Goal: Task Accomplishment & Management: Manage account settings

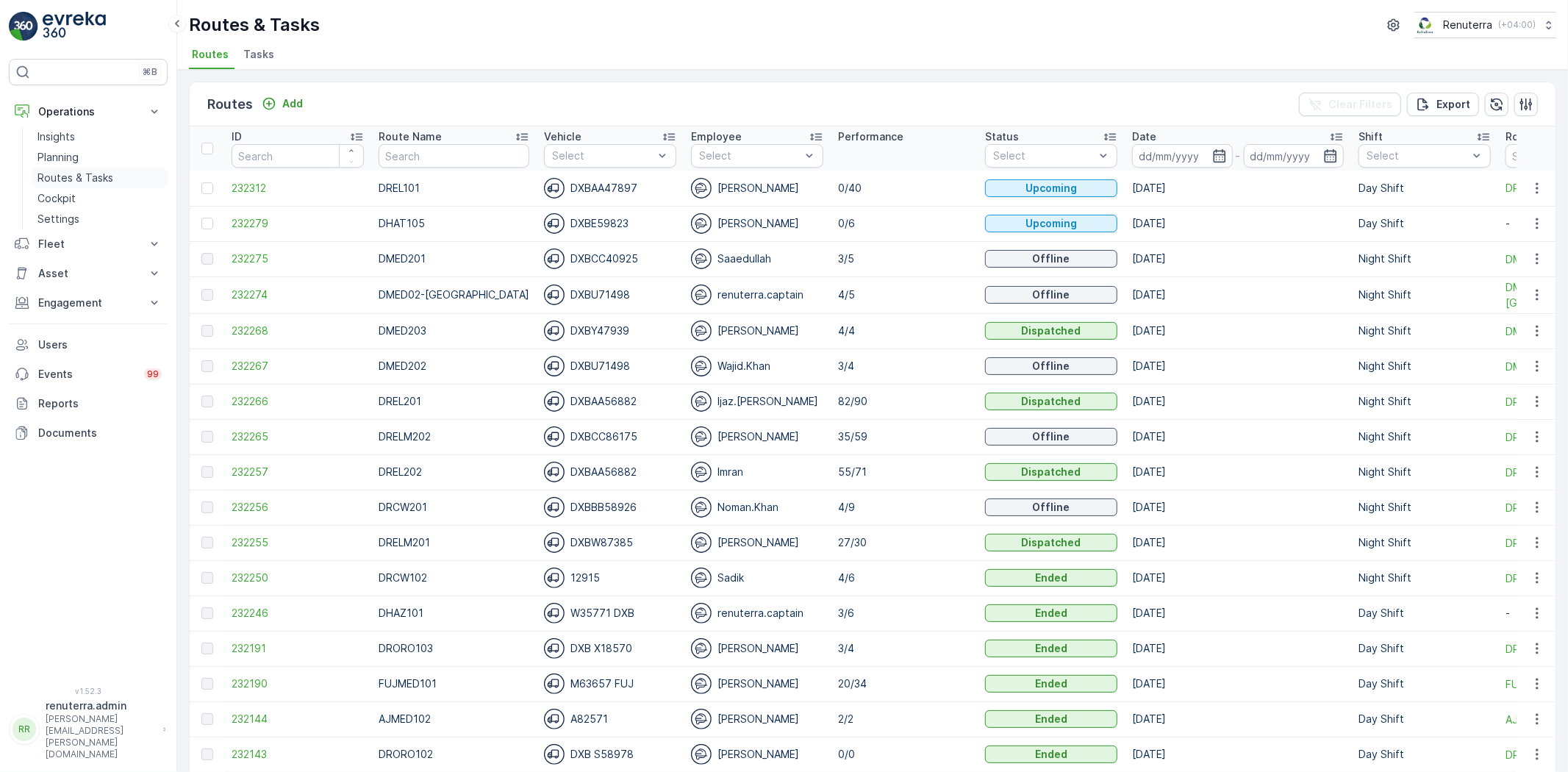
click at [89, 175] on p "Routes & Tasks" at bounding box center [75, 178] width 75 height 15
drag, startPoint x: 1206, startPoint y: 149, endPoint x: 1202, endPoint y: 160, distance: 11.7
click at [1212, 148] on icon "button" at bounding box center [1219, 155] width 15 height 15
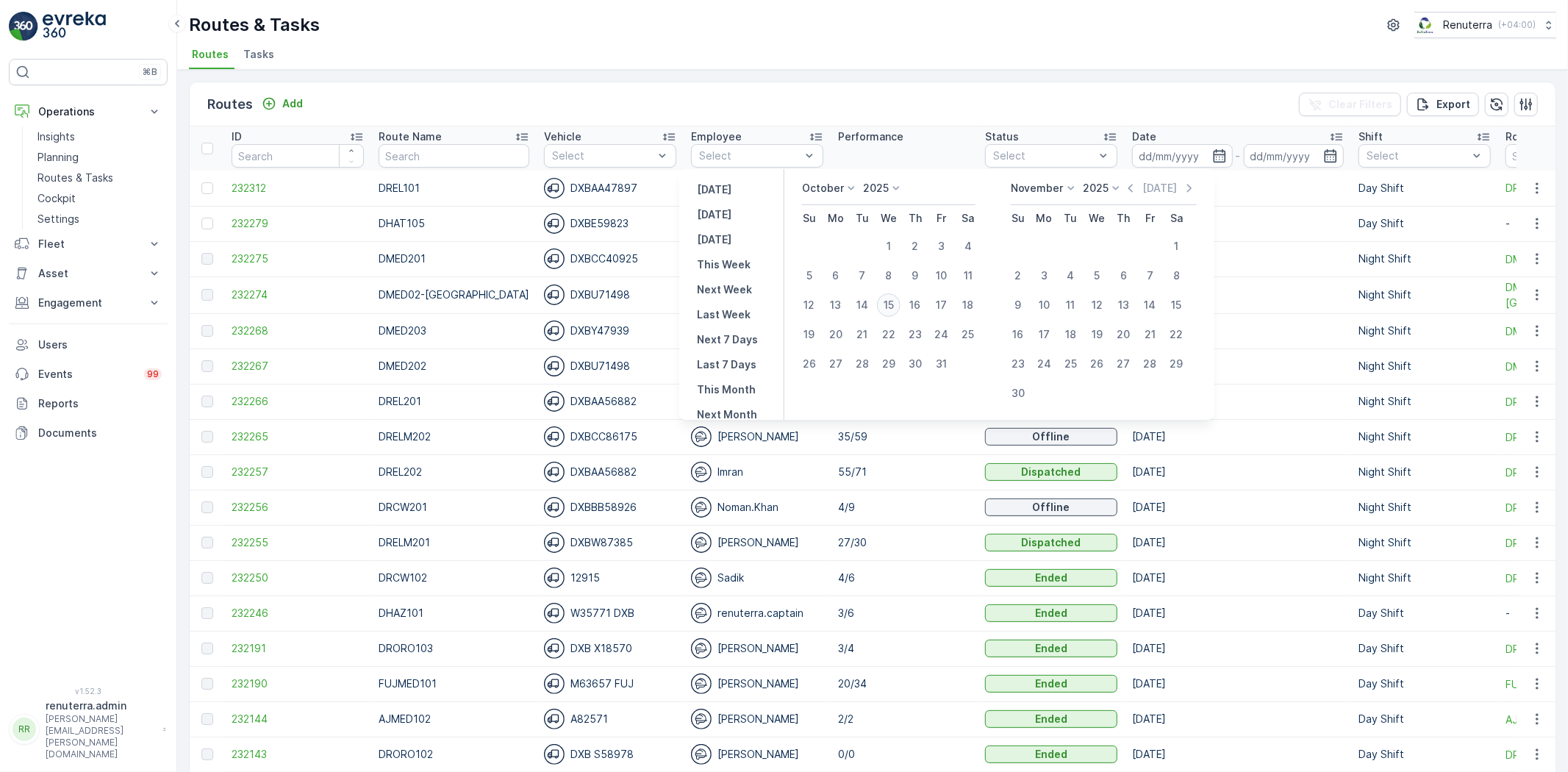
click at [897, 298] on div "15" at bounding box center [889, 304] width 23 height 23
type input "[DATE]"
click at [897, 298] on div "15" at bounding box center [889, 304] width 23 height 23
type input "[DATE]"
click at [897, 298] on div "15" at bounding box center [889, 304] width 23 height 23
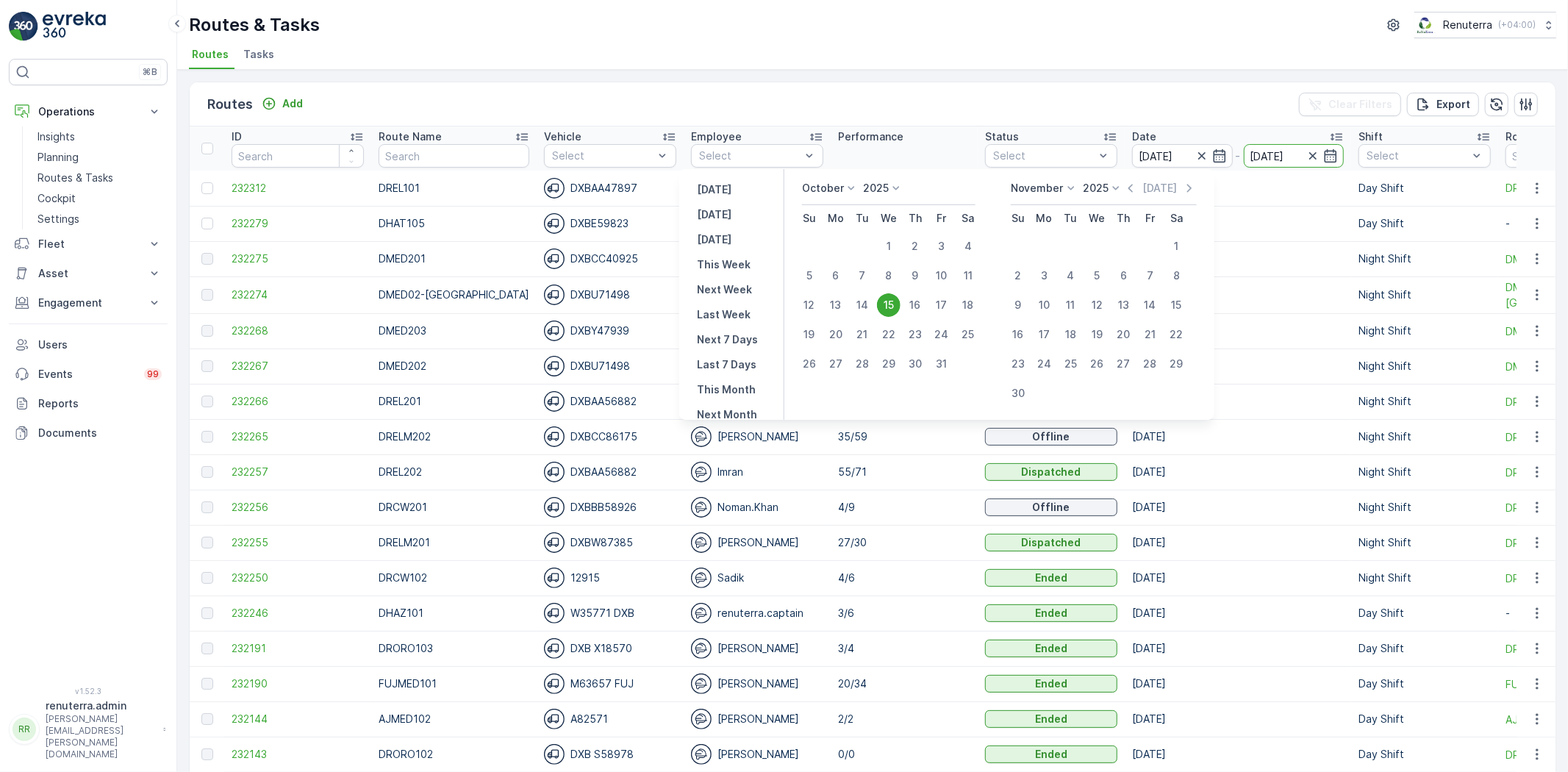
click at [897, 298] on p "4/5" at bounding box center [904, 294] width 133 height 15
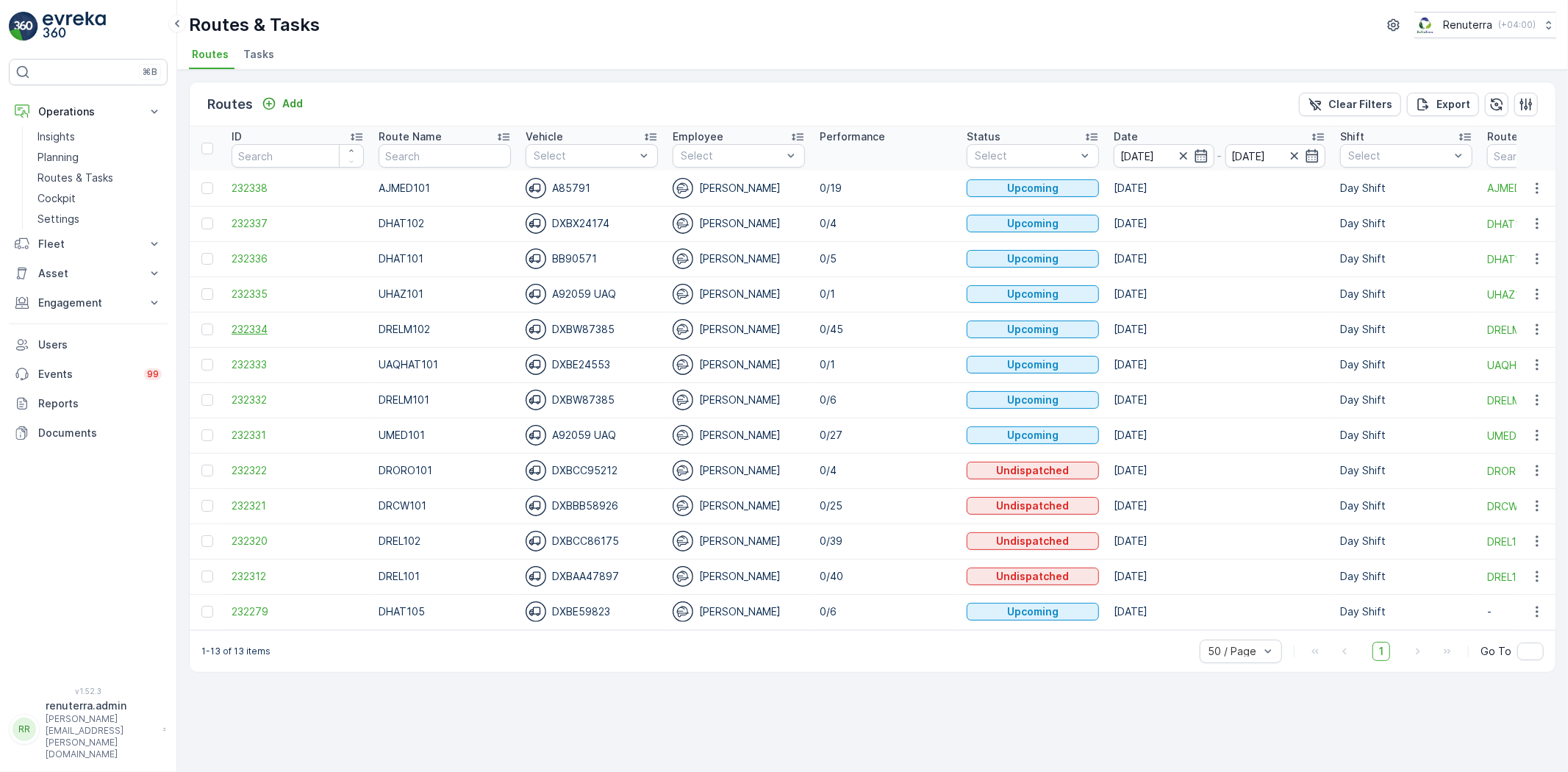
click at [266, 330] on span "232334" at bounding box center [298, 329] width 133 height 15
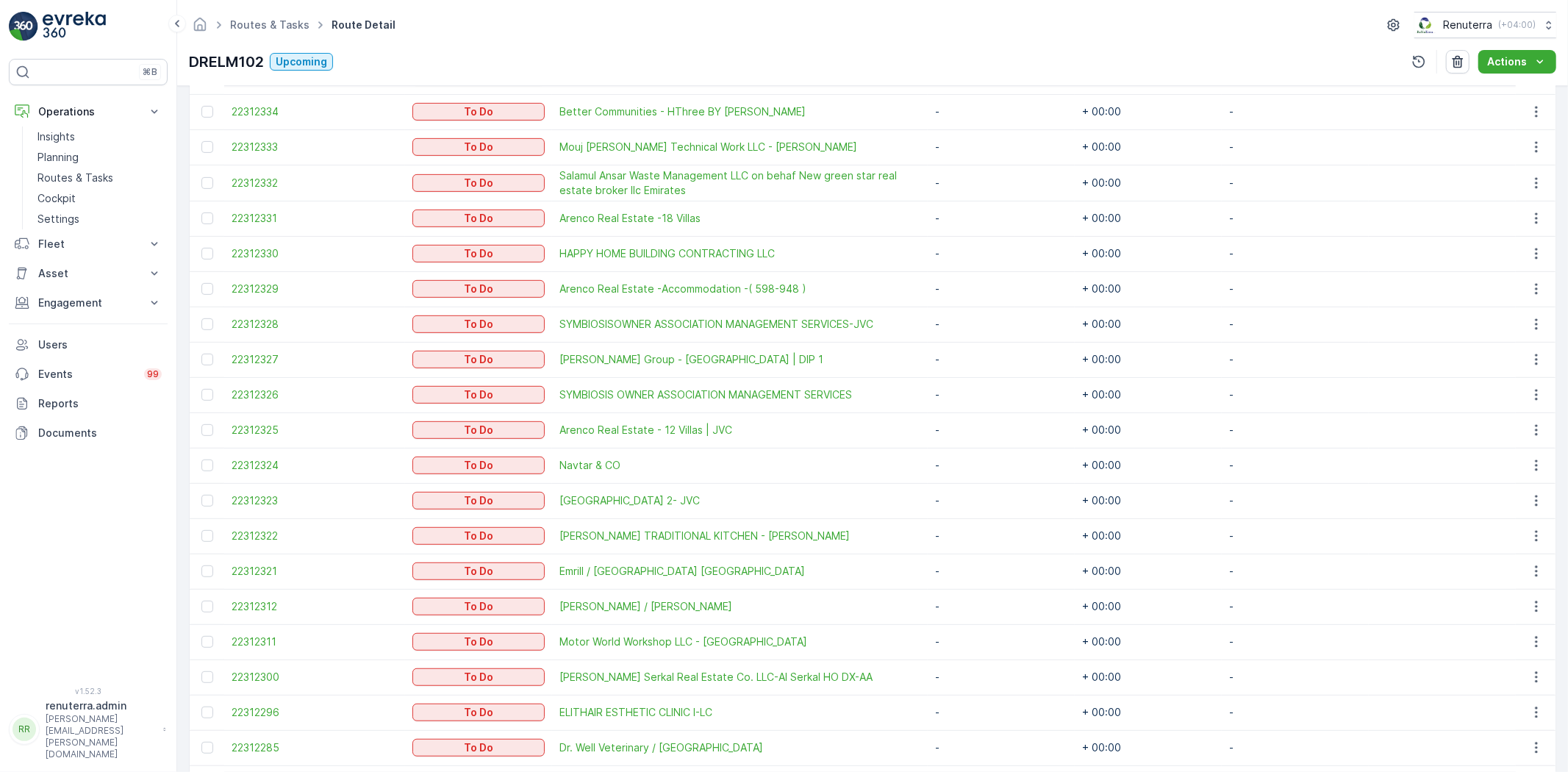
scroll to position [571, 0]
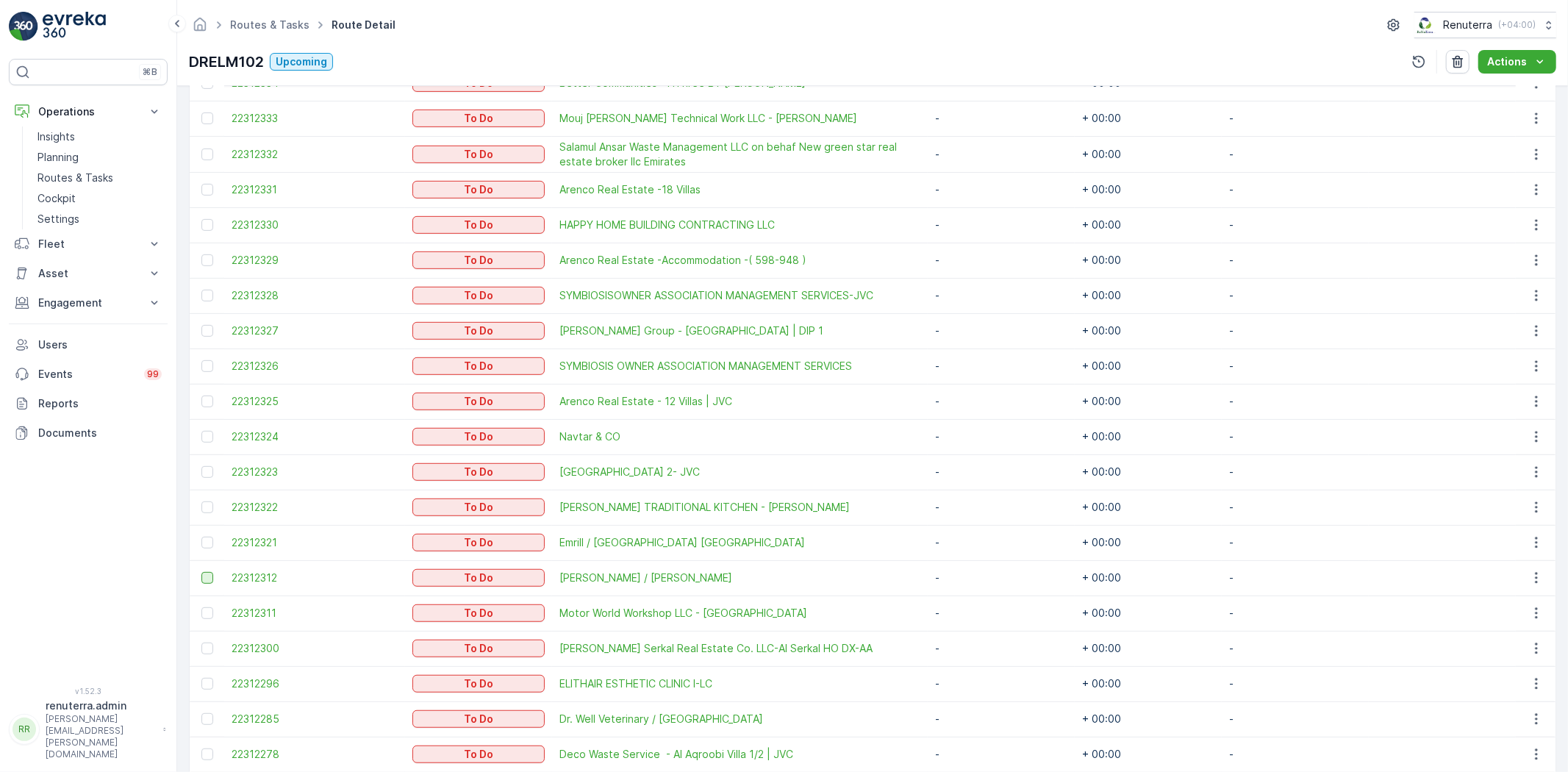
click at [209, 579] on div at bounding box center [207, 578] width 12 height 12
click at [201, 572] on input "checkbox" at bounding box center [201, 572] width 0 height 0
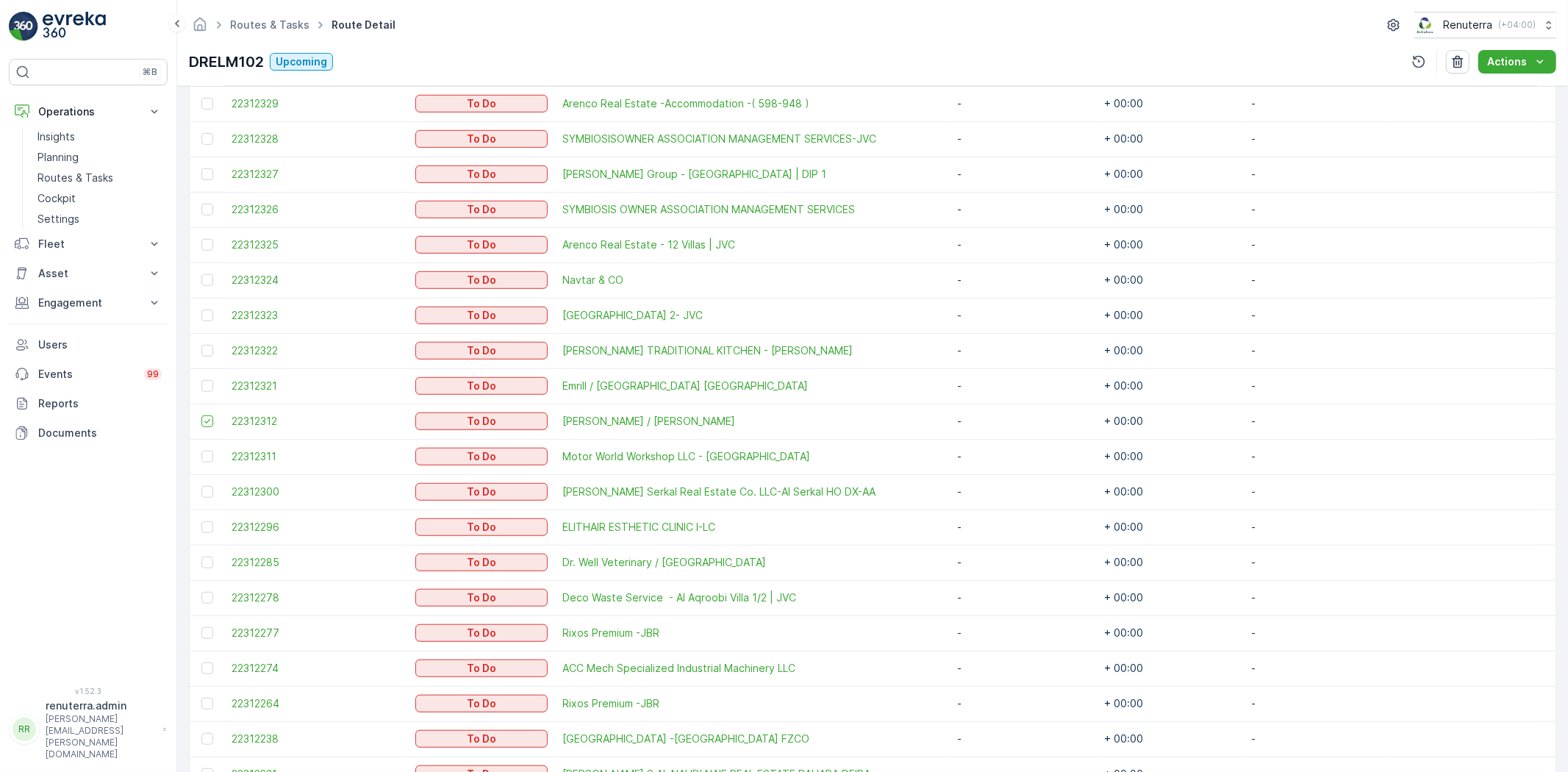
scroll to position [816, 0]
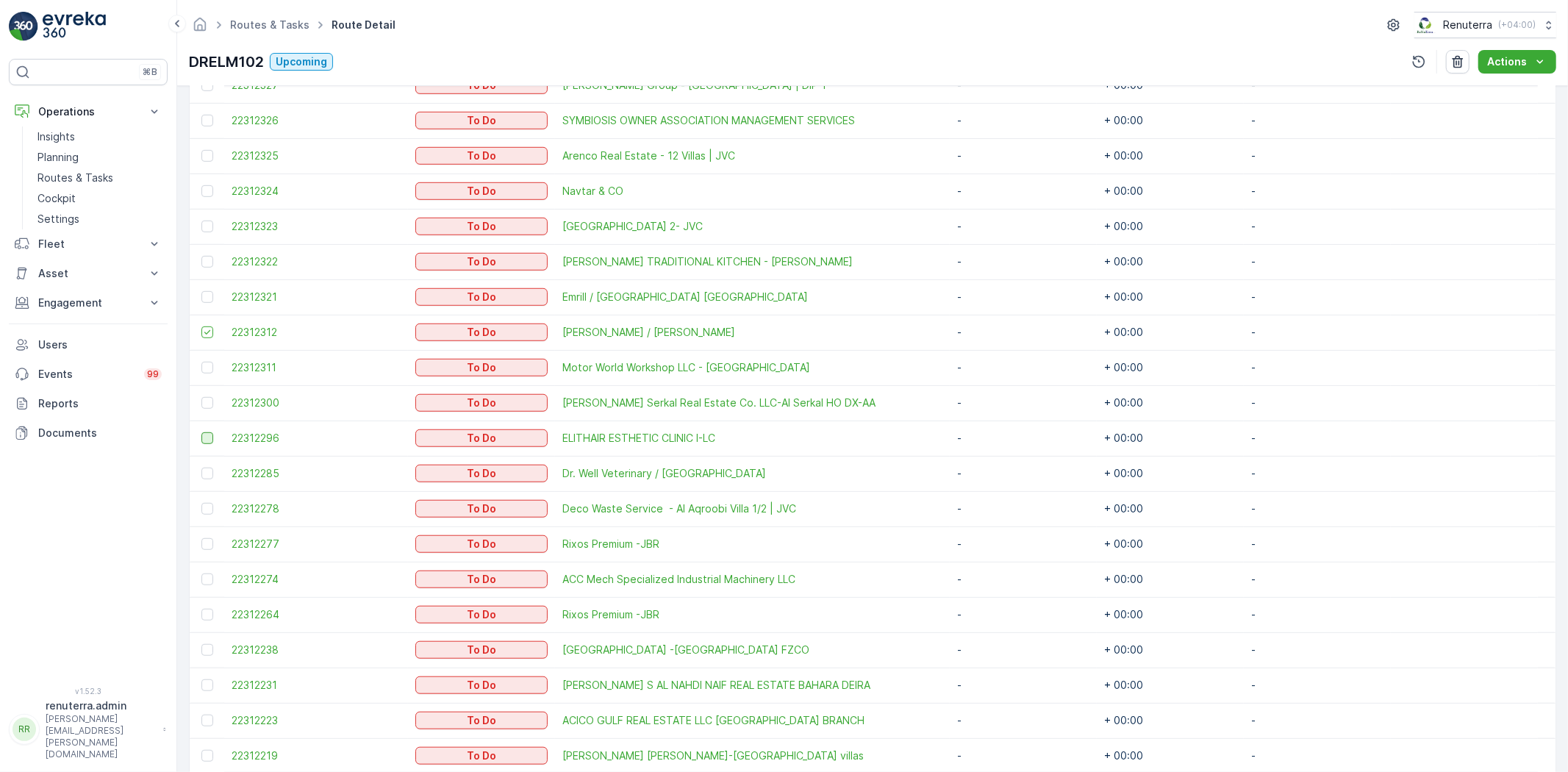
click at [205, 434] on div at bounding box center [207, 438] width 12 height 12
click at [201, 432] on input "checkbox" at bounding box center [201, 432] width 0 height 0
click at [206, 471] on div at bounding box center [207, 474] width 12 height 12
click at [201, 468] on input "checkbox" at bounding box center [201, 468] width 0 height 0
click at [204, 542] on div at bounding box center [207, 544] width 12 height 12
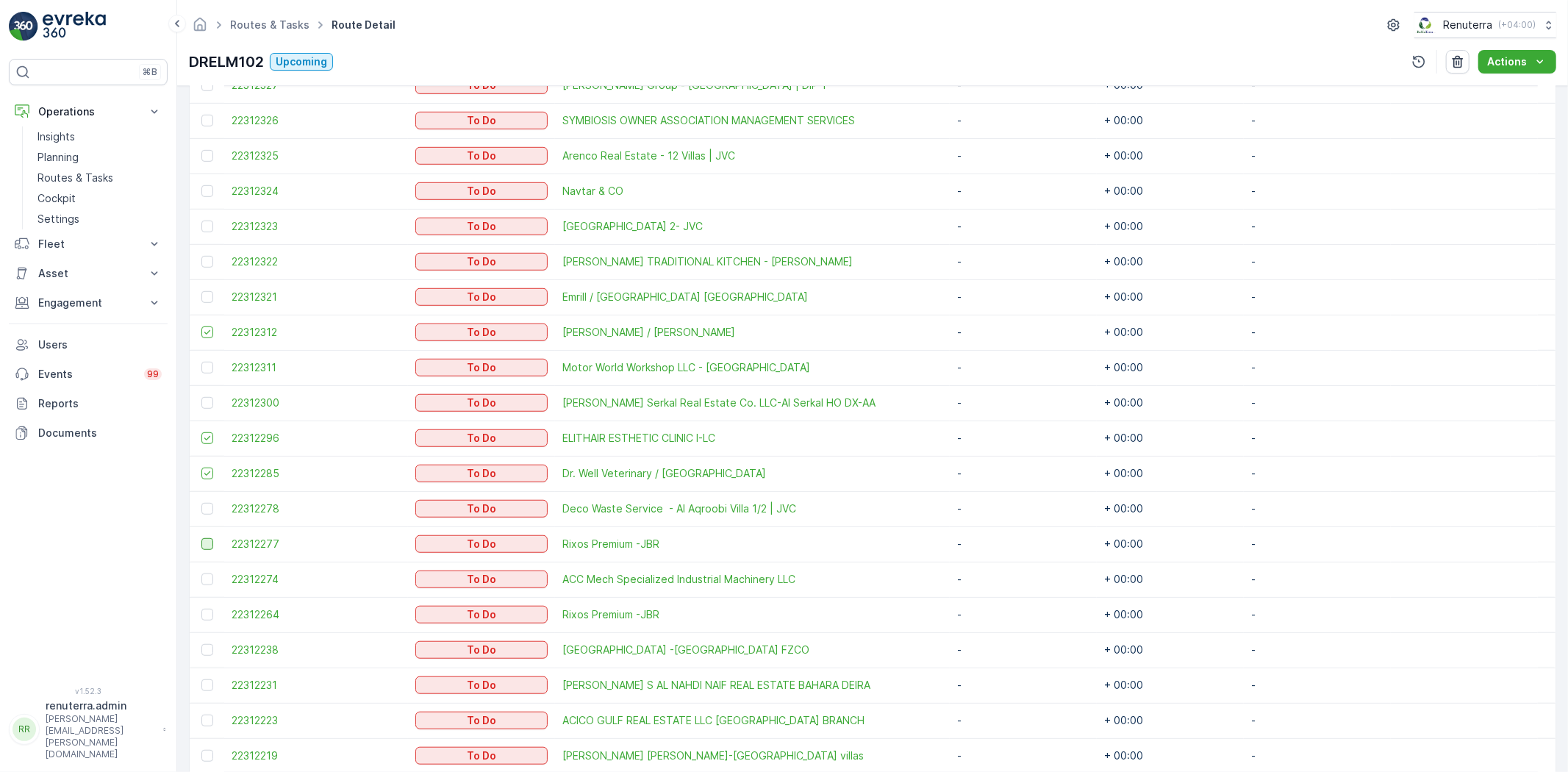
click at [201, 538] on input "checkbox" at bounding box center [201, 538] width 0 height 0
click at [208, 614] on div at bounding box center [207, 615] width 12 height 12
click at [201, 609] on input "checkbox" at bounding box center [201, 609] width 0 height 0
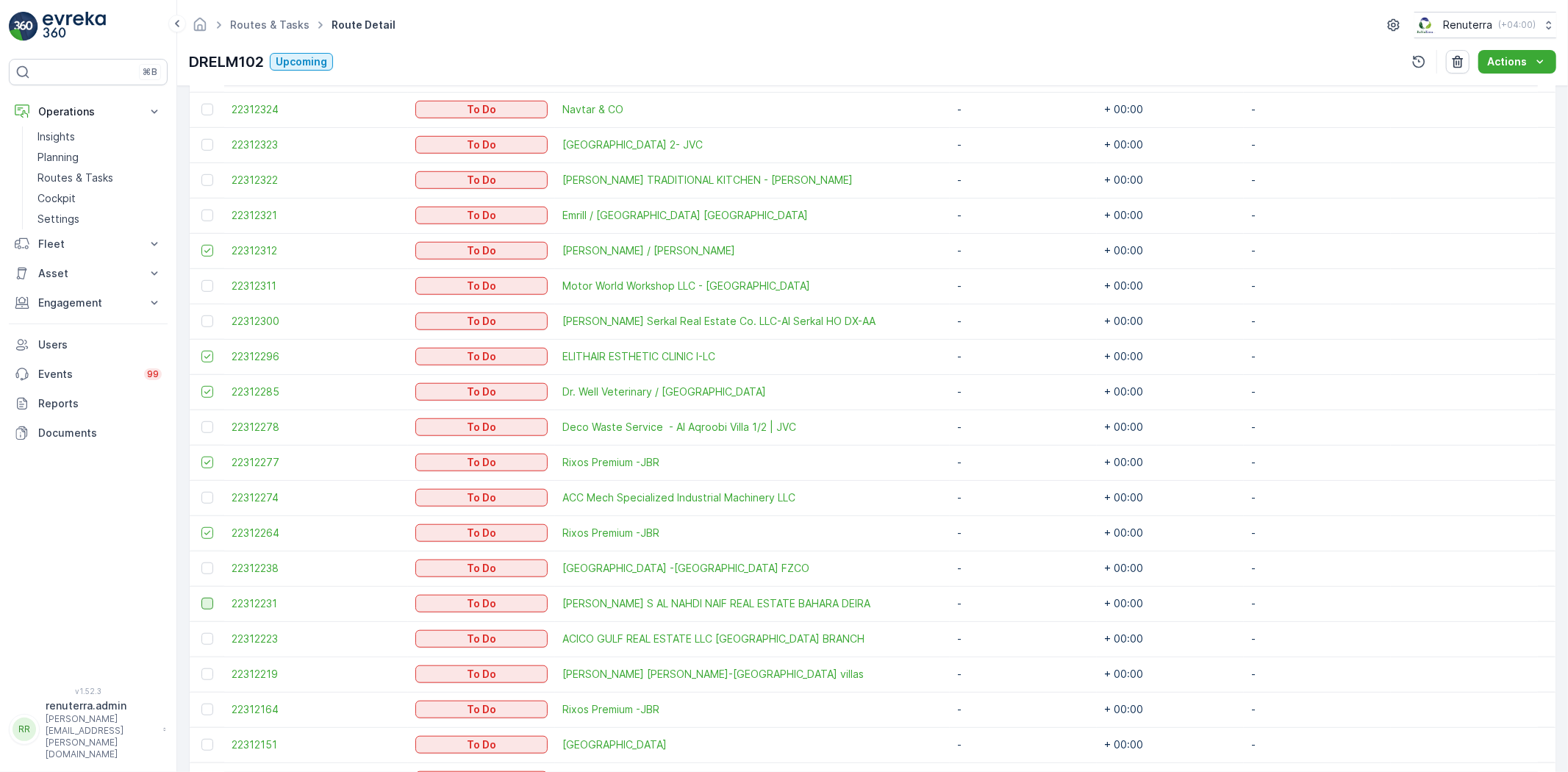
click at [203, 599] on div at bounding box center [207, 604] width 12 height 12
click at [201, 598] on input "checkbox" at bounding box center [201, 598] width 0 height 0
click at [205, 707] on div at bounding box center [207, 710] width 12 height 12
click at [201, 703] on input "checkbox" at bounding box center [201, 703] width 0 height 0
click at [207, 739] on div at bounding box center [207, 745] width 12 height 12
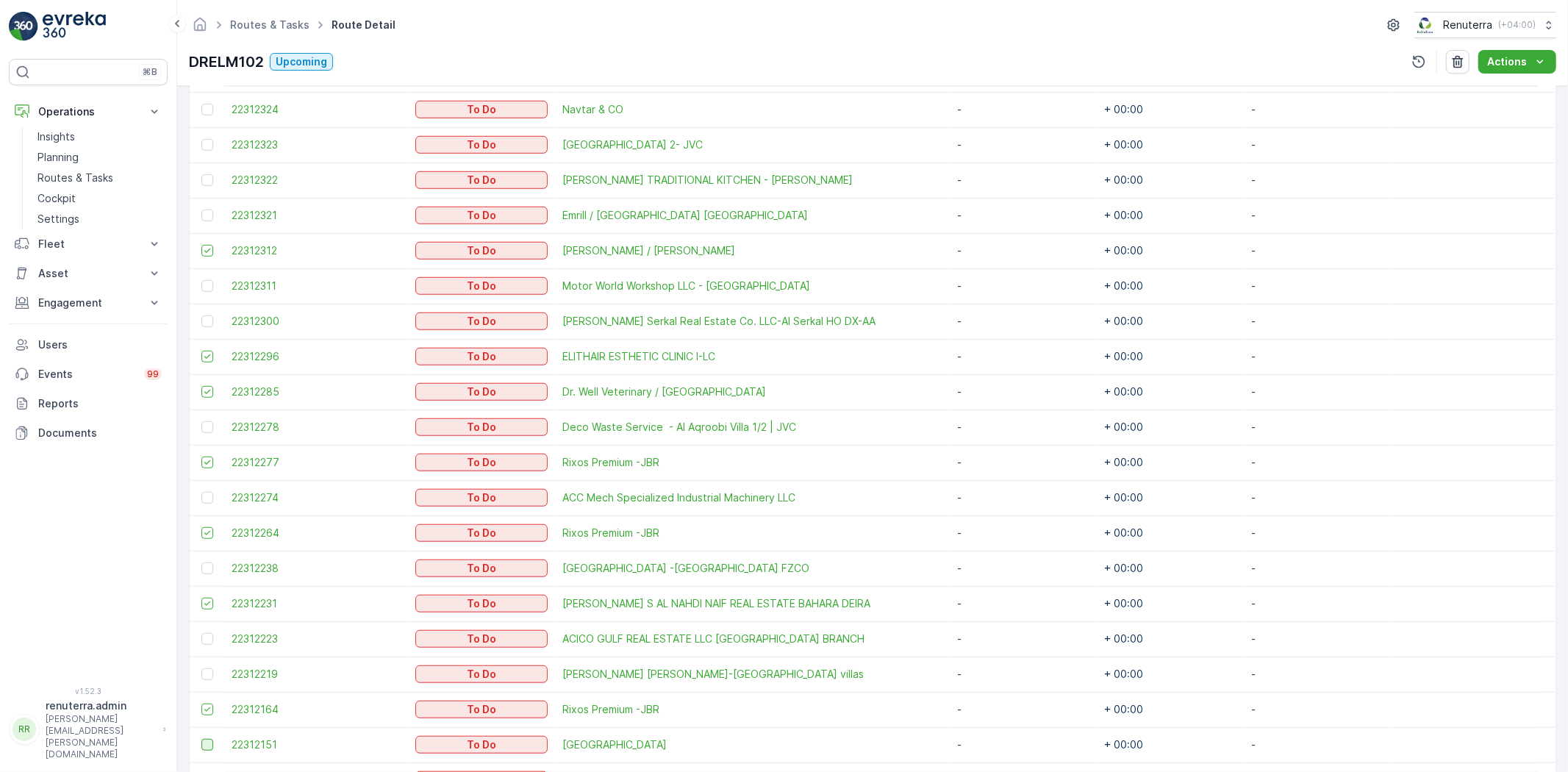
click at [201, 739] on input "checkbox" at bounding box center [201, 739] width 0 height 0
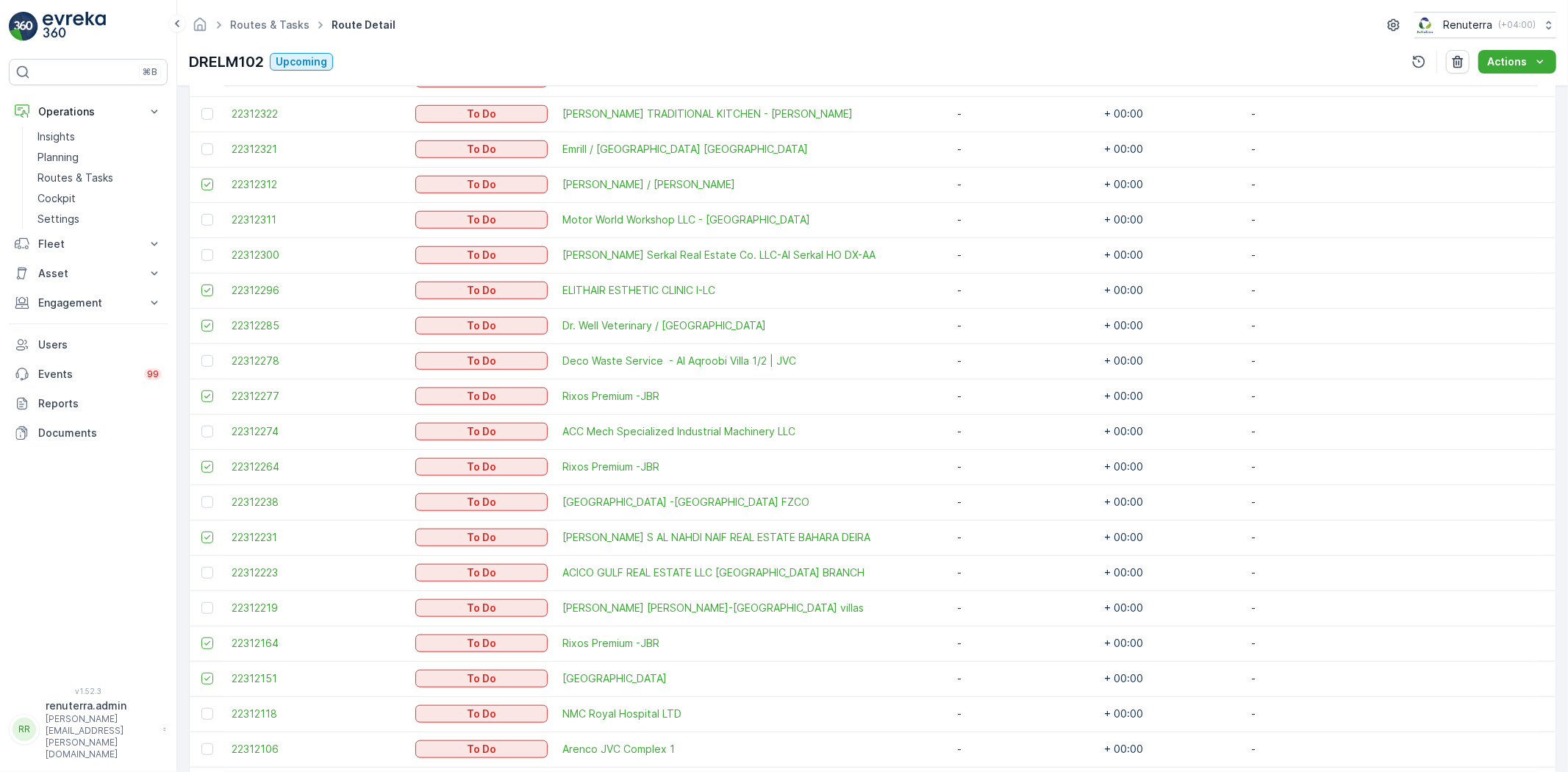
scroll to position [1062, 0]
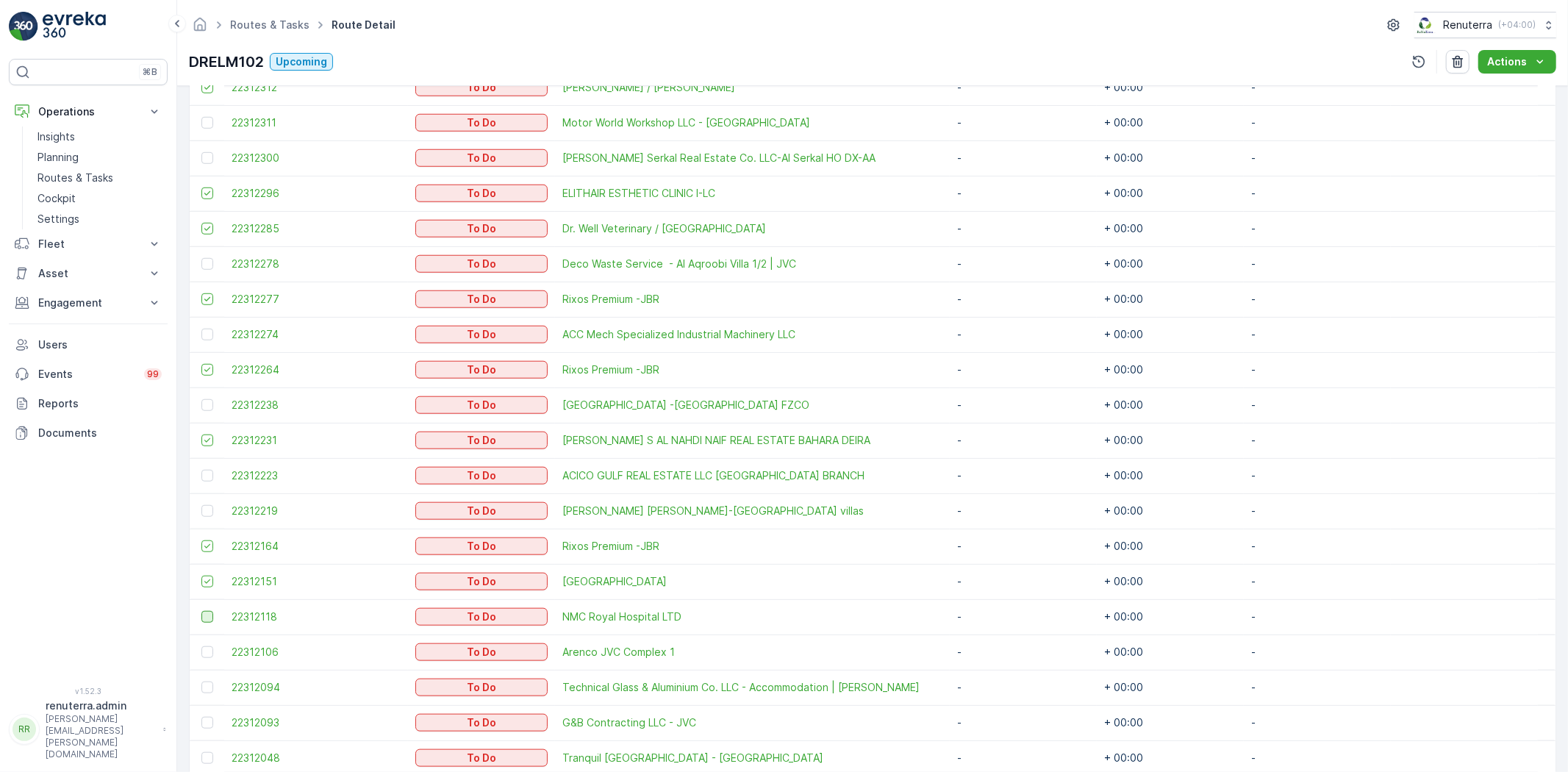
click at [209, 612] on div at bounding box center [207, 617] width 12 height 12
click at [201, 611] on input "checkbox" at bounding box center [201, 611] width 0 height 0
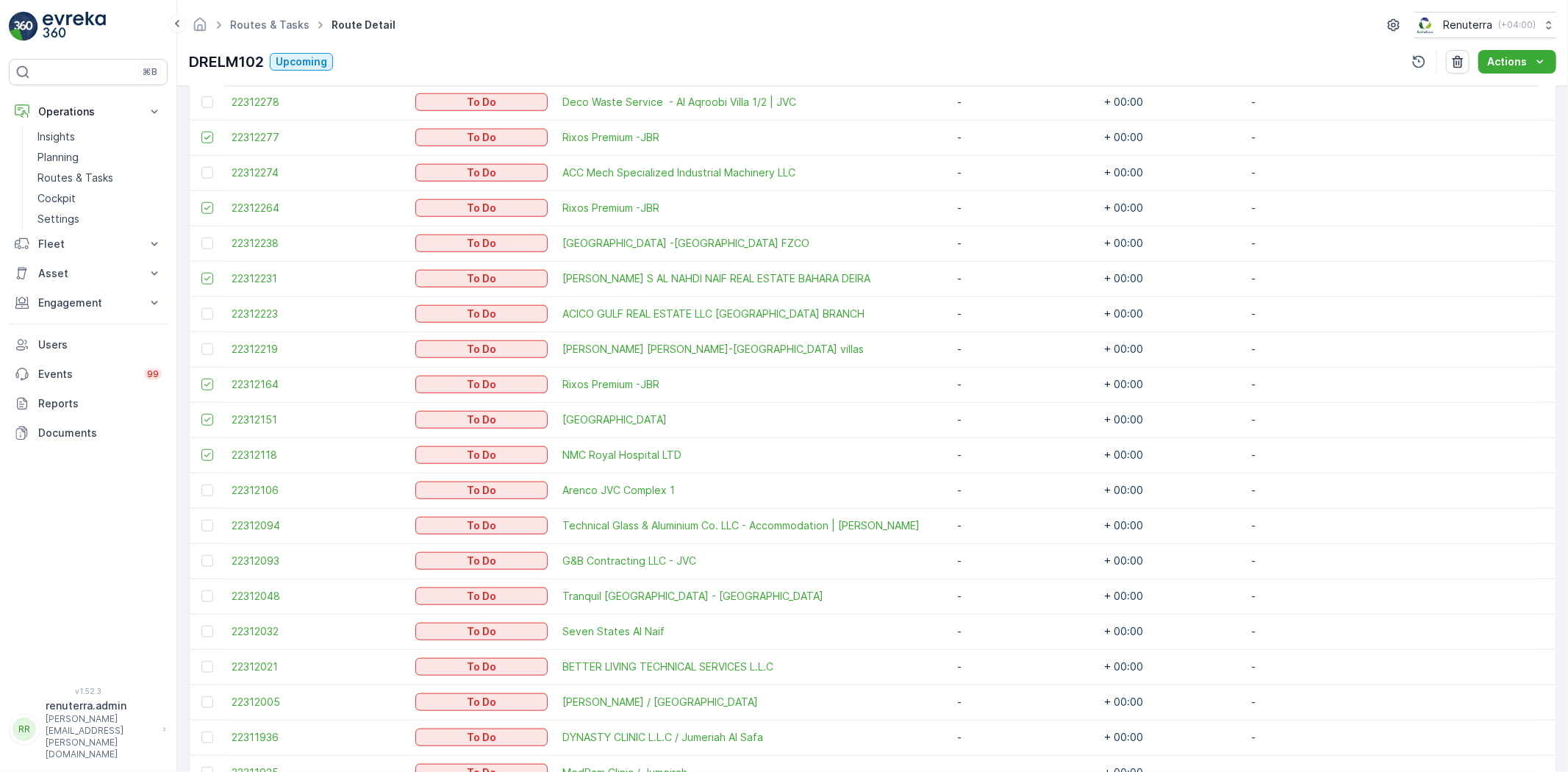
scroll to position [1225, 0]
click at [209, 625] on div at bounding box center [207, 630] width 12 height 12
click at [201, 624] on input "checkbox" at bounding box center [201, 624] width 0 height 0
click at [207, 696] on div at bounding box center [207, 701] width 12 height 12
click at [201, 695] on input "checkbox" at bounding box center [201, 695] width 0 height 0
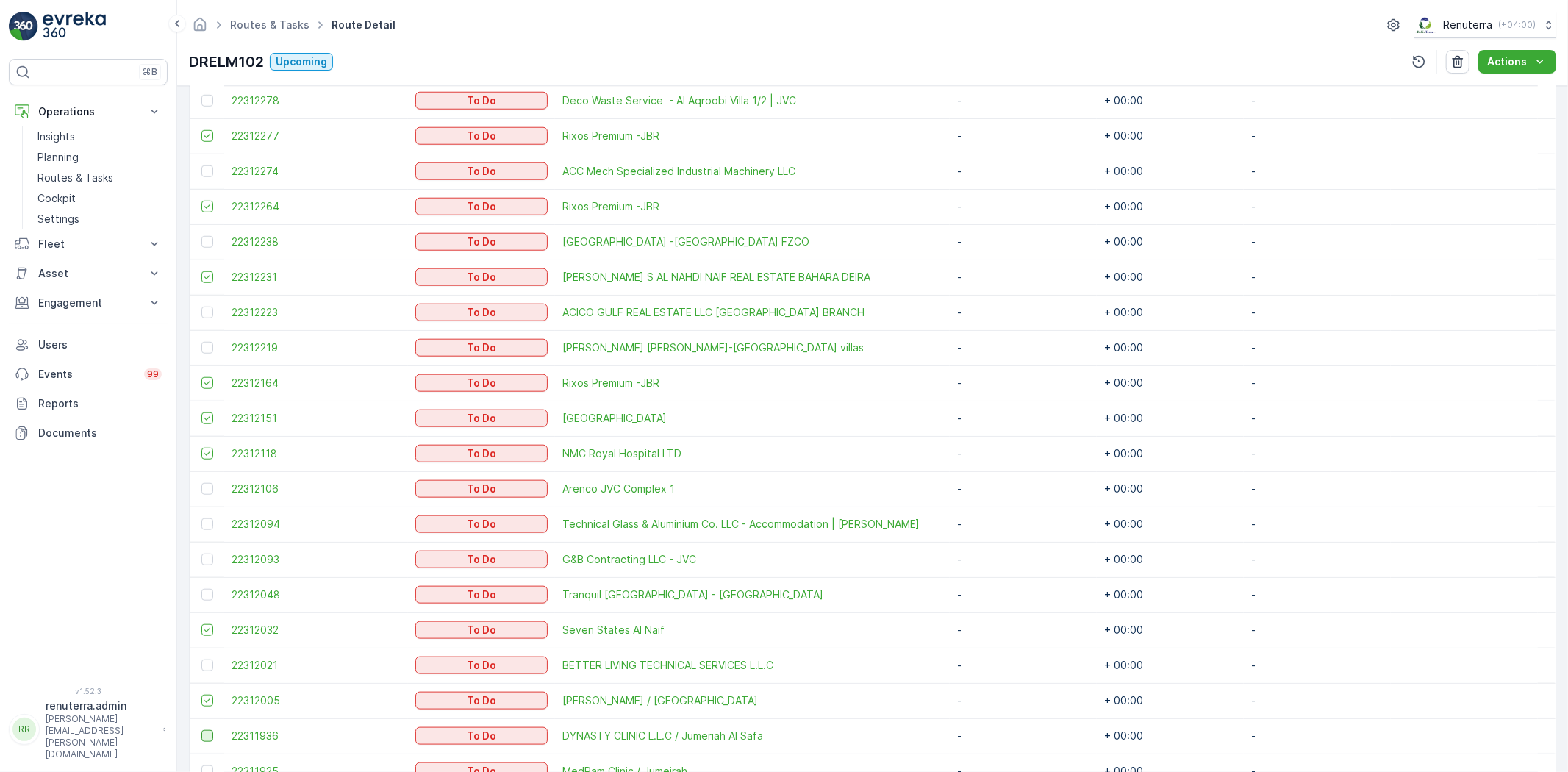
click at [207, 739] on div at bounding box center [207, 736] width 12 height 12
click at [201, 729] on input "checkbox" at bounding box center [201, 729] width 0 height 0
click at [208, 704] on div at bounding box center [207, 701] width 12 height 12
click at [201, 695] on input "checkbox" at bounding box center [201, 695] width 0 height 0
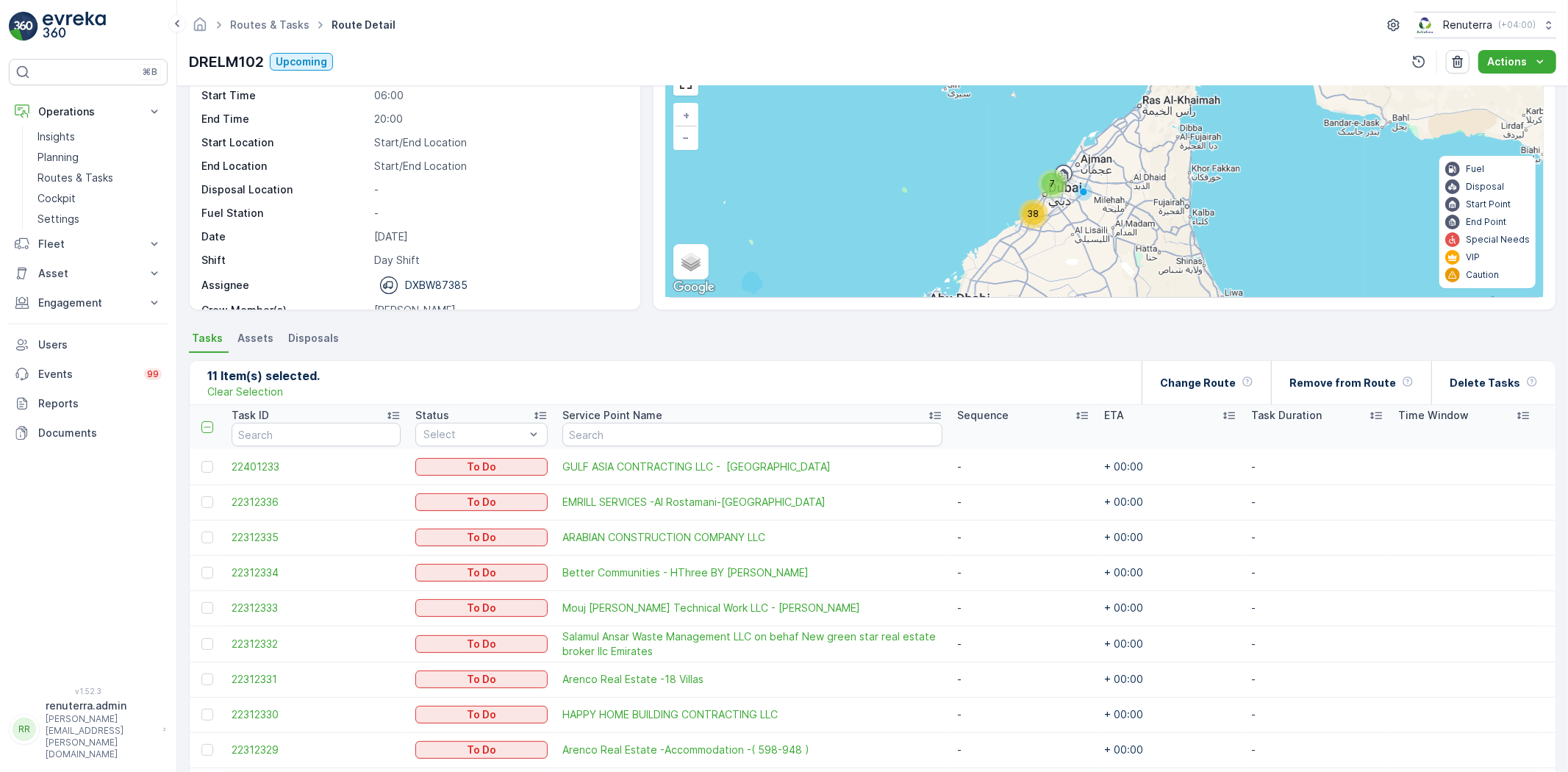
scroll to position [0, 0]
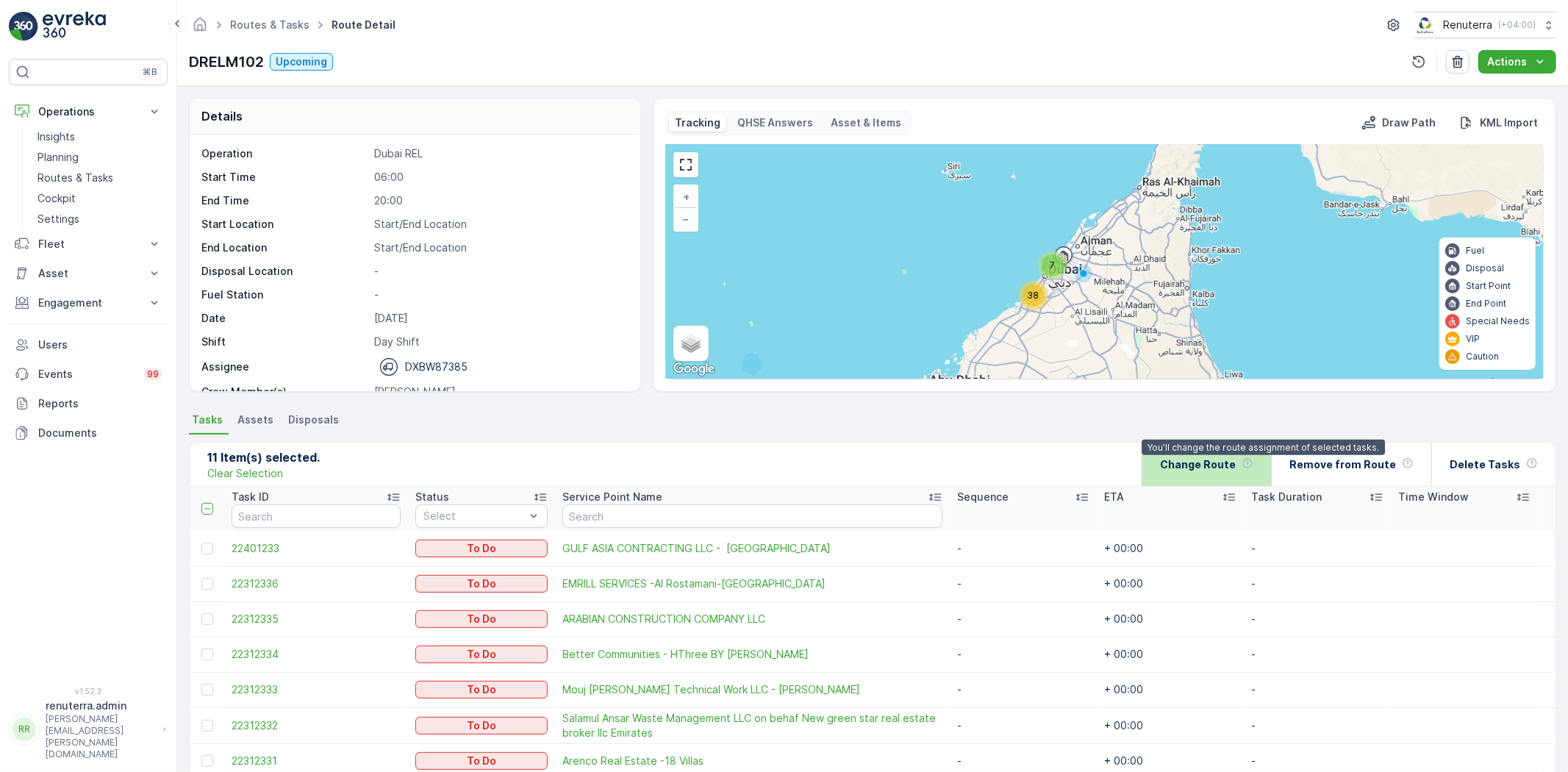
click at [1254, 461] on icon at bounding box center [1248, 463] width 12 height 12
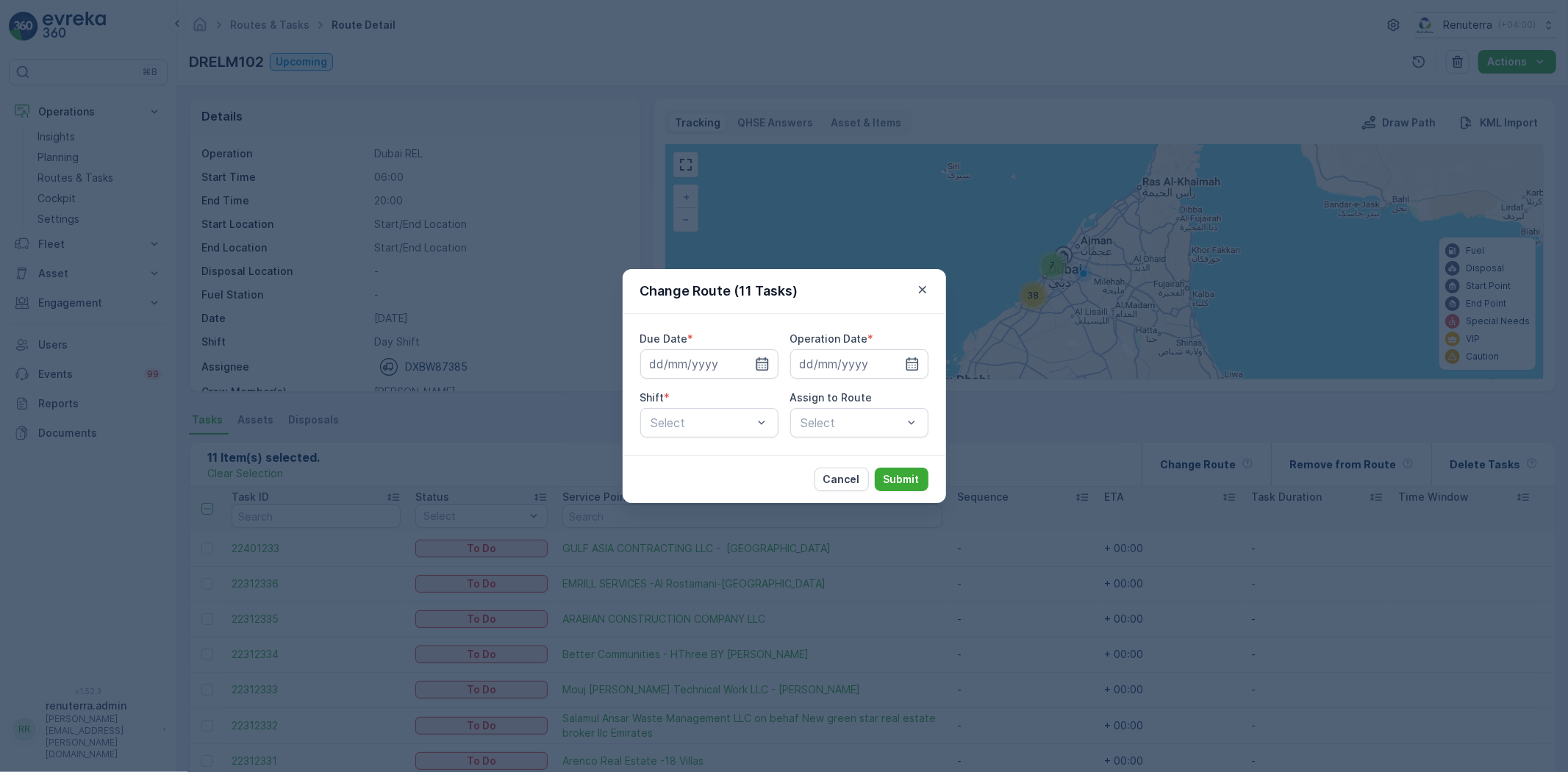
click at [758, 360] on icon "button" at bounding box center [762, 363] width 15 height 15
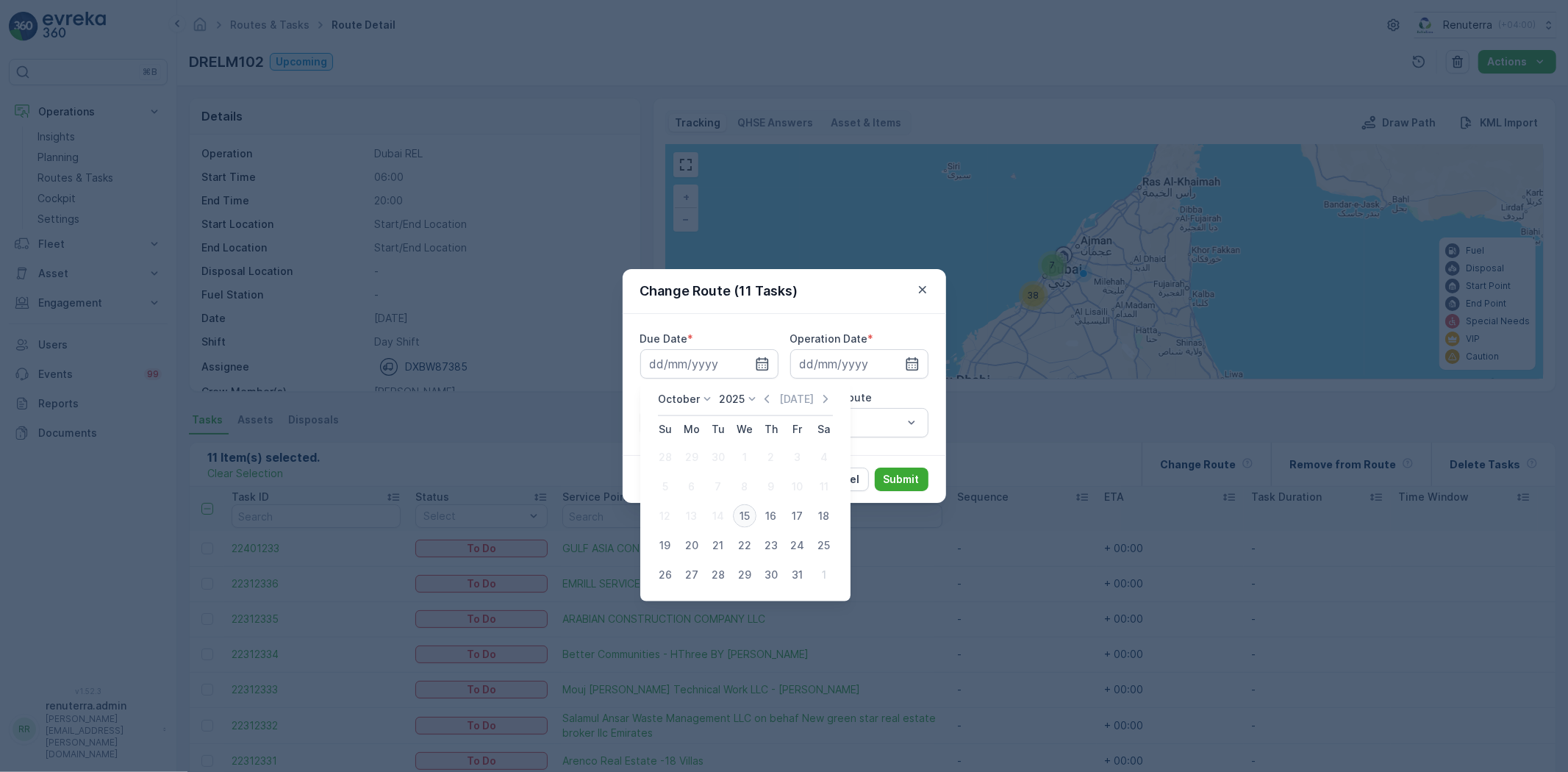
click at [745, 512] on div "15" at bounding box center [745, 515] width 23 height 23
type input "[DATE]"
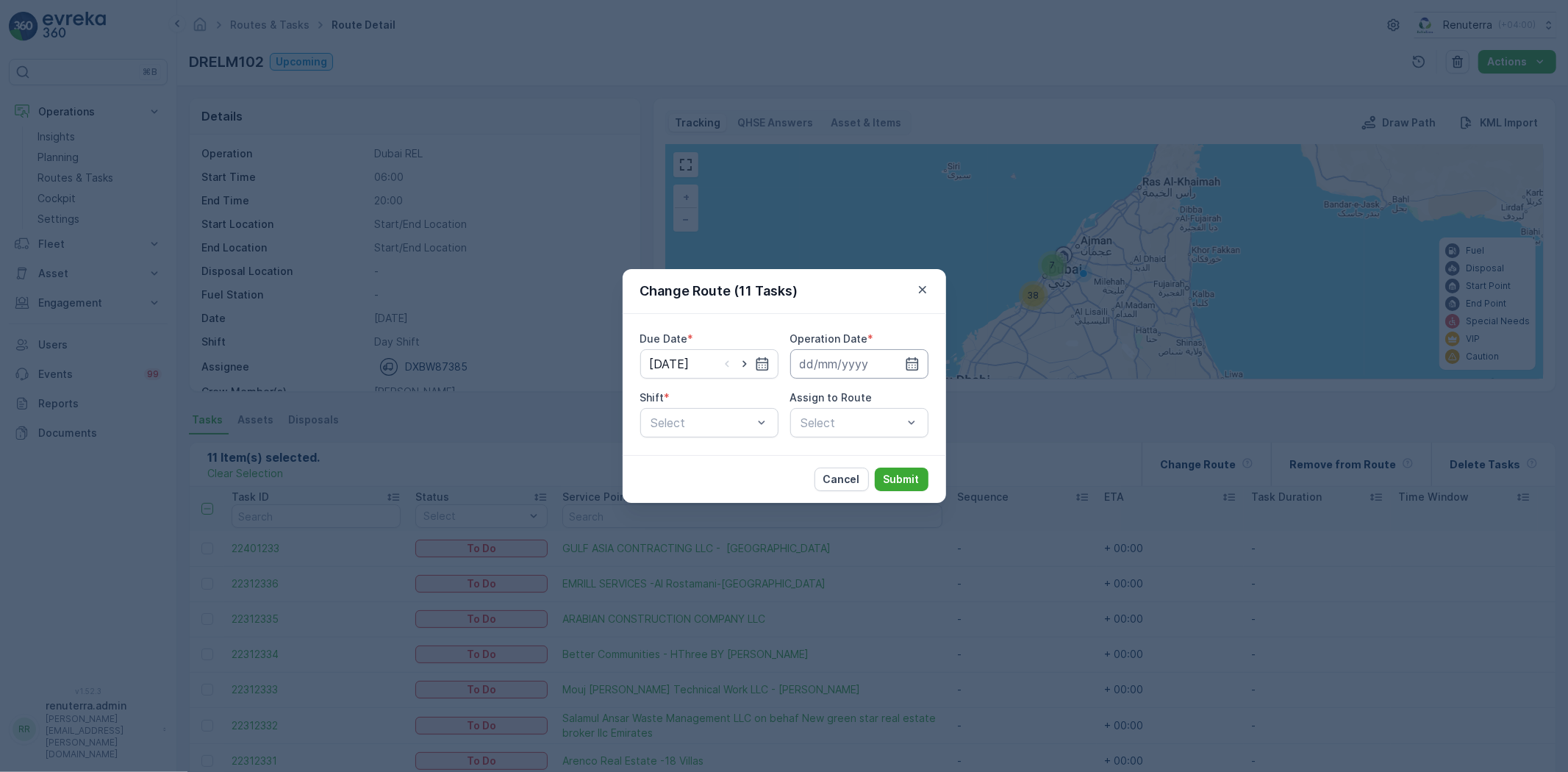
drag, startPoint x: 910, startPoint y: 357, endPoint x: 901, endPoint y: 375, distance: 20.1
click at [909, 359] on icon "button" at bounding box center [912, 363] width 15 height 15
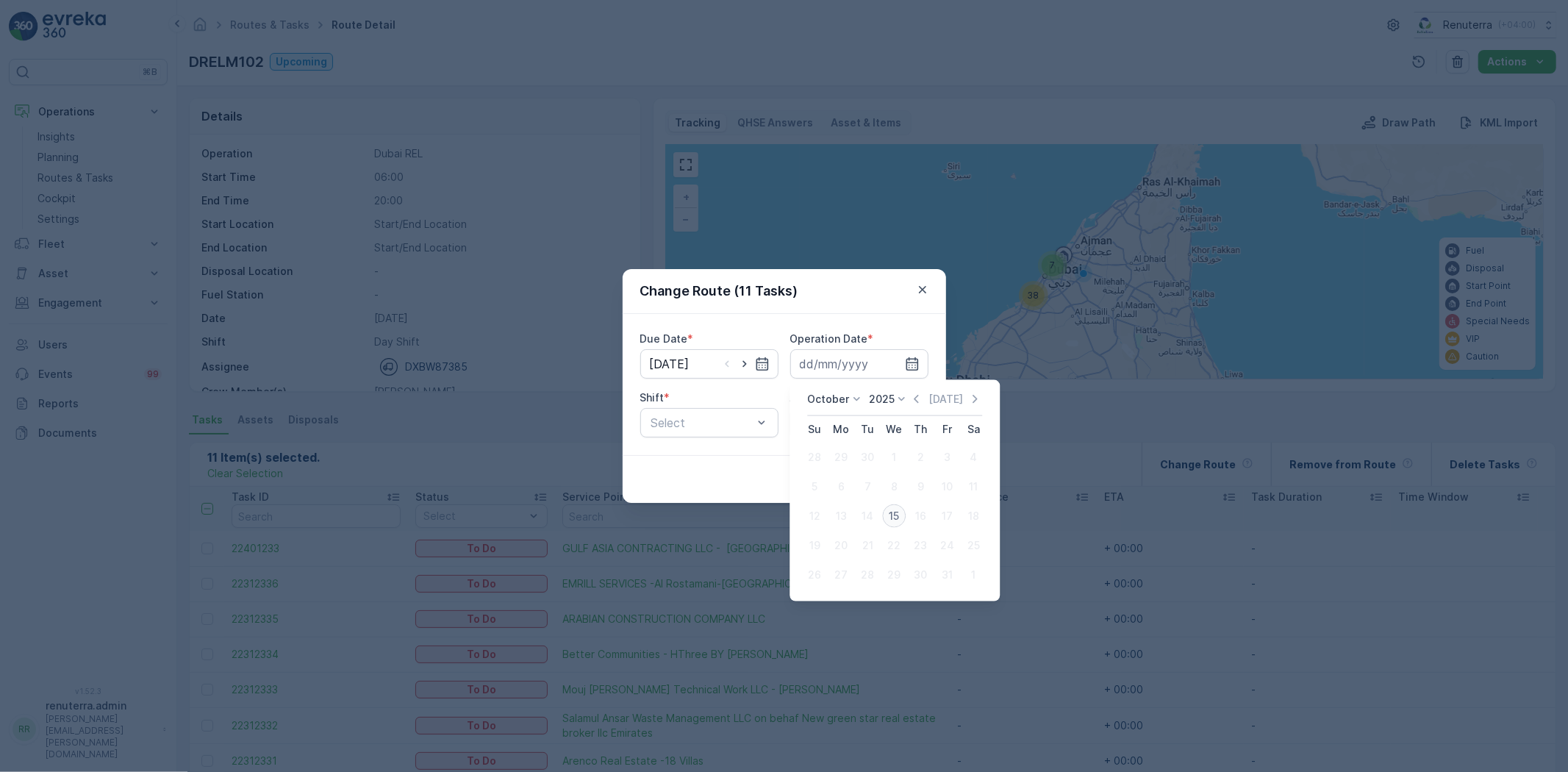
click at [897, 518] on div "15" at bounding box center [894, 515] width 23 height 23
type input "[DATE]"
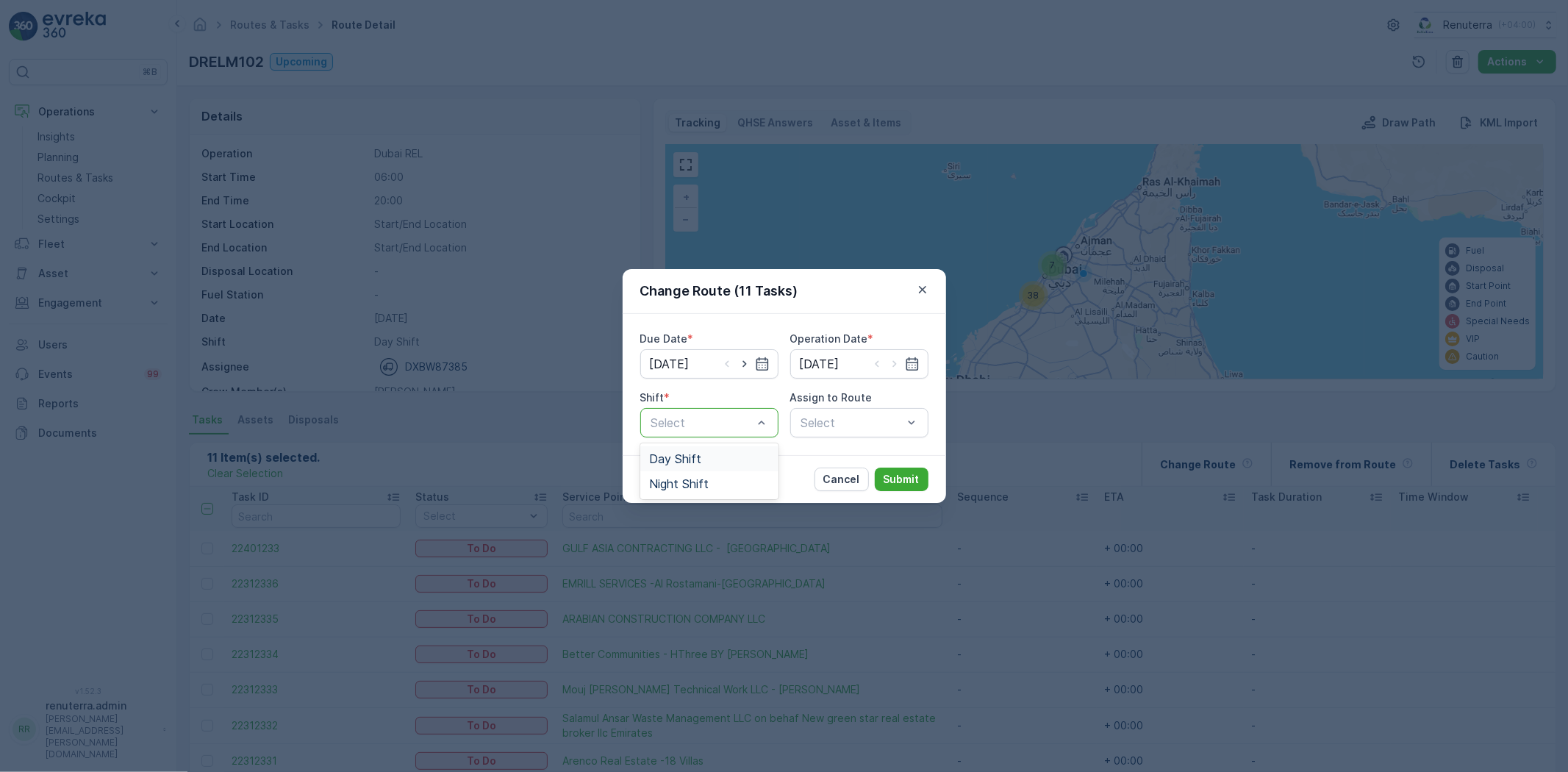
click at [705, 455] on div "Day Shift" at bounding box center [709, 458] width 121 height 13
click at [827, 434] on div "Select" at bounding box center [859, 422] width 138 height 29
type input "101"
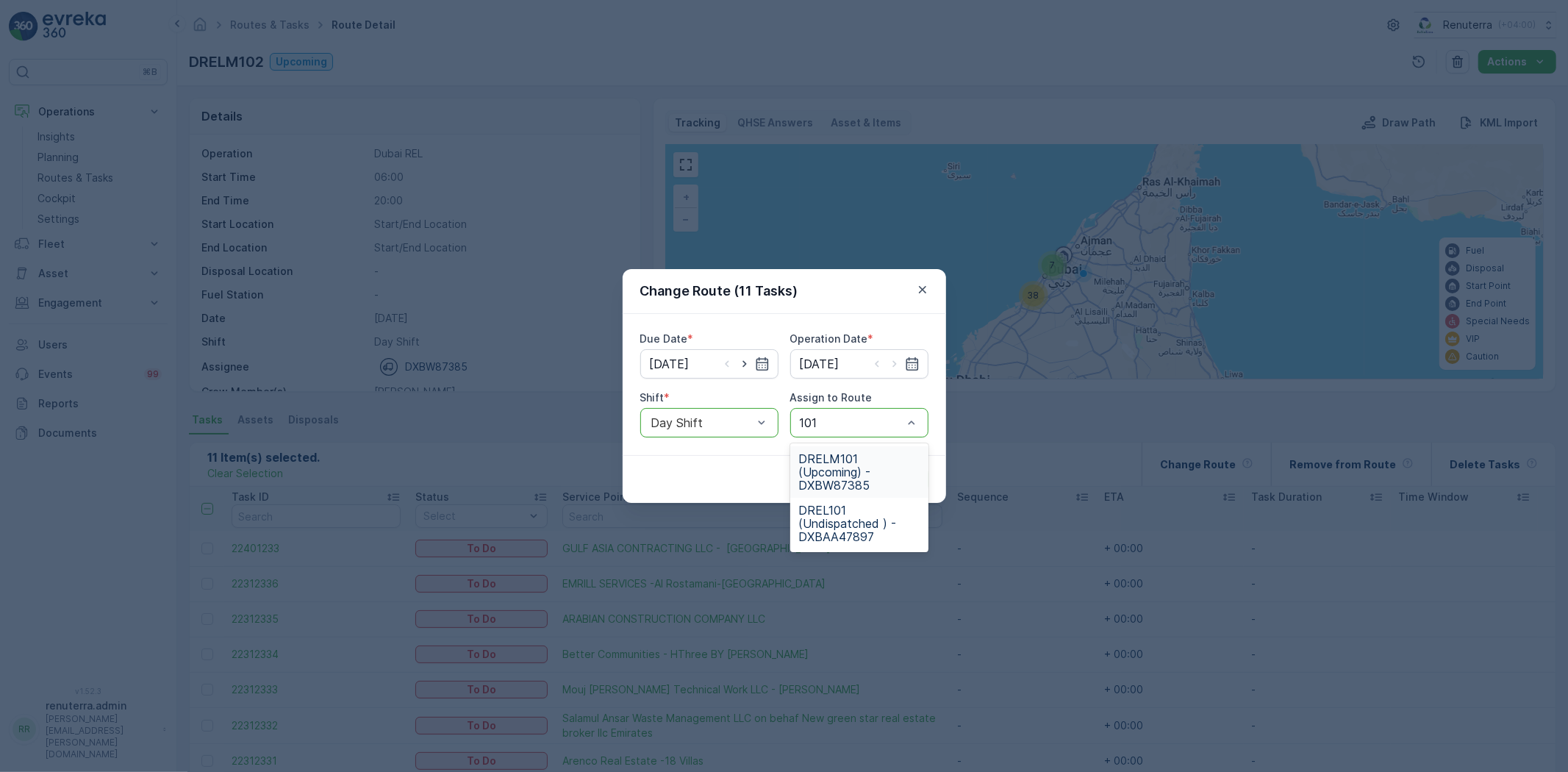
click at [848, 460] on span "DRELM101 (Upcoming) - DXBW87385" at bounding box center [859, 472] width 121 height 40
click at [909, 485] on p "Submit" at bounding box center [902, 479] width 36 height 15
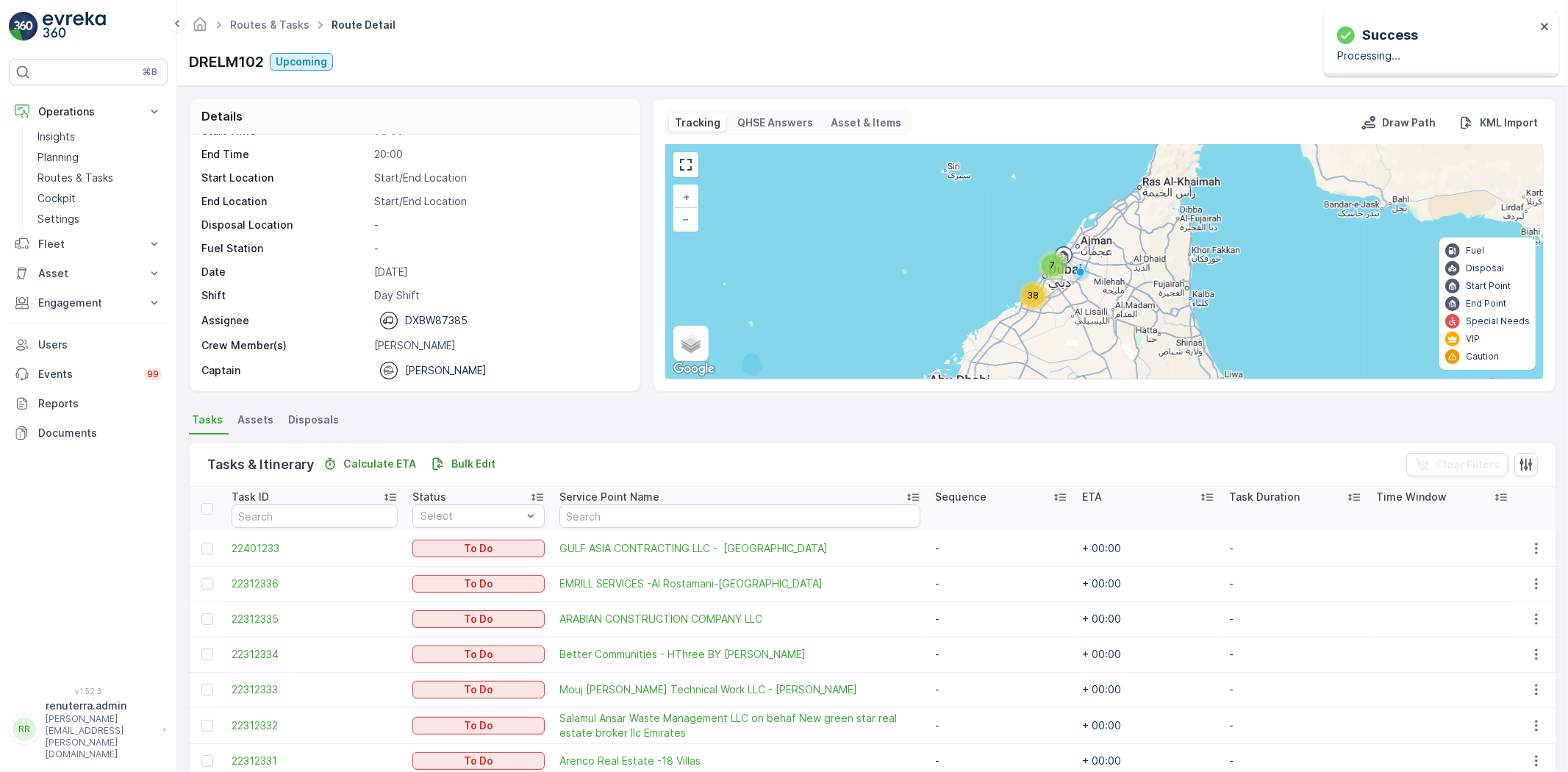
scroll to position [163, 0]
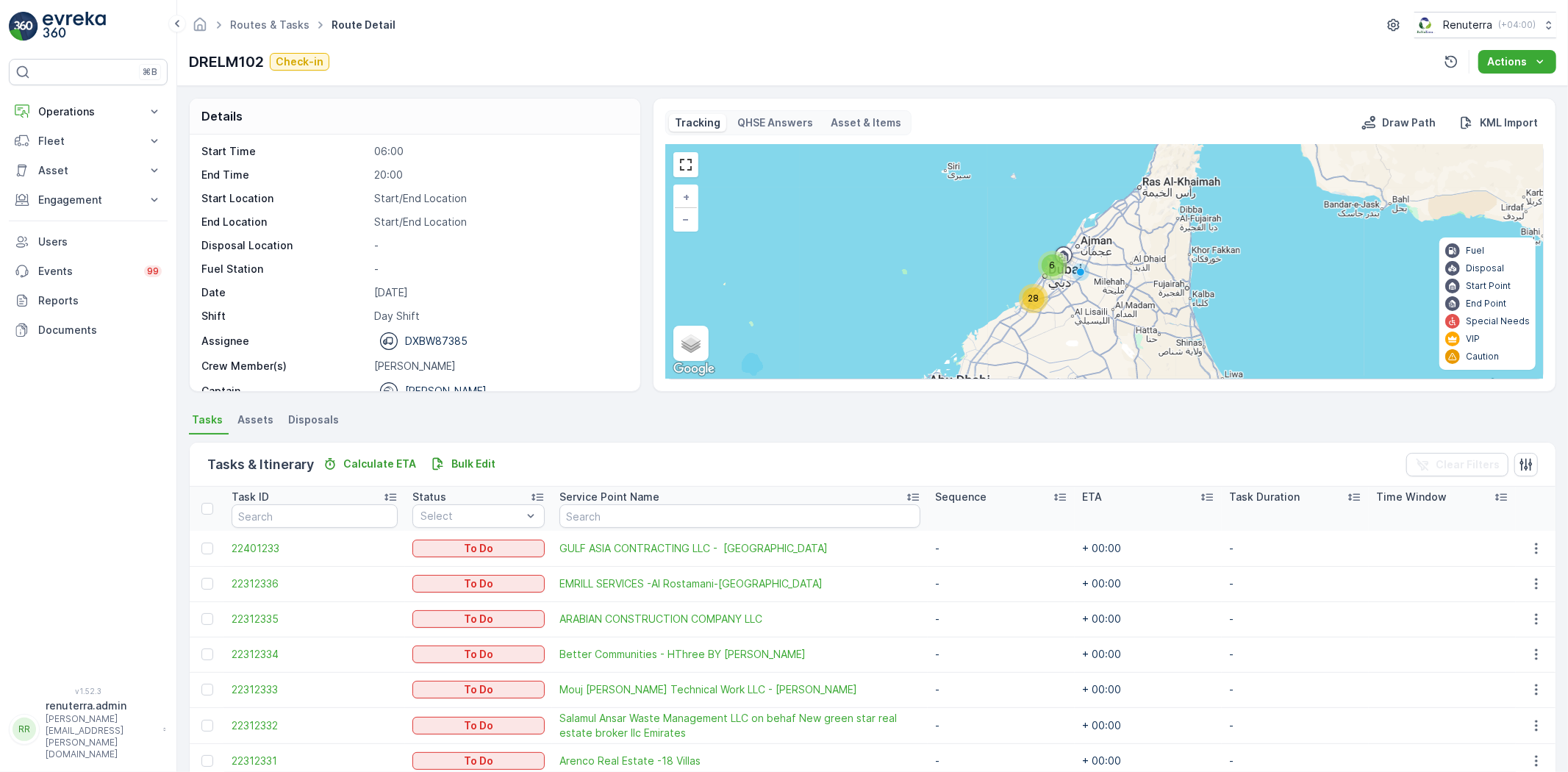
scroll to position [46, 0]
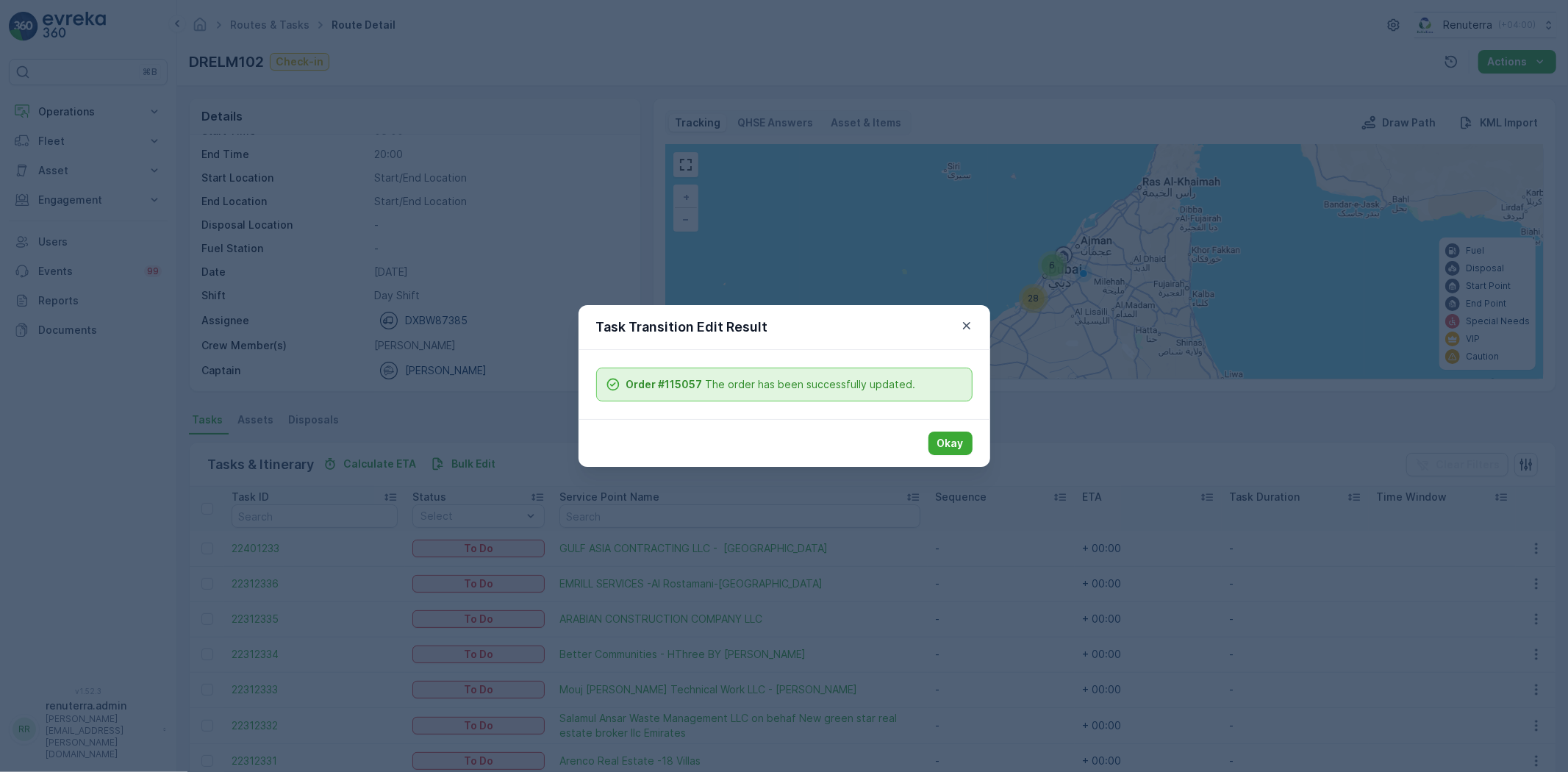
drag, startPoint x: 968, startPoint y: 442, endPoint x: 912, endPoint y: 422, distance: 59.5
click at [967, 442] on button "Okay" at bounding box center [950, 442] width 44 height 23
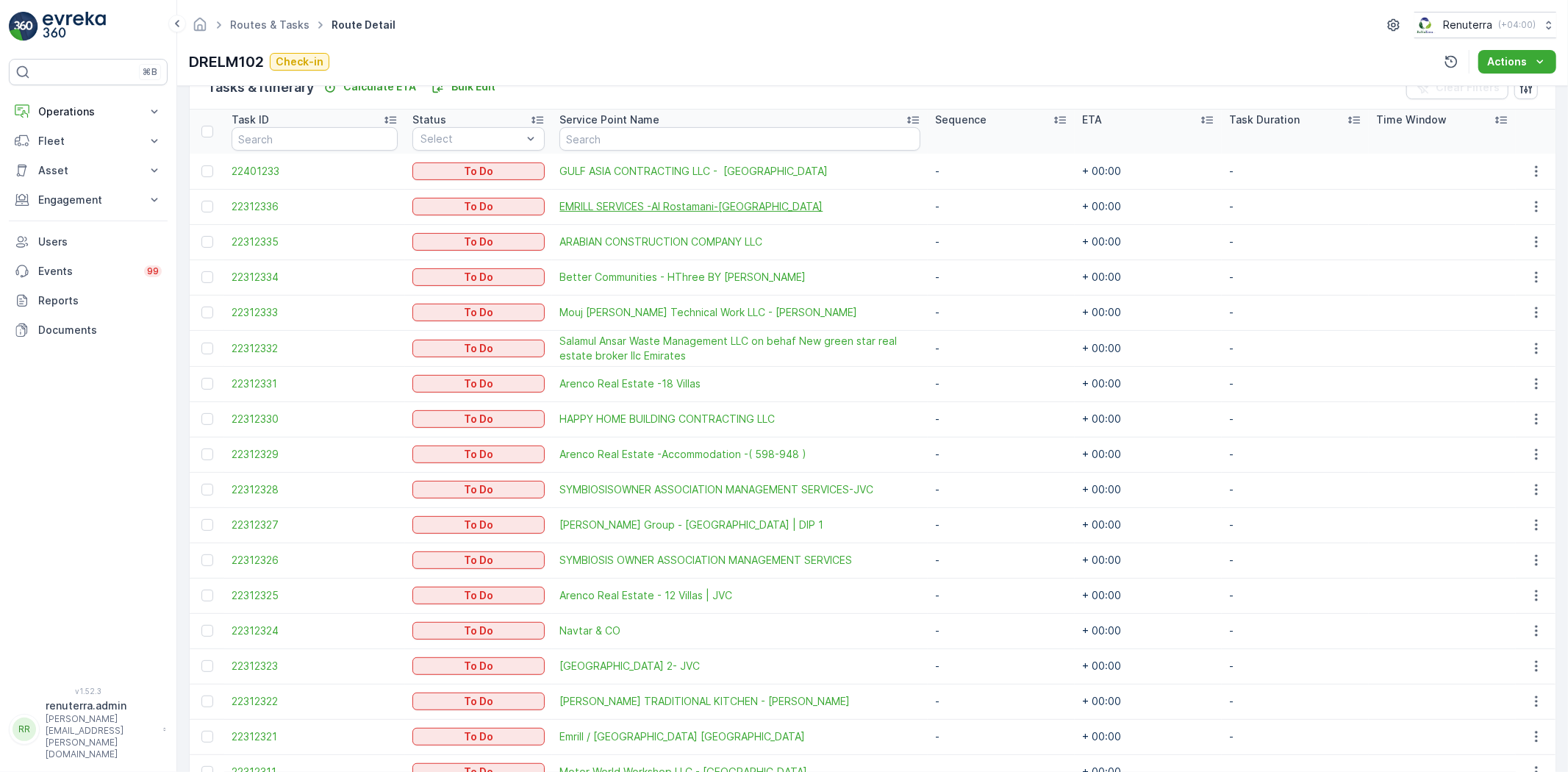
scroll to position [368, 0]
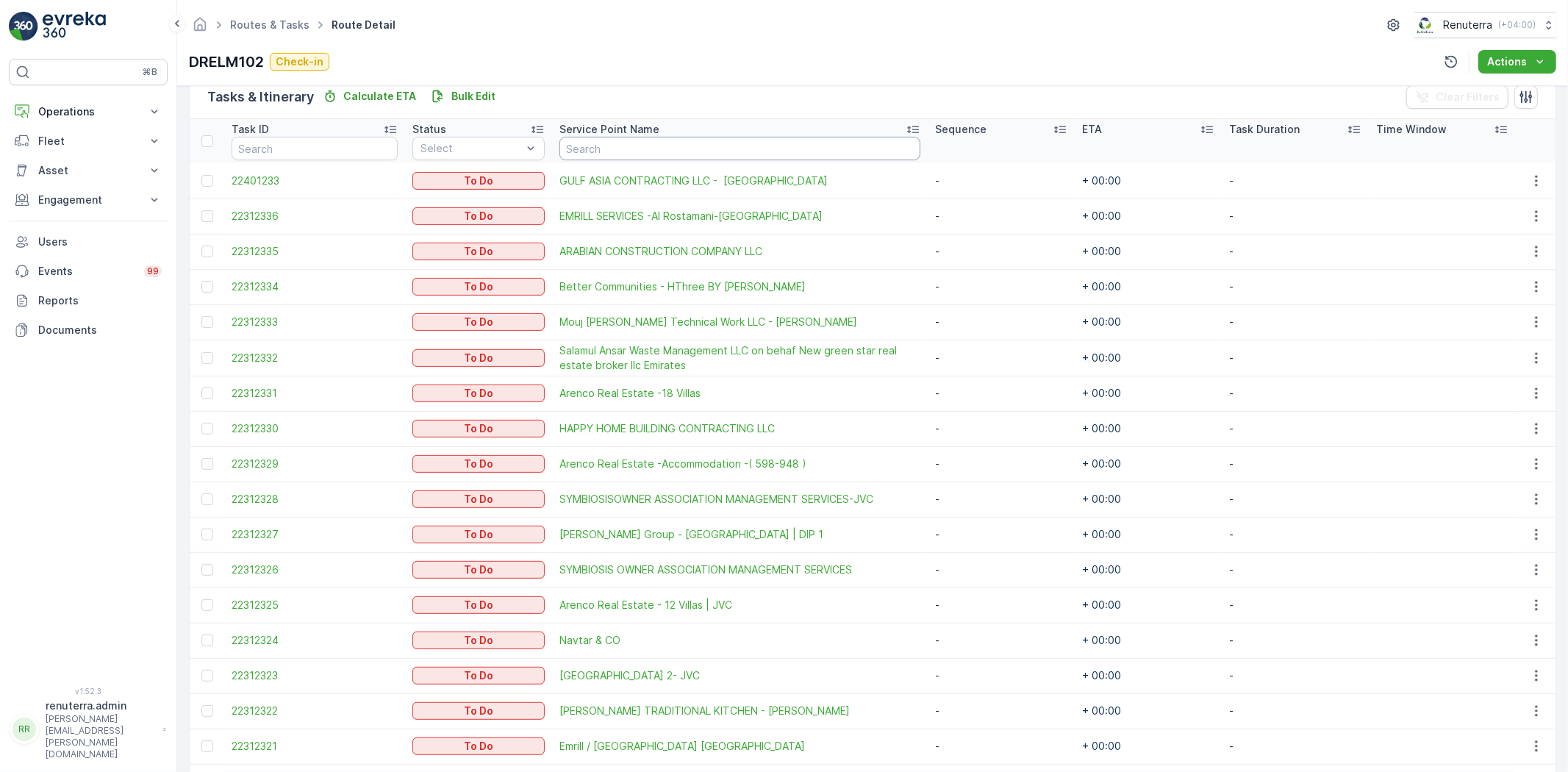
click at [648, 137] on input "text" at bounding box center [740, 148] width 361 height 23
type input "a"
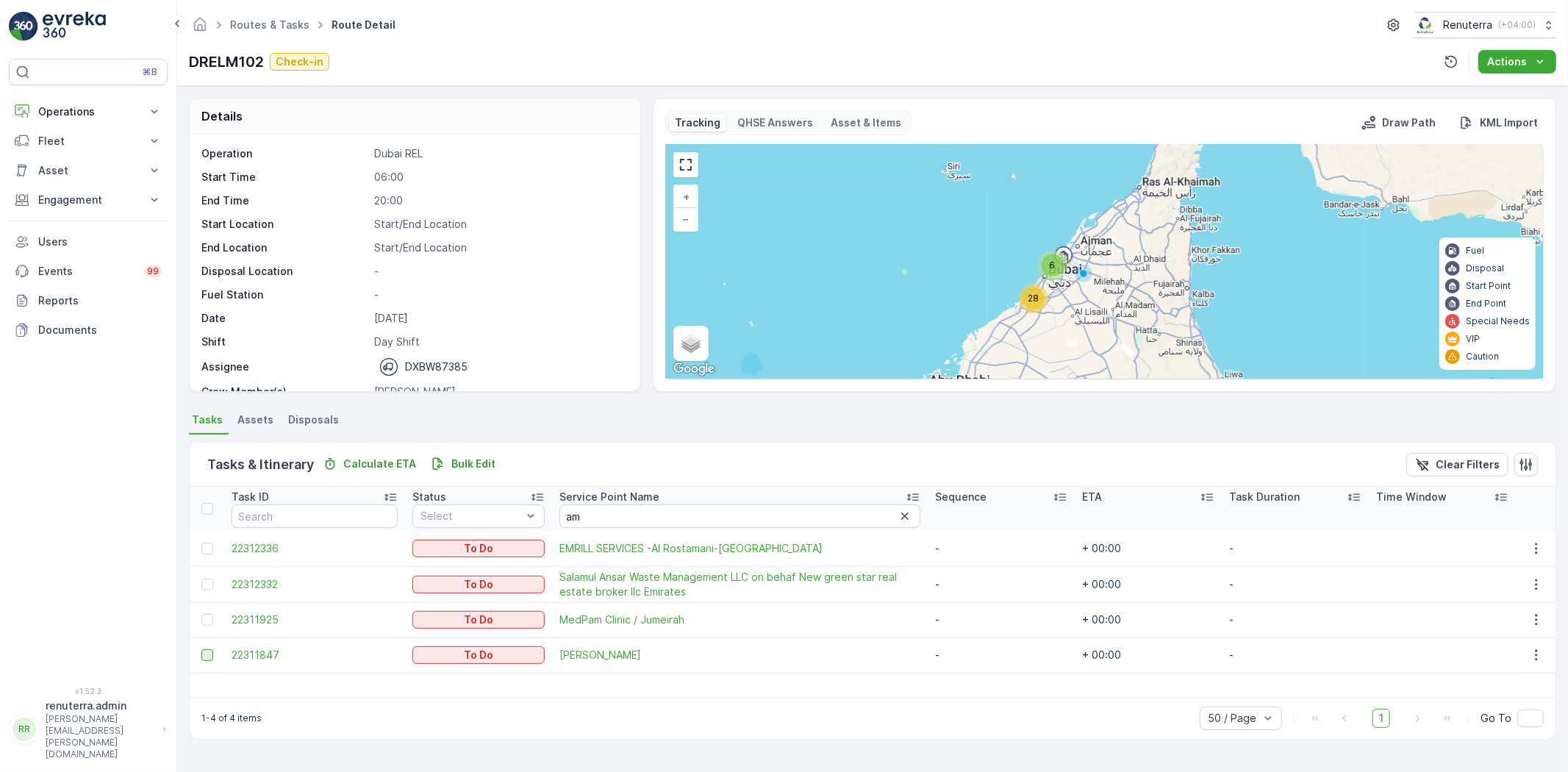
click at [202, 654] on div at bounding box center [207, 655] width 12 height 12
click at [201, 649] on input "checkbox" at bounding box center [201, 649] width 0 height 0
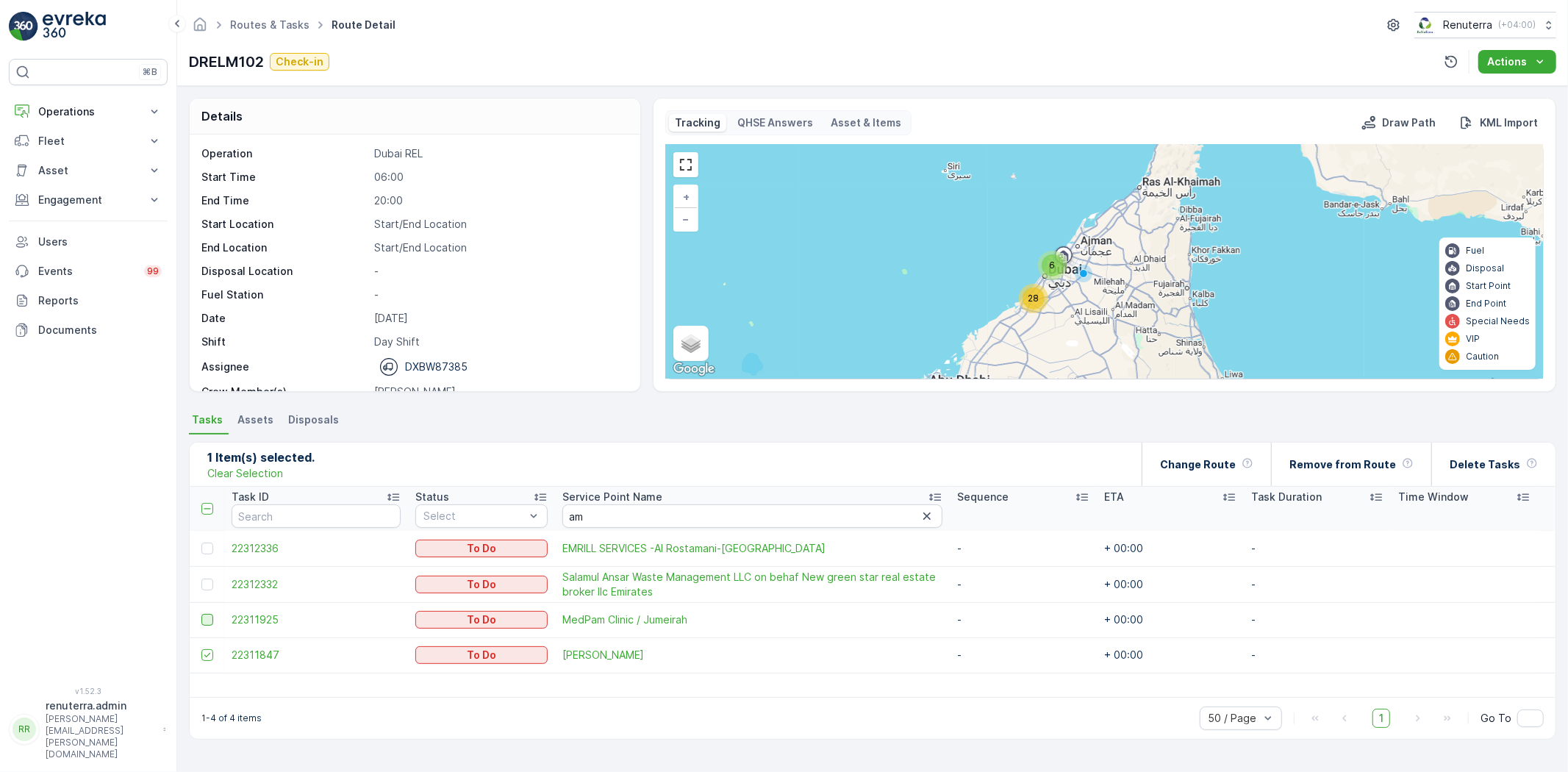
click at [203, 618] on div at bounding box center [207, 620] width 12 height 12
click at [201, 614] on input "checkbox" at bounding box center [201, 614] width 0 height 0
click at [1243, 476] on div "Change Route" at bounding box center [1207, 464] width 94 height 43
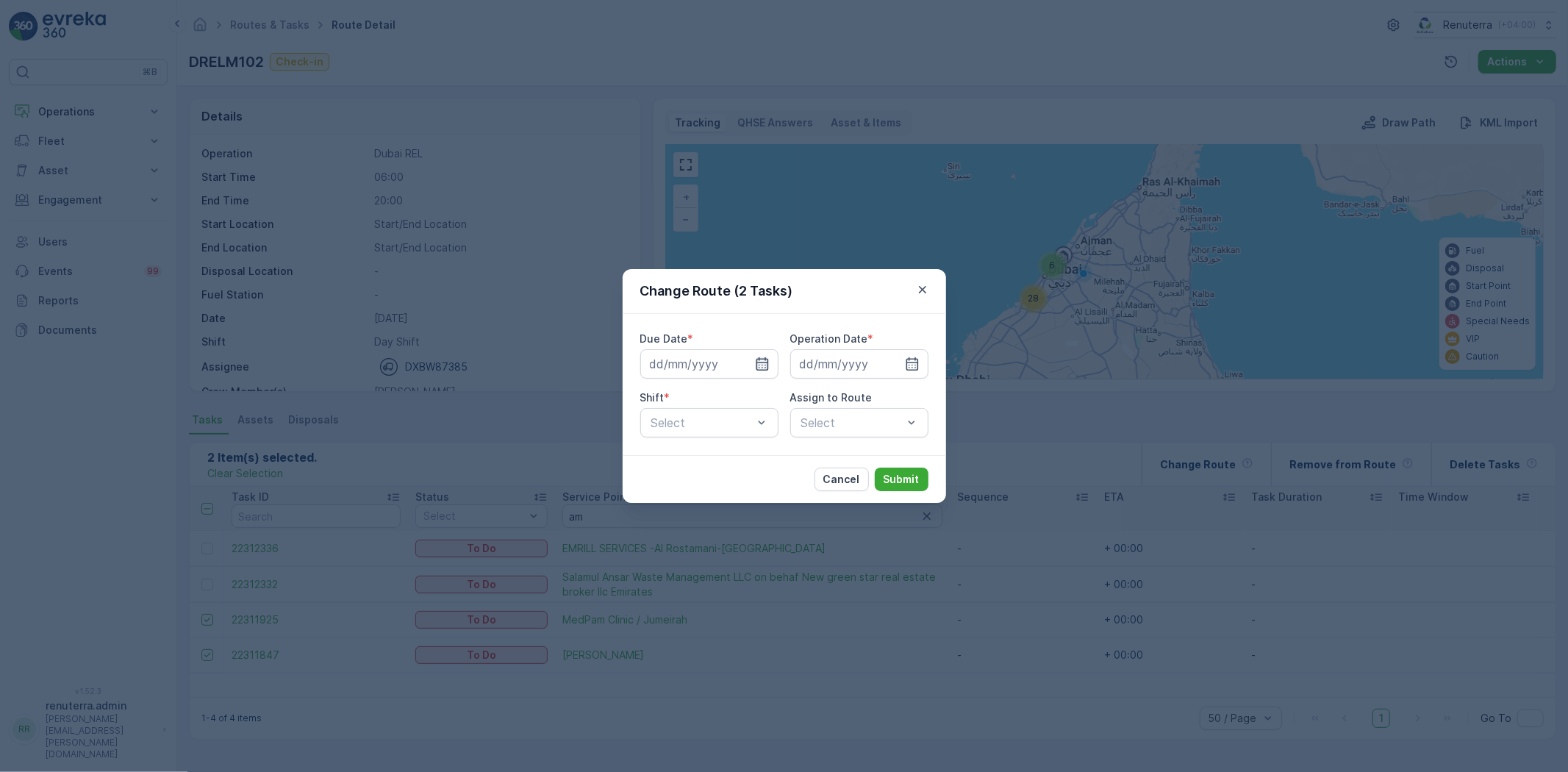
click at [761, 366] on icon "button" at bounding box center [762, 363] width 15 height 15
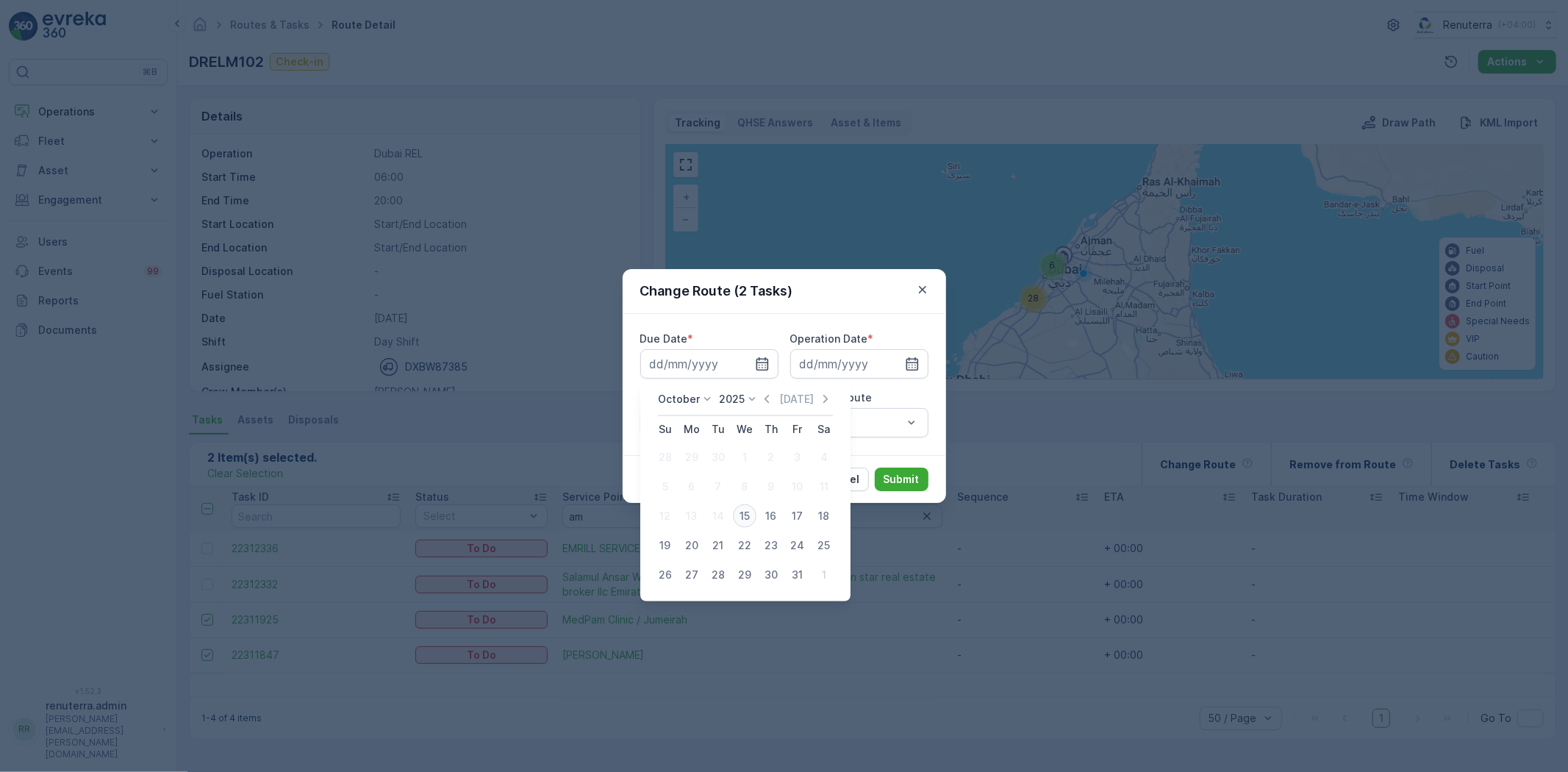
click at [754, 517] on div "15" at bounding box center [745, 515] width 23 height 23
type input "[DATE]"
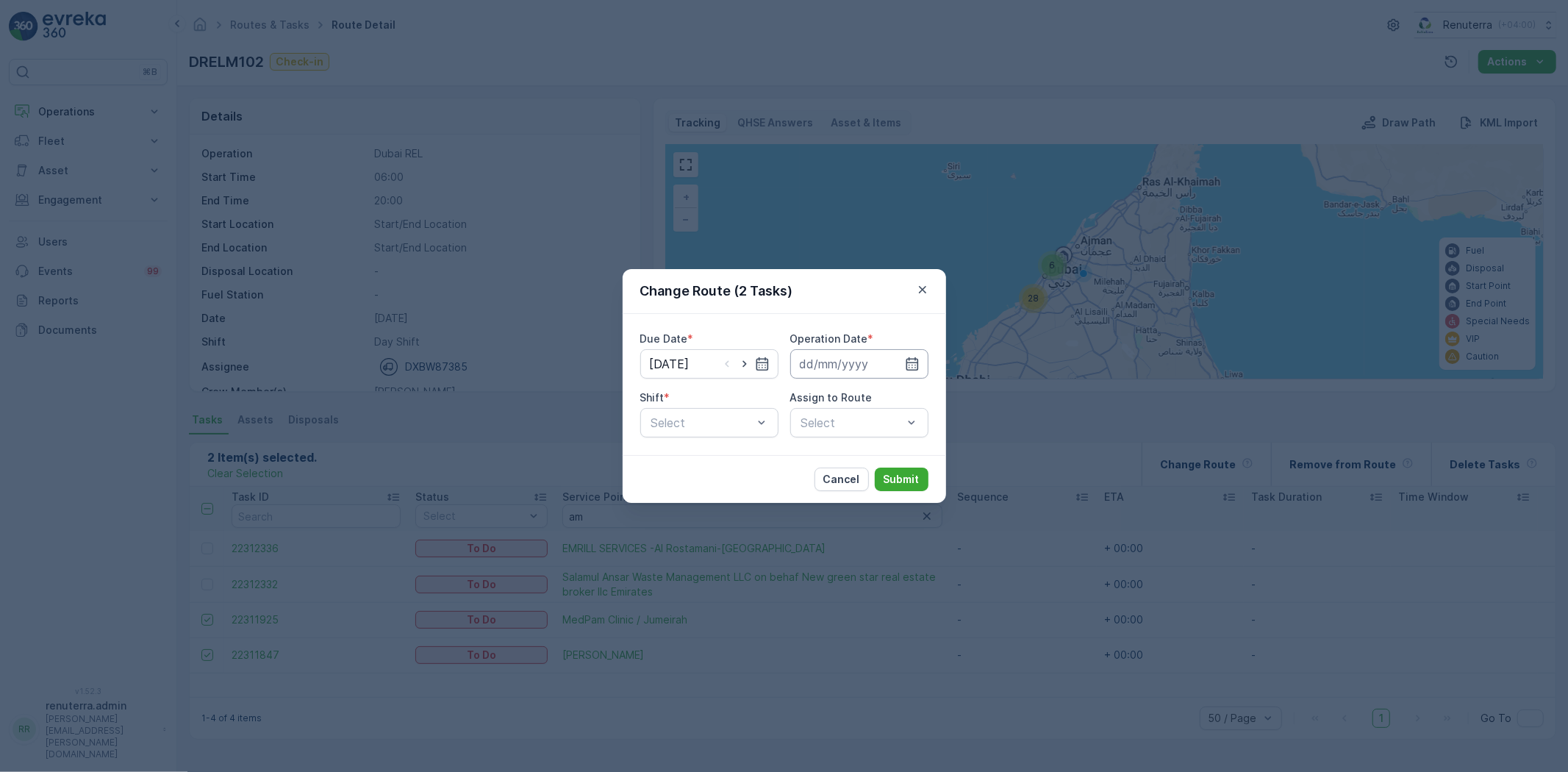
drag, startPoint x: 908, startPoint y: 356, endPoint x: 908, endPoint y: 375, distance: 19.0
click at [908, 357] on icon "button" at bounding box center [912, 363] width 15 height 15
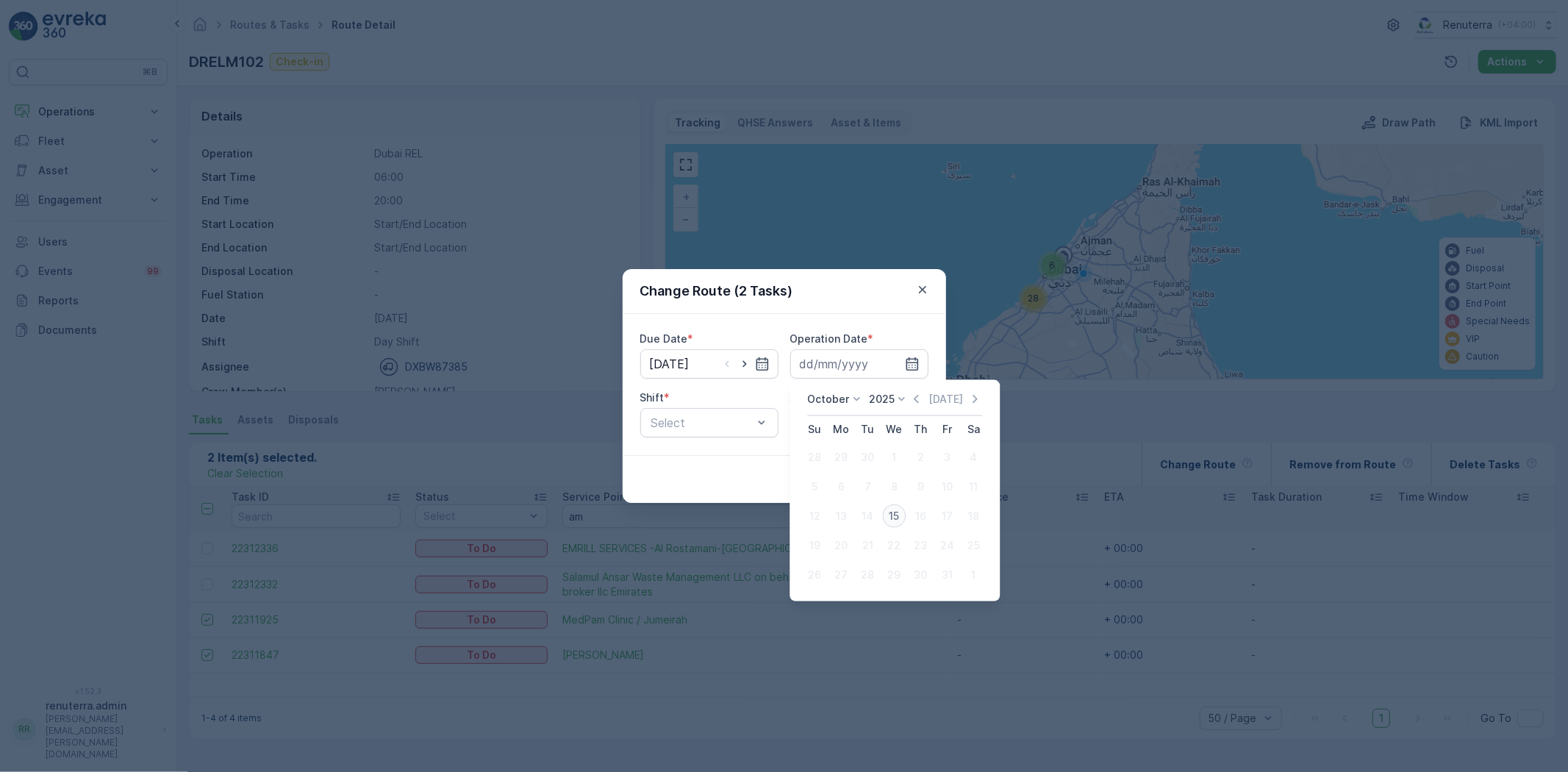
click at [887, 517] on div "15" at bounding box center [894, 515] width 23 height 23
type input "[DATE]"
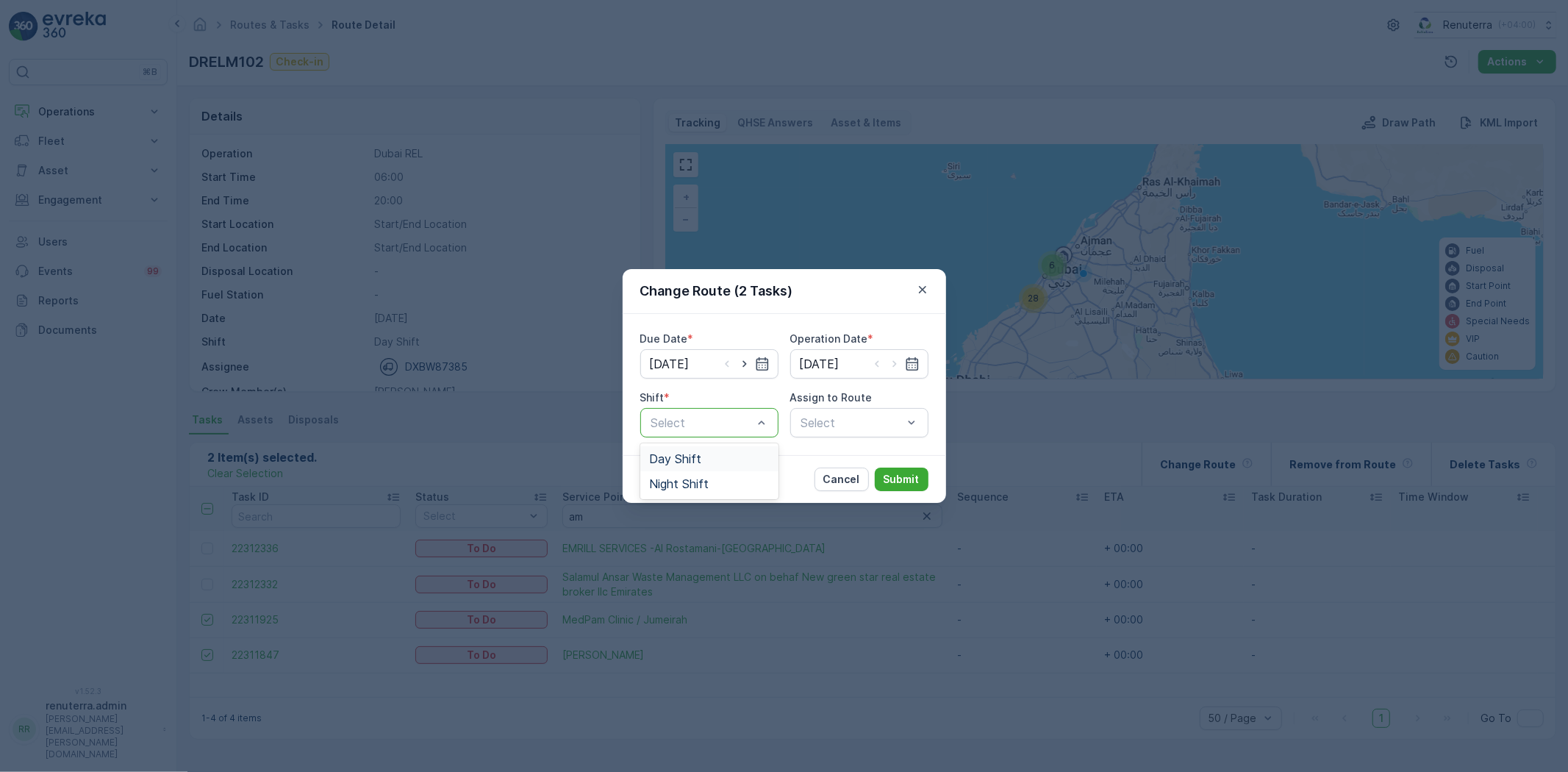
click at [709, 409] on div "Select" at bounding box center [709, 422] width 138 height 29
click at [697, 463] on span "Day Shift" at bounding box center [675, 458] width 52 height 13
click at [850, 410] on div "Select" at bounding box center [859, 422] width 138 height 29
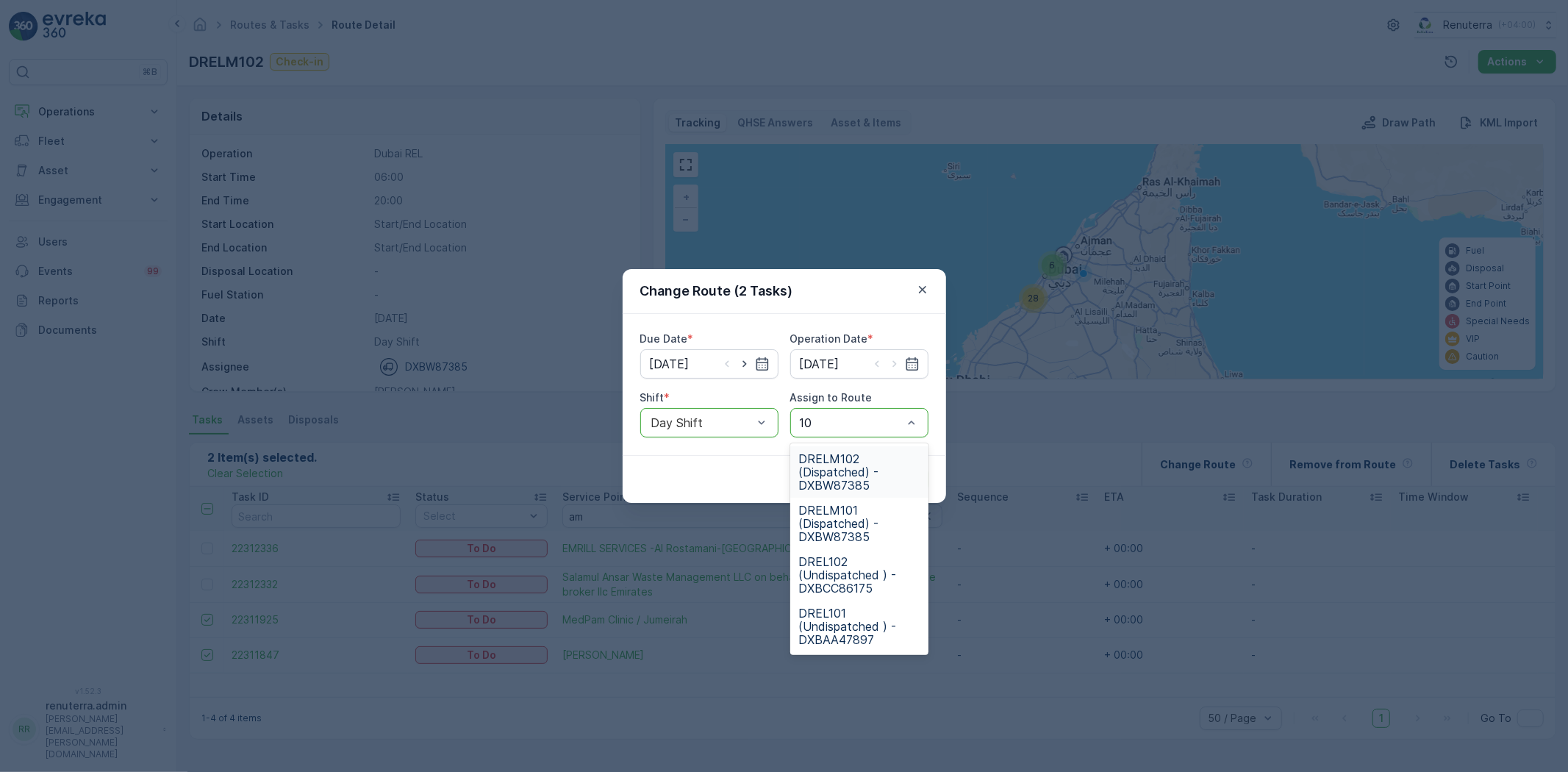
type input "101"
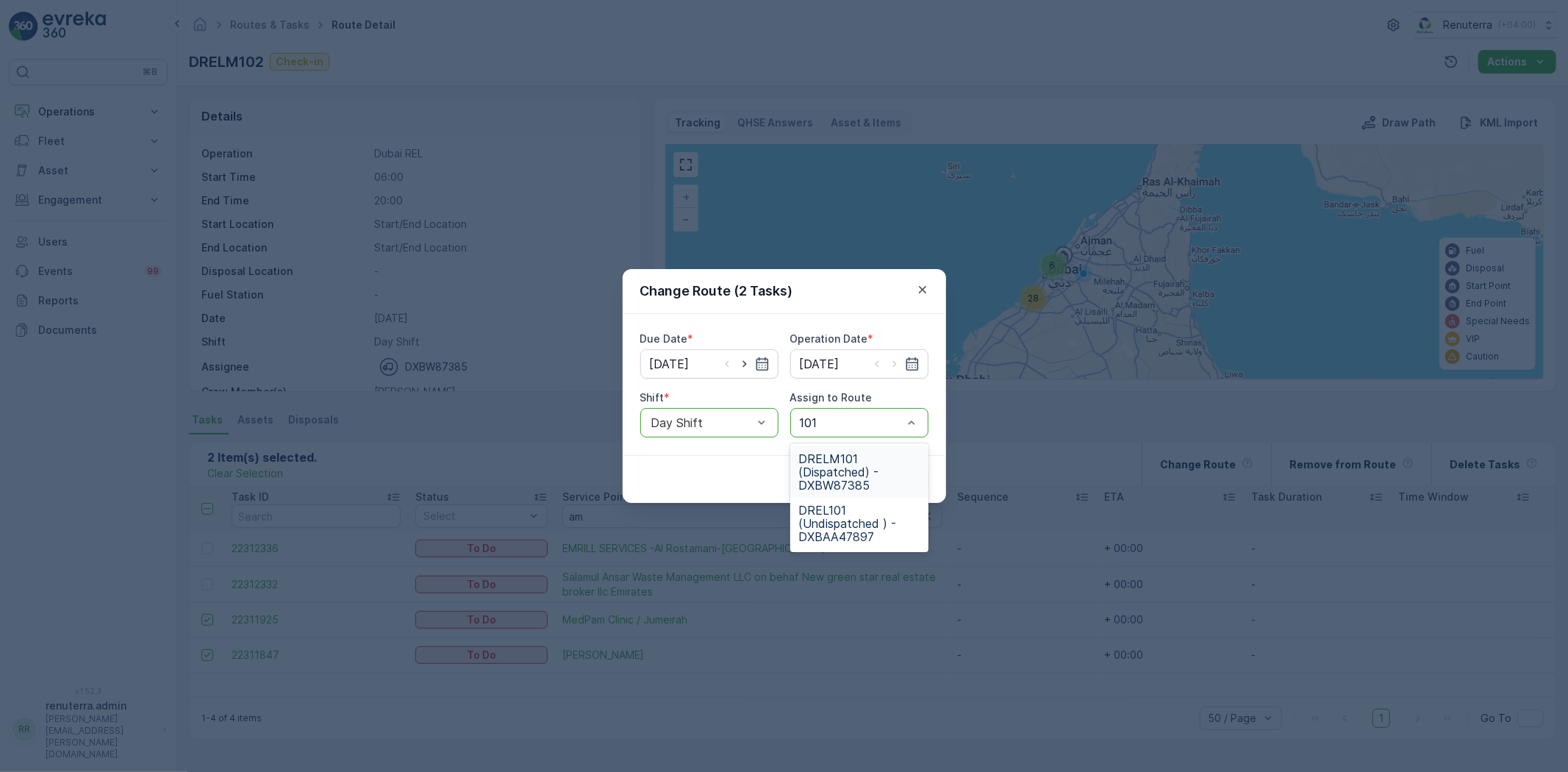
click at [832, 457] on span "DRELM101 (Dispatched) - DXBW87385" at bounding box center [859, 472] width 121 height 40
click at [895, 469] on button "Submit" at bounding box center [902, 479] width 54 height 23
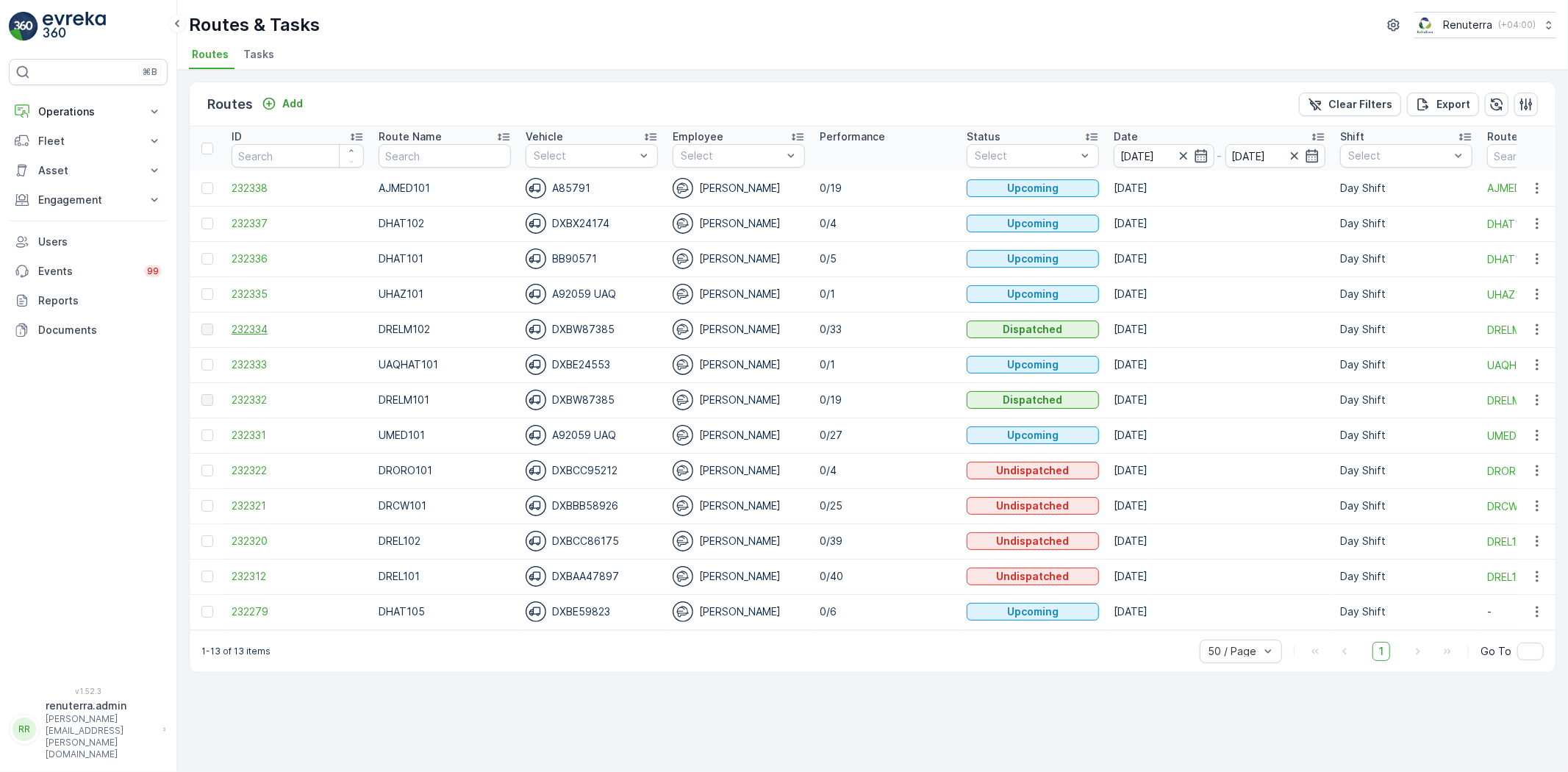
click at [243, 334] on span "232334" at bounding box center [298, 329] width 133 height 15
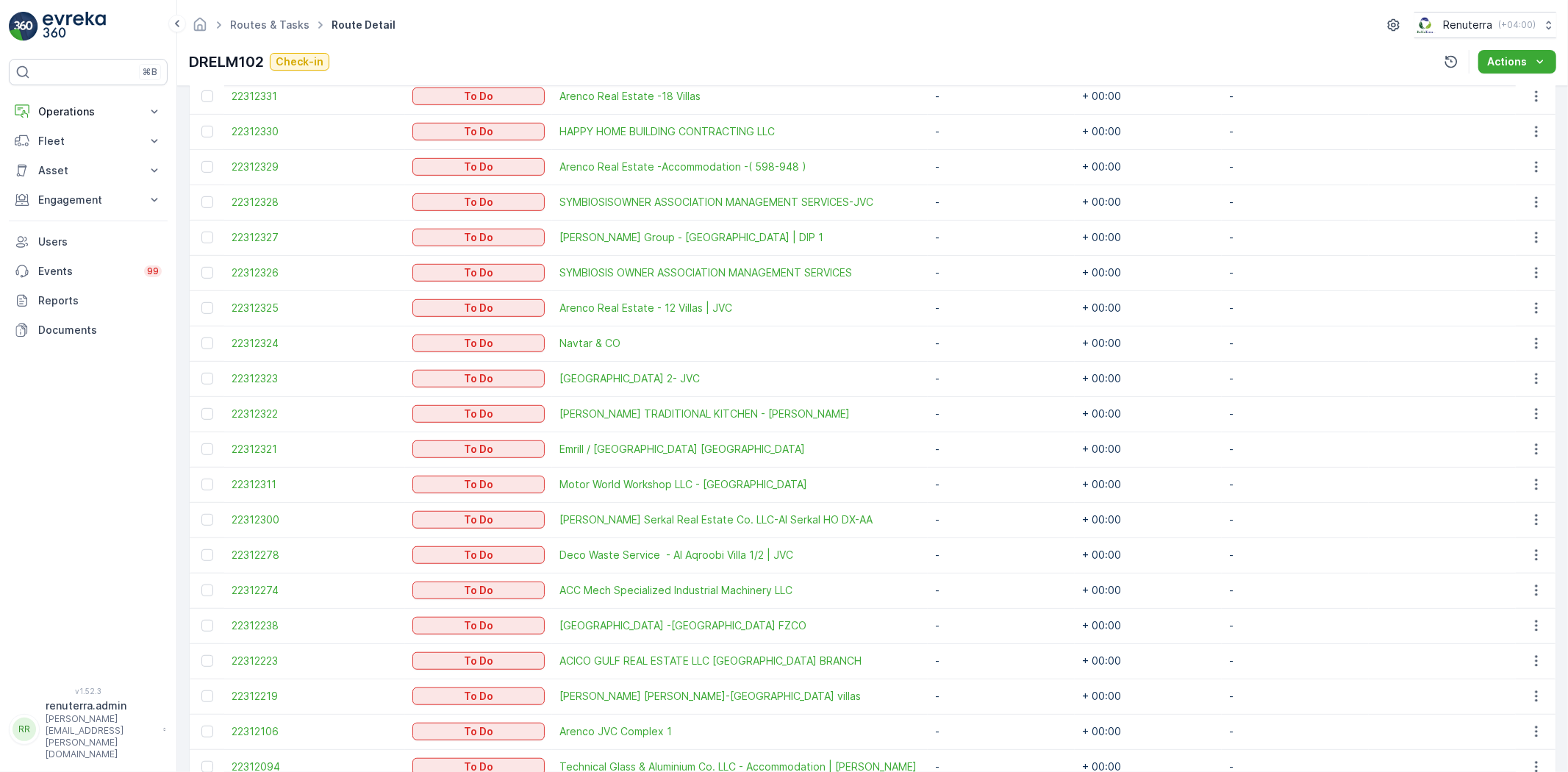
scroll to position [735, 0]
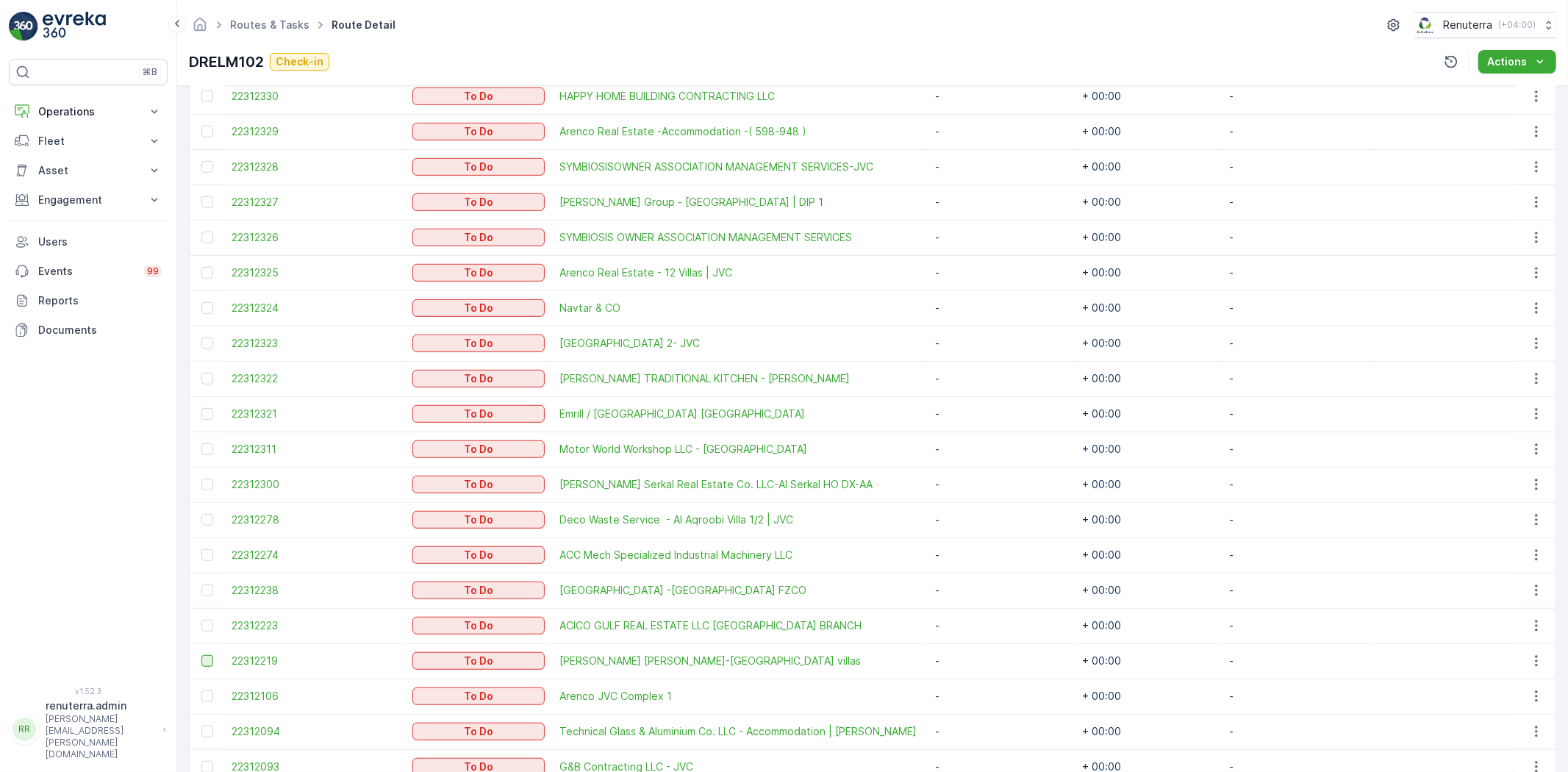
click at [204, 658] on div at bounding box center [207, 661] width 12 height 12
click at [201, 655] on input "checkbox" at bounding box center [201, 655] width 0 height 0
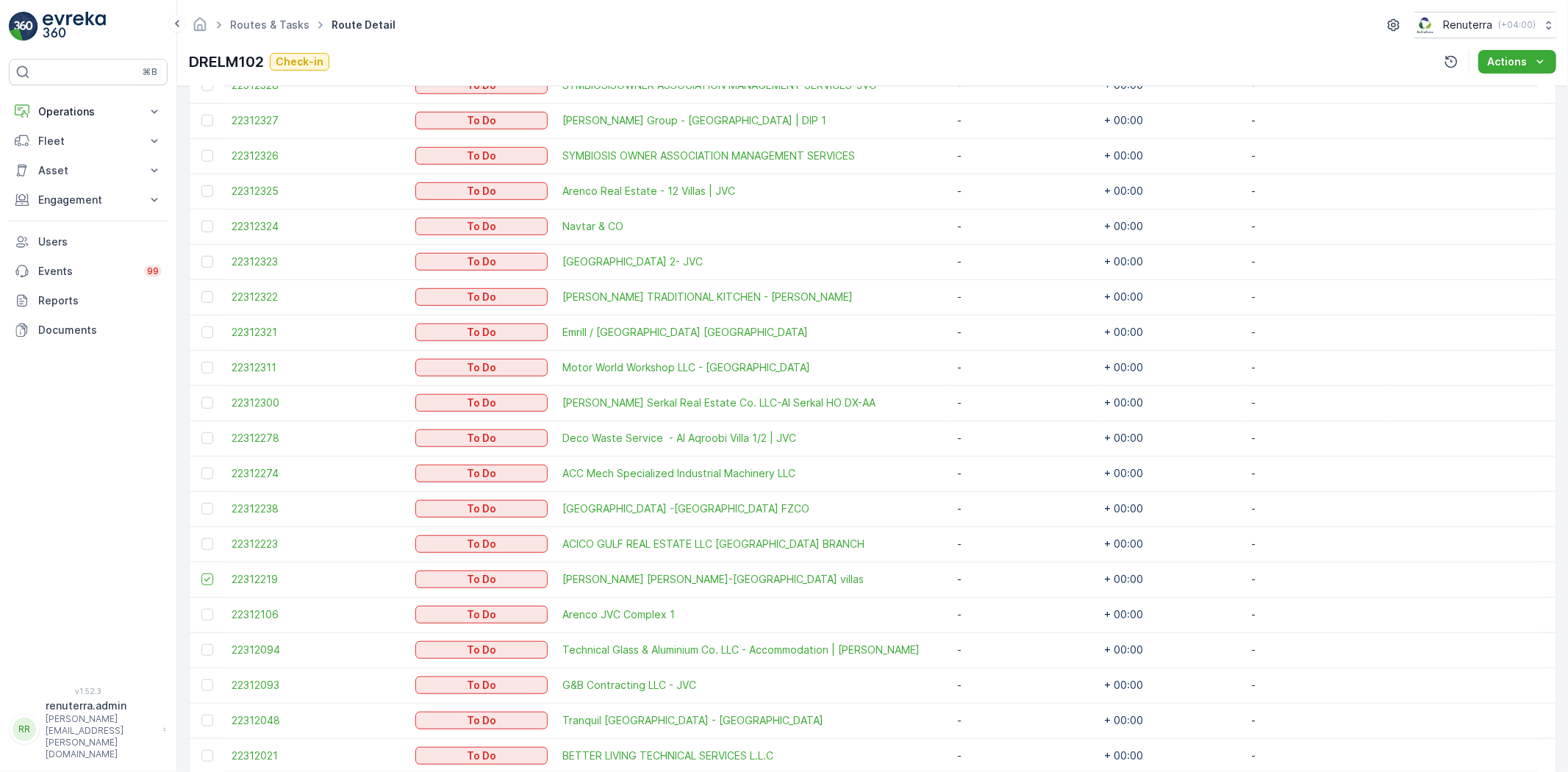
scroll to position [898, 0]
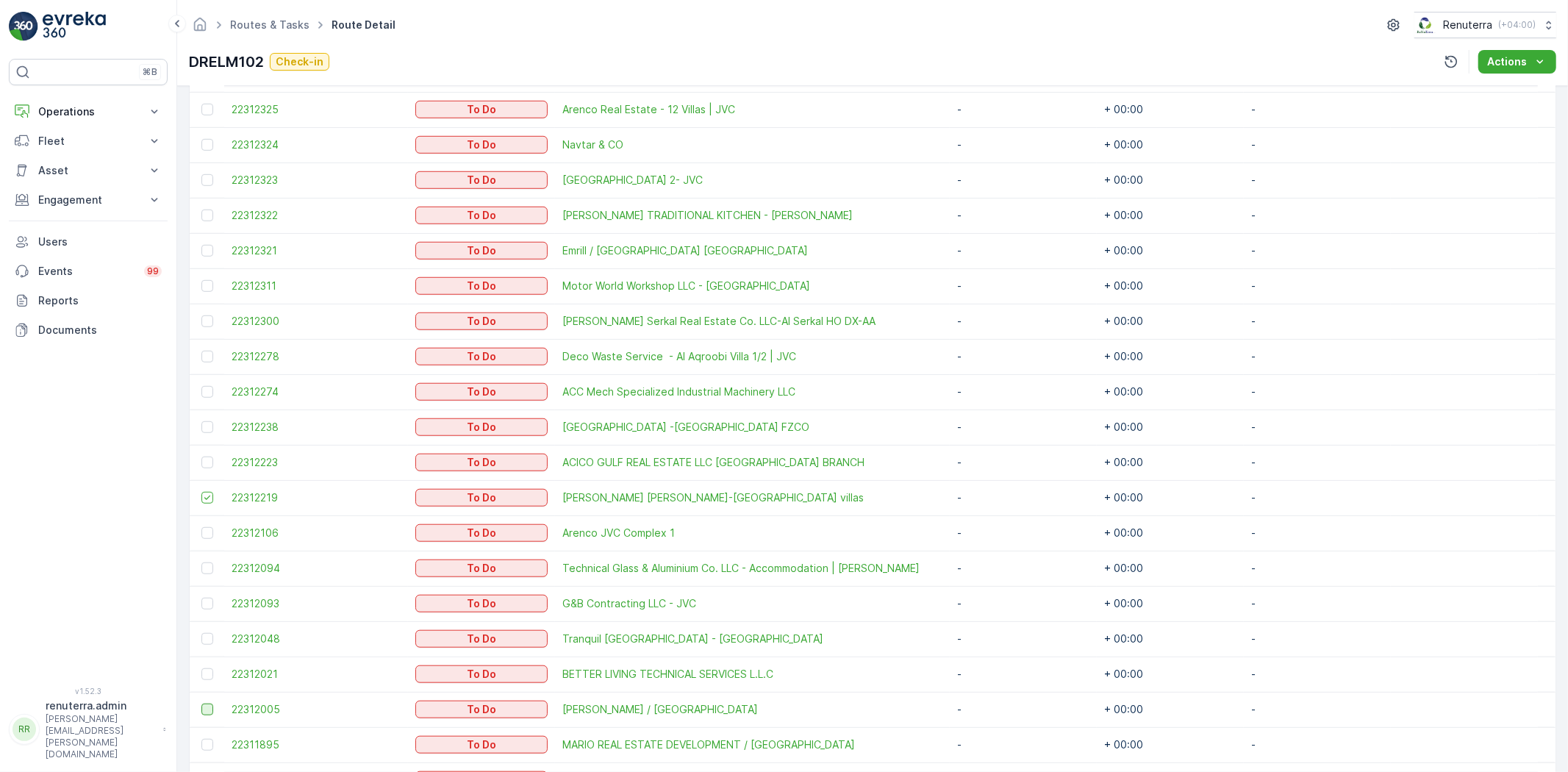
click at [204, 708] on div at bounding box center [207, 710] width 12 height 12
click at [201, 703] on input "checkbox" at bounding box center [201, 703] width 0 height 0
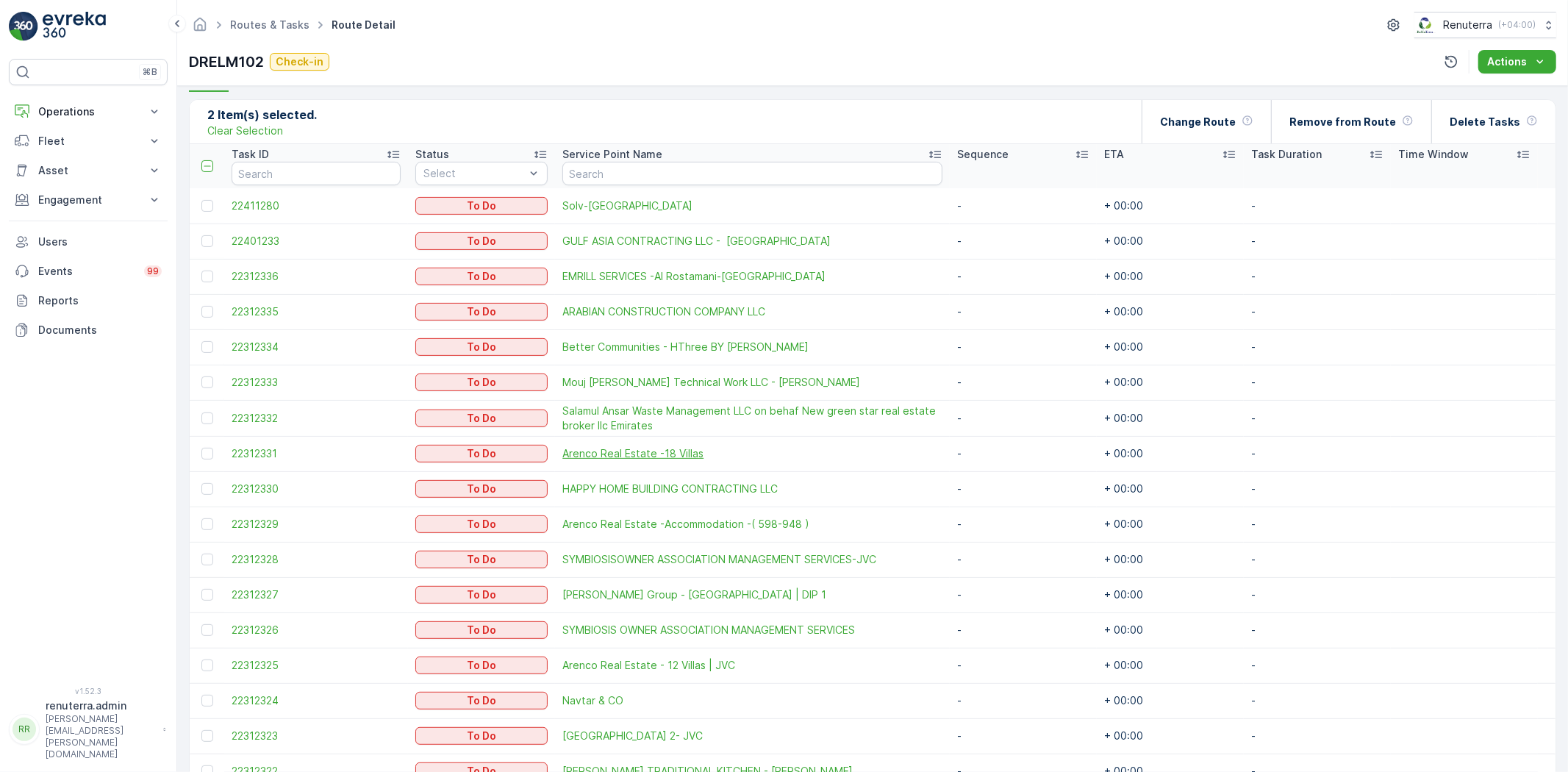
scroll to position [251, 0]
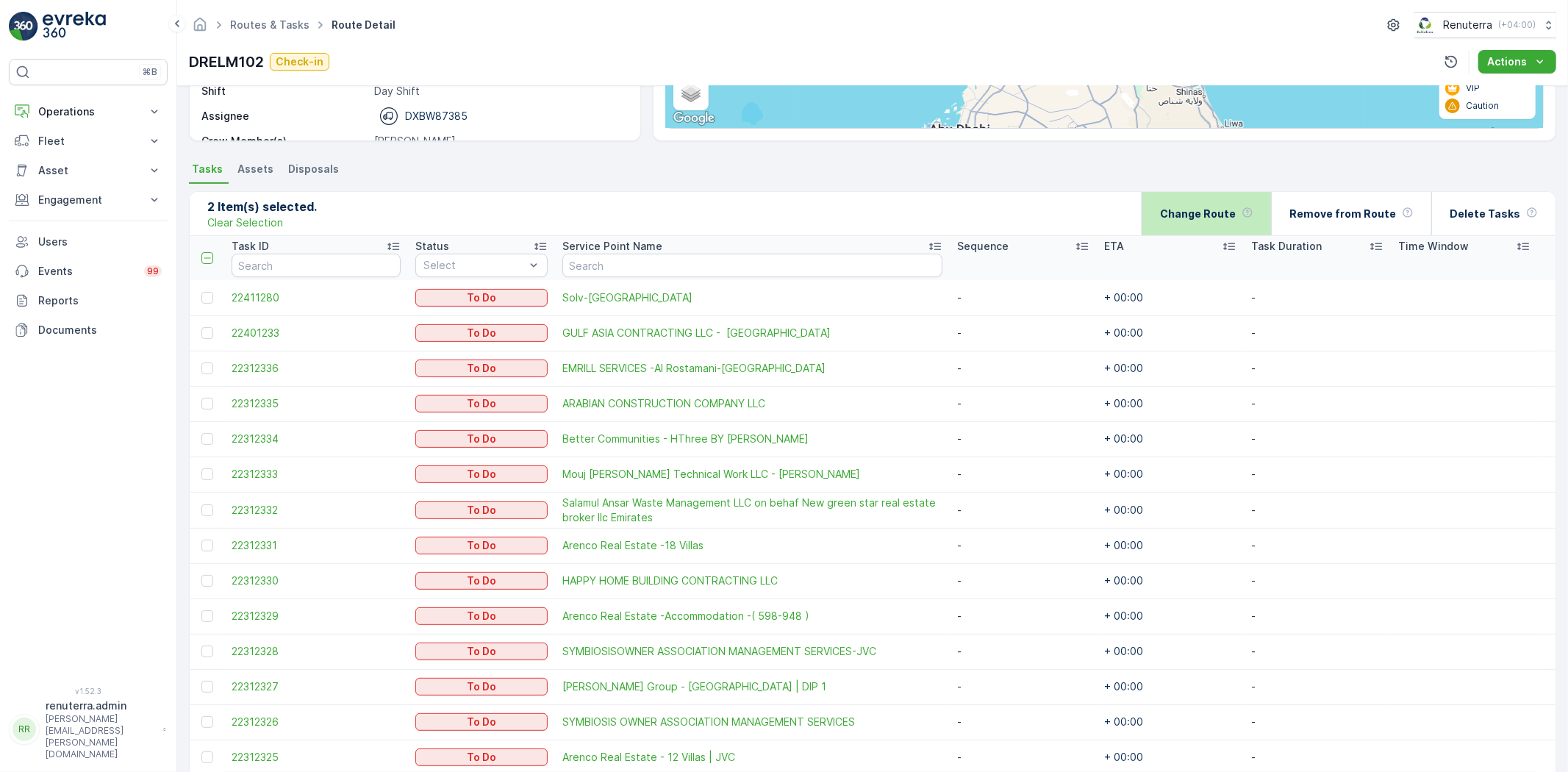
click at [1211, 202] on div "Change Route" at bounding box center [1207, 213] width 94 height 43
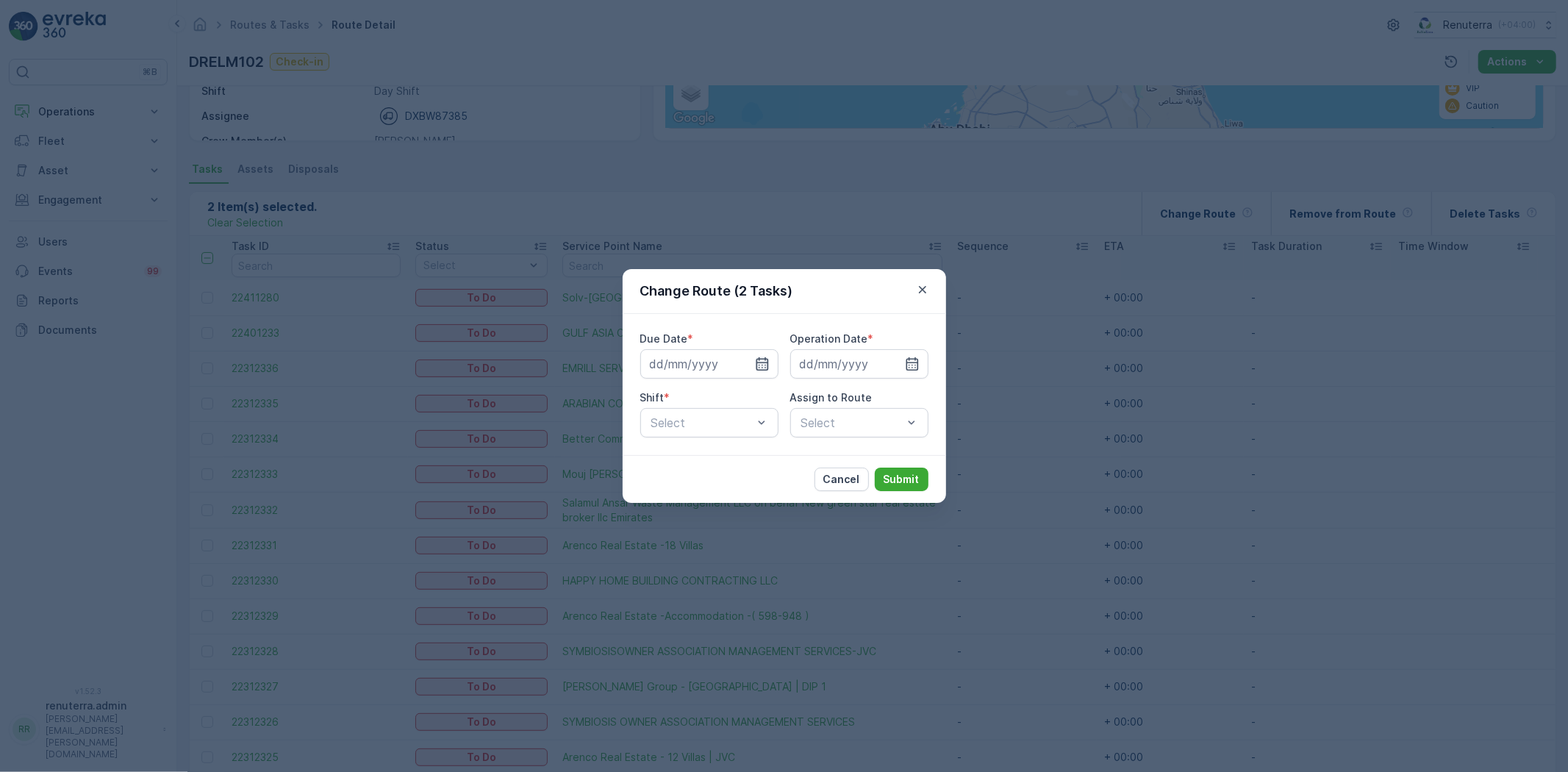
click at [763, 357] on icon "button" at bounding box center [762, 363] width 15 height 15
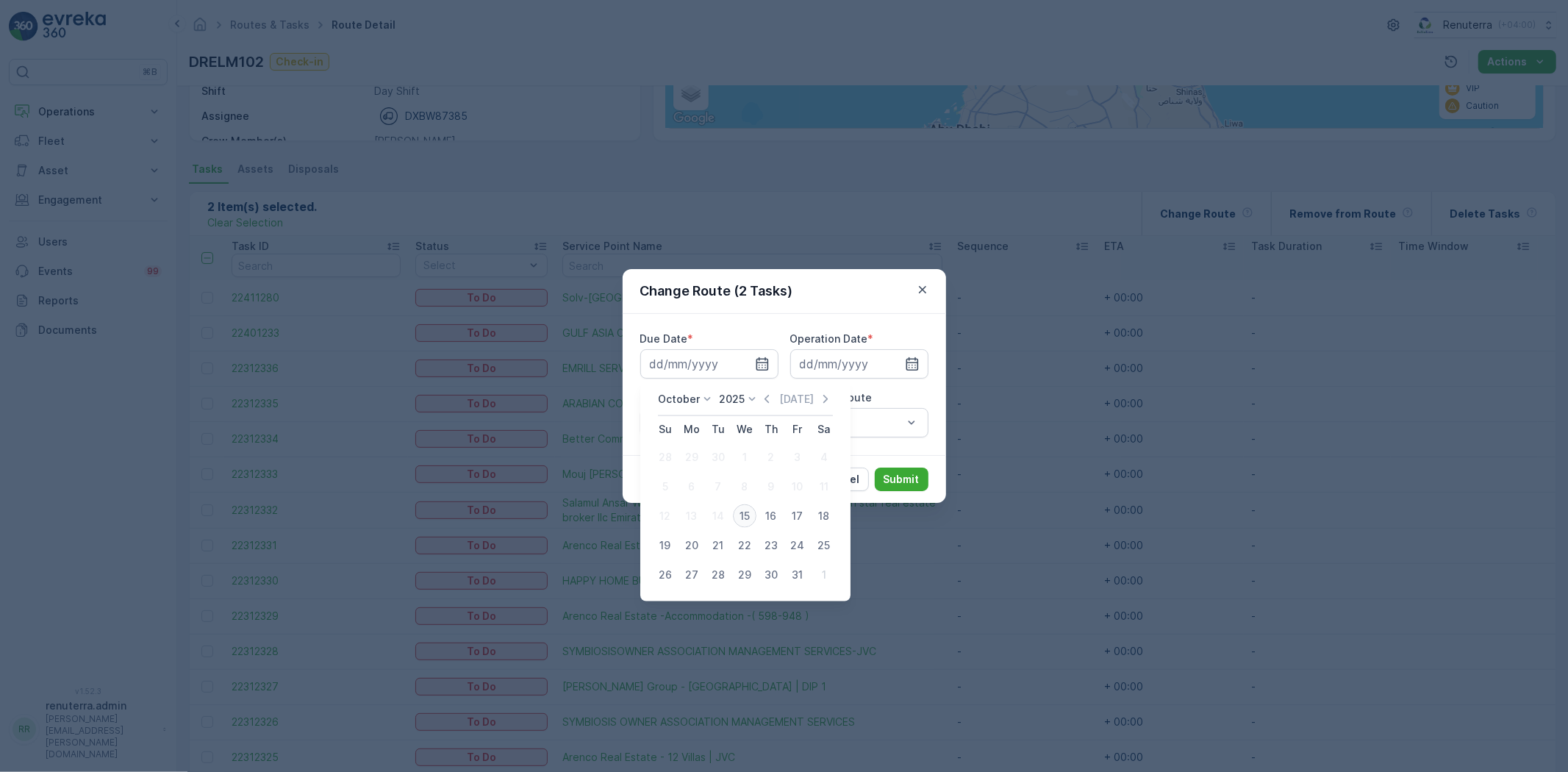
click at [749, 515] on div "15" at bounding box center [745, 515] width 23 height 23
type input "[DATE]"
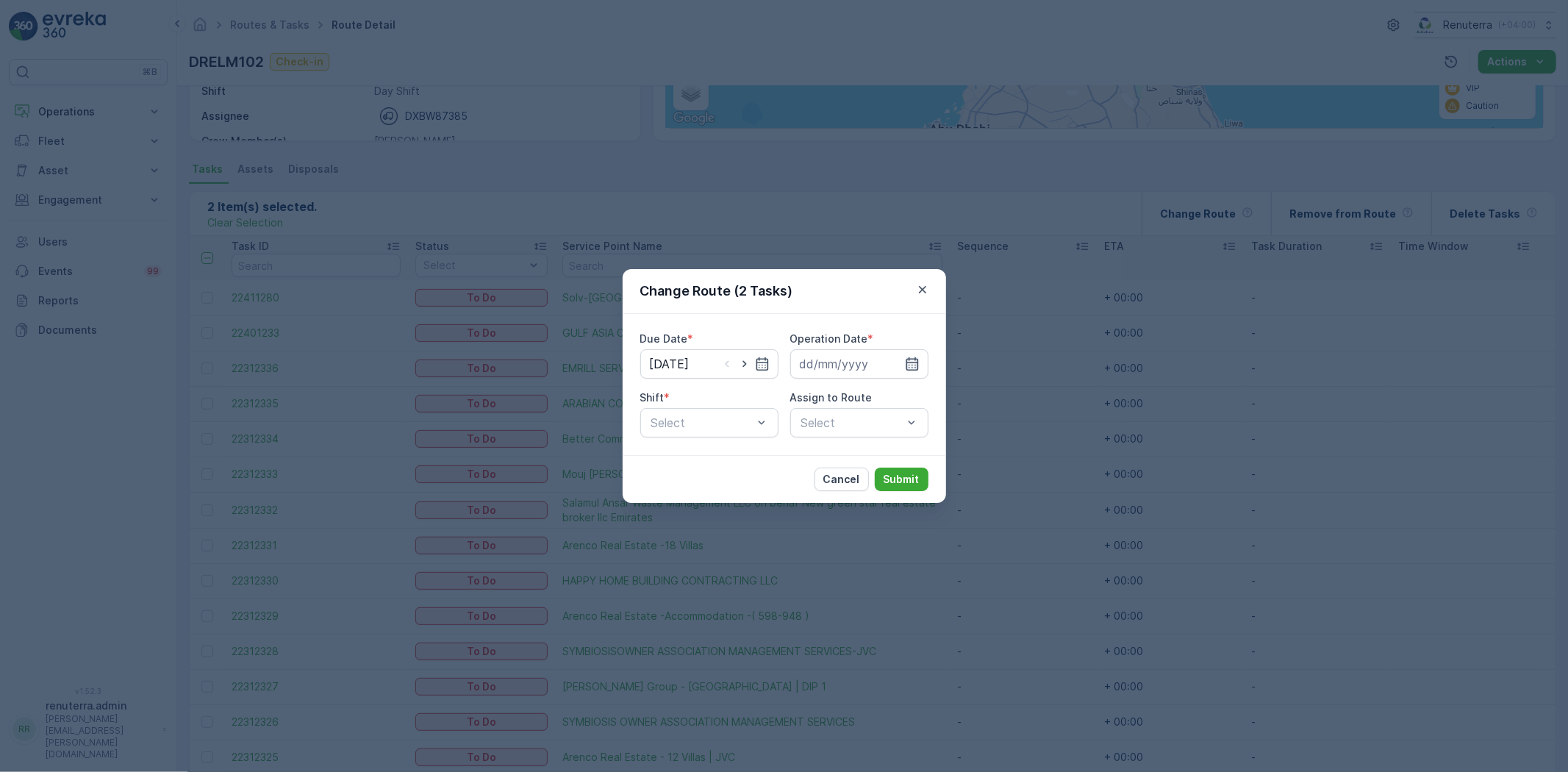
click at [916, 361] on icon "button" at bounding box center [912, 363] width 15 height 15
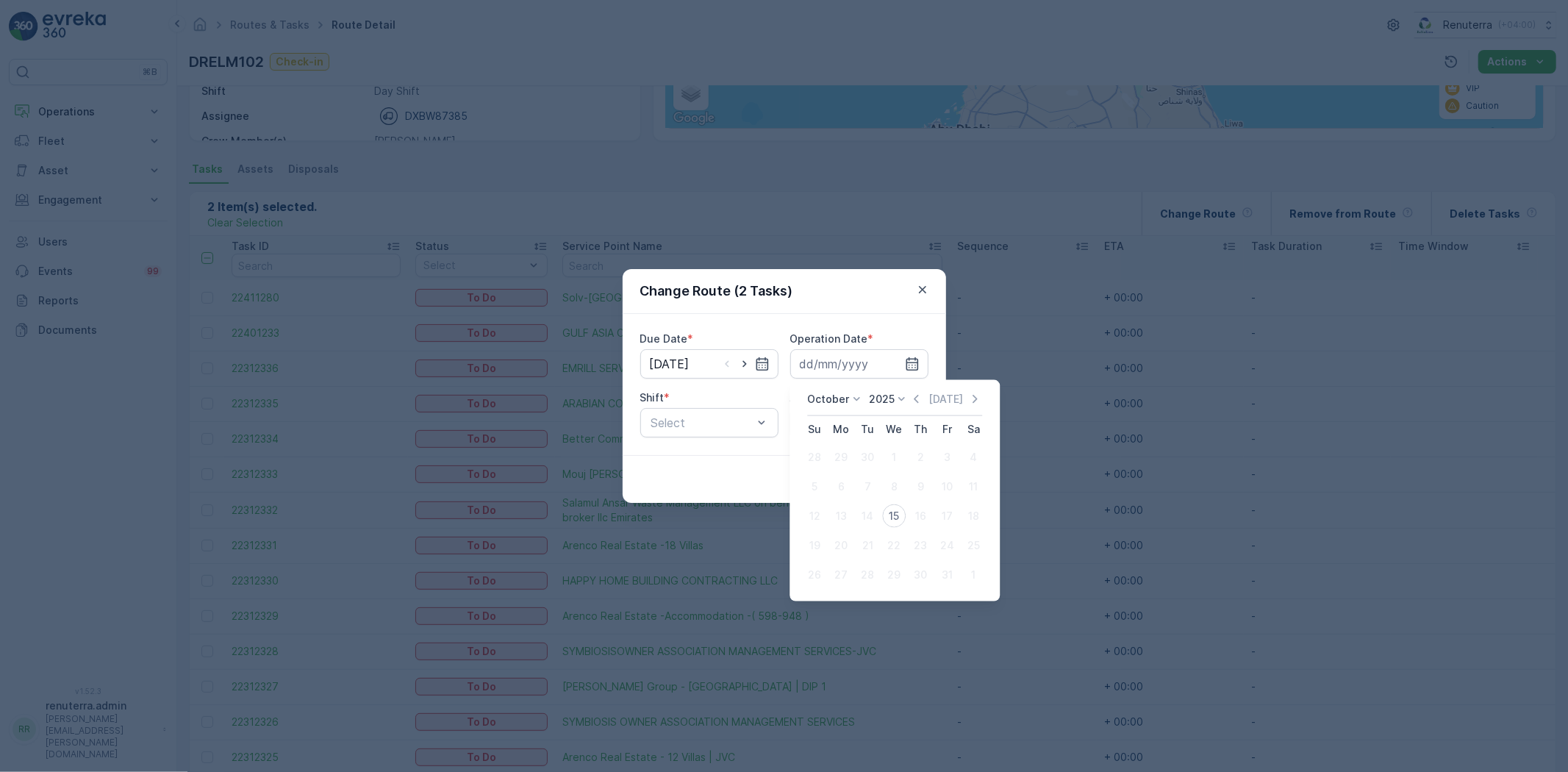
click at [894, 509] on div "15" at bounding box center [894, 515] width 23 height 23
type input "[DATE]"
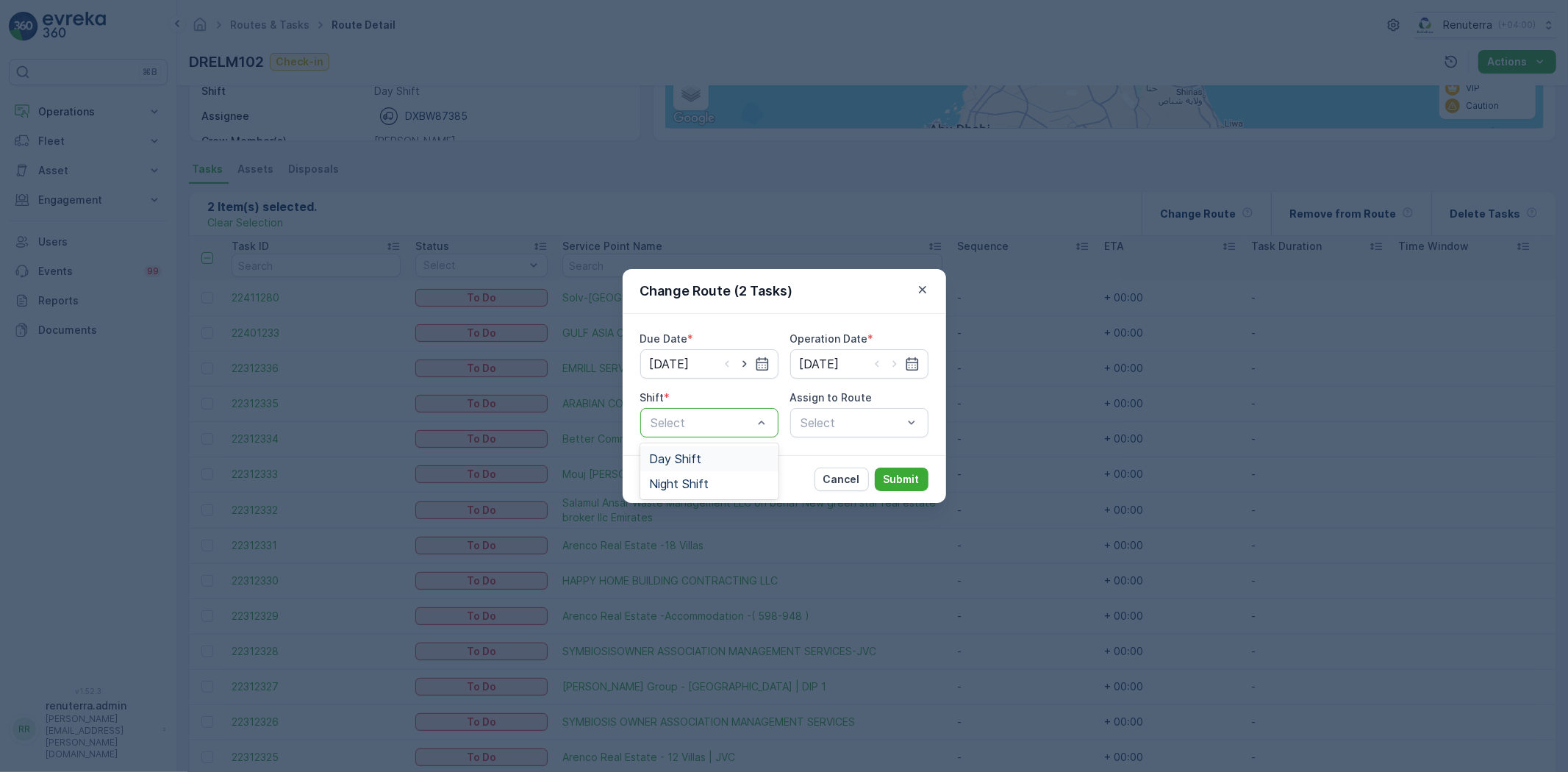
click at [695, 459] on span "Day Shift" at bounding box center [675, 458] width 52 height 13
click at [861, 415] on div "Select" at bounding box center [859, 422] width 138 height 29
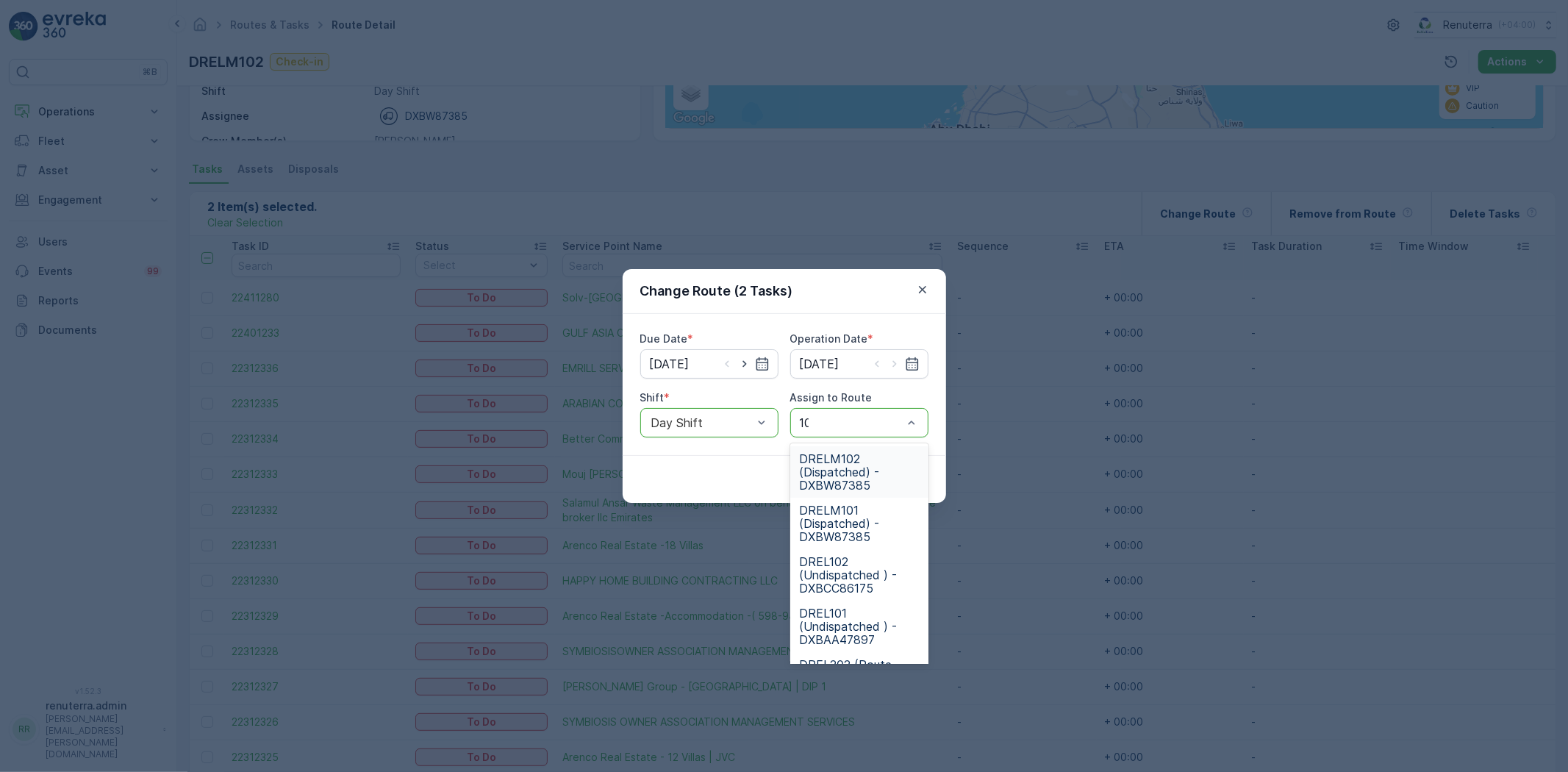
type input "101"
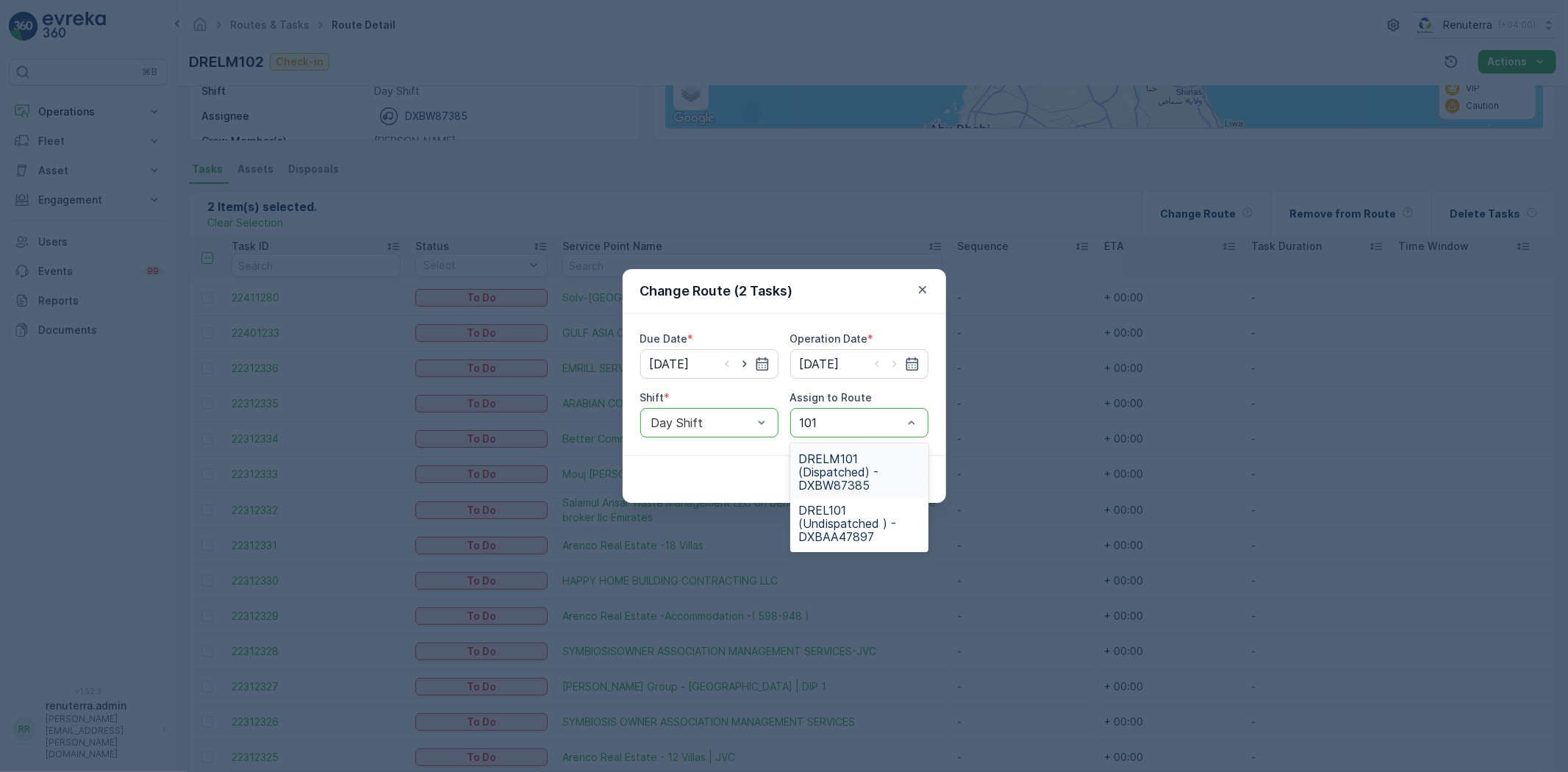
click at [855, 468] on span "DRELM101 (Dispatched) - DXBW87385" at bounding box center [859, 472] width 121 height 40
click at [907, 475] on p "Submit" at bounding box center [902, 479] width 36 height 15
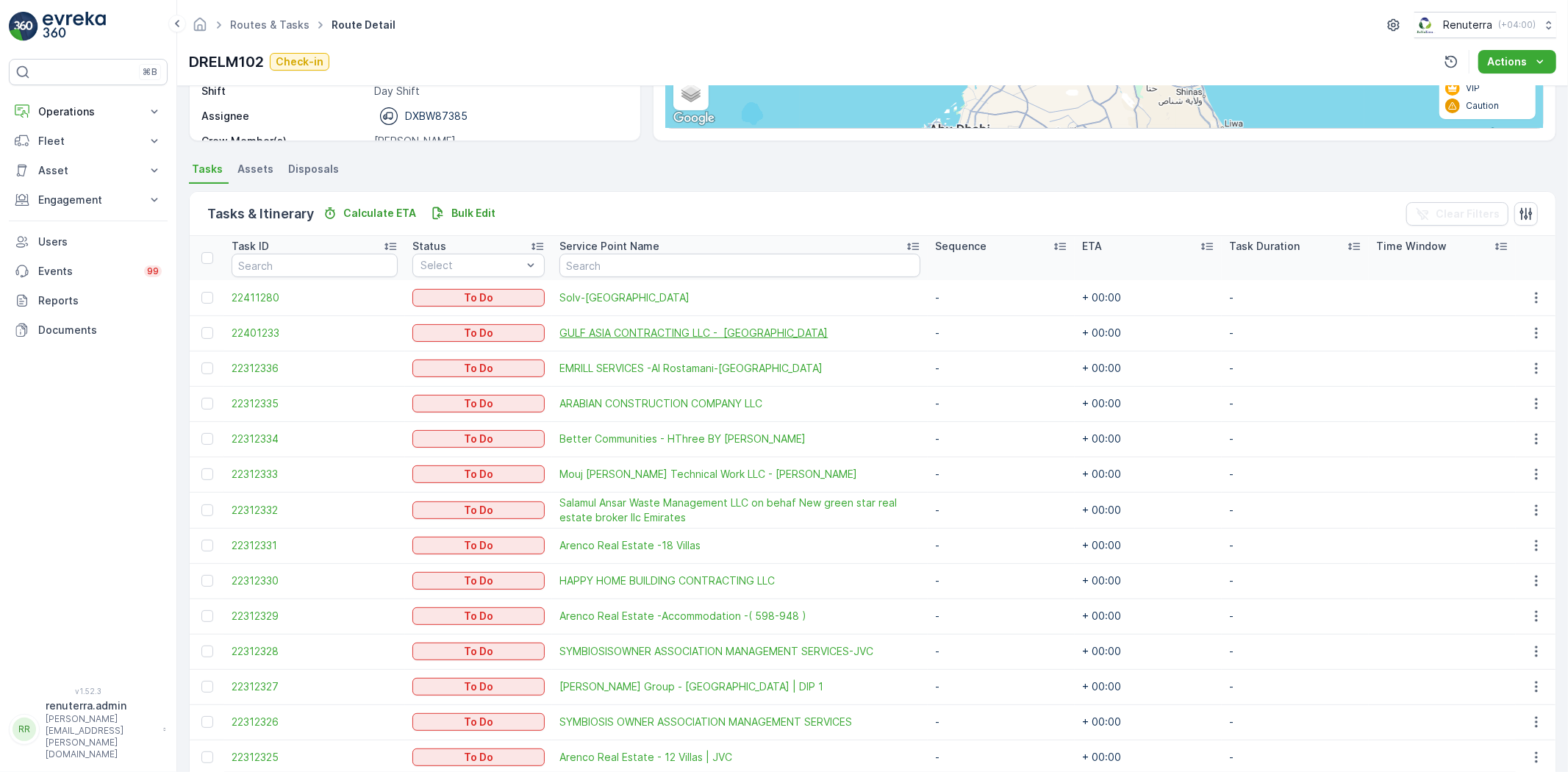
click at [739, 332] on span "GULF ASIA CONTRACTING LLC - [GEOGRAPHIC_DATA]" at bounding box center [740, 332] width 361 height 15
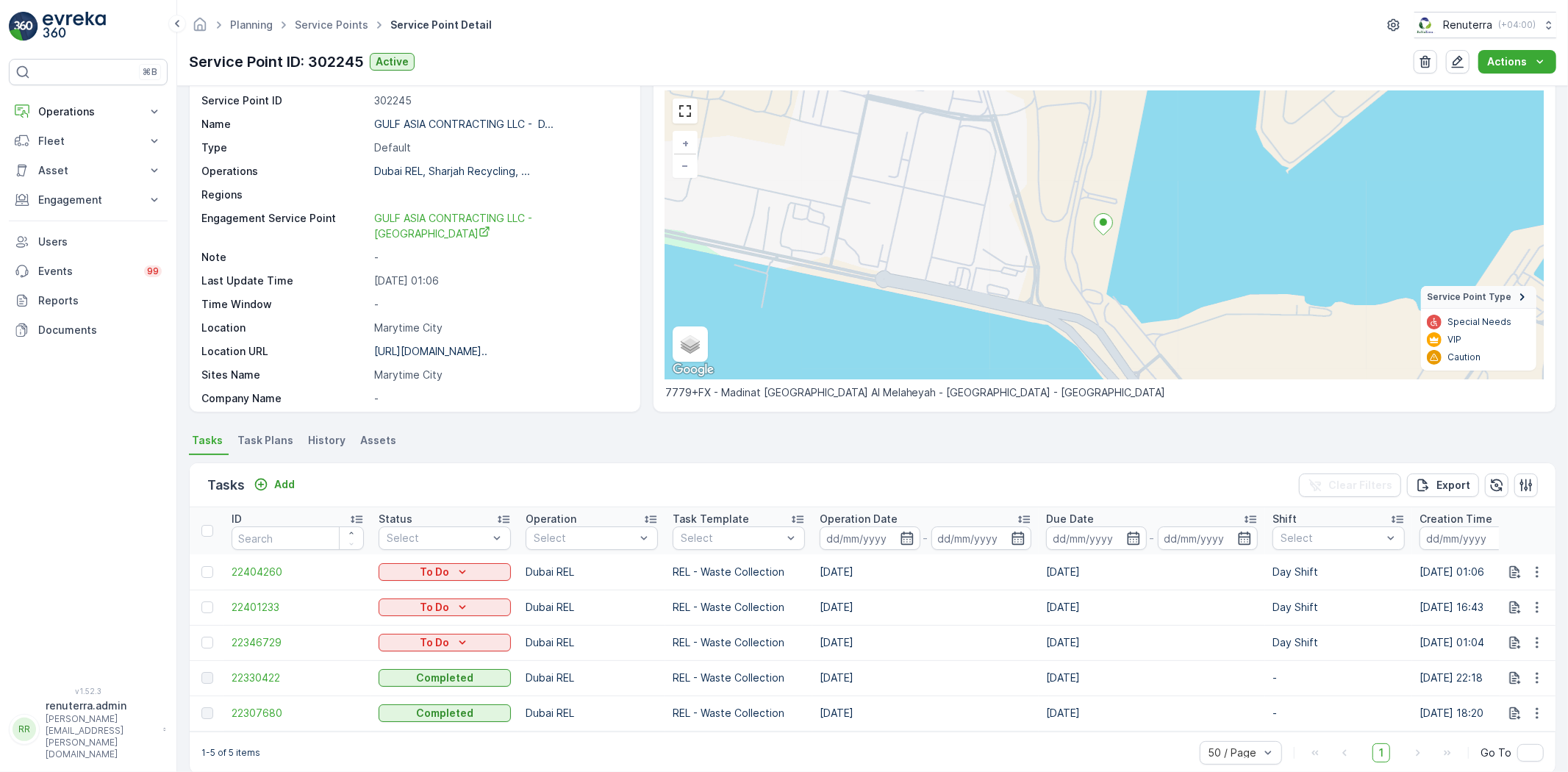
scroll to position [81, 0]
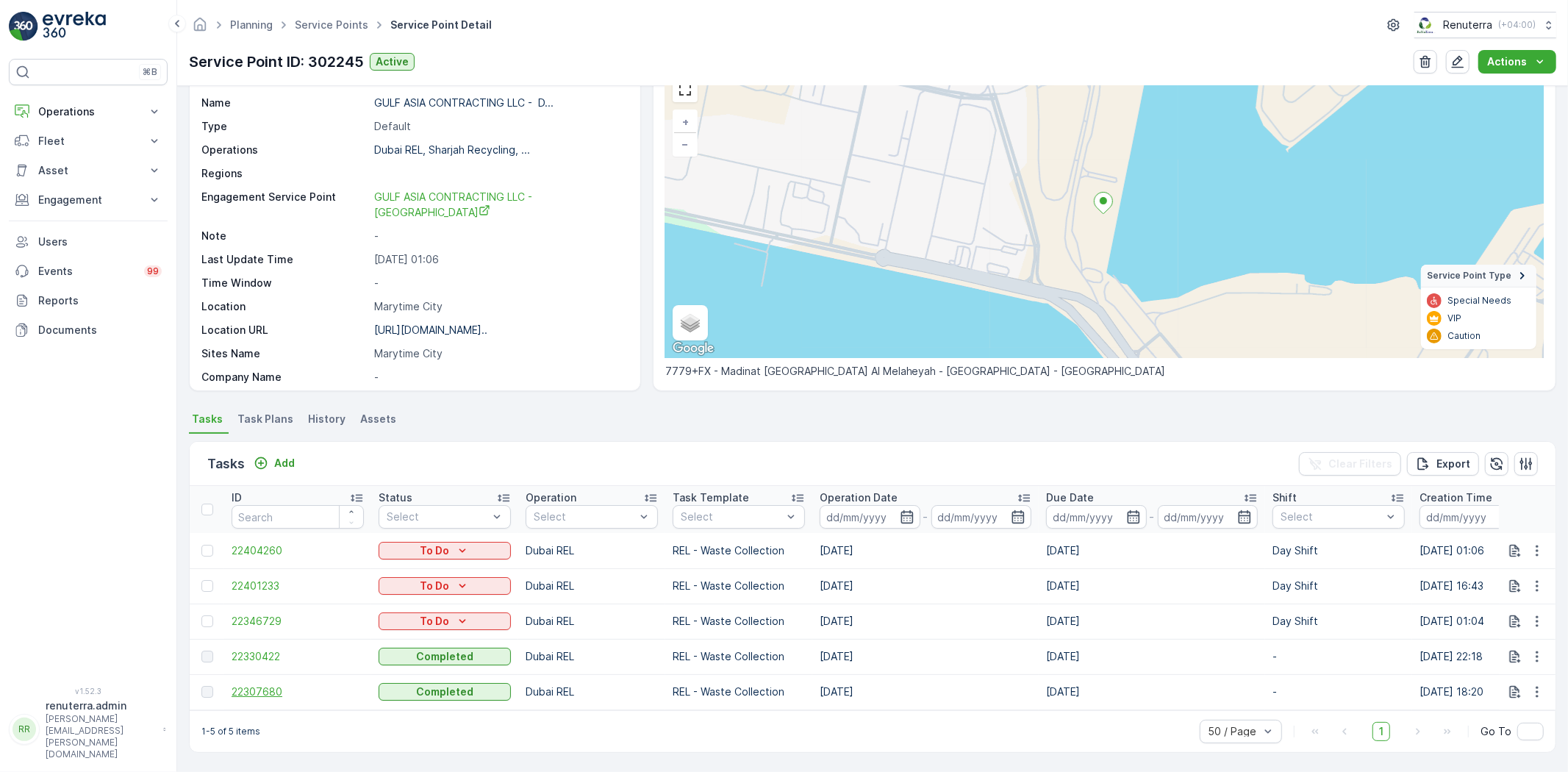
click at [272, 684] on span "22307680" at bounding box center [298, 691] width 133 height 15
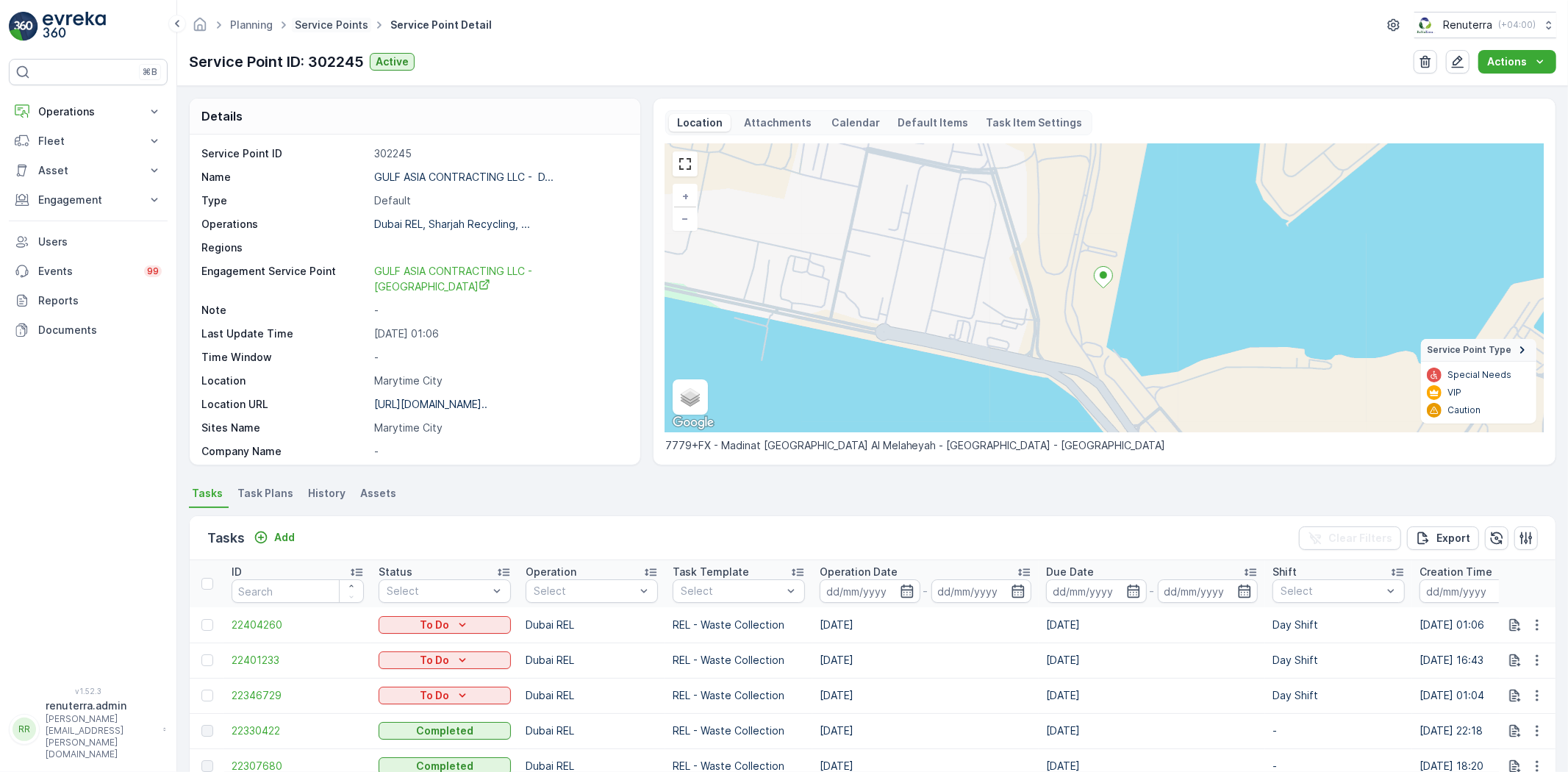
click at [319, 28] on link "Service Points" at bounding box center [331, 24] width 74 height 12
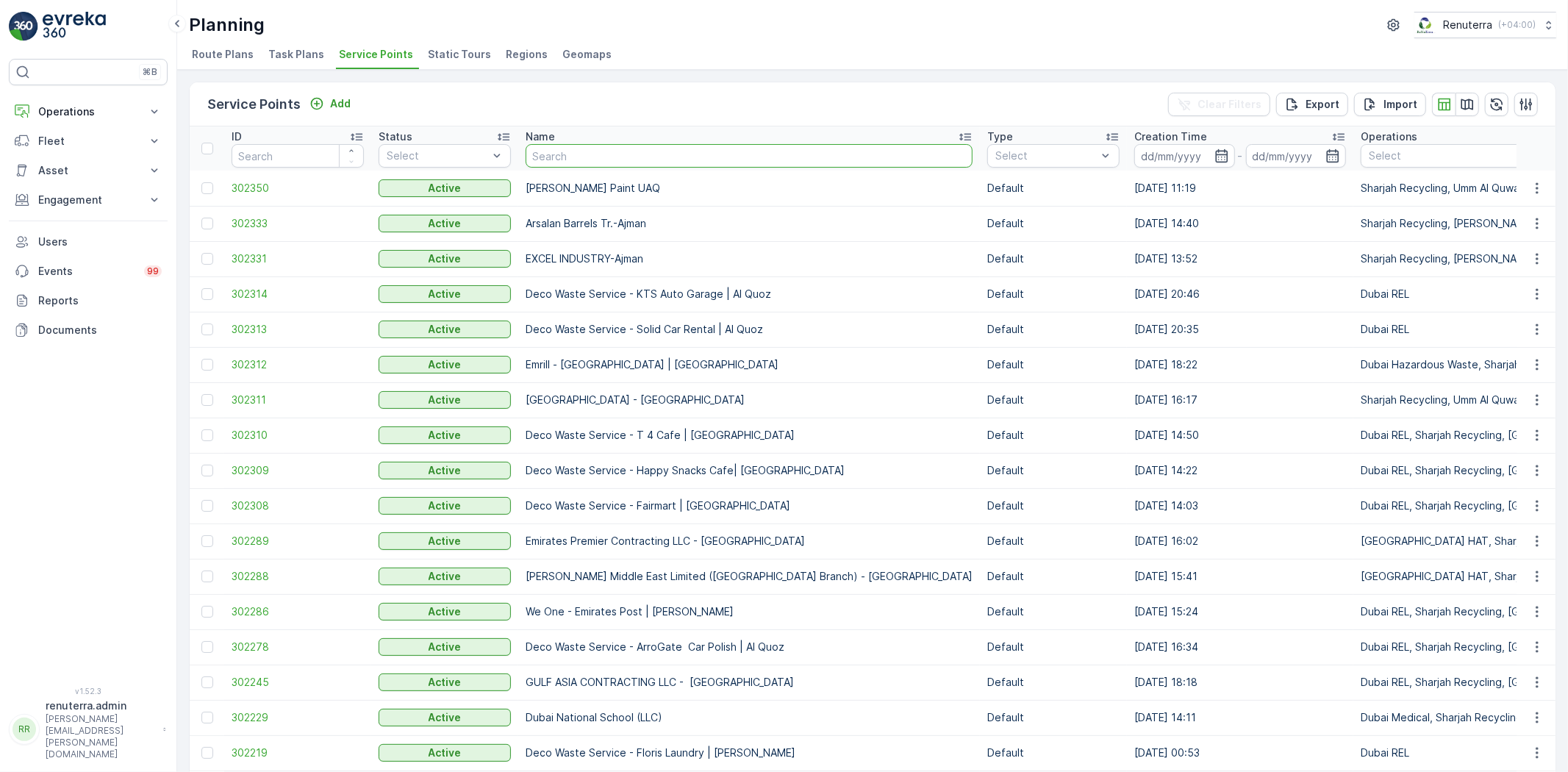
click at [627, 156] on input "text" at bounding box center [749, 155] width 447 height 23
type input "nabc"
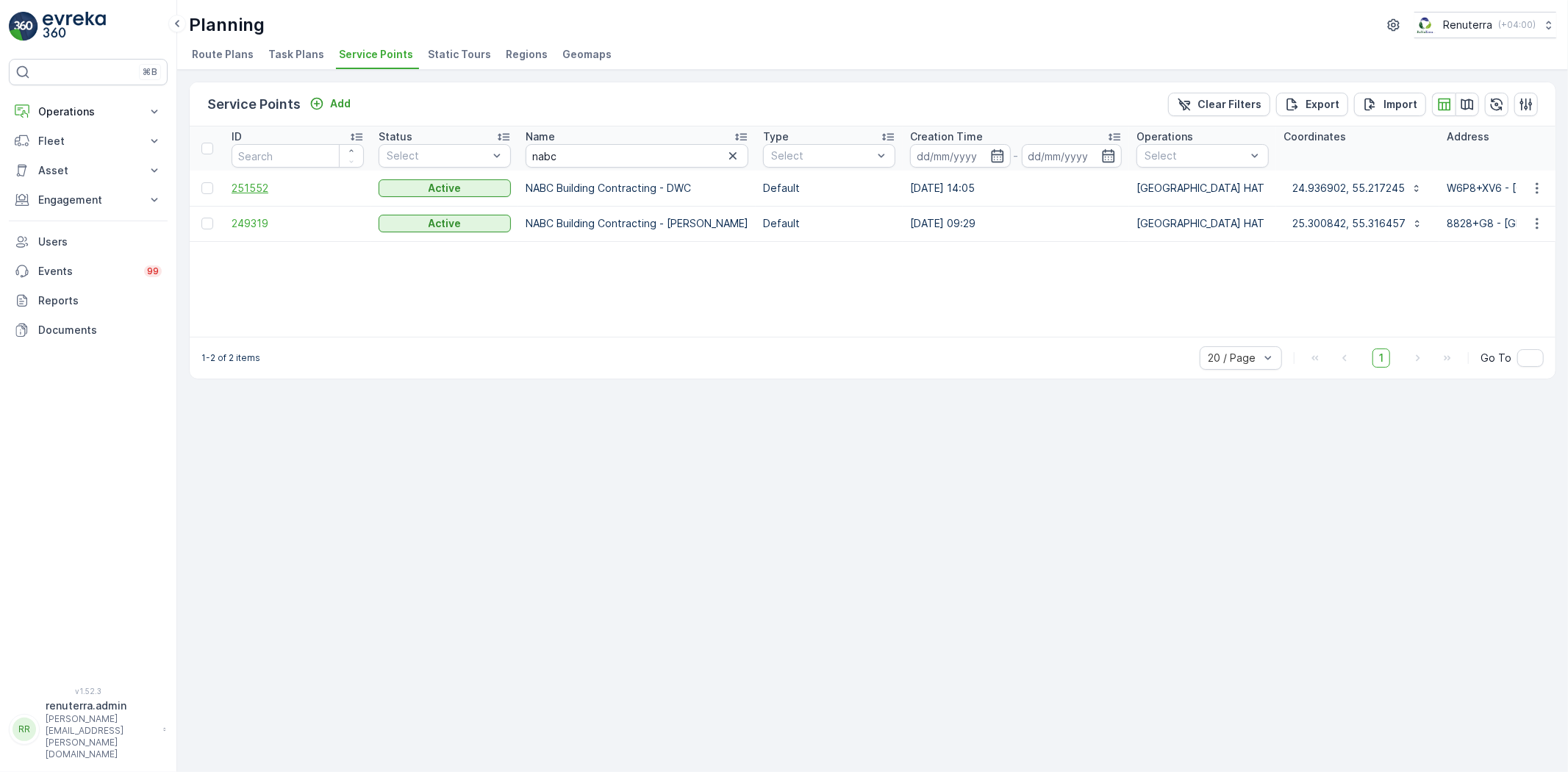
click at [253, 180] on span "251552" at bounding box center [298, 187] width 133 height 15
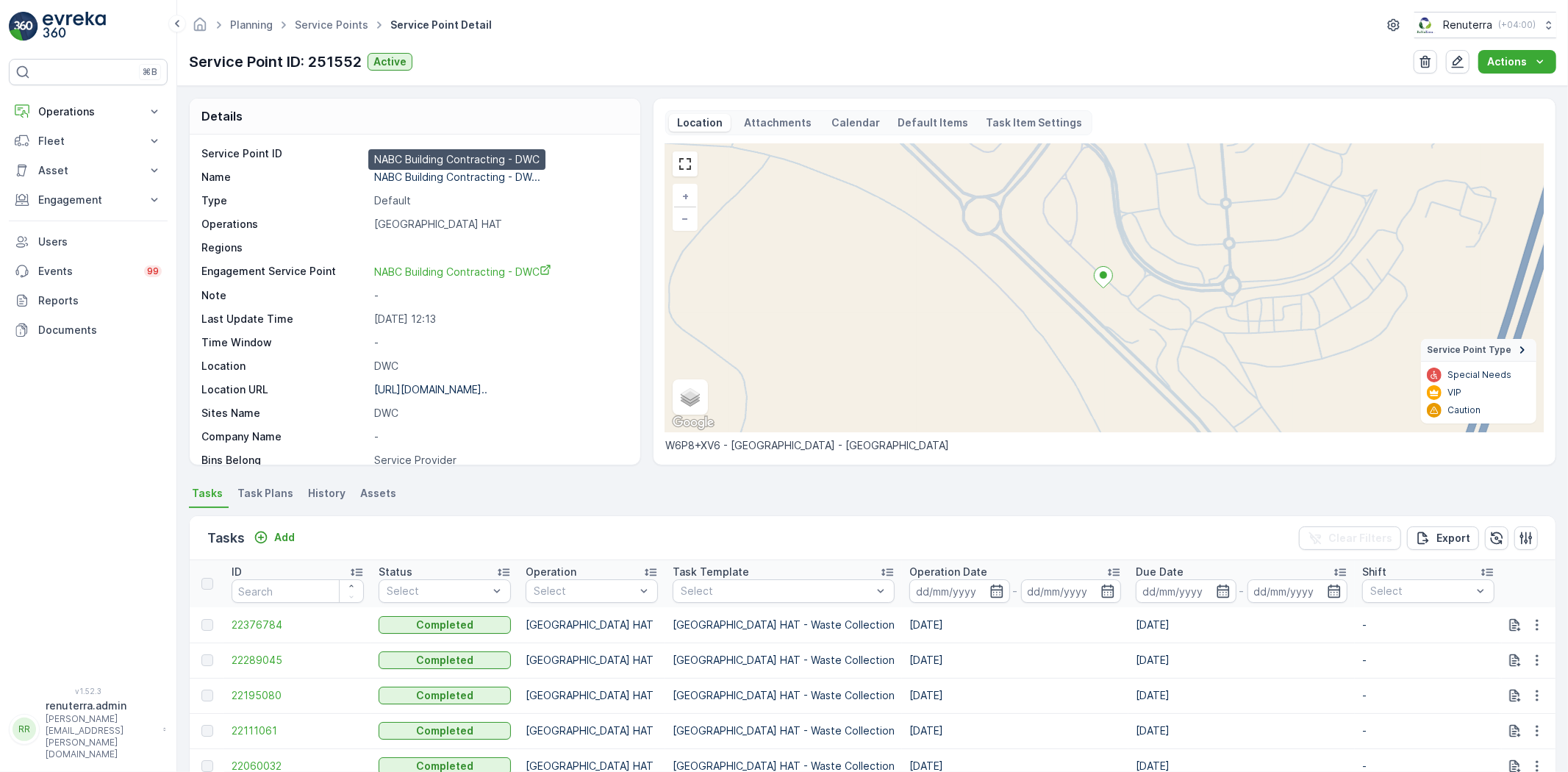
click at [428, 178] on p "NABC Building Contracting - DW..." at bounding box center [457, 177] width 167 height 12
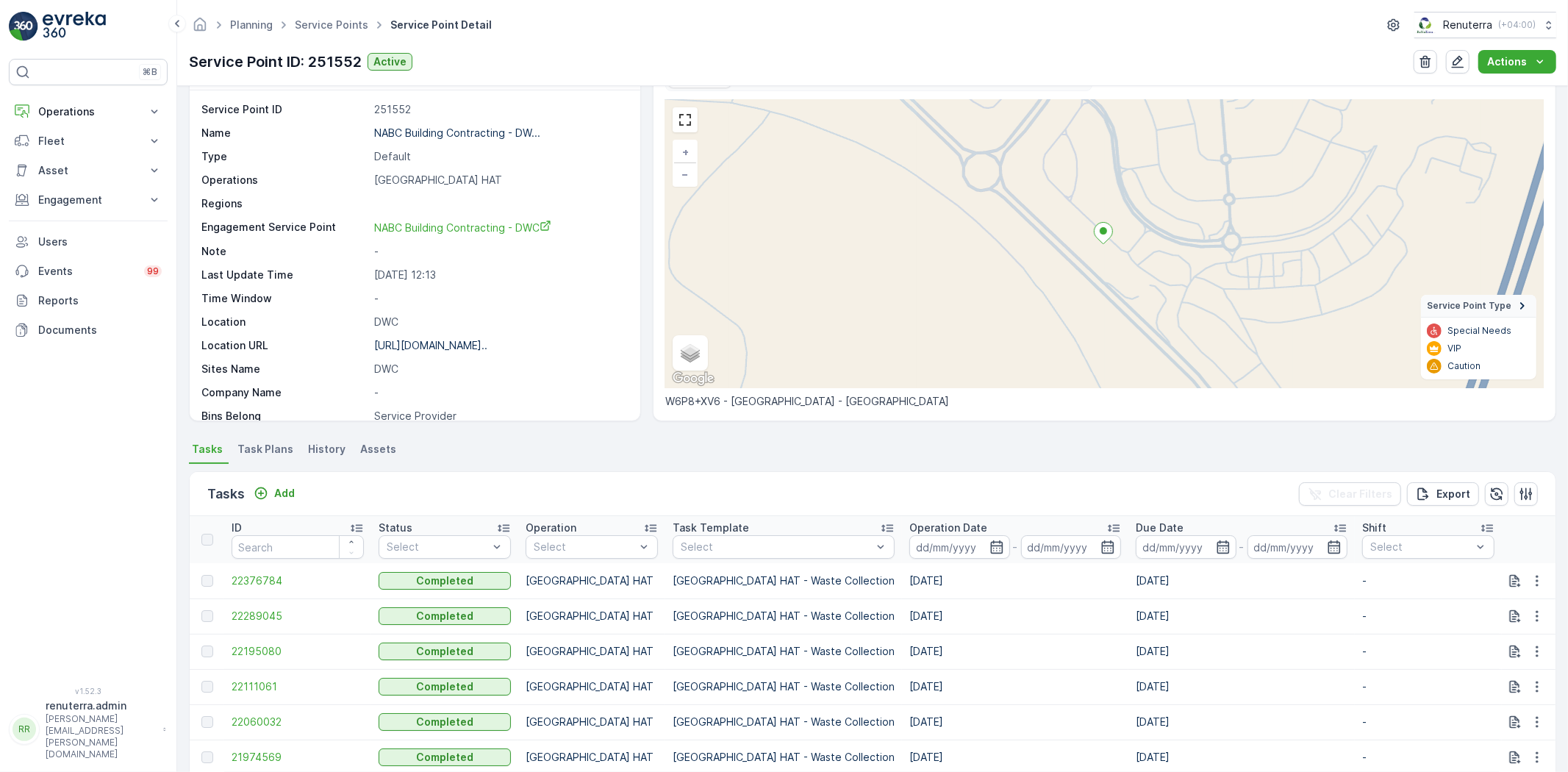
scroll to position [82, 0]
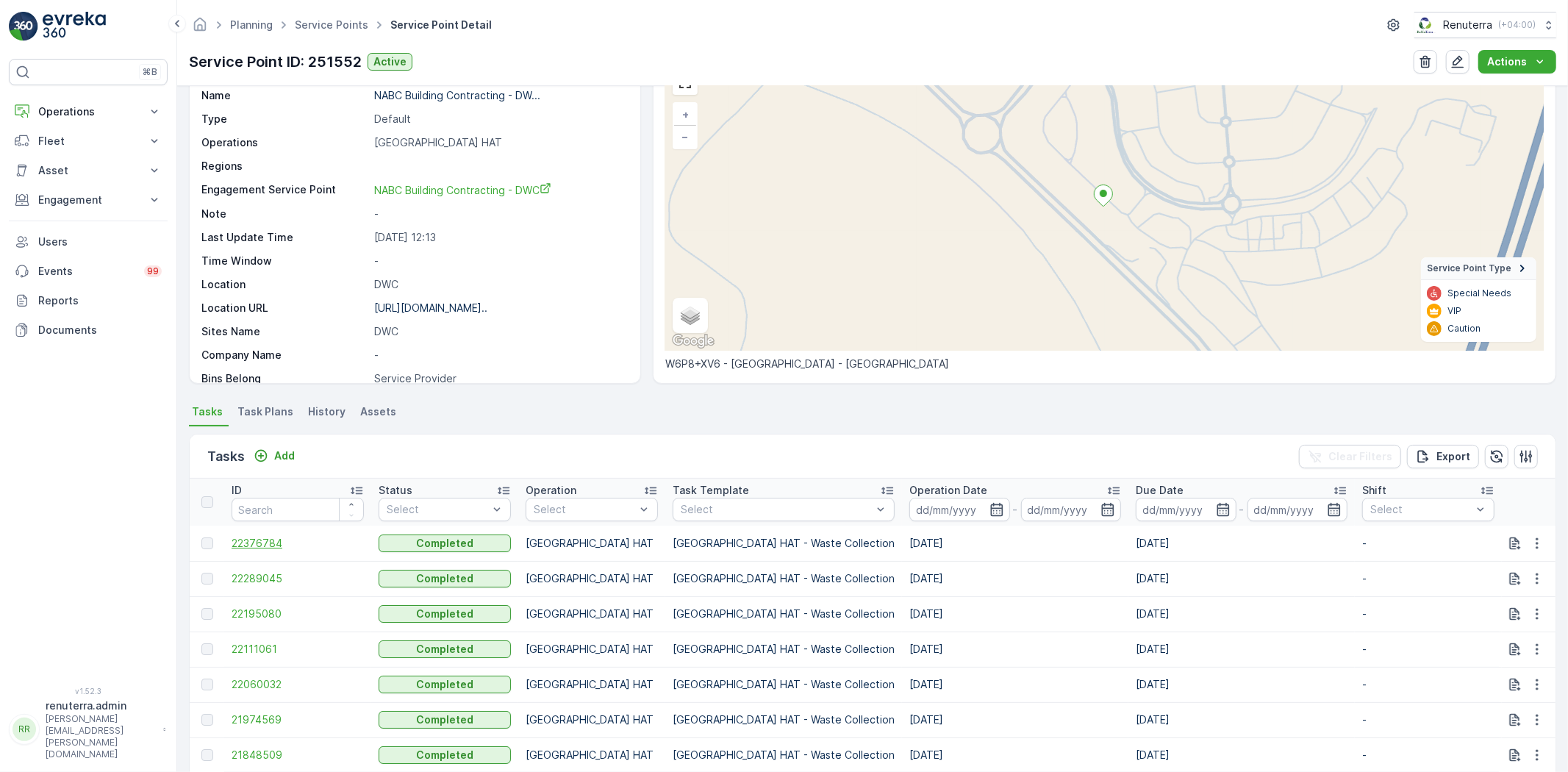
click at [258, 538] on span "22376784" at bounding box center [298, 543] width 133 height 15
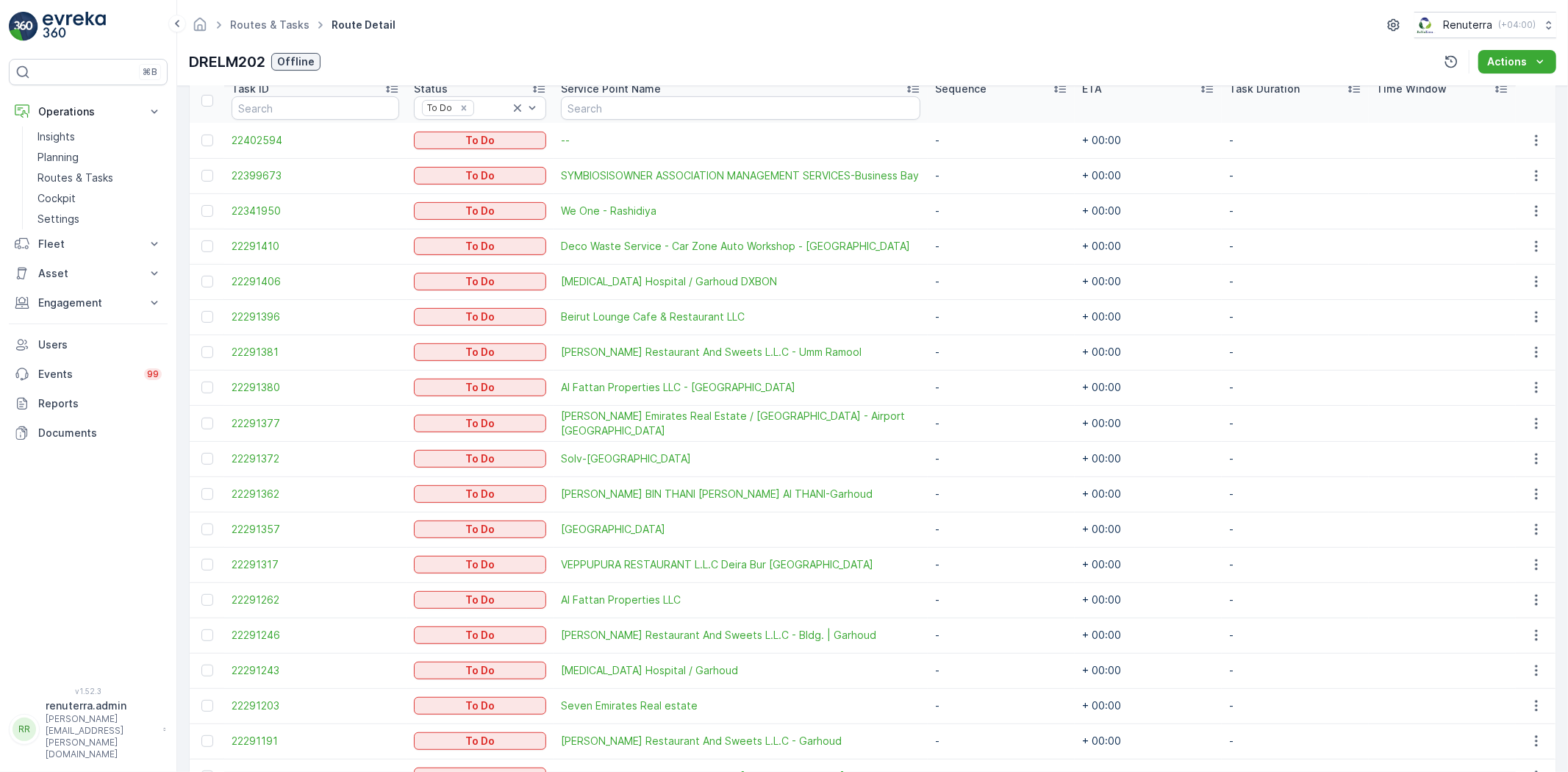
scroll to position [326, 0]
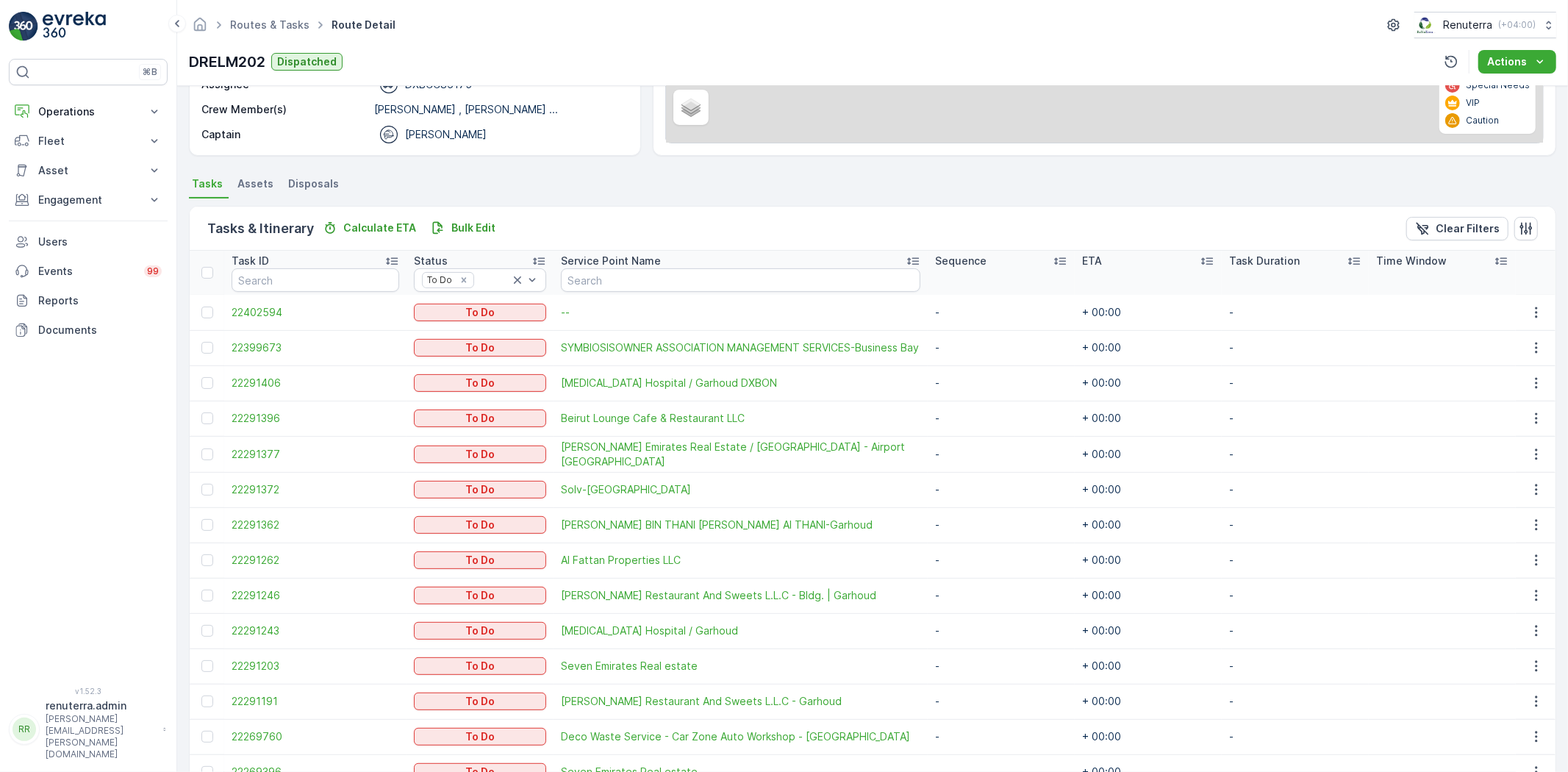
scroll to position [315, 0]
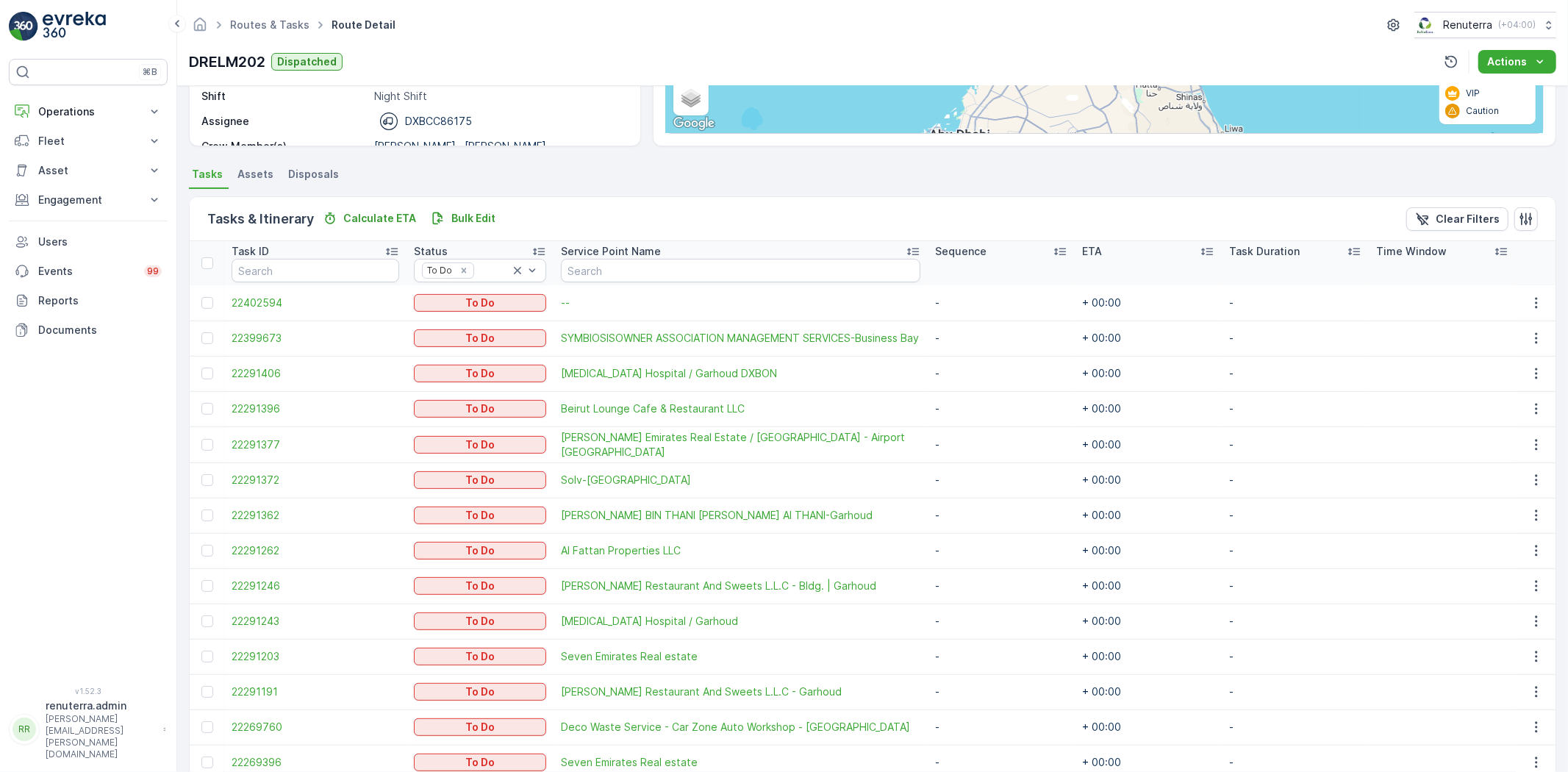
scroll to position [152, 0]
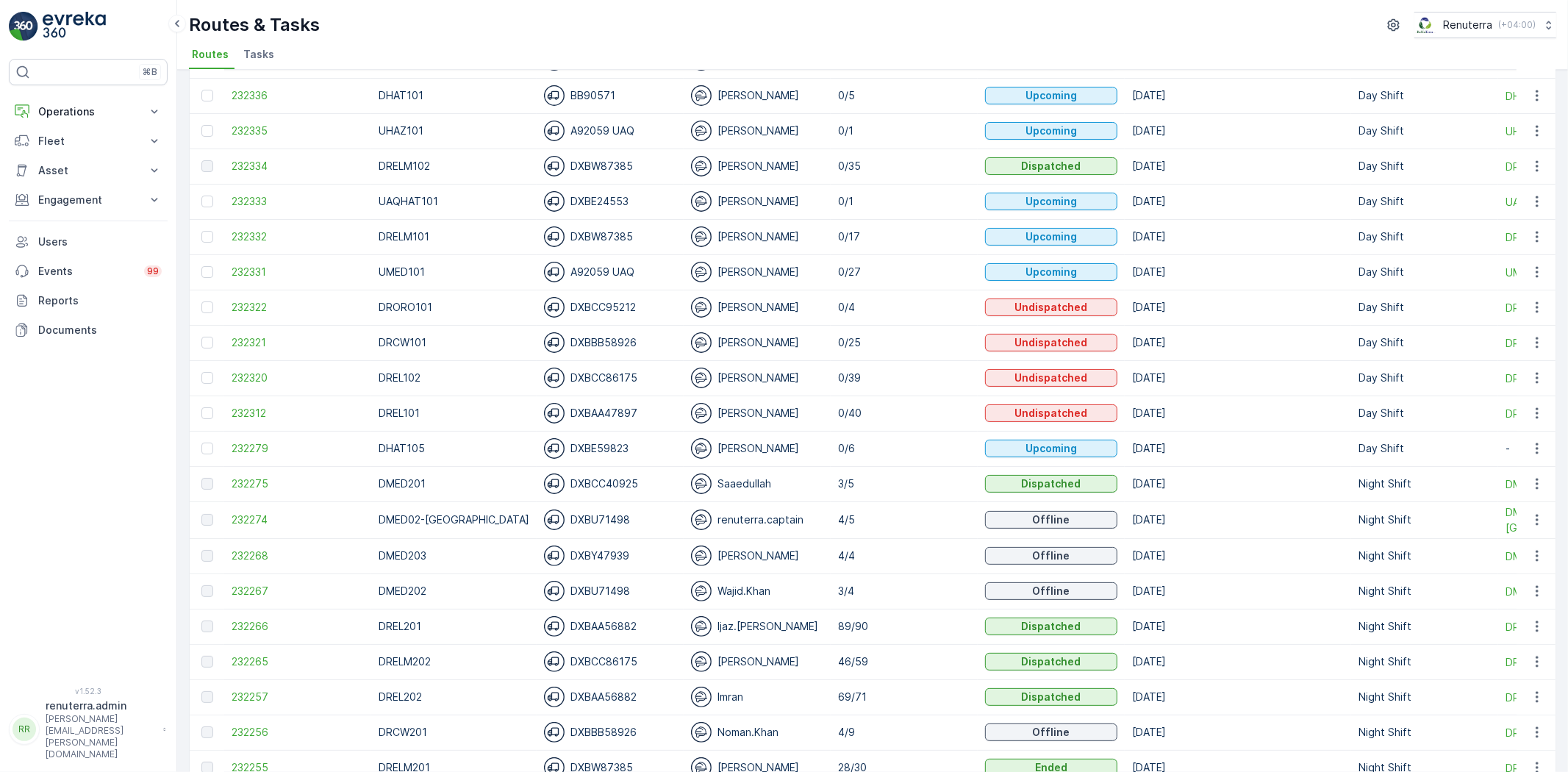
scroll to position [245, 0]
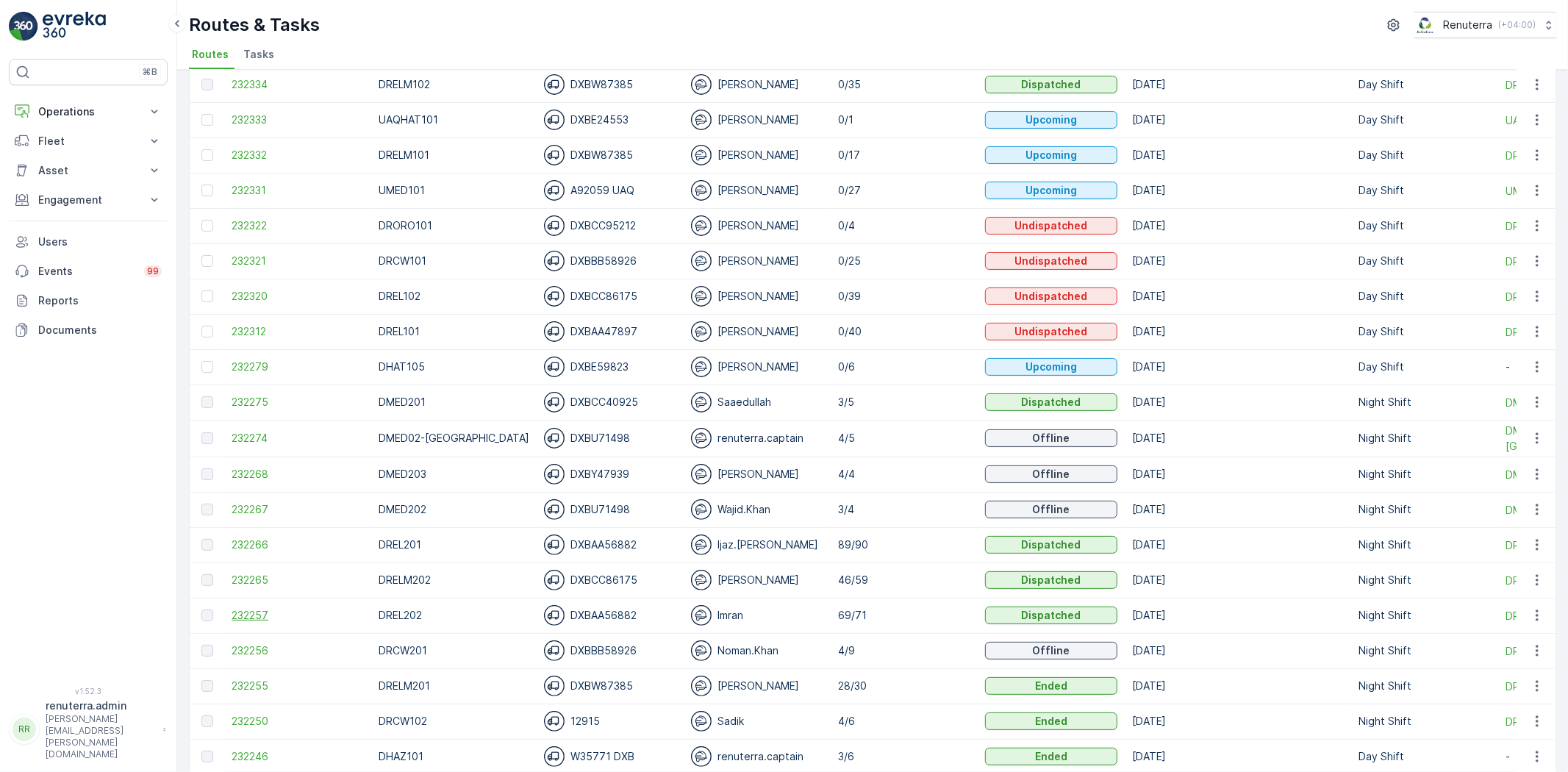
click at [266, 621] on span "232257" at bounding box center [298, 615] width 133 height 15
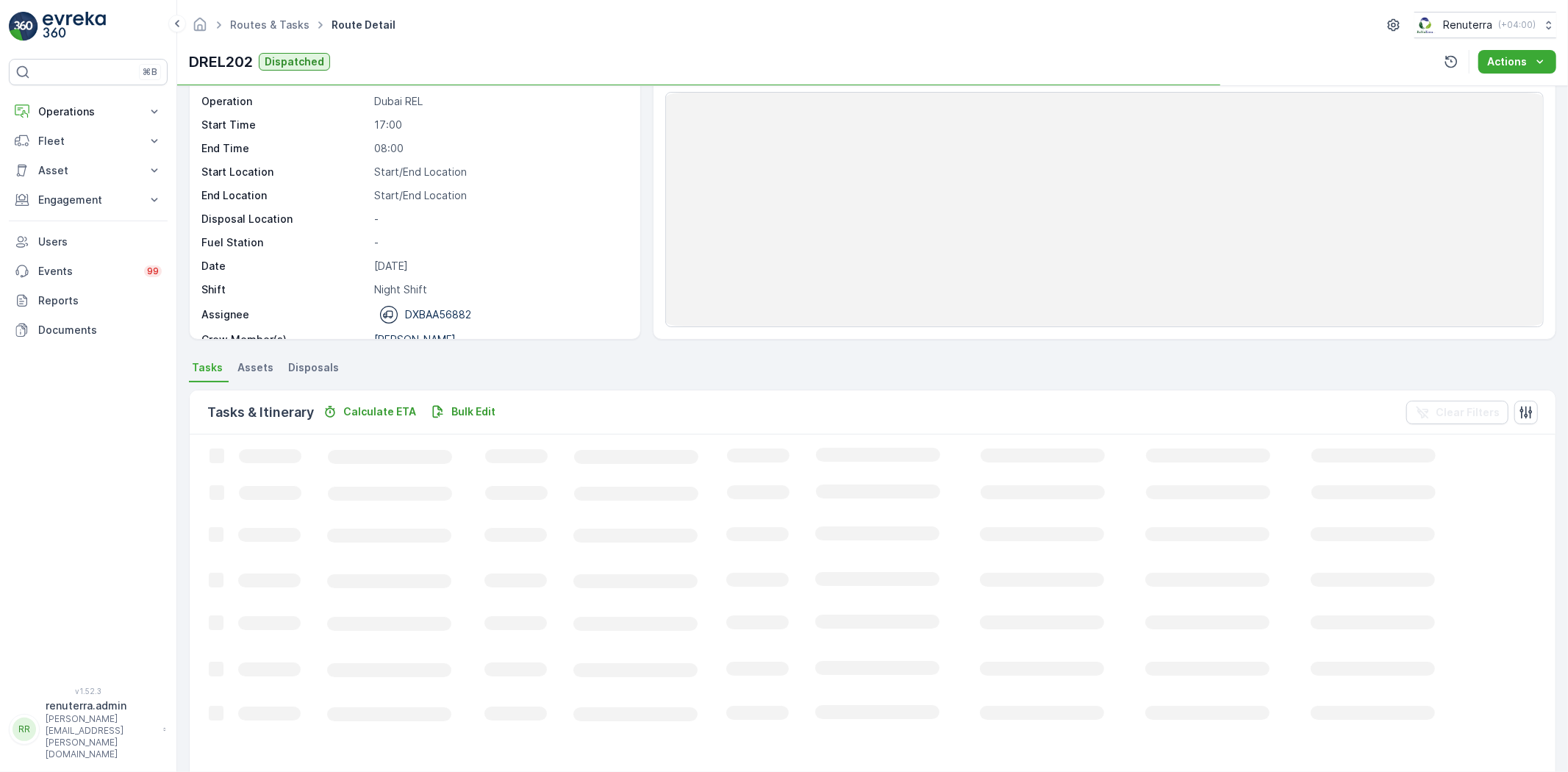
scroll to position [82, 0]
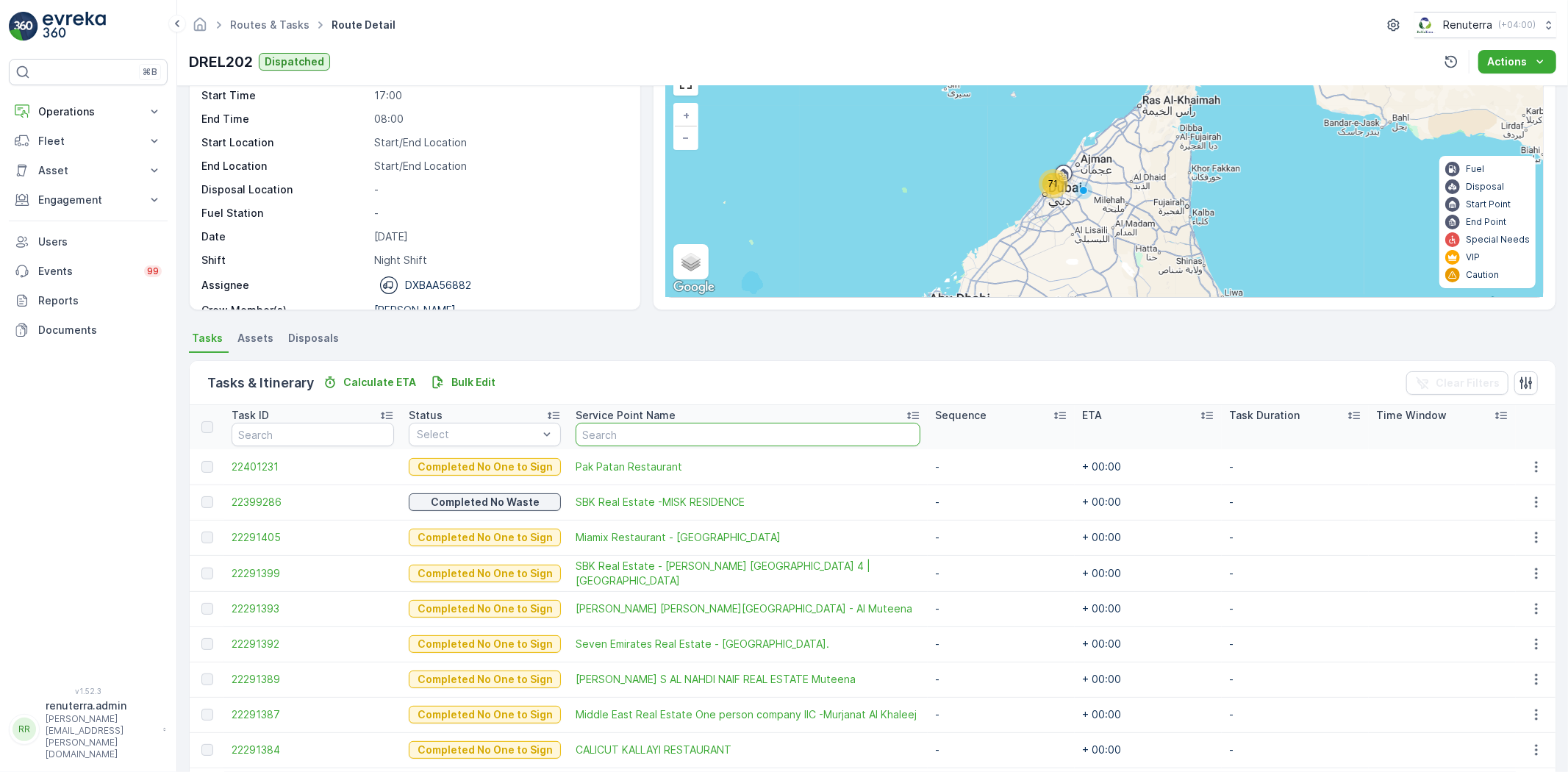
click at [610, 445] on input "text" at bounding box center [747, 434] width 344 height 23
type input "one p"
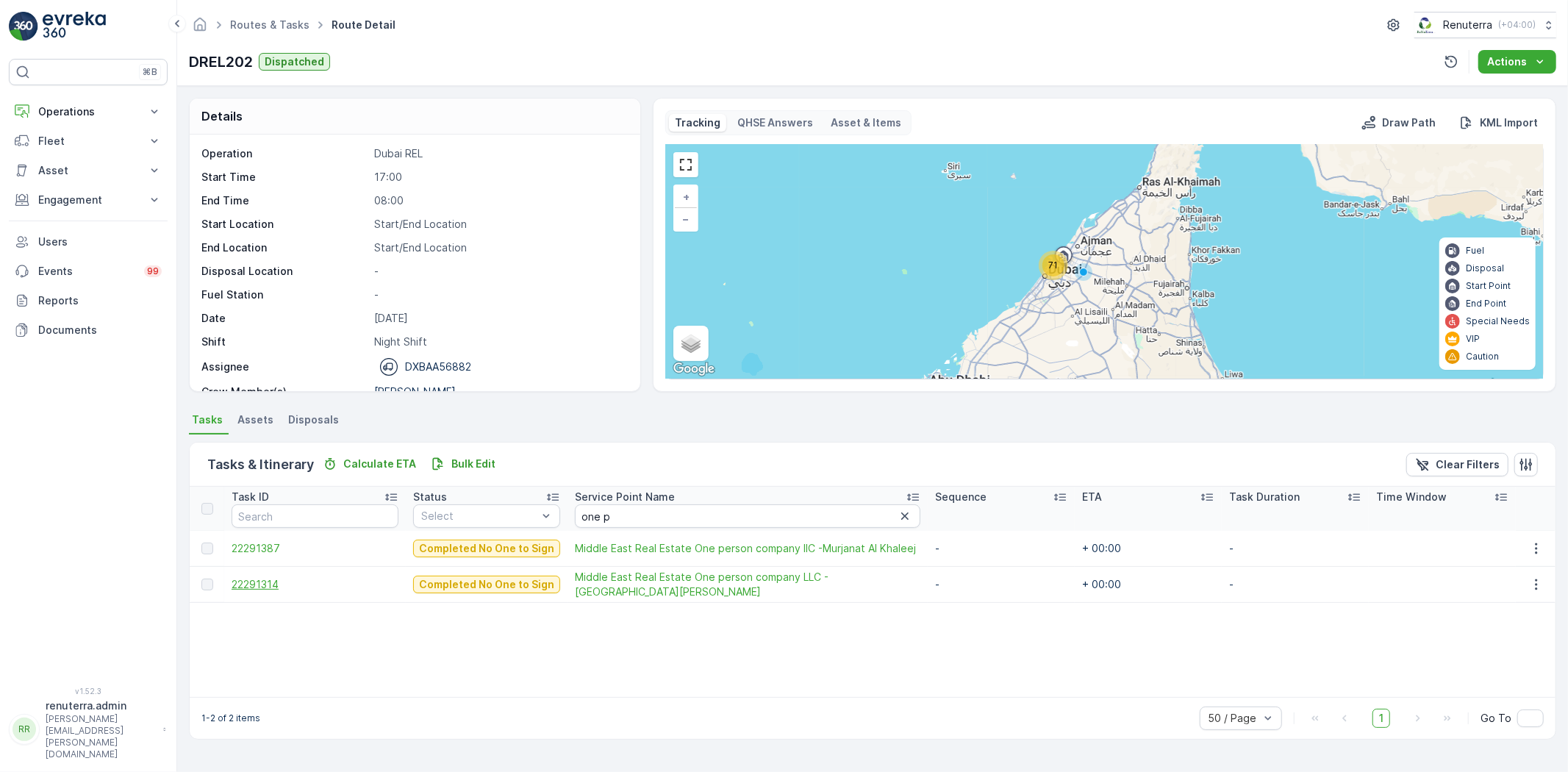
click at [243, 581] on span "22291314" at bounding box center [315, 584] width 167 height 15
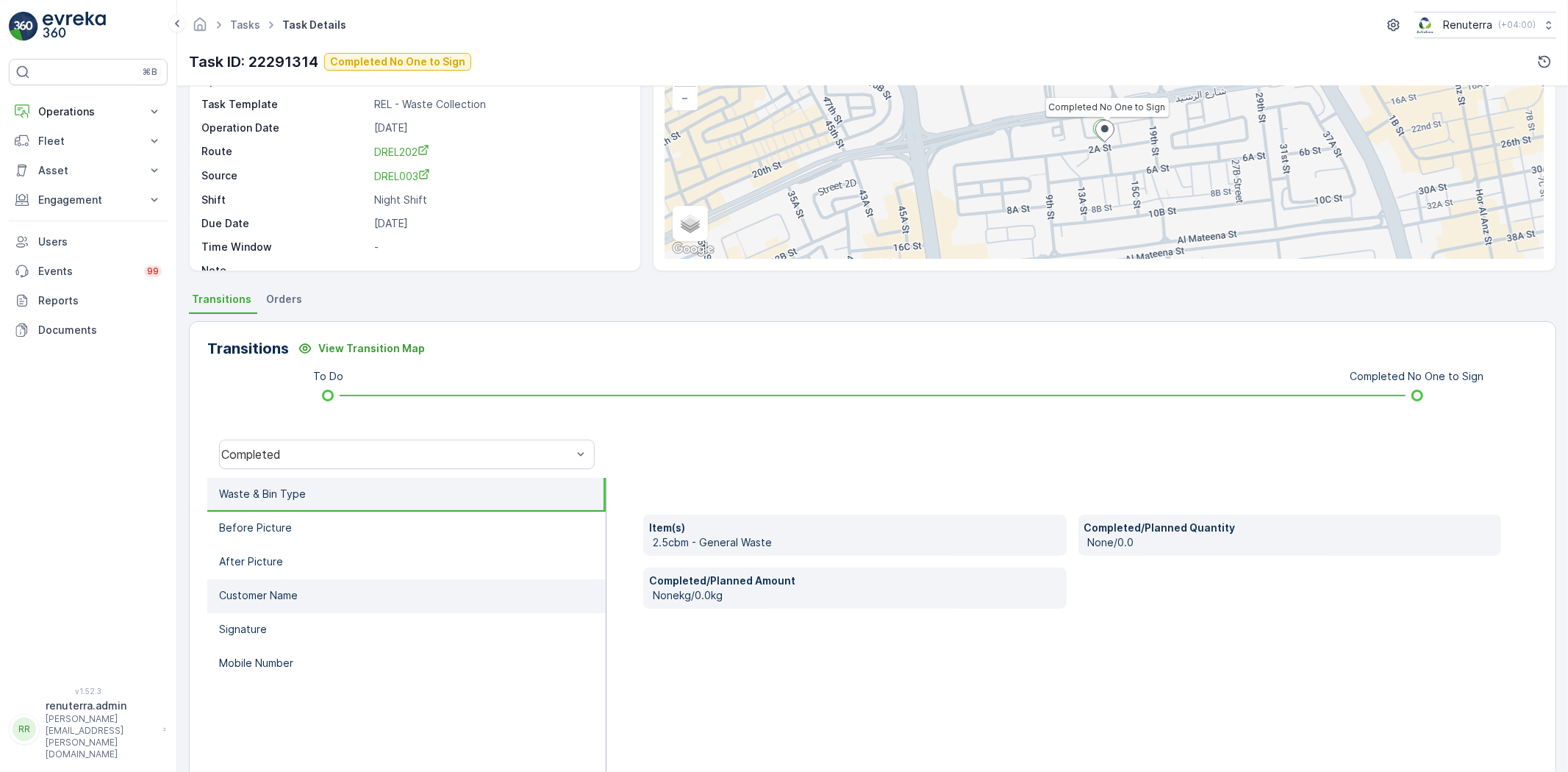
scroll to position [154, 0]
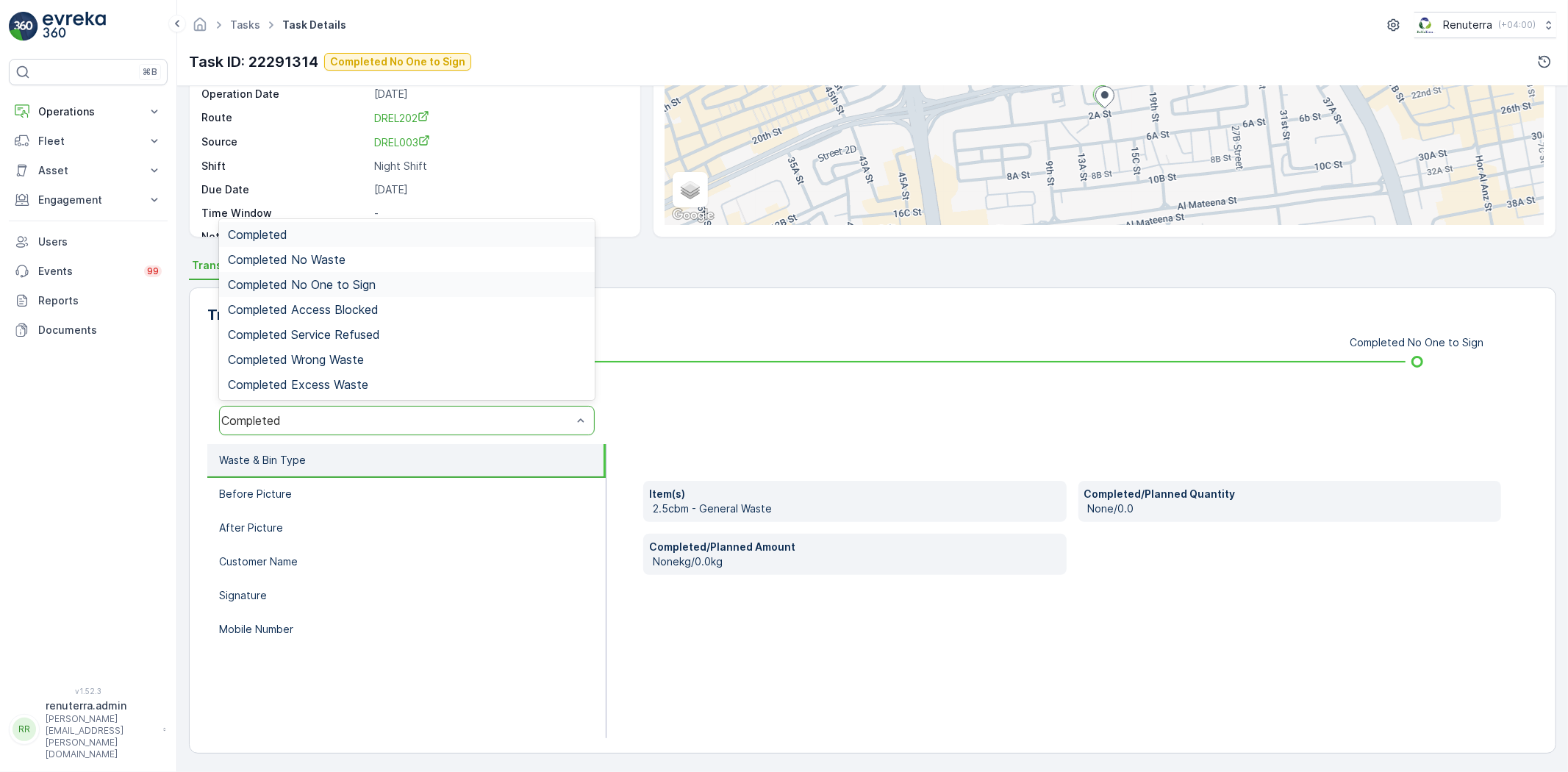
click at [351, 278] on span "Completed No One to Sign" at bounding box center [302, 284] width 148 height 13
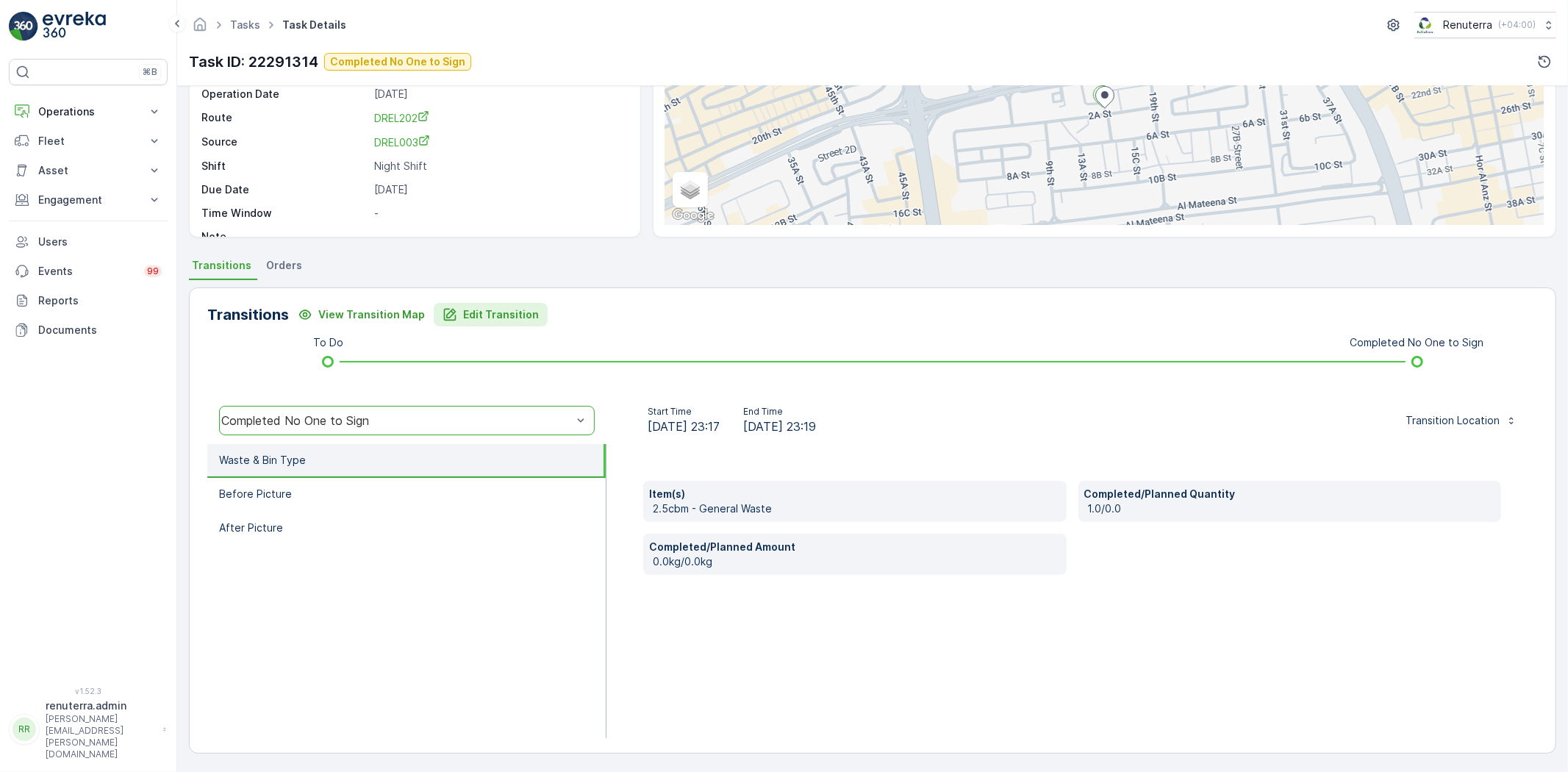
click at [537, 315] on button "Edit Transition" at bounding box center [490, 314] width 114 height 23
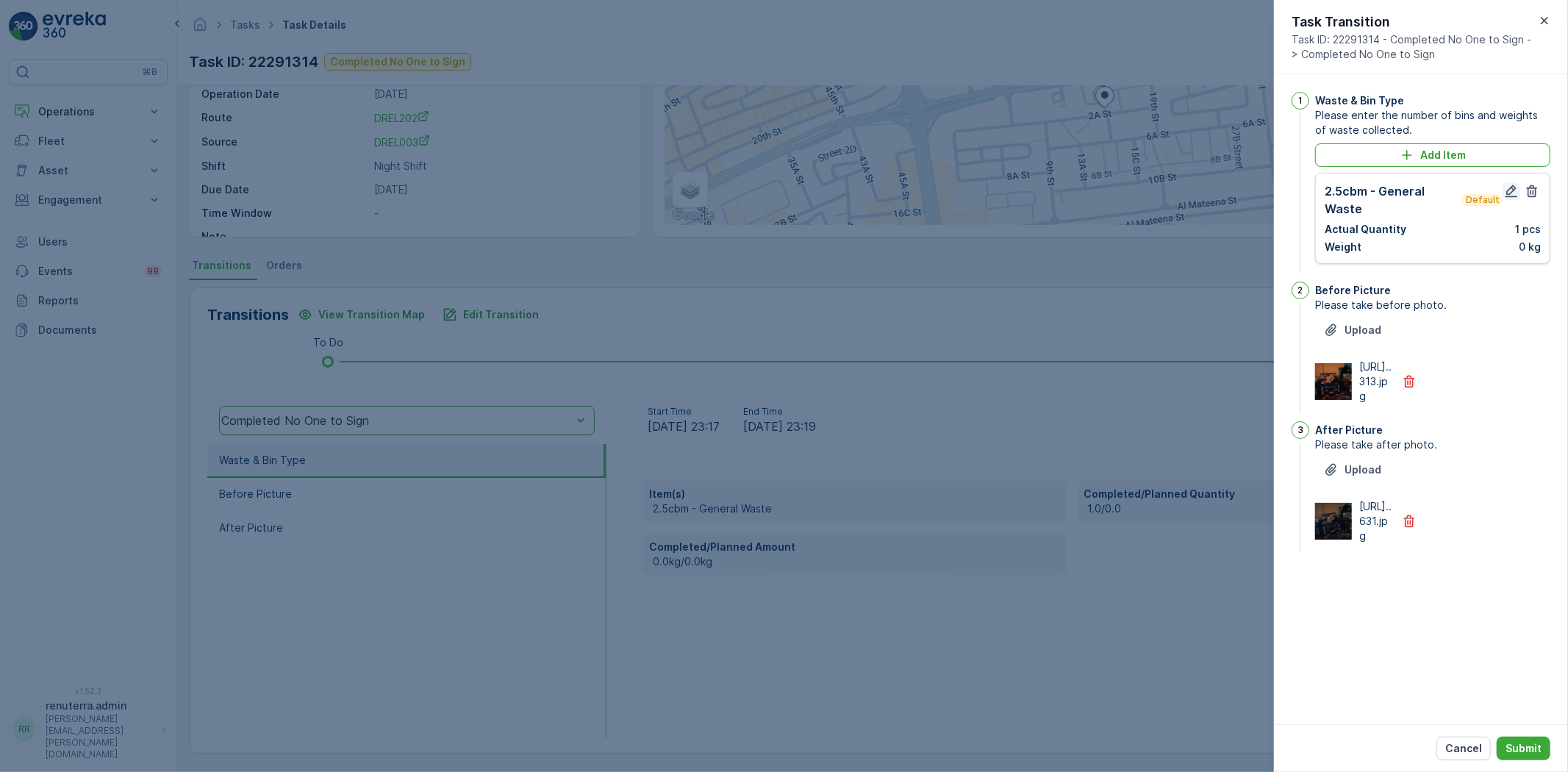
click at [1506, 190] on icon "button" at bounding box center [1512, 191] width 15 height 15
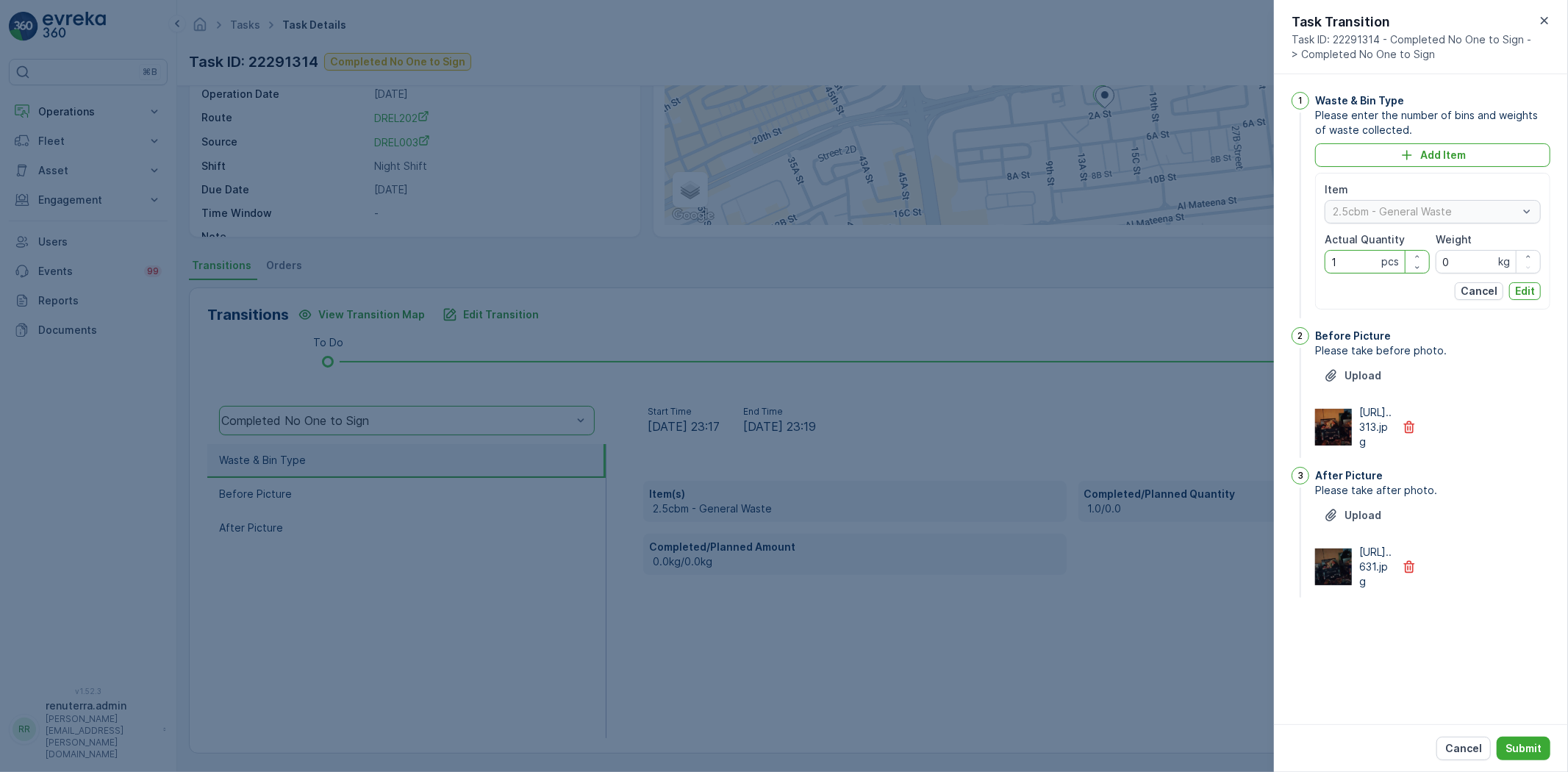
click at [1377, 267] on Quantity "1" at bounding box center [1377, 261] width 105 height 23
type Quantity "3"
drag, startPoint x: 1528, startPoint y: 296, endPoint x: 1519, endPoint y: 290, distance: 10.8
click at [1525, 294] on p "Edit" at bounding box center [1525, 291] width 20 height 15
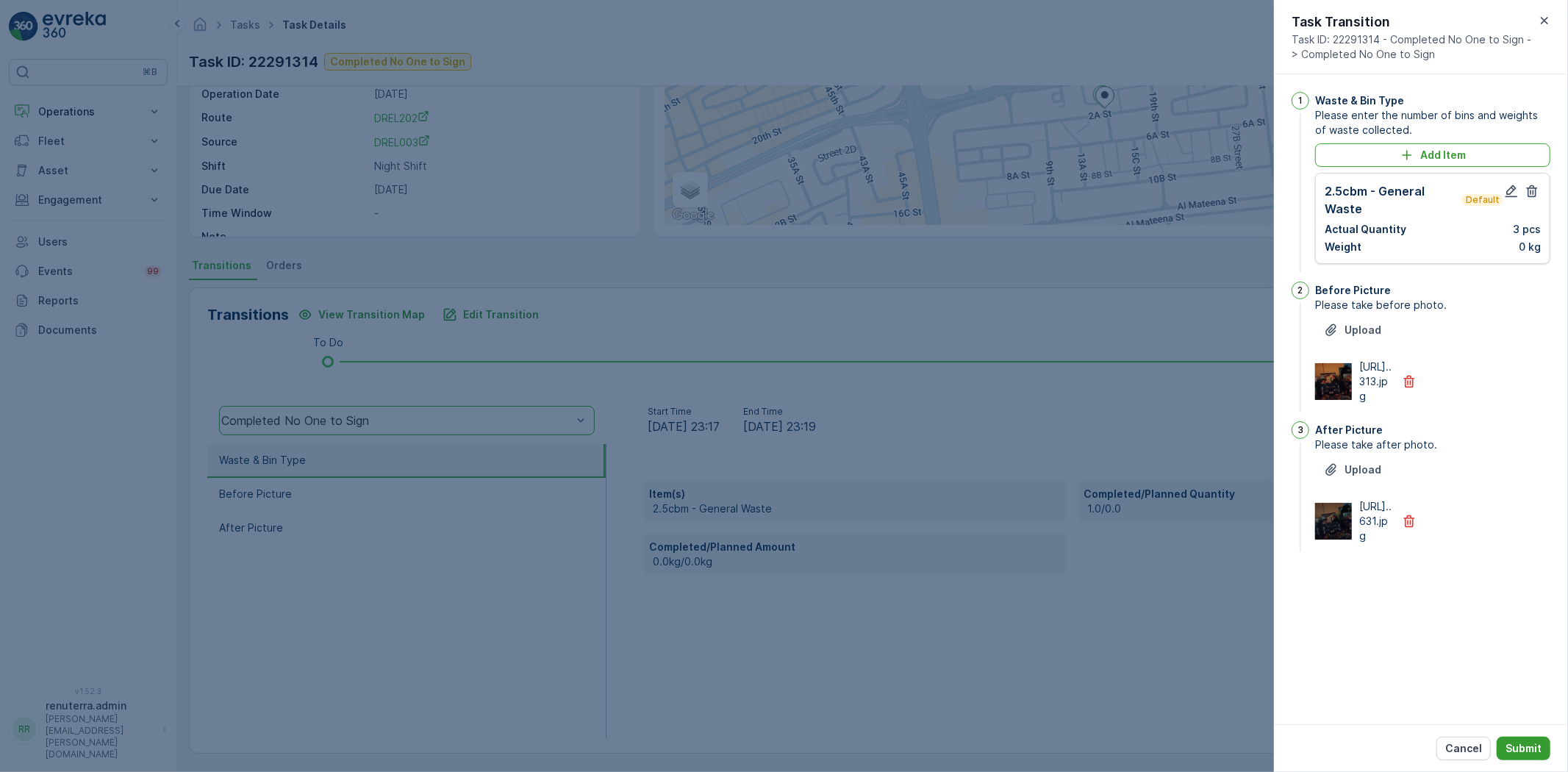
click at [1525, 750] on p "Submit" at bounding box center [1524, 748] width 36 height 15
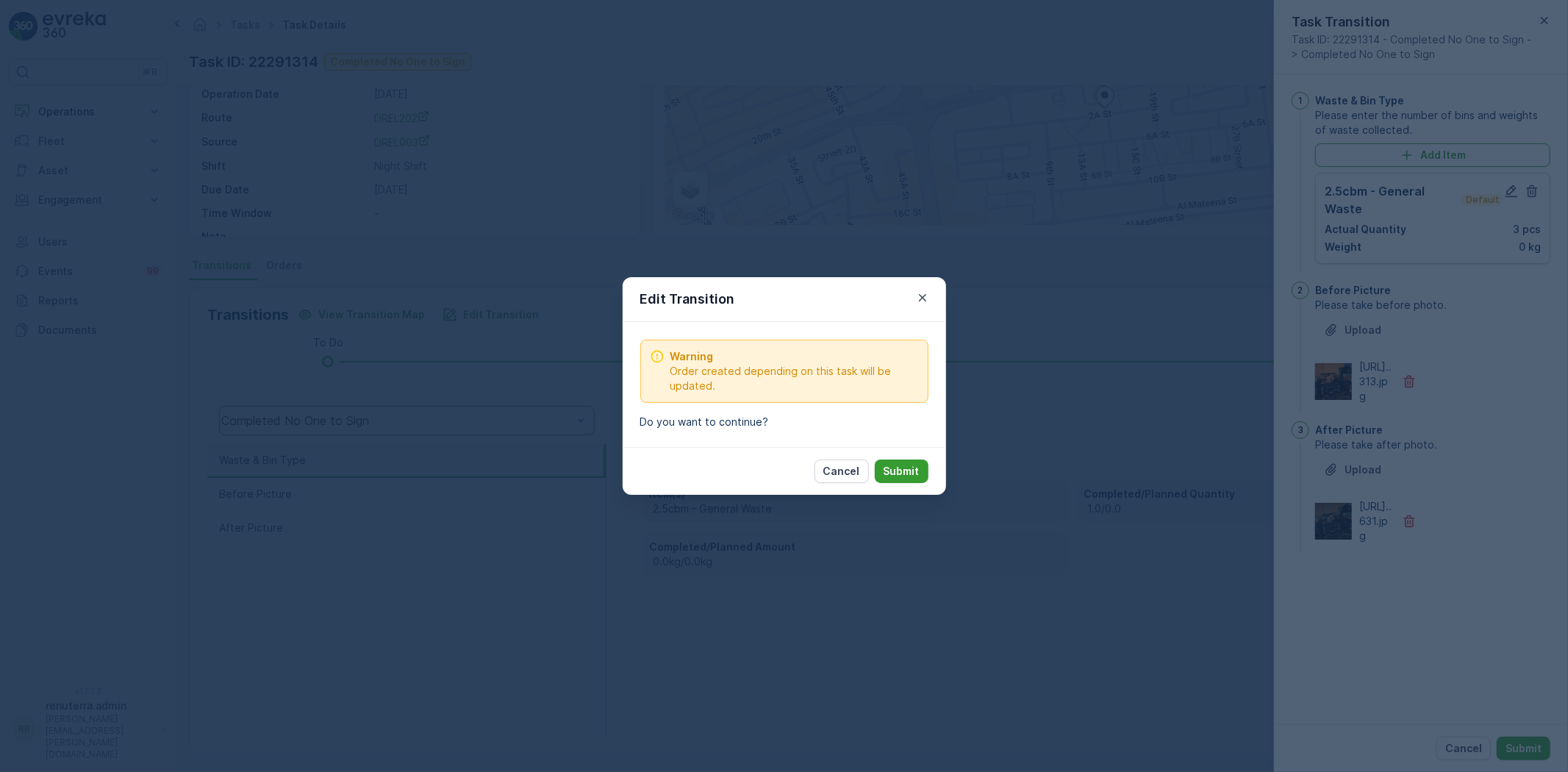
click at [898, 469] on p "Submit" at bounding box center [902, 471] width 36 height 15
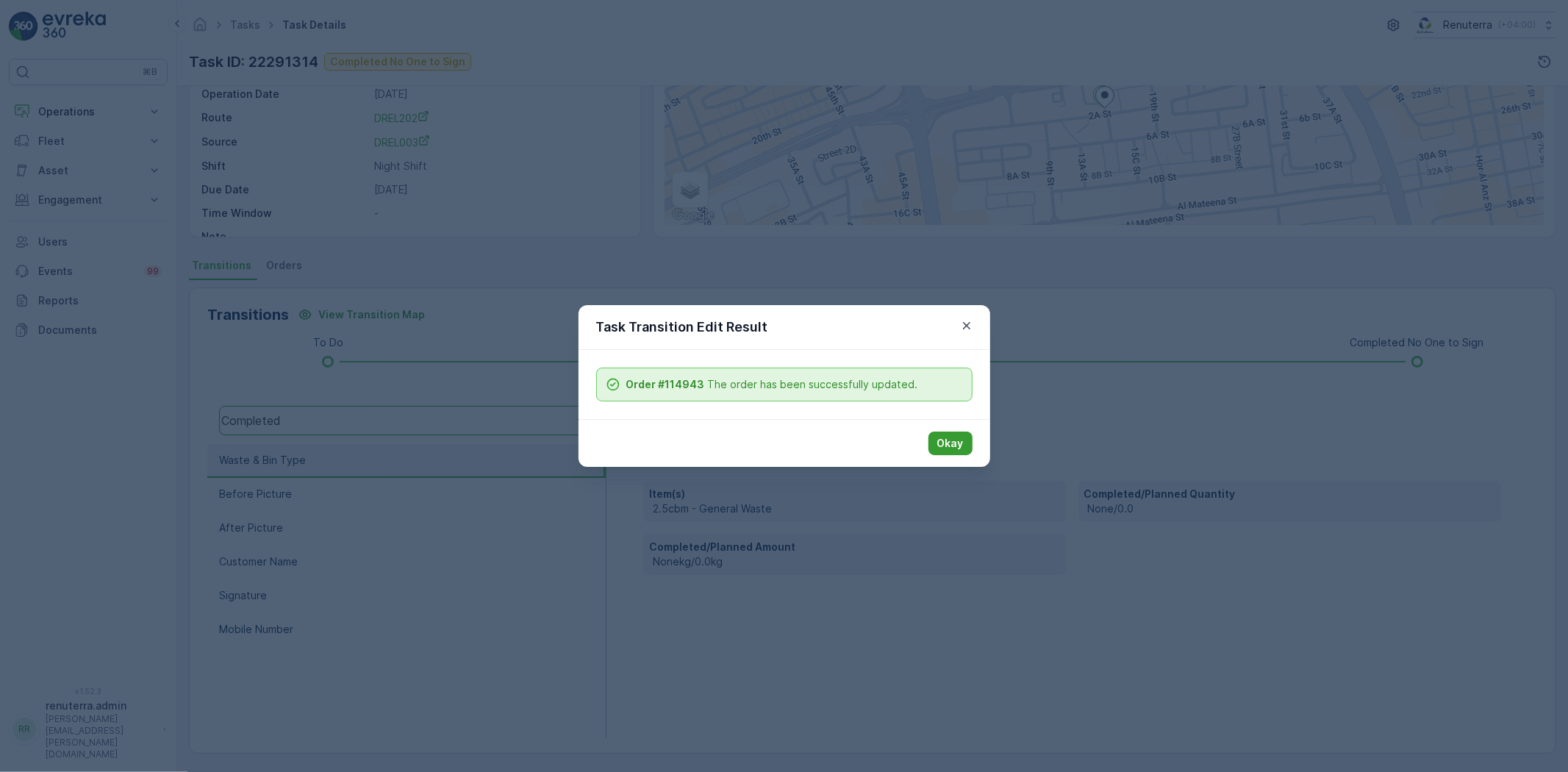
click at [963, 455] on button "Okay" at bounding box center [950, 442] width 44 height 23
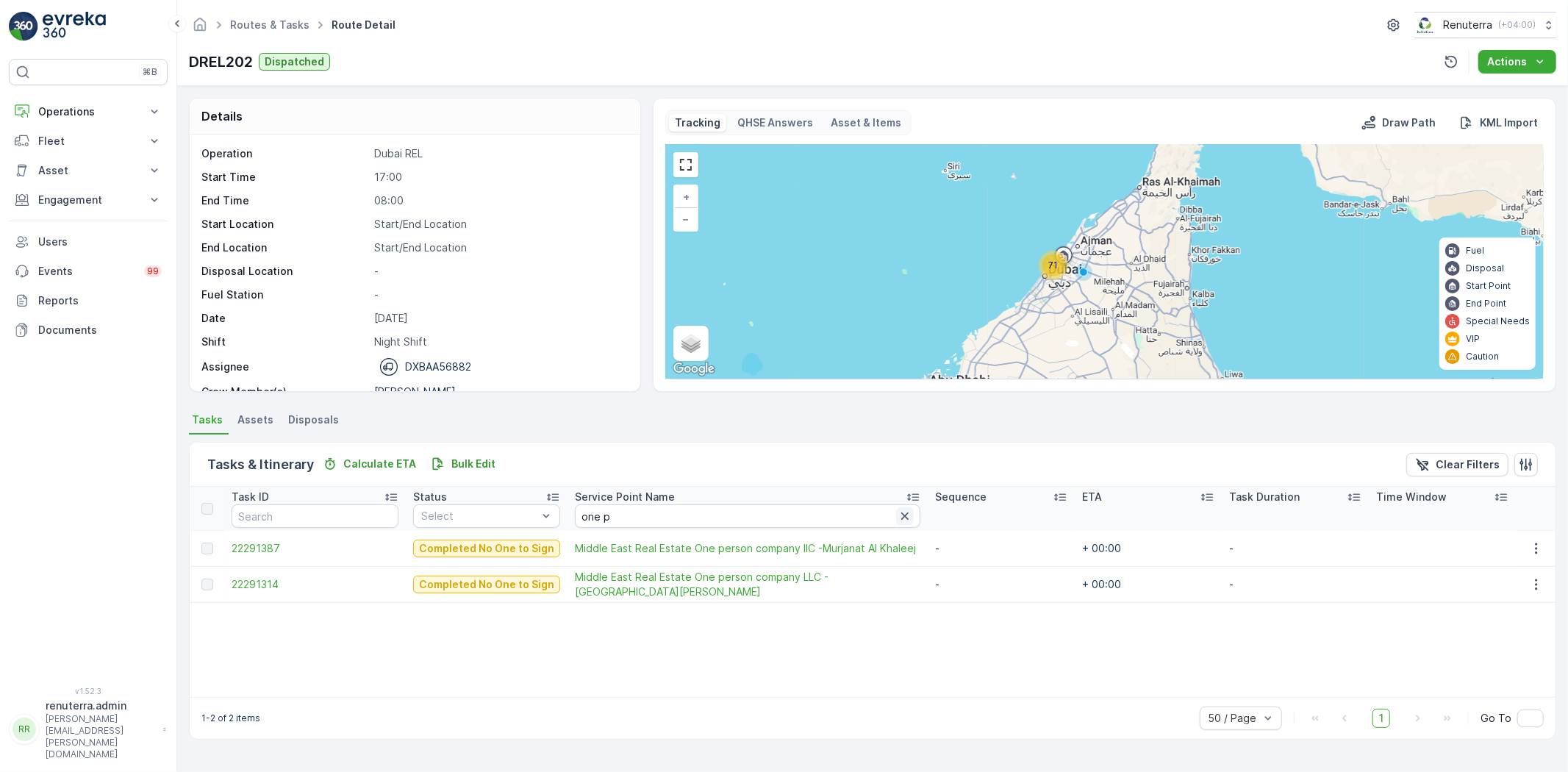
click at [898, 518] on icon "button" at bounding box center [905, 515] width 15 height 15
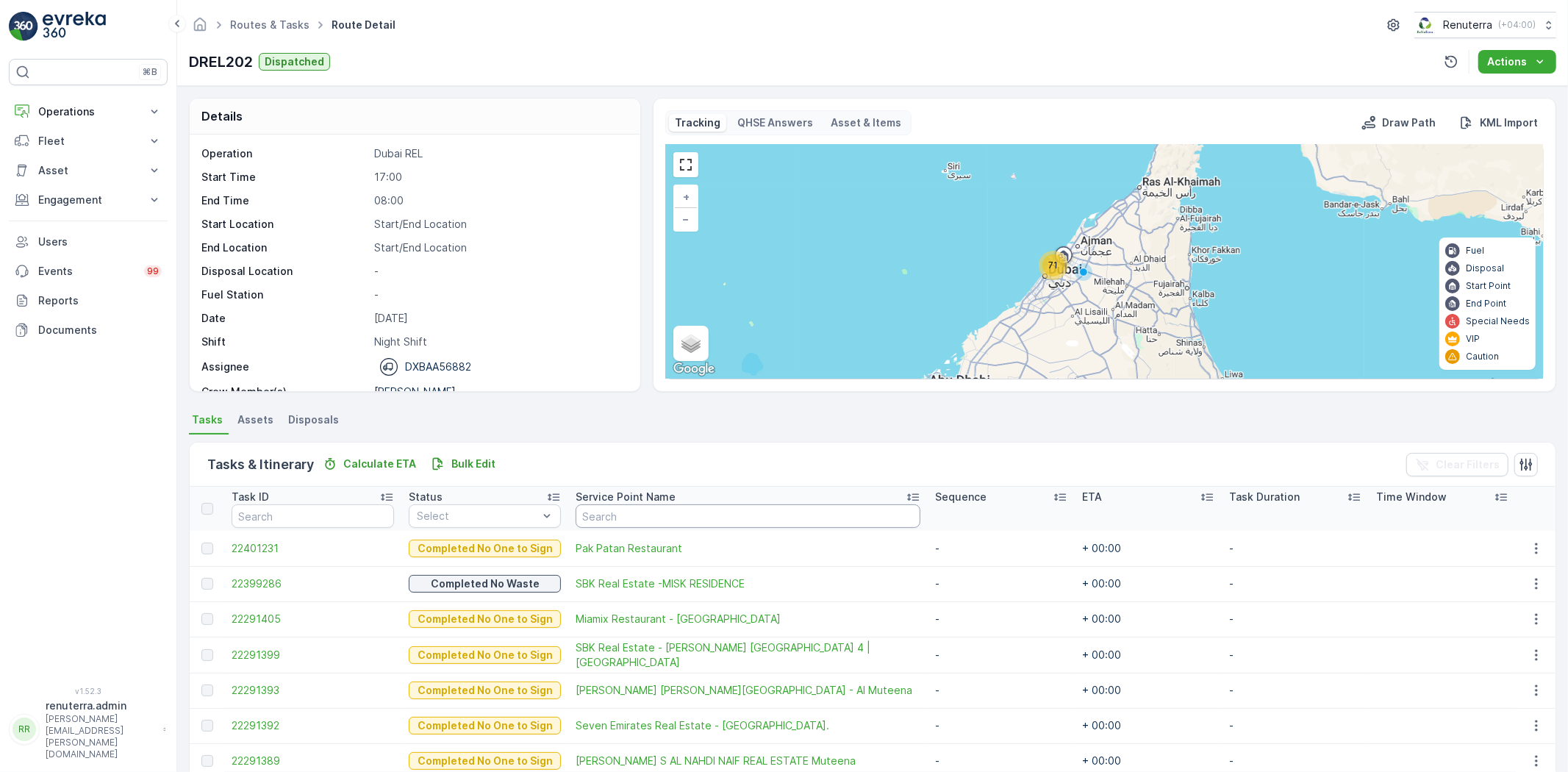
click at [686, 522] on input "text" at bounding box center [747, 515] width 344 height 23
type input "2"
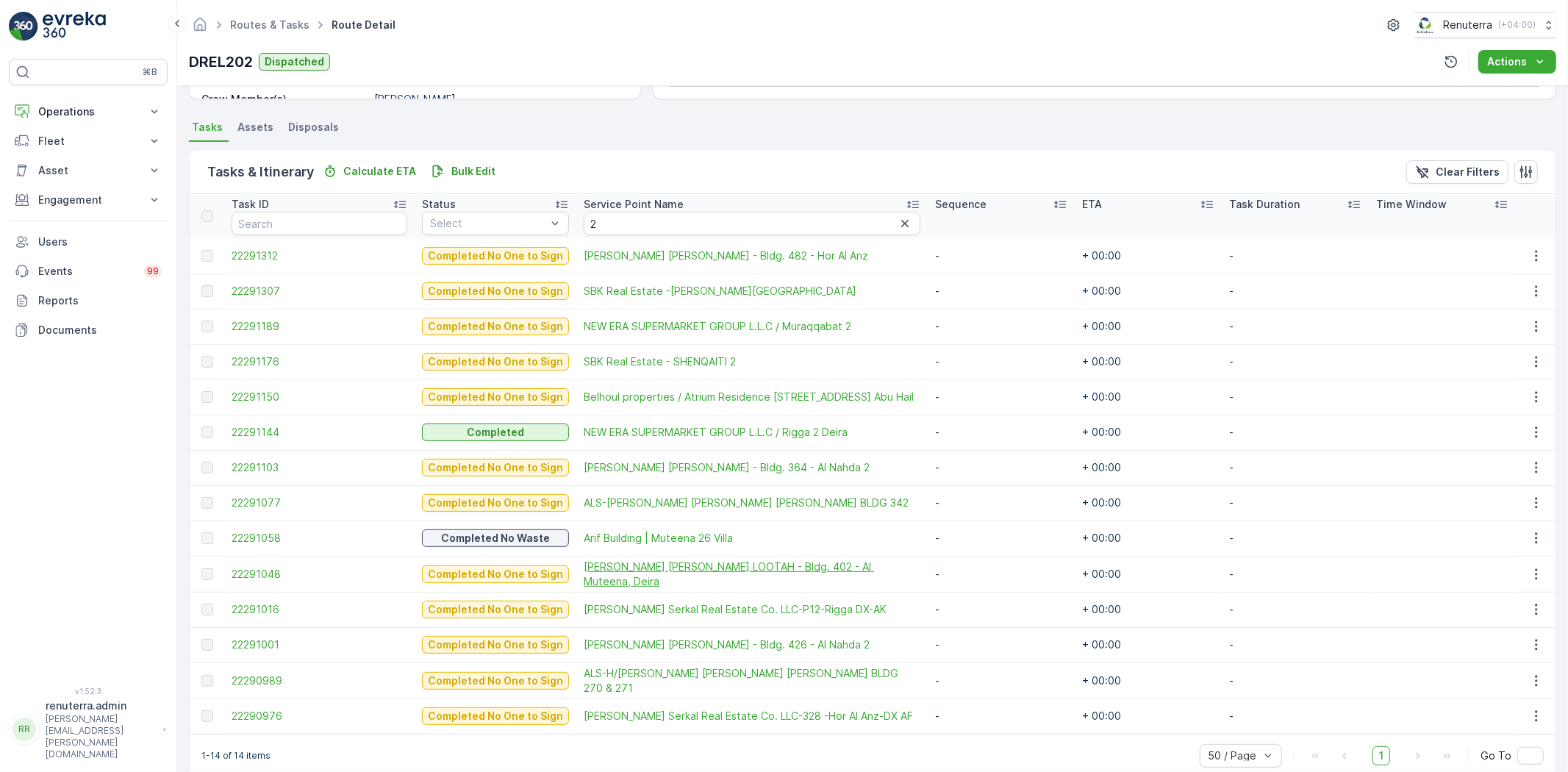
scroll to position [317, 0]
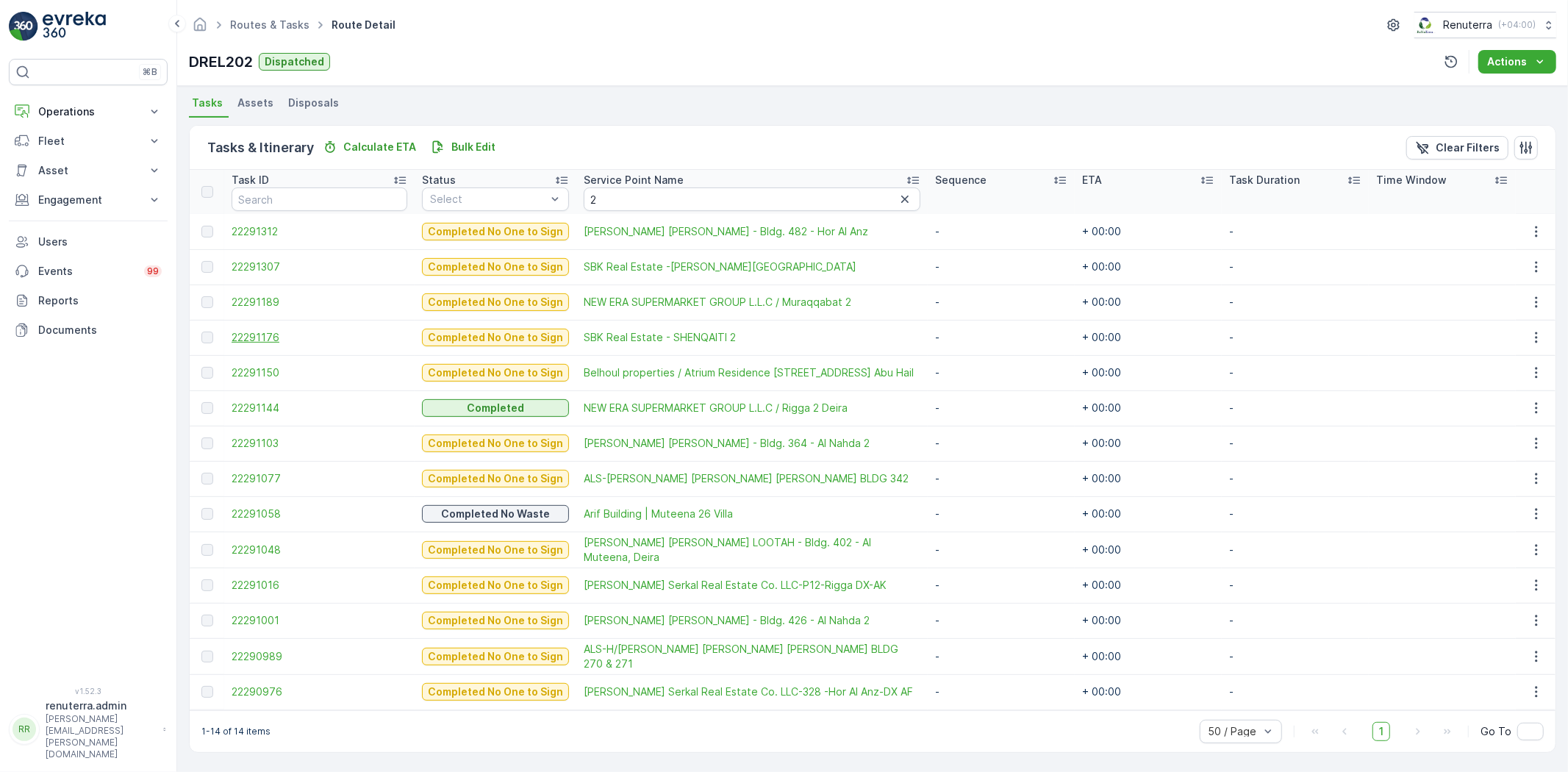
click at [233, 335] on span "22291176" at bounding box center [319, 337] width 176 height 15
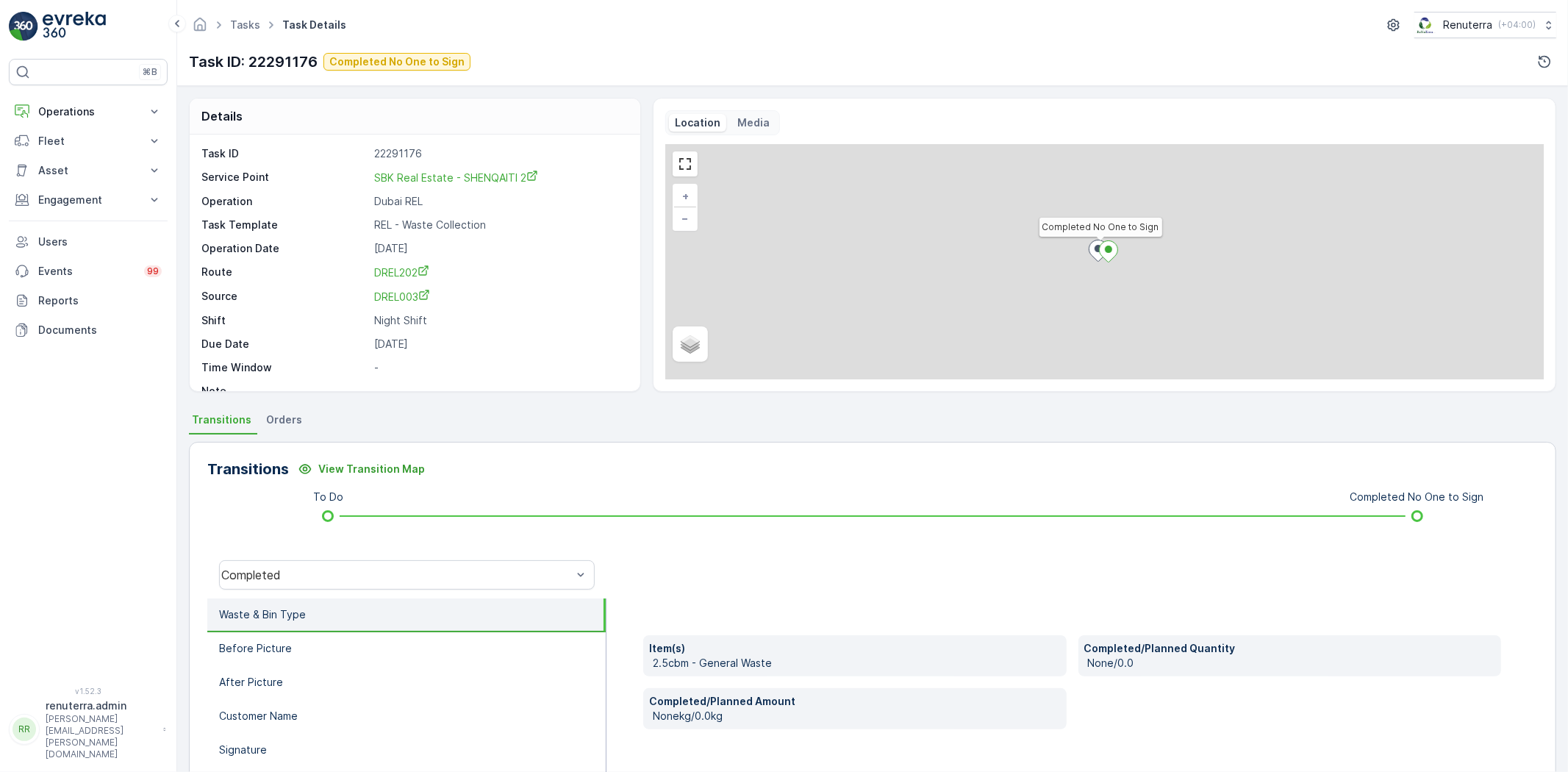
scroll to position [154, 0]
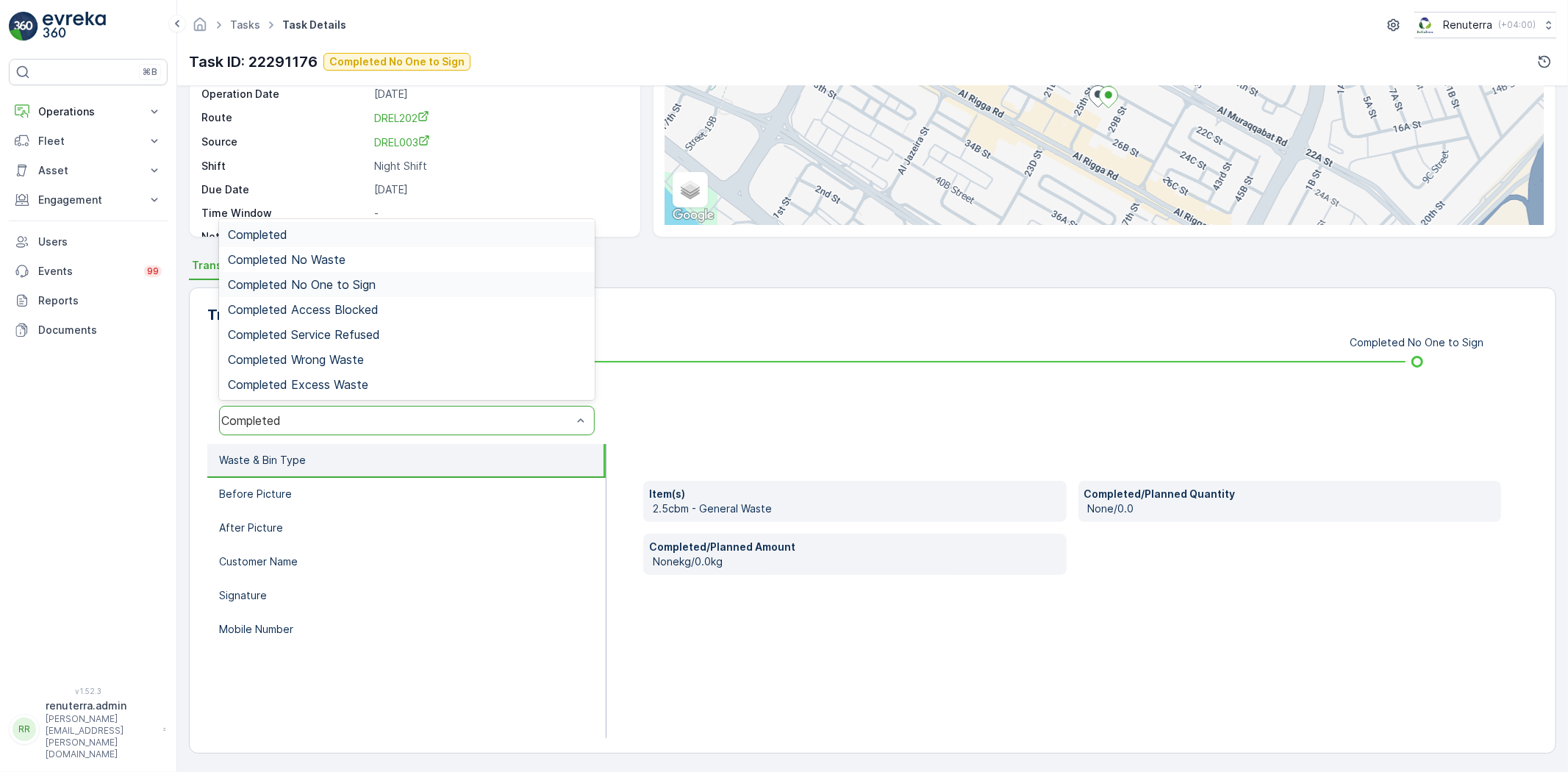
click at [302, 282] on span "Completed No One to Sign" at bounding box center [302, 284] width 148 height 13
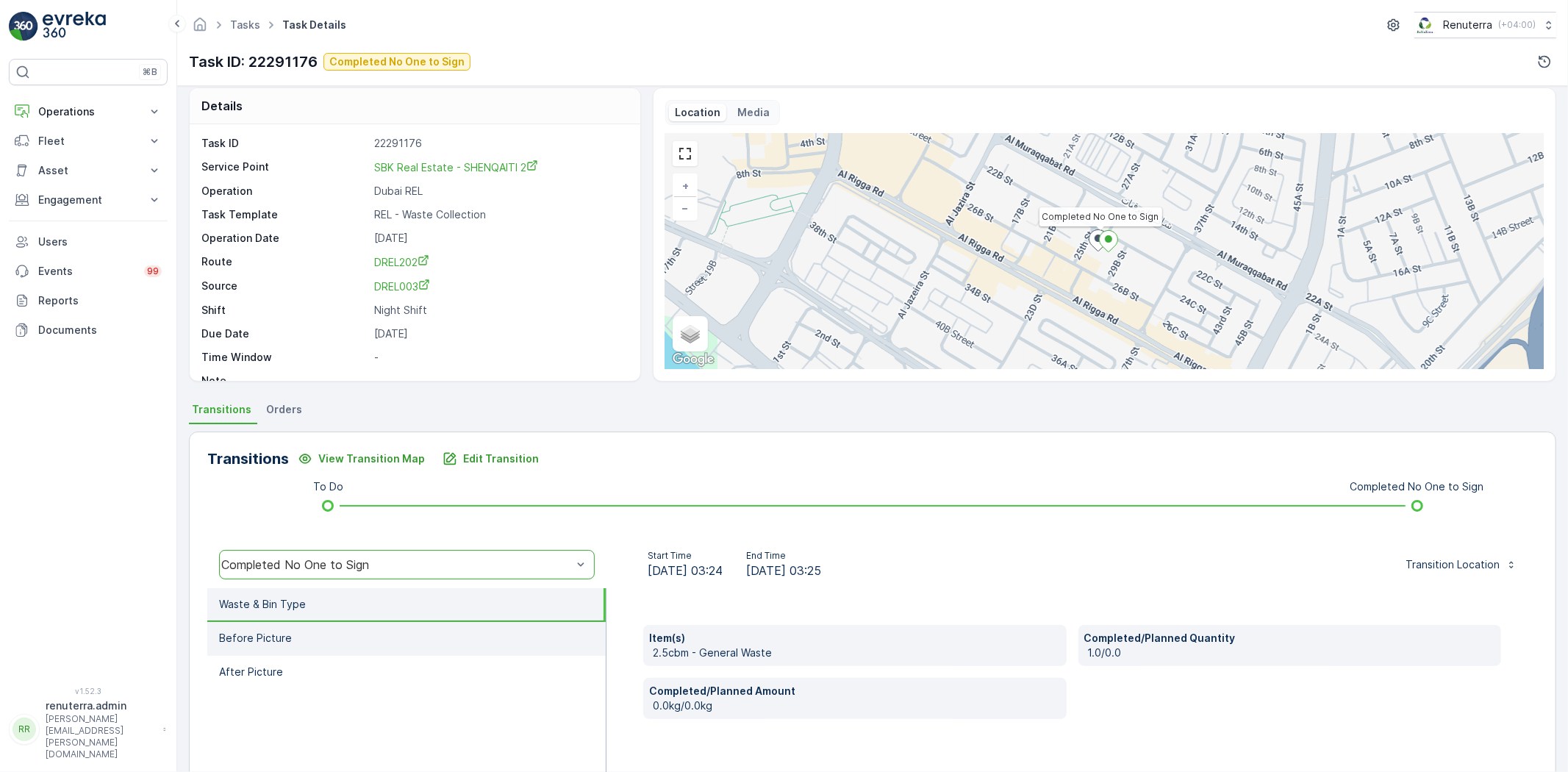
scroll to position [0, 0]
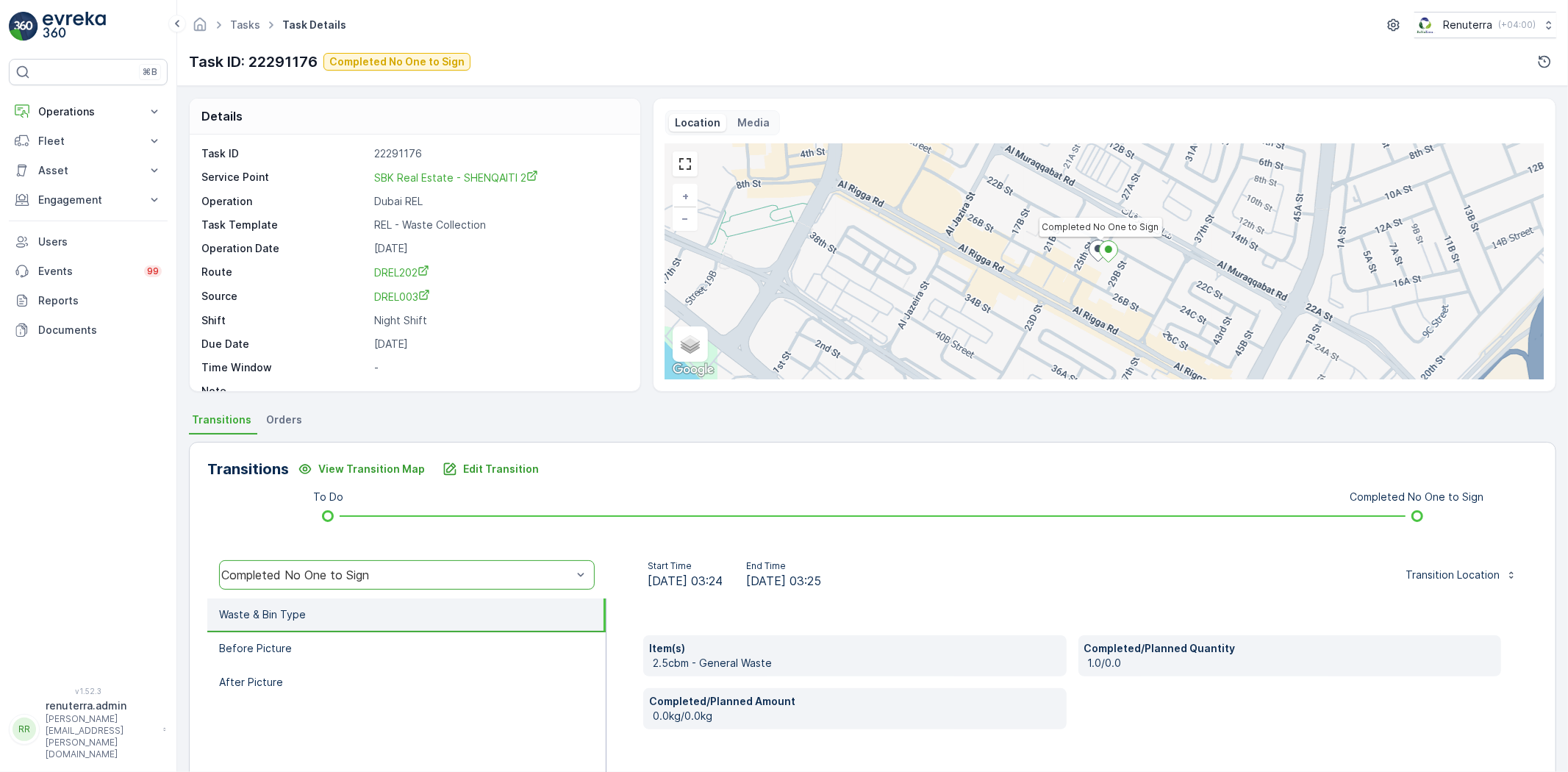
click at [454, 451] on div "Transitions View Transition Map Edit Transition To Do Completed No One to Sign …" at bounding box center [873, 674] width 1368 height 466
click at [476, 465] on p "Edit Transition" at bounding box center [501, 468] width 75 height 15
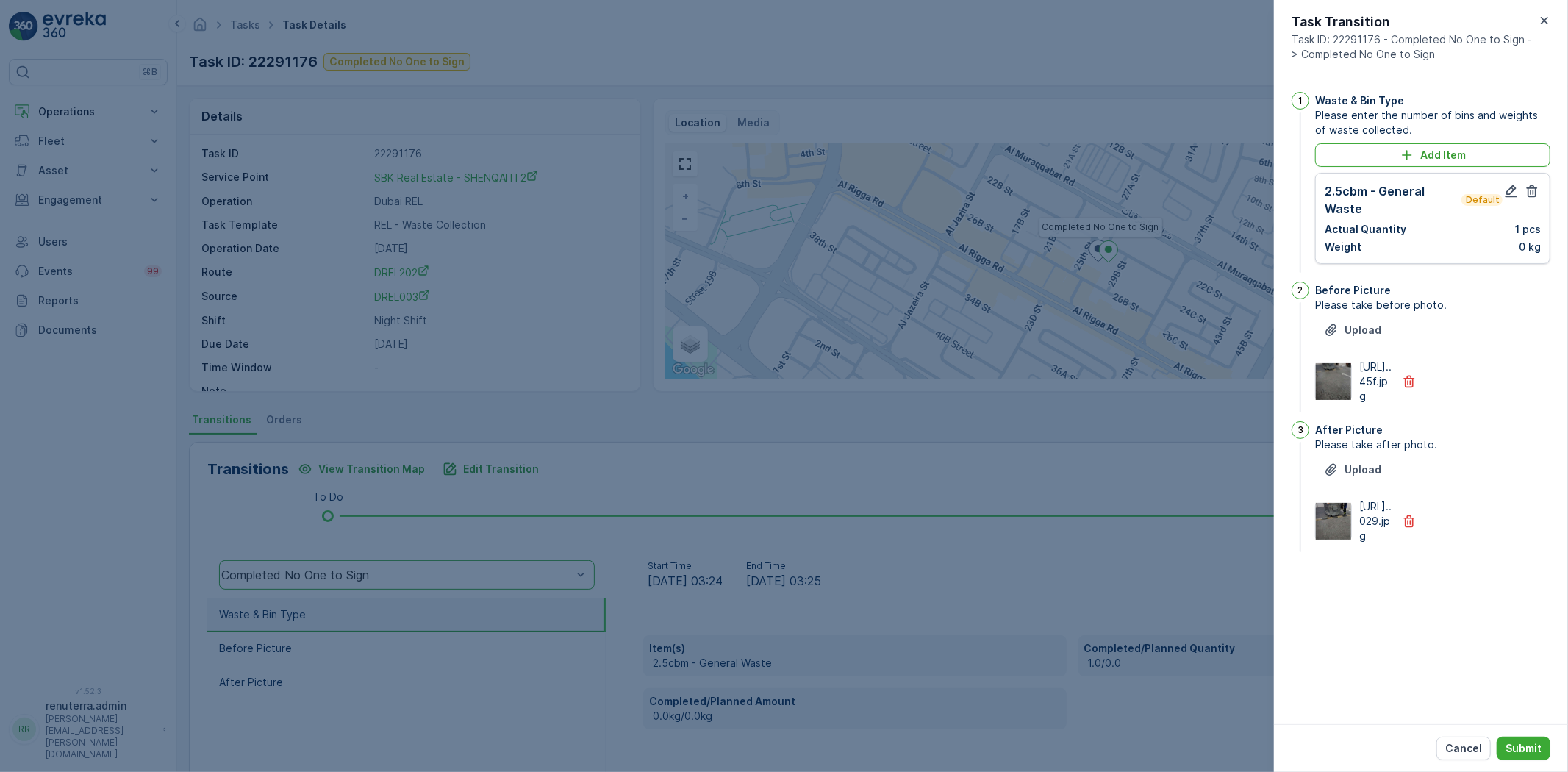
click at [1501, 185] on div "2.5cbm - General Waste Default" at bounding box center [1414, 200] width 178 height 36
click at [1510, 187] on icon "button" at bounding box center [1512, 191] width 15 height 15
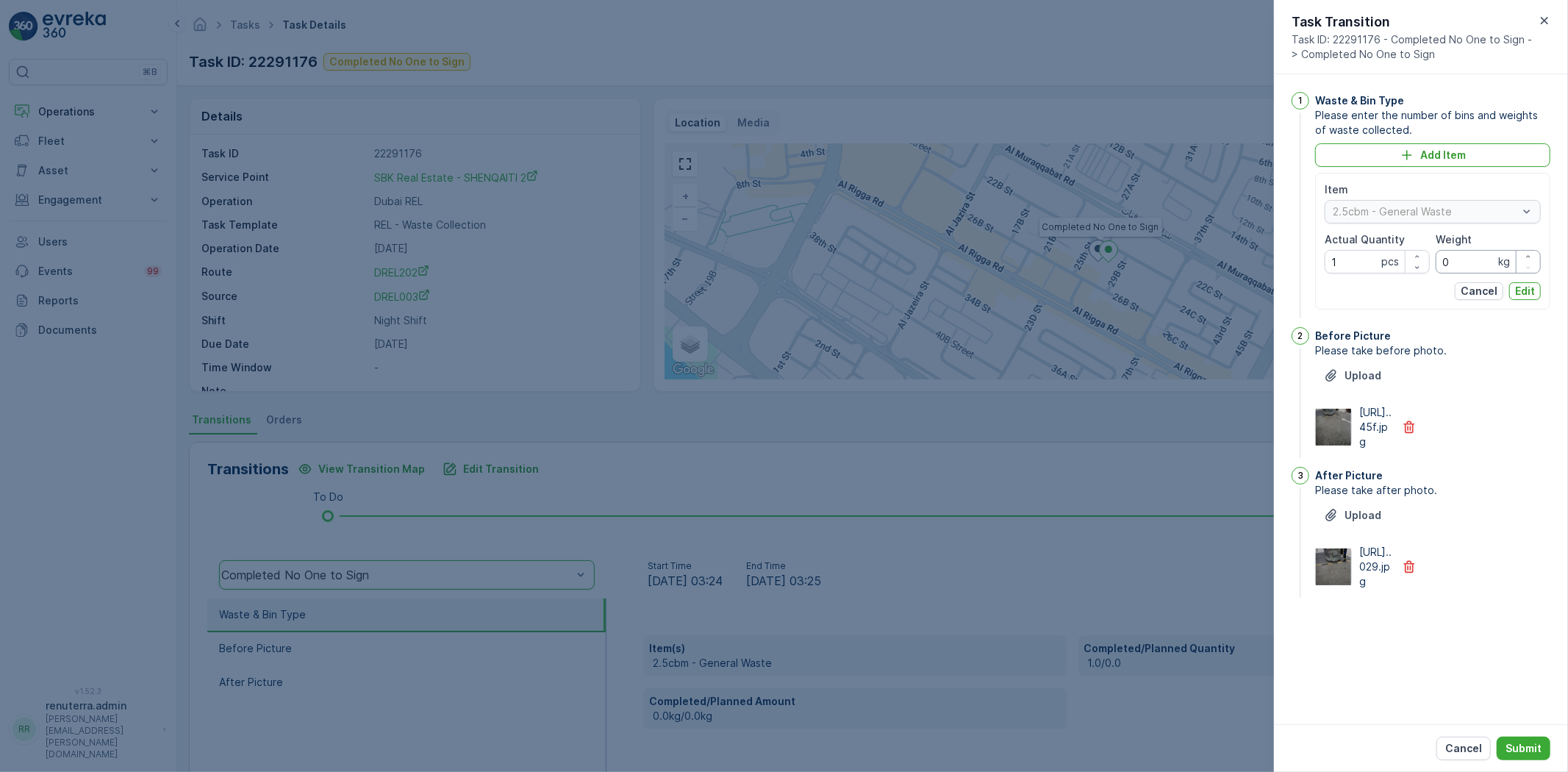
click at [1469, 258] on input "0" at bounding box center [1488, 261] width 105 height 23
click at [1351, 270] on Quantity "1" at bounding box center [1377, 261] width 105 height 23
click at [1530, 296] on p "Edit" at bounding box center [1525, 291] width 20 height 15
click at [1530, 291] on p "Edit" at bounding box center [1525, 291] width 20 height 15
type Quantity "0"
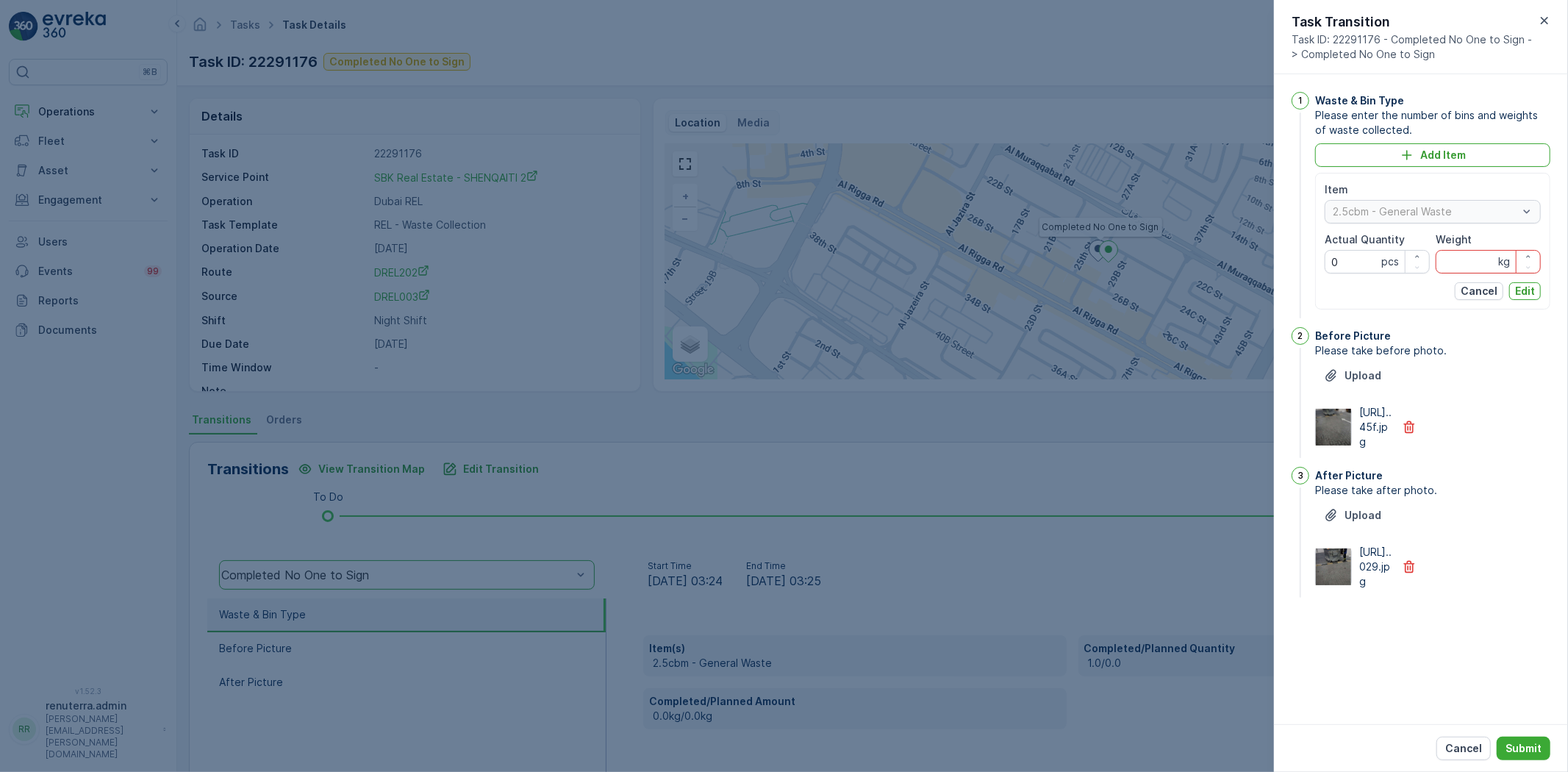
click at [1474, 271] on input "Weight" at bounding box center [1488, 261] width 105 height 23
click at [1519, 277] on div "Item 2.5cbm - General Waste Actual Quantity 0 pcs Weight 0 kg Cancel Edit" at bounding box center [1433, 241] width 216 height 118
click at [1441, 258] on input "0" at bounding box center [1488, 261] width 105 height 23
type input "00"
click at [1519, 290] on p "Edit" at bounding box center [1525, 291] width 20 height 15
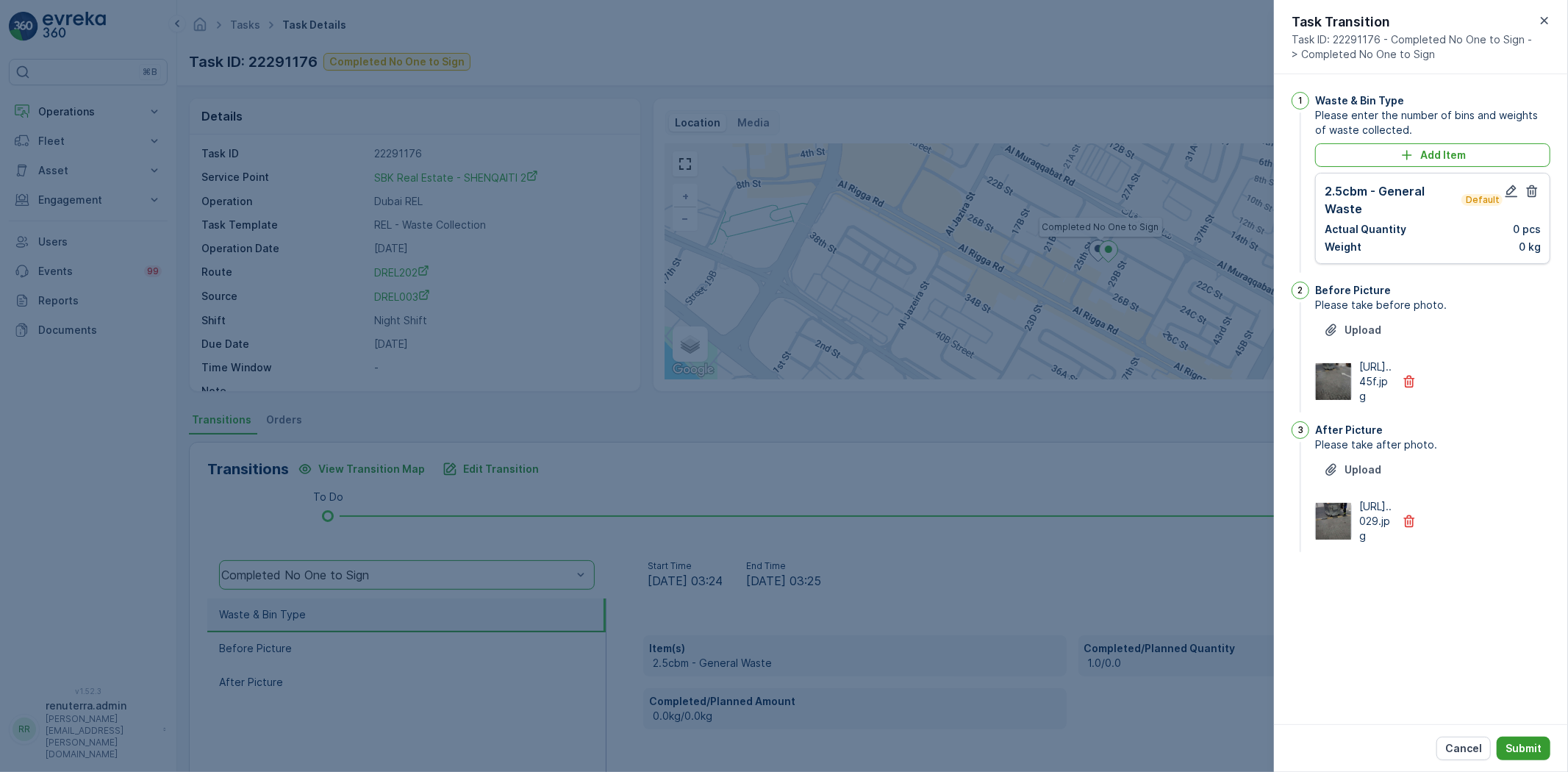
click at [1511, 739] on button "Submit" at bounding box center [1524, 748] width 54 height 23
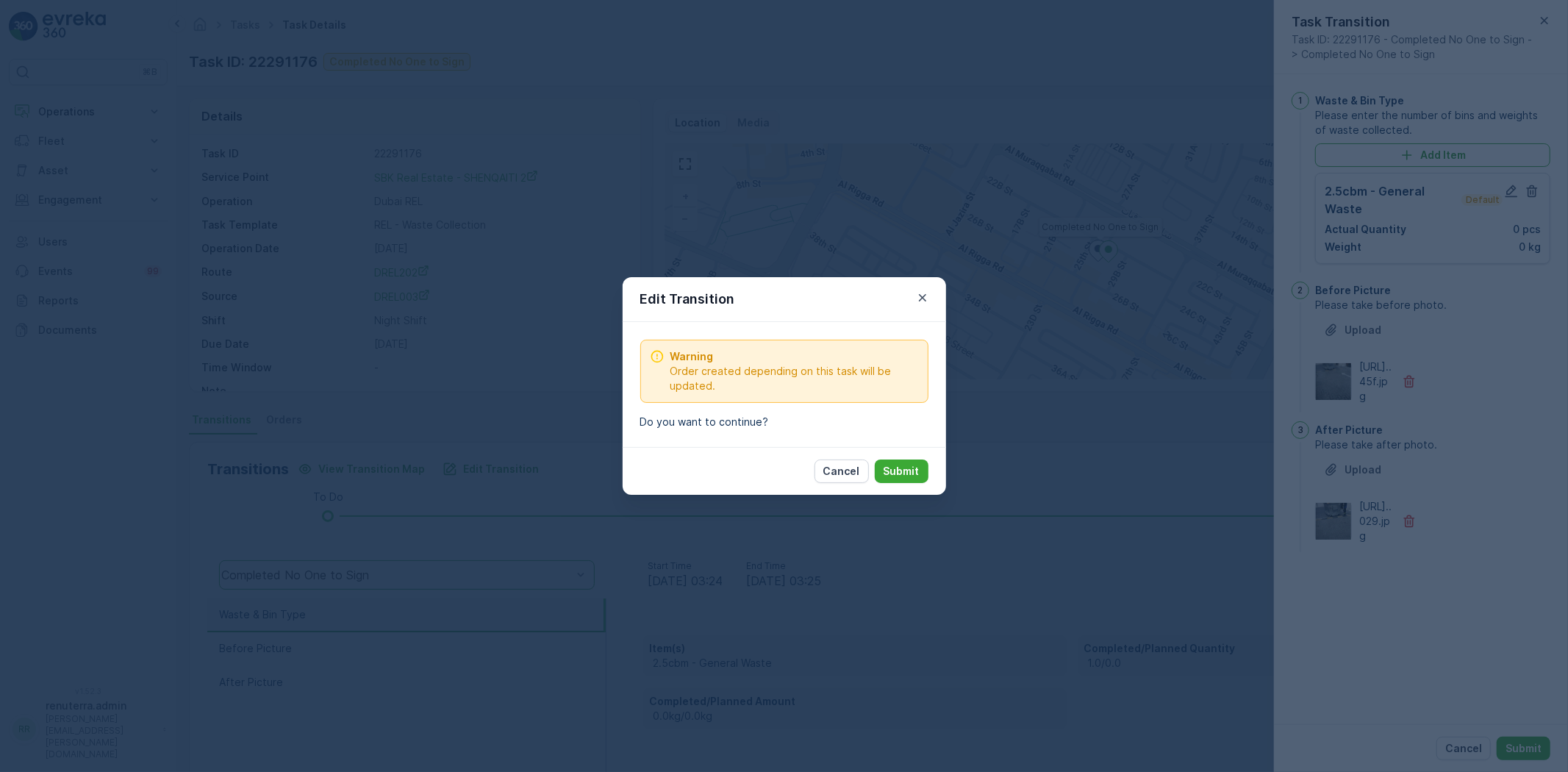
click at [929, 459] on div "Cancel Submit" at bounding box center [784, 470] width 324 height 48
click at [912, 466] on p "Submit" at bounding box center [902, 471] width 36 height 15
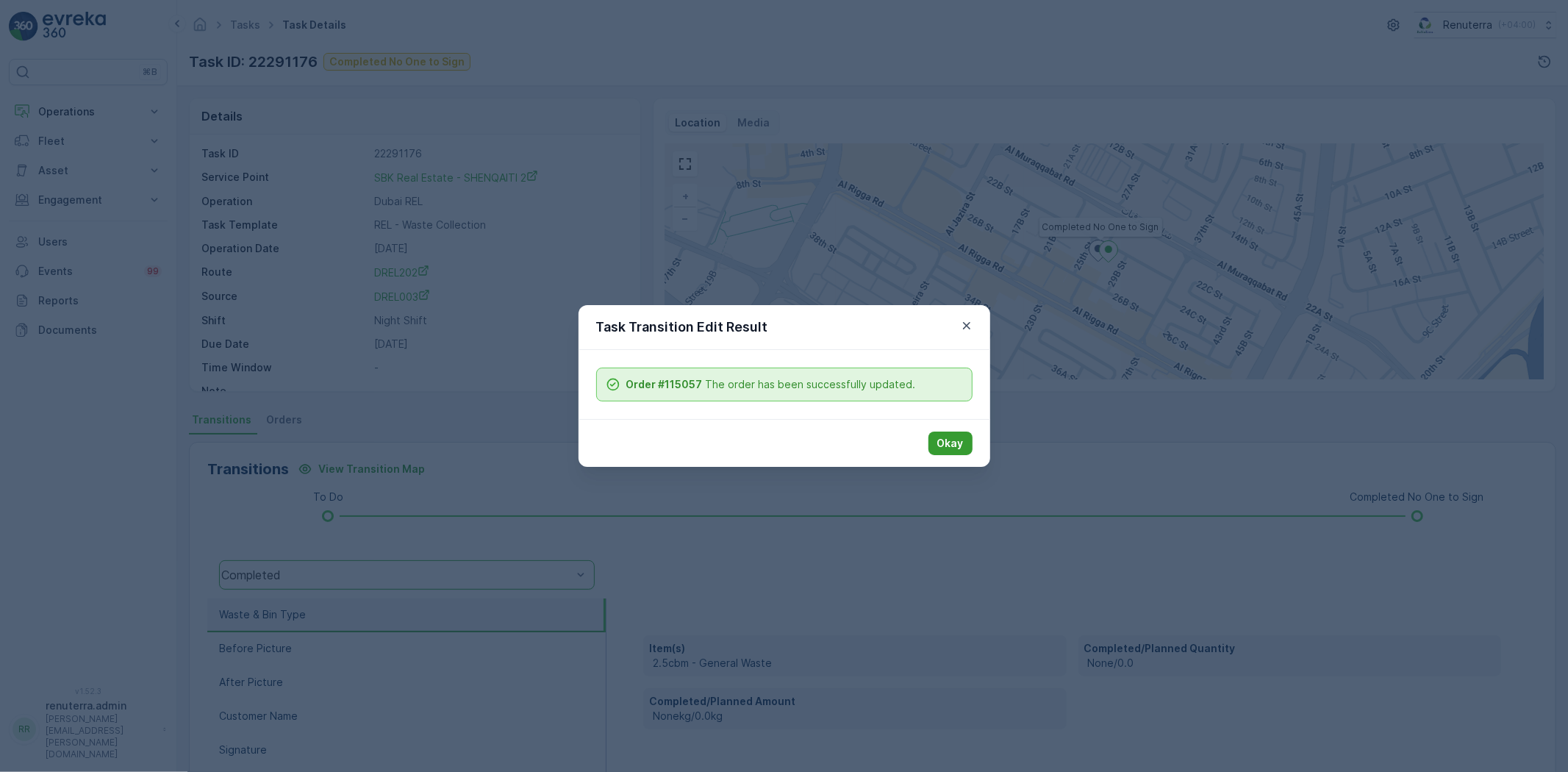
click at [973, 442] on div "Okay" at bounding box center [784, 442] width 412 height 48
click at [968, 443] on button "Okay" at bounding box center [950, 442] width 44 height 23
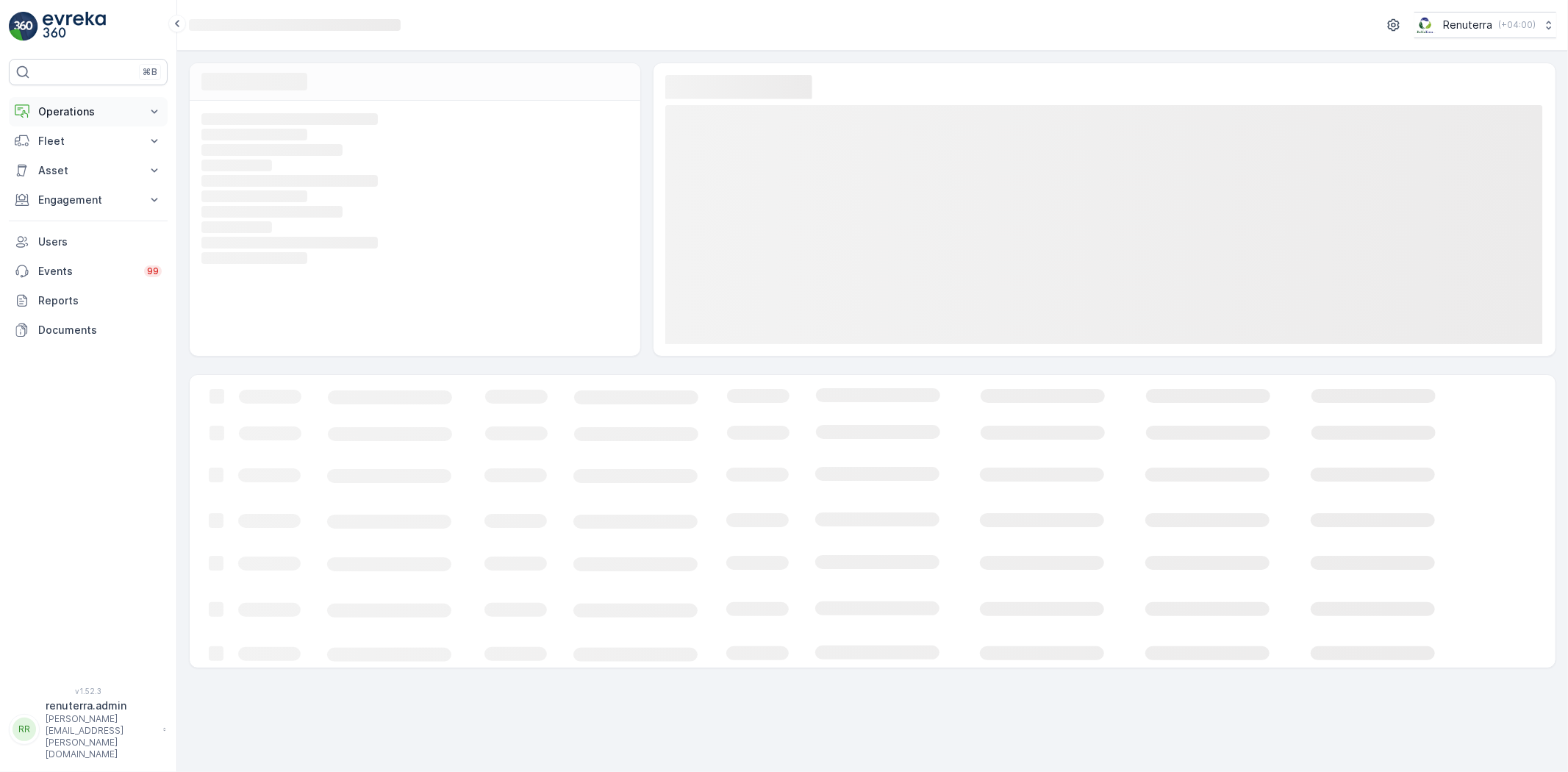
click at [92, 114] on p "Operations" at bounding box center [88, 111] width 100 height 15
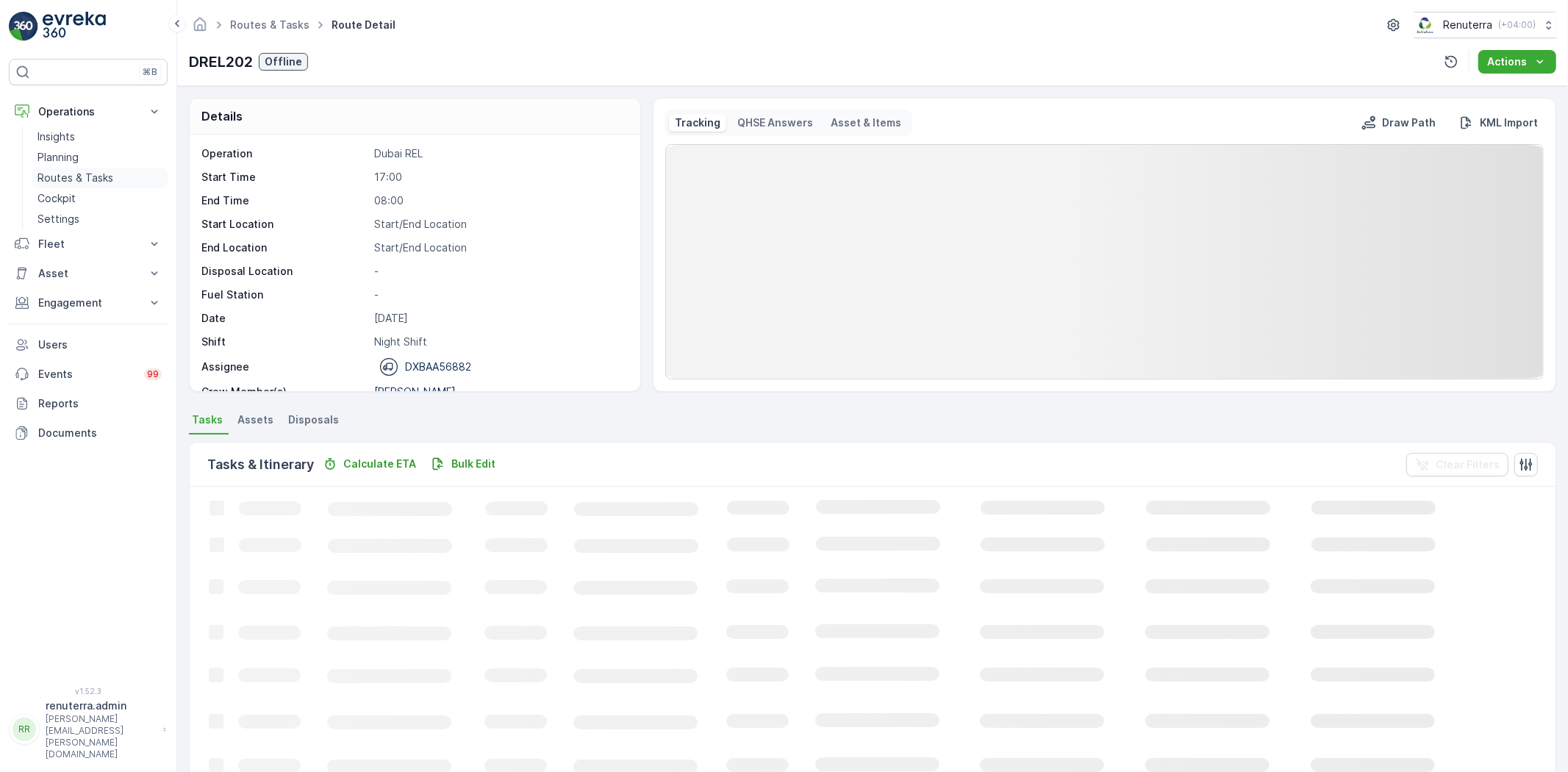
click at [93, 184] on p "Routes & Tasks" at bounding box center [75, 178] width 75 height 15
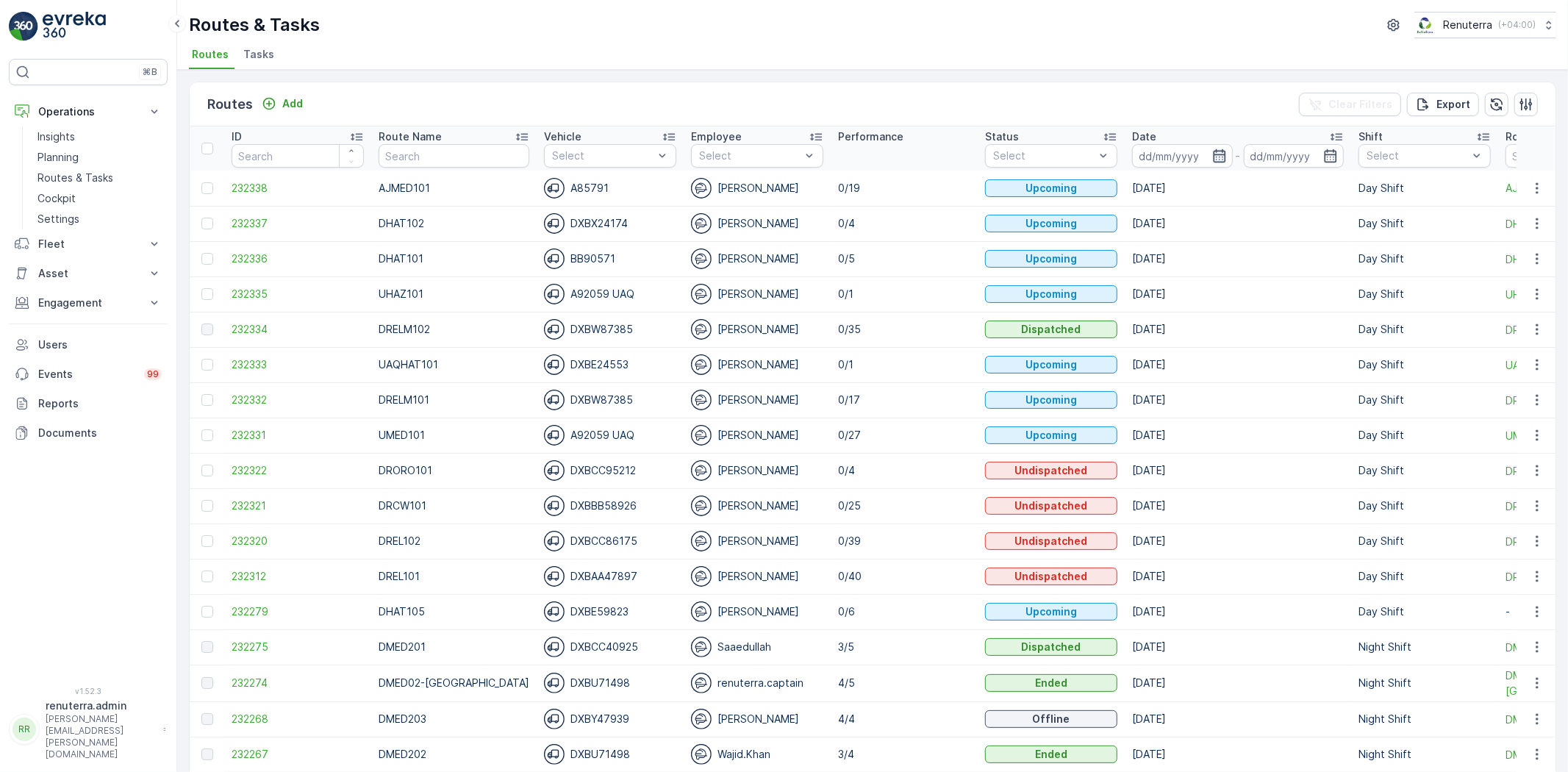
click at [1212, 162] on icon "button" at bounding box center [1219, 155] width 15 height 15
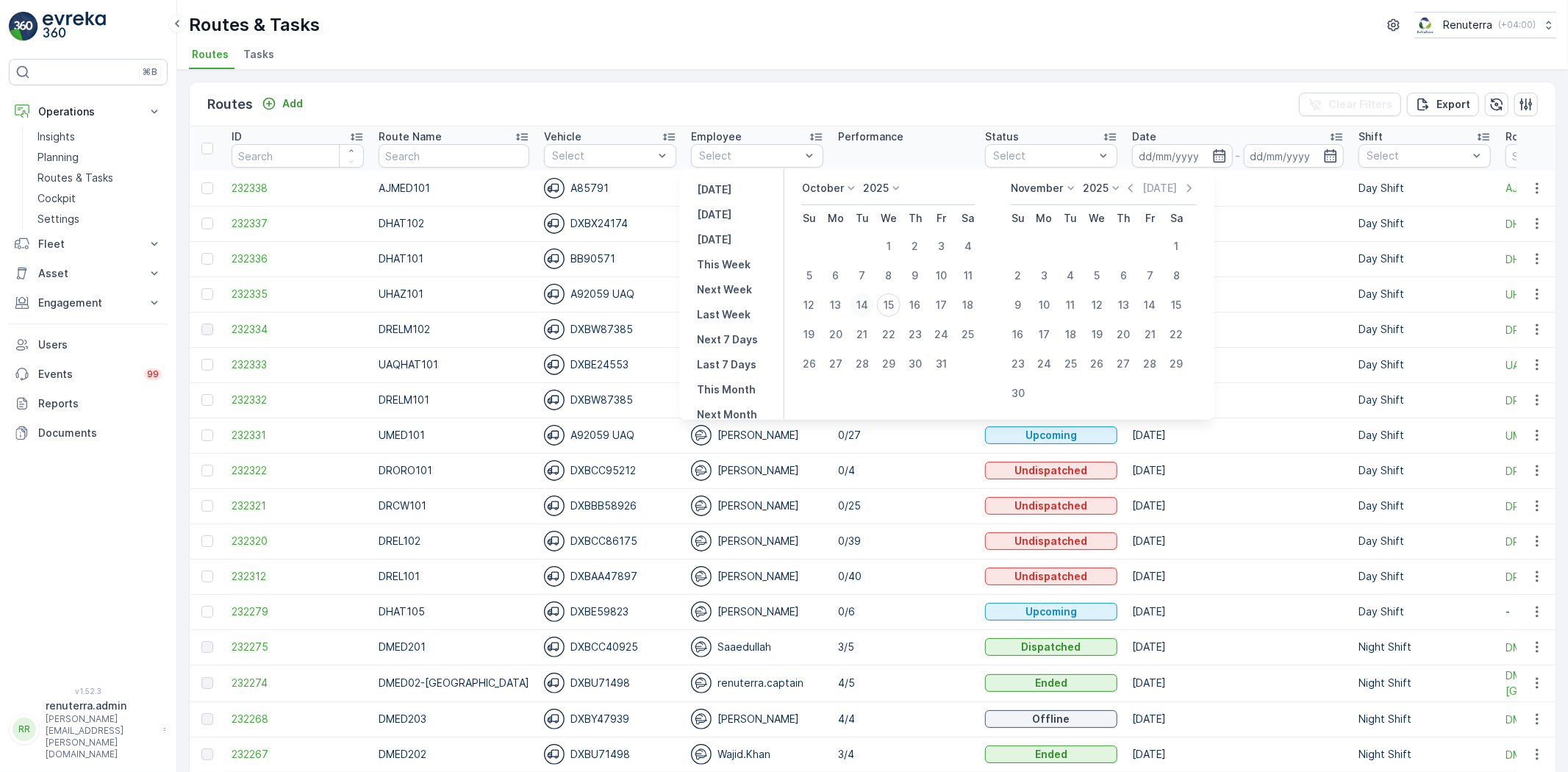
click at [875, 299] on div "14" at bounding box center [862, 304] width 23 height 23
type input "[DATE]"
click at [875, 299] on div "14" at bounding box center [862, 304] width 23 height 23
type input "[DATE]"
click at [875, 300] on div "14" at bounding box center [862, 304] width 23 height 23
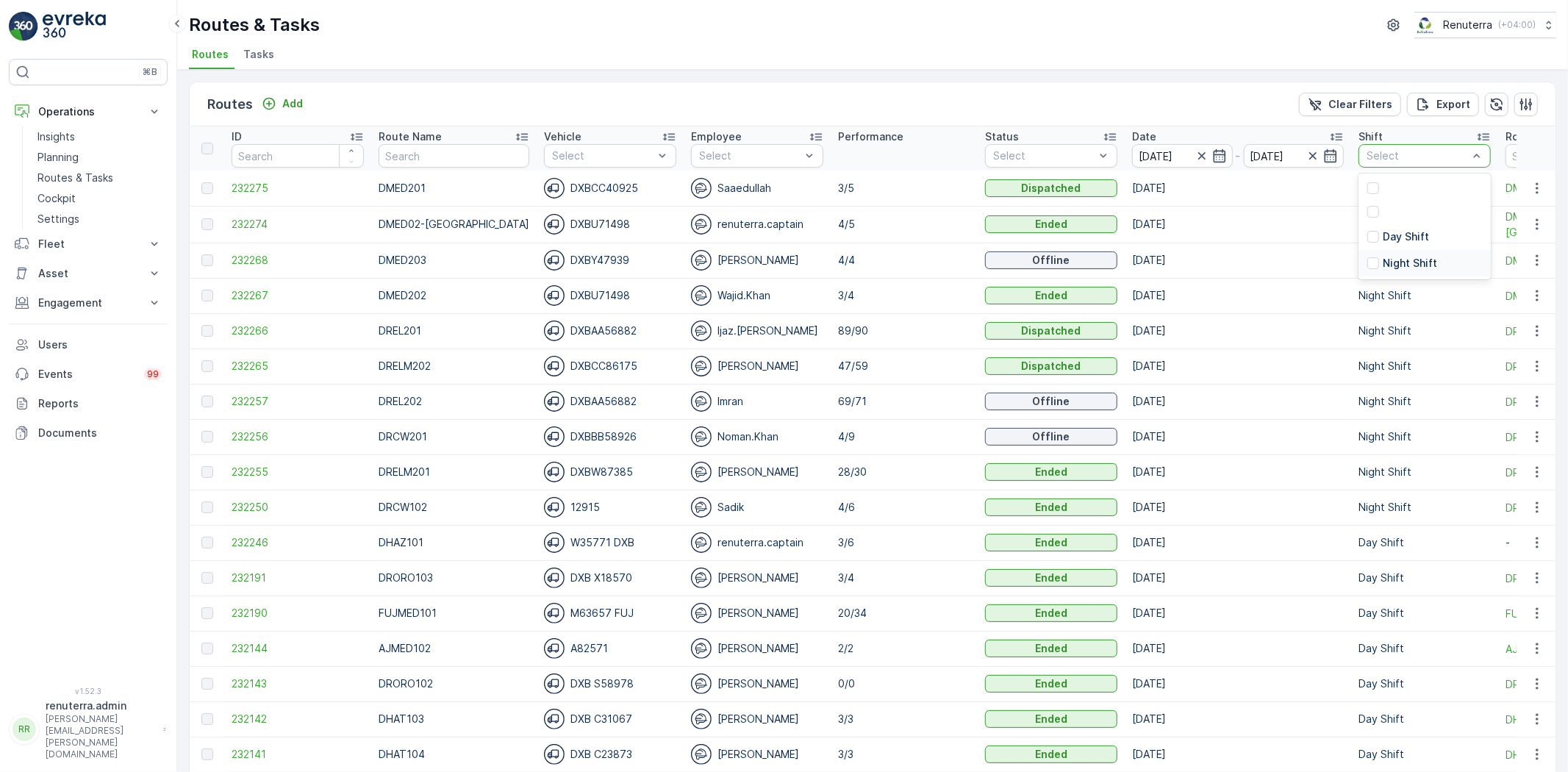
click at [1383, 256] on p "Night Shift" at bounding box center [1410, 263] width 55 height 15
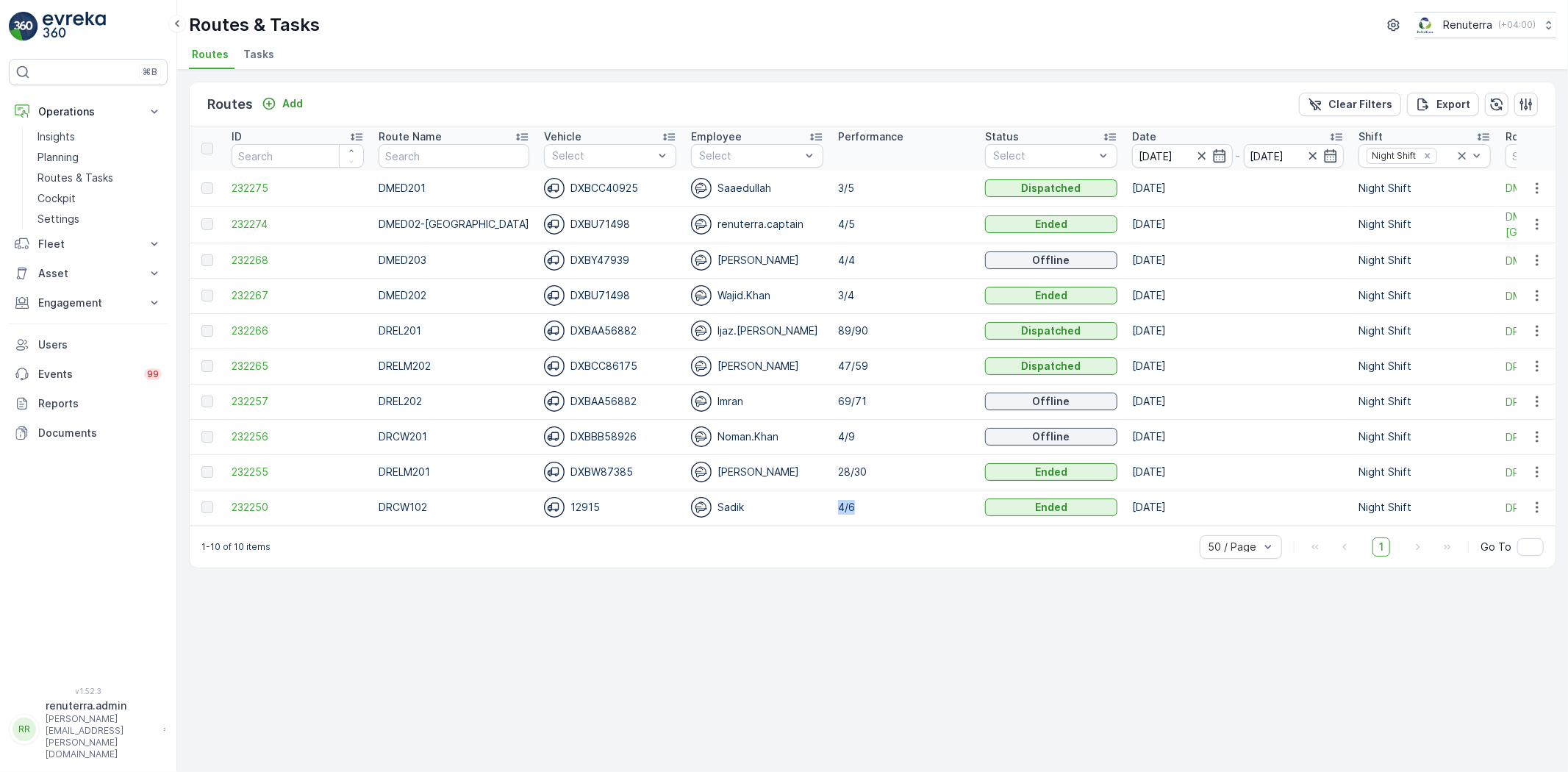
drag, startPoint x: 812, startPoint y: 518, endPoint x: 864, endPoint y: 522, distance: 52.2
click at [864, 522] on td "4/6" at bounding box center [904, 507] width 147 height 36
click at [841, 552] on div "1-10 of 10 items 50 / Page 1 Go To" at bounding box center [873, 546] width 1366 height 42
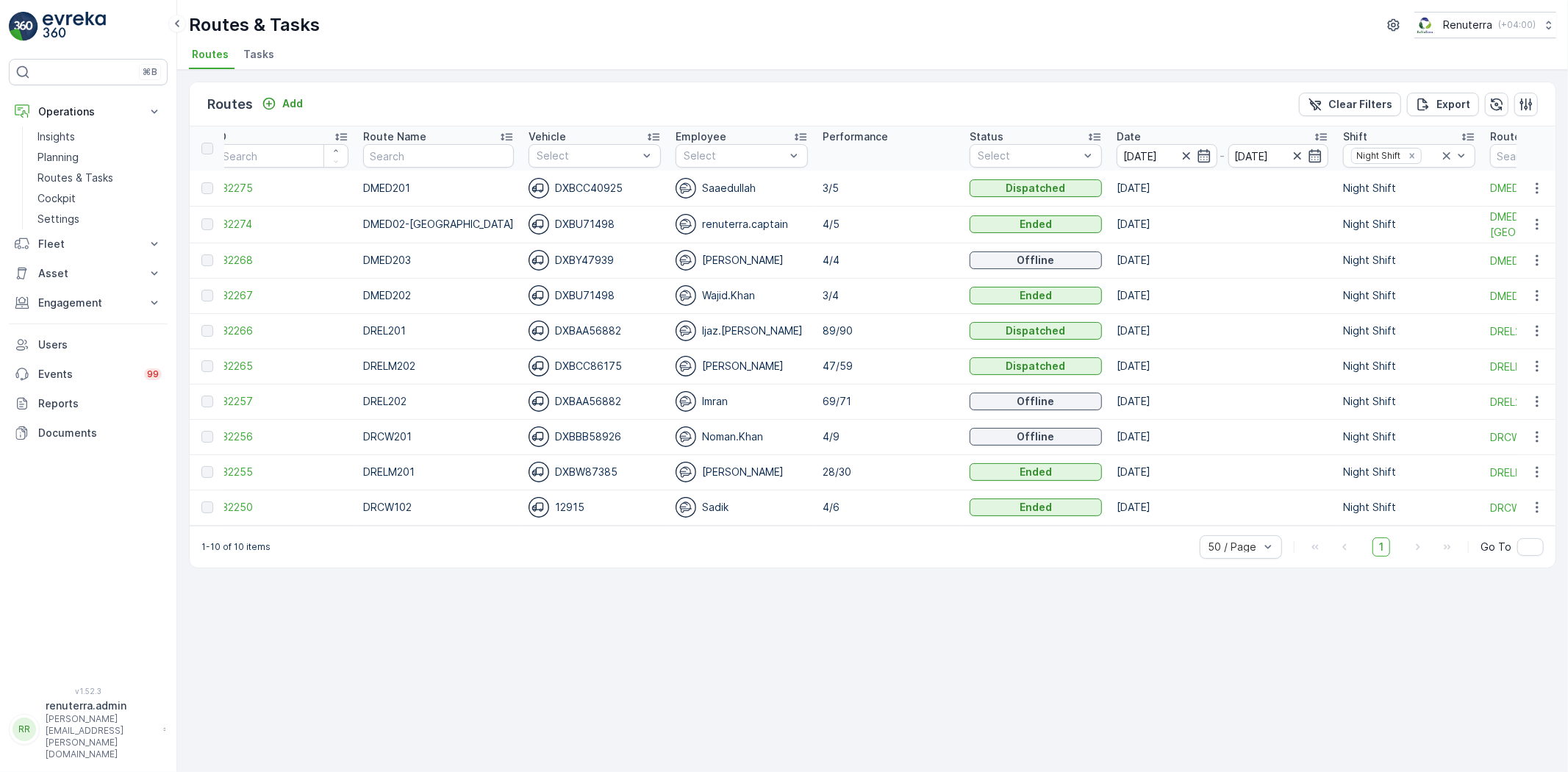
scroll to position [0, 16]
click at [237, 224] on span "232274" at bounding box center [281, 224] width 133 height 15
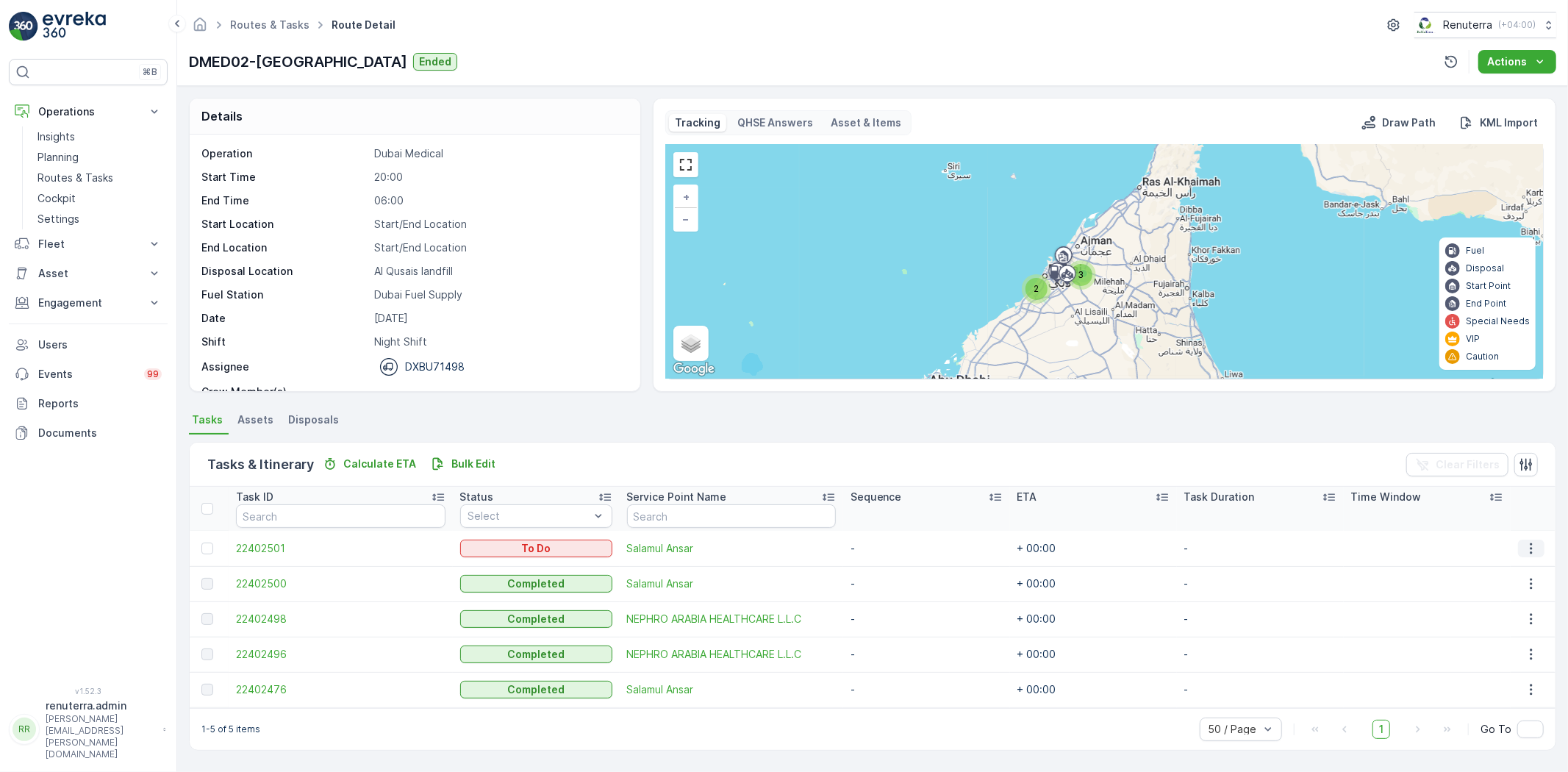
click at [1533, 542] on icon "button" at bounding box center [1532, 548] width 15 height 15
click at [1501, 603] on div "Change Route" at bounding box center [1513, 611] width 111 height 21
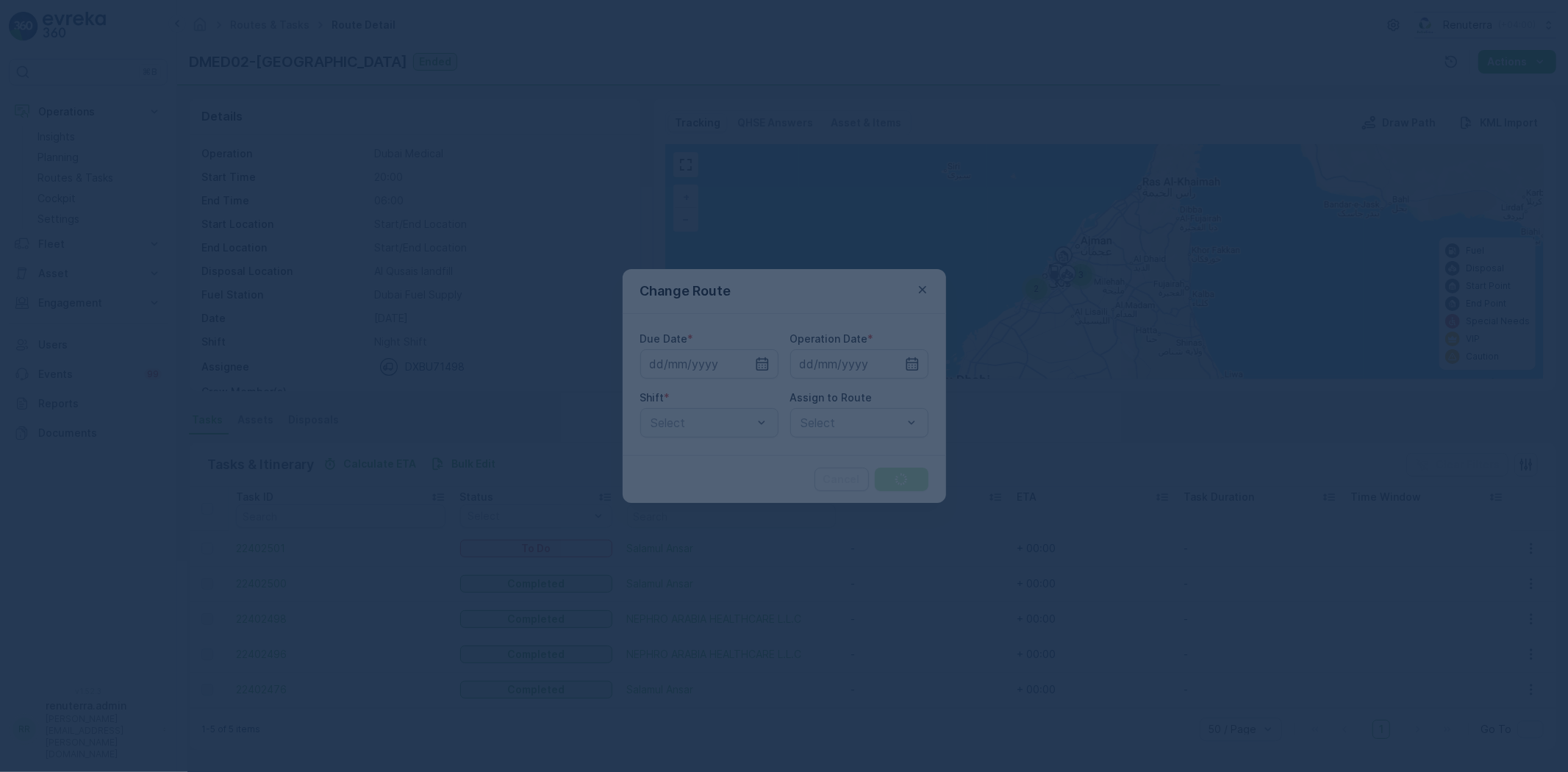
type input "[DATE]"
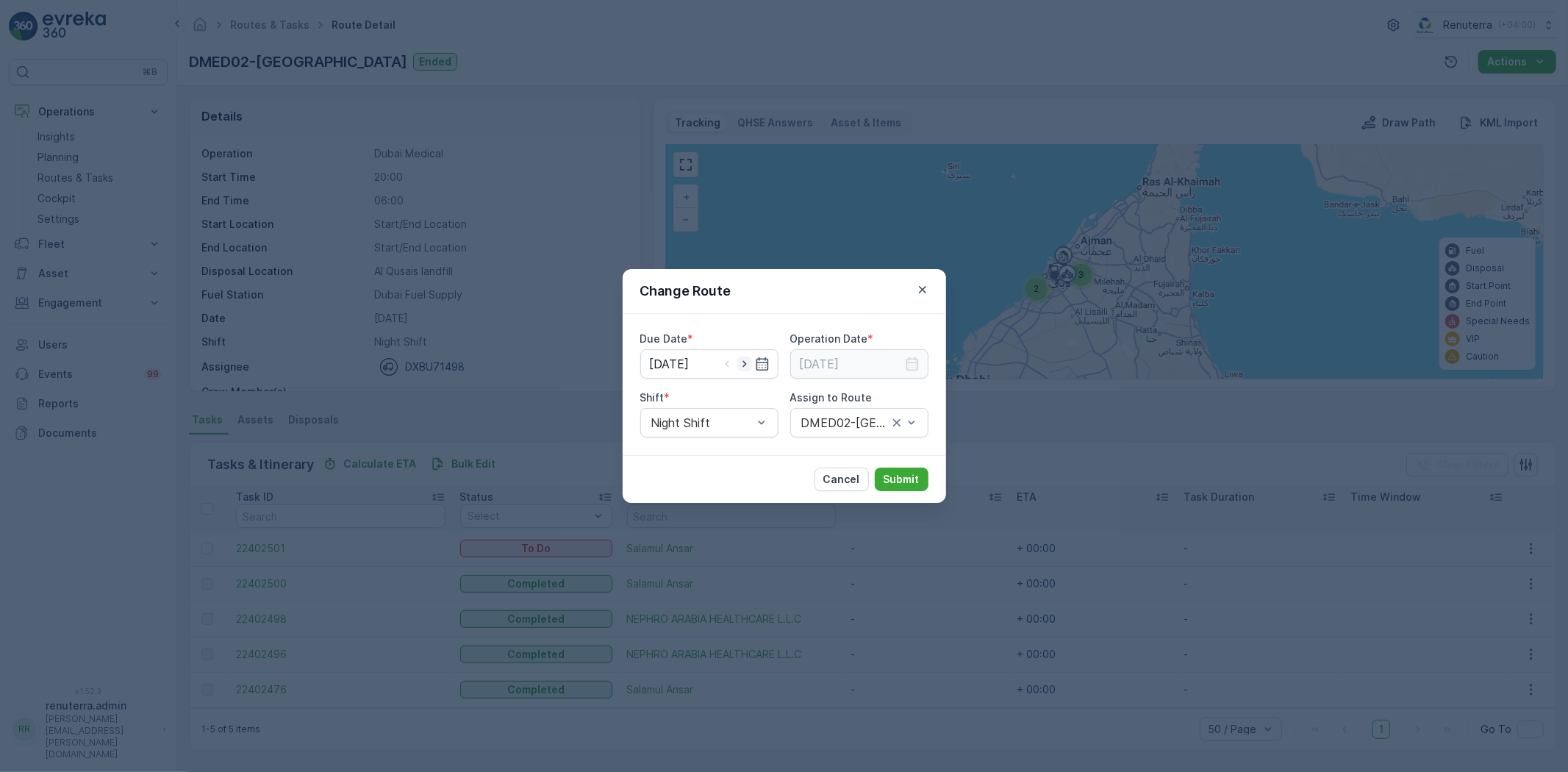
click at [747, 364] on icon "button" at bounding box center [745, 363] width 15 height 15
type input "[DATE]"
click at [915, 363] on icon "button" at bounding box center [912, 363] width 15 height 15
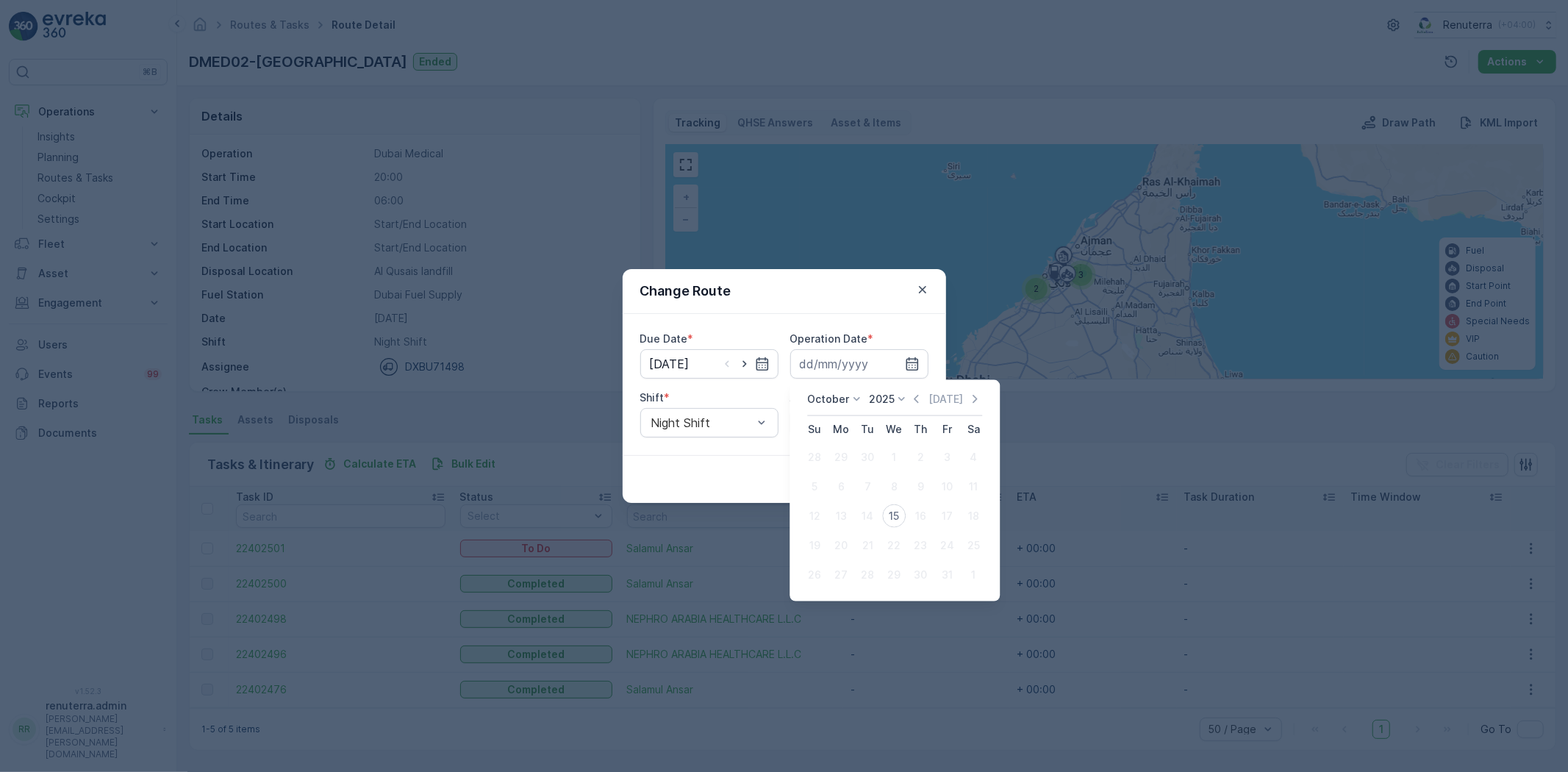
click at [895, 513] on div "15" at bounding box center [894, 515] width 23 height 23
type input "[DATE]"
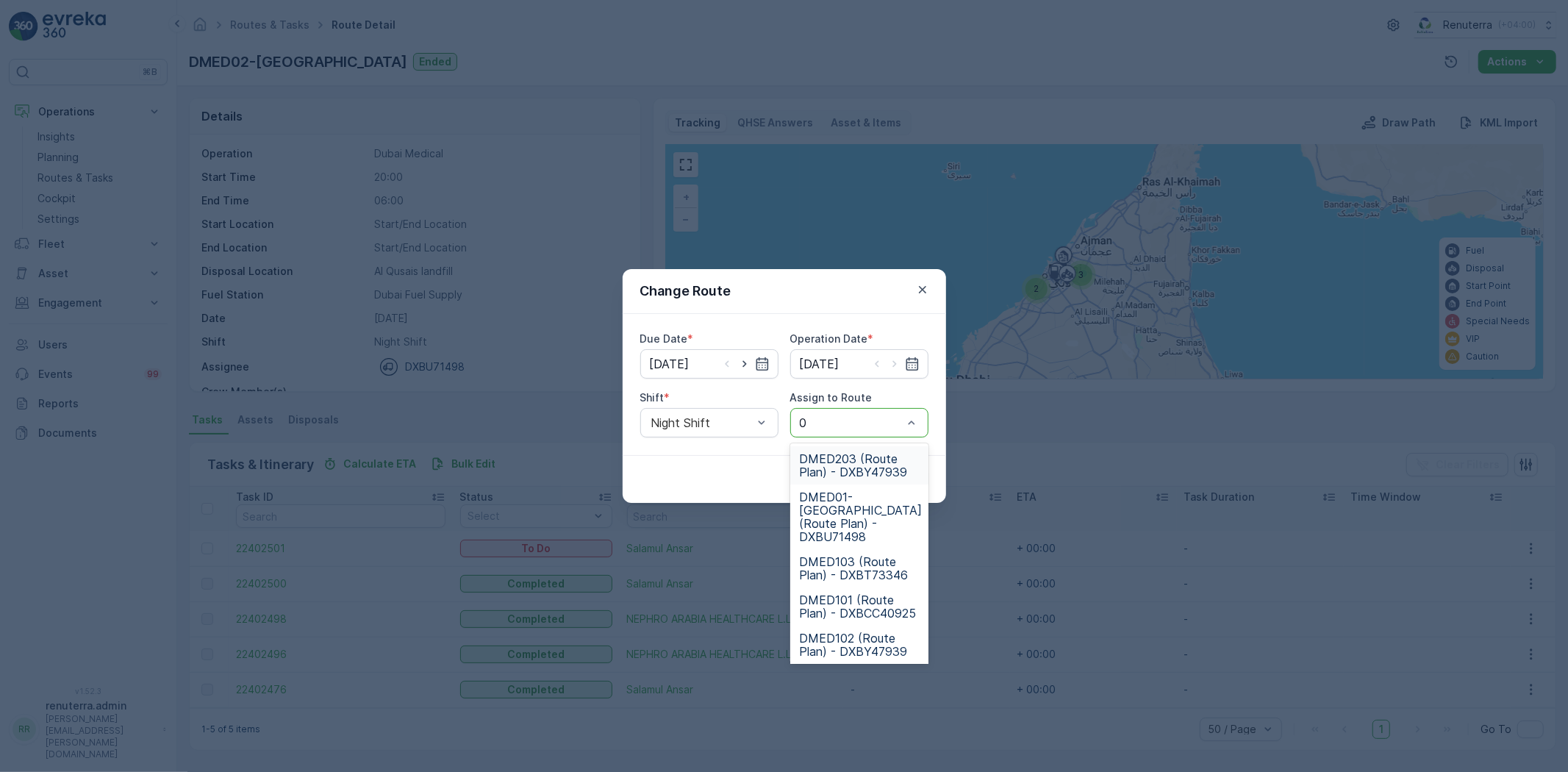
type input "02"
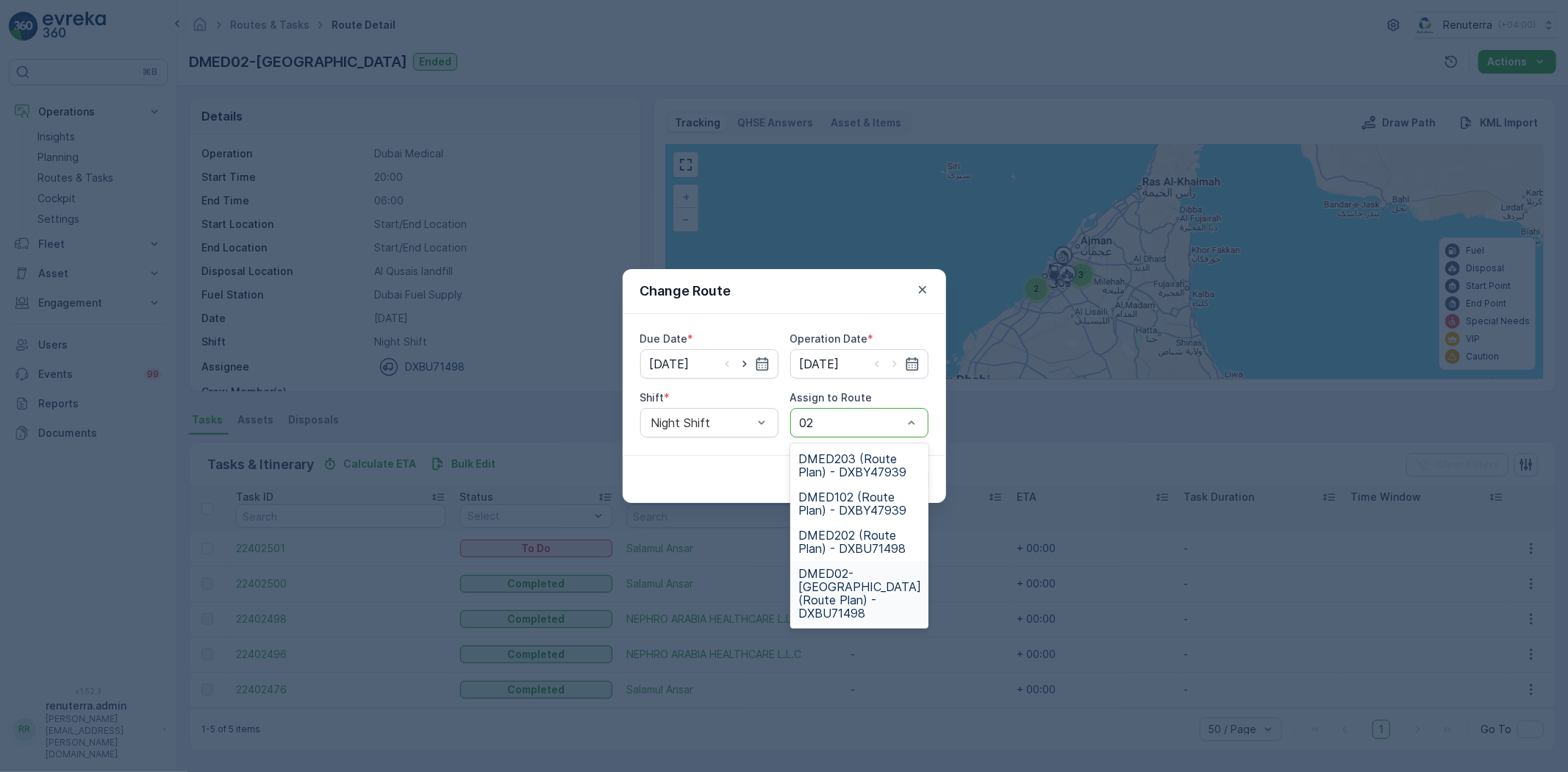
click at [843, 581] on span "DMED02-[GEOGRAPHIC_DATA] (Route Plan) - DXBU71498" at bounding box center [861, 592] width 123 height 53
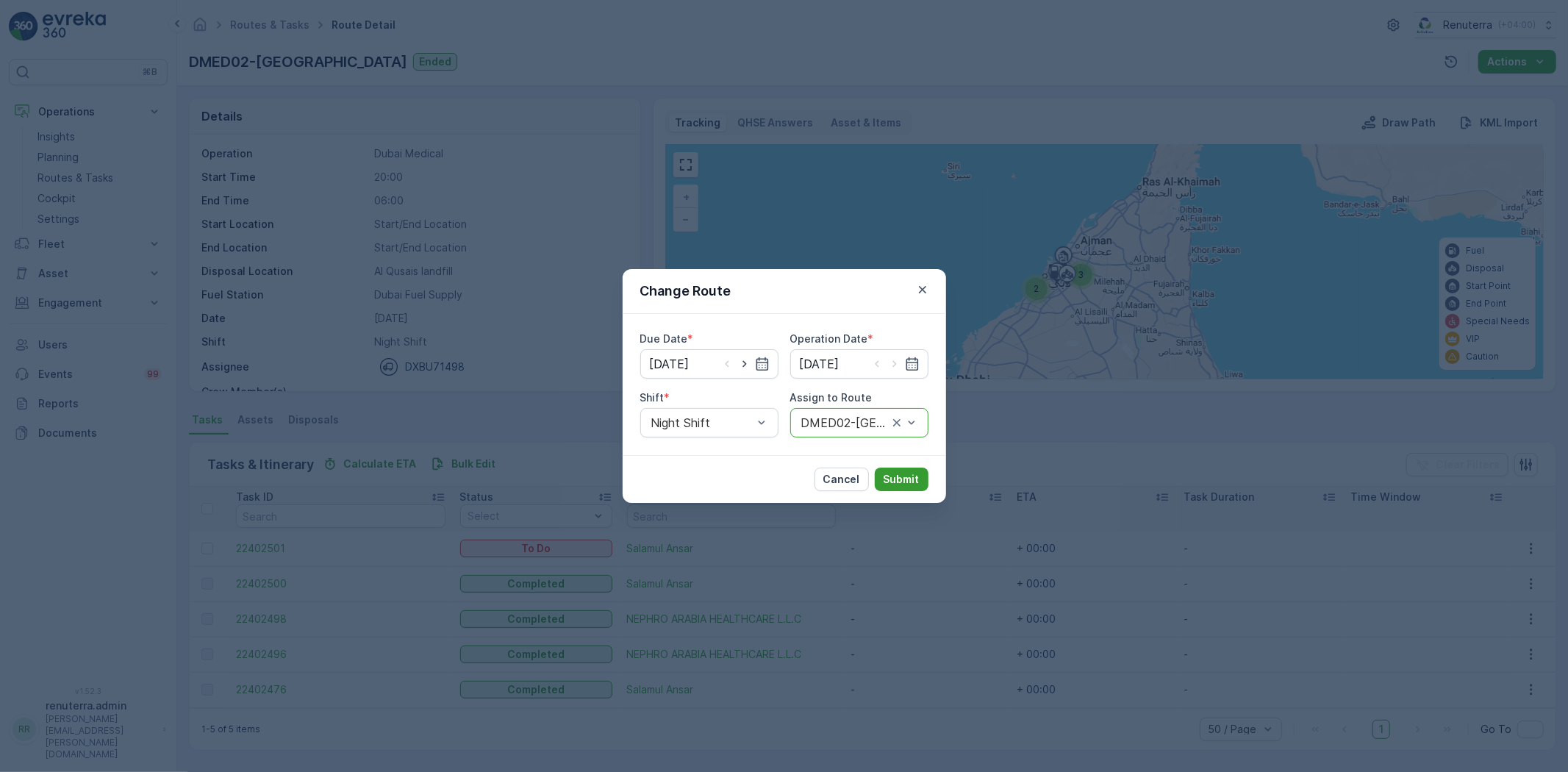
click at [914, 480] on p "Submit" at bounding box center [902, 479] width 36 height 15
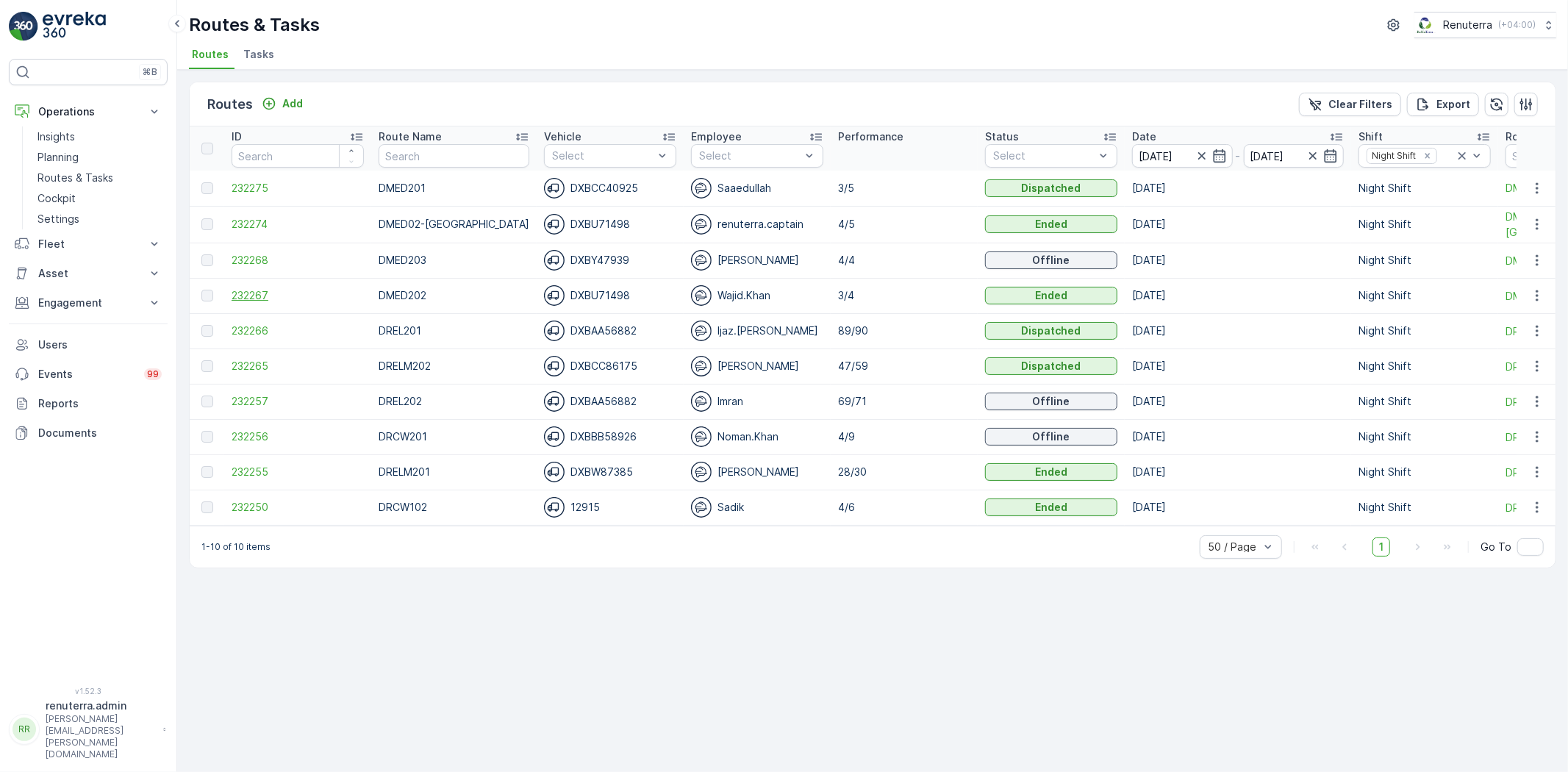
click at [266, 297] on span "232267" at bounding box center [298, 295] width 133 height 15
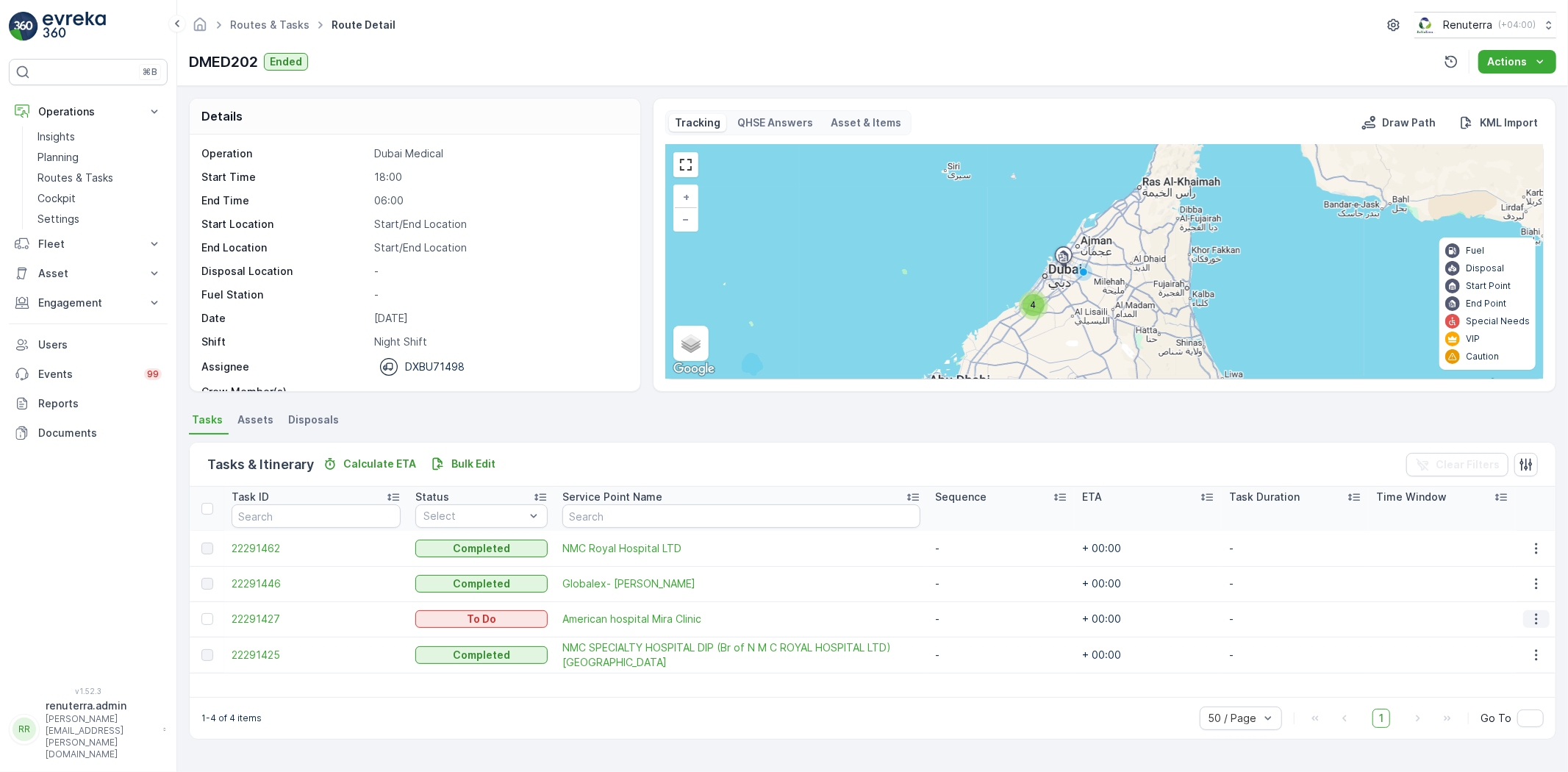
click at [1538, 616] on icon "button" at bounding box center [1537, 618] width 15 height 15
click at [1498, 725] on div "Delete" at bounding box center [1513, 729] width 111 height 21
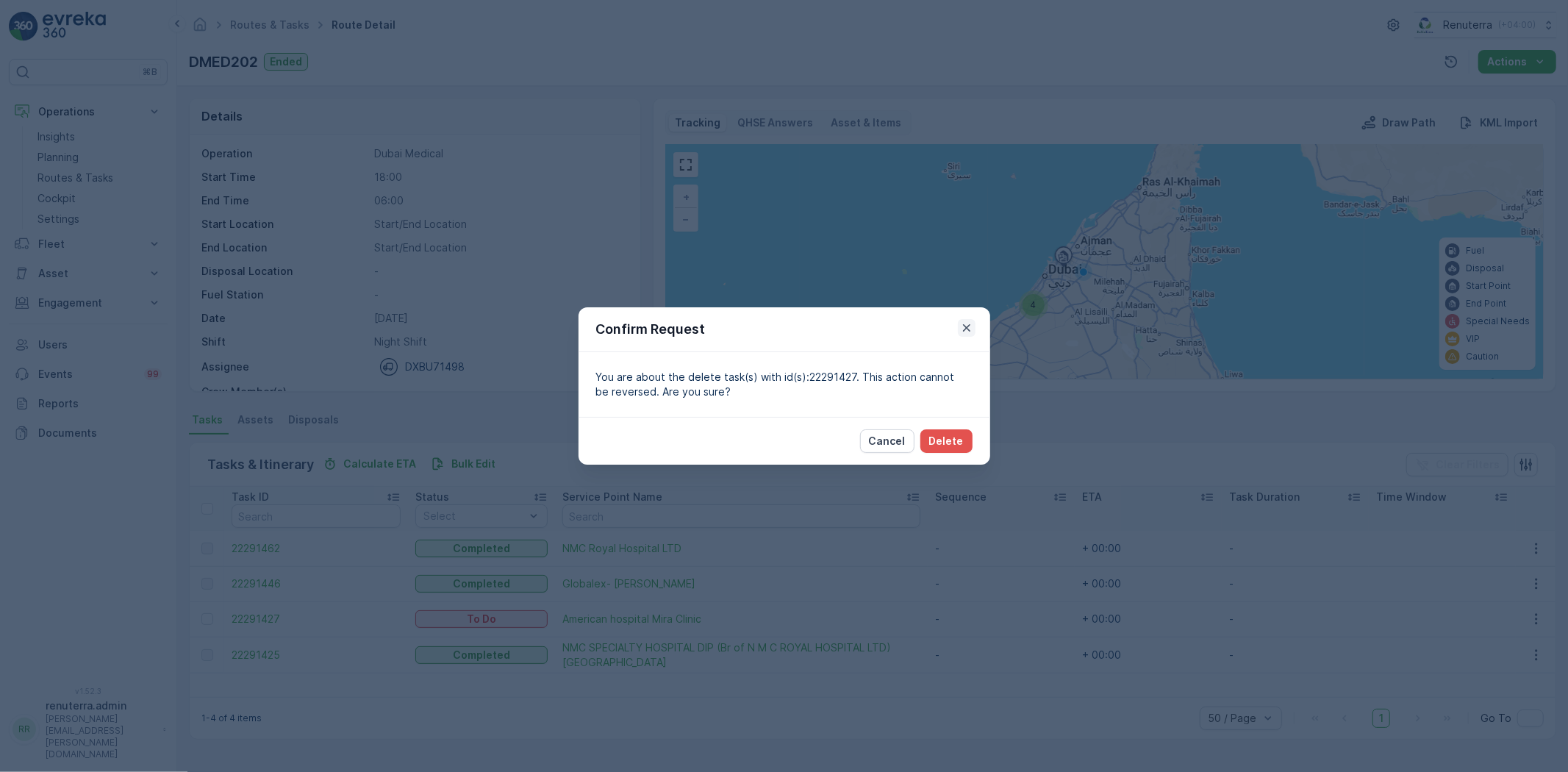
click at [965, 322] on icon "button" at bounding box center [967, 327] width 15 height 15
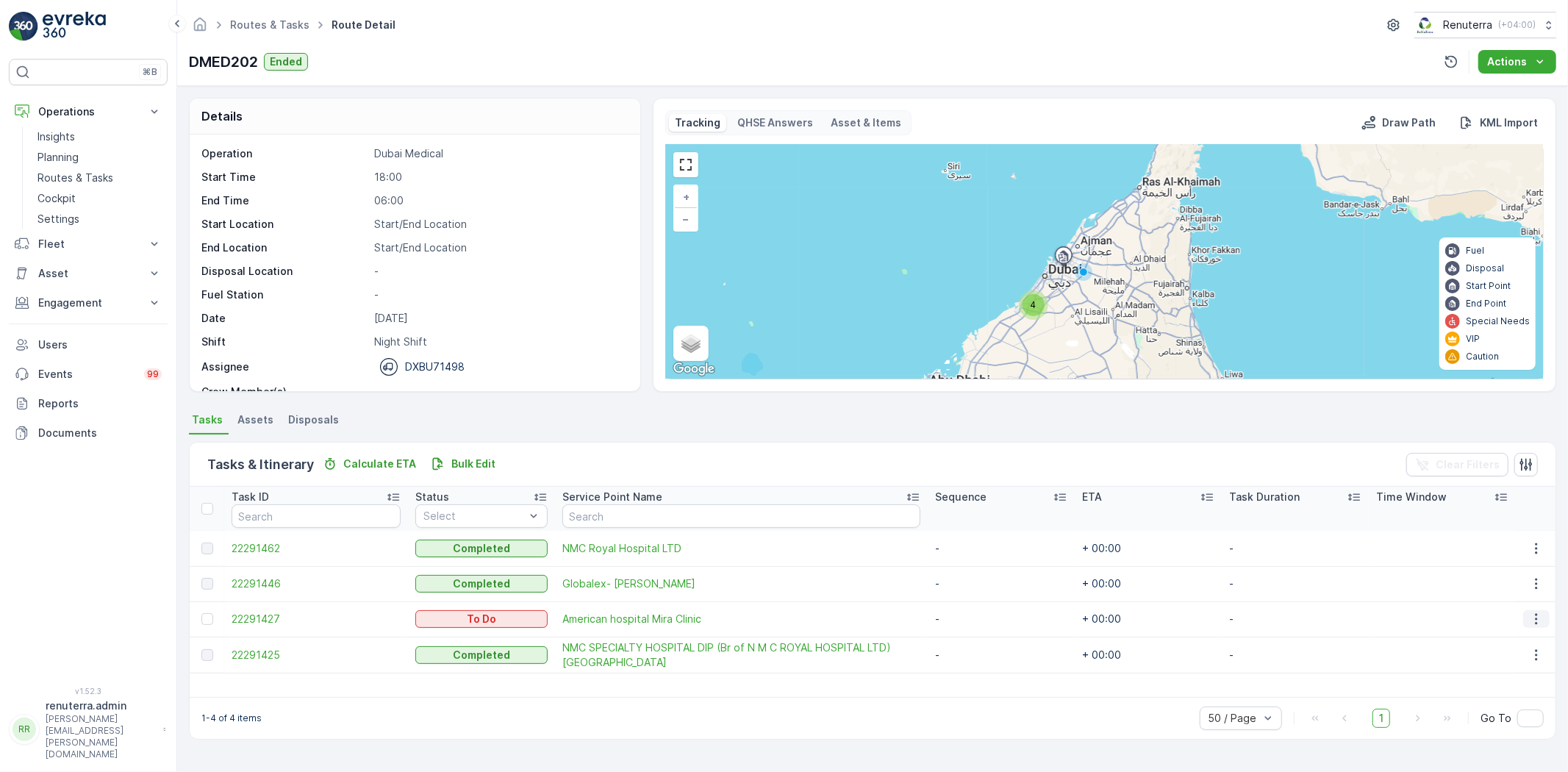
click at [1525, 614] on button "button" at bounding box center [1537, 618] width 27 height 17
click at [1510, 699] on span "Remove from Route" at bounding box center [1513, 702] width 99 height 15
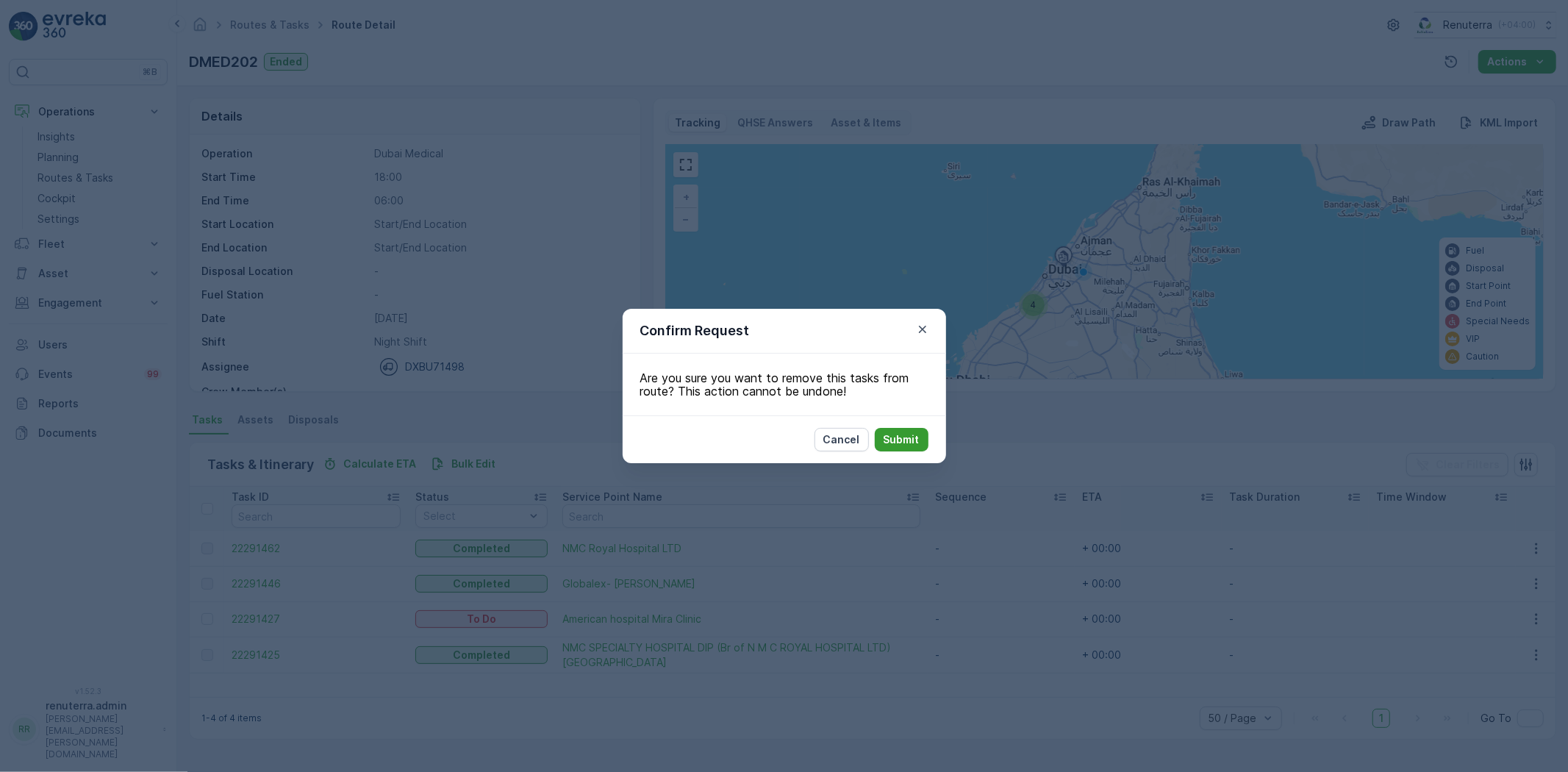
click at [917, 441] on p "Submit" at bounding box center [902, 439] width 36 height 15
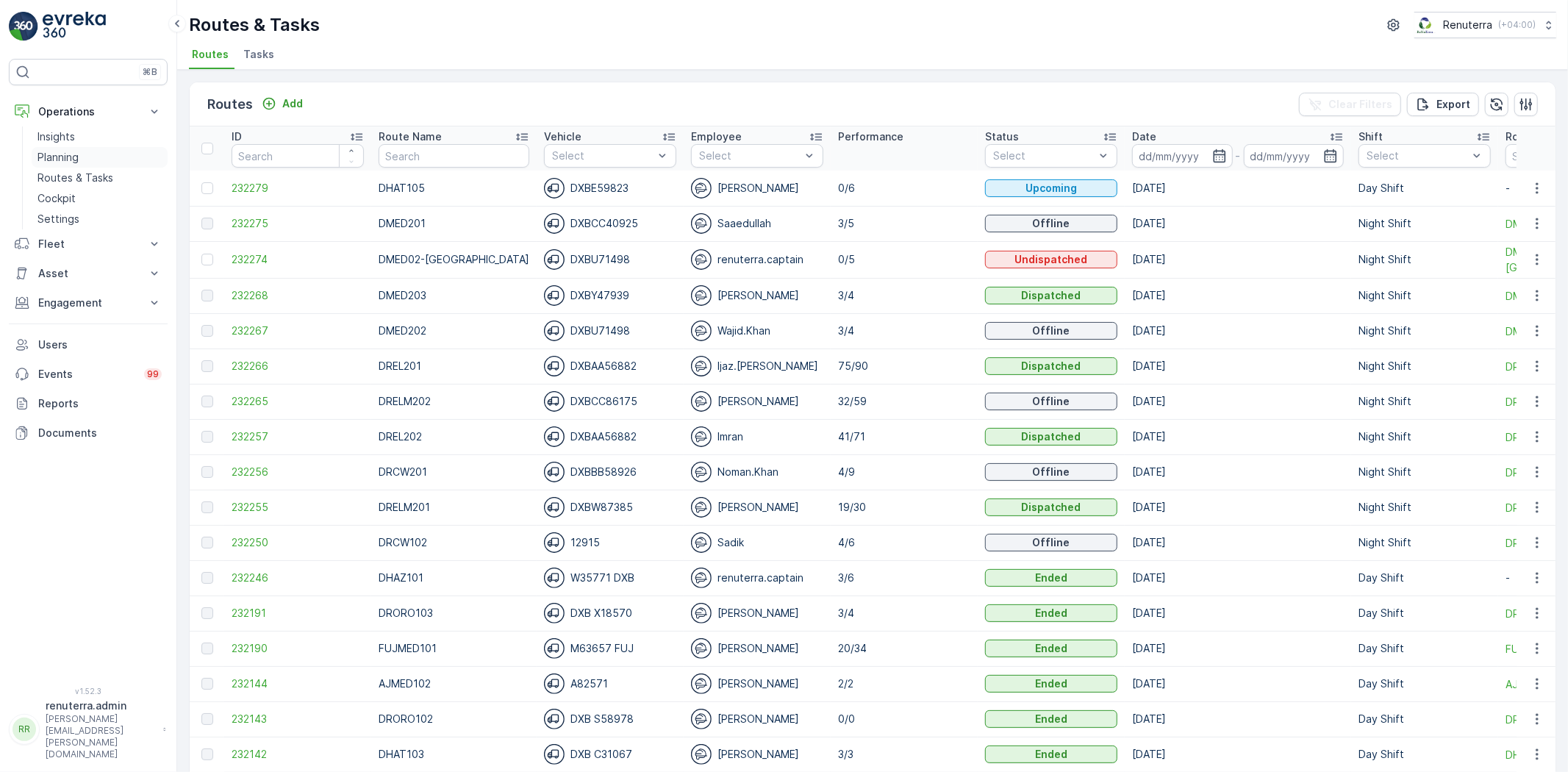
click at [70, 166] on link "Planning" at bounding box center [99, 157] width 136 height 21
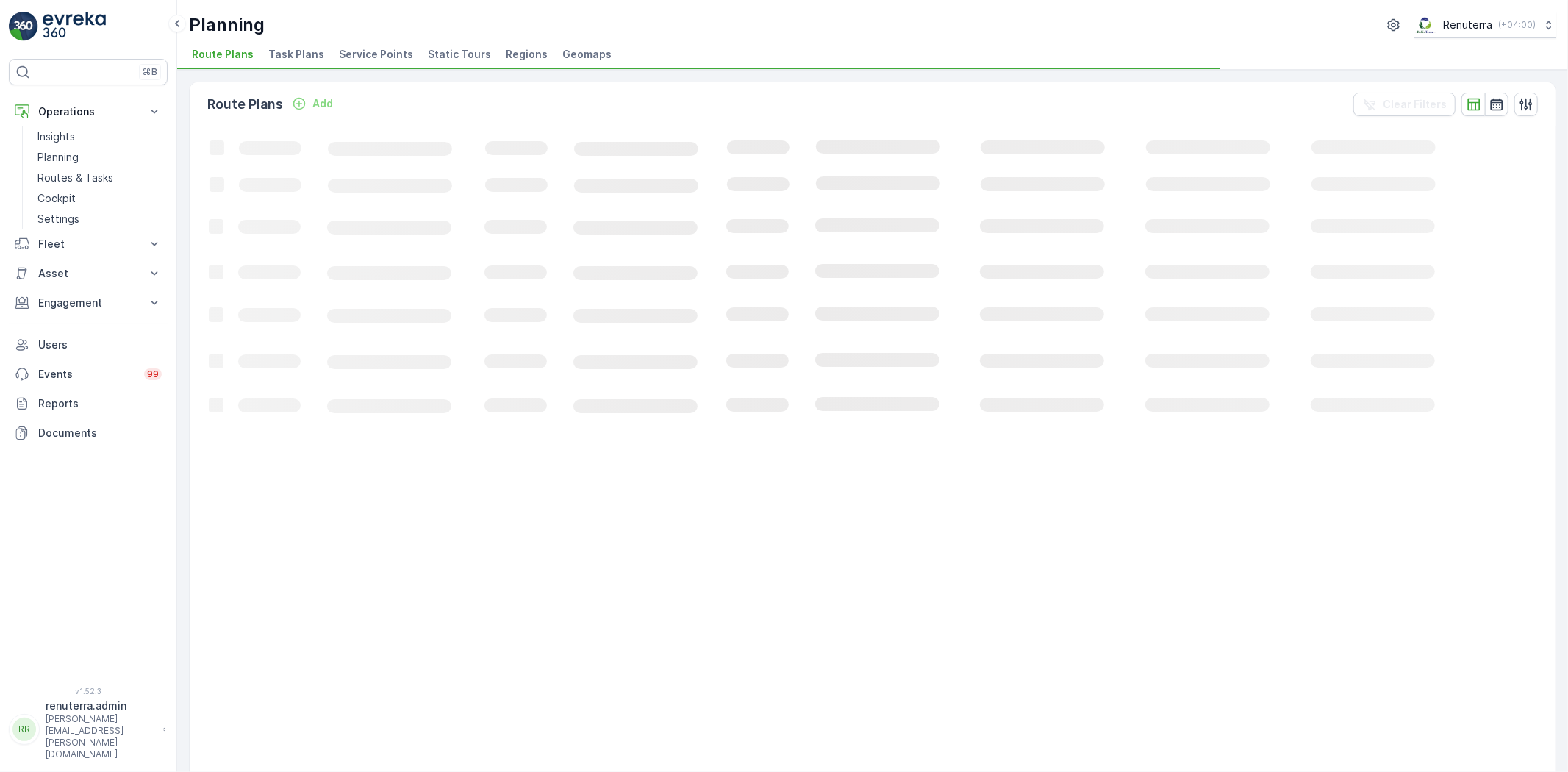
click at [366, 54] on span "Service Points" at bounding box center [377, 54] width 75 height 15
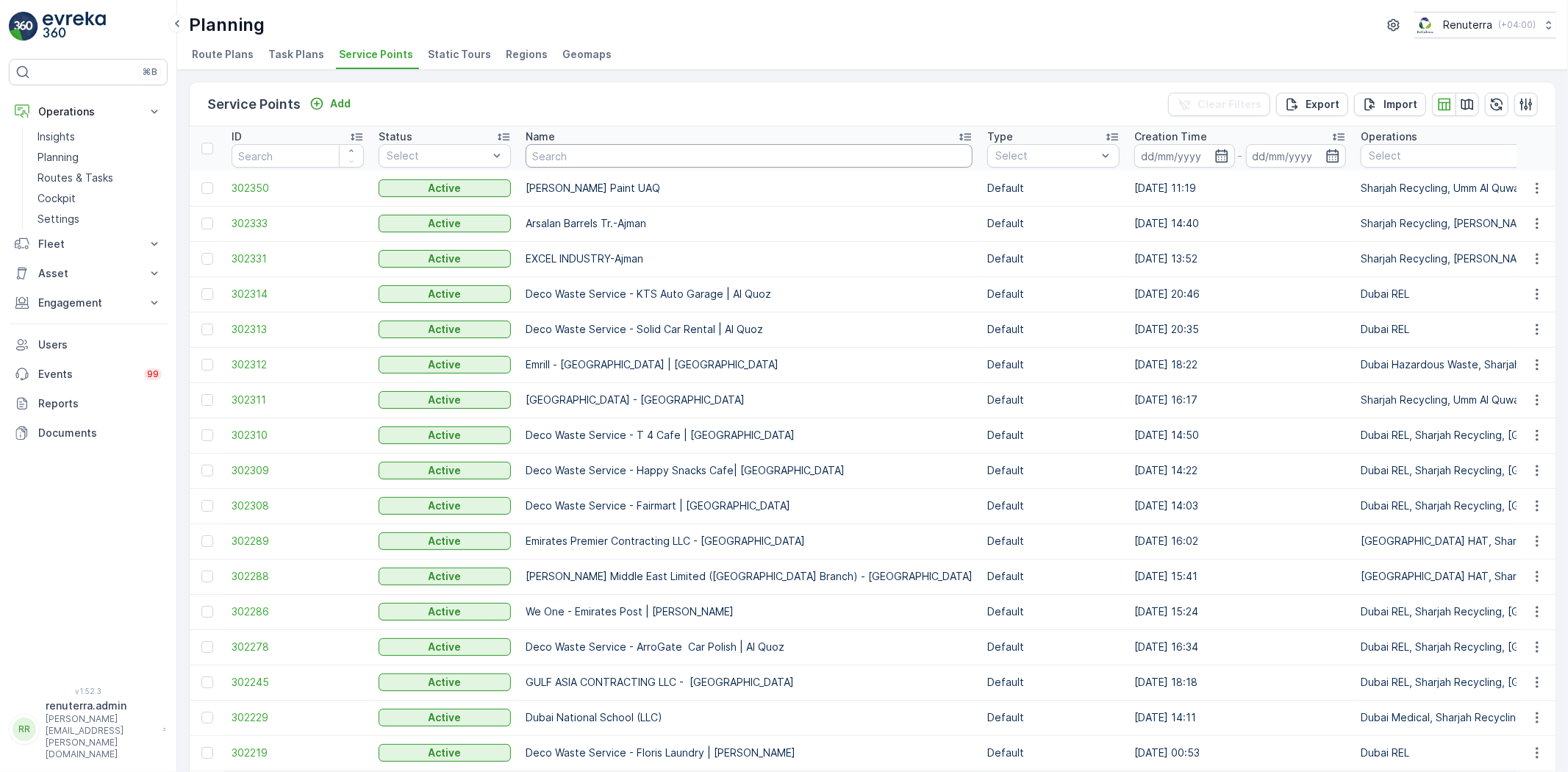
click at [552, 152] on input "text" at bounding box center [749, 155] width 447 height 23
type input "solv"
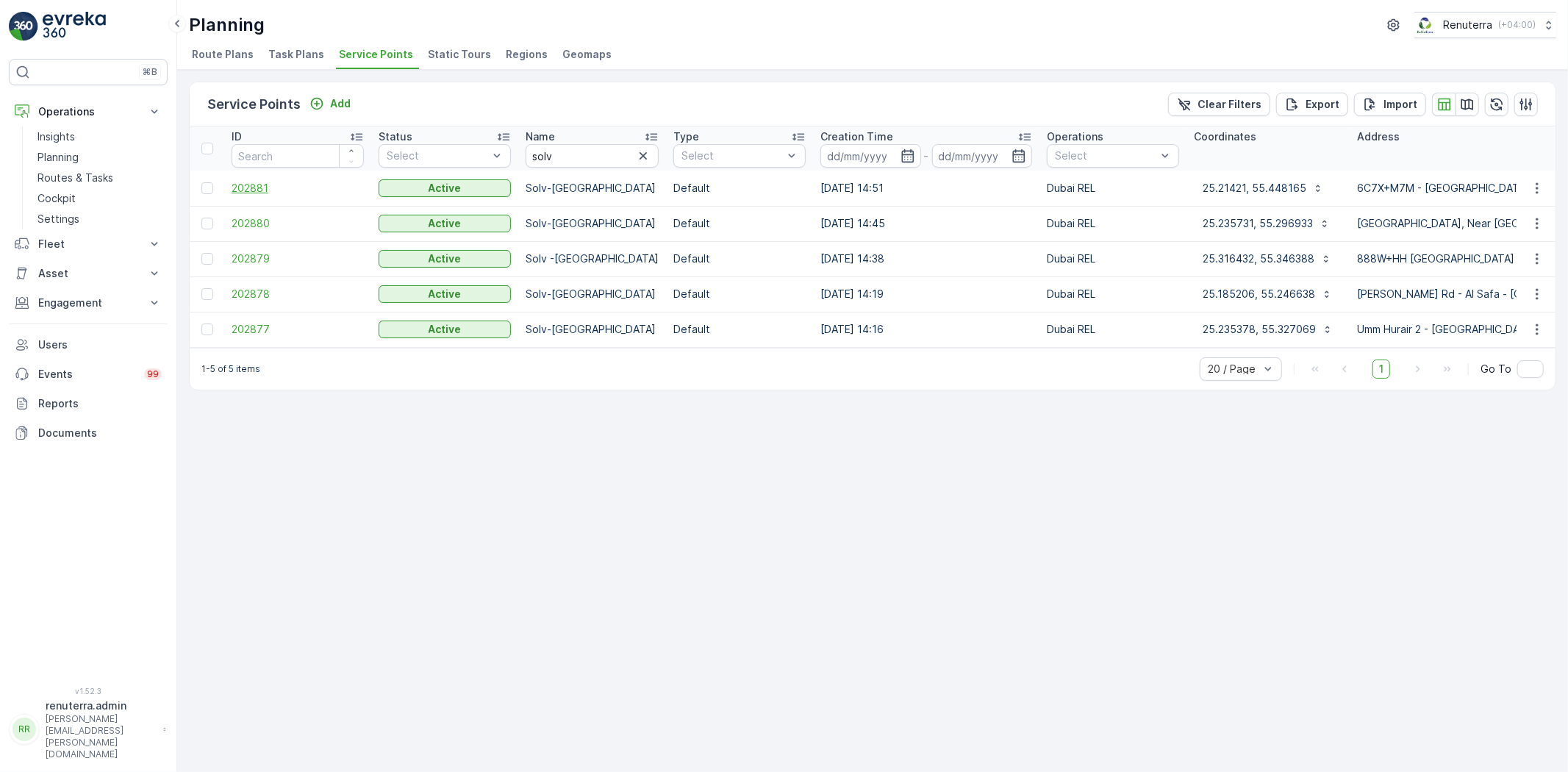
click at [243, 186] on span "202881" at bounding box center [298, 187] width 133 height 15
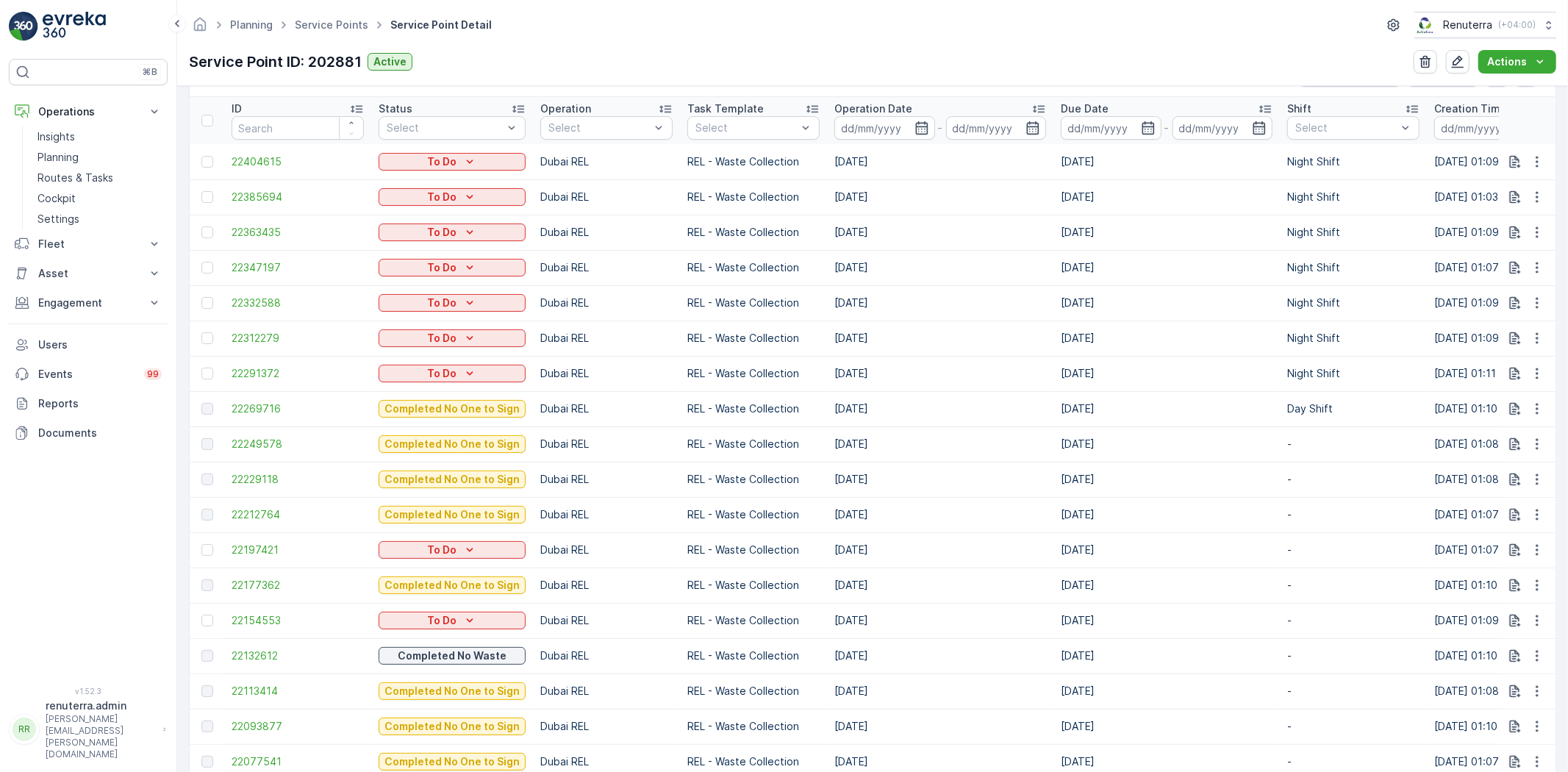
scroll to position [489, 0]
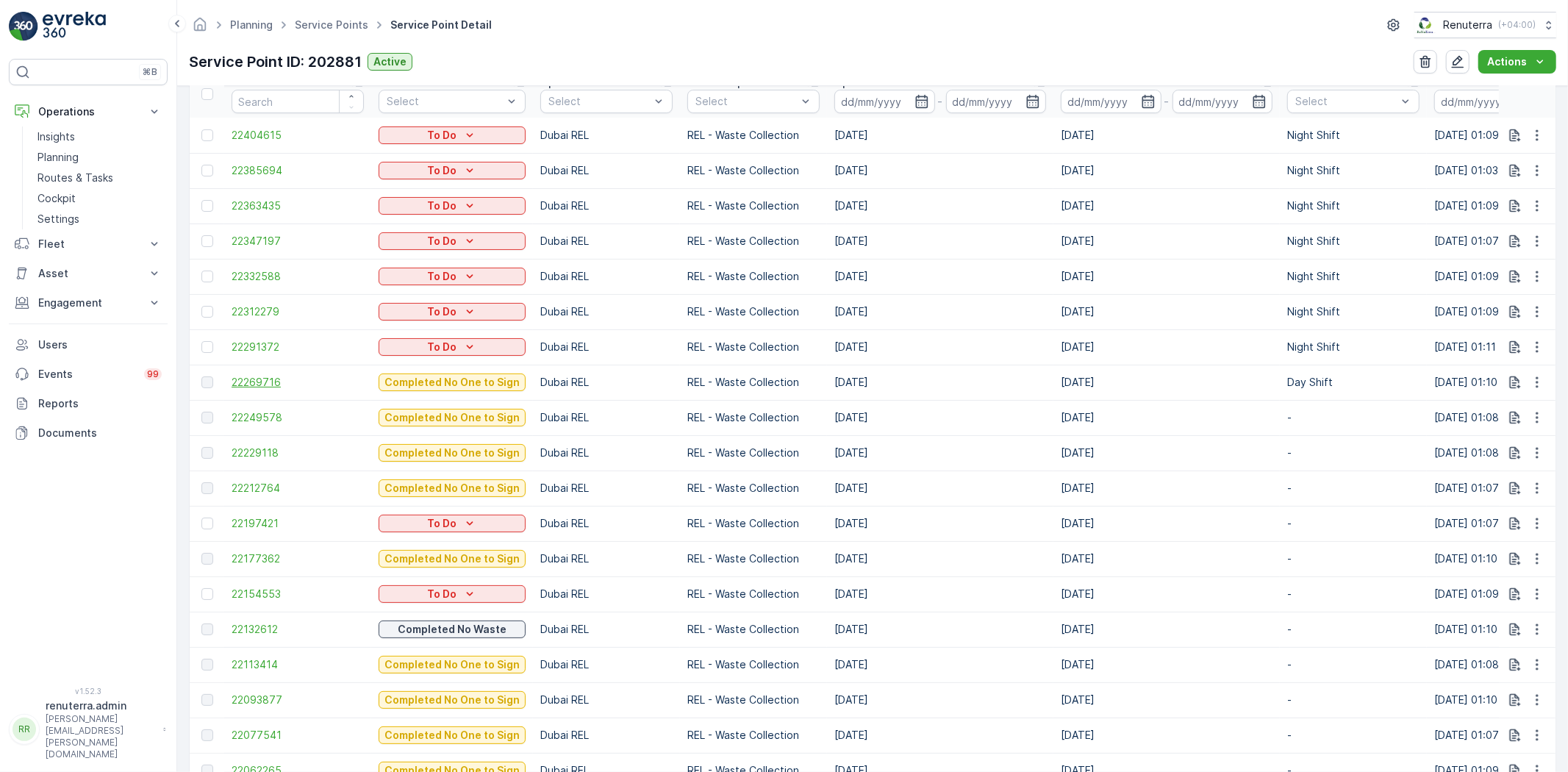
click at [256, 381] on span "22269716" at bounding box center [298, 382] width 133 height 15
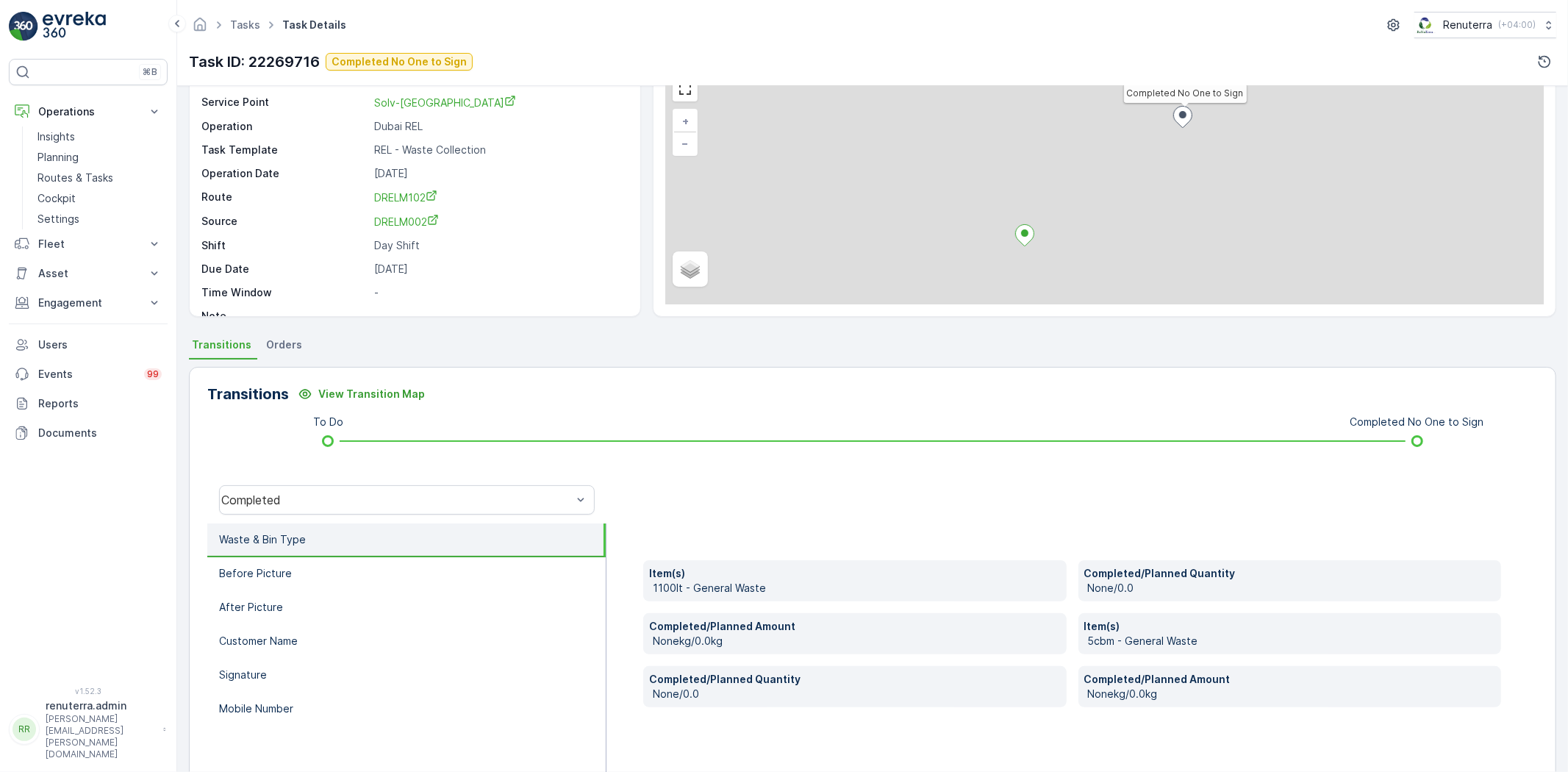
scroll to position [154, 0]
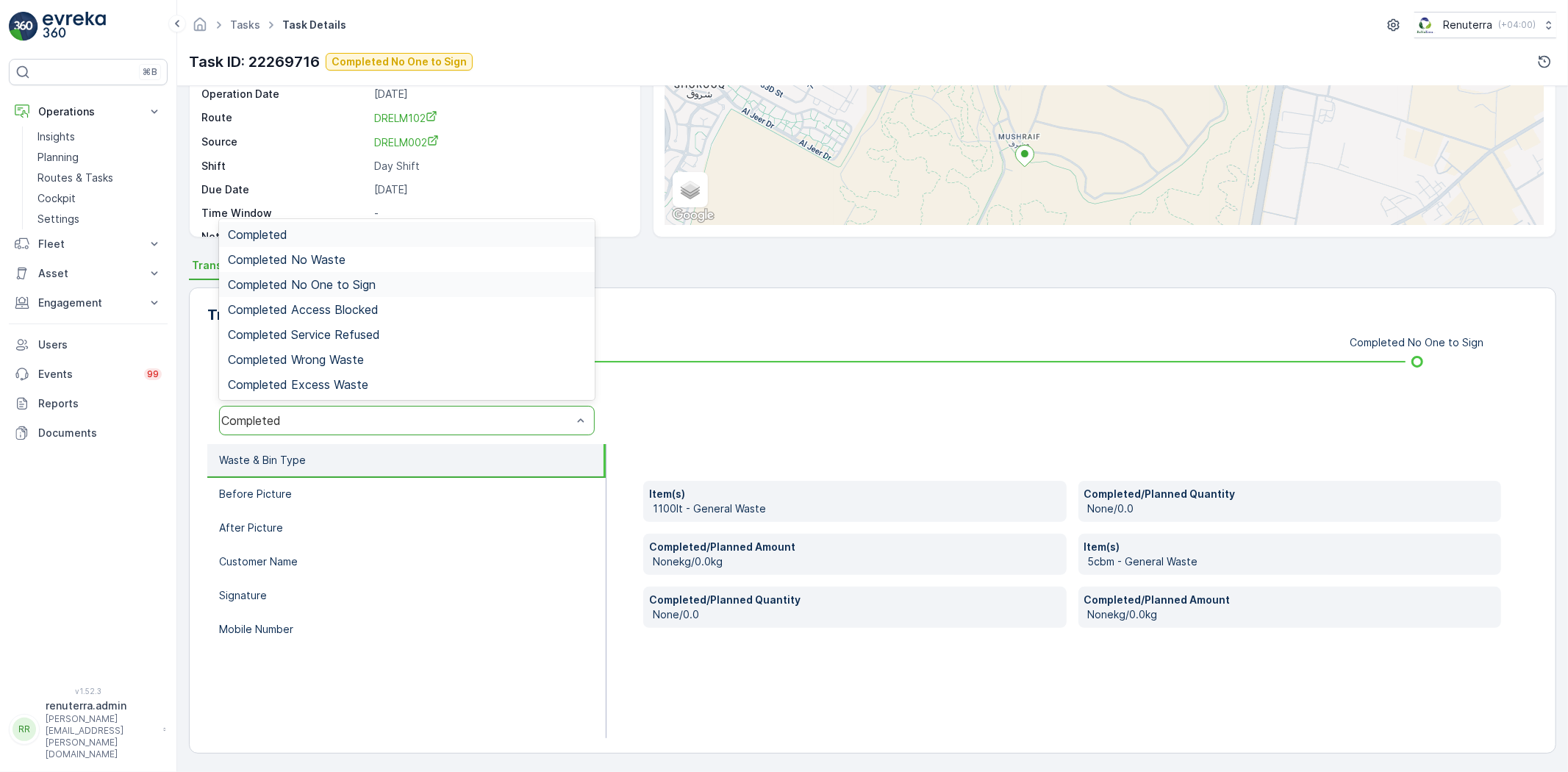
click at [387, 295] on div "Completed No One to Sign" at bounding box center [407, 285] width 376 height 25
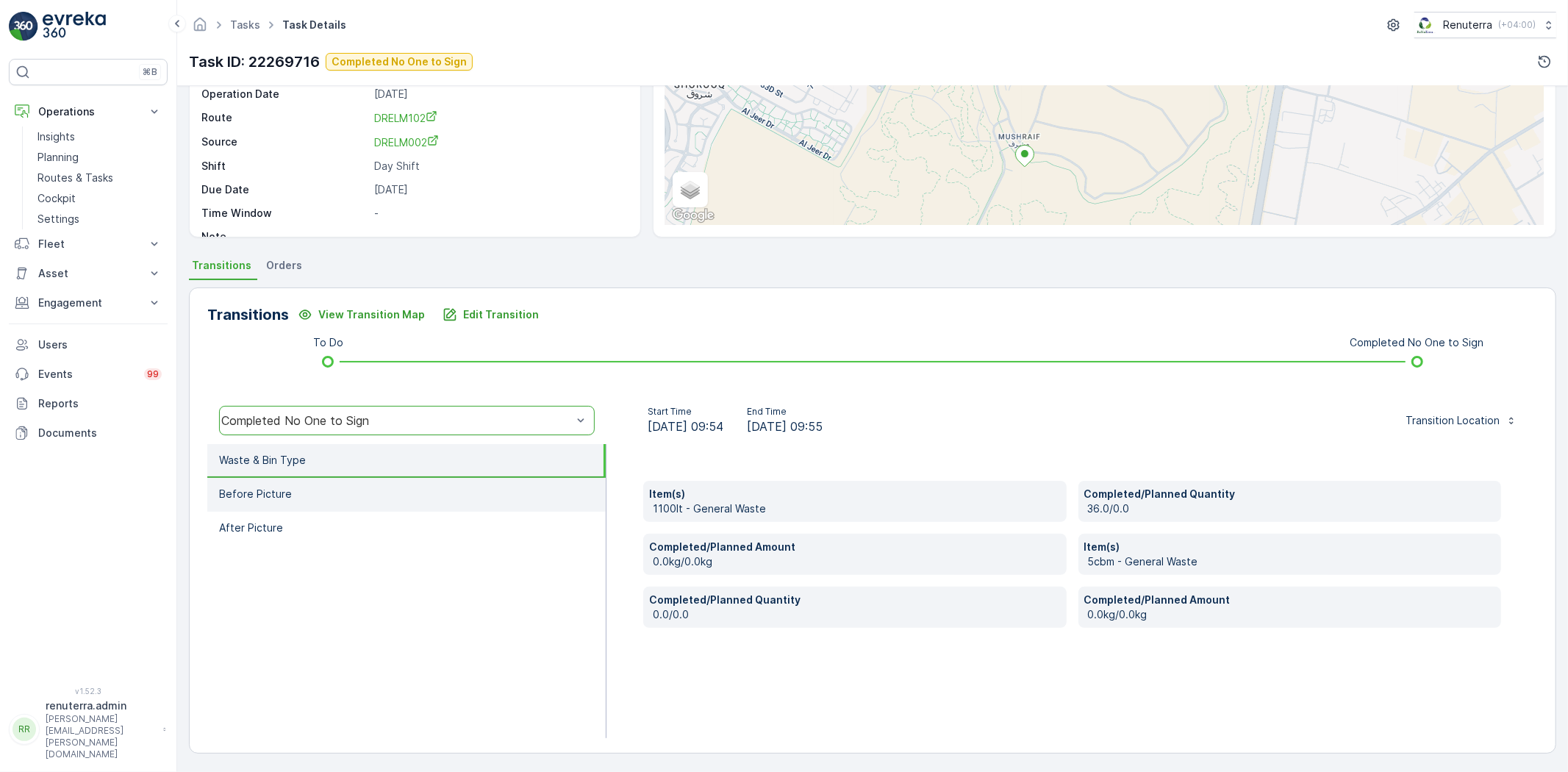
click at [405, 491] on li "Before Picture" at bounding box center [406, 494] width 398 height 34
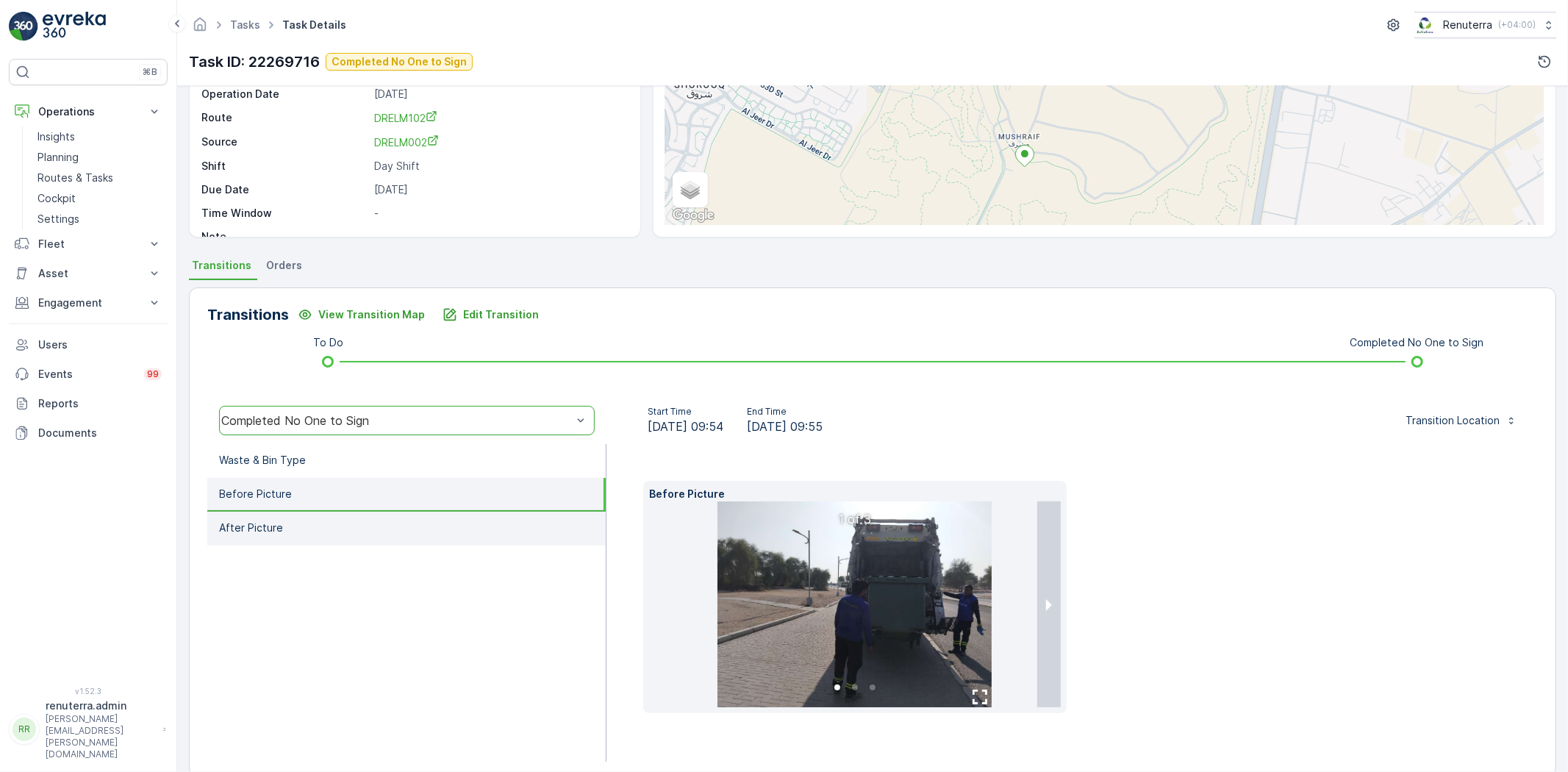
click at [388, 537] on li "After Picture" at bounding box center [406, 528] width 398 height 34
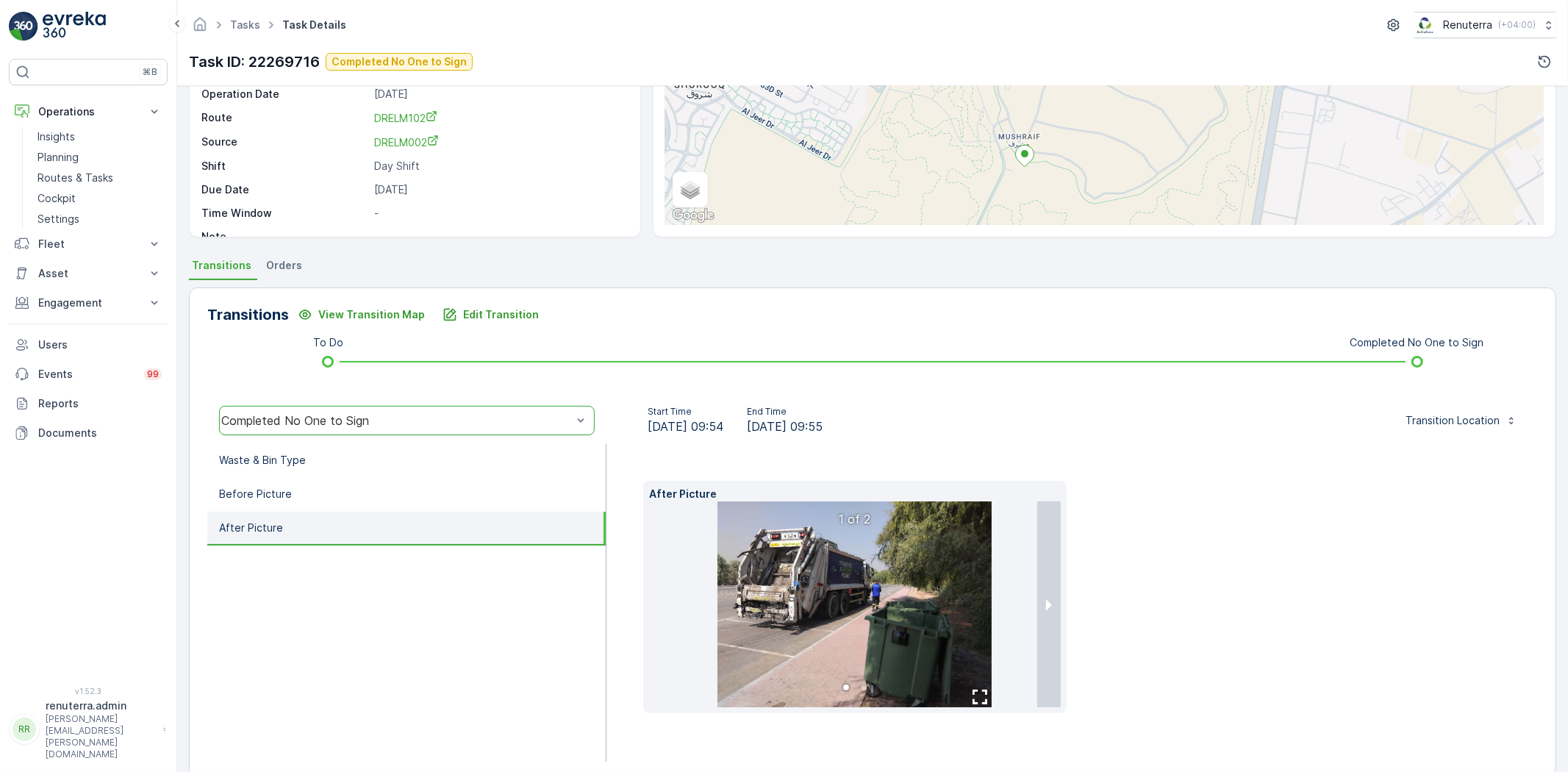
click at [845, 583] on img at bounding box center [855, 604] width 274 height 206
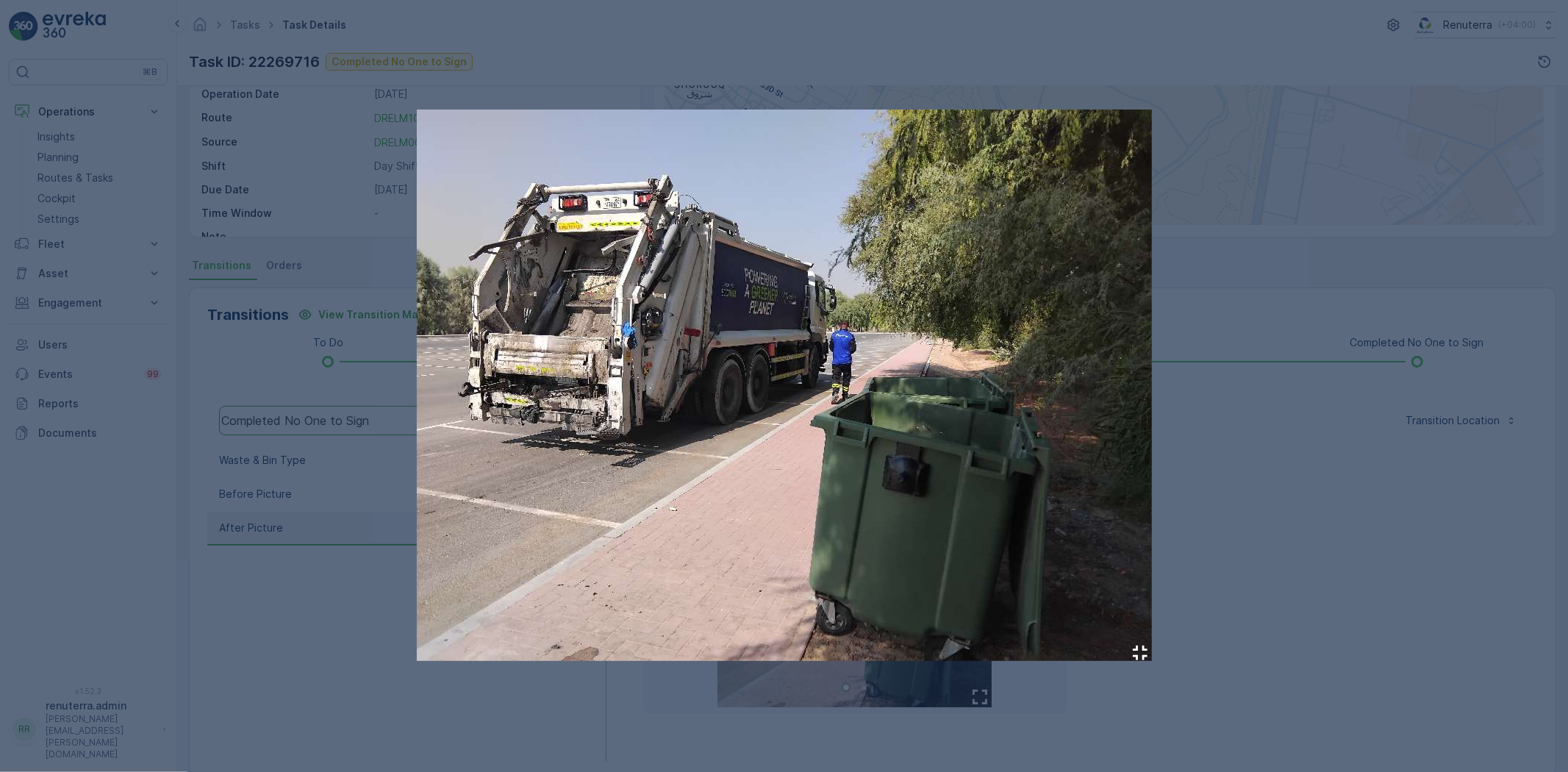
click at [1313, 472] on div at bounding box center [784, 386] width 1568 height 772
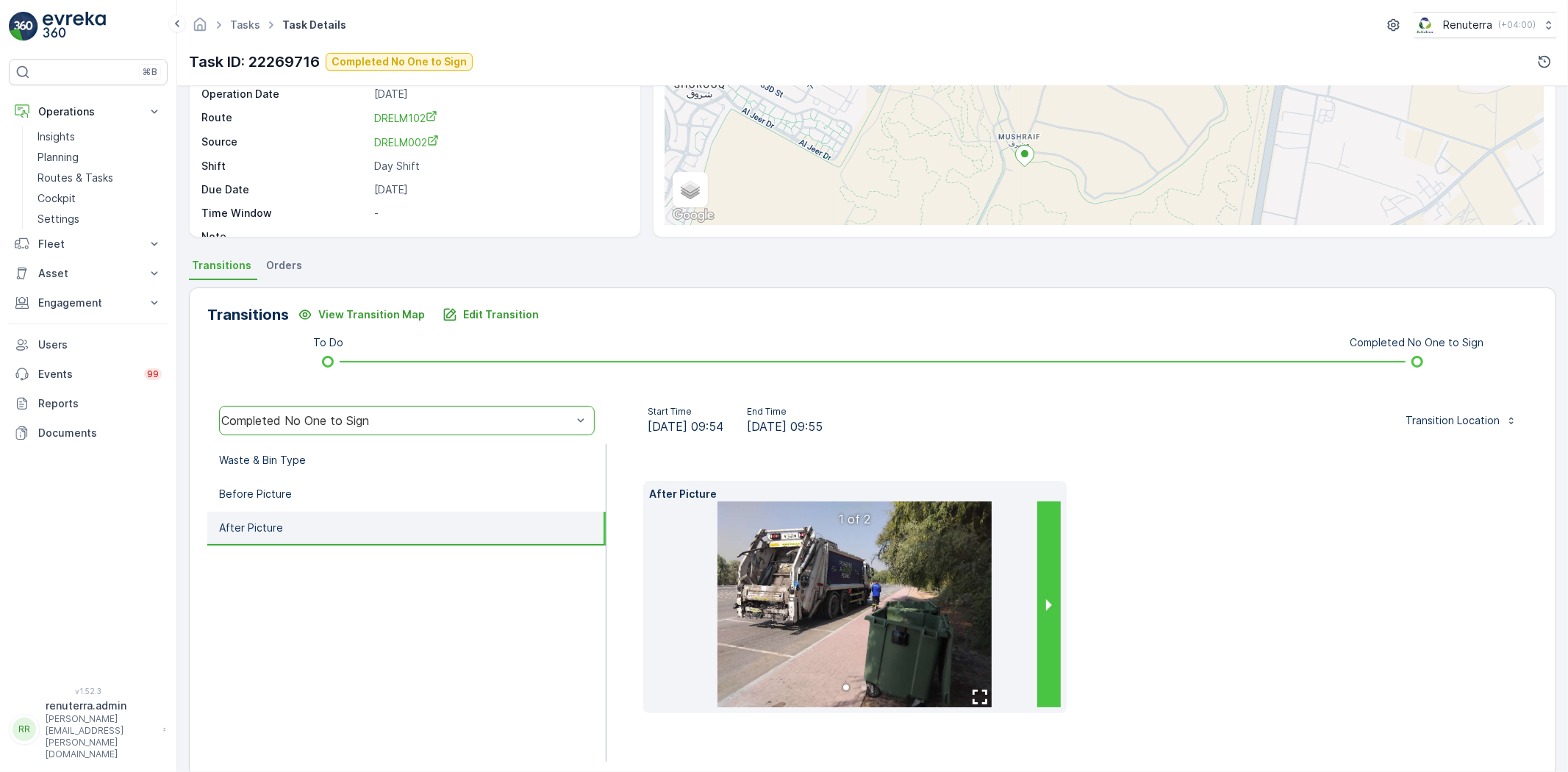
click at [1038, 567] on button "next slide / item" at bounding box center [1049, 604] width 23 height 206
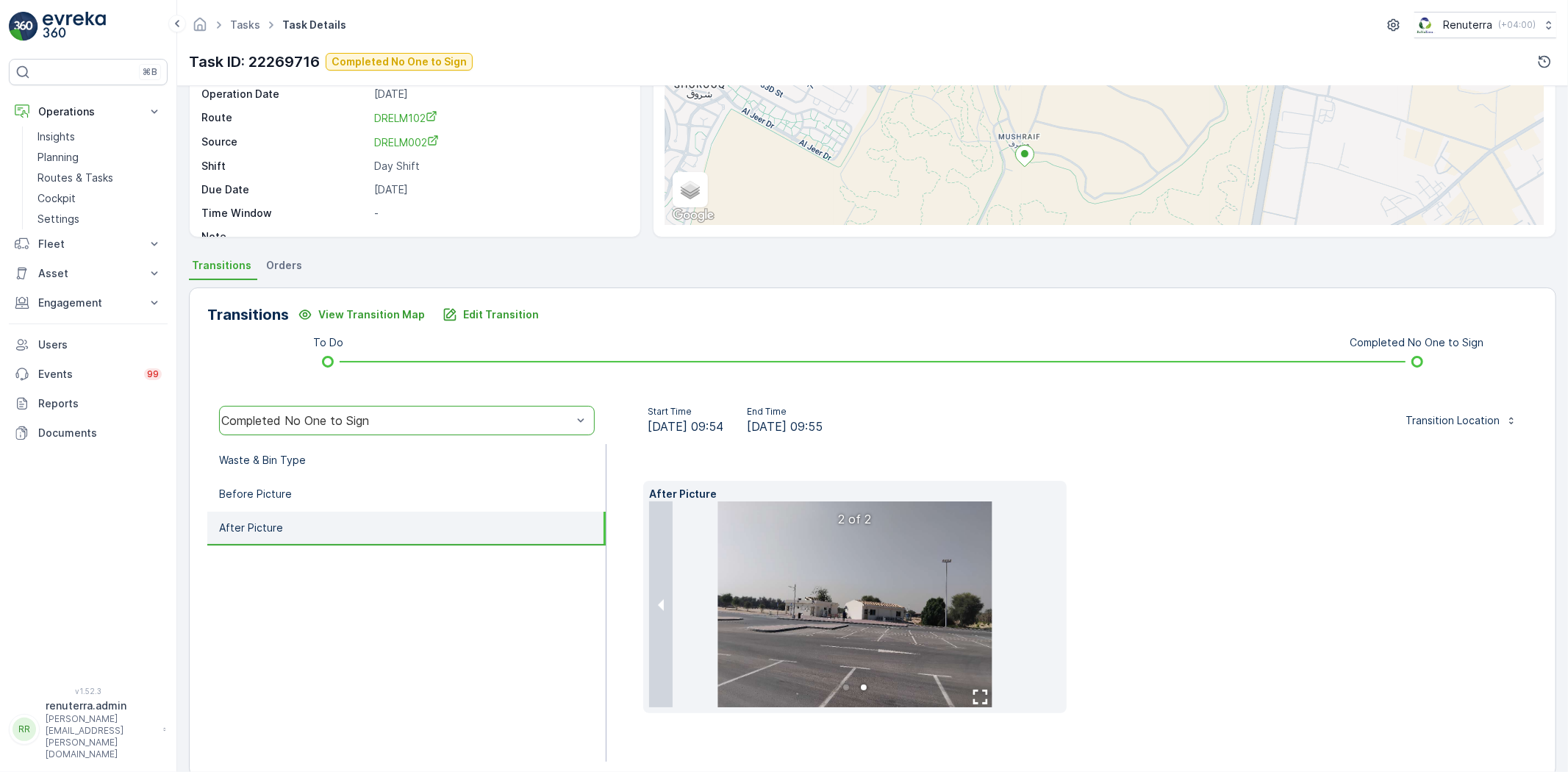
click at [889, 598] on img at bounding box center [855, 604] width 274 height 206
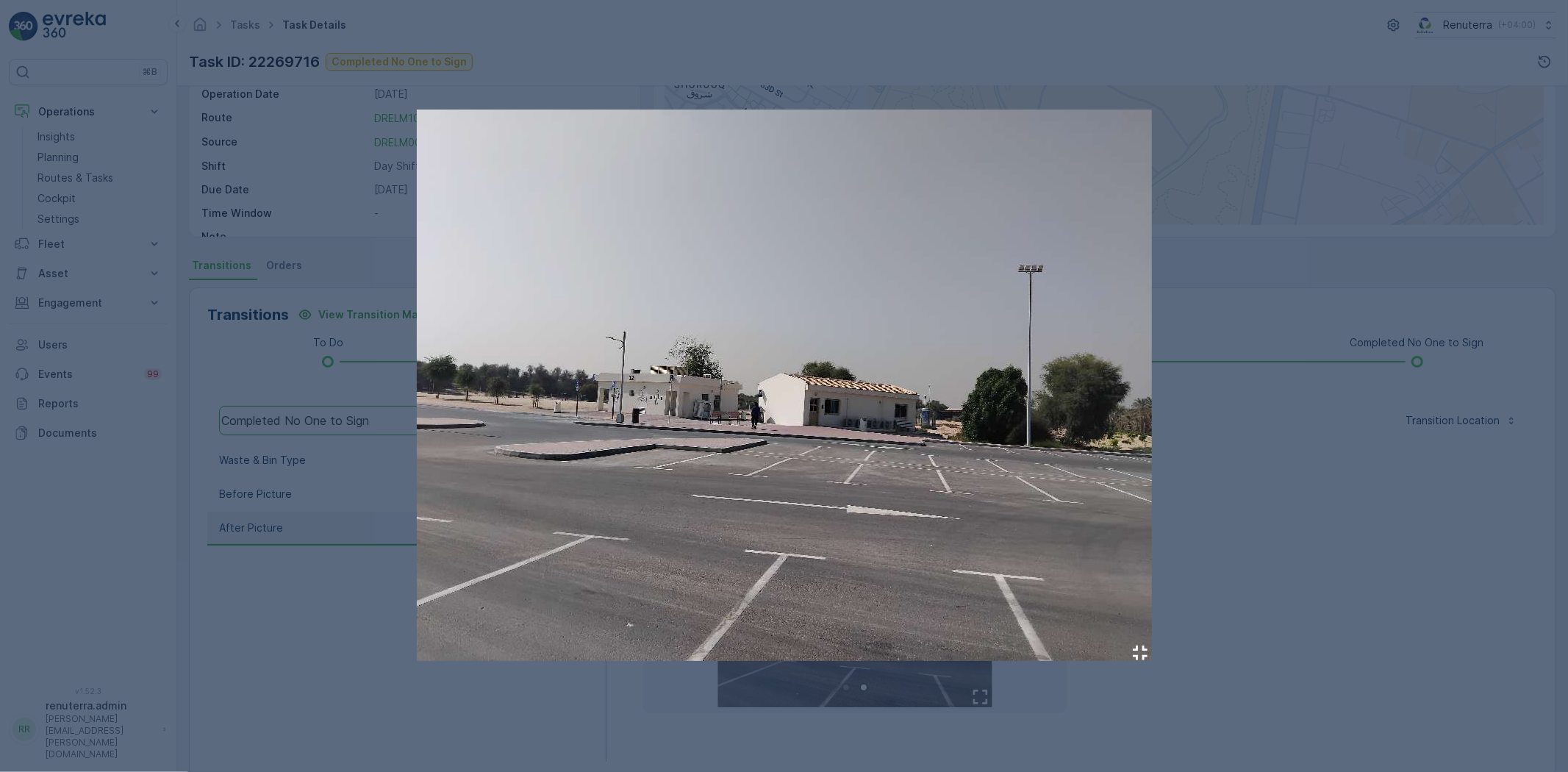
click at [1349, 515] on div at bounding box center [784, 386] width 1568 height 772
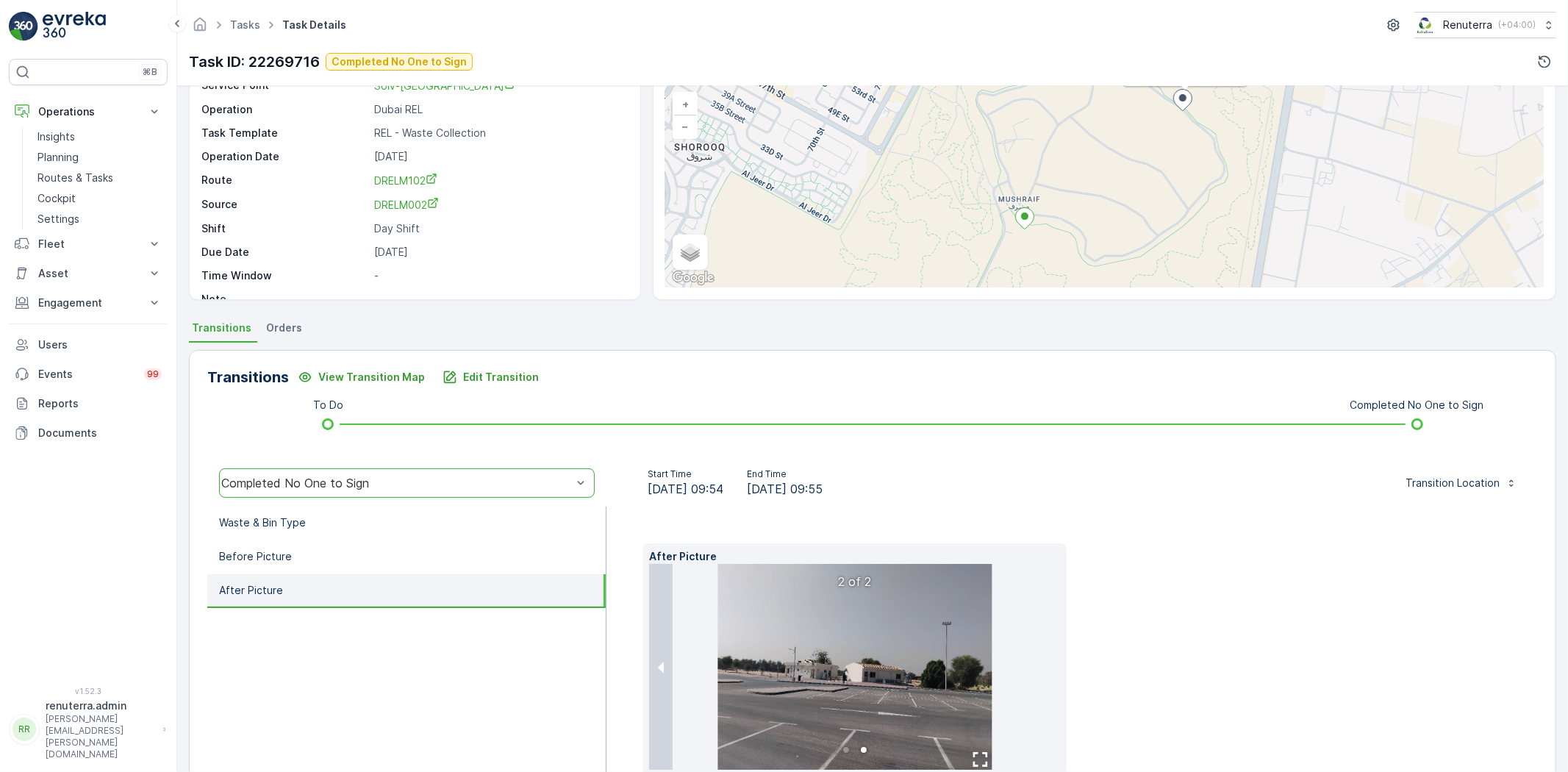
scroll to position [0, 0]
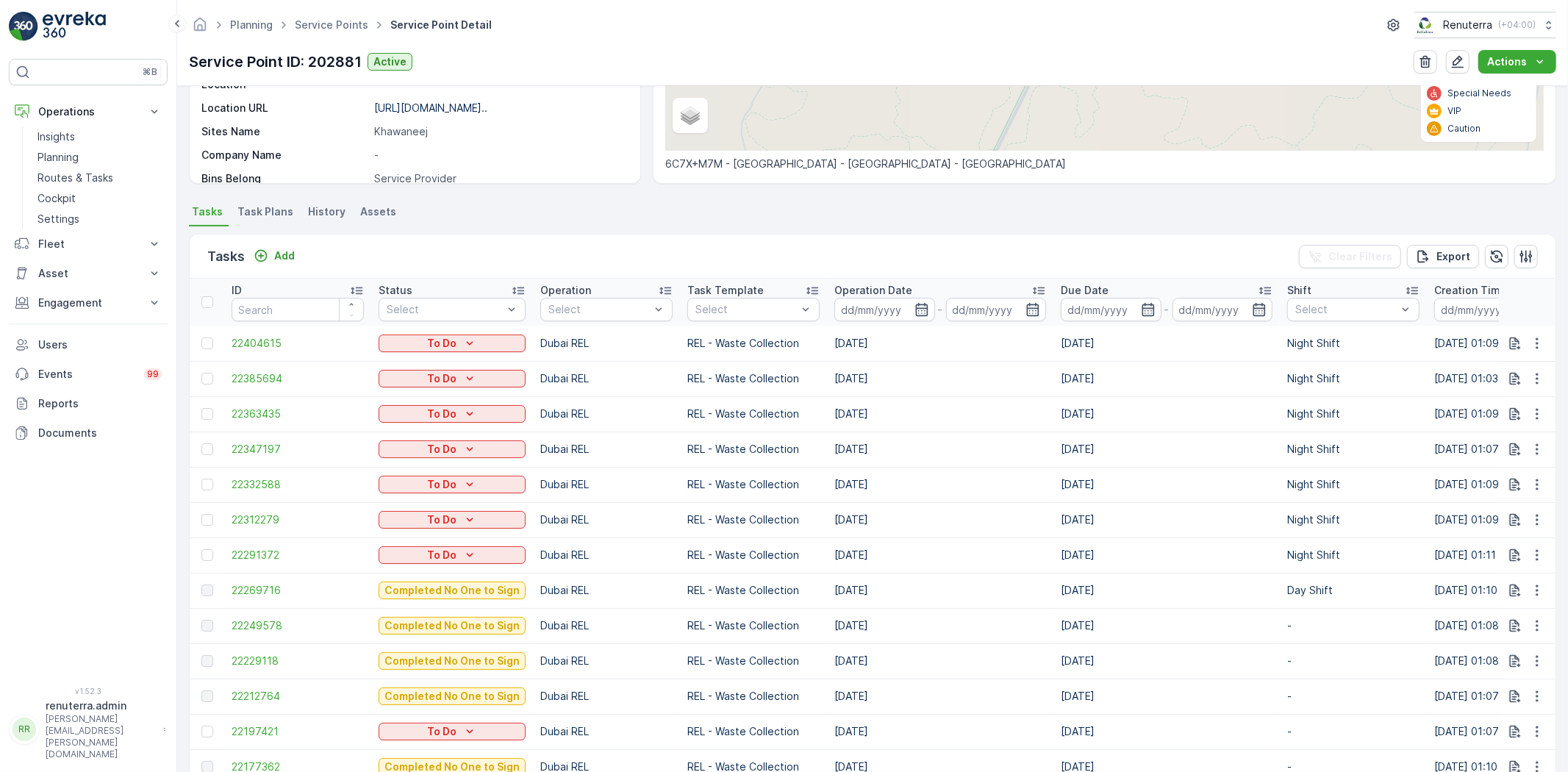
scroll to position [326, 0]
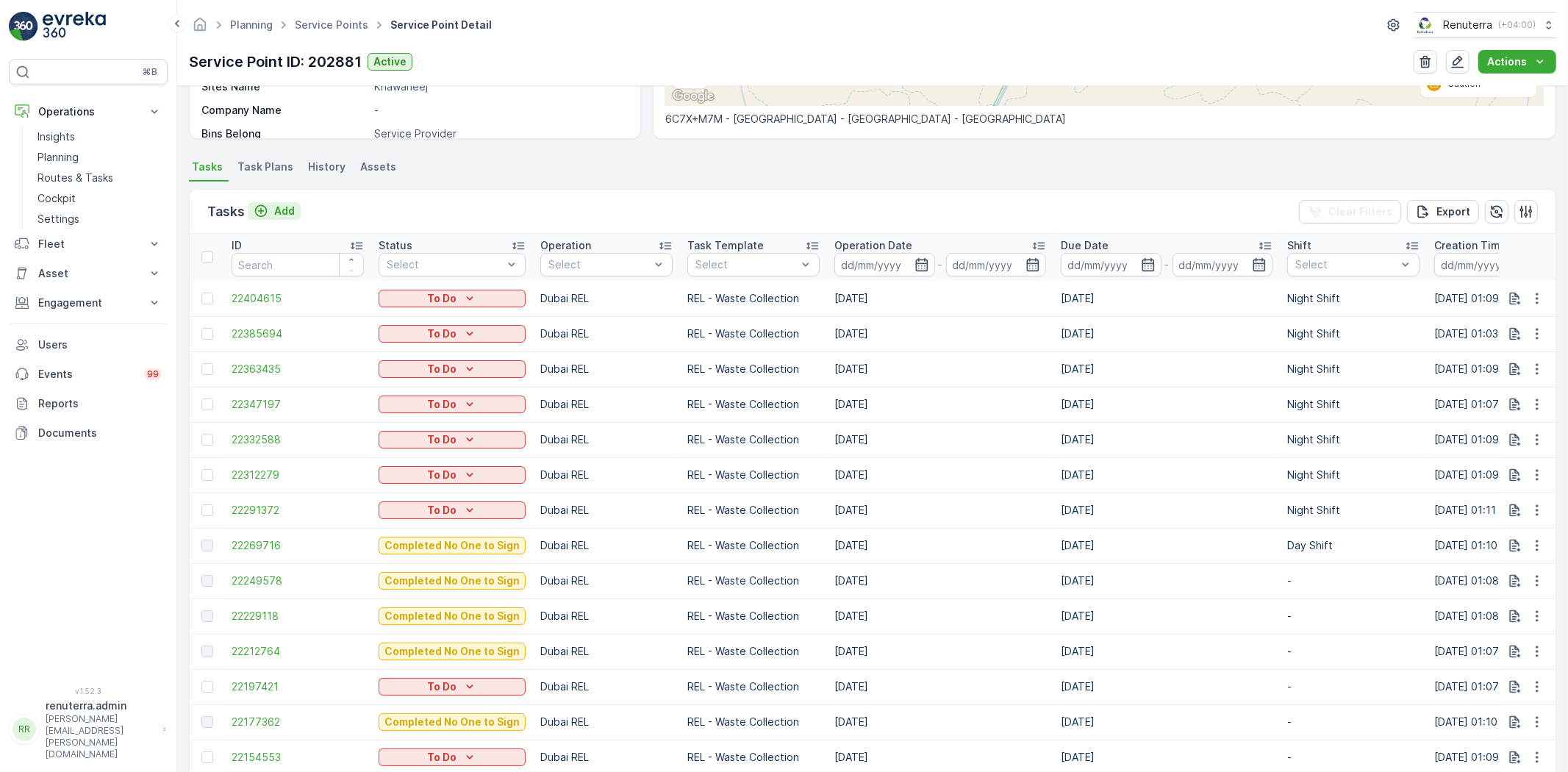
click at [296, 209] on button "Add" at bounding box center [274, 211] width 53 height 17
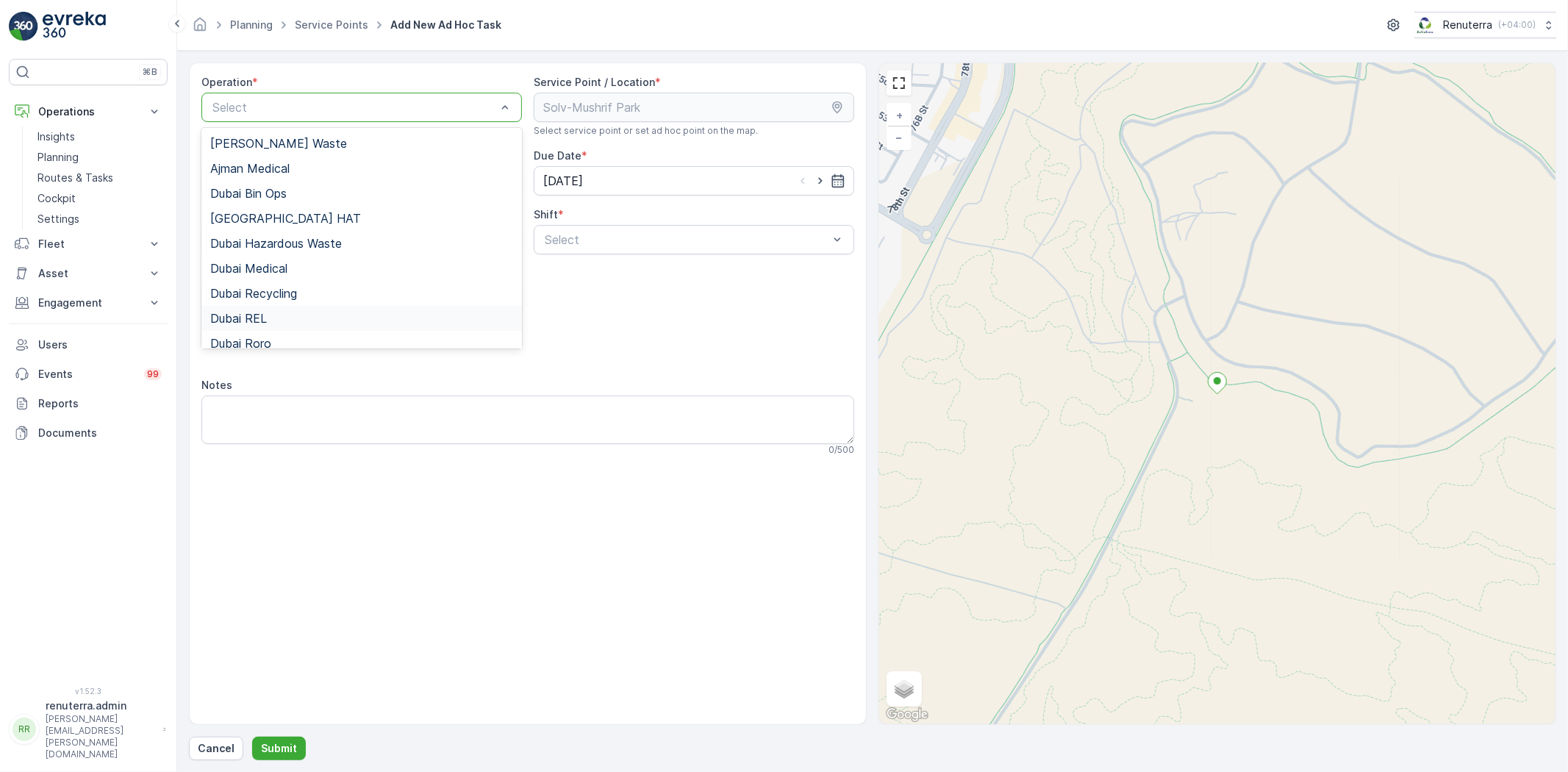
click at [277, 319] on div "Dubai REL" at bounding box center [361, 317] width 303 height 13
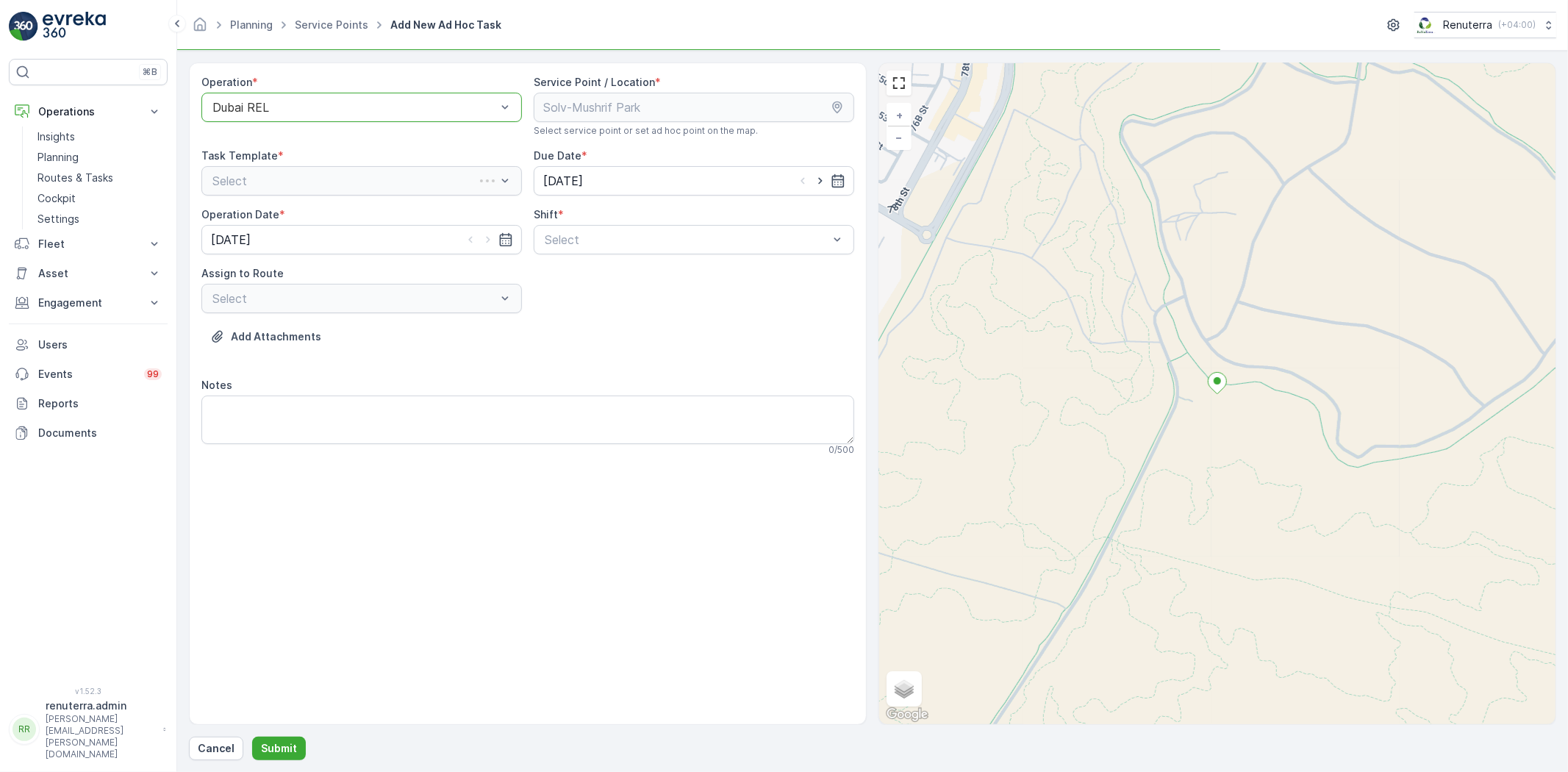
click at [593, 254] on div "Operation * option Dubai REL, selected. Dubai REL Service Point / Location * Se…" at bounding box center [528, 271] width 653 height 392
click at [596, 248] on div "Select" at bounding box center [693, 239] width 320 height 29
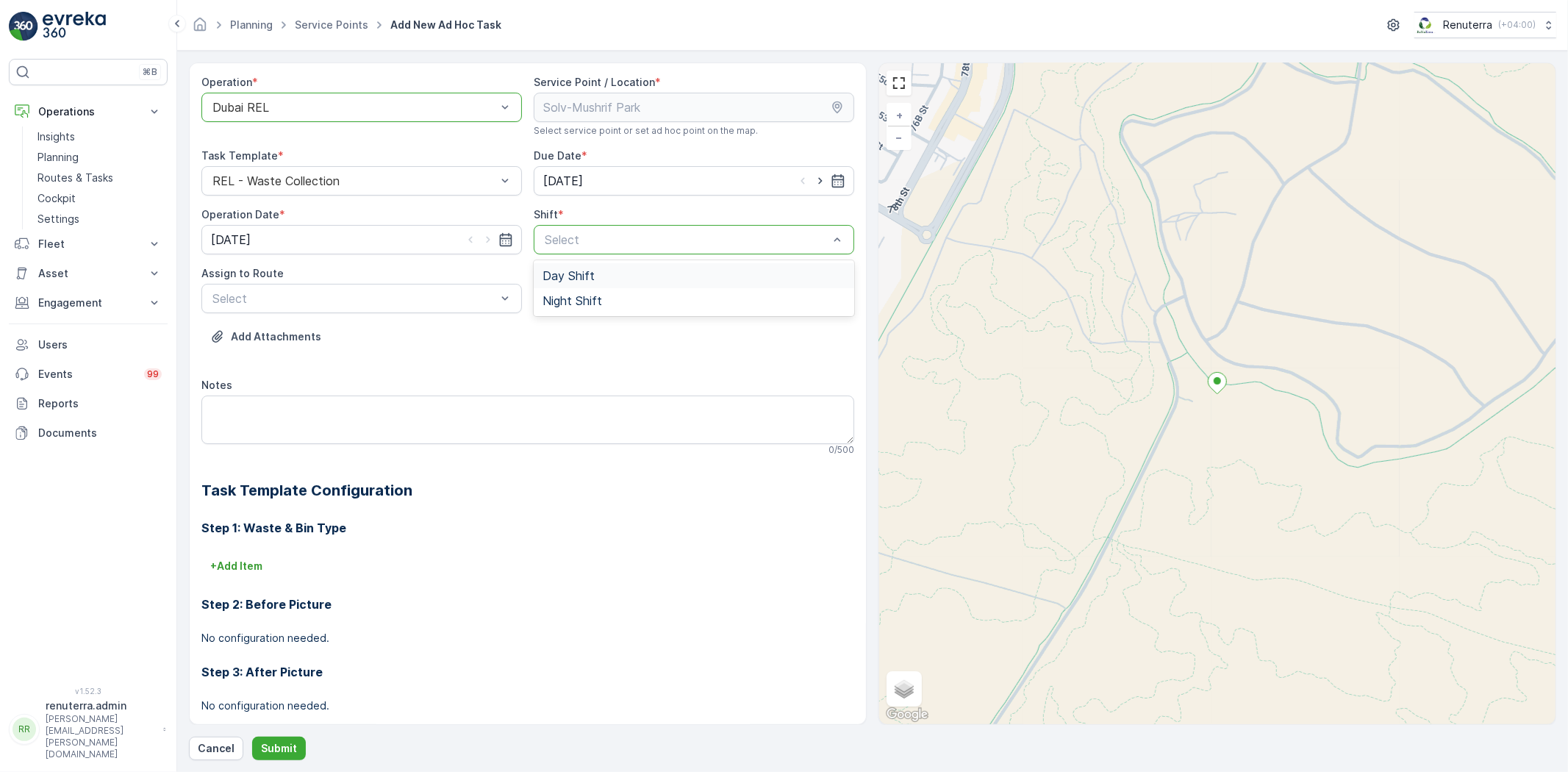
click at [582, 273] on span "Day Shift" at bounding box center [568, 275] width 52 height 13
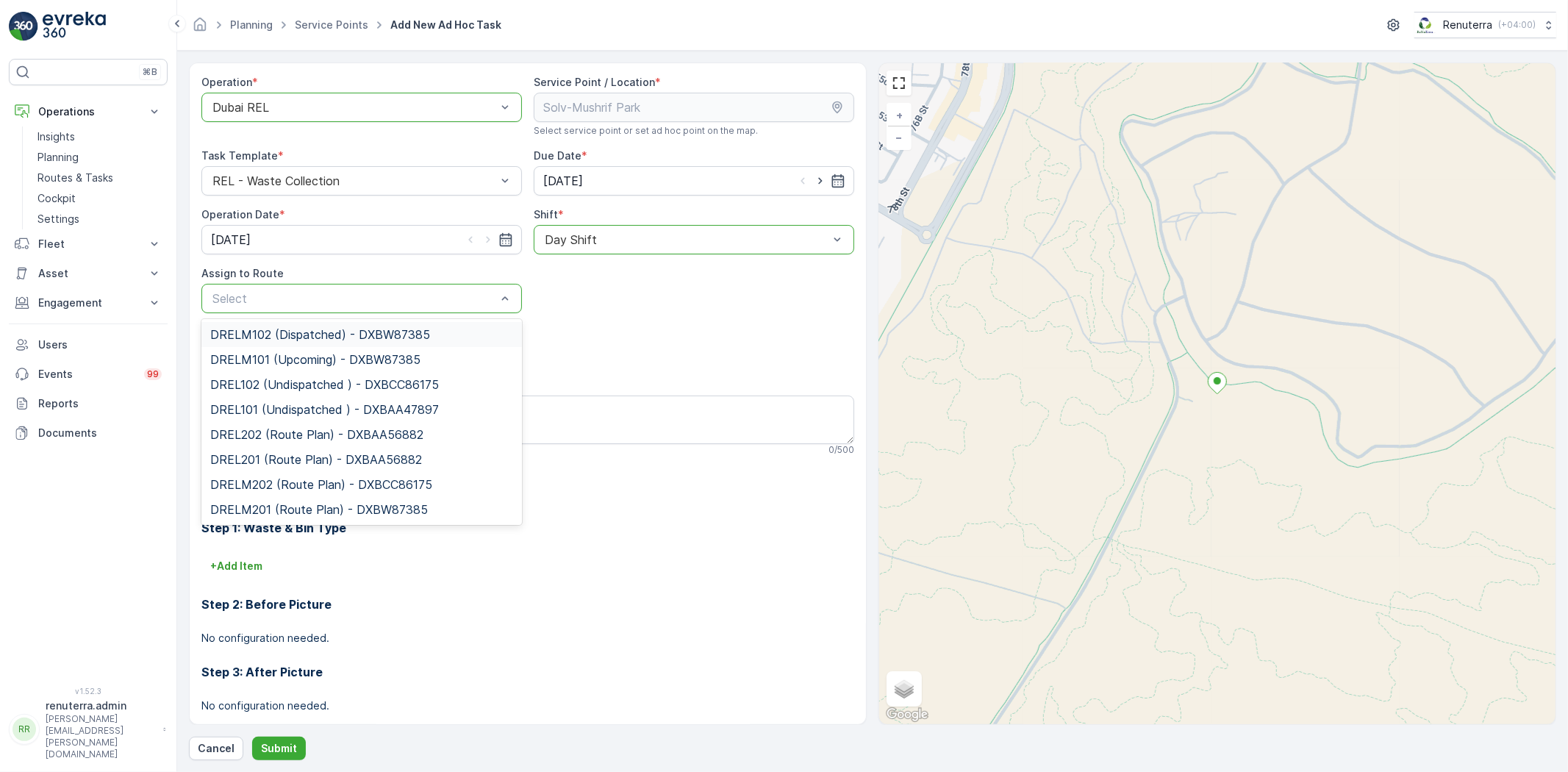
click at [415, 325] on div "DRELM102 (Dispatched) - DXBW87385" at bounding box center [361, 334] width 320 height 25
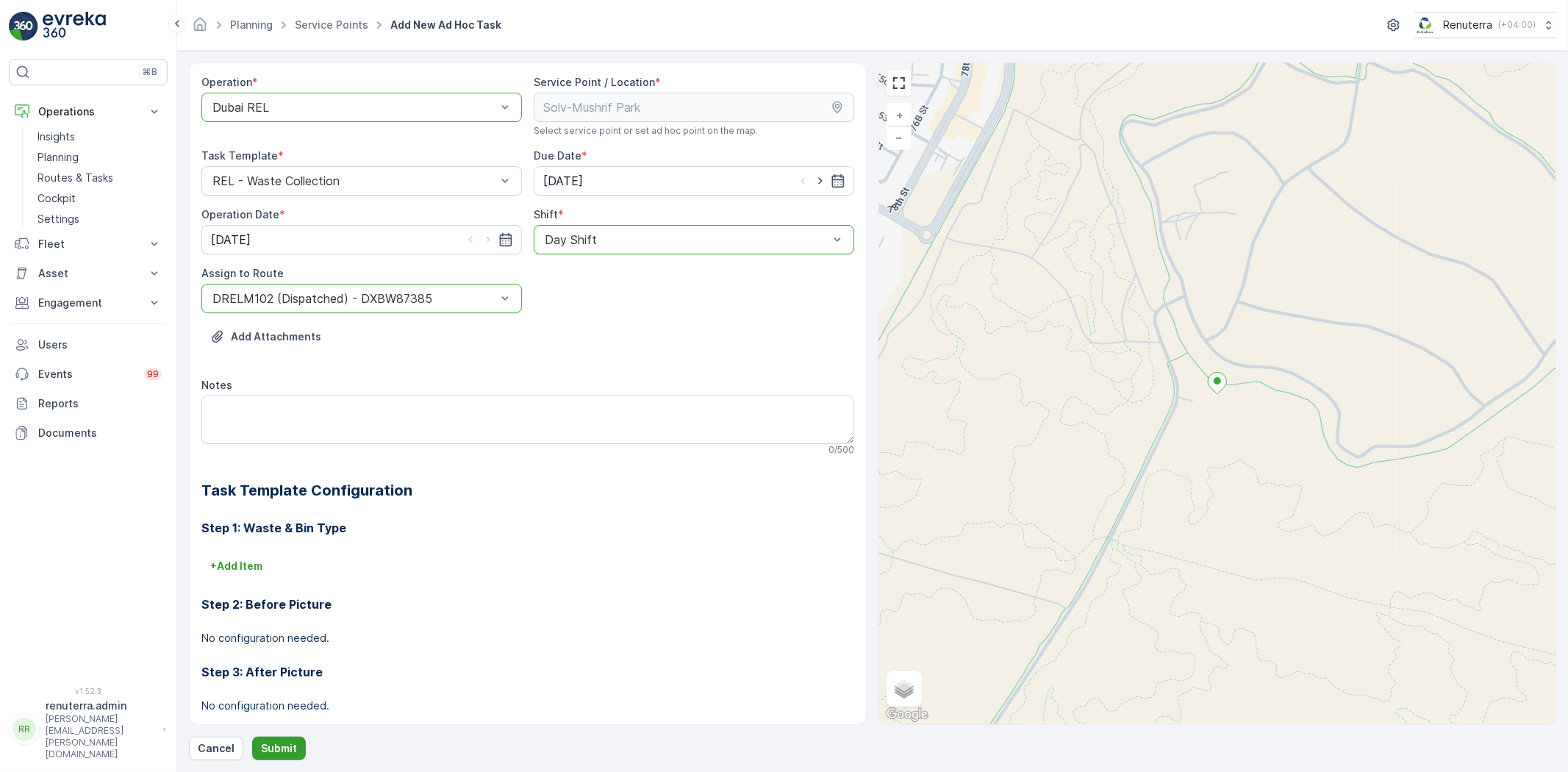
click at [296, 746] on button "Submit" at bounding box center [279, 748] width 54 height 23
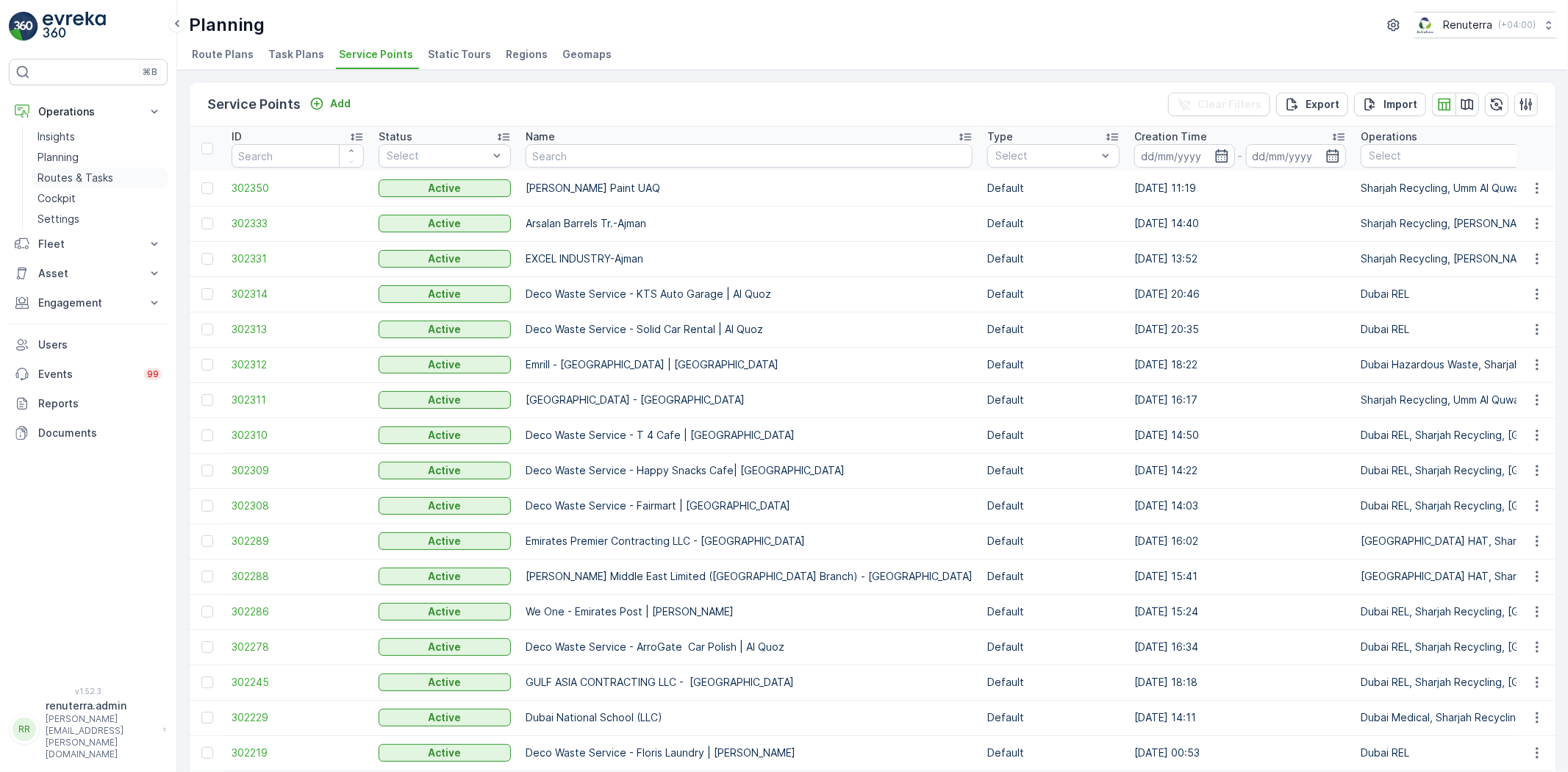
click at [72, 169] on link "Routes & Tasks" at bounding box center [99, 178] width 136 height 21
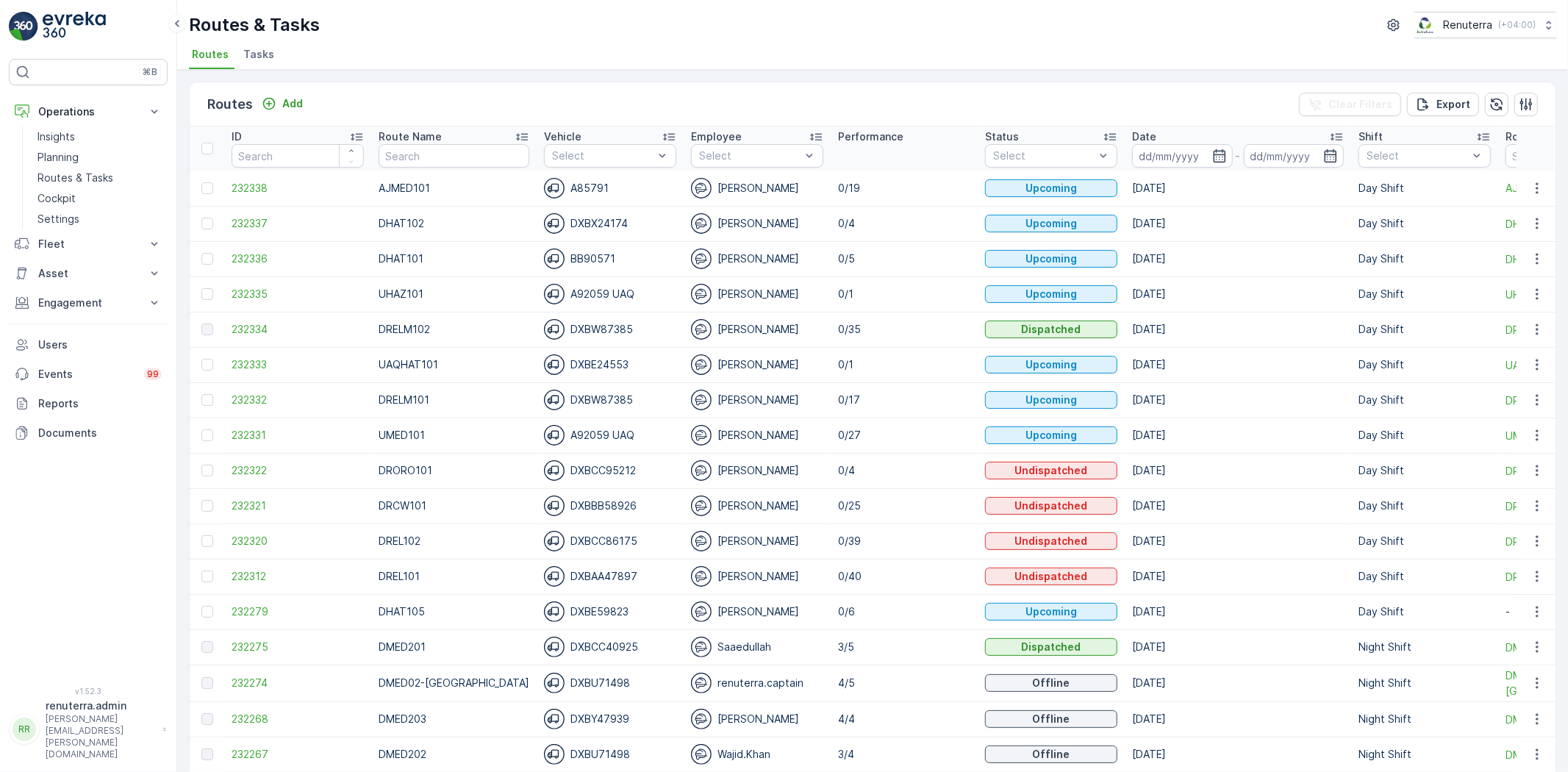
click at [270, 54] on span "Tasks" at bounding box center [259, 54] width 31 height 15
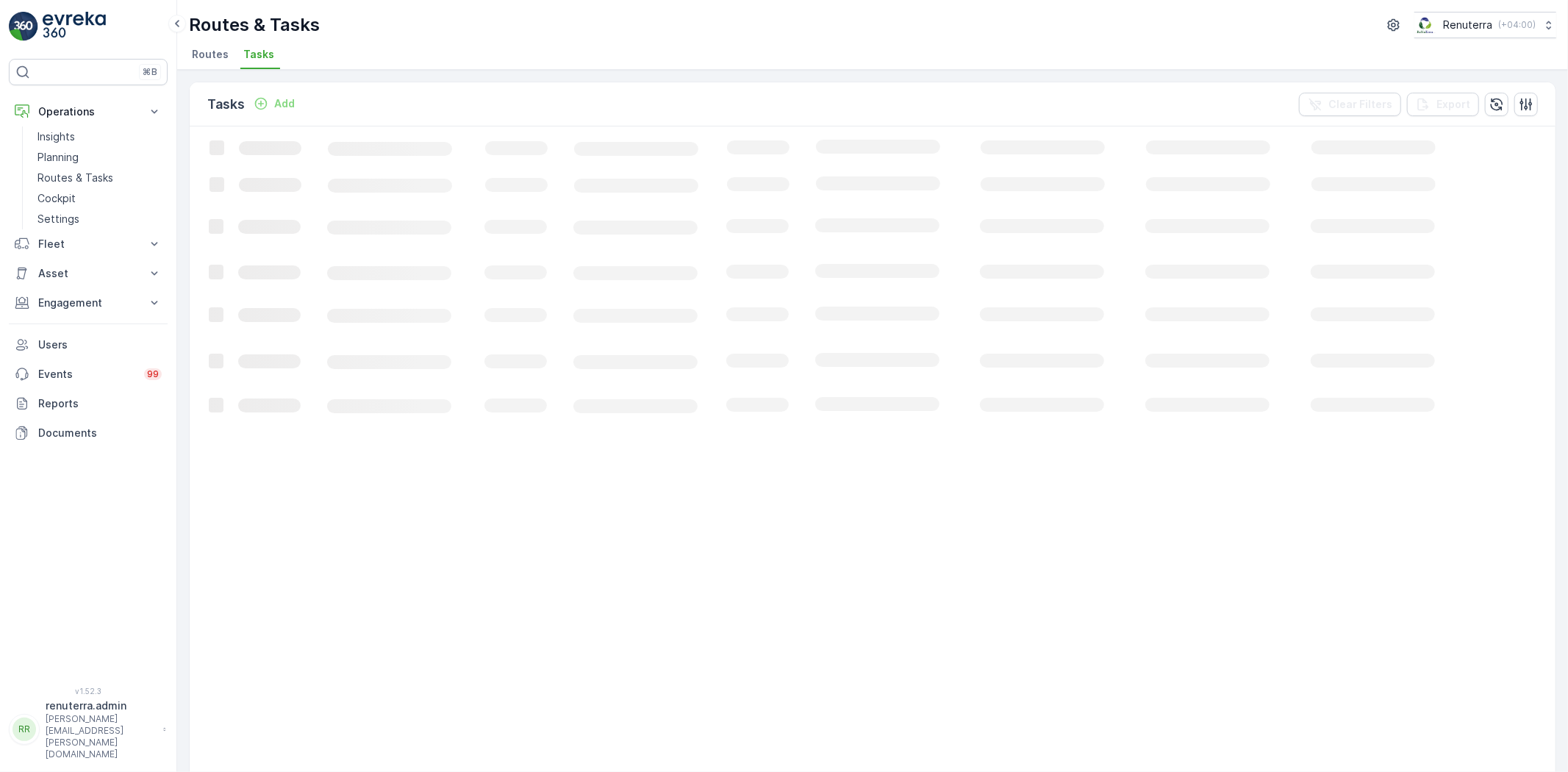
click at [214, 57] on span "Routes" at bounding box center [210, 54] width 36 height 15
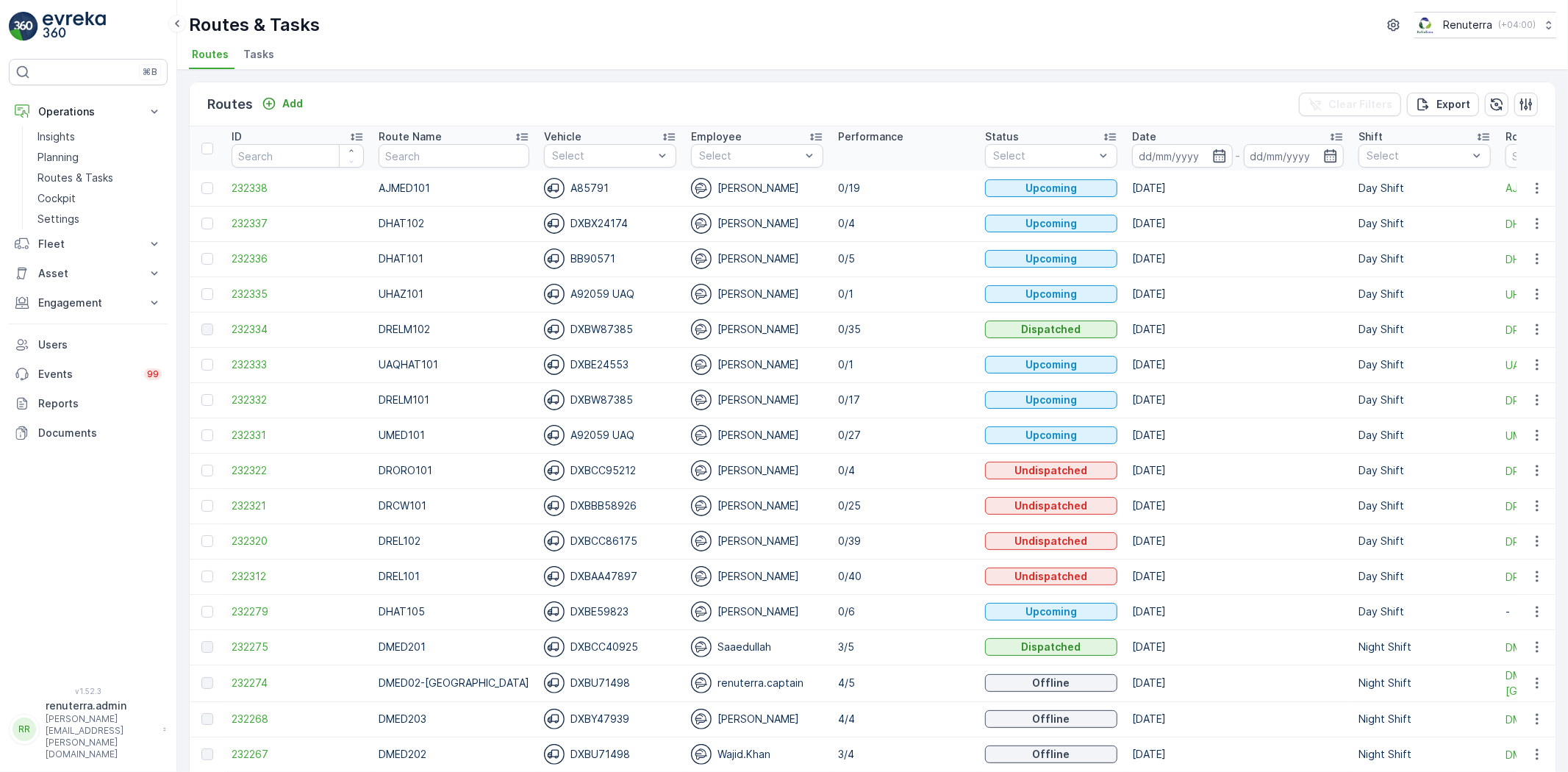
click at [230, 52] on li "Routes" at bounding box center [212, 56] width 46 height 25
click at [246, 48] on span "Tasks" at bounding box center [259, 54] width 31 height 15
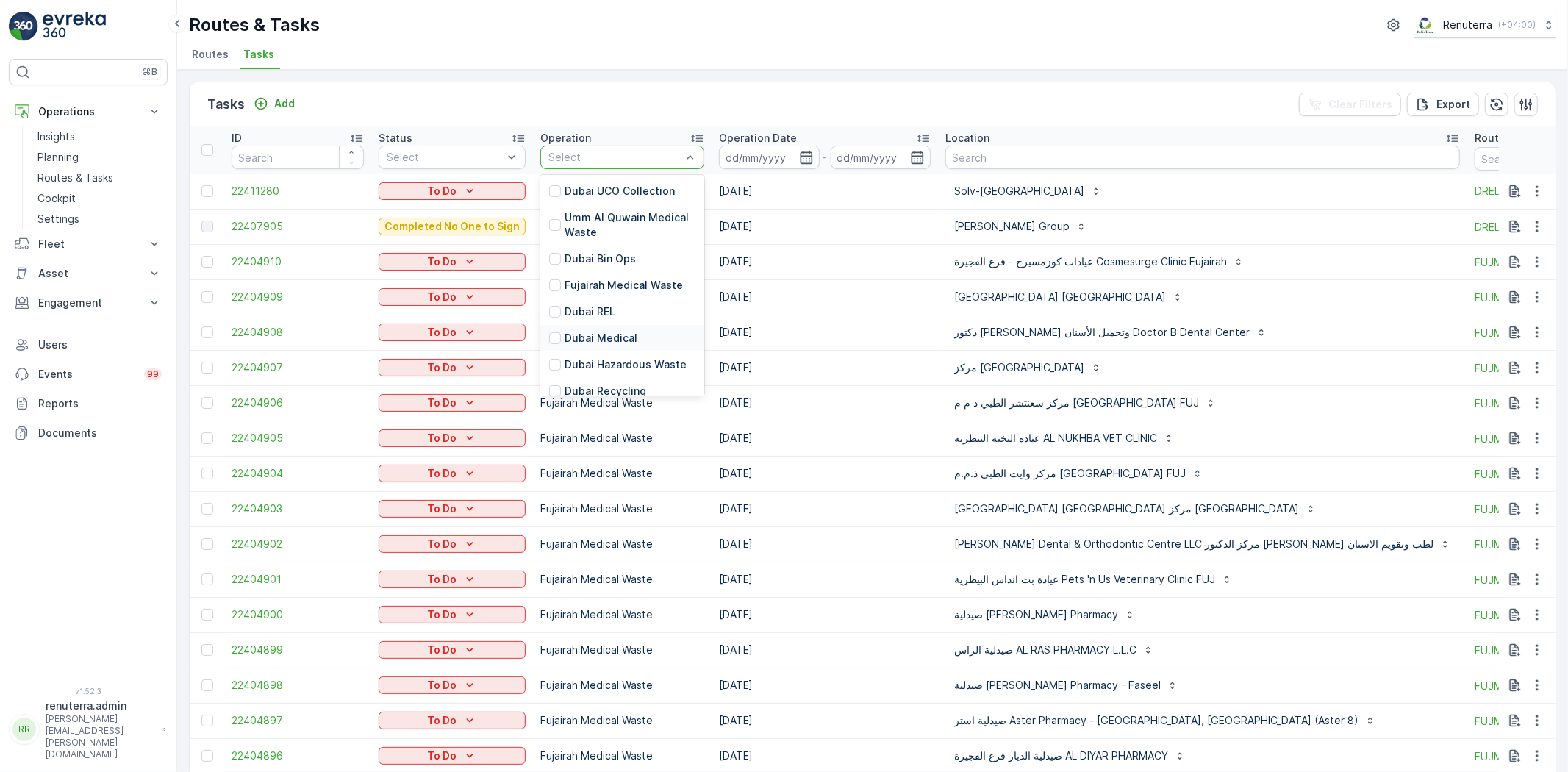
click at [610, 334] on p "Dubai Medical" at bounding box center [601, 337] width 73 height 15
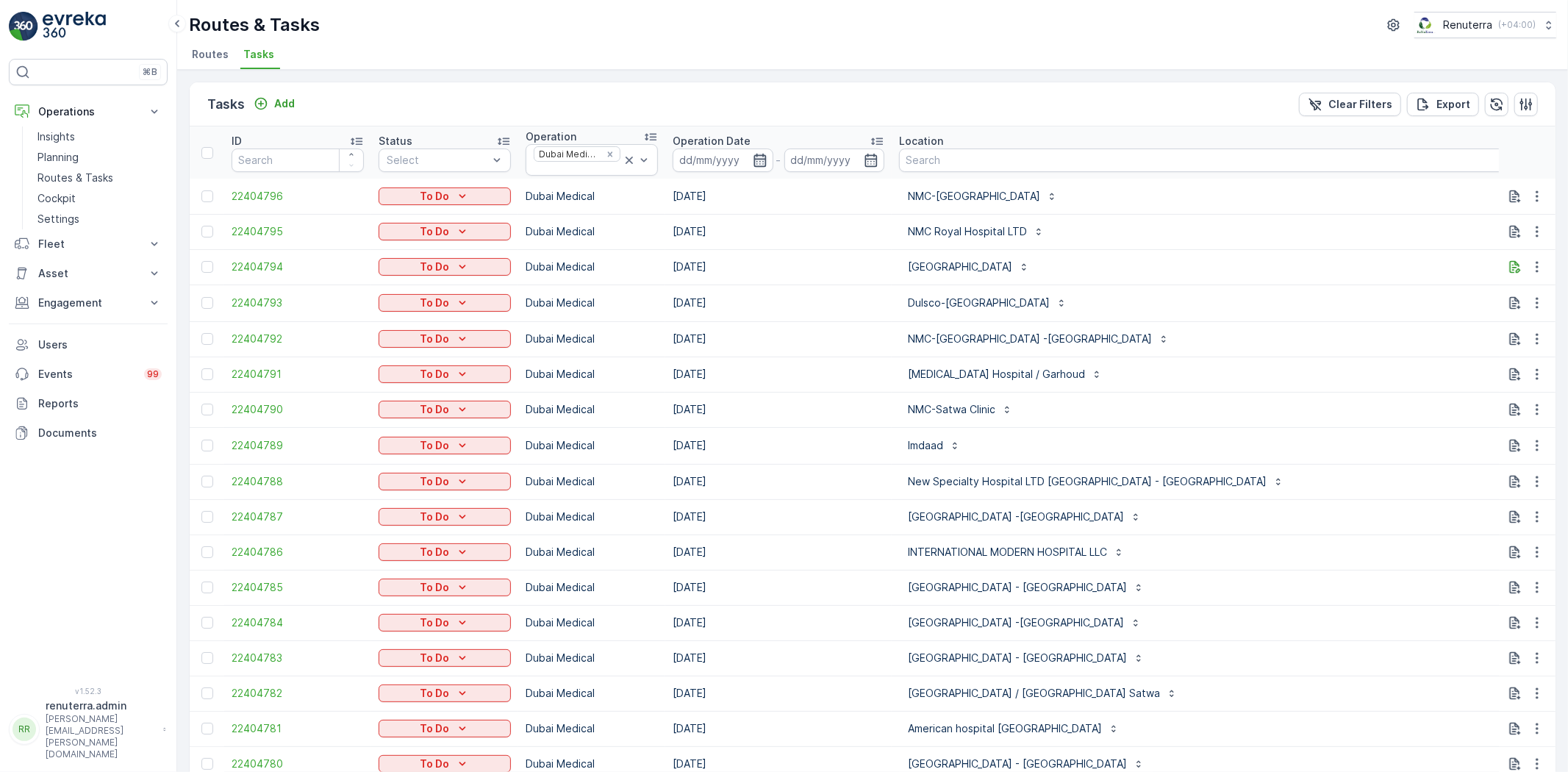
click at [761, 157] on icon "button" at bounding box center [760, 160] width 15 height 15
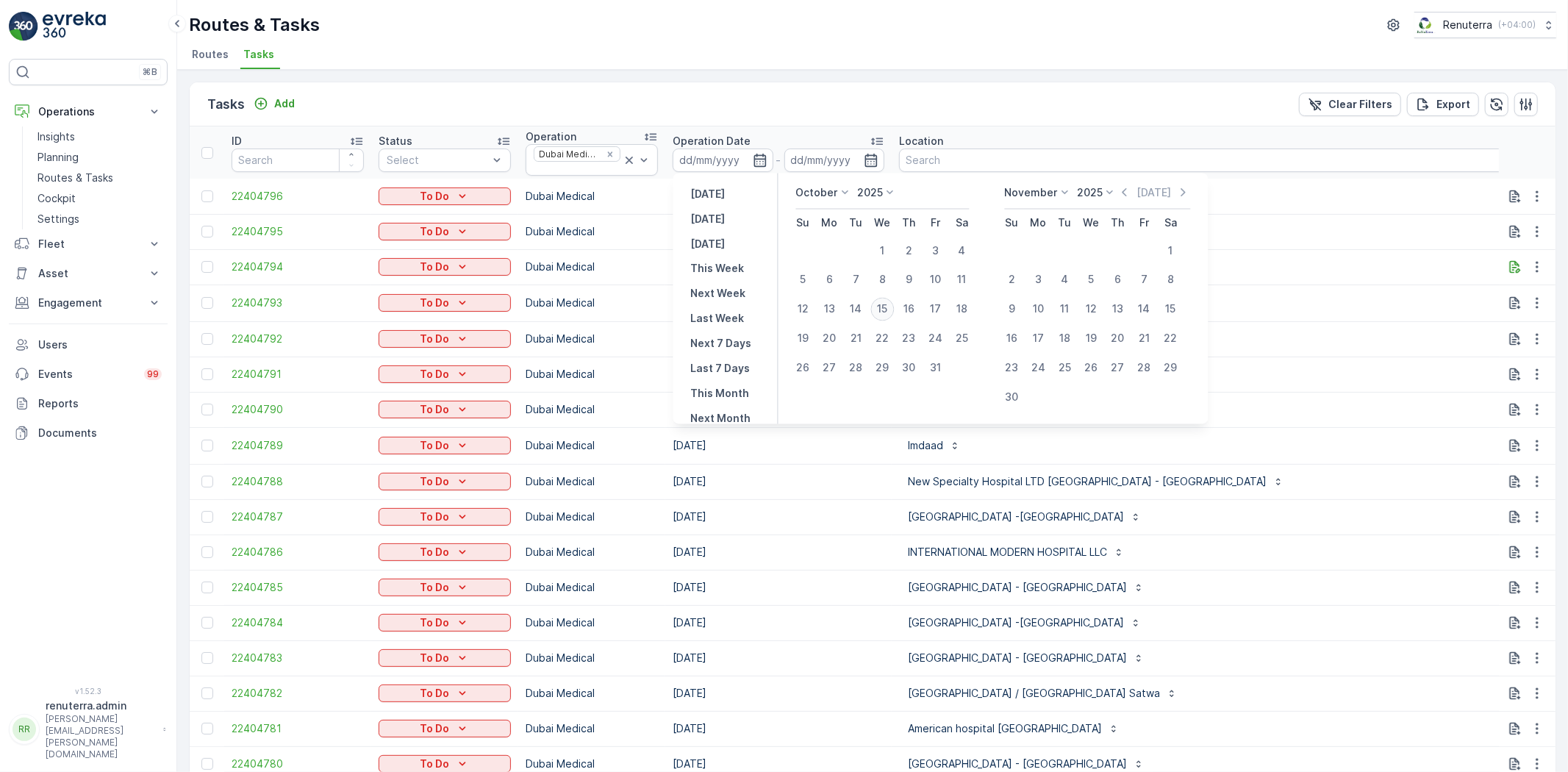
click at [879, 304] on div "15" at bounding box center [882, 309] width 23 height 23
type input "15.10.2025"
click at [879, 304] on div "15" at bounding box center [882, 309] width 23 height 23
type input "15.10.2025"
click at [879, 304] on div "15" at bounding box center [882, 309] width 23 height 23
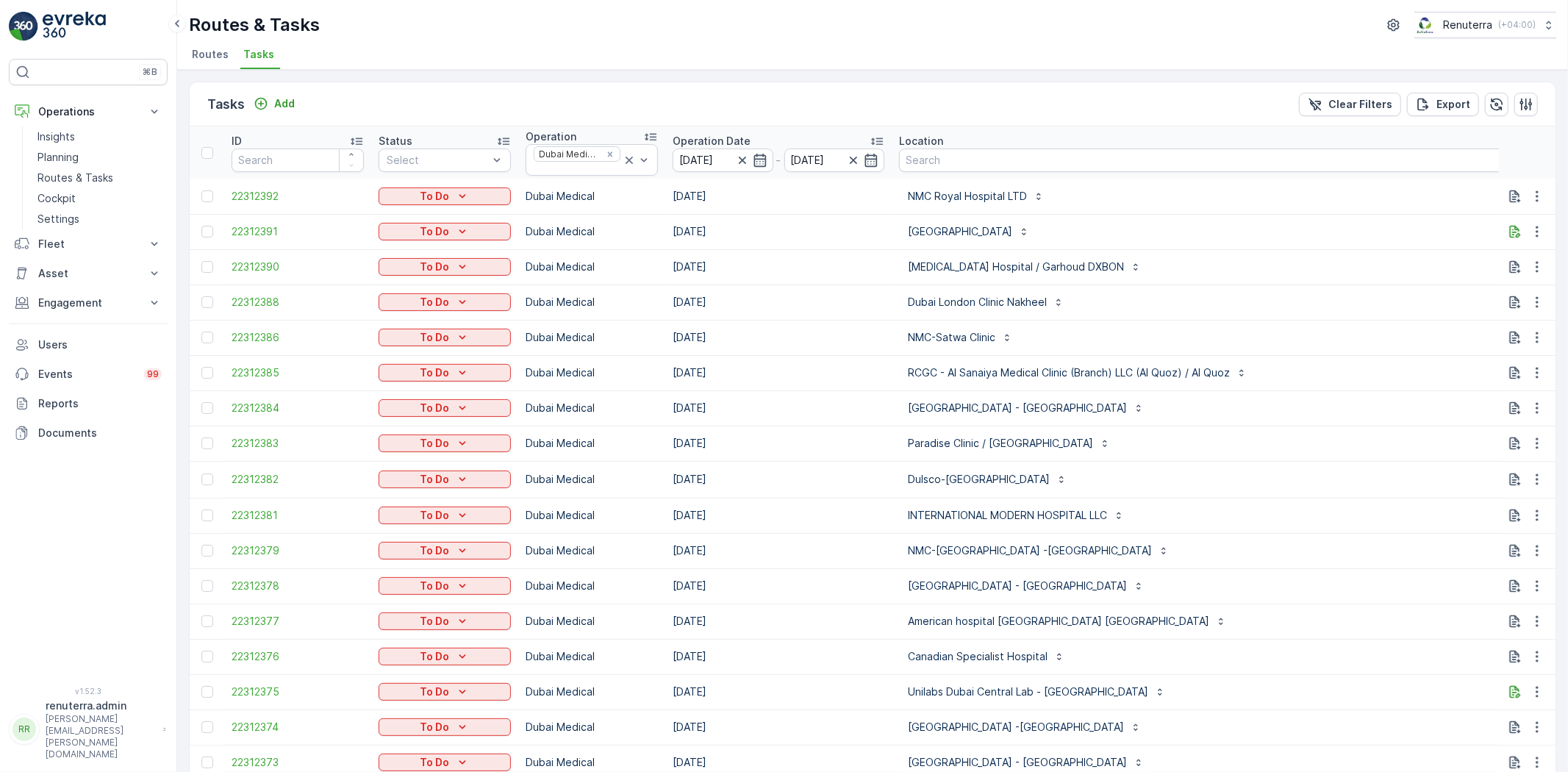
type input "101"
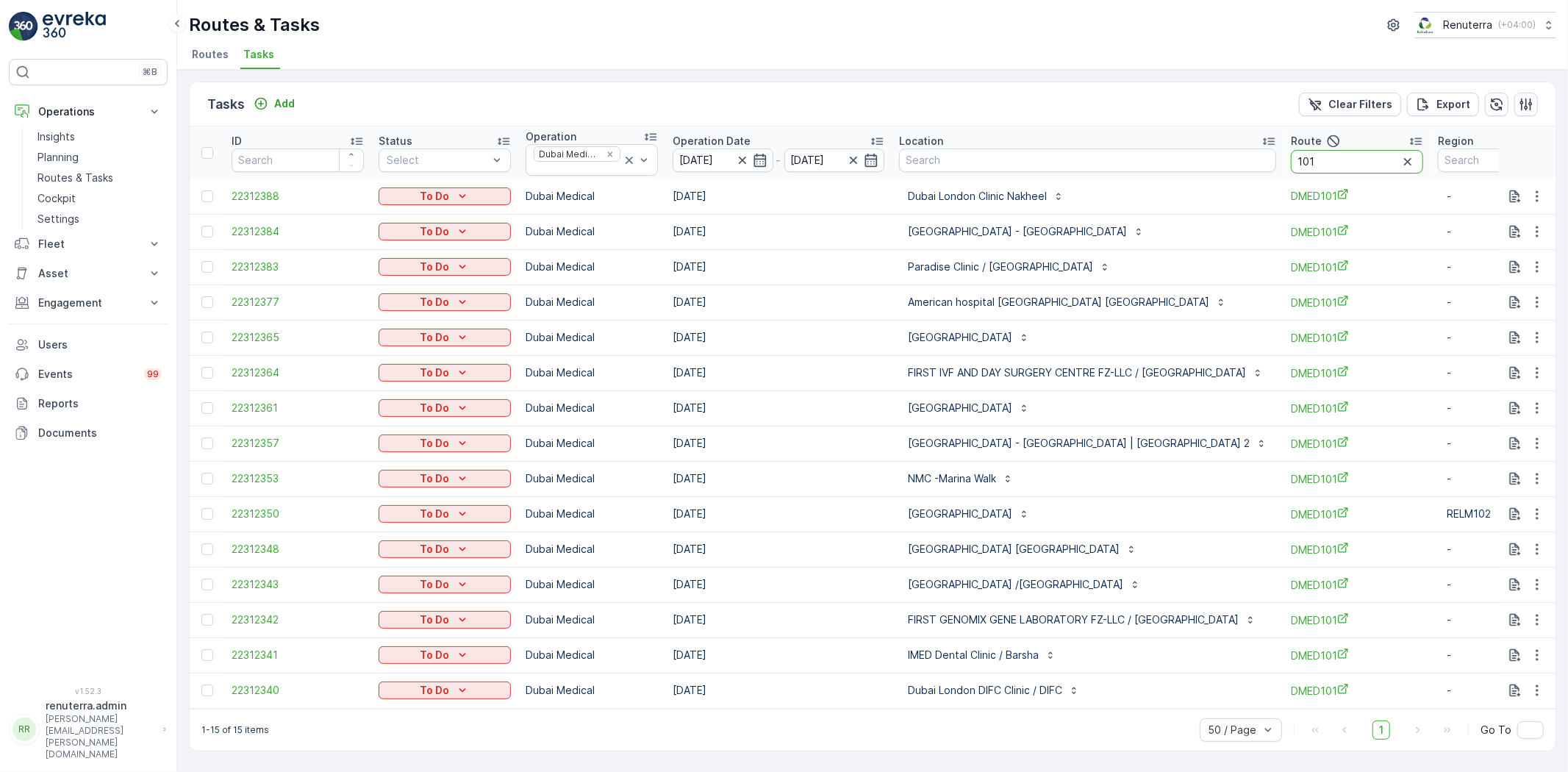
click at [1387, 170] on input "101" at bounding box center [1357, 161] width 133 height 23
type input "10"
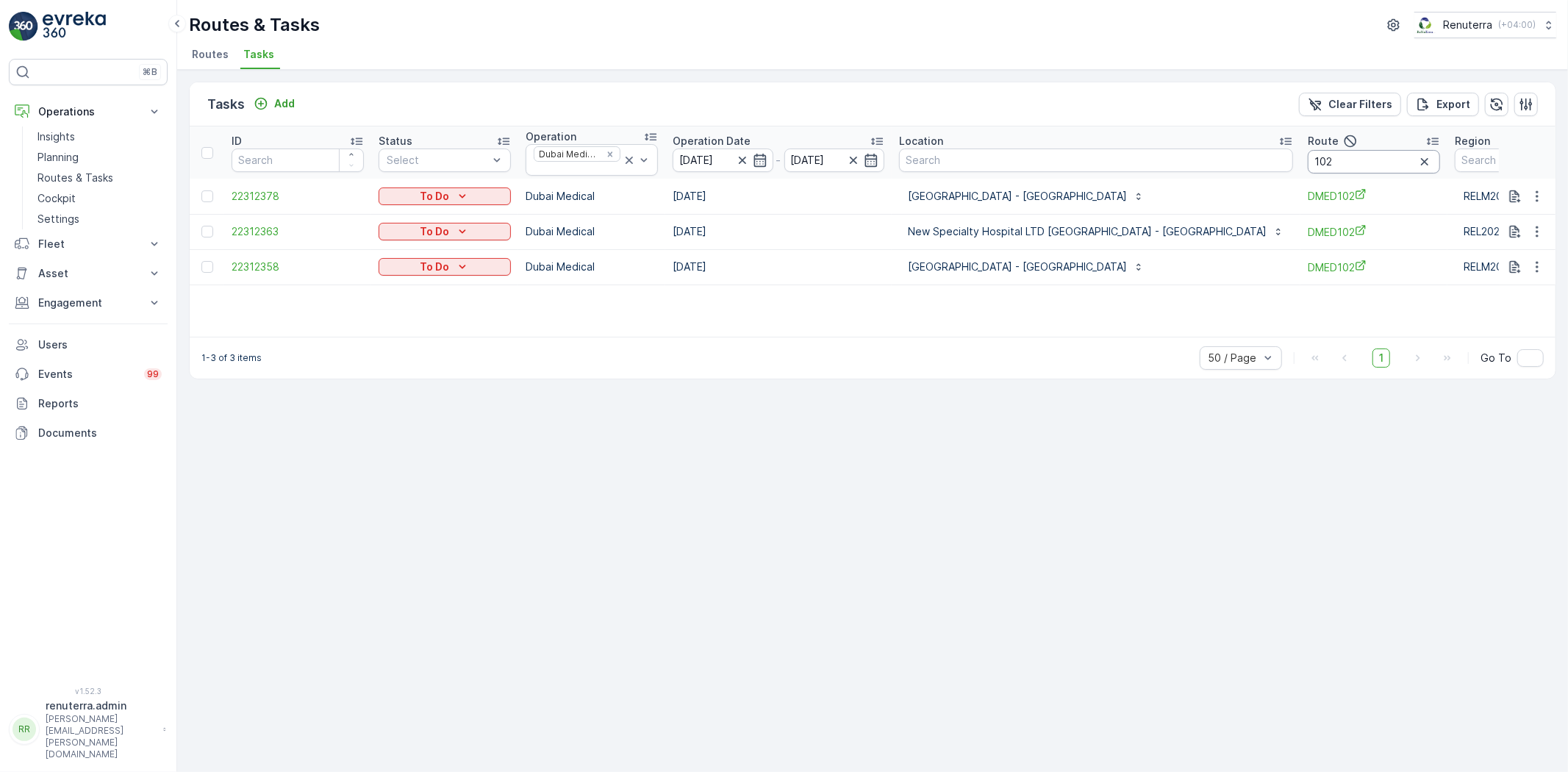
click at [1308, 169] on input "102" at bounding box center [1374, 161] width 133 height 23
type input "1033"
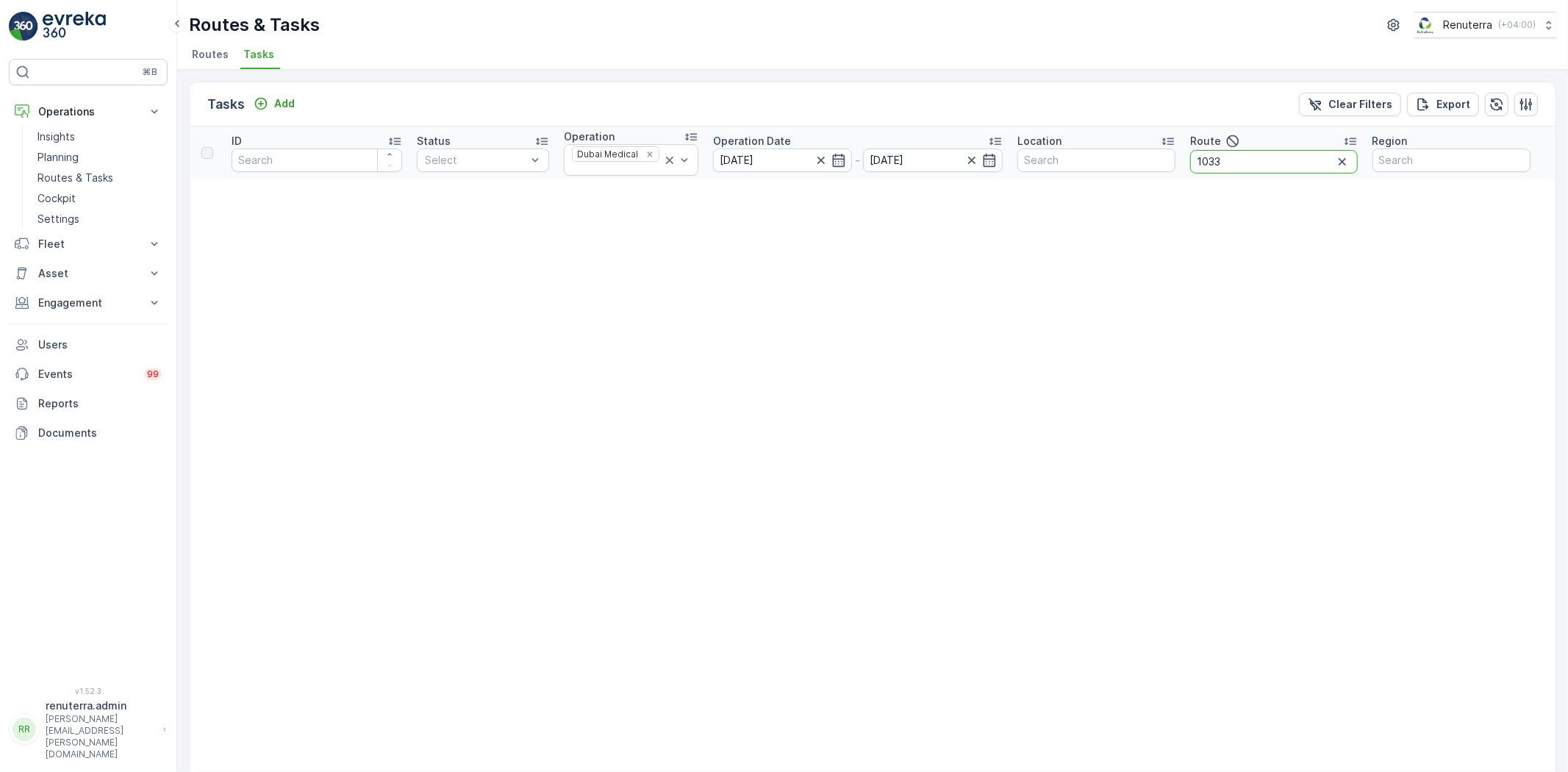
click at [1269, 165] on input "1033" at bounding box center [1274, 161] width 167 height 23
type input "103"
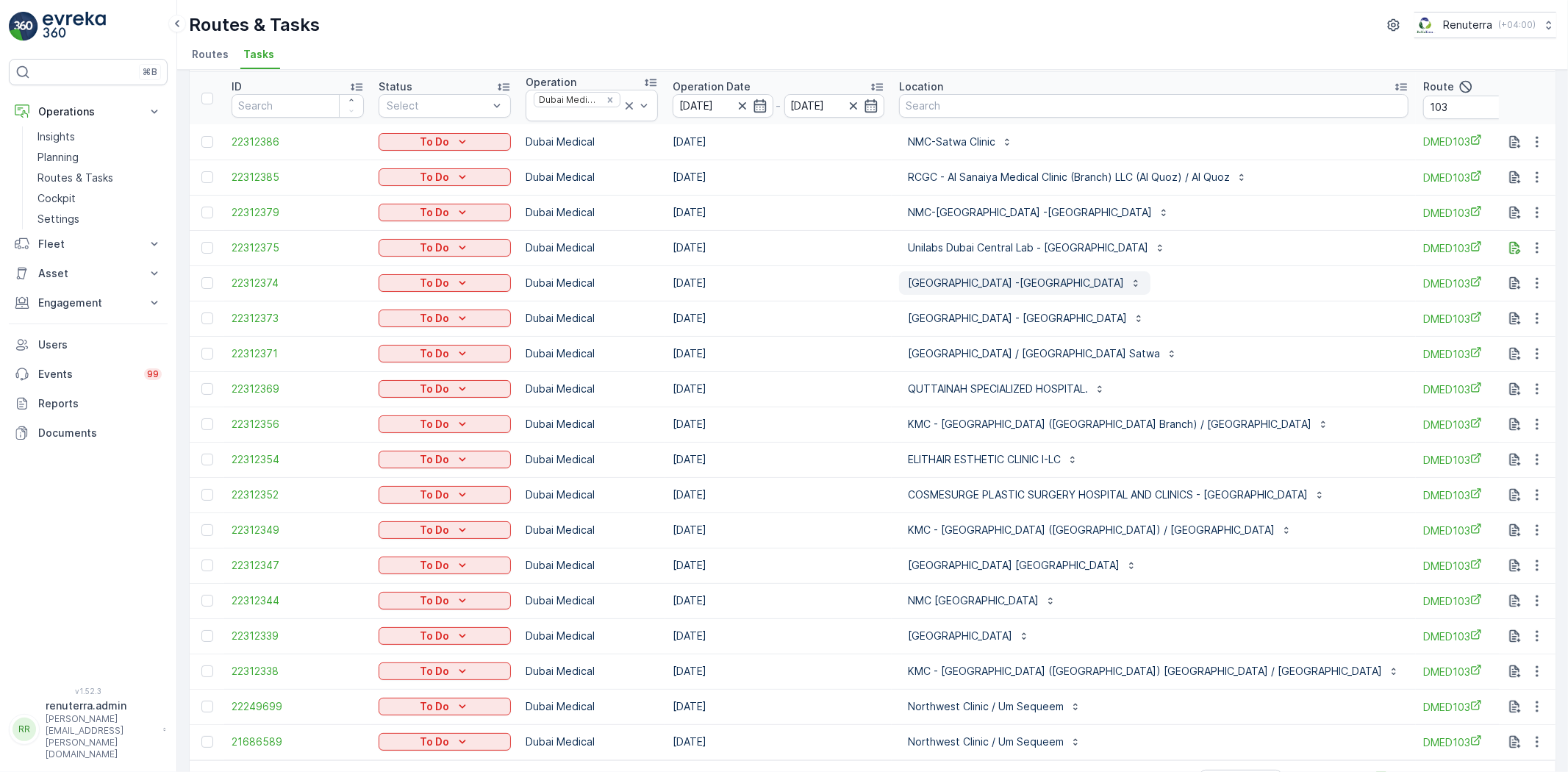
scroll to position [82, 0]
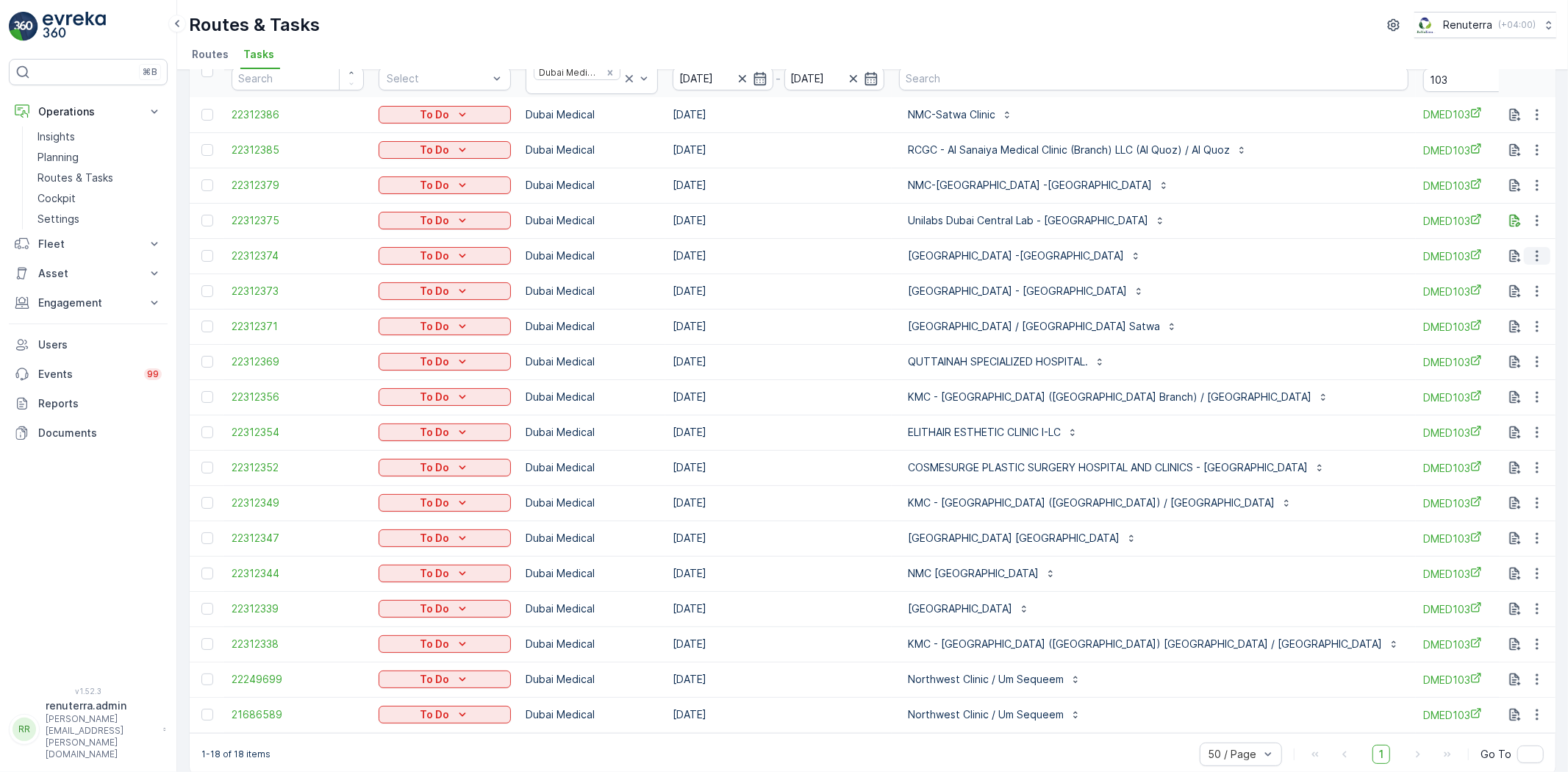
click at [1534, 252] on icon "button" at bounding box center [1537, 255] width 15 height 15
click at [1524, 311] on div "Change Route" at bounding box center [1513, 319] width 111 height 21
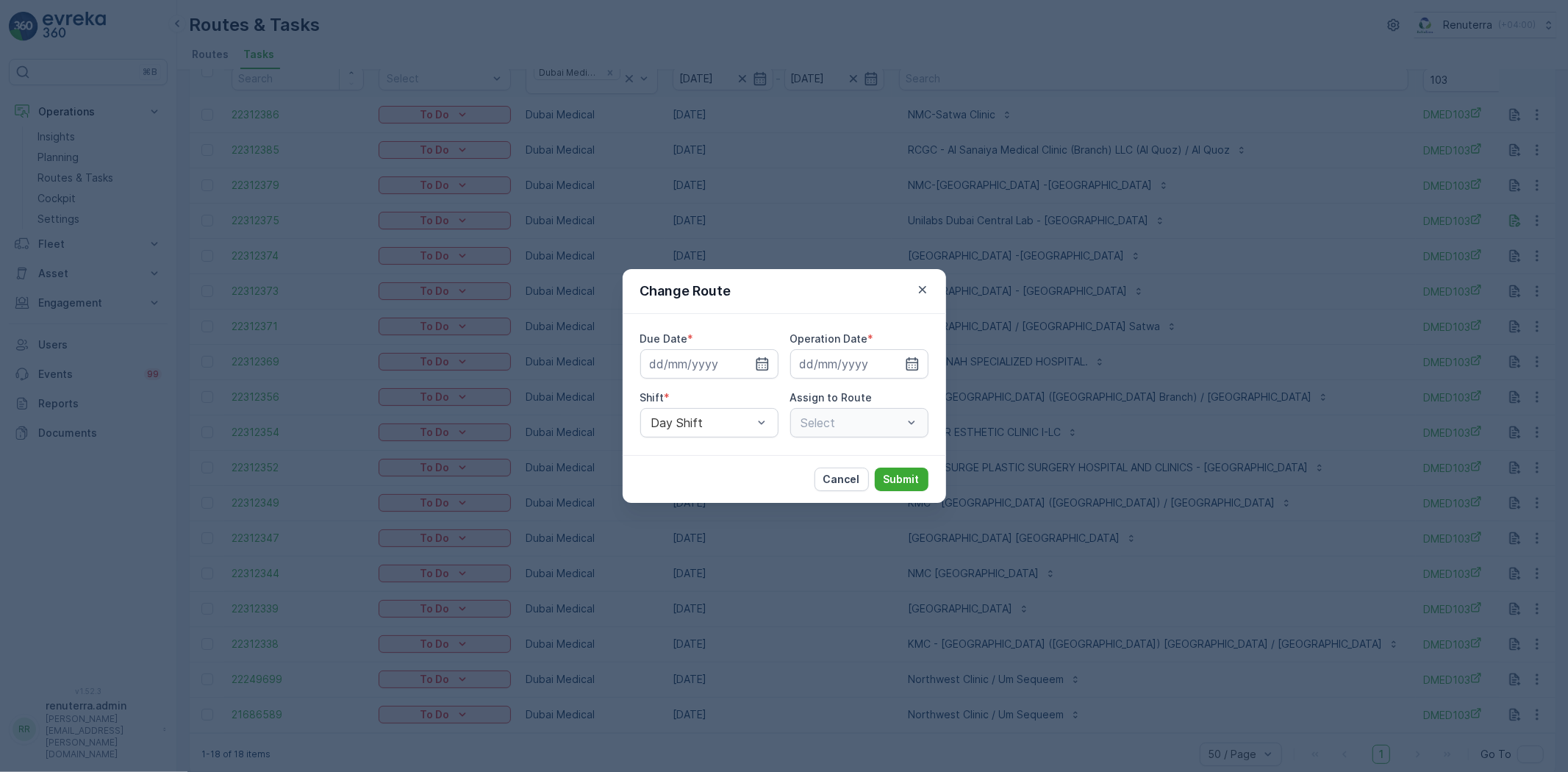
type input "15.10.2025"
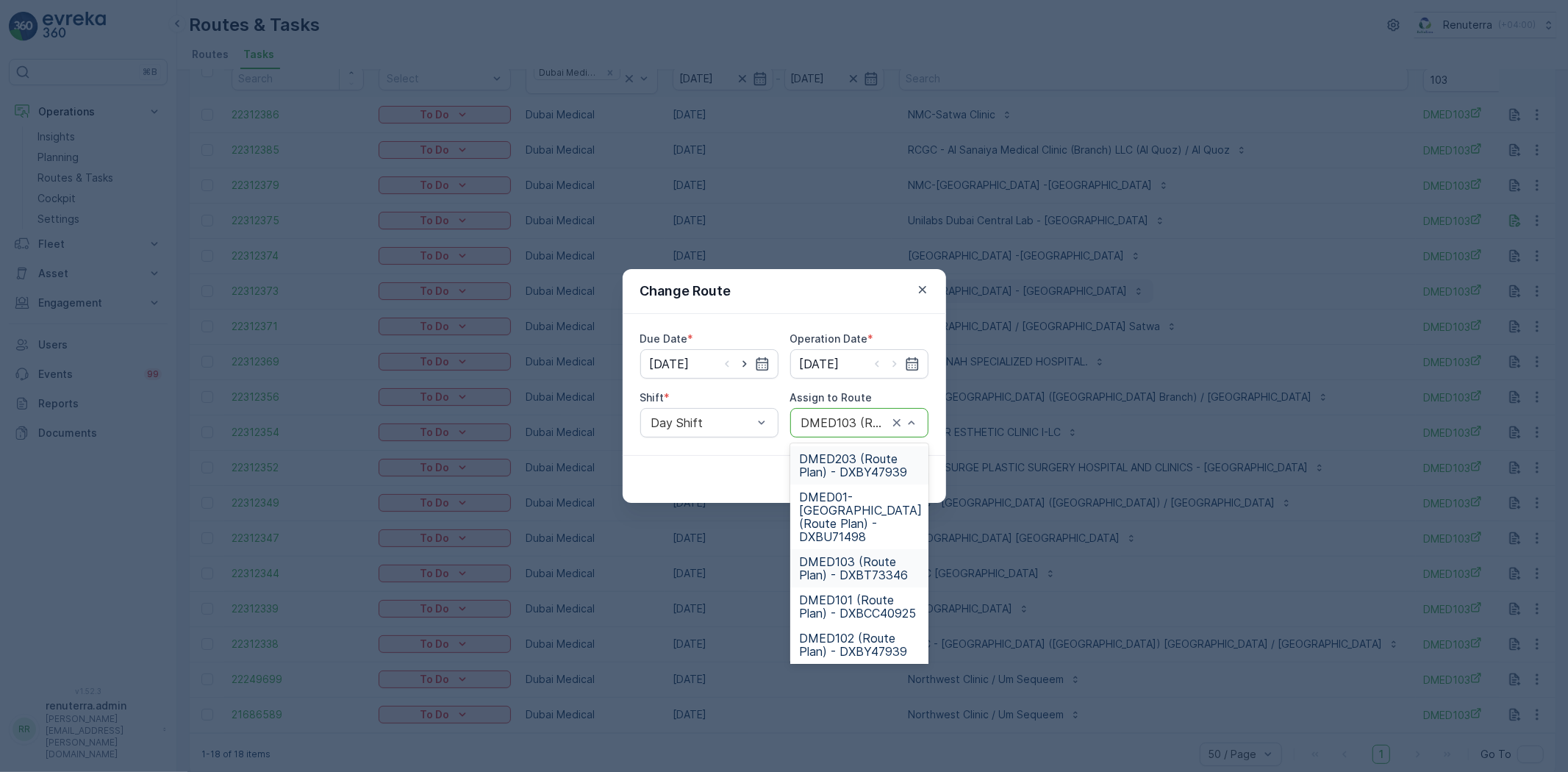
click at [921, 287] on icon "button" at bounding box center [922, 290] width 7 height 7
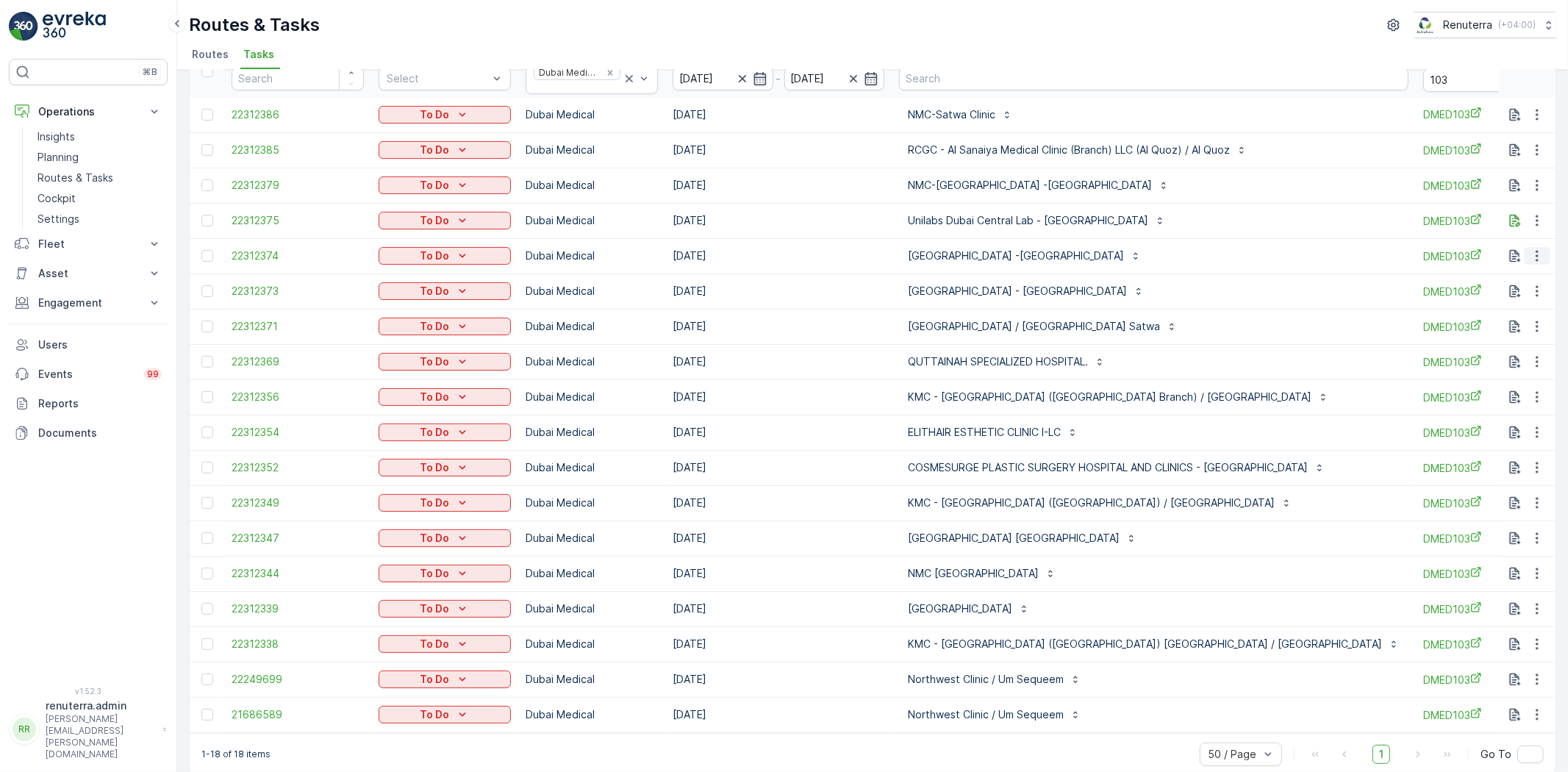
click at [1532, 247] on button "button" at bounding box center [1538, 256] width 27 height 17
click at [1528, 311] on span "Change Route" at bounding box center [1499, 318] width 71 height 15
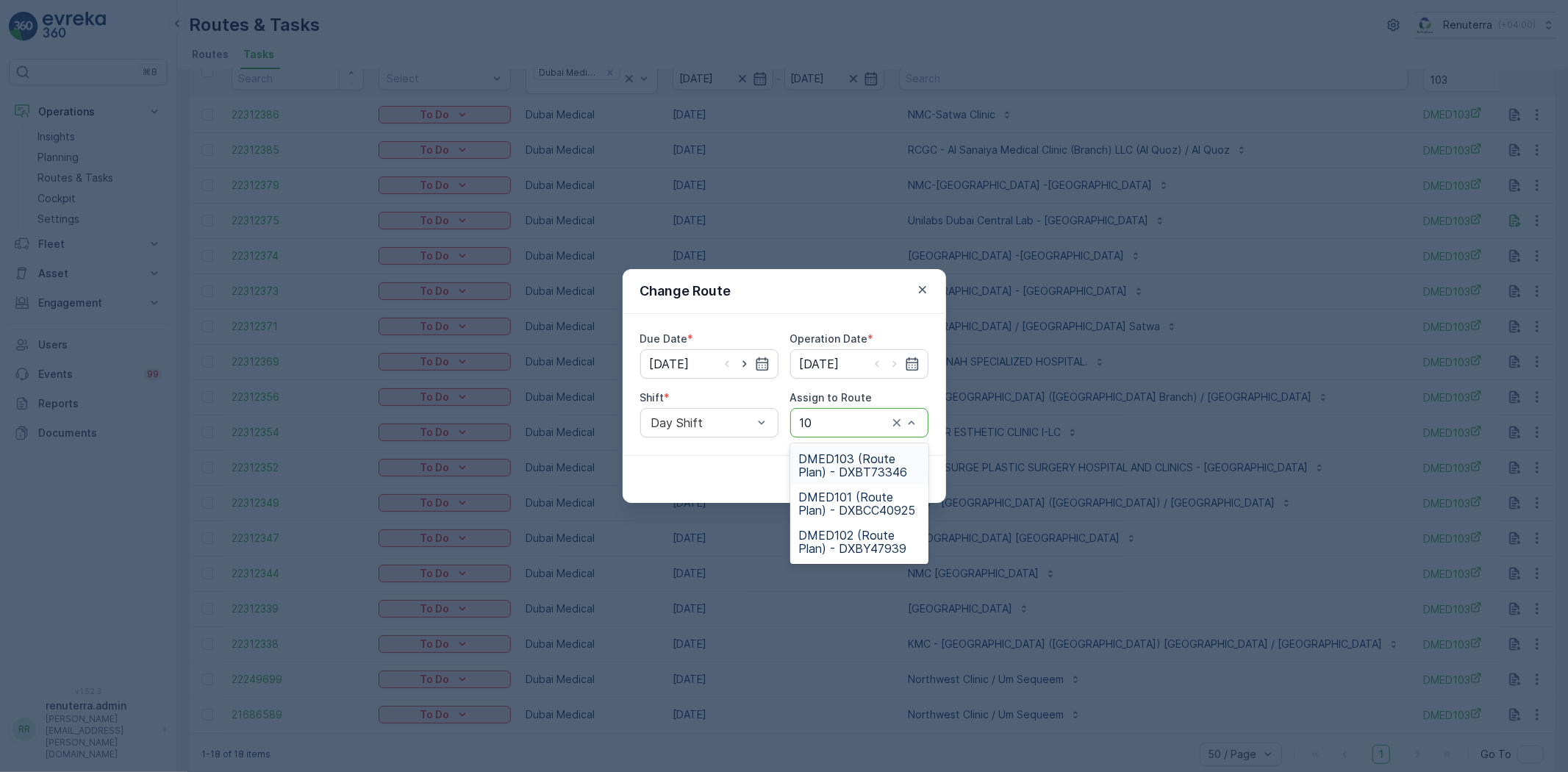
type input "102"
click at [850, 463] on span "DMED102 (Route Plan) - DXBY47939" at bounding box center [859, 465] width 121 height 27
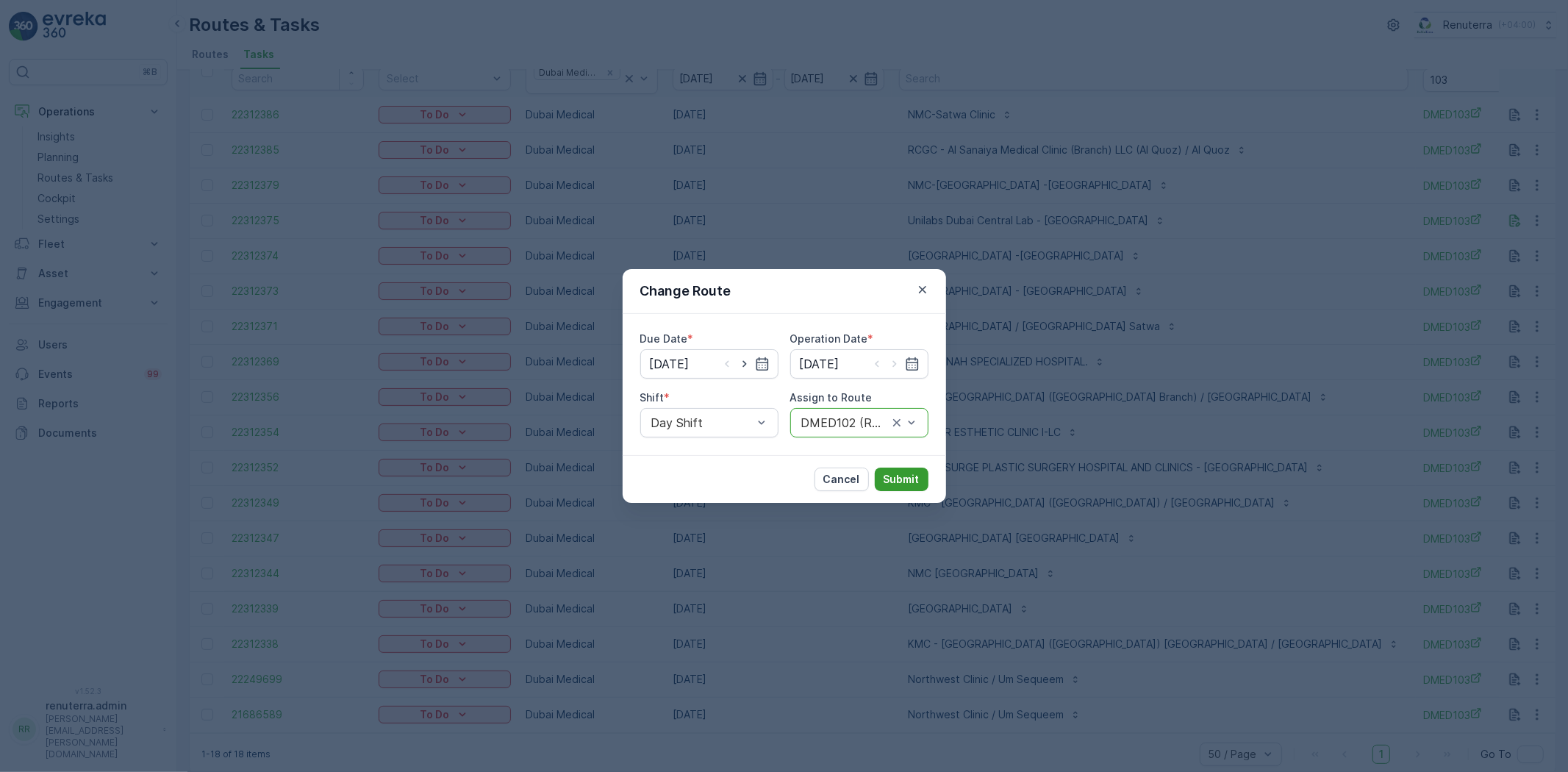
click at [904, 474] on p "Submit" at bounding box center [902, 479] width 36 height 15
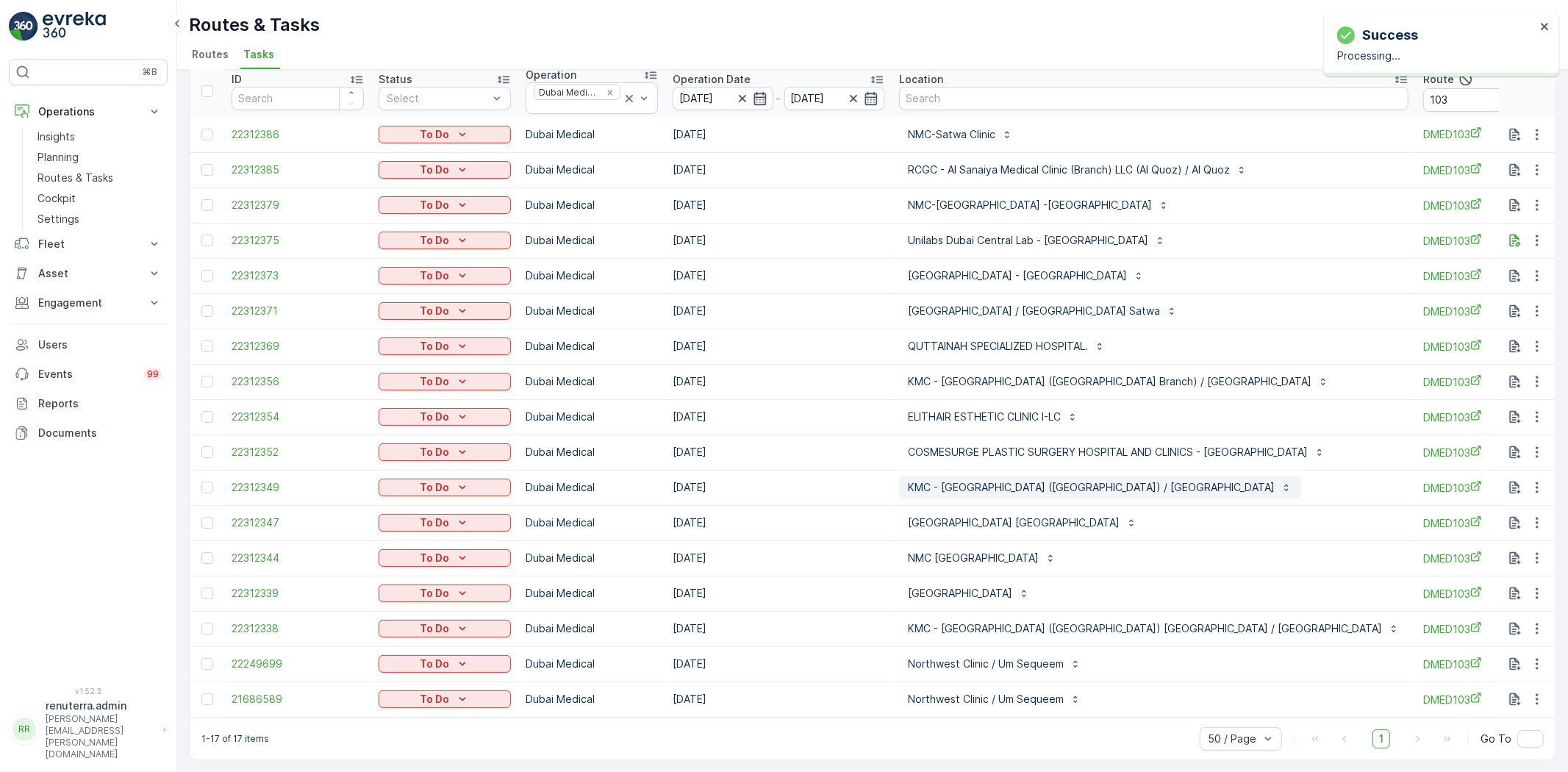
scroll to position [69, 0]
click at [1530, 691] on icon "button" at bounding box center [1537, 698] width 15 height 15
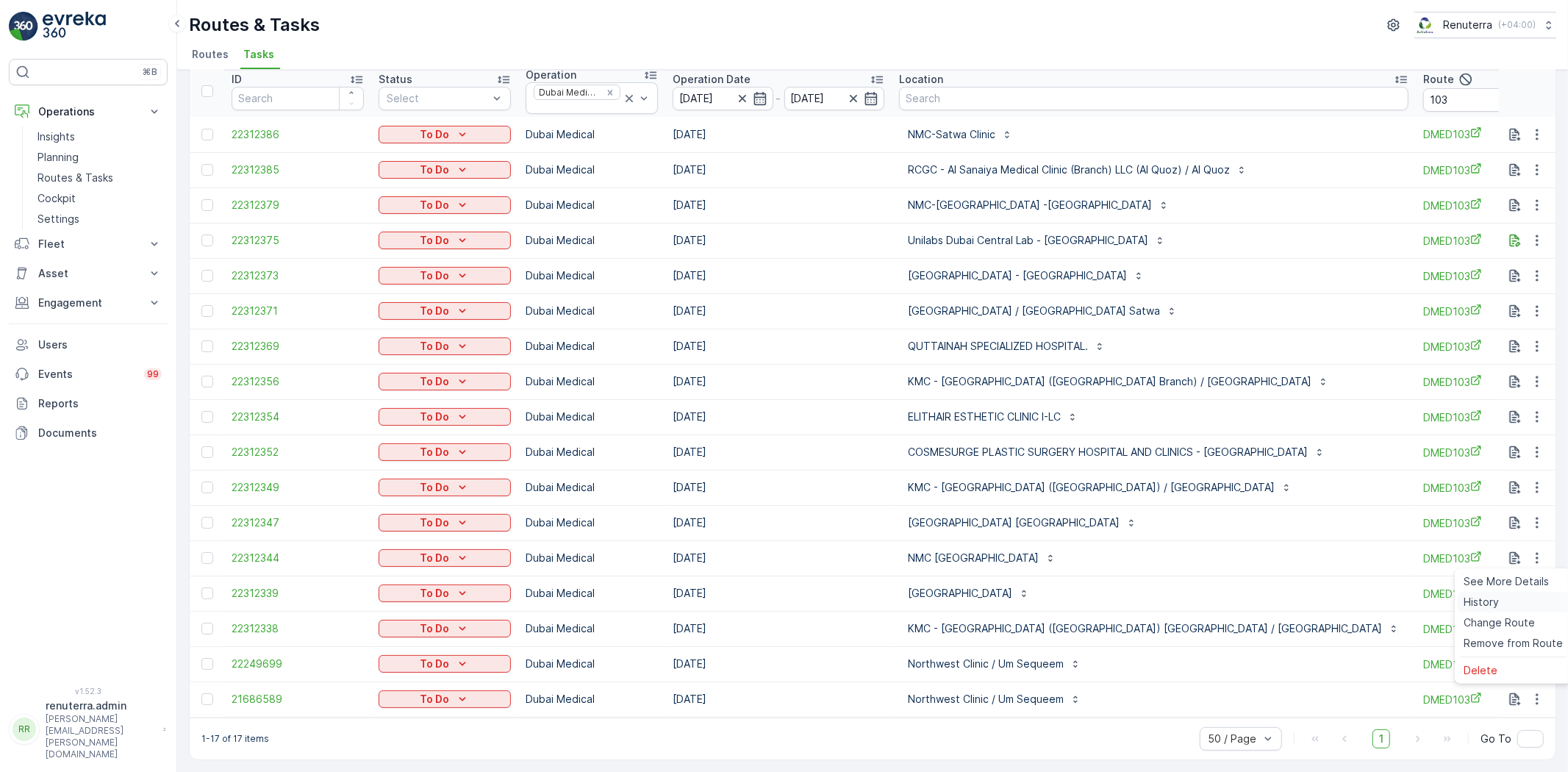
click at [1498, 609] on div "History" at bounding box center [1513, 602] width 111 height 21
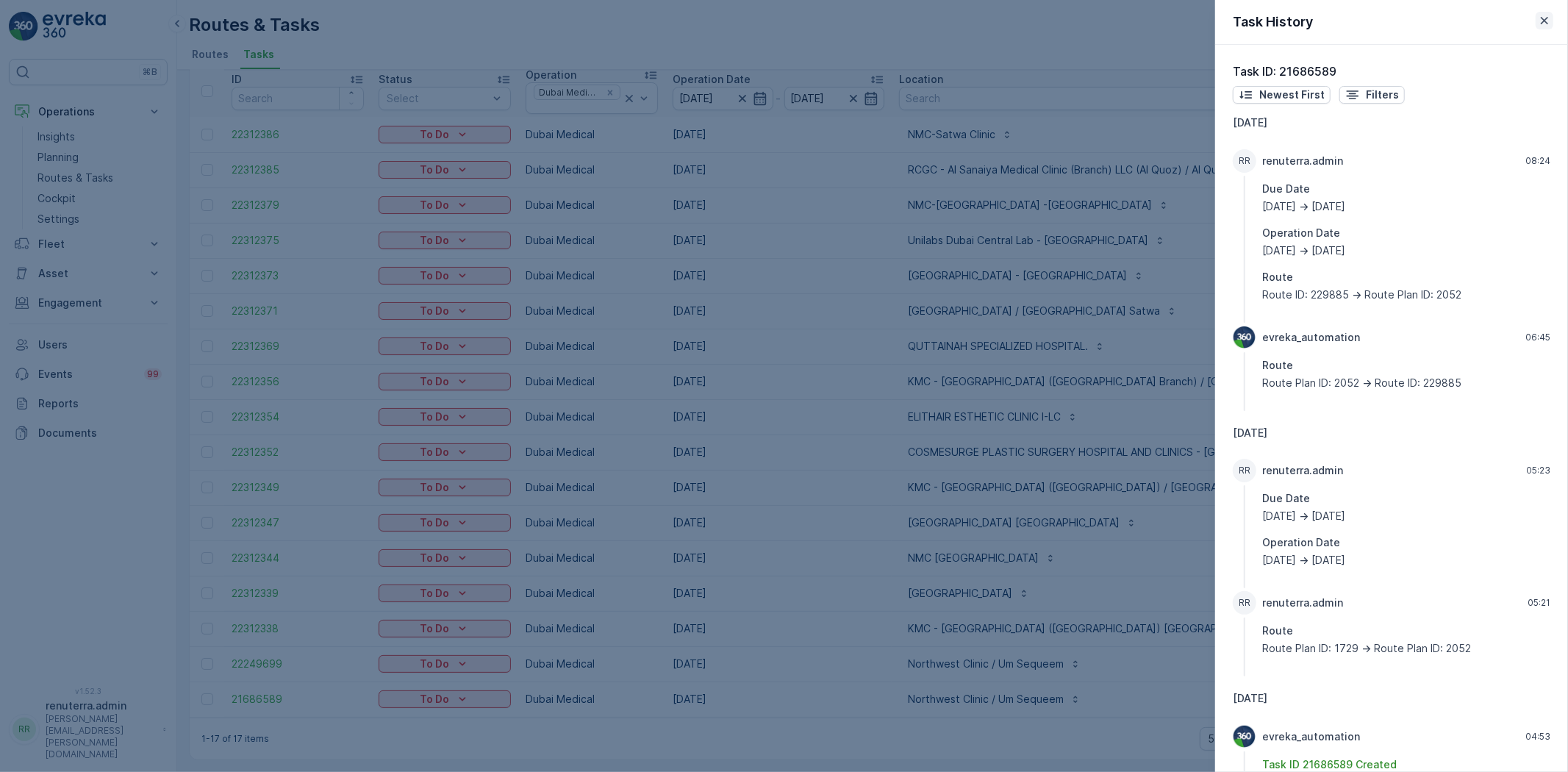
drag, startPoint x: 1544, startPoint y: 32, endPoint x: 1543, endPoint y: 22, distance: 10.0
click at [1543, 26] on div "Task History" at bounding box center [1392, 23] width 353 height 45
click at [1543, 22] on icon "button" at bounding box center [1545, 20] width 7 height 7
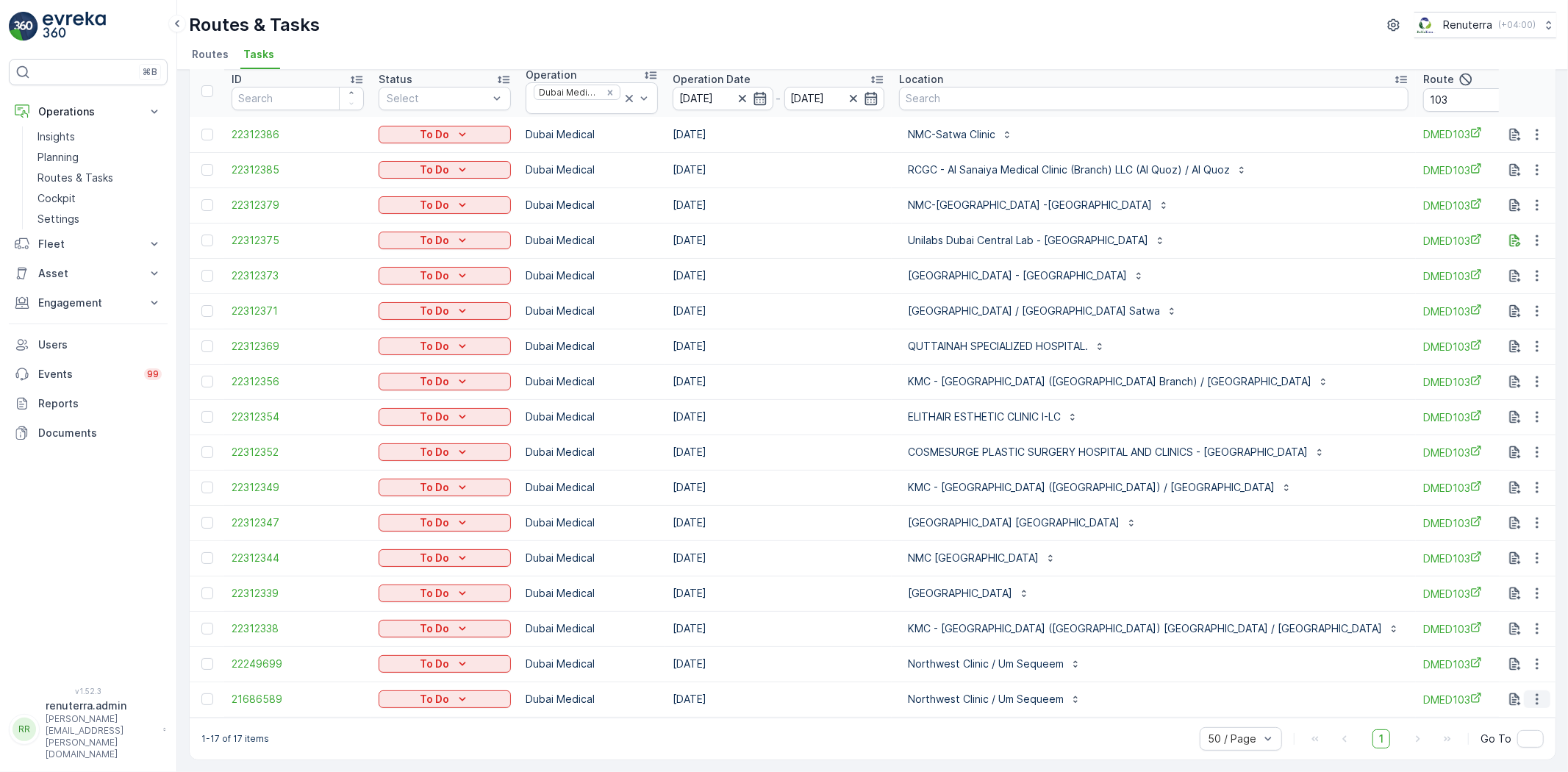
click at [1530, 691] on icon "button" at bounding box center [1537, 698] width 15 height 15
click at [1501, 620] on span "Change Route" at bounding box center [1499, 622] width 71 height 15
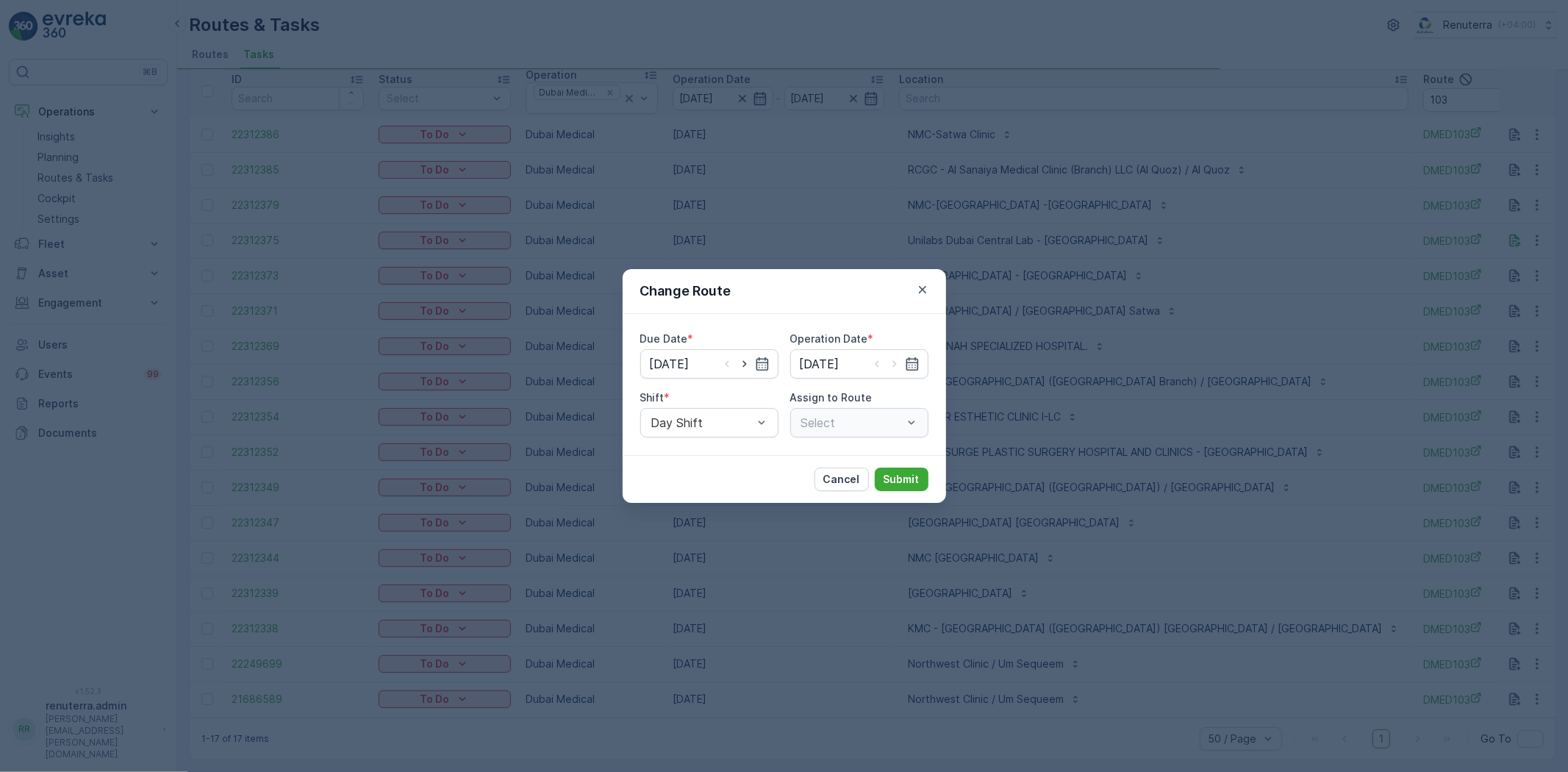
type input "15.10.2025"
click at [758, 357] on icon "button" at bounding box center [762, 363] width 15 height 15
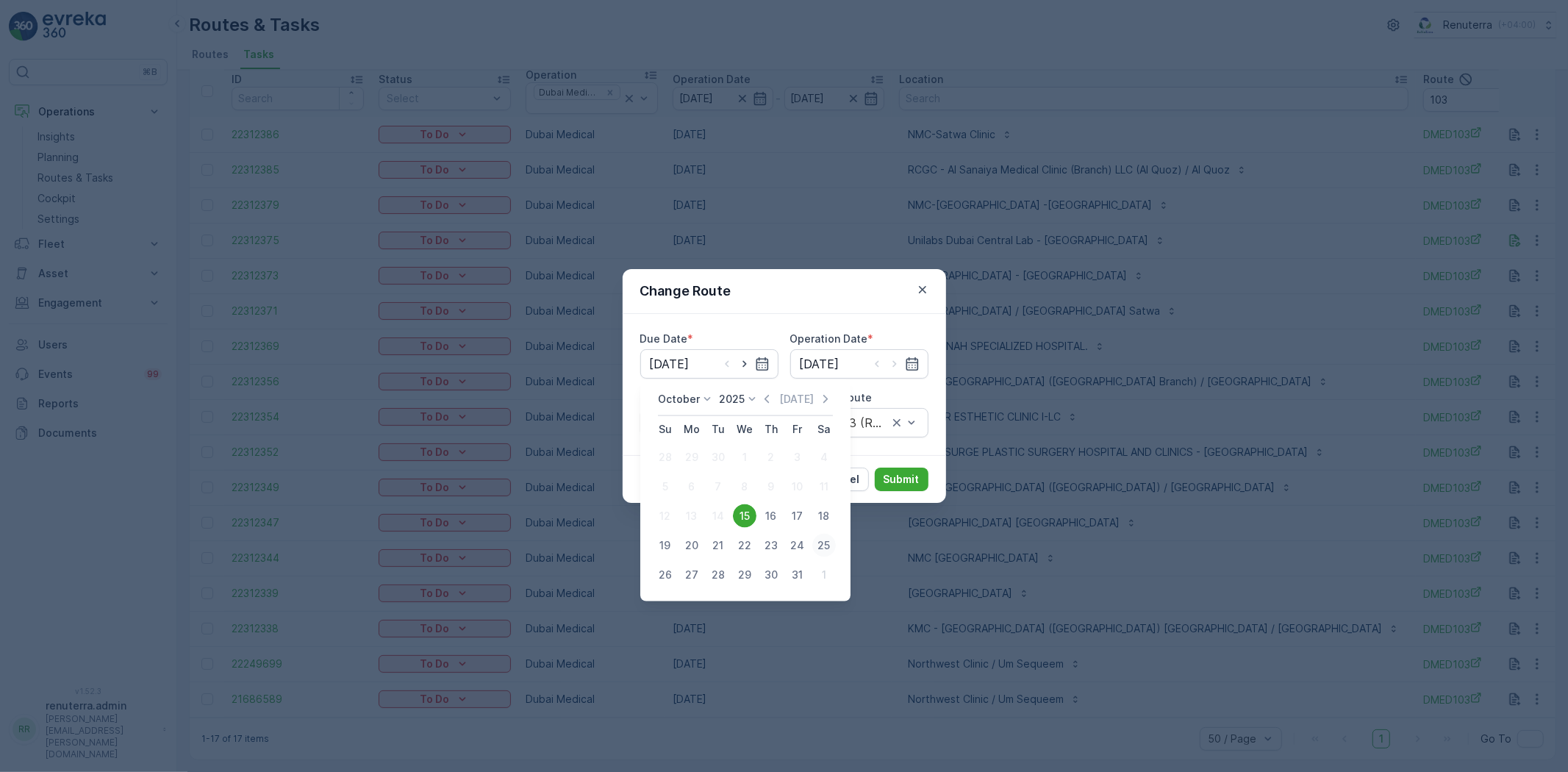
click at [821, 545] on div "25" at bounding box center [823, 545] width 23 height 23
type input "25.10.2025"
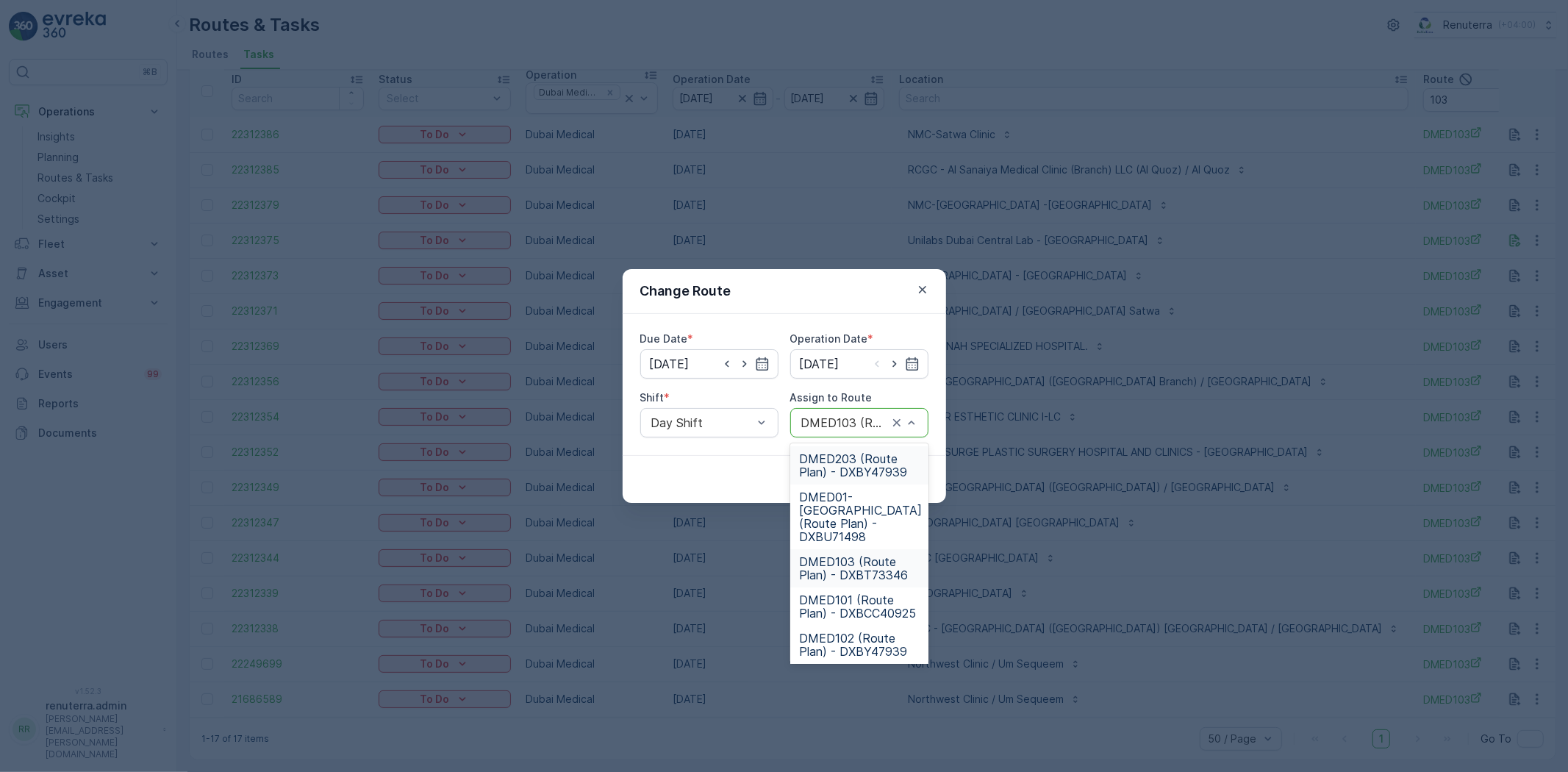
click at [919, 425] on div "DMED103 (Route Plan) - DXBT73346" at bounding box center [859, 422] width 138 height 29
click at [908, 368] on icon "button" at bounding box center [912, 363] width 15 height 15
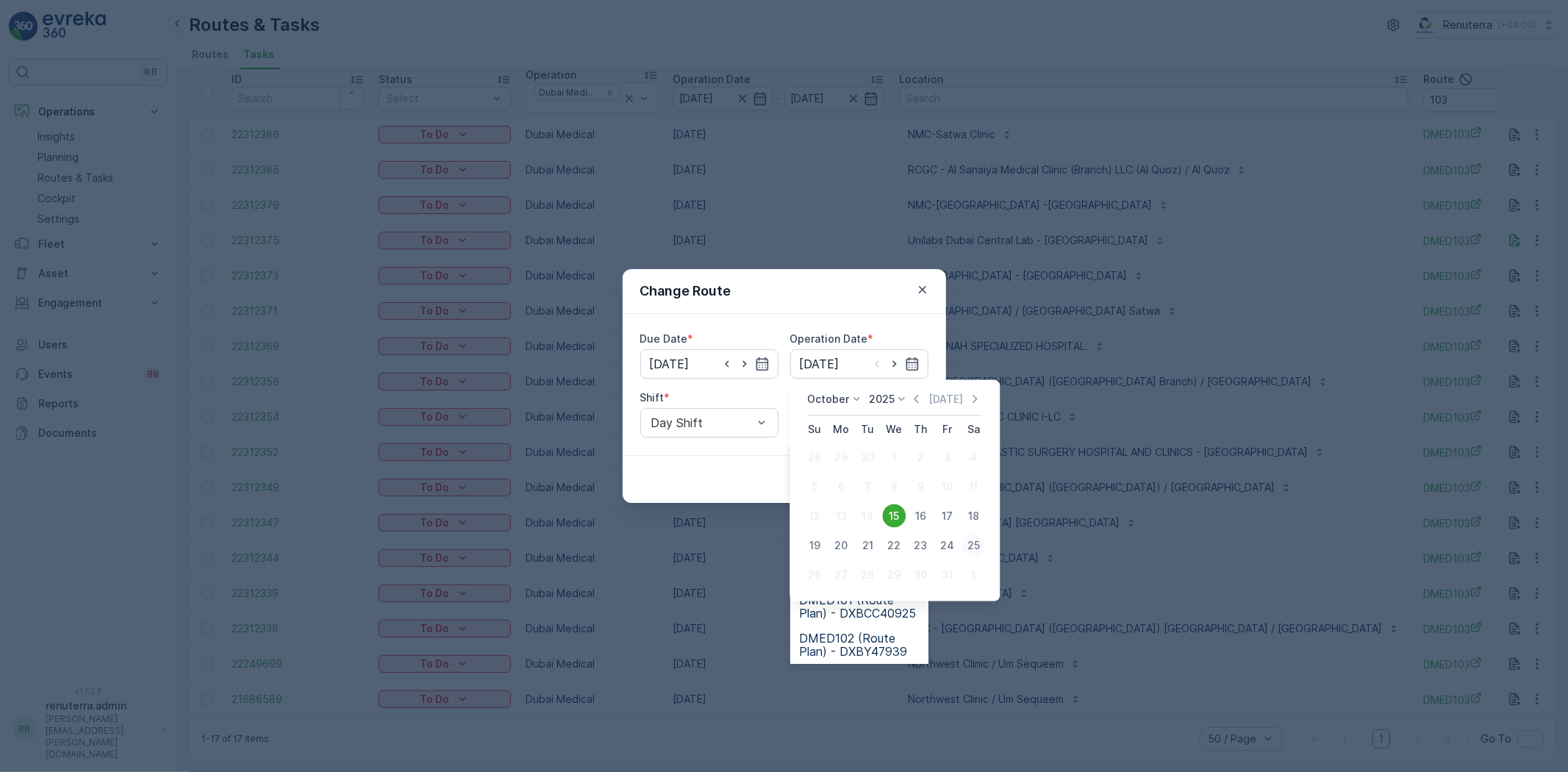
click at [972, 546] on div "25" at bounding box center [973, 545] width 23 height 23
type input "25.10.2025"
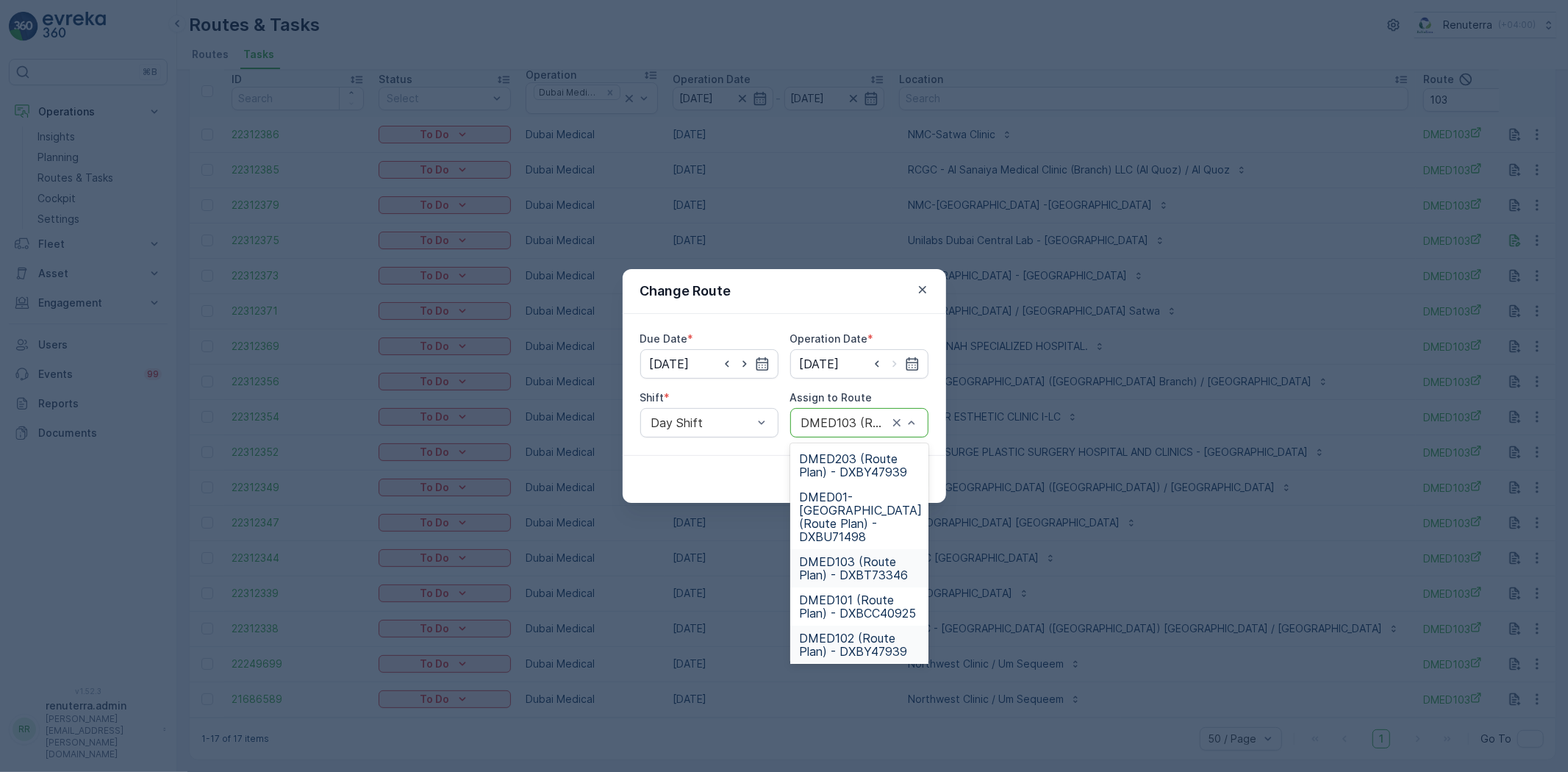
click at [665, 478] on div "Cancel Submit" at bounding box center [784, 479] width 324 height 48
click at [713, 485] on div "Cancel Submit" at bounding box center [784, 479] width 324 height 48
click at [754, 486] on div "Cancel Submit" at bounding box center [784, 479] width 324 height 48
click at [843, 409] on div "DMED103 (Route Plan) - DXBT73346" at bounding box center [859, 422] width 138 height 29
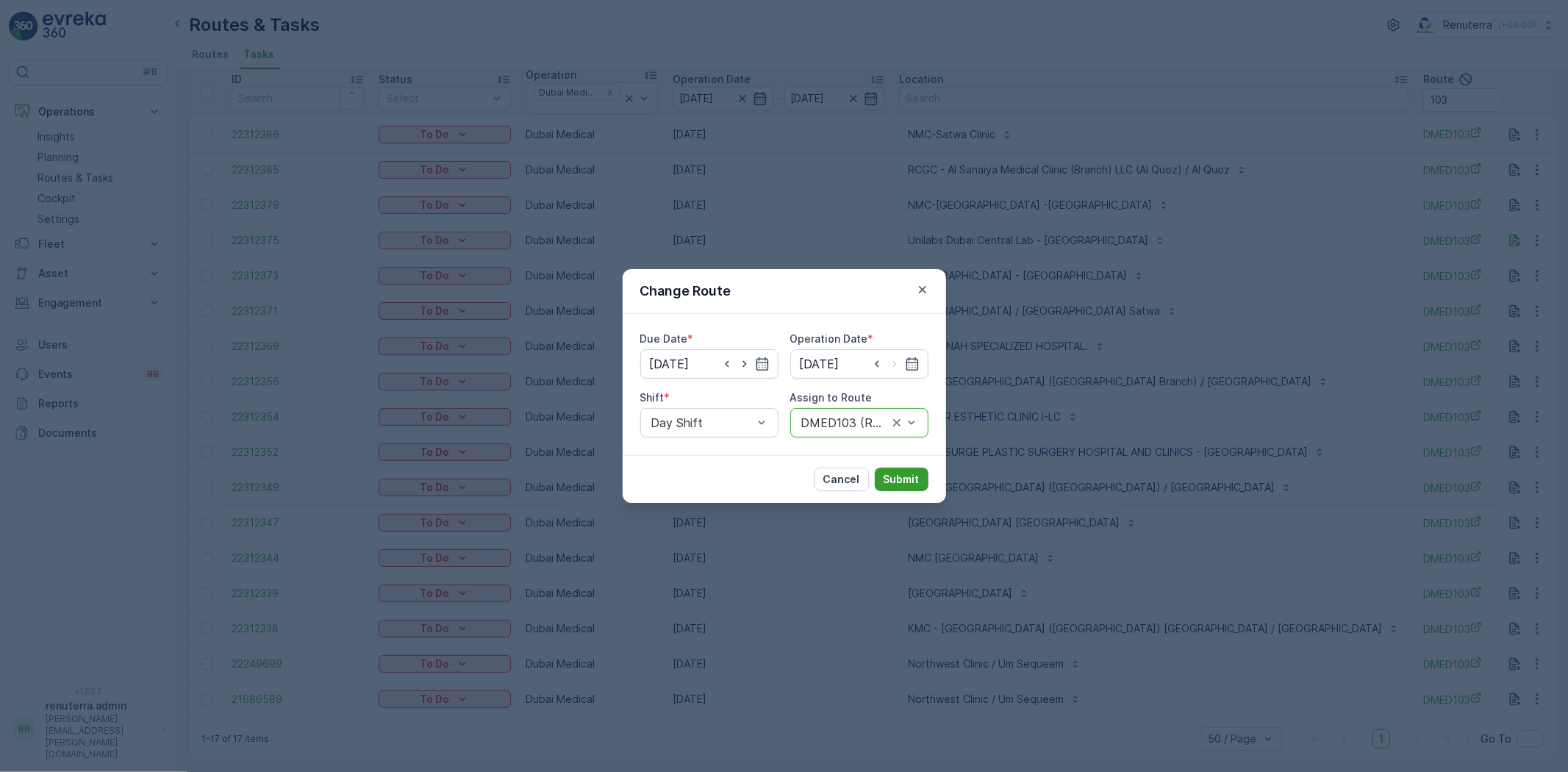
click at [908, 475] on p "Submit" at bounding box center [902, 479] width 36 height 15
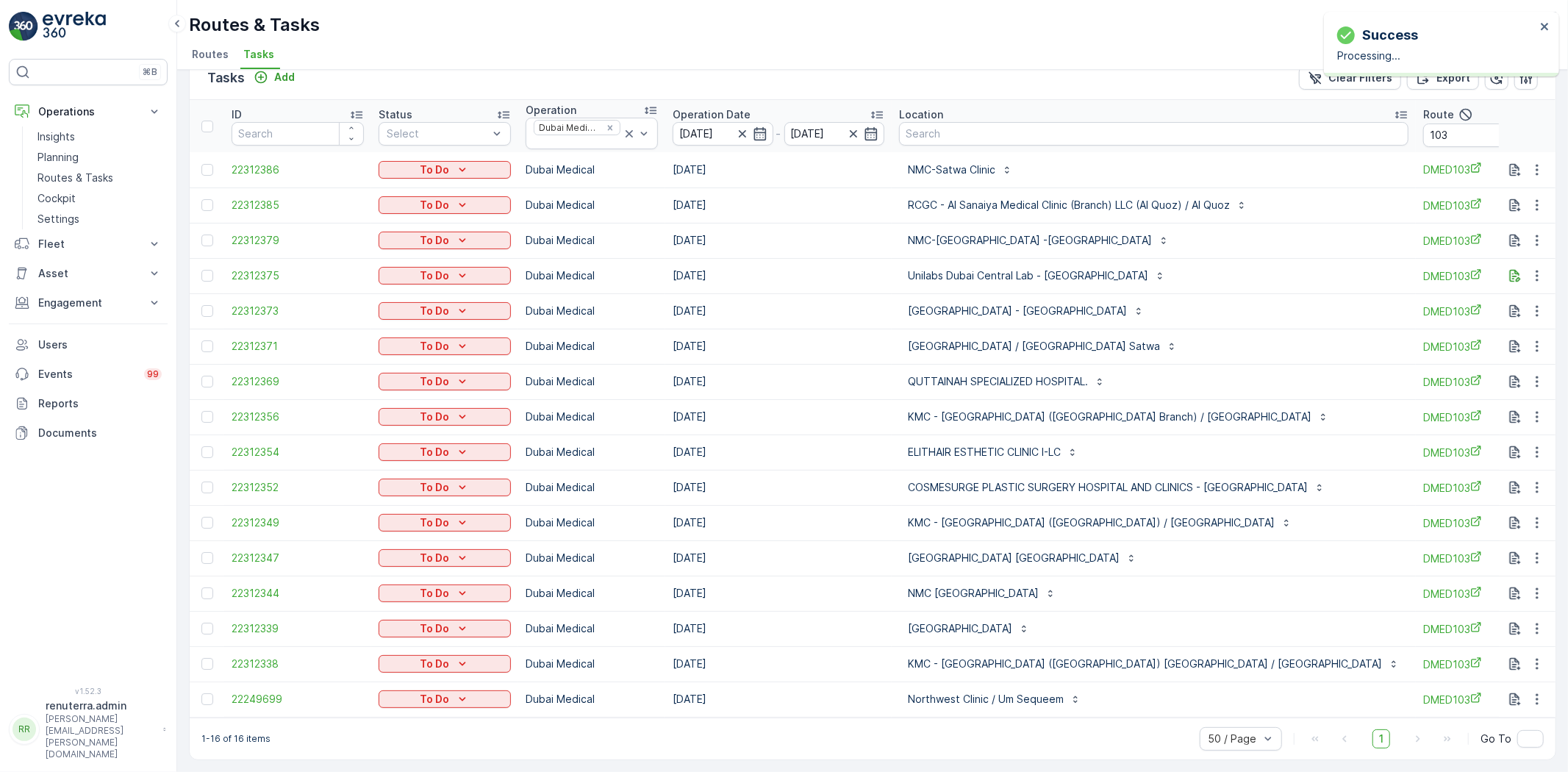
scroll to position [33, 0]
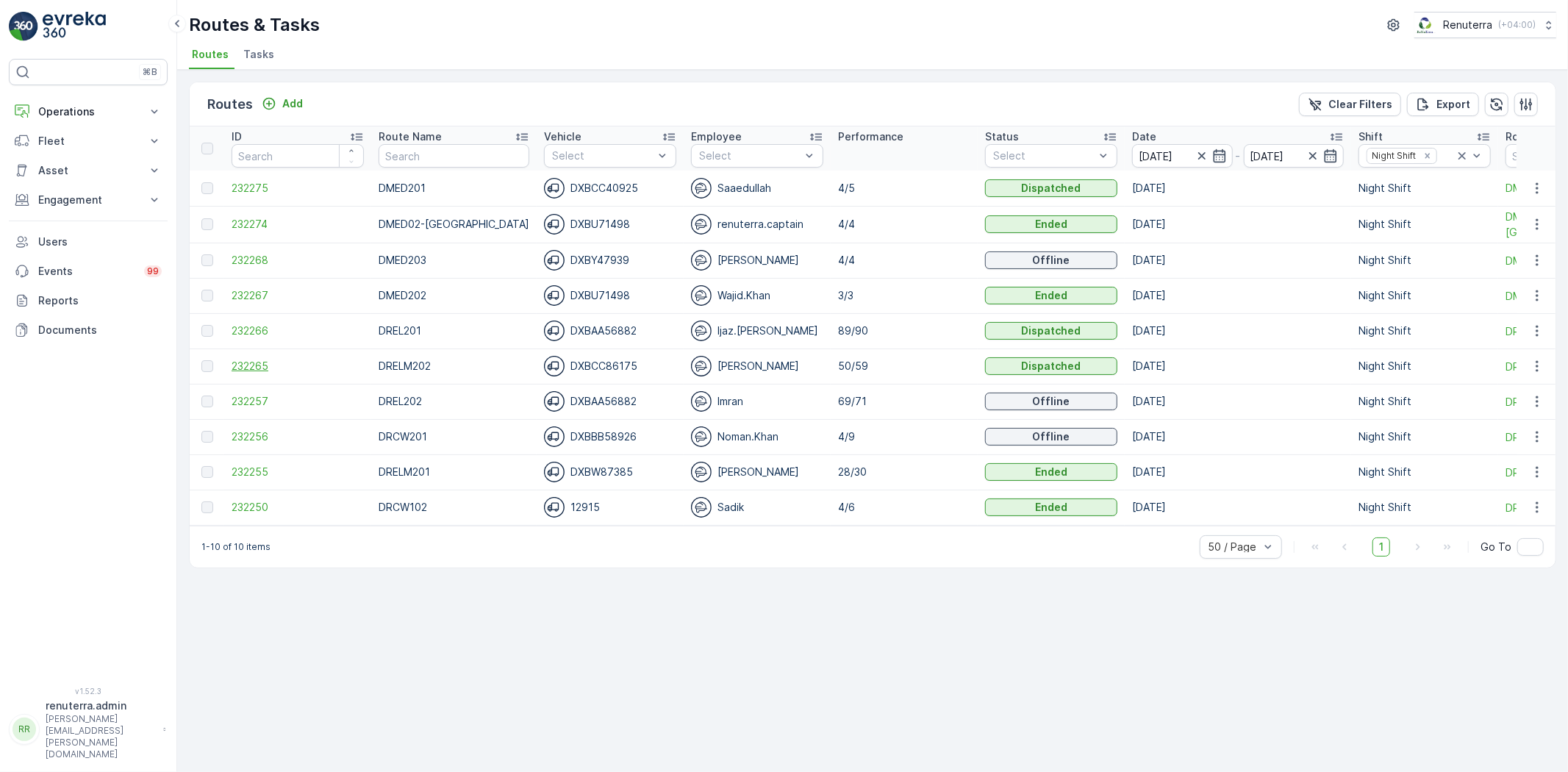
click at [254, 369] on span "232265" at bounding box center [298, 366] width 133 height 15
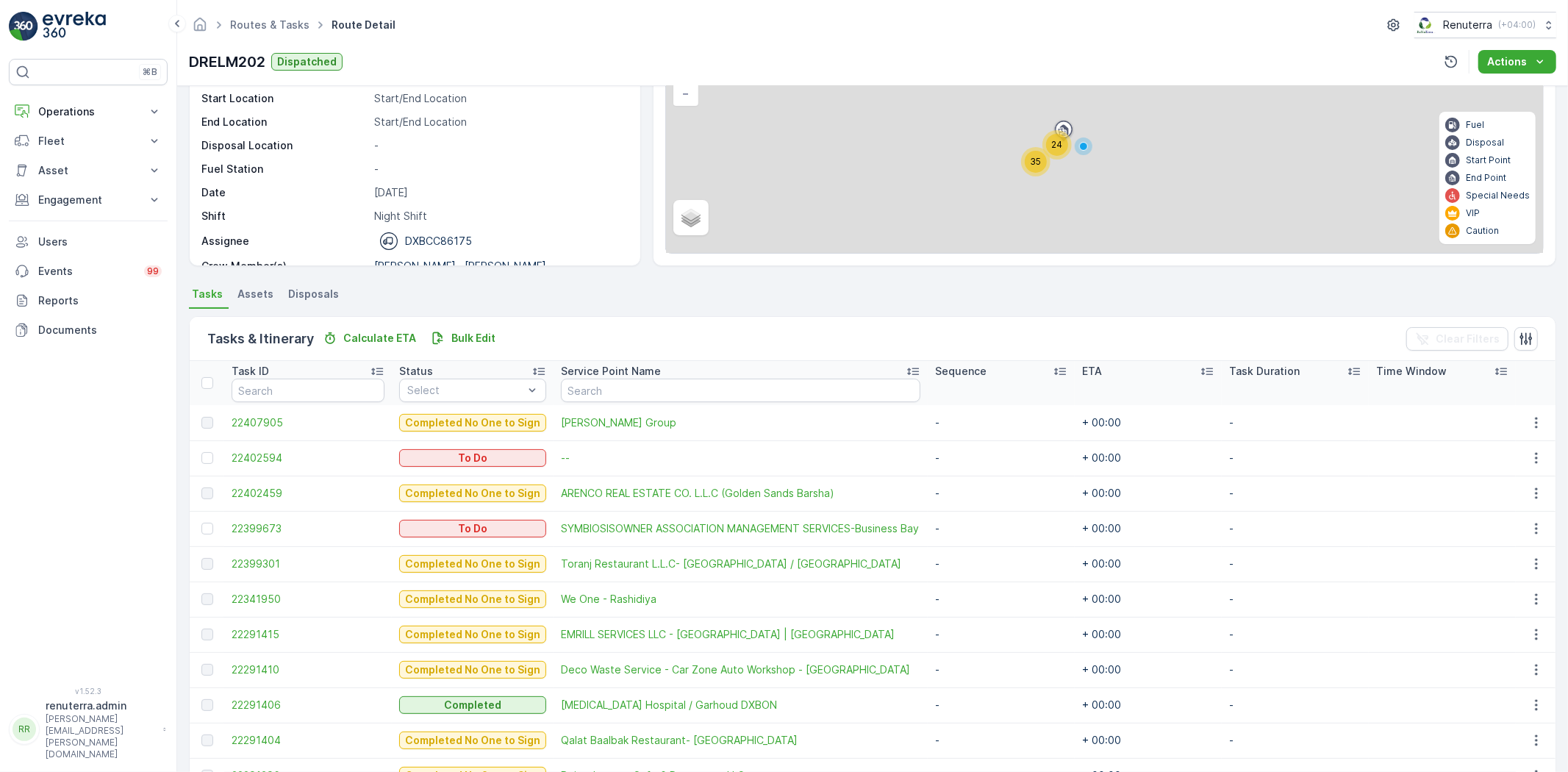
scroll to position [163, 0]
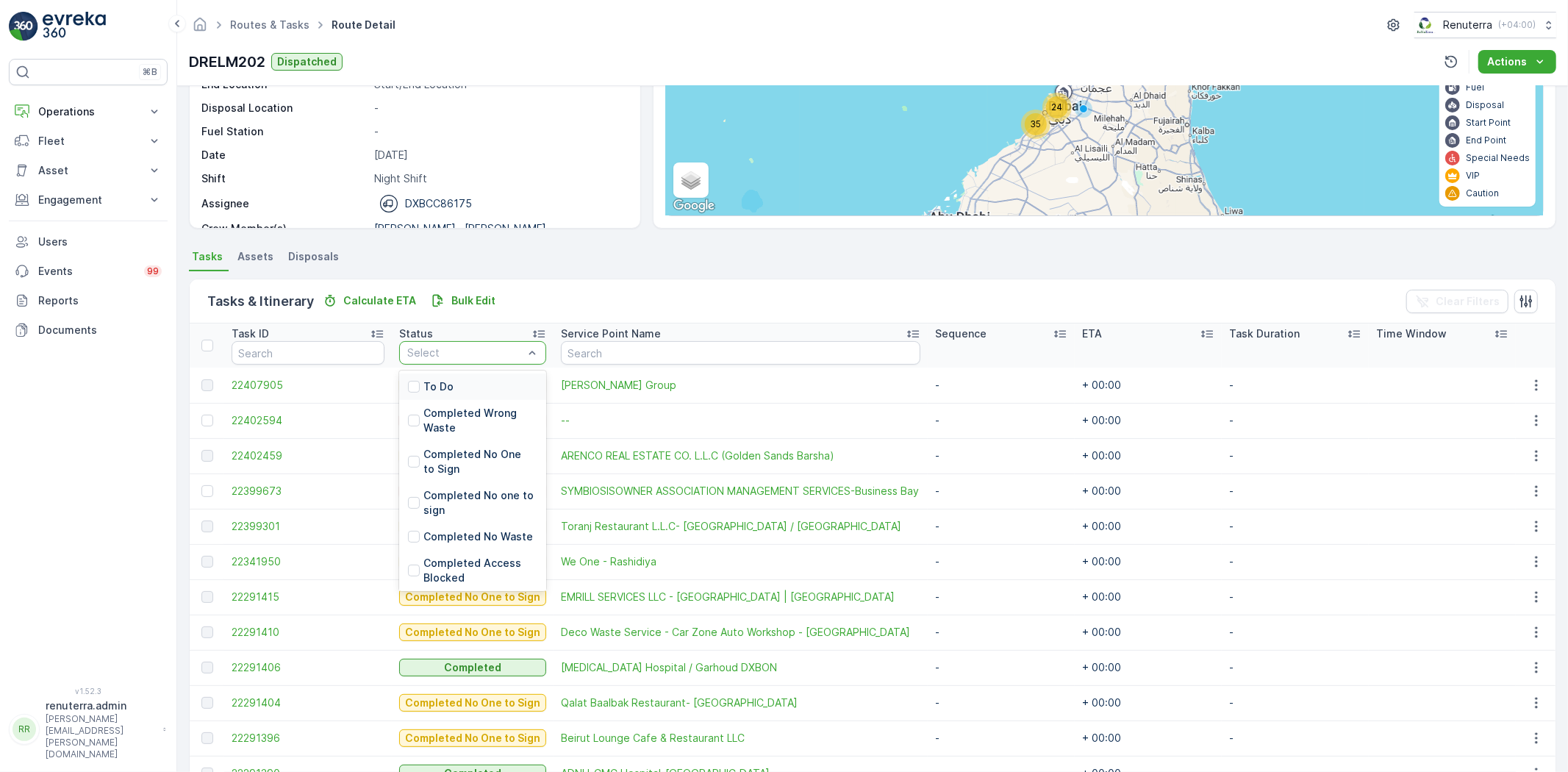
click at [495, 392] on div "To Do" at bounding box center [472, 386] width 147 height 27
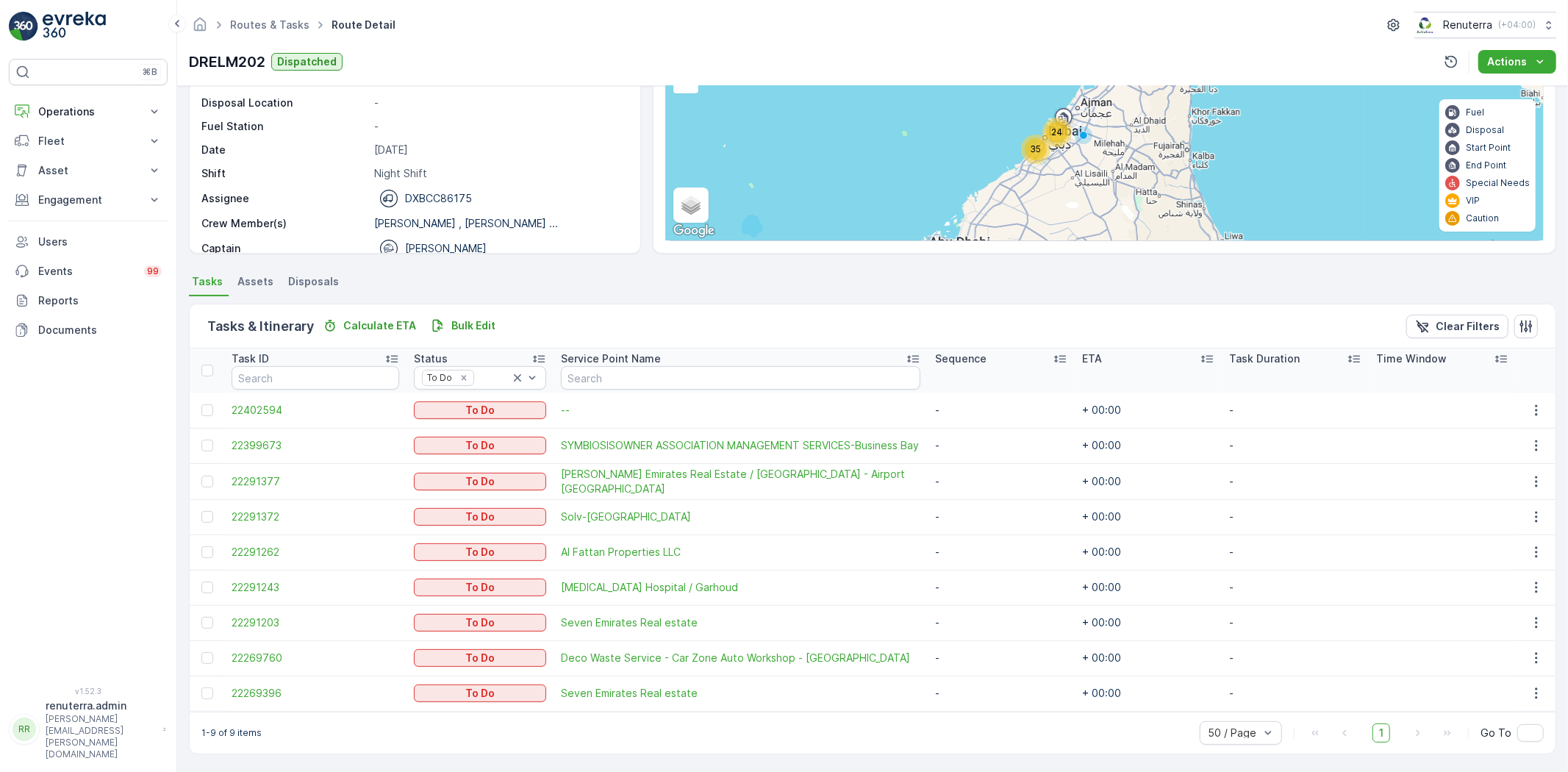
scroll to position [46, 0]
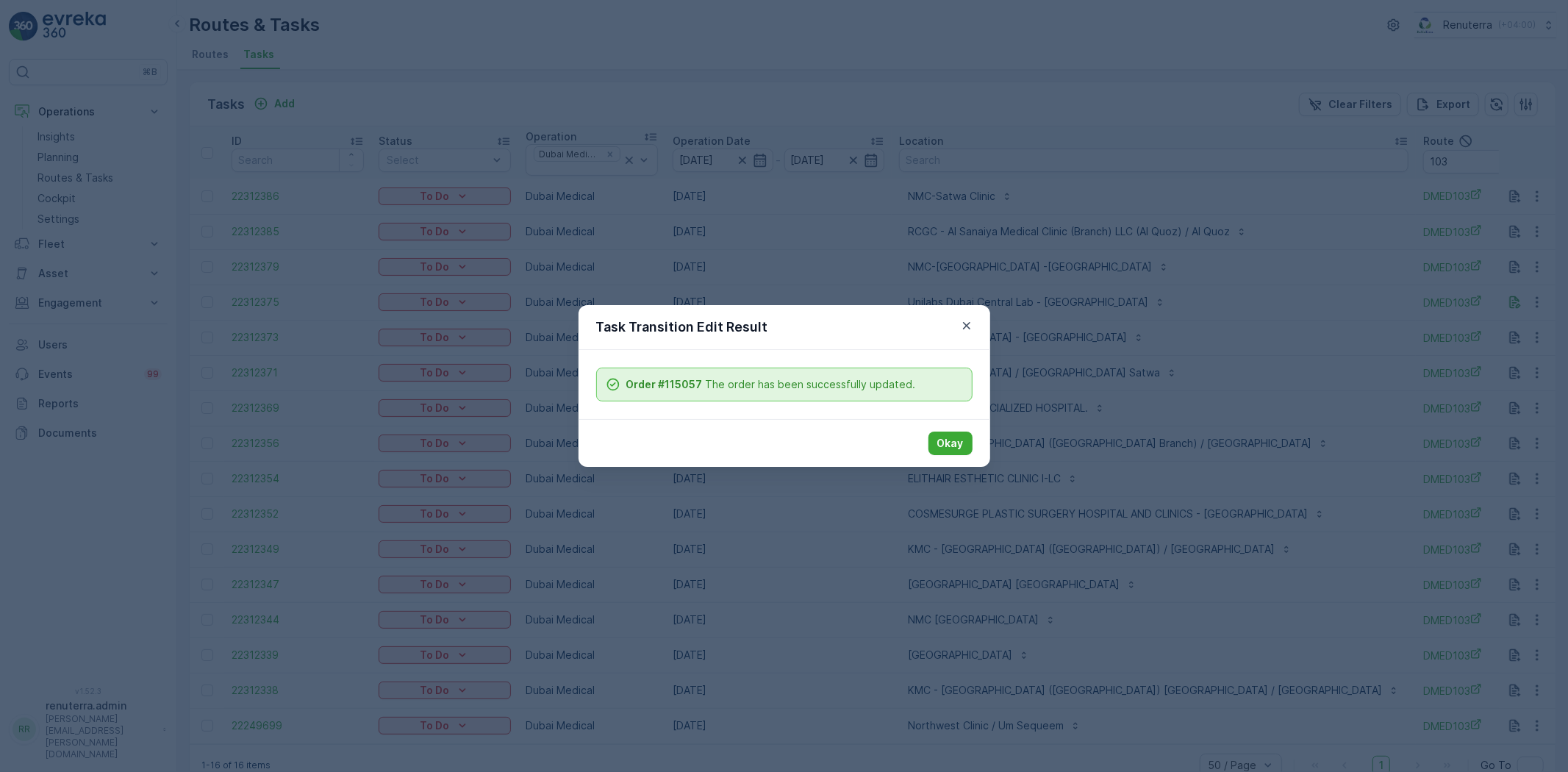
click at [951, 446] on p "Okay" at bounding box center [950, 442] width 27 height 15
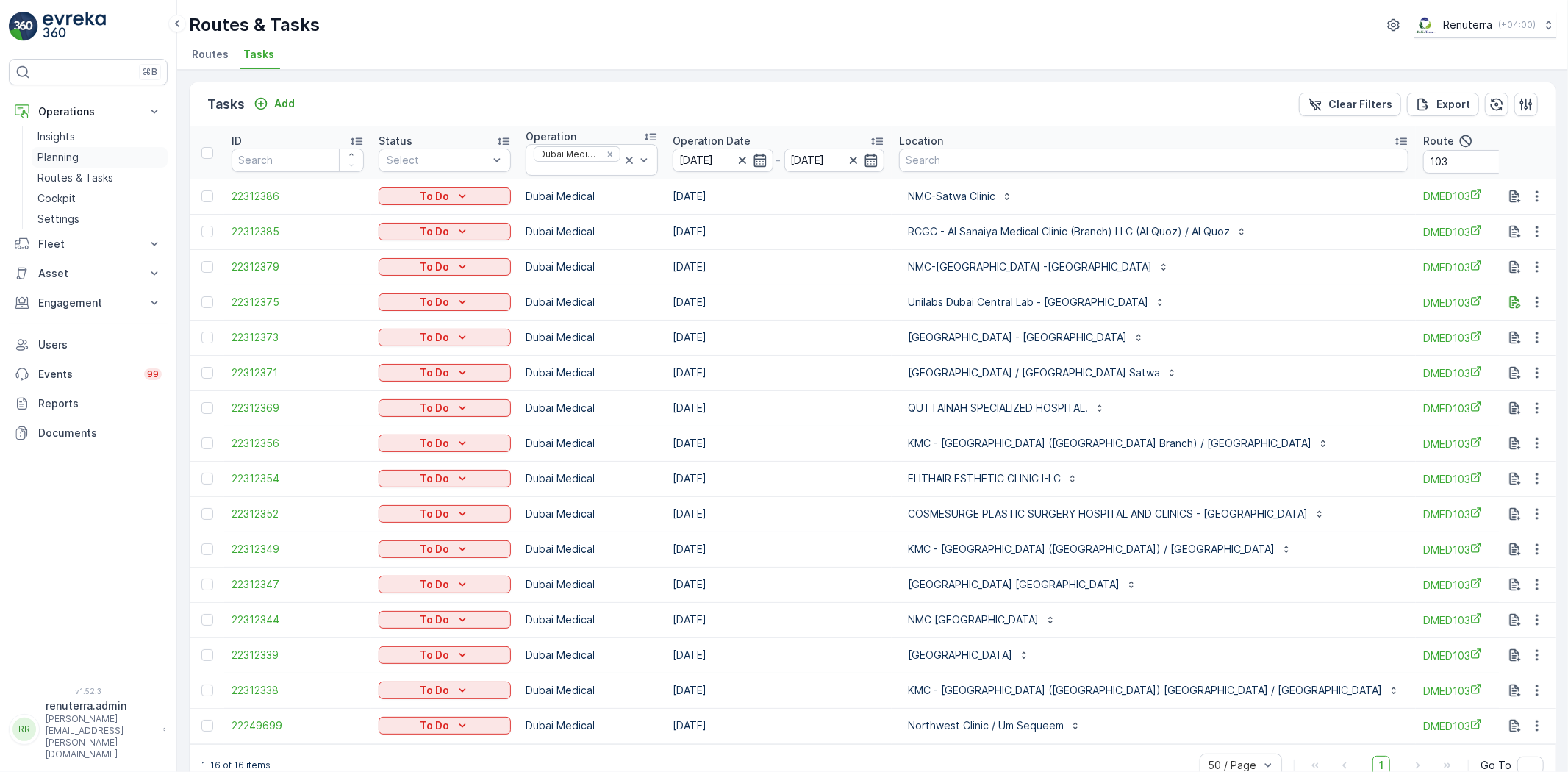
click at [66, 158] on p "Planning" at bounding box center [57, 157] width 41 height 15
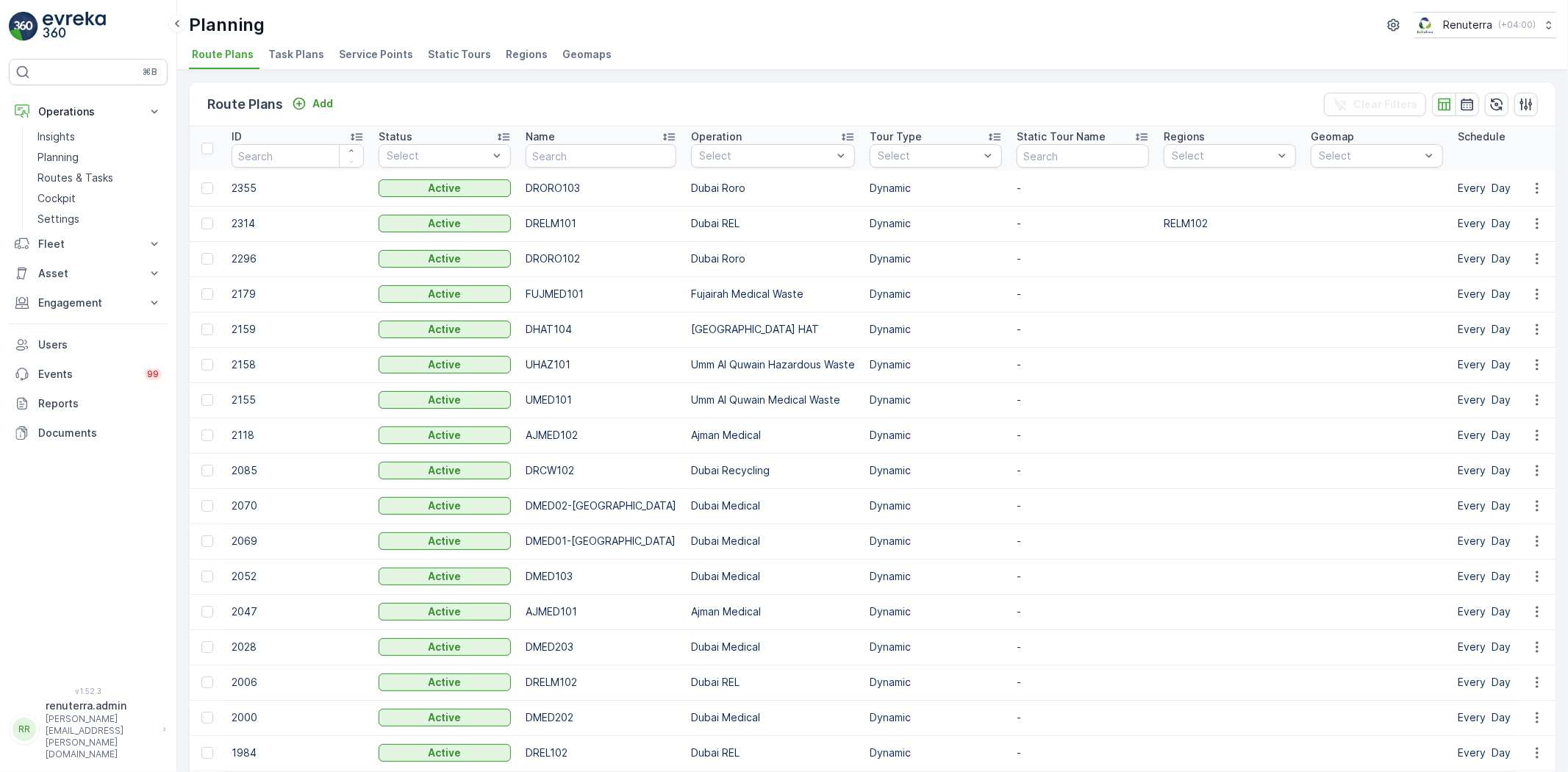
click at [356, 47] on span "Service Points" at bounding box center [377, 54] width 75 height 15
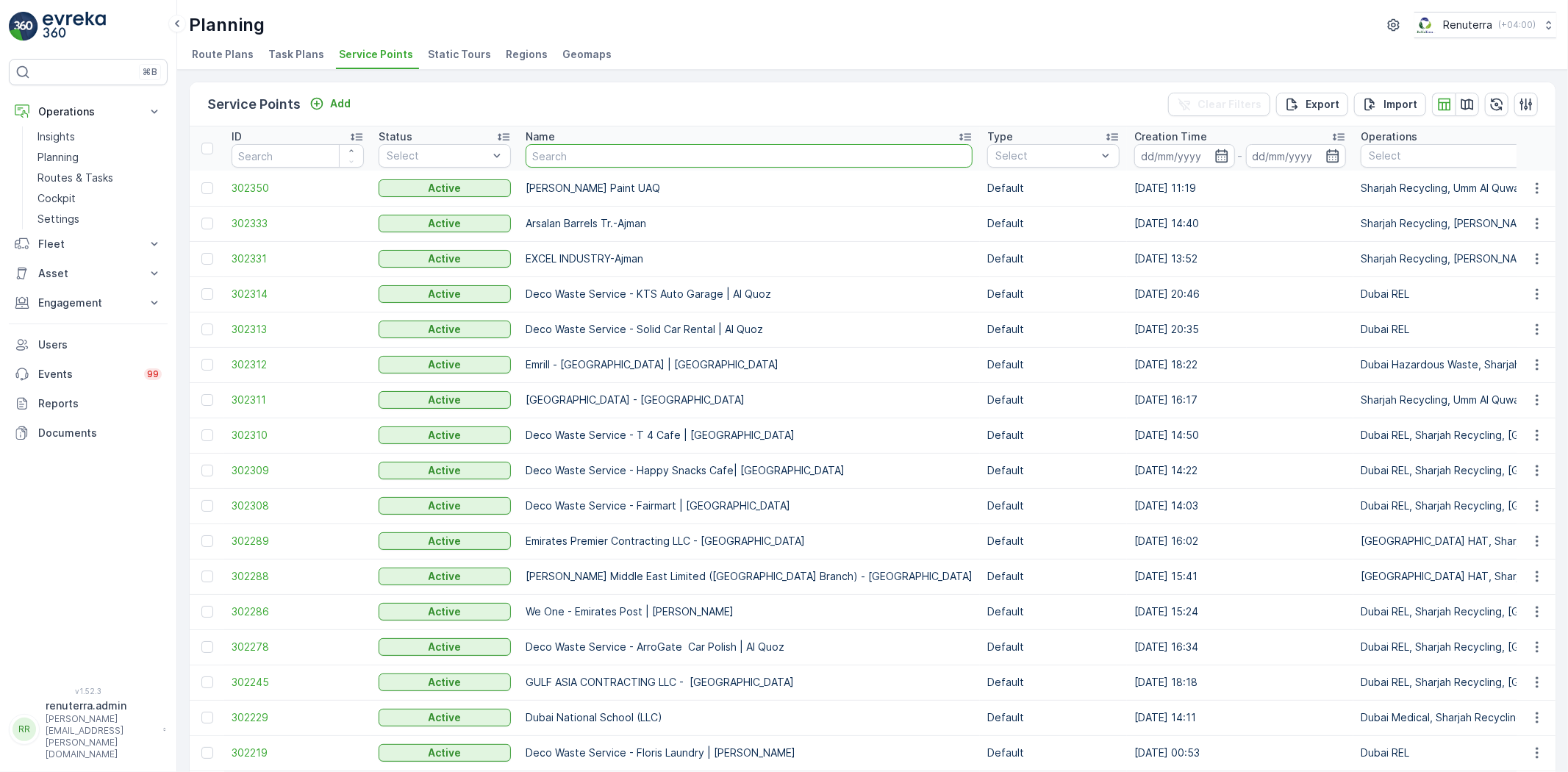
click at [667, 161] on input "text" at bounding box center [749, 155] width 447 height 23
type input "Salam"
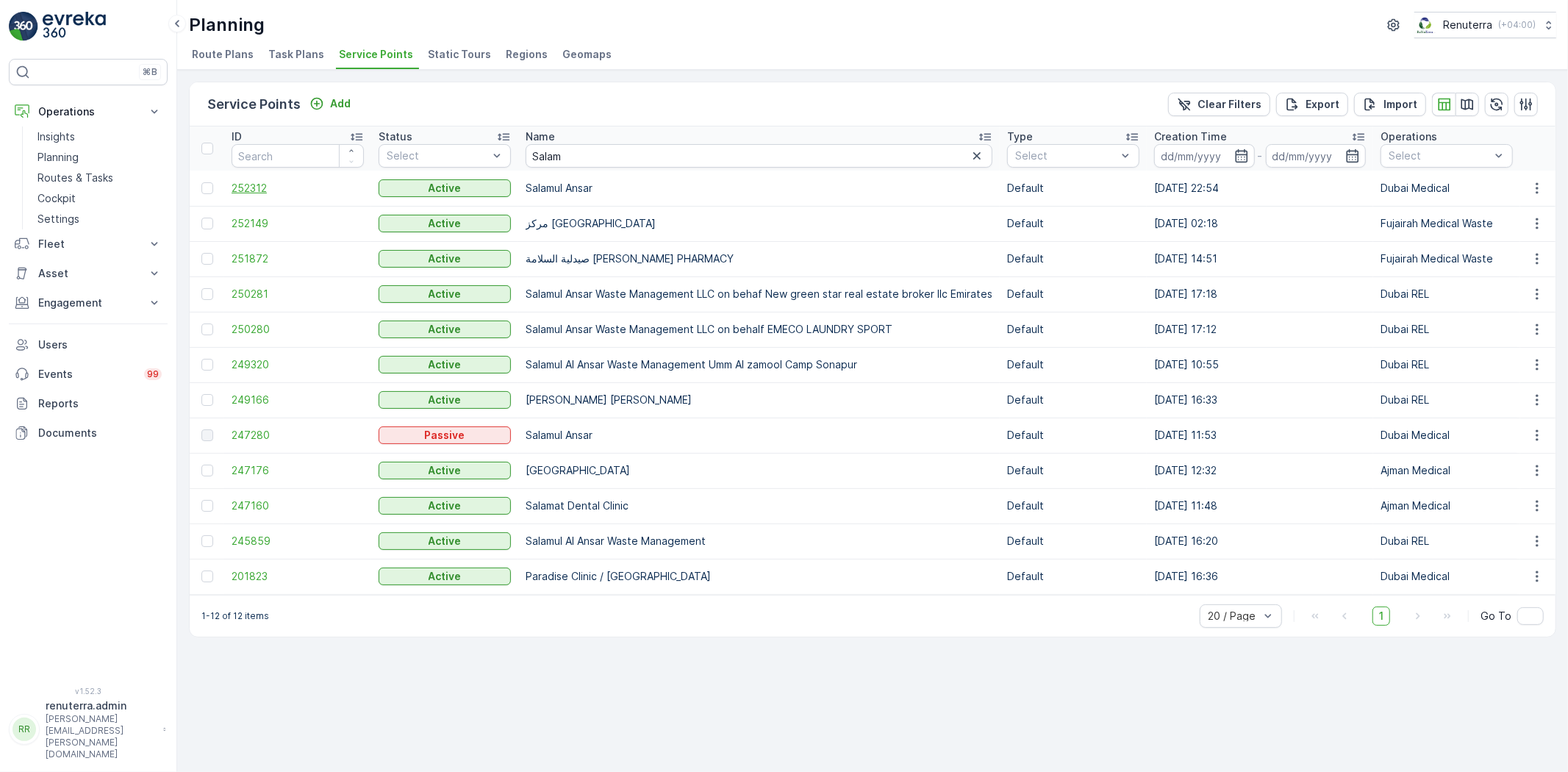
click at [239, 188] on span "252312" at bounding box center [298, 187] width 133 height 15
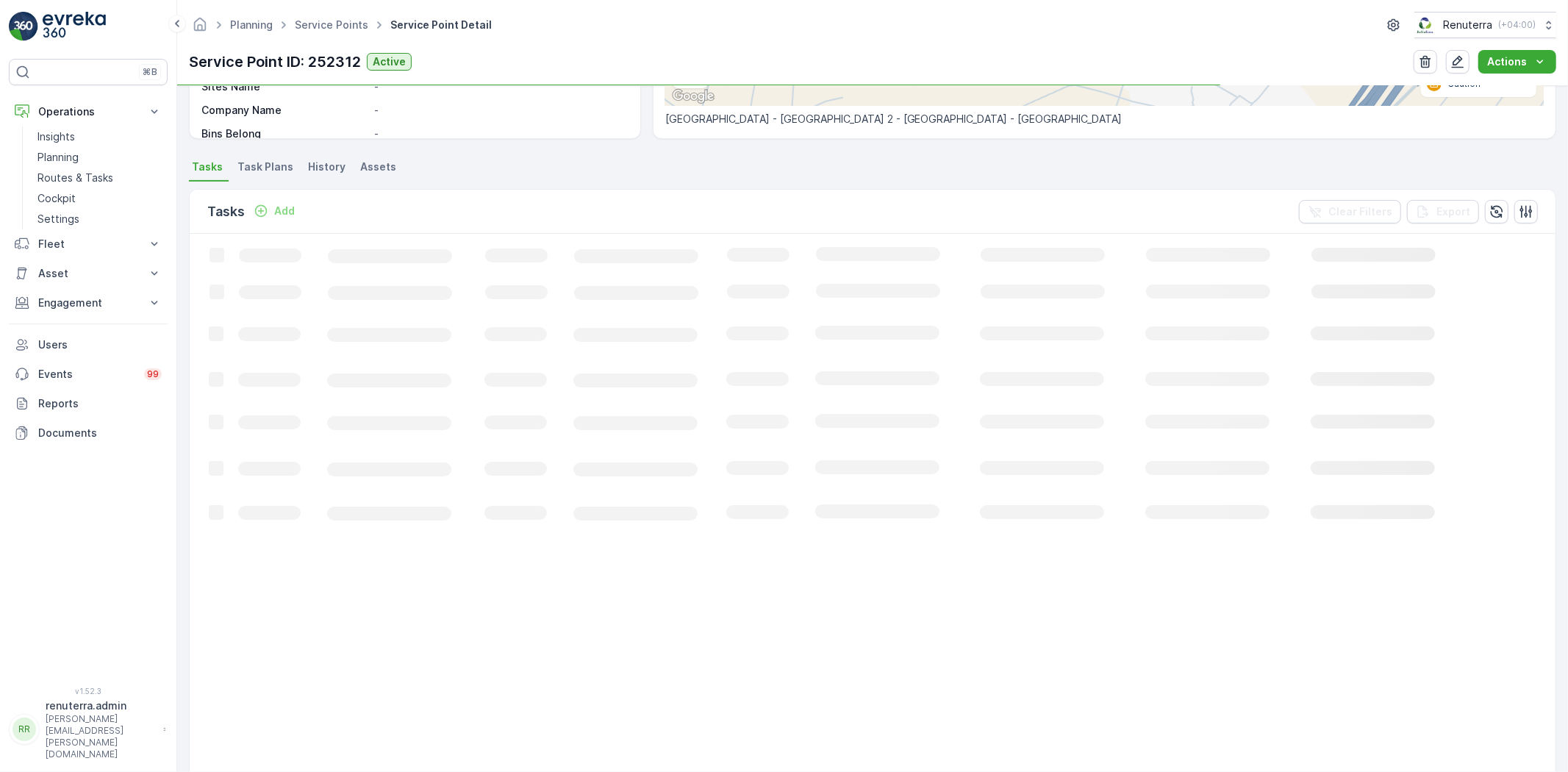
scroll to position [408, 0]
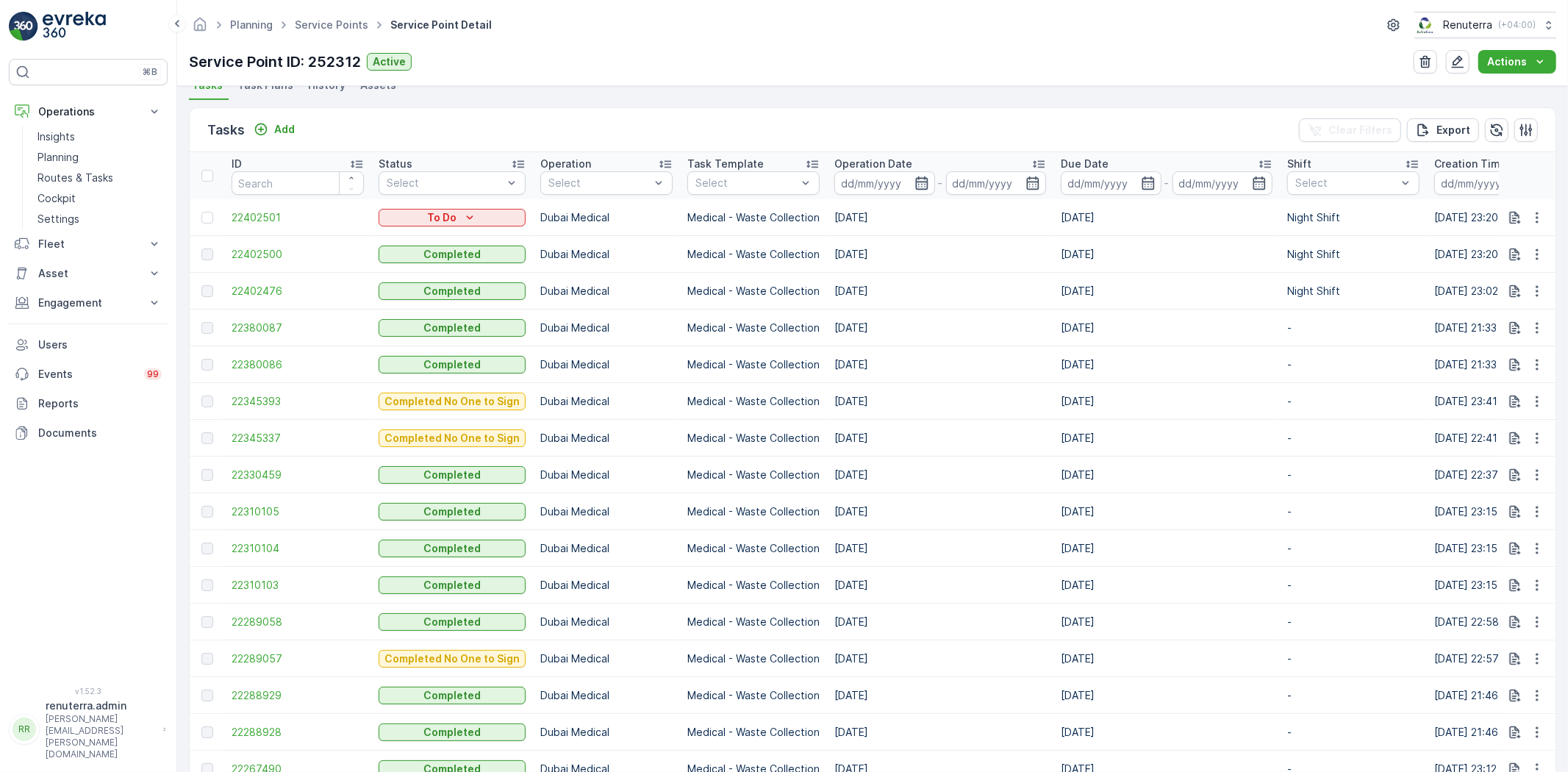
click at [917, 180] on icon "button" at bounding box center [922, 182] width 12 height 13
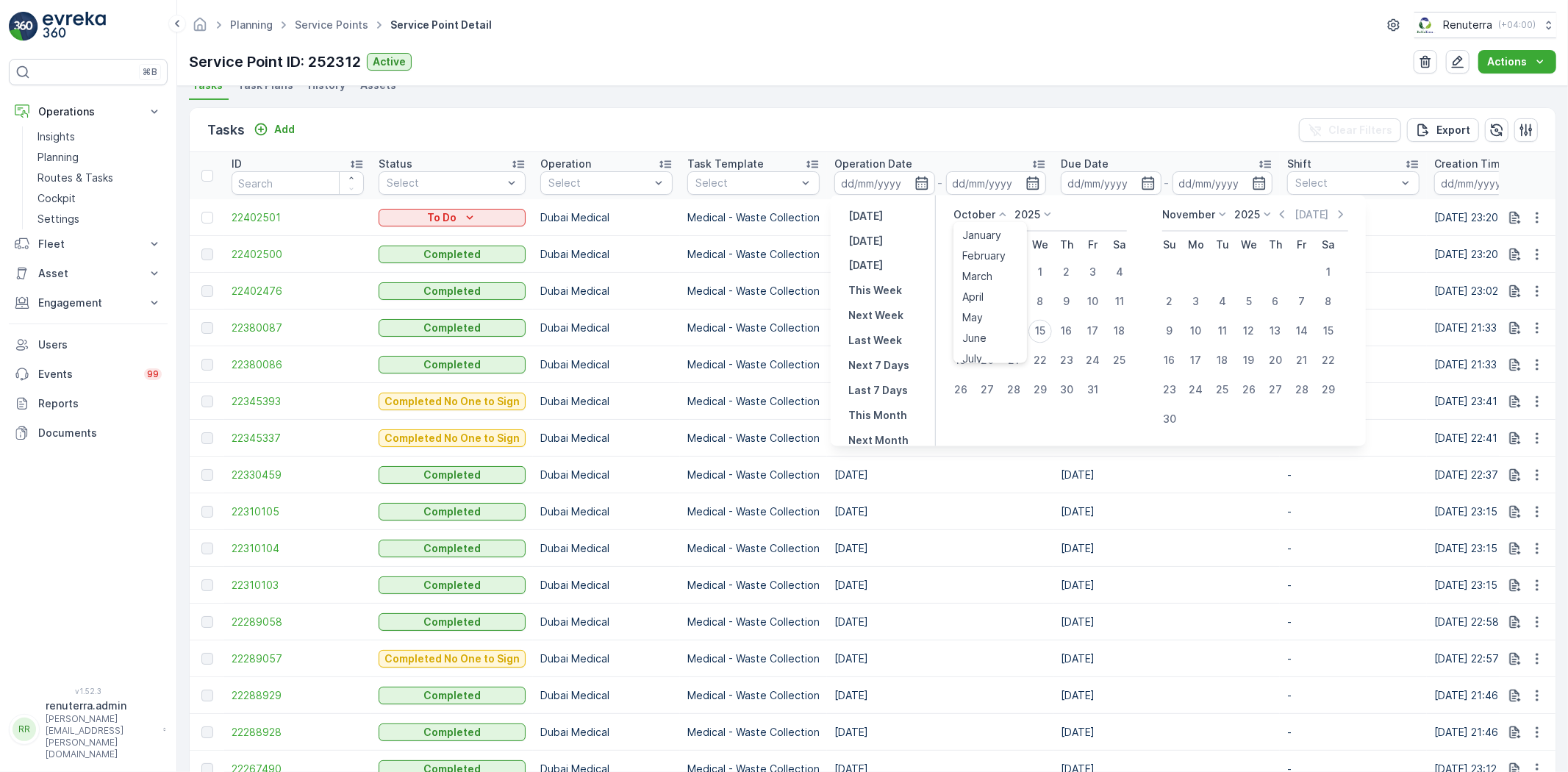
click at [1004, 219] on icon at bounding box center [1002, 214] width 15 height 15
click at [996, 291] on span "September" at bounding box center [990, 289] width 56 height 15
click at [987, 269] on div "1" at bounding box center [987, 272] width 23 height 23
type input "01.09.2025"
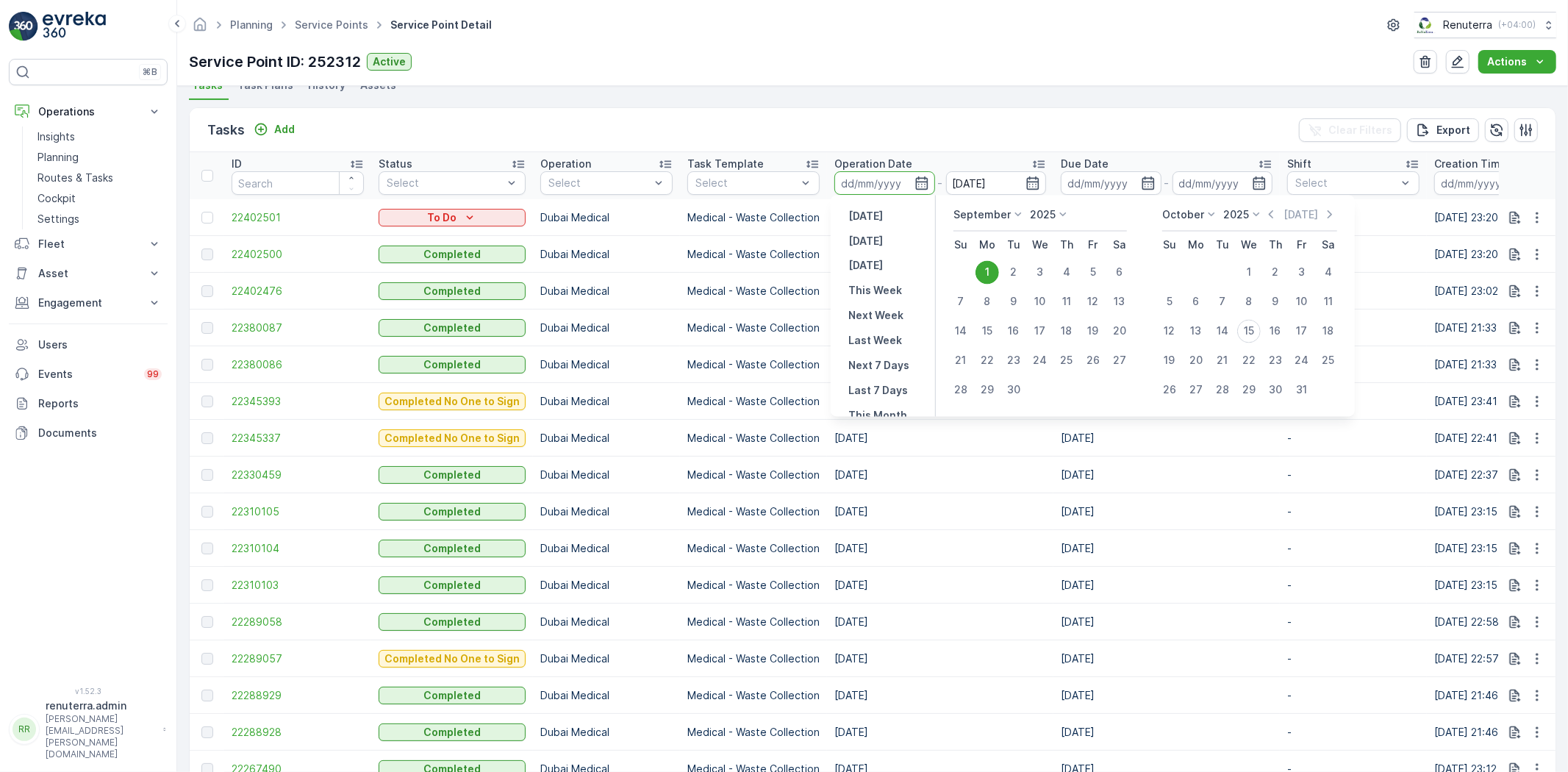
click at [987, 269] on div "1" at bounding box center [987, 272] width 23 height 23
type input "01.09.2025"
click at [987, 269] on div "1" at bounding box center [987, 272] width 23 height 23
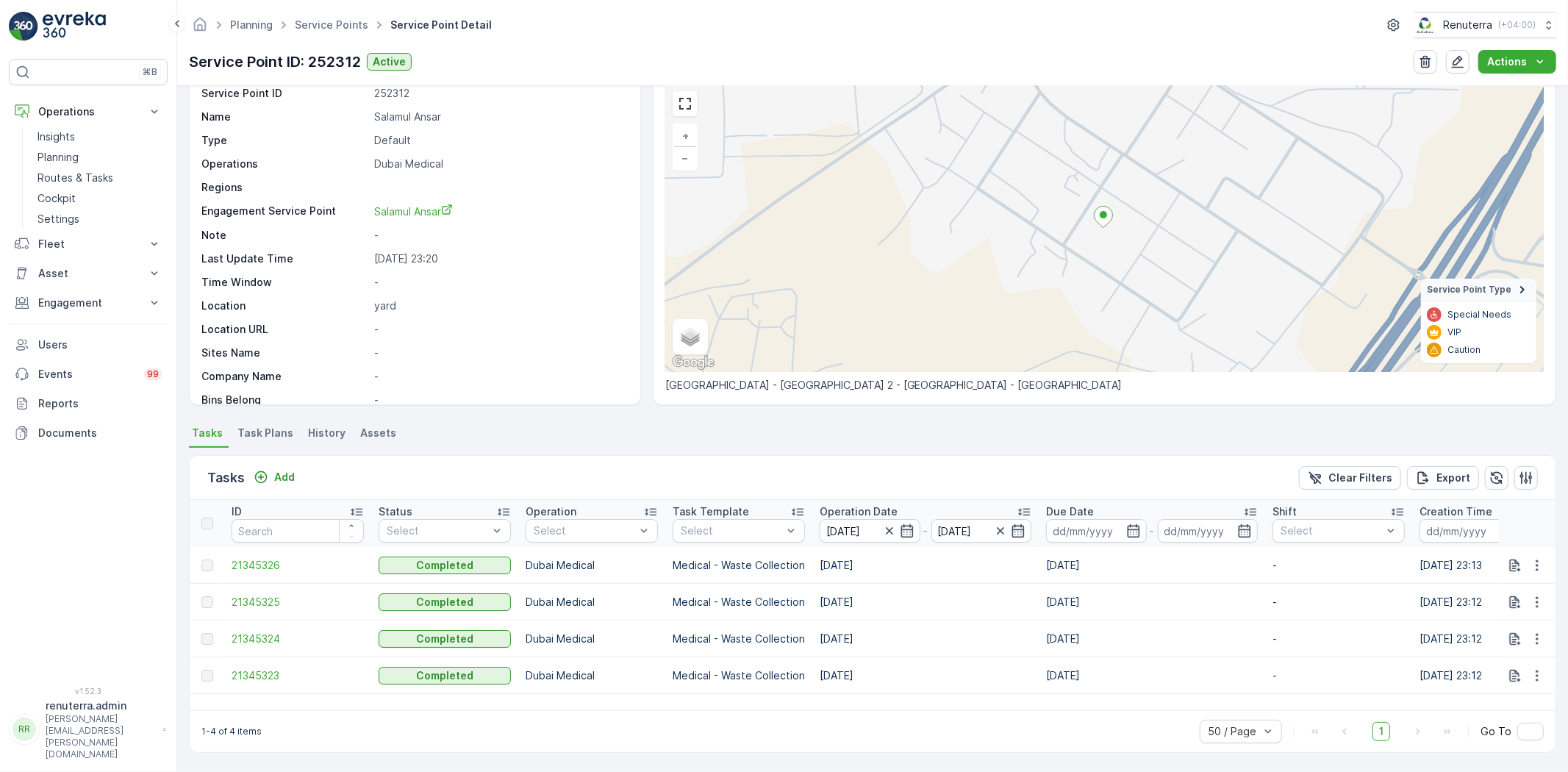
scroll to position [60, 0]
click at [244, 677] on span "21345323" at bounding box center [298, 676] width 133 height 15
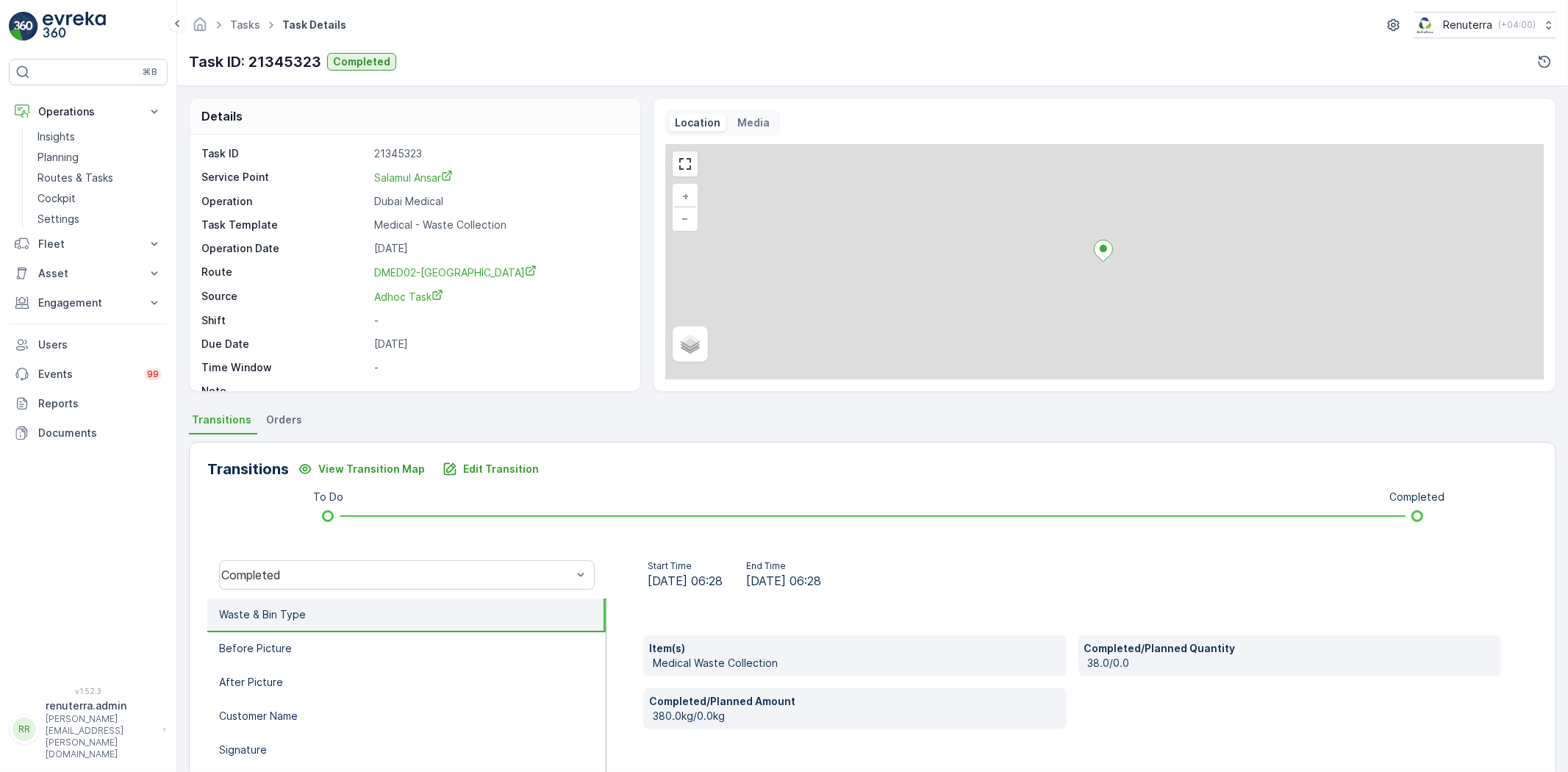
scroll to position [82, 0]
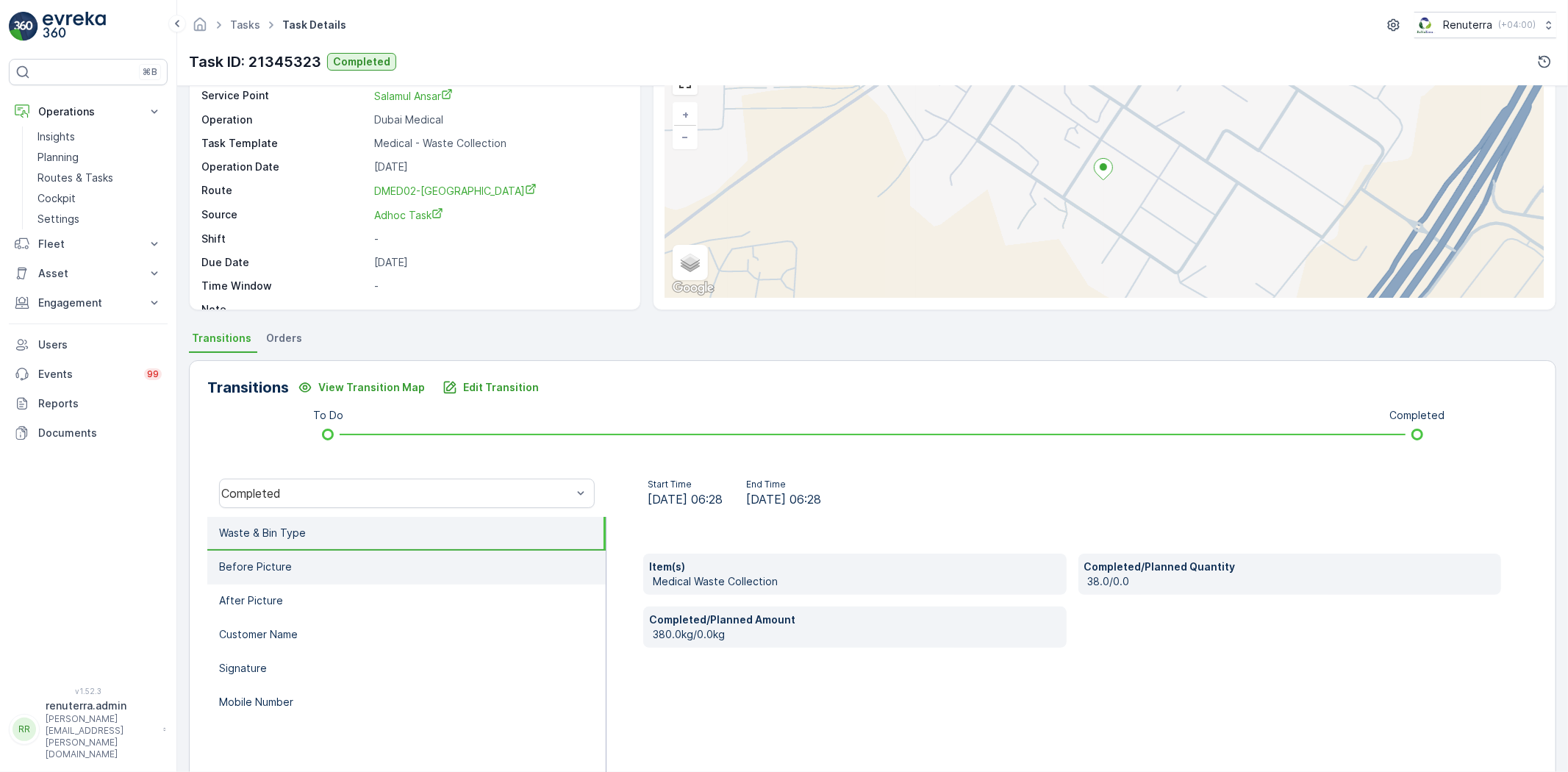
click at [361, 569] on li "Before Picture" at bounding box center [406, 567] width 398 height 34
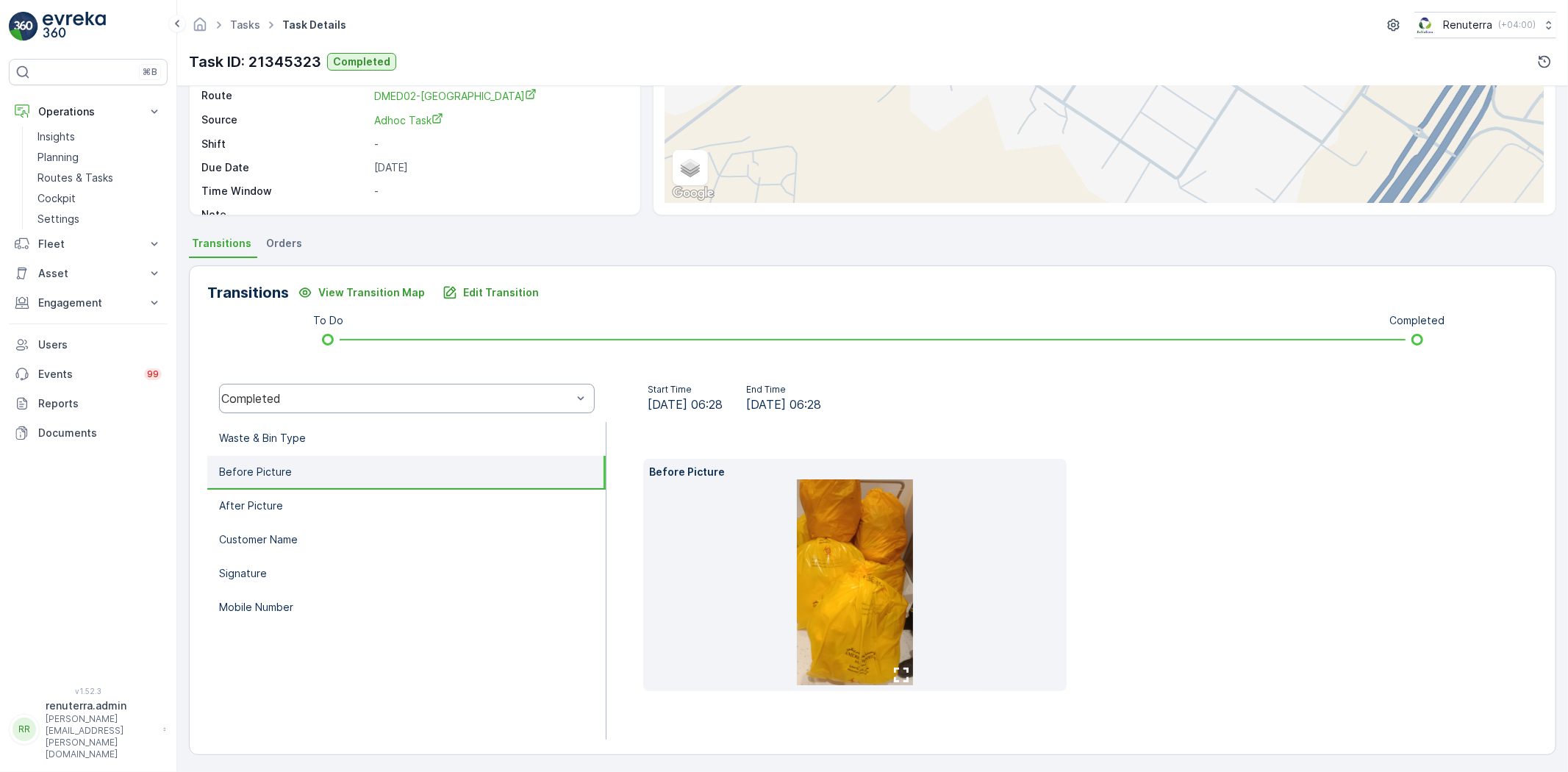
scroll to position [178, 0]
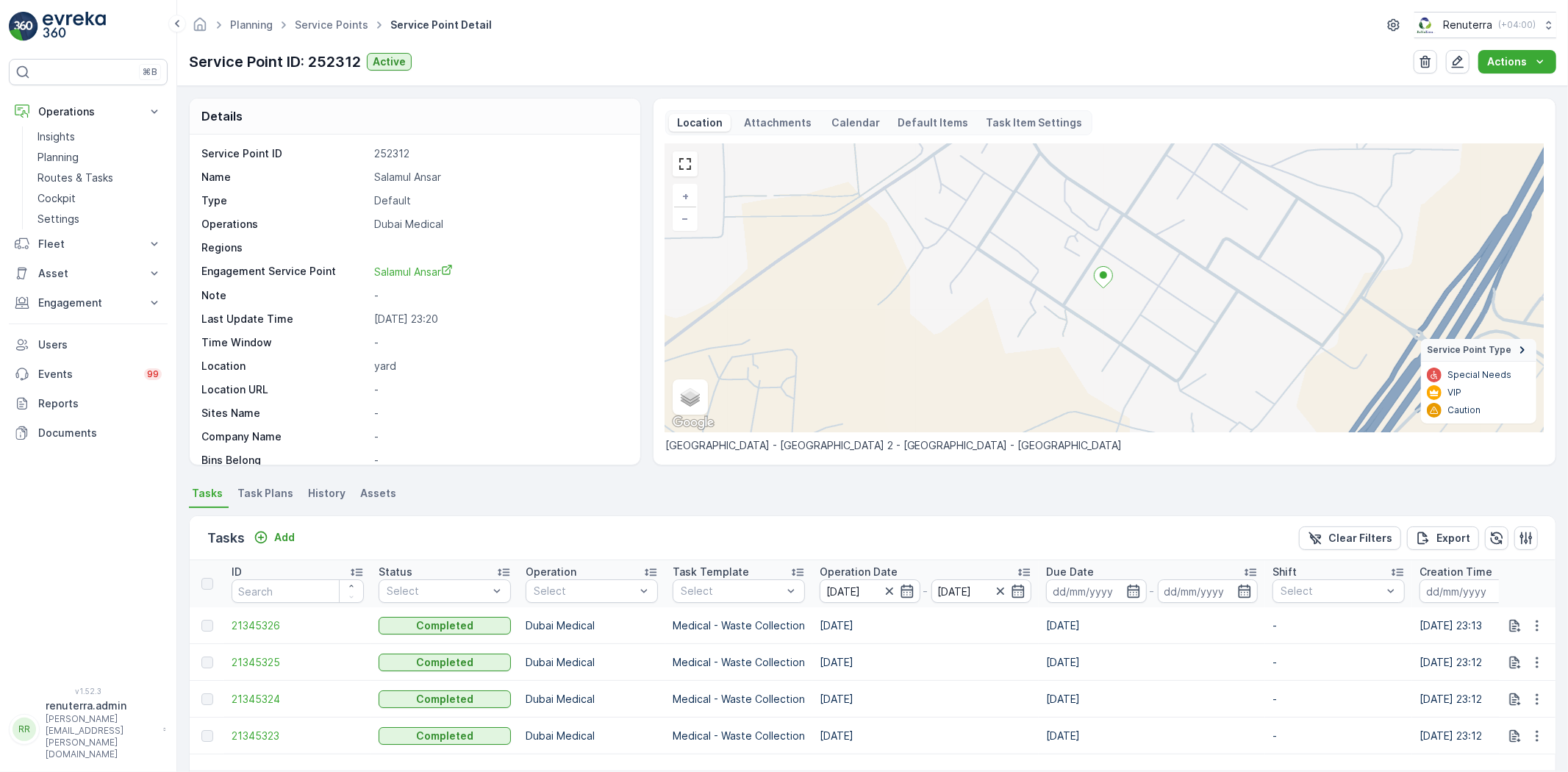
click at [272, 175] on p "Name" at bounding box center [285, 177] width 167 height 15
drag, startPoint x: 272, startPoint y: 175, endPoint x: 99, endPoint y: 27, distance: 227.7
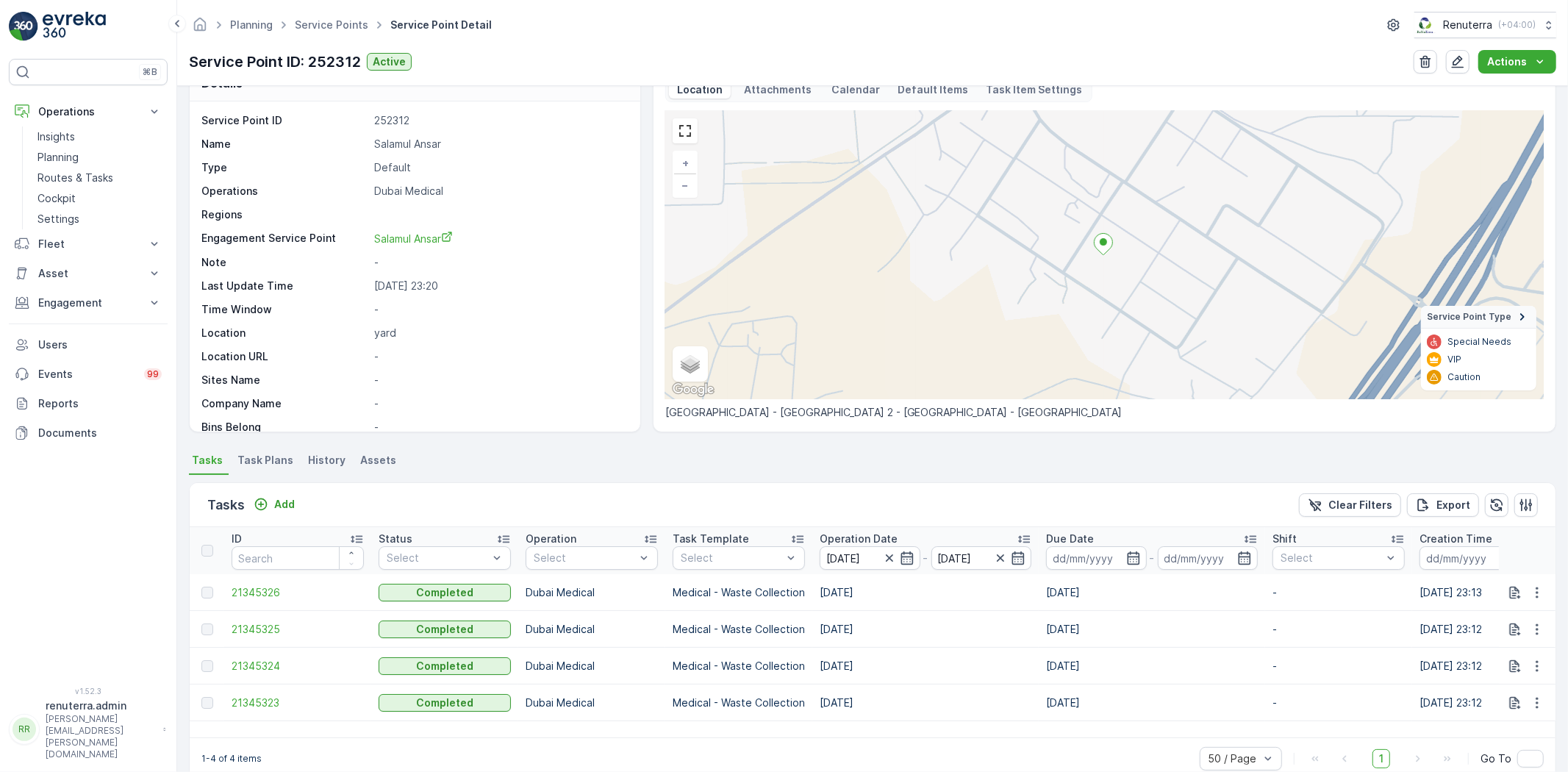
scroll to position [60, 0]
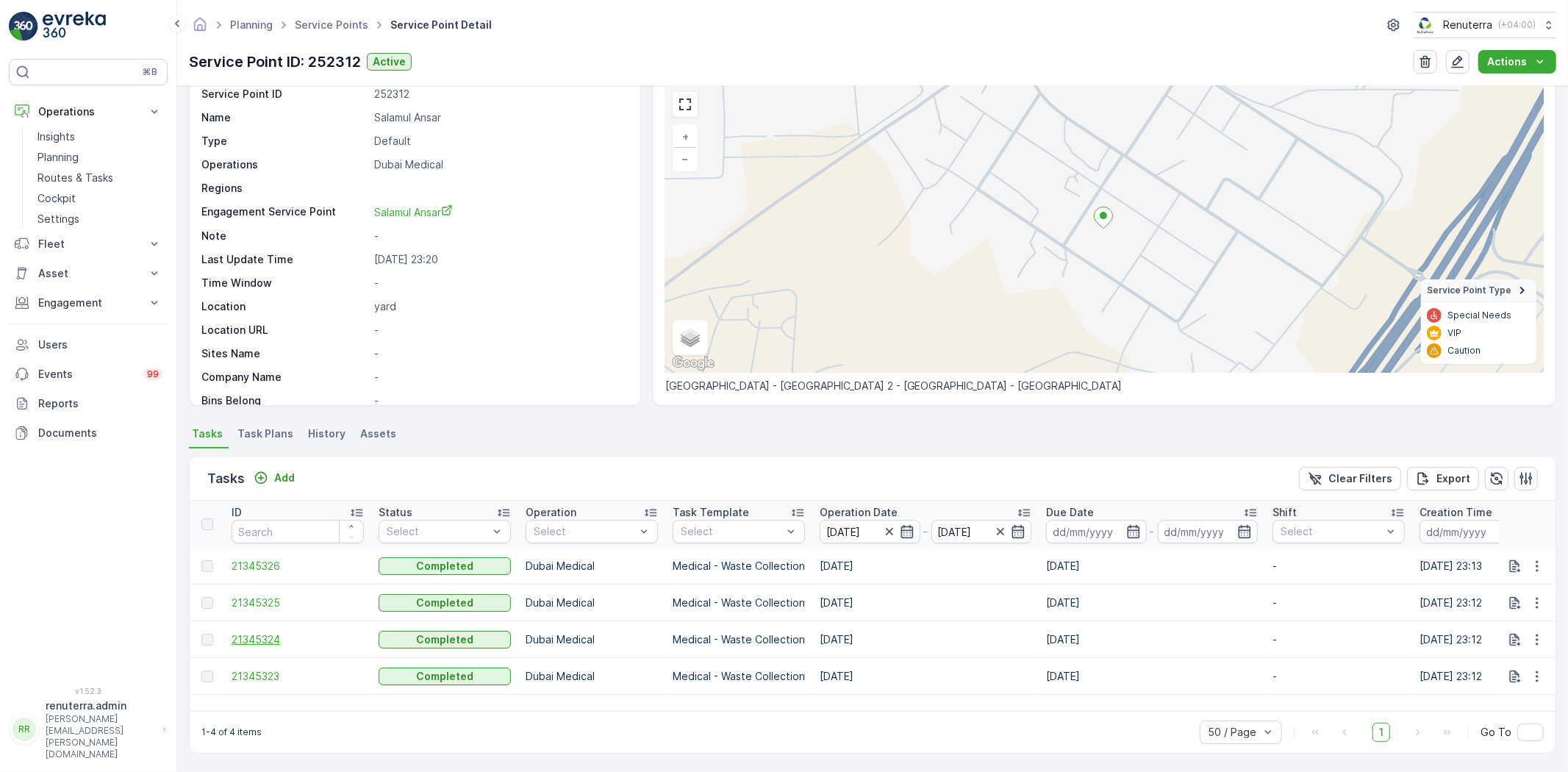
click at [270, 638] on span "21345324" at bounding box center [298, 639] width 133 height 15
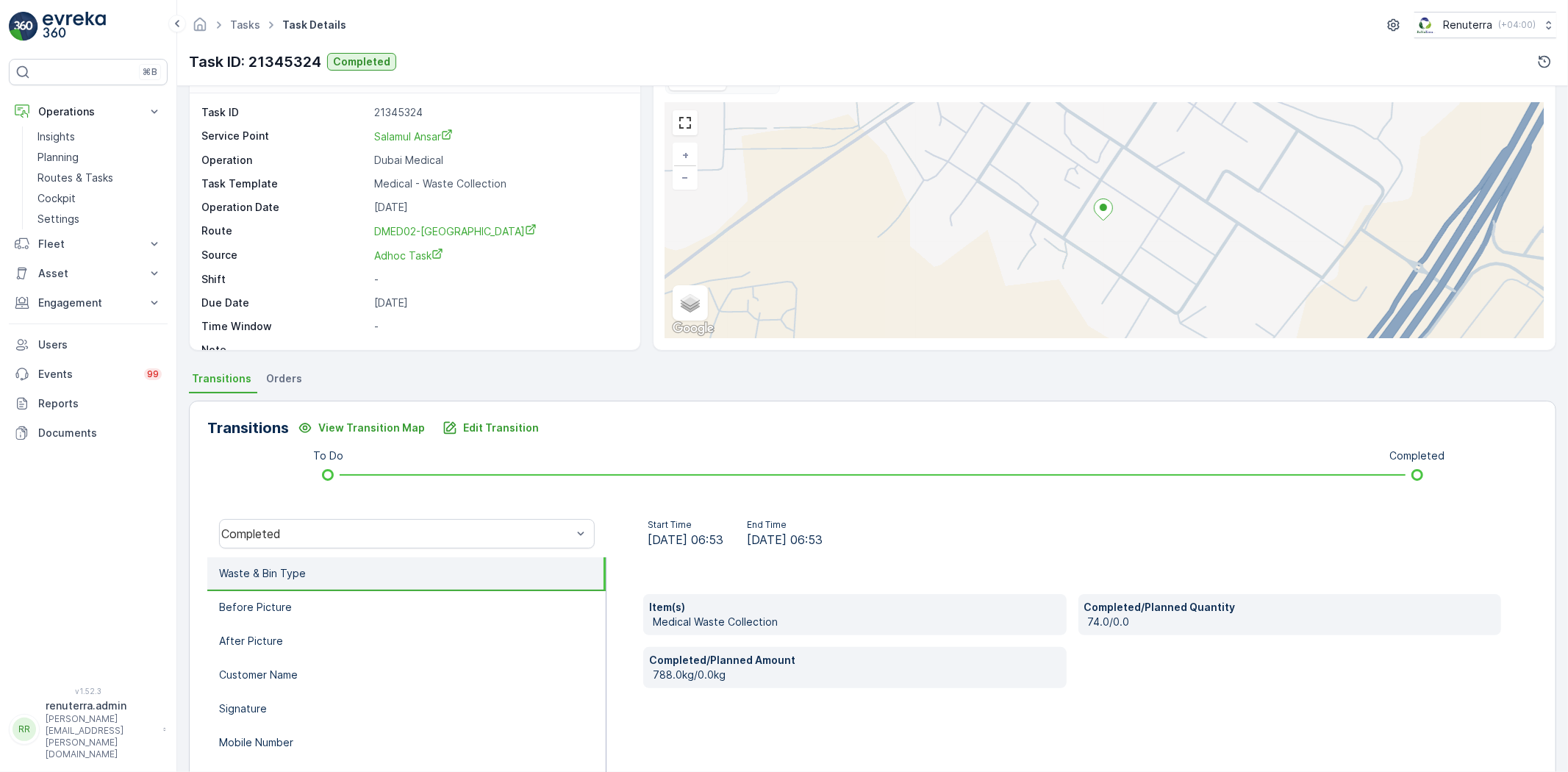
scroll to position [82, 0]
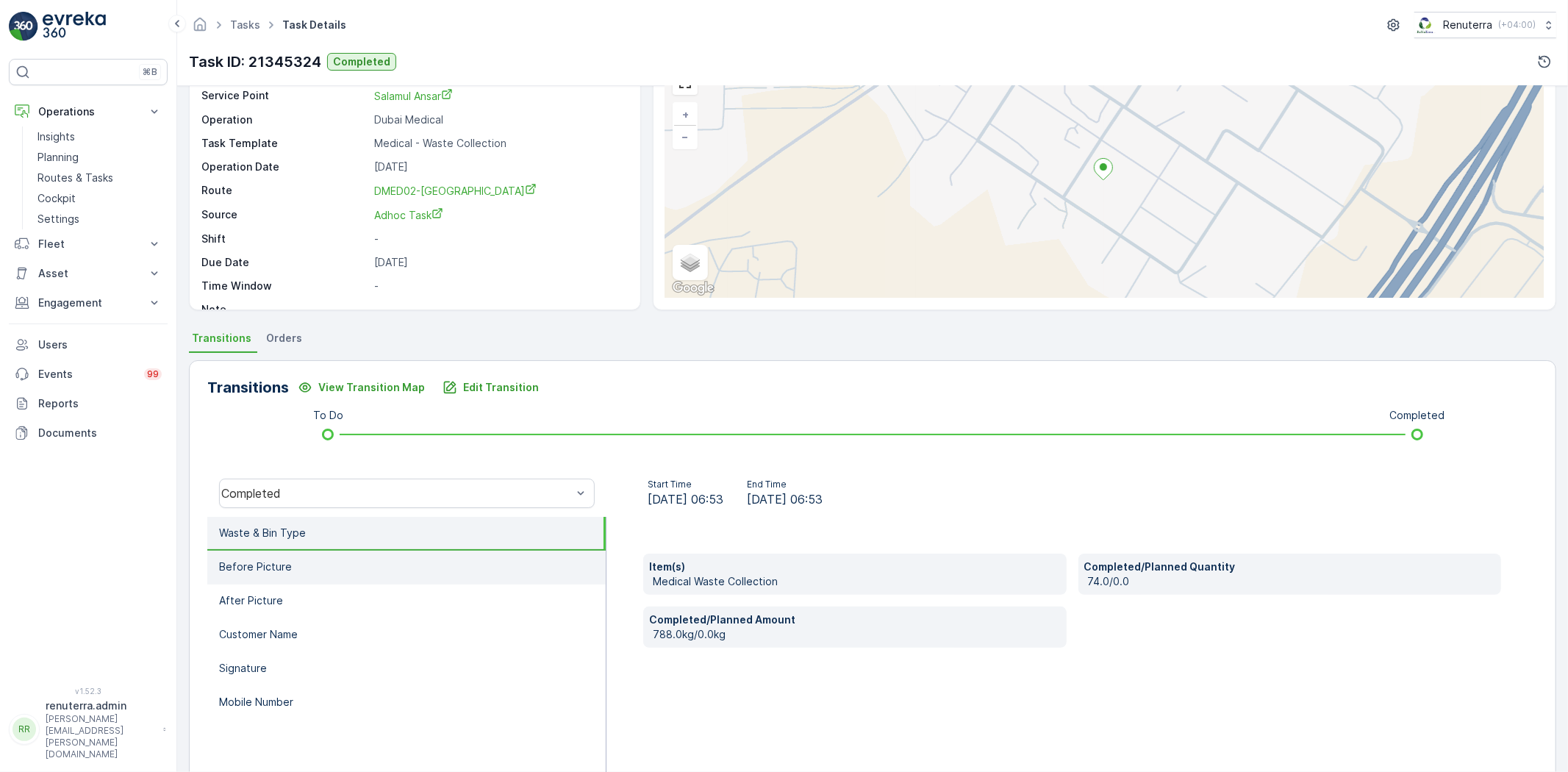
click at [322, 559] on li "Before Picture" at bounding box center [406, 567] width 398 height 34
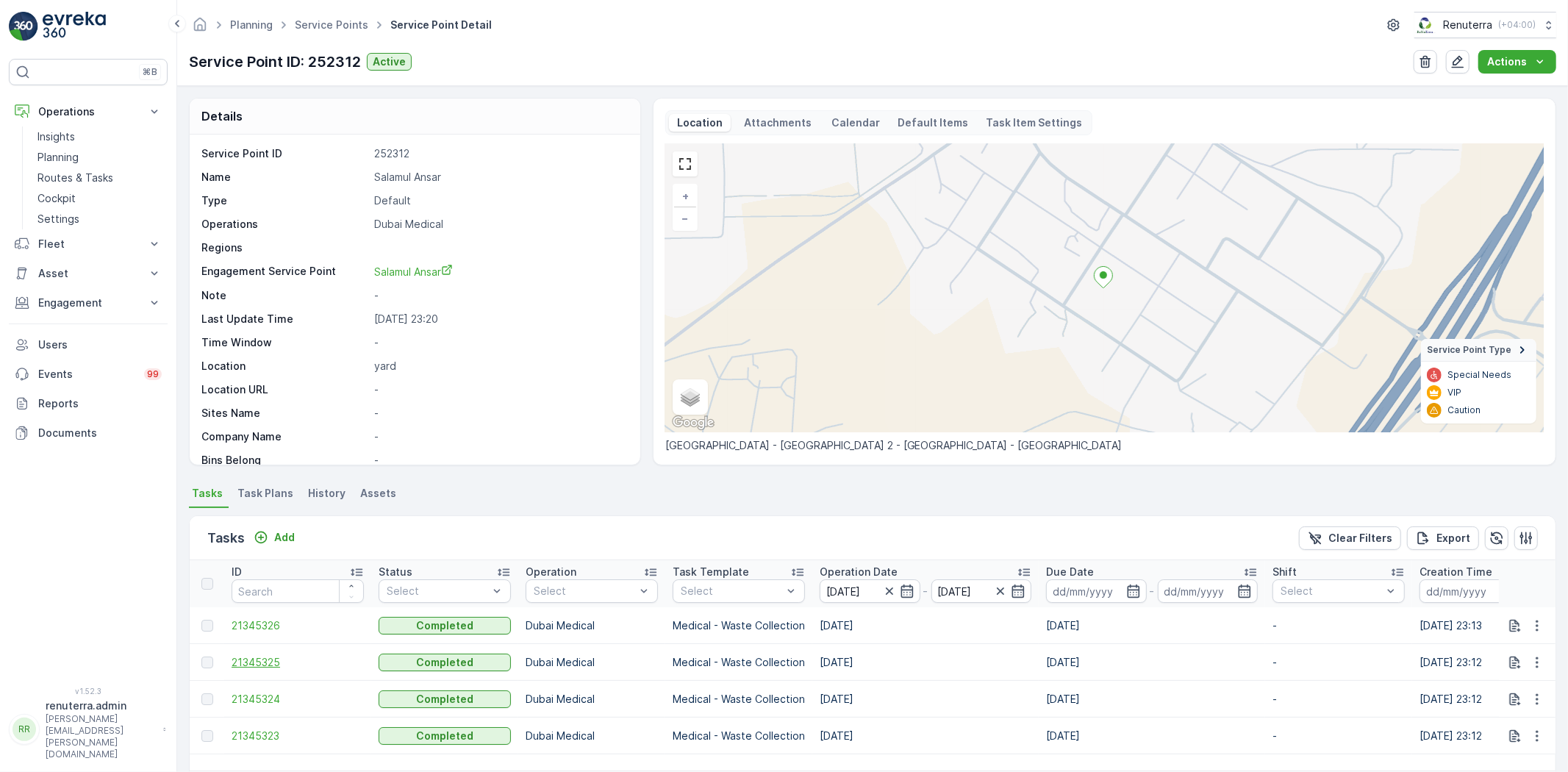
click at [235, 652] on td "21345325" at bounding box center [297, 662] width 147 height 36
click at [243, 662] on span "21345325" at bounding box center [298, 662] width 133 height 15
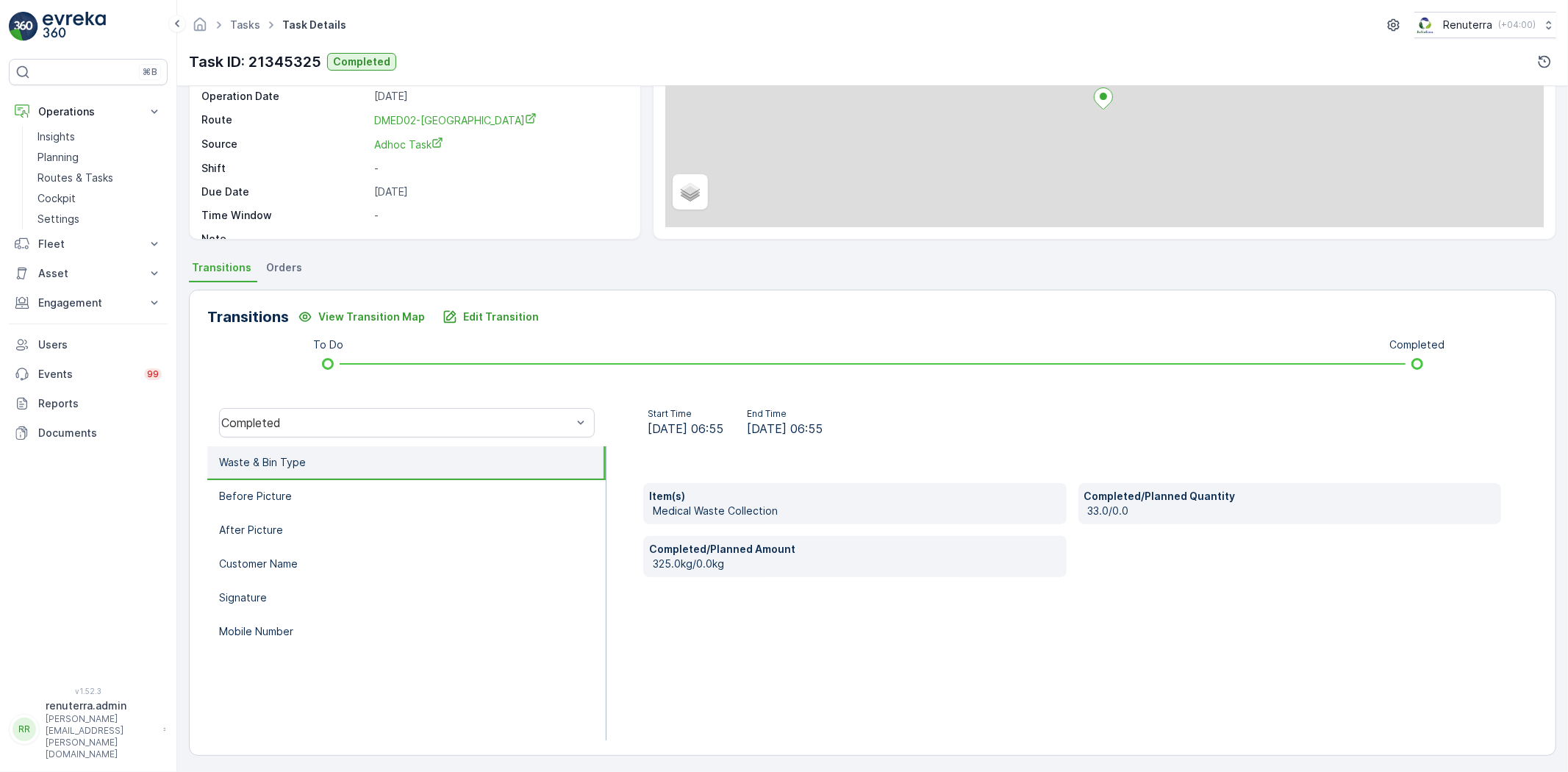
scroll to position [154, 0]
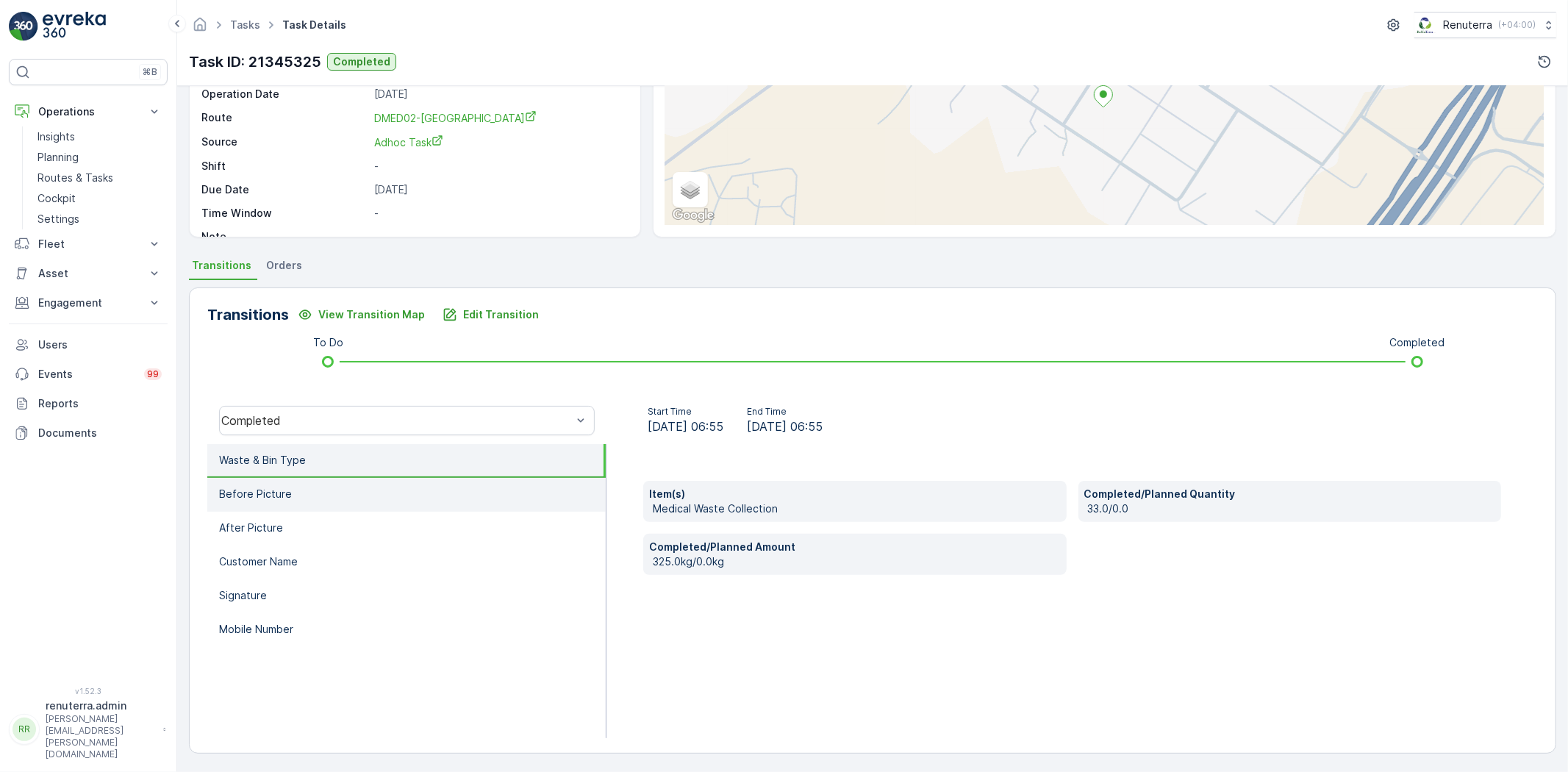
click at [336, 500] on li "Before Picture" at bounding box center [406, 494] width 398 height 34
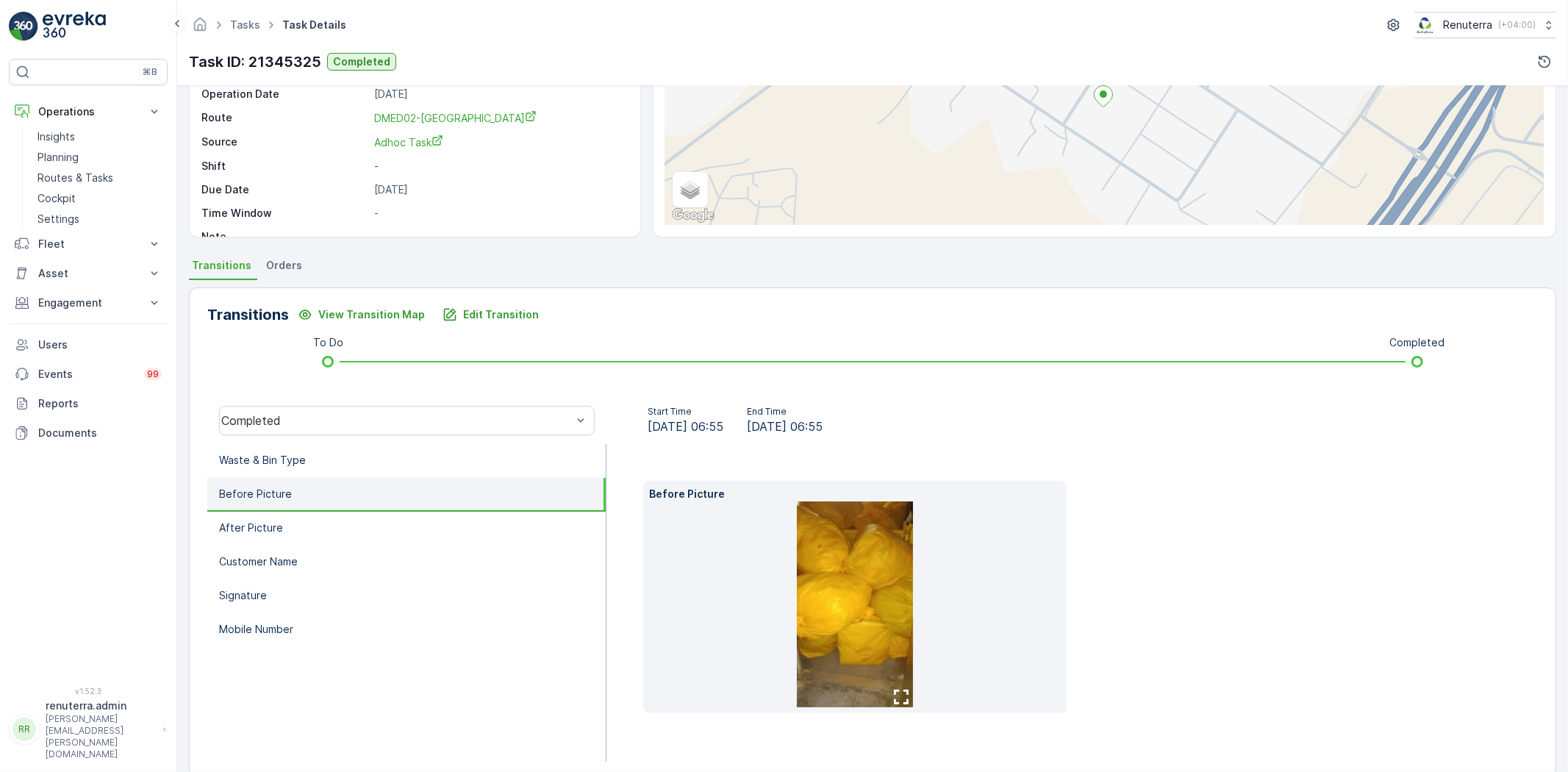
click at [318, 439] on div "Completed" at bounding box center [407, 421] width 399 height 47
click at [306, 460] on li "Waste & Bin Type" at bounding box center [406, 461] width 398 height 34
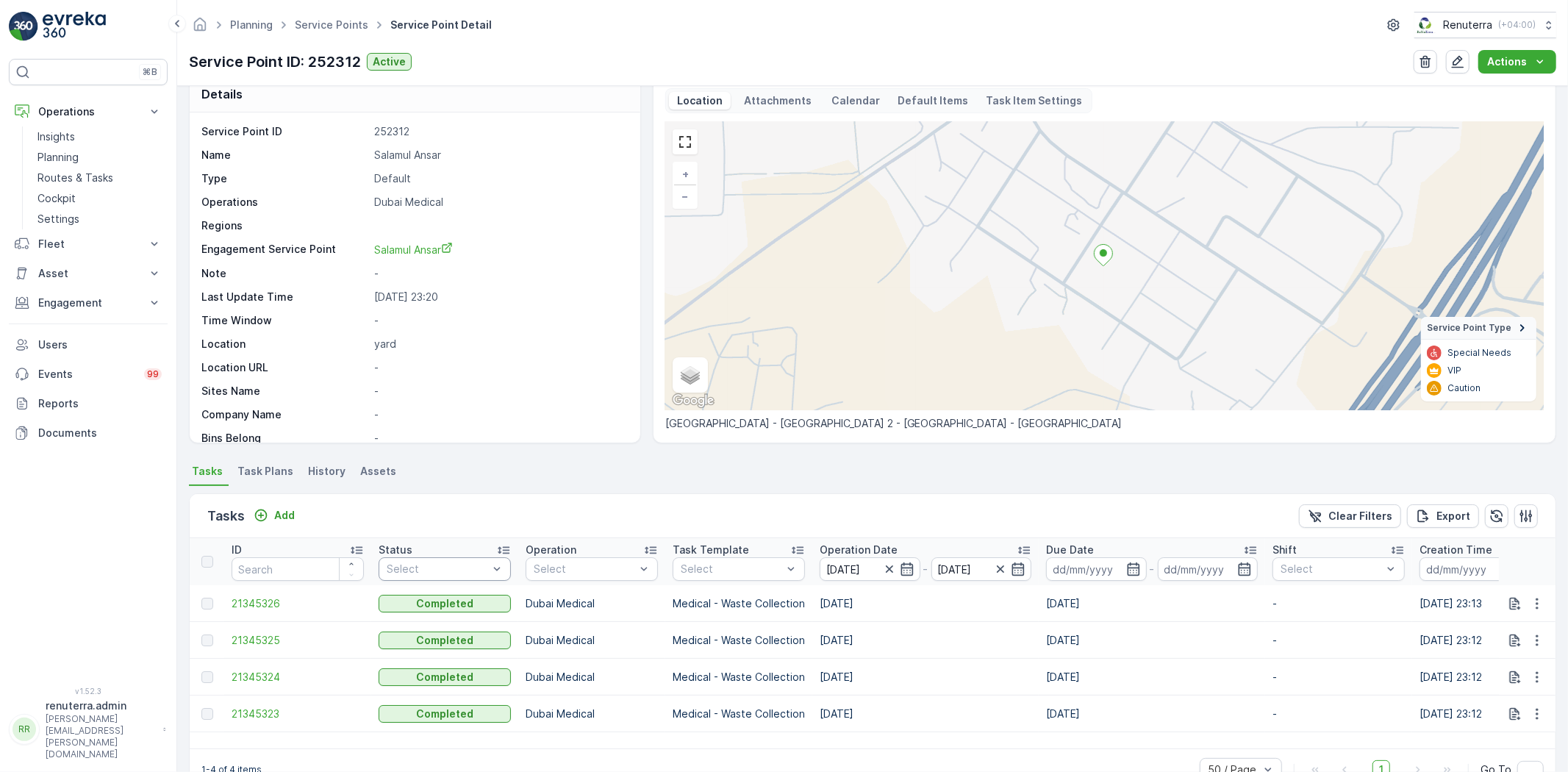
scroll to position [60, 0]
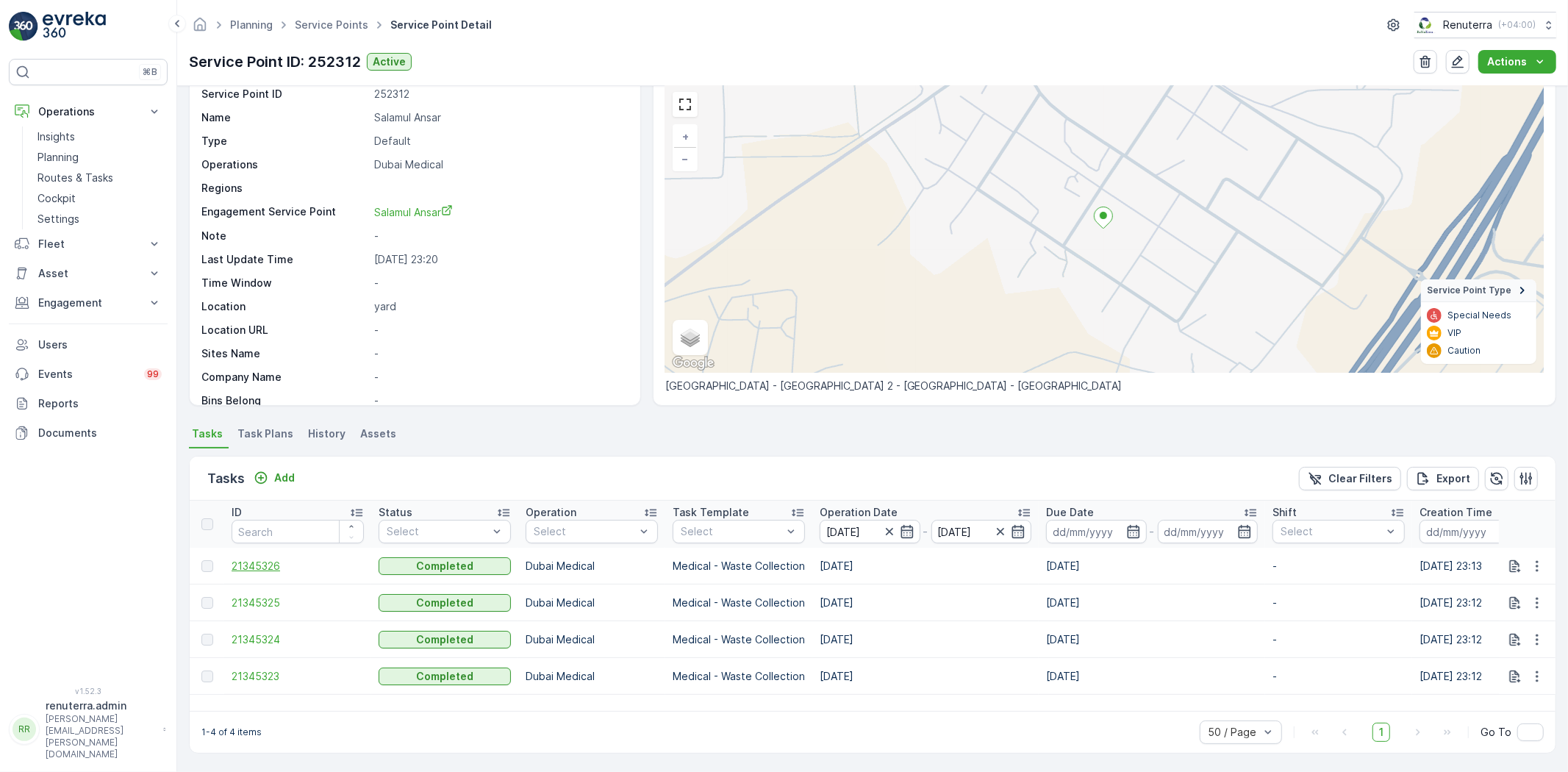
click at [251, 569] on span "21345326" at bounding box center [298, 566] width 133 height 15
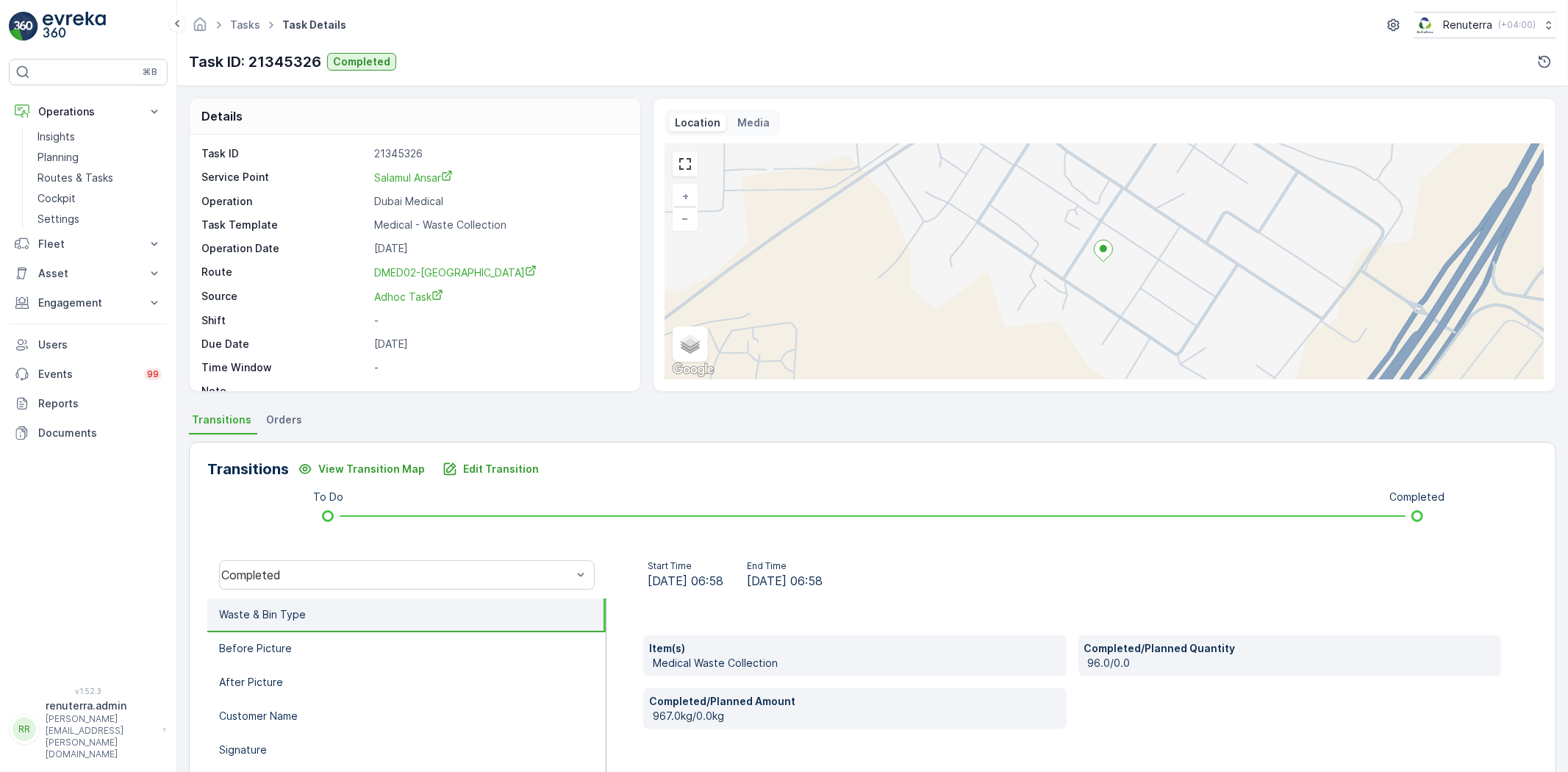
click at [996, 254] on div "+ − Satellite Roadmap Terrain Hybrid Leaflet Keyboard shortcuts Map Data Map da…" at bounding box center [1105, 261] width 879 height 235
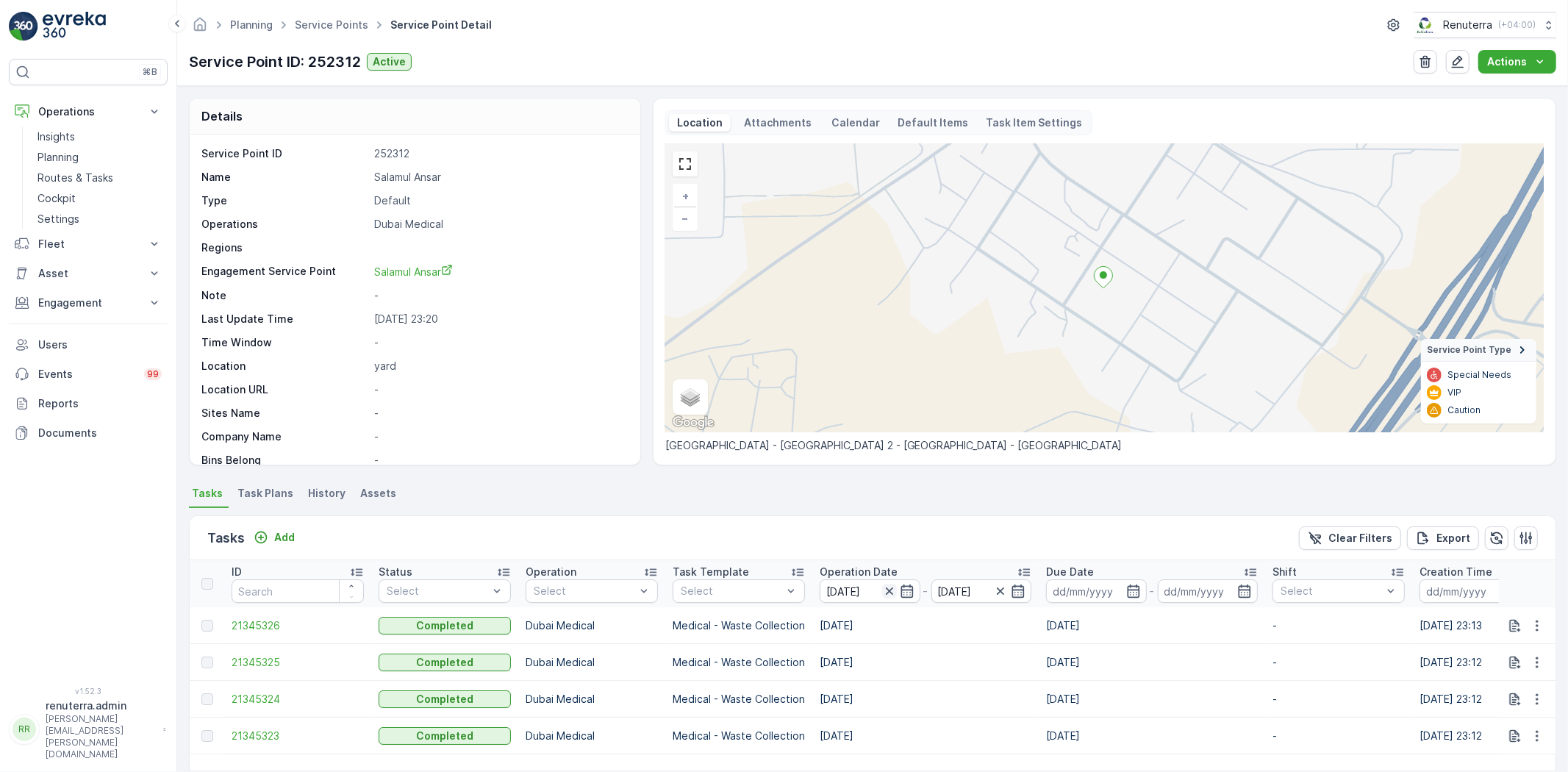
click at [891, 594] on icon "button" at bounding box center [889, 591] width 15 height 15
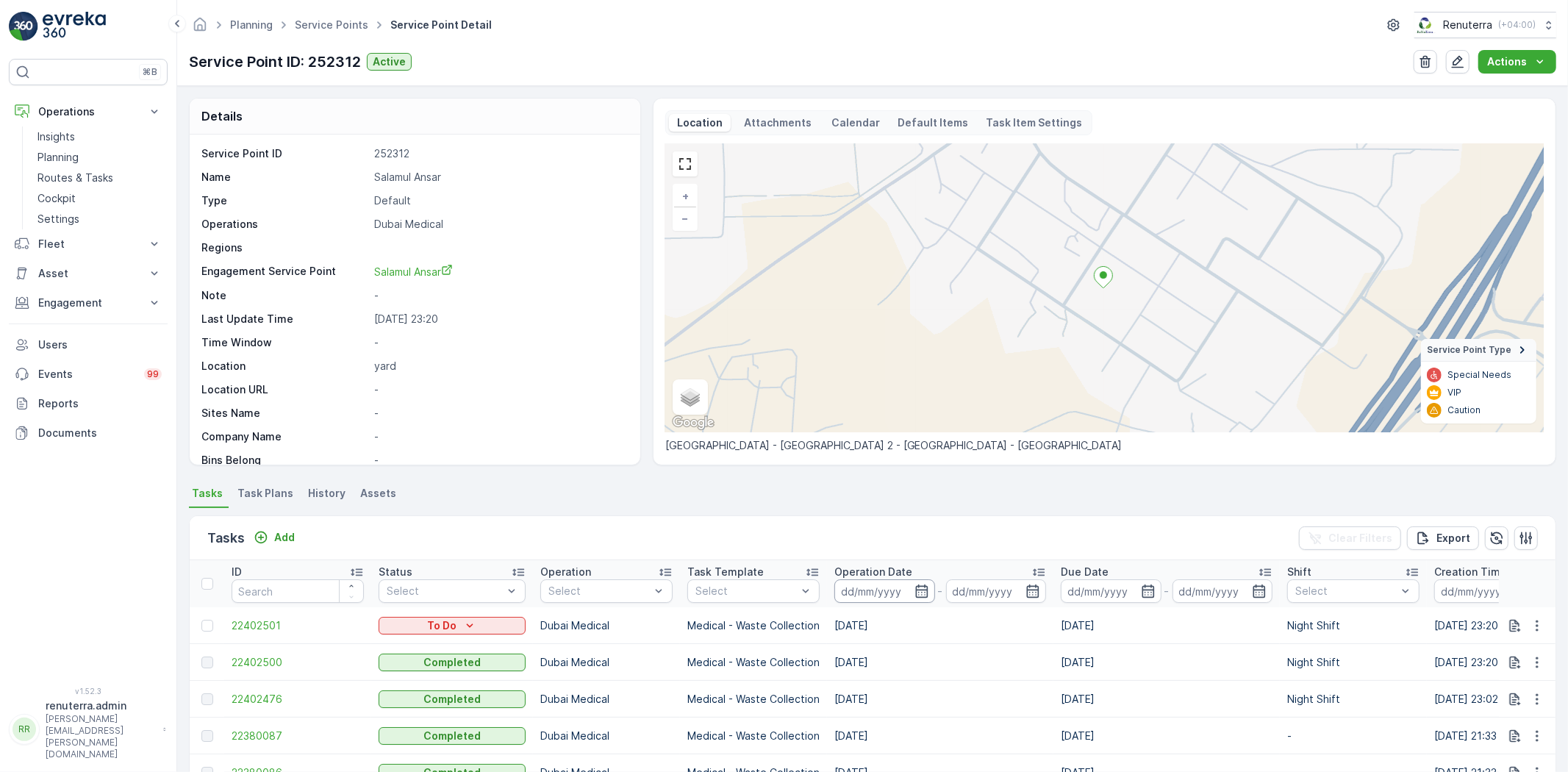
click at [927, 580] on input at bounding box center [885, 591] width 101 height 23
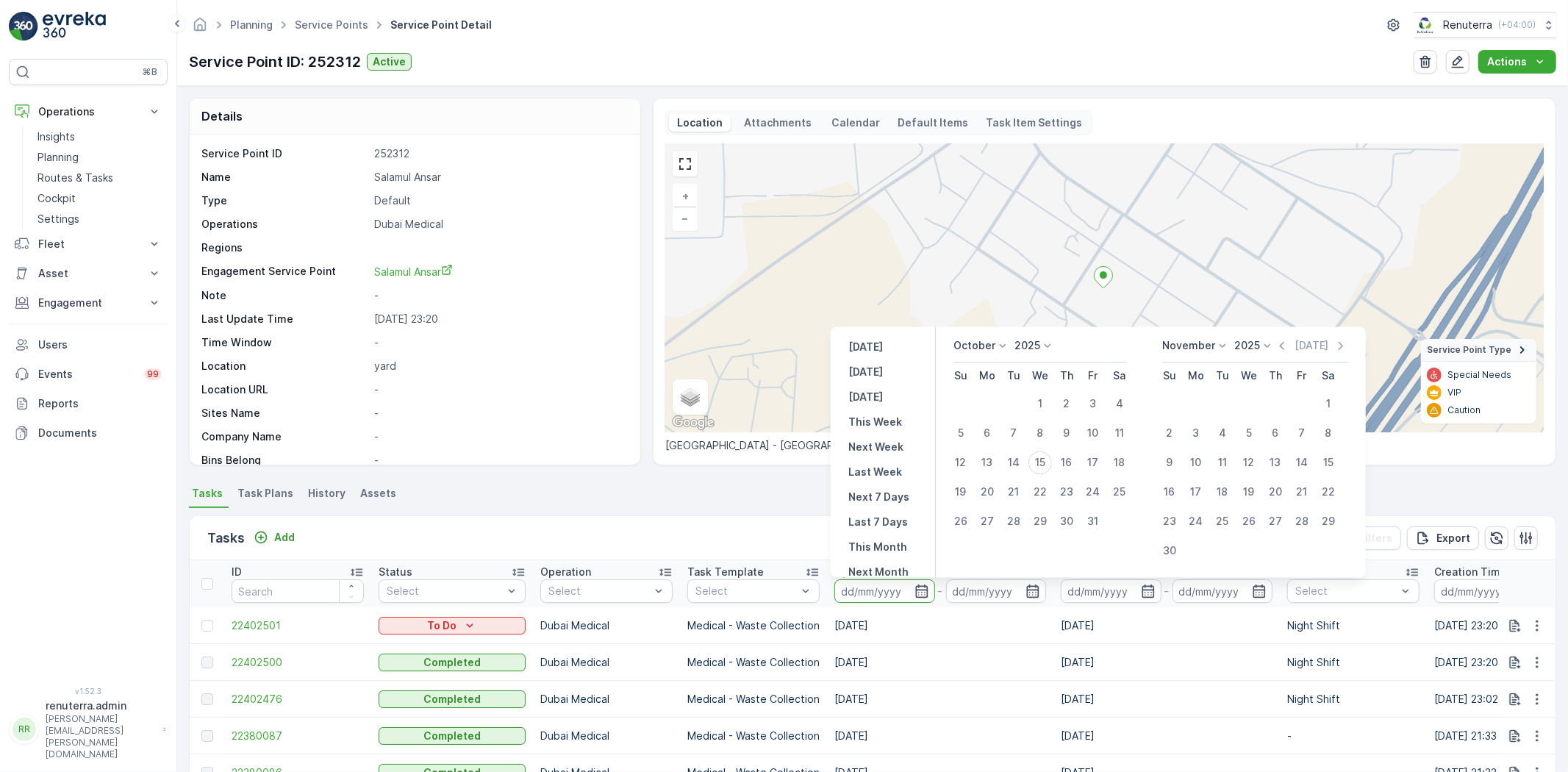
click at [1001, 343] on icon at bounding box center [1002, 346] width 15 height 15
click at [1000, 417] on span "September" at bounding box center [990, 420] width 56 height 15
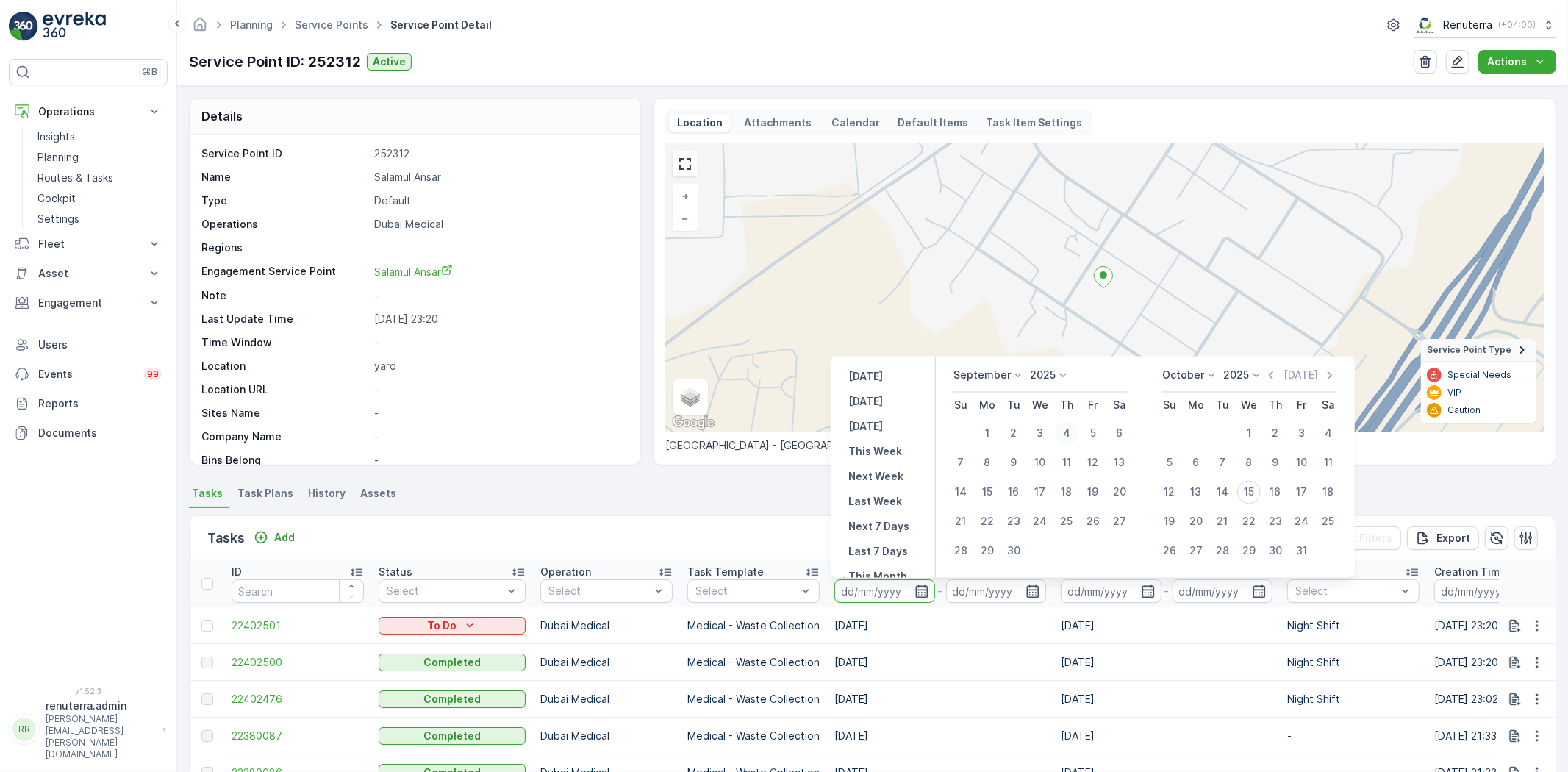
click at [1064, 434] on div "4" at bounding box center [1066, 433] width 23 height 23
type input "04.09.2025"
click at [1064, 434] on div "4" at bounding box center [1066, 433] width 23 height 23
type input "04.09.2025"
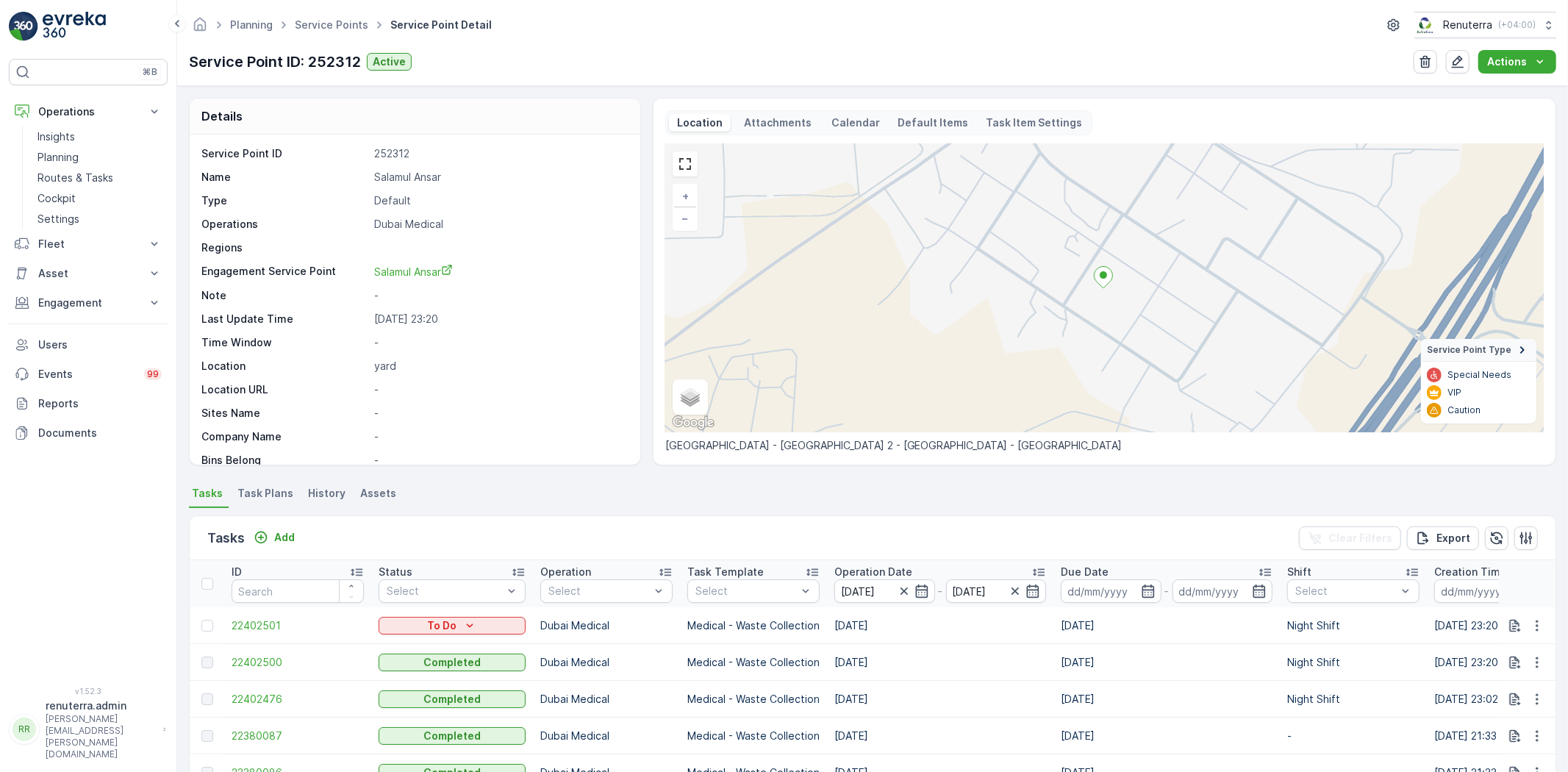
click at [1064, 434] on div "+ − Satellite Roadmap Terrain Hybrid Leaflet Keyboard shortcuts Map Data Map da…" at bounding box center [1105, 298] width 879 height 309
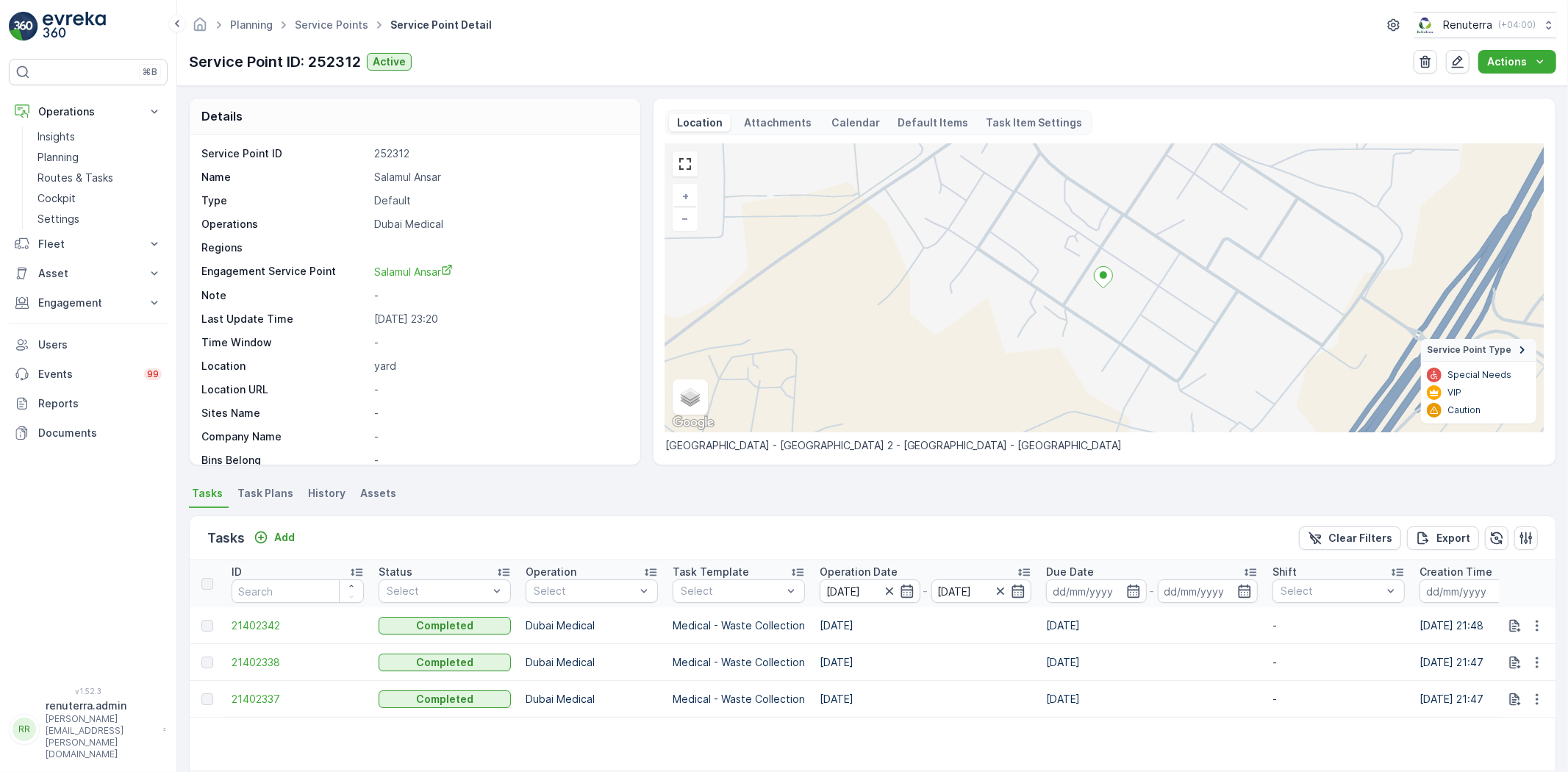
click at [280, 636] on td "21402342" at bounding box center [297, 625] width 147 height 36
click at [281, 624] on span "21402342" at bounding box center [298, 625] width 133 height 15
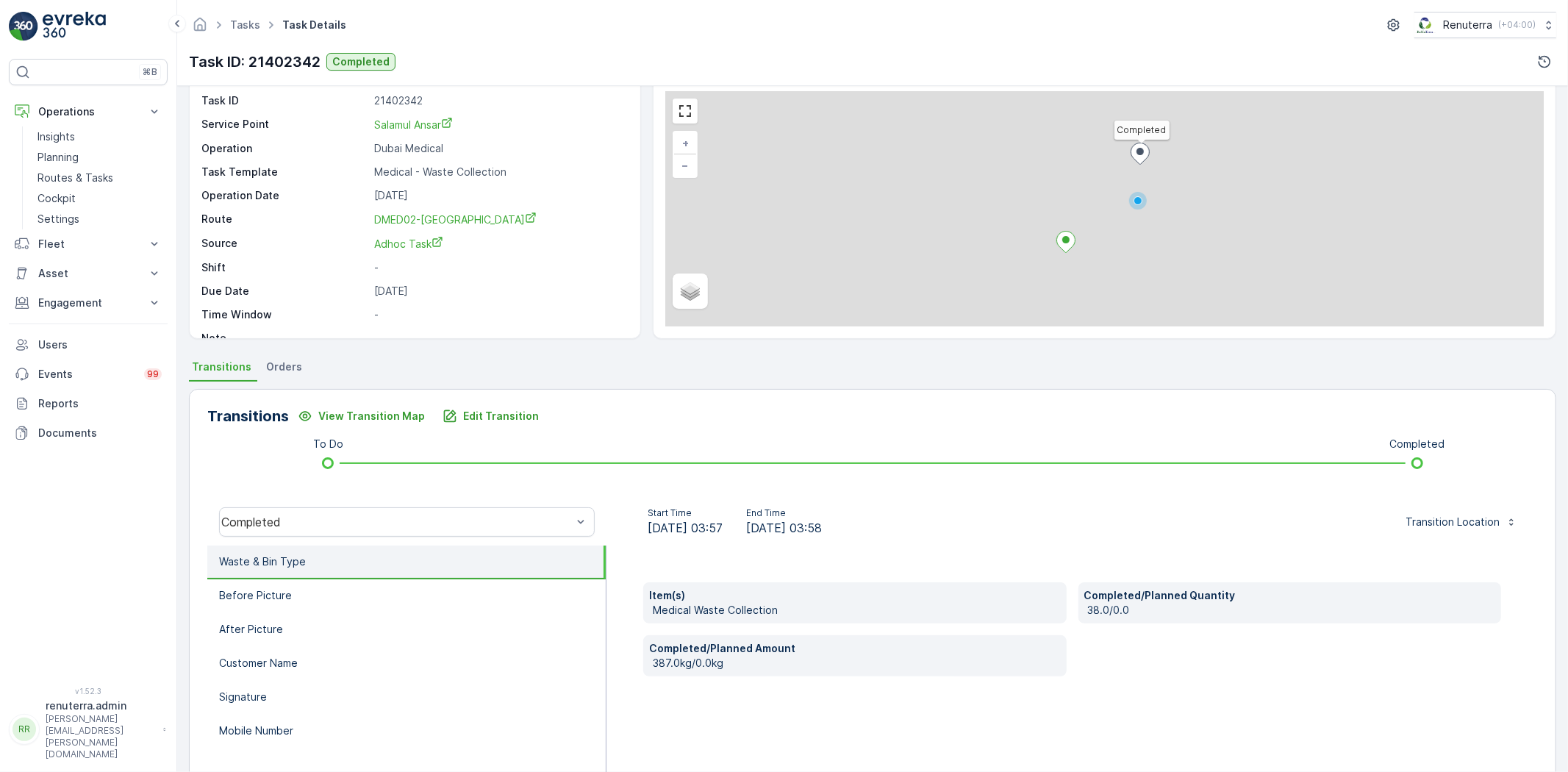
scroll to position [82, 0]
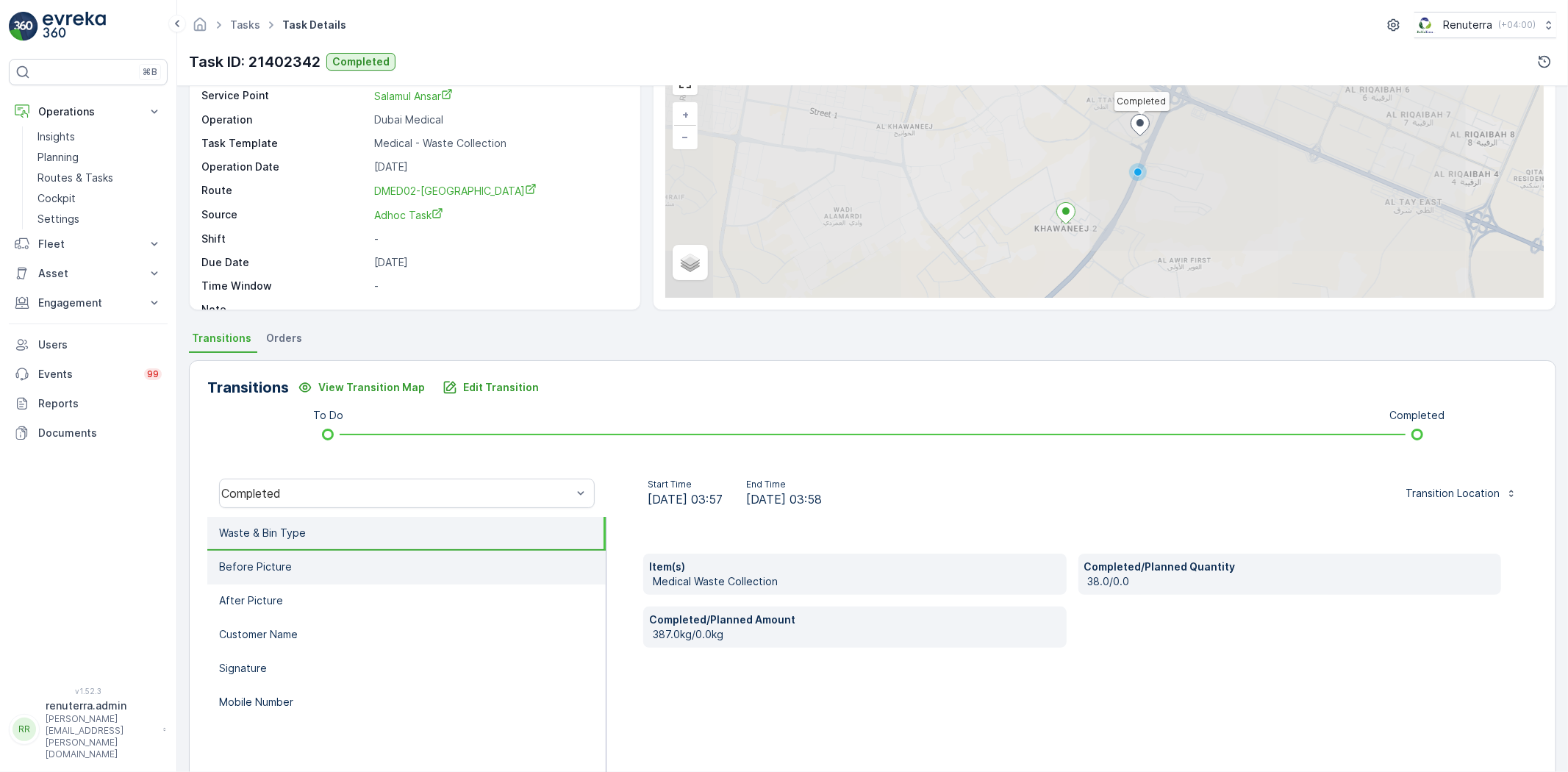
click at [324, 571] on li "Before Picture" at bounding box center [406, 567] width 398 height 34
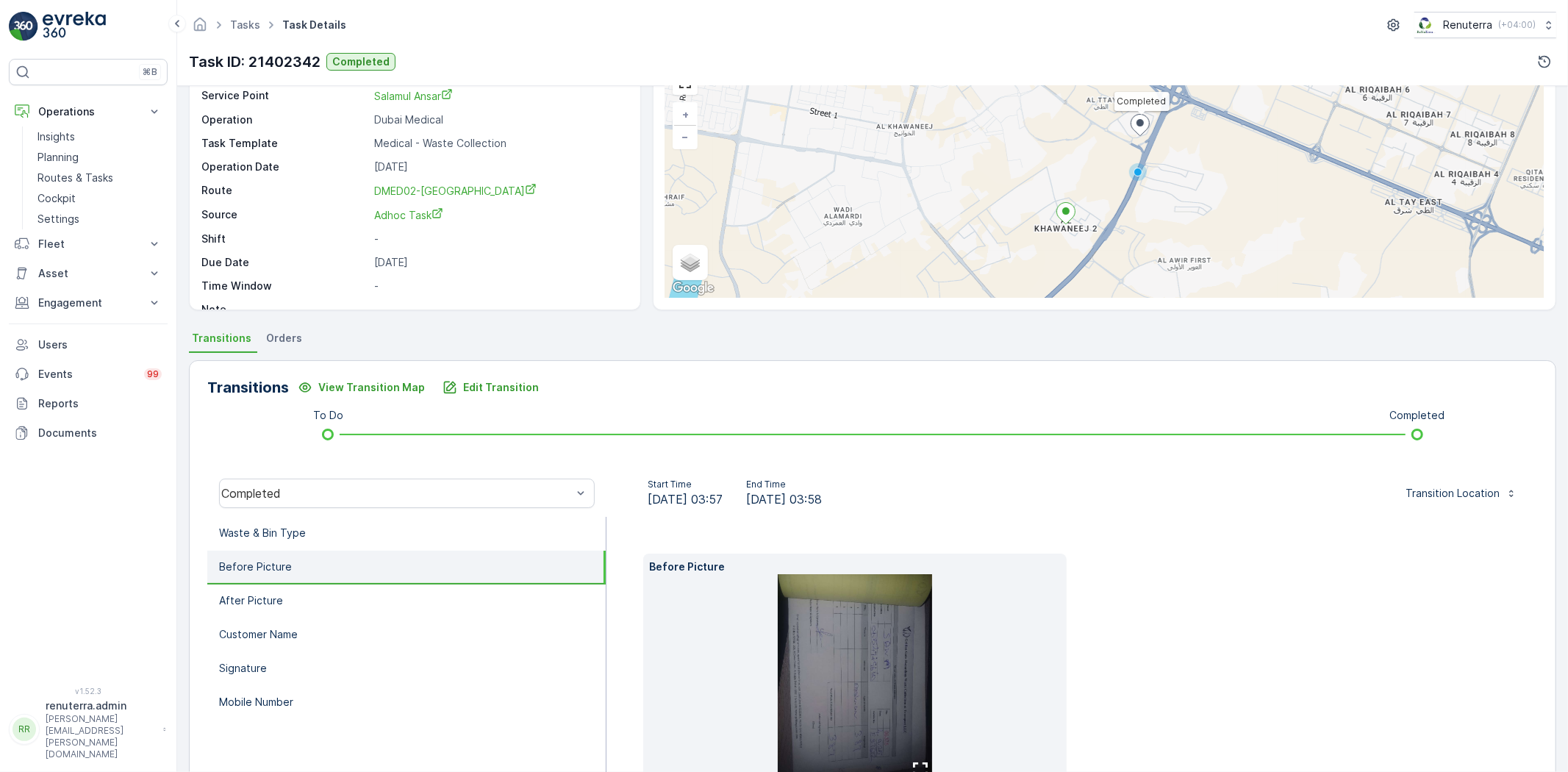
click at [831, 644] on img at bounding box center [856, 677] width 154 height 206
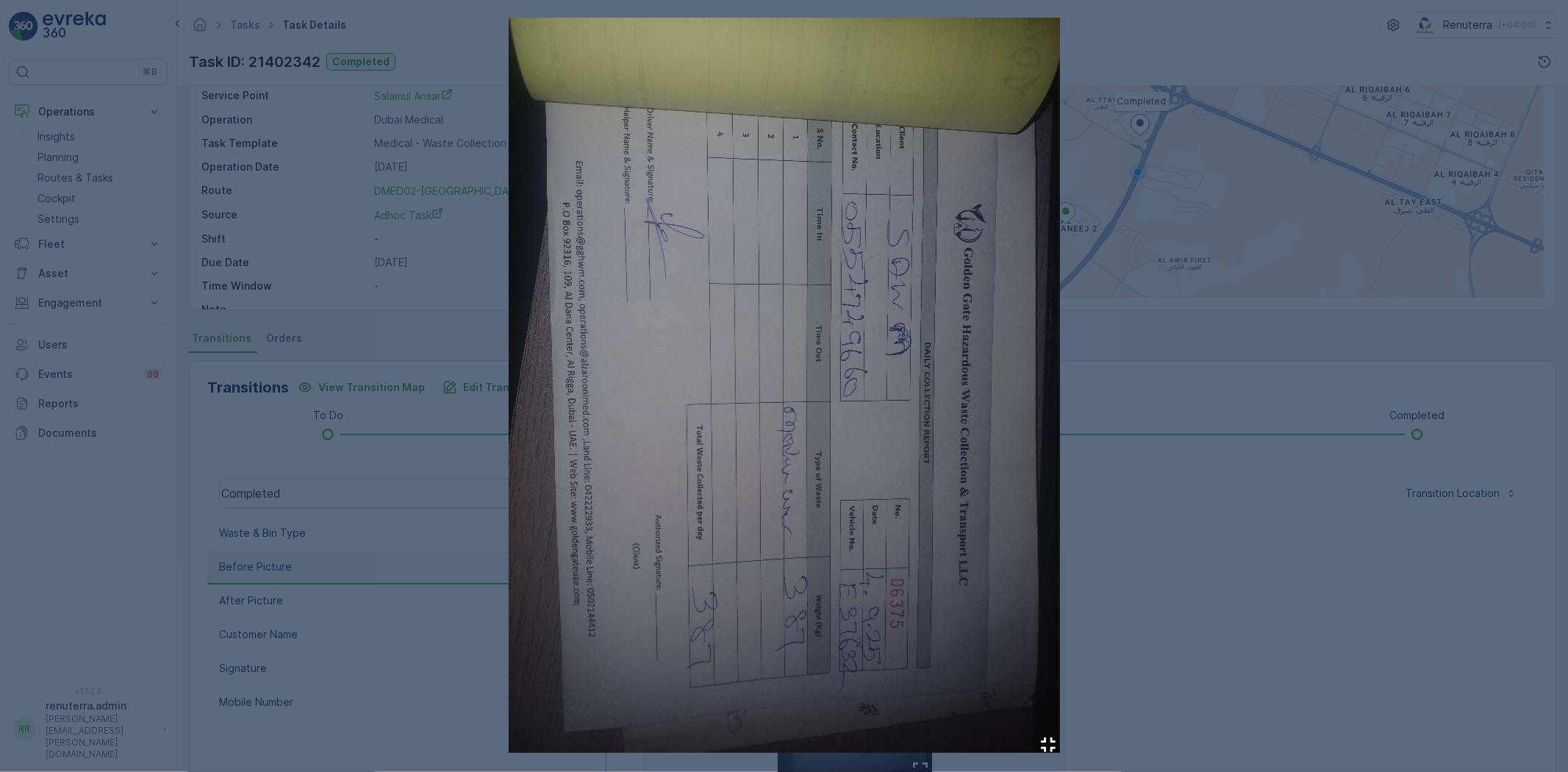
click at [1255, 409] on div at bounding box center [784, 386] width 1568 height 772
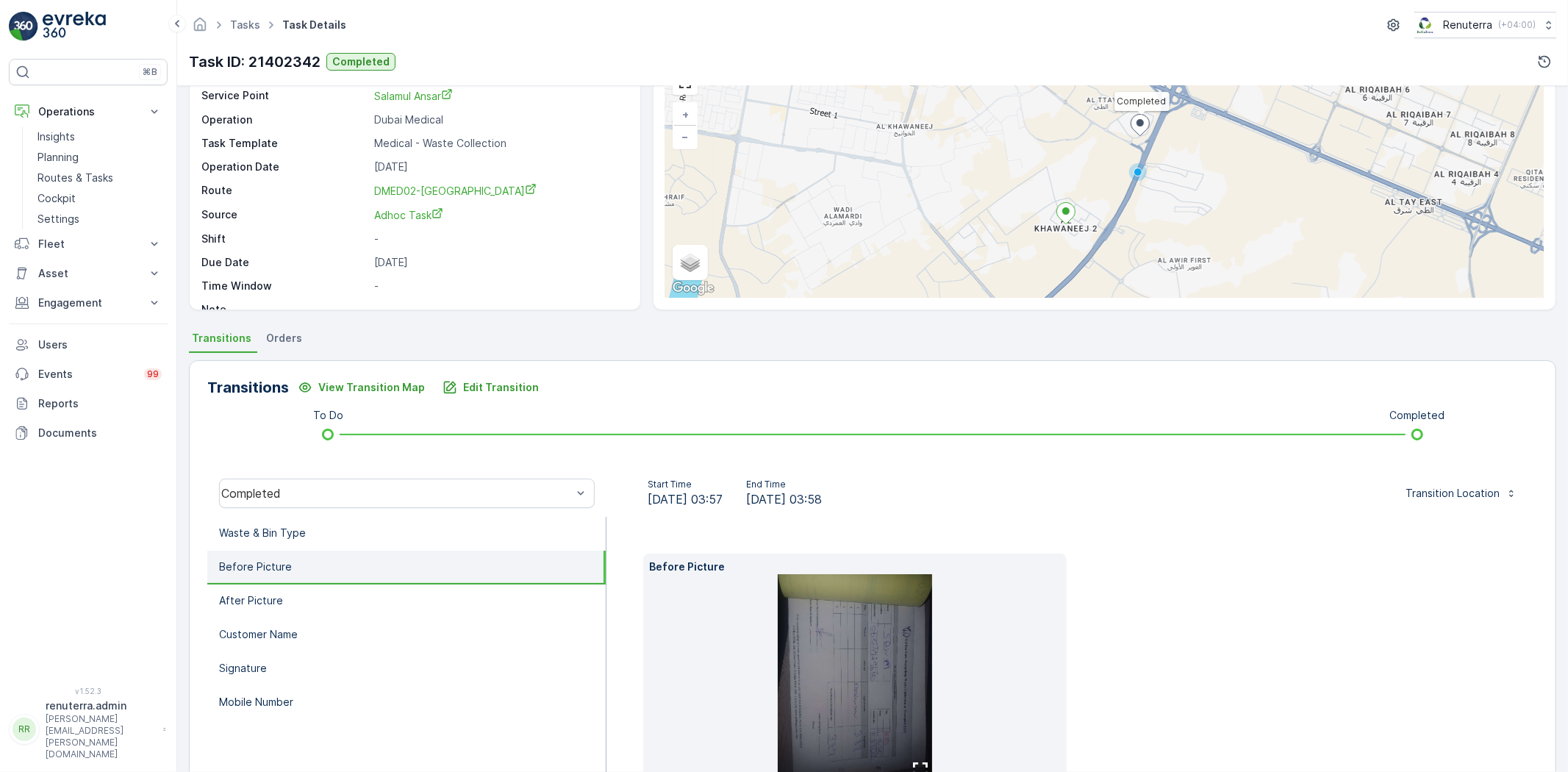
click at [927, 633] on img at bounding box center [856, 677] width 154 height 206
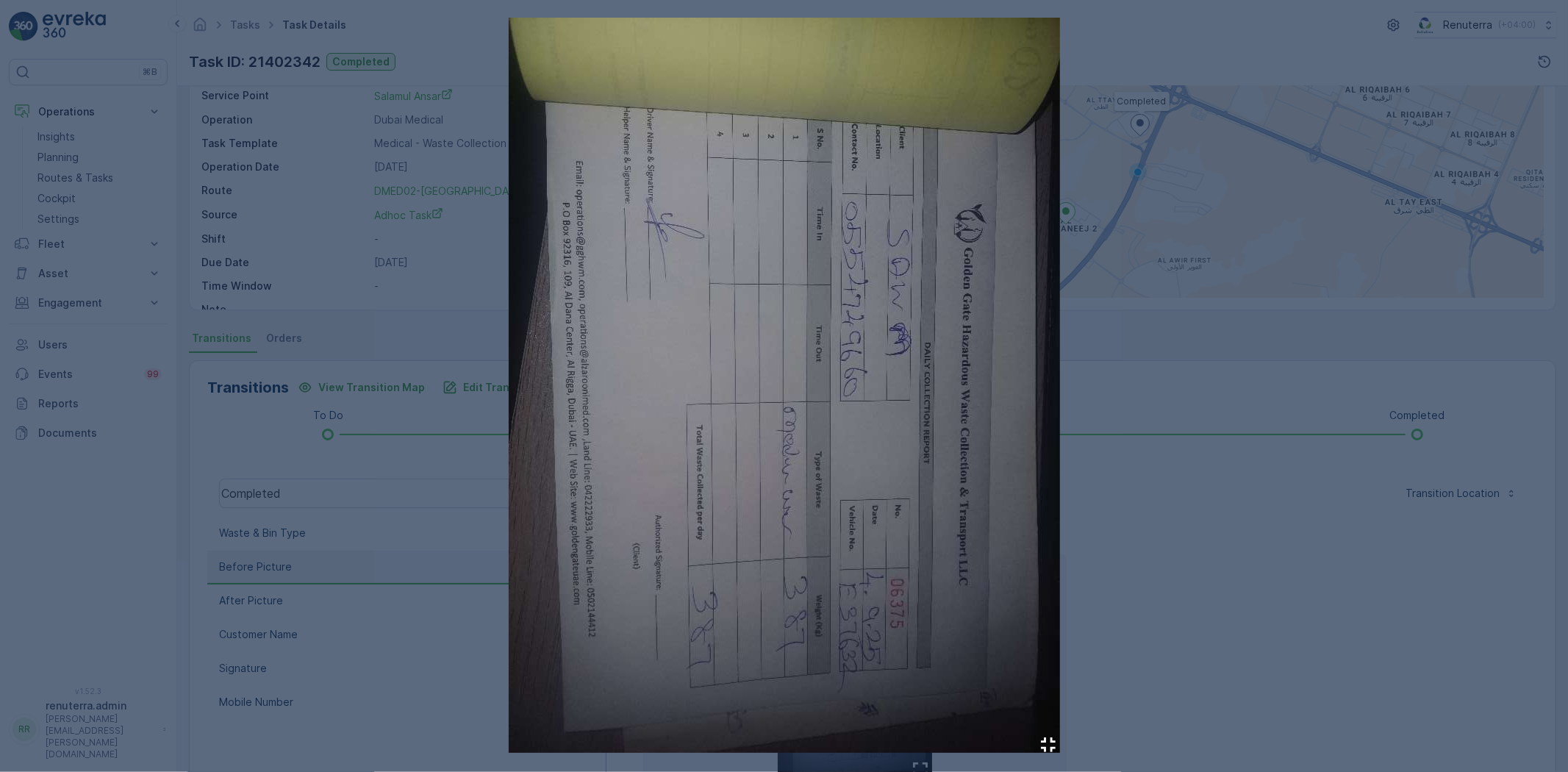
drag, startPoint x: 1274, startPoint y: 51, endPoint x: 1255, endPoint y: 62, distance: 22.0
click at [1274, 52] on div at bounding box center [784, 386] width 1568 height 772
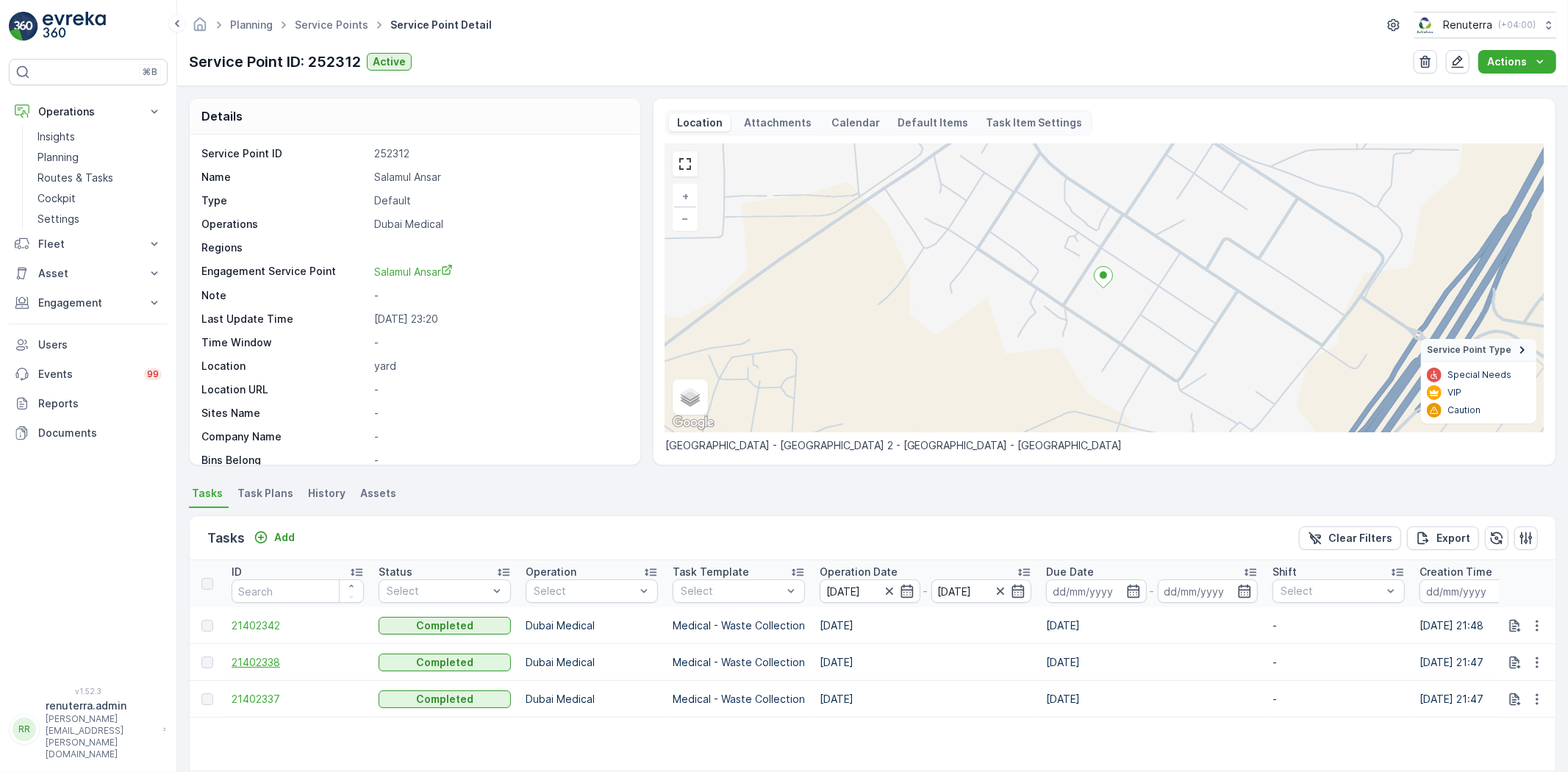
click at [268, 655] on span "21402338" at bounding box center [298, 662] width 133 height 15
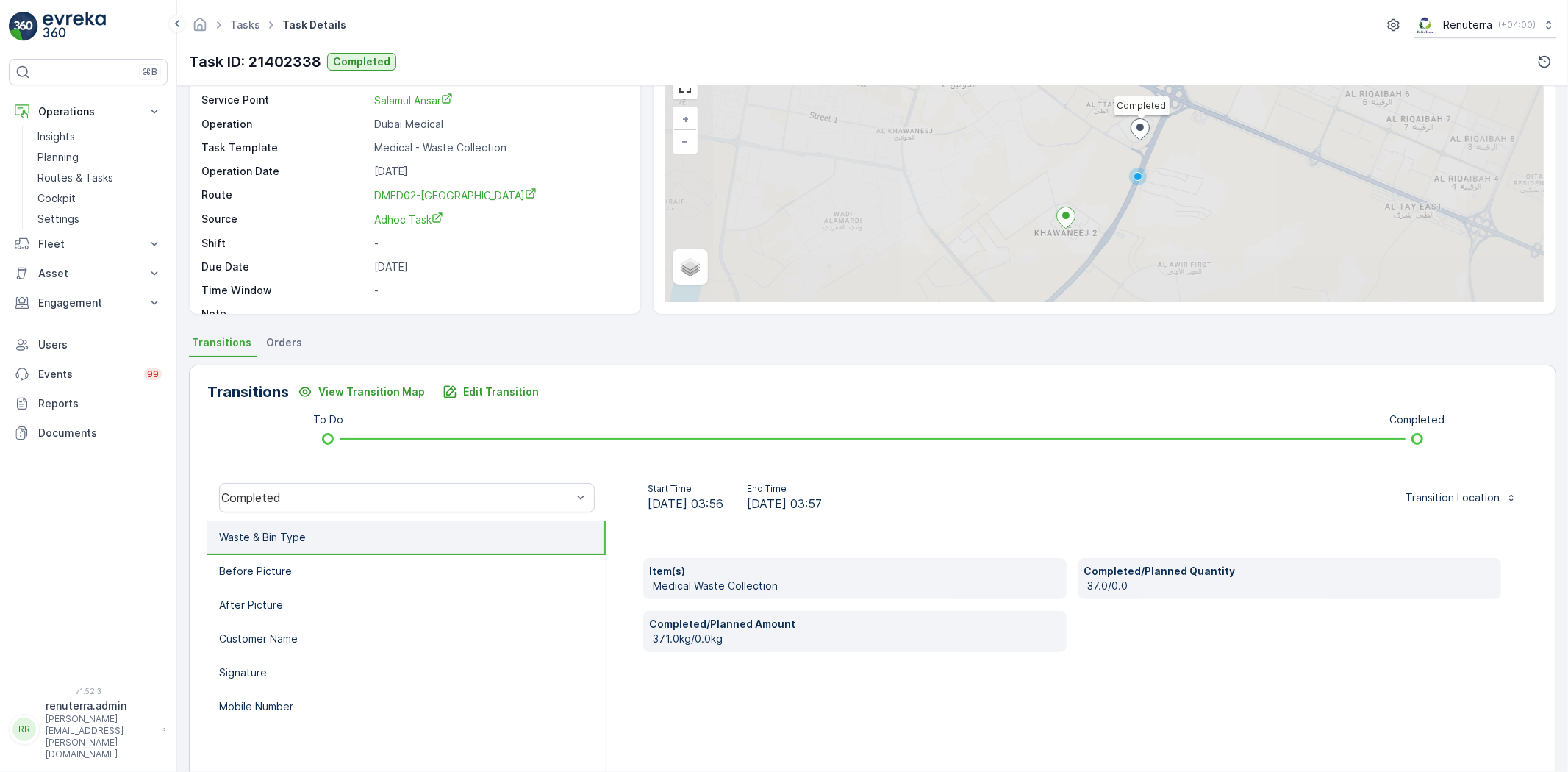
scroll to position [82, 0]
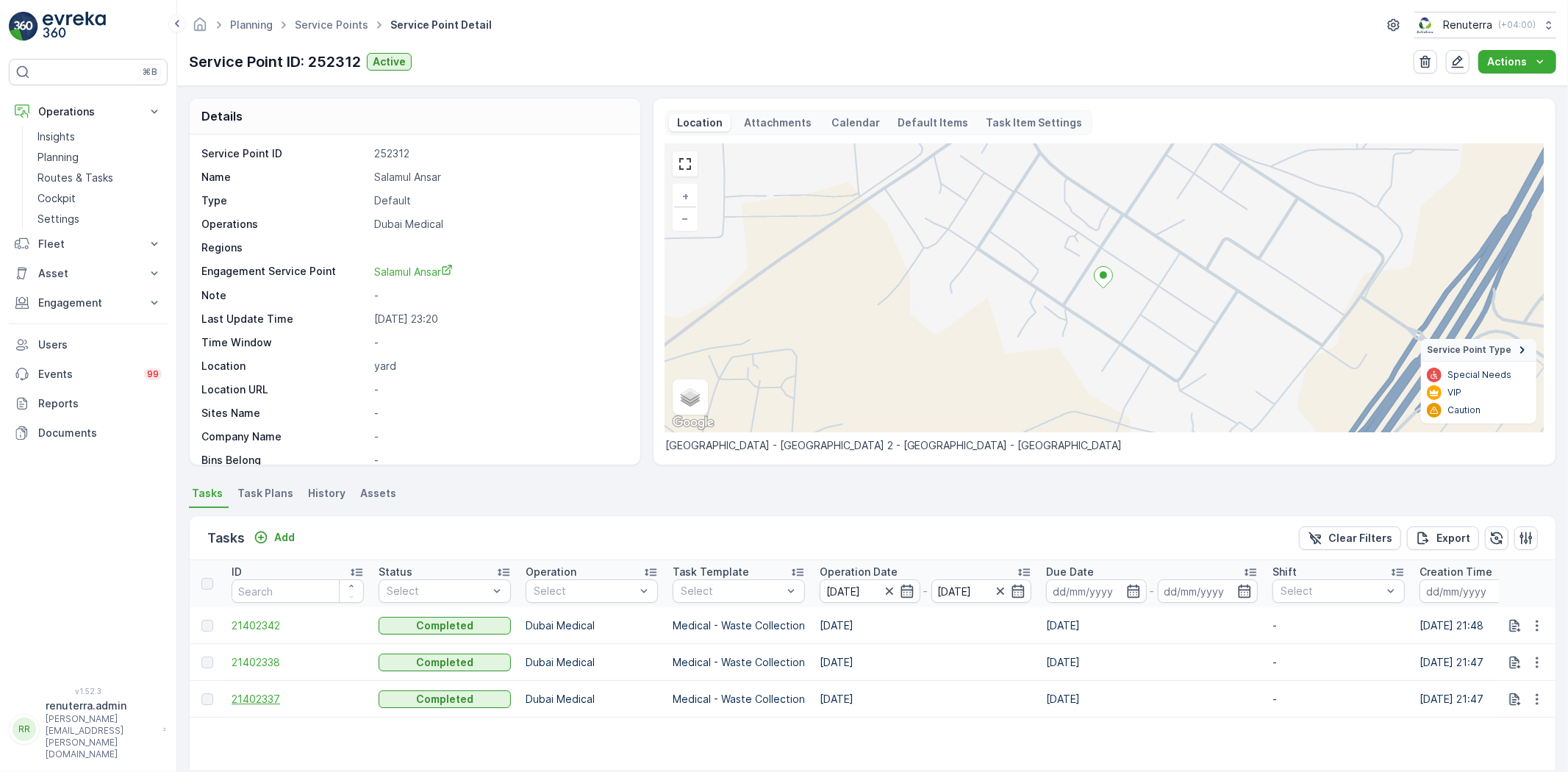
click at [277, 695] on span "21402337" at bounding box center [298, 698] width 133 height 15
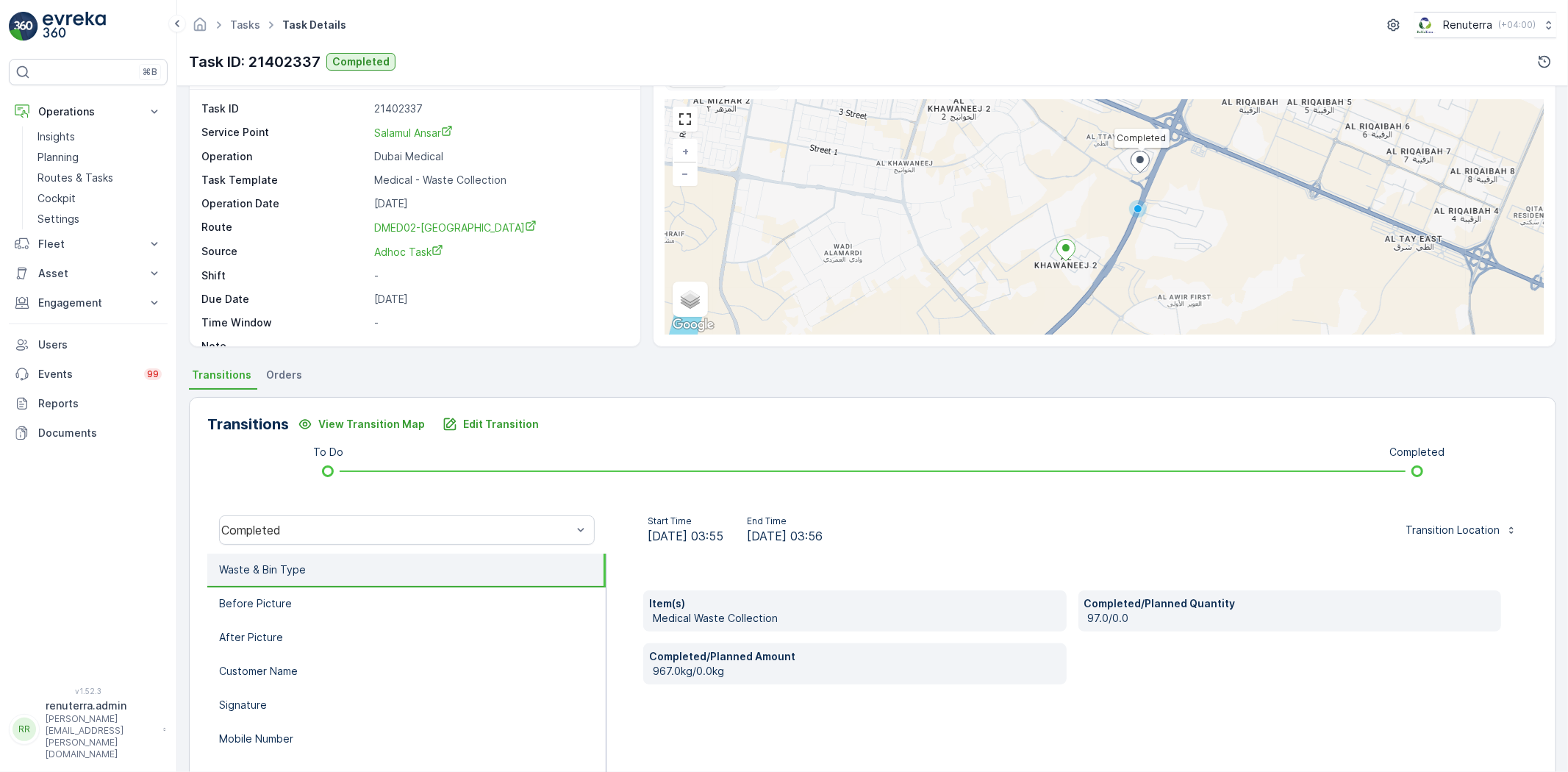
scroll to position [82, 0]
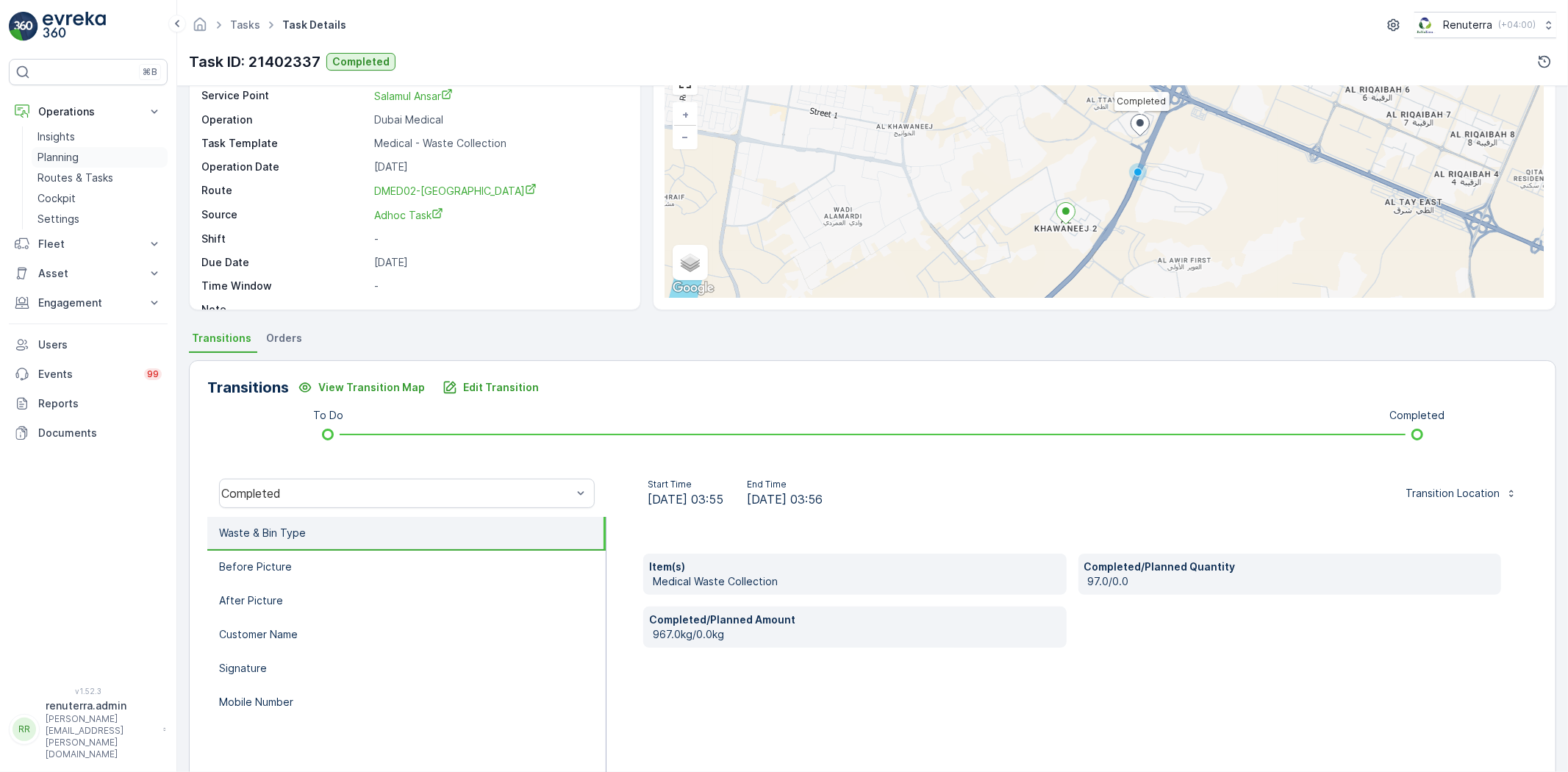
click at [82, 159] on link "Planning" at bounding box center [99, 157] width 136 height 21
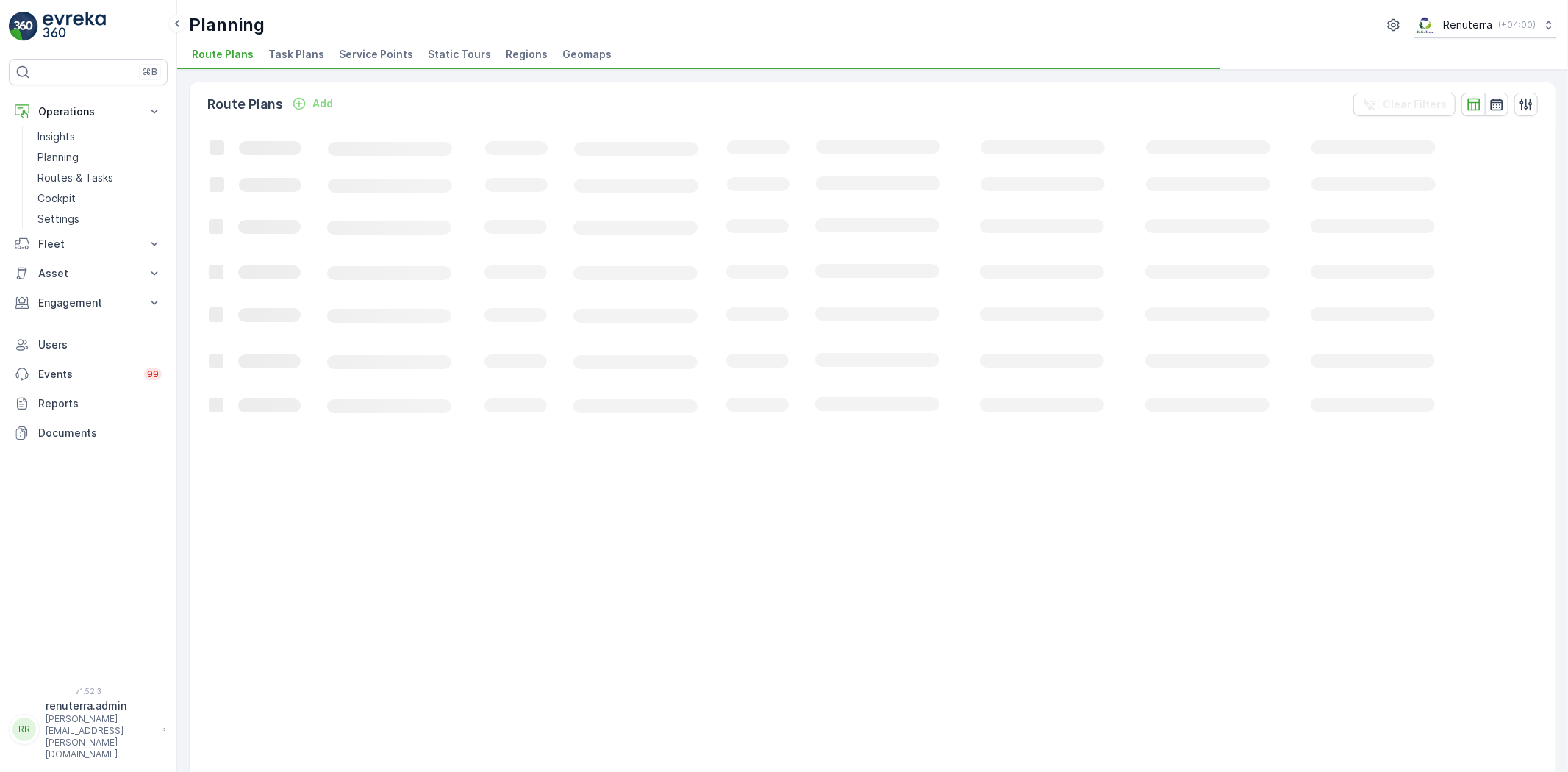
click at [386, 59] on span "Service Points" at bounding box center [377, 54] width 75 height 15
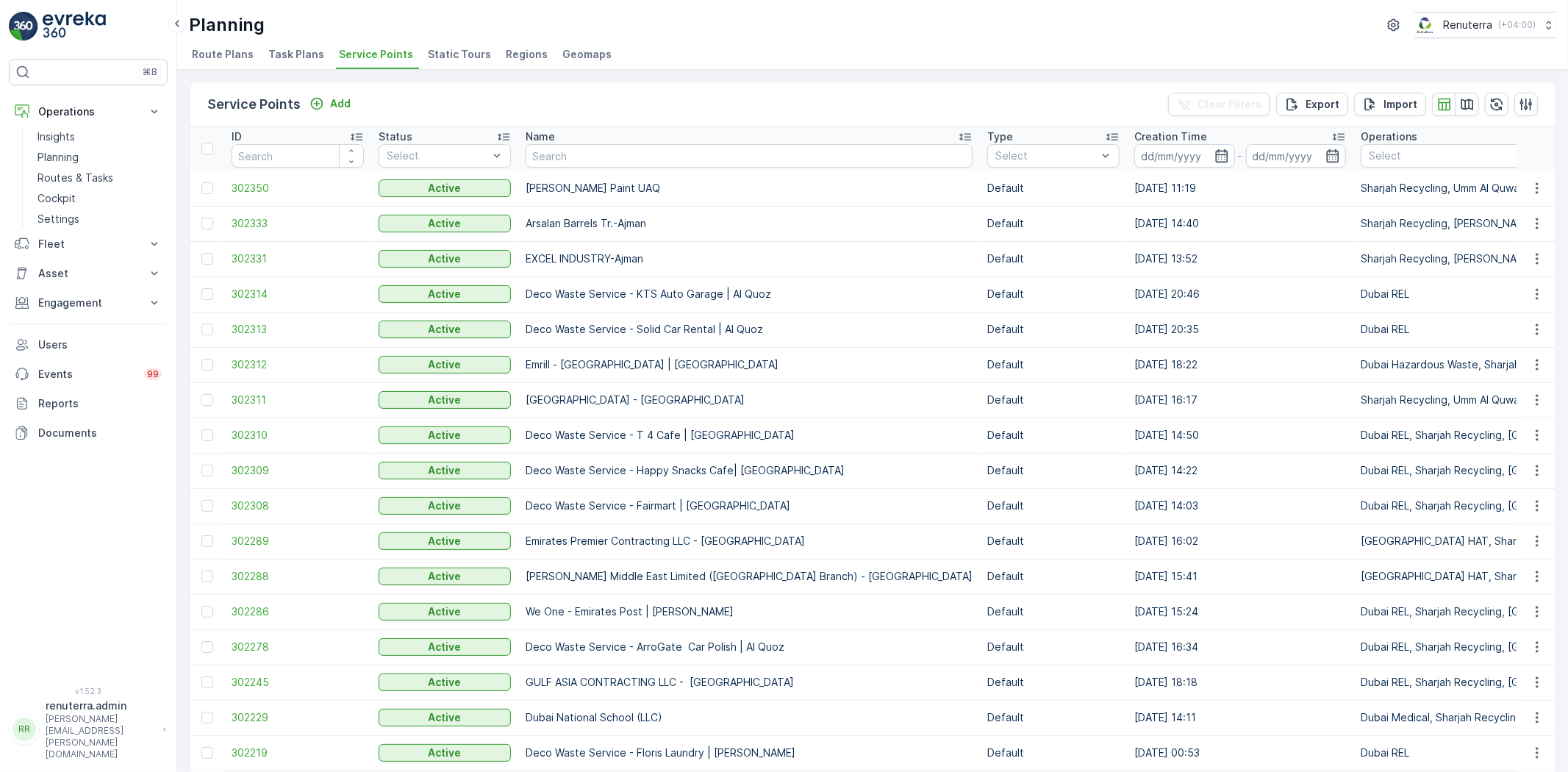
click at [666, 169] on th "Name" at bounding box center [749, 148] width 462 height 44
drag, startPoint x: 656, startPoint y: 158, endPoint x: 640, endPoint y: 120, distance: 41.2
click at [655, 157] on input "text" at bounding box center [749, 155] width 447 height 23
type input "pak"
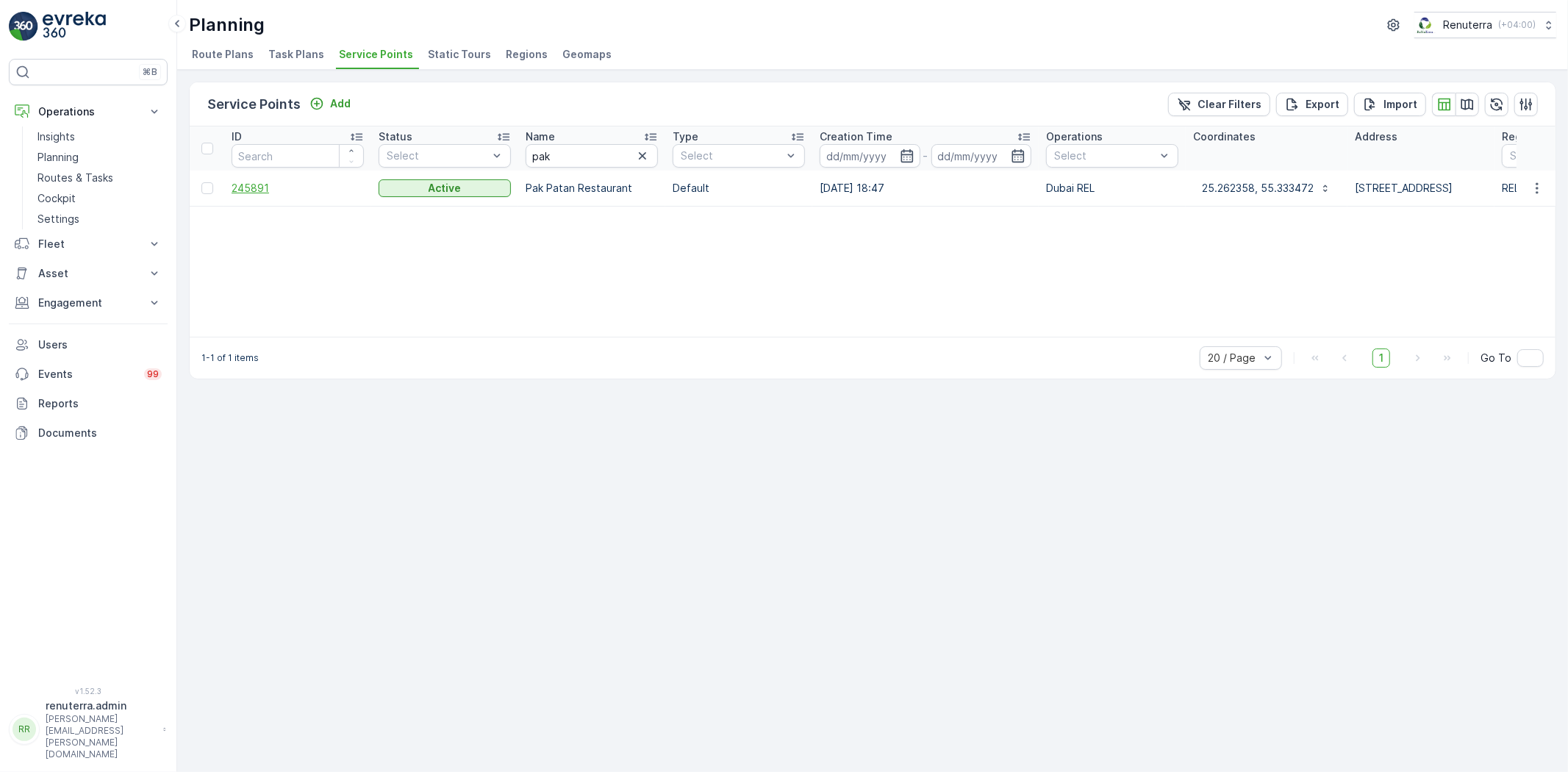
click at [258, 184] on span "245891" at bounding box center [298, 187] width 133 height 15
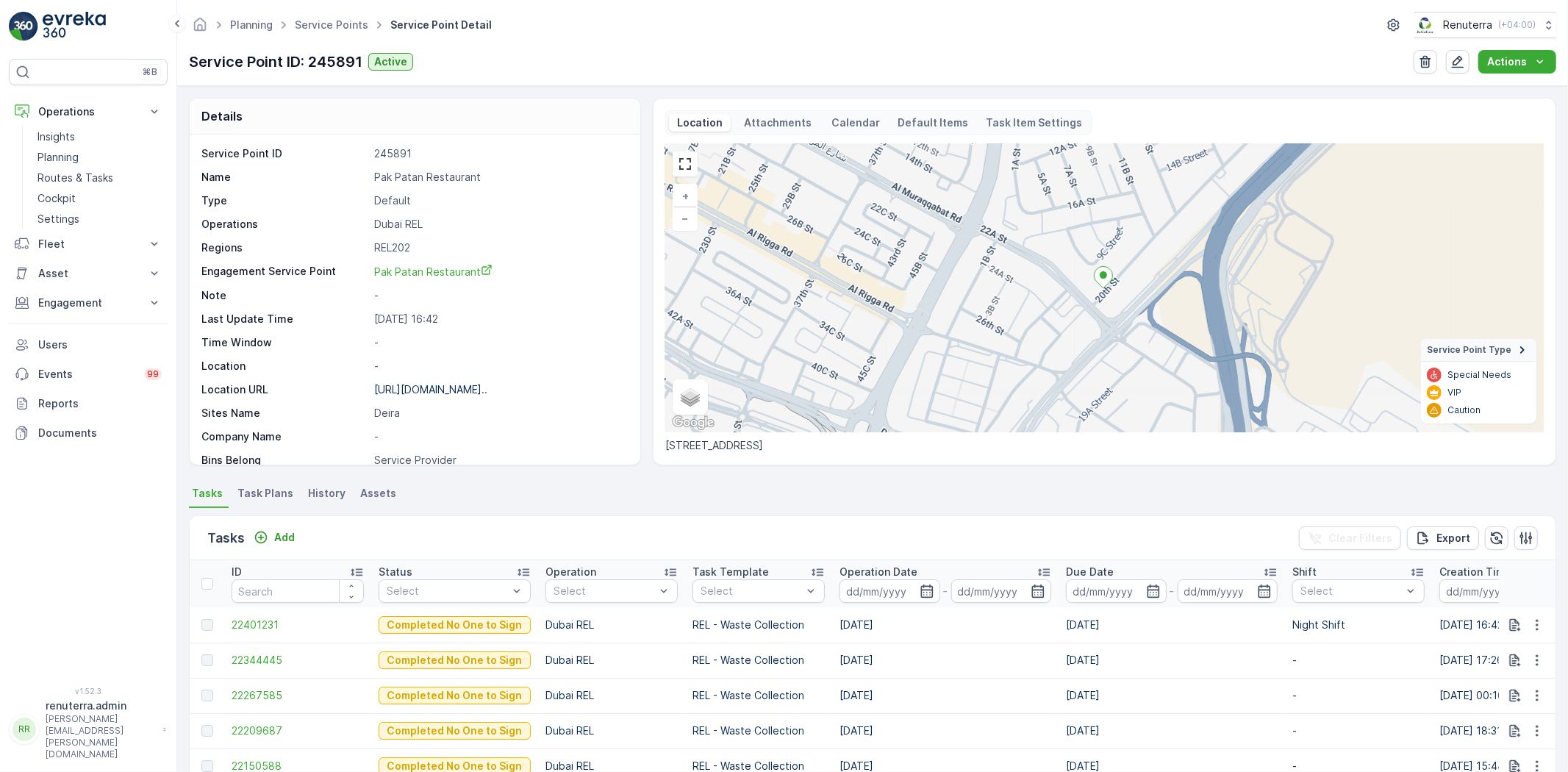
scroll to position [82, 0]
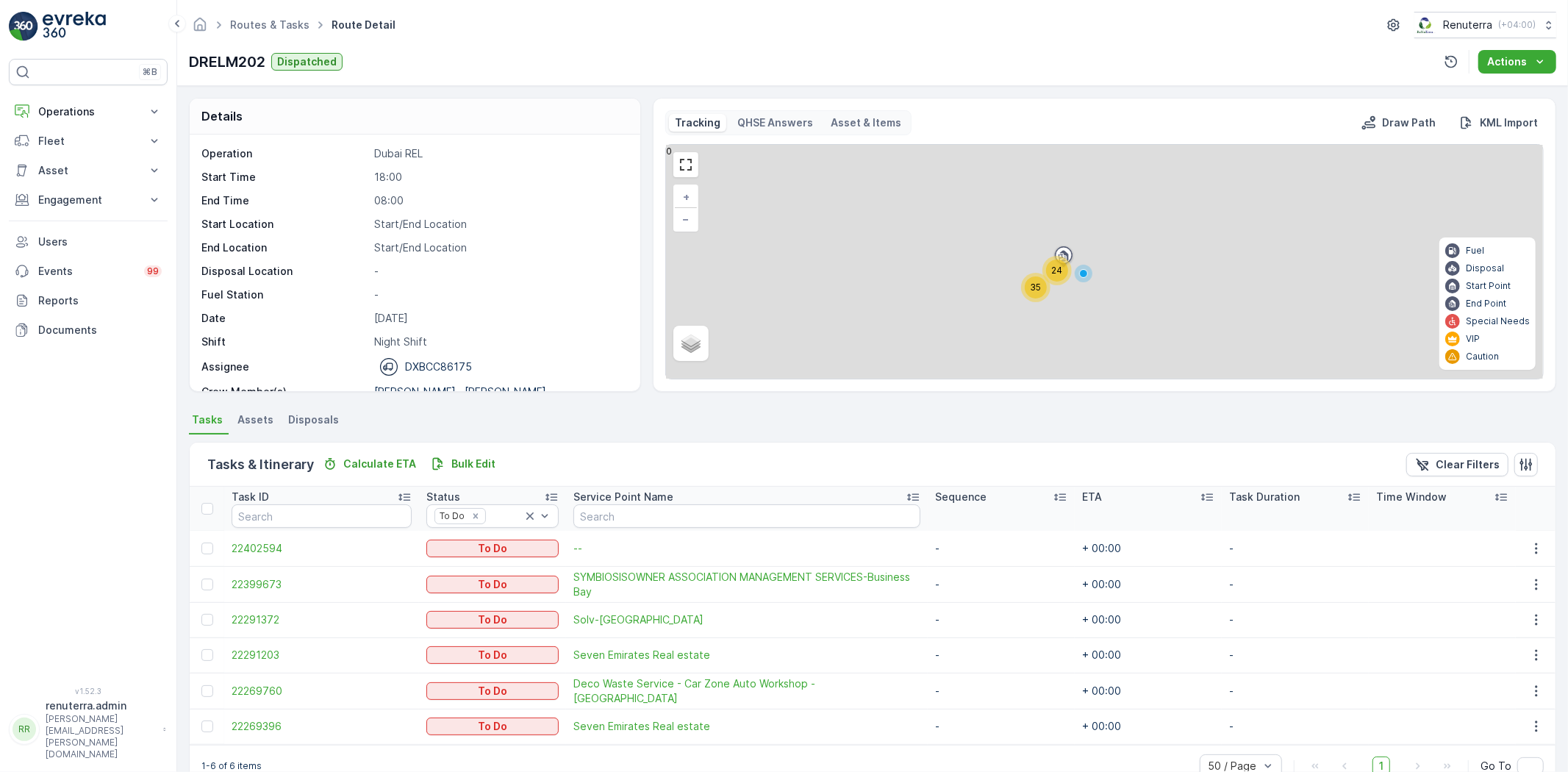
scroll to position [33, 0]
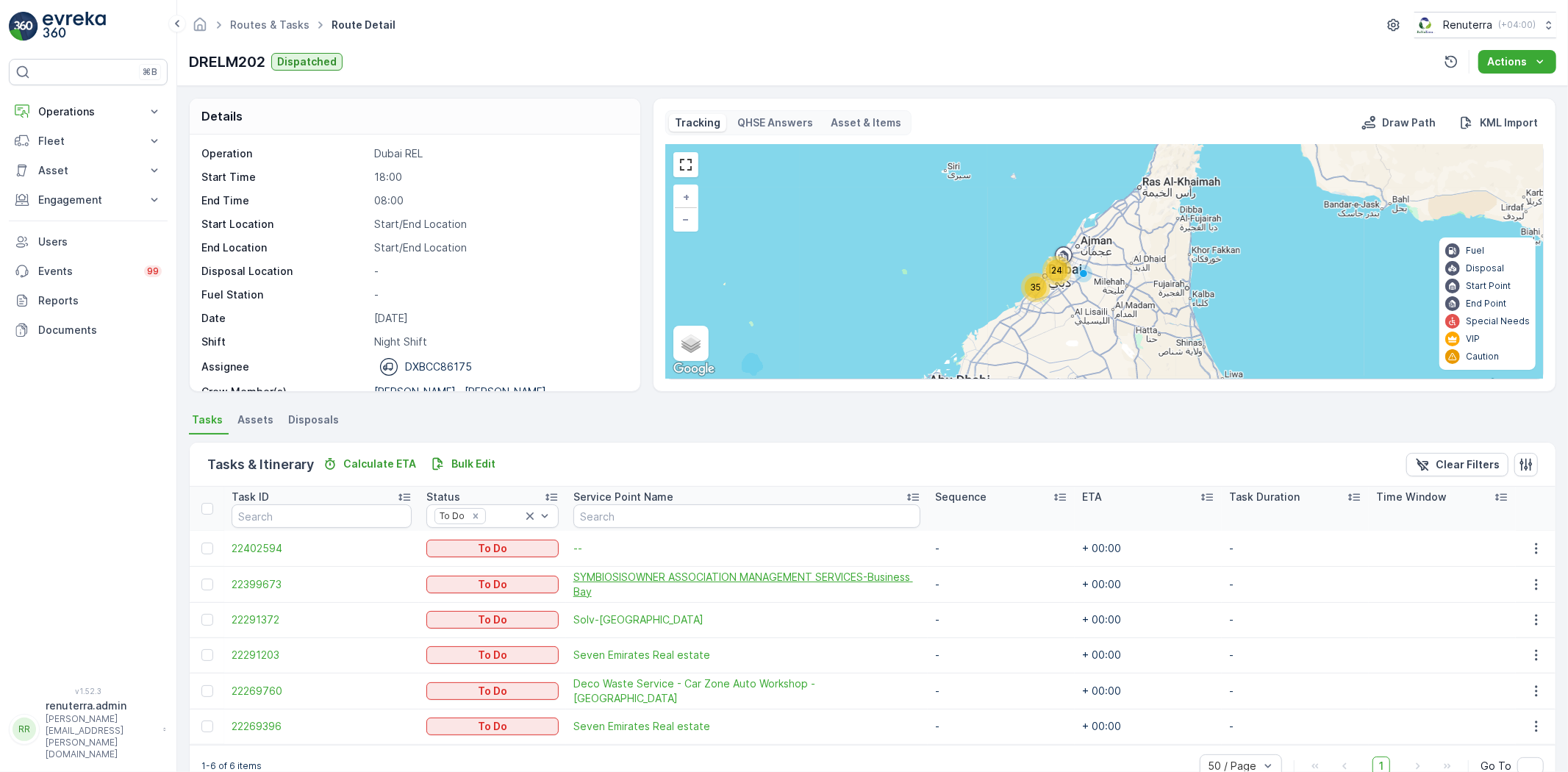
click at [758, 585] on span "SYMBIOSISOWNER ASSOCIATION MANAGEMENT SERVICES-Business Bay" at bounding box center [747, 585] width 347 height 29
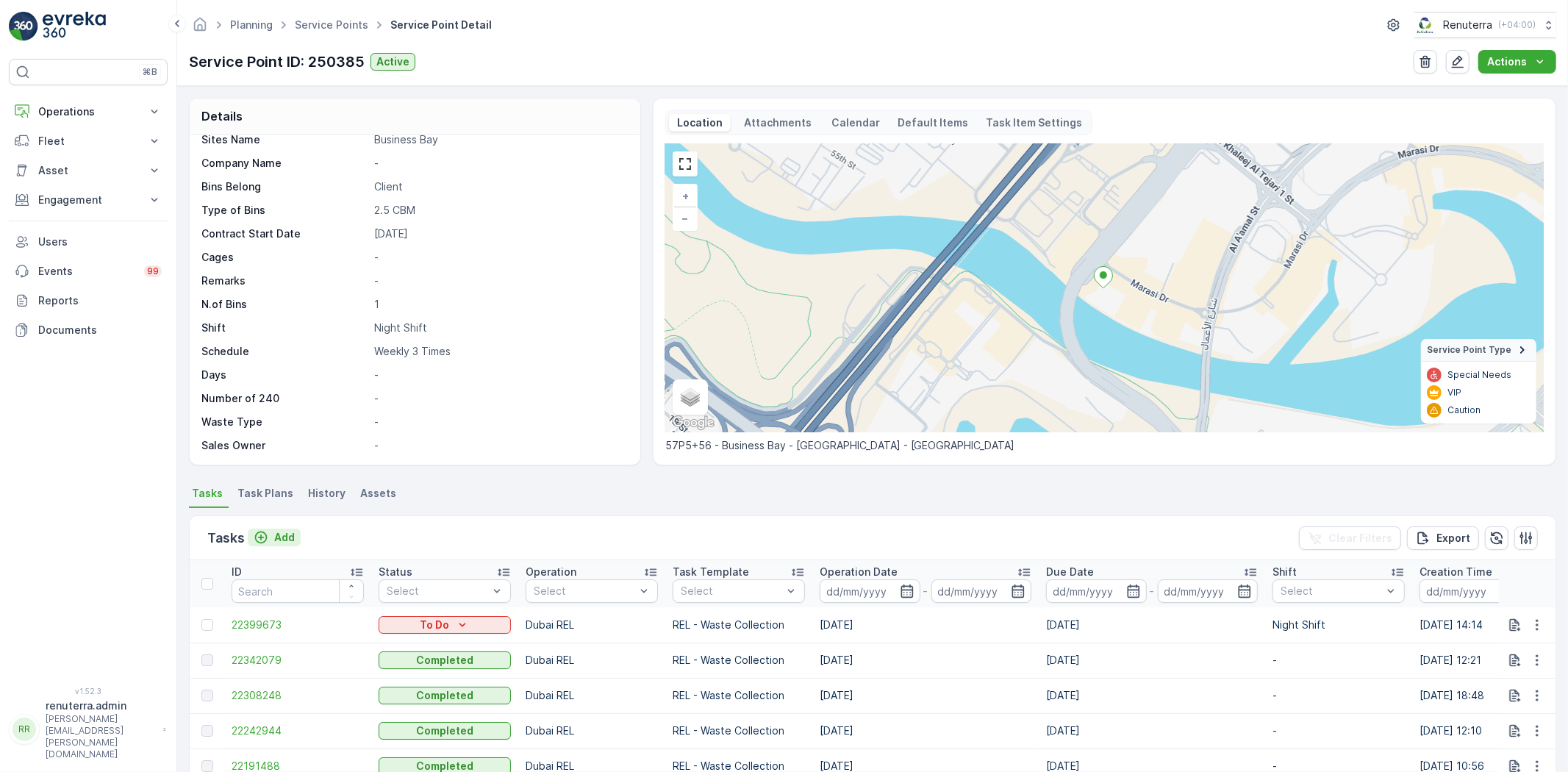
click at [292, 539] on p "Add" at bounding box center [285, 537] width 21 height 15
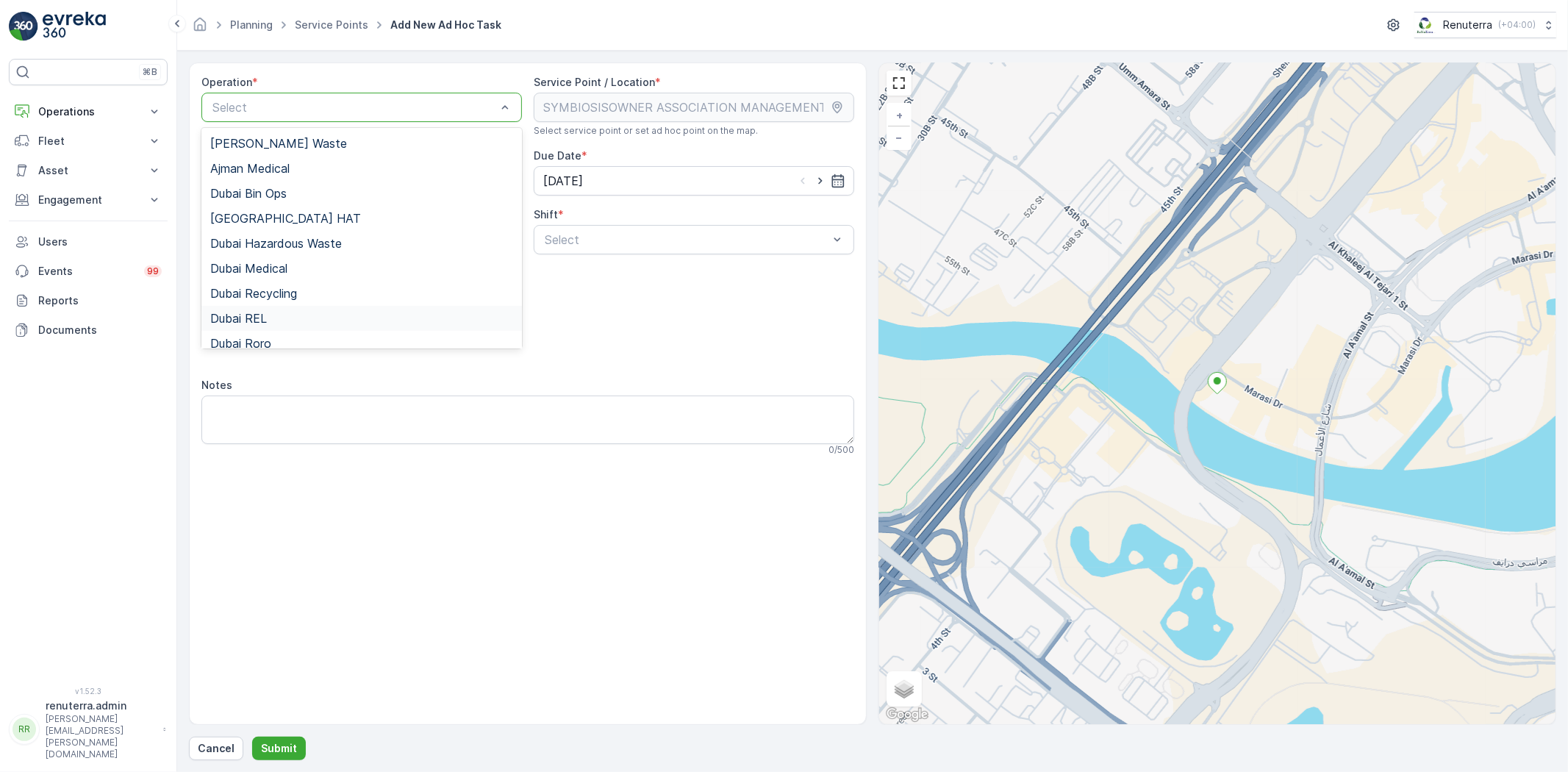
click at [348, 325] on div "Dubai REL" at bounding box center [361, 318] width 320 height 25
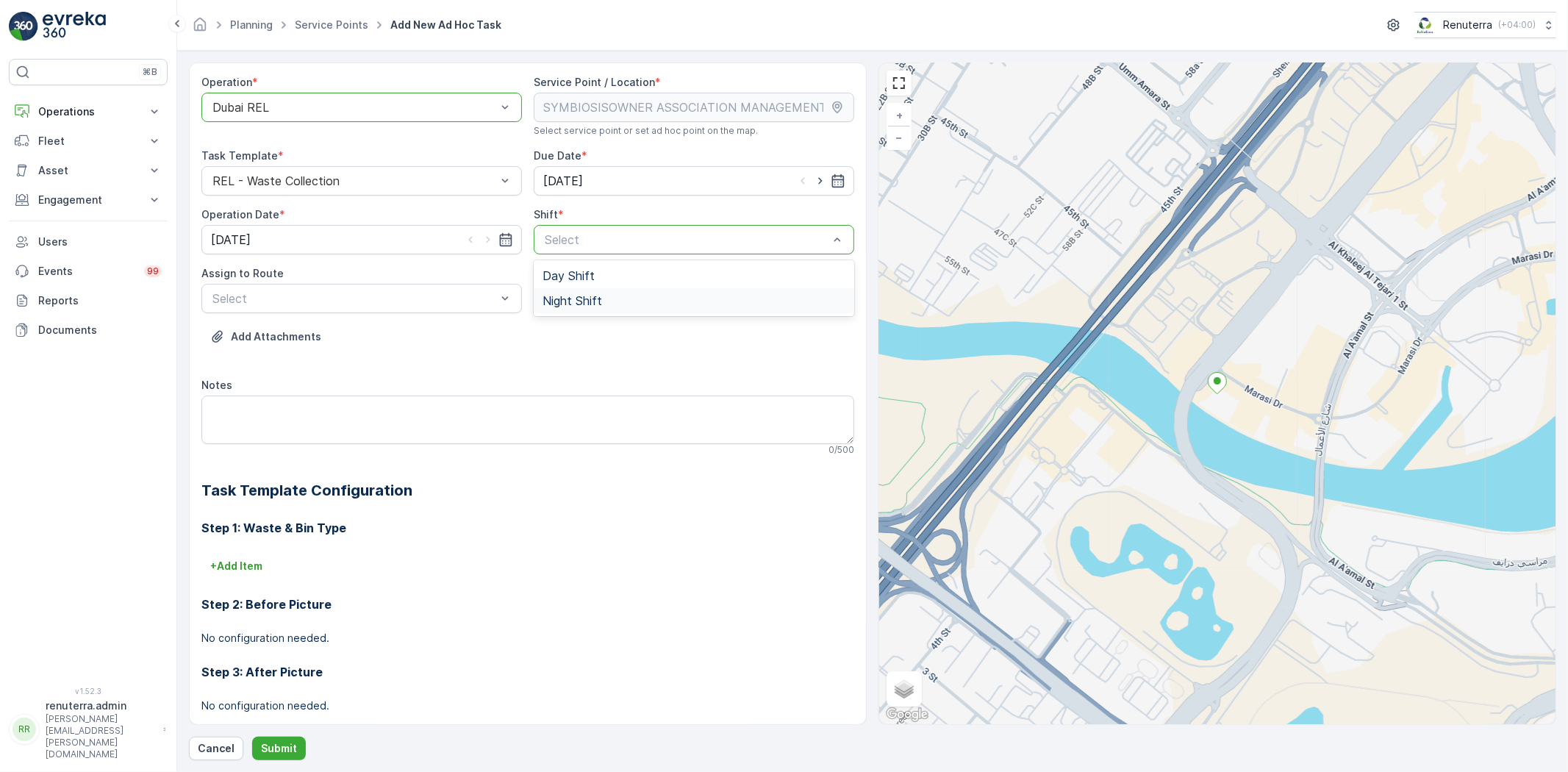
click at [620, 304] on div "Night Shift" at bounding box center [693, 300] width 303 height 13
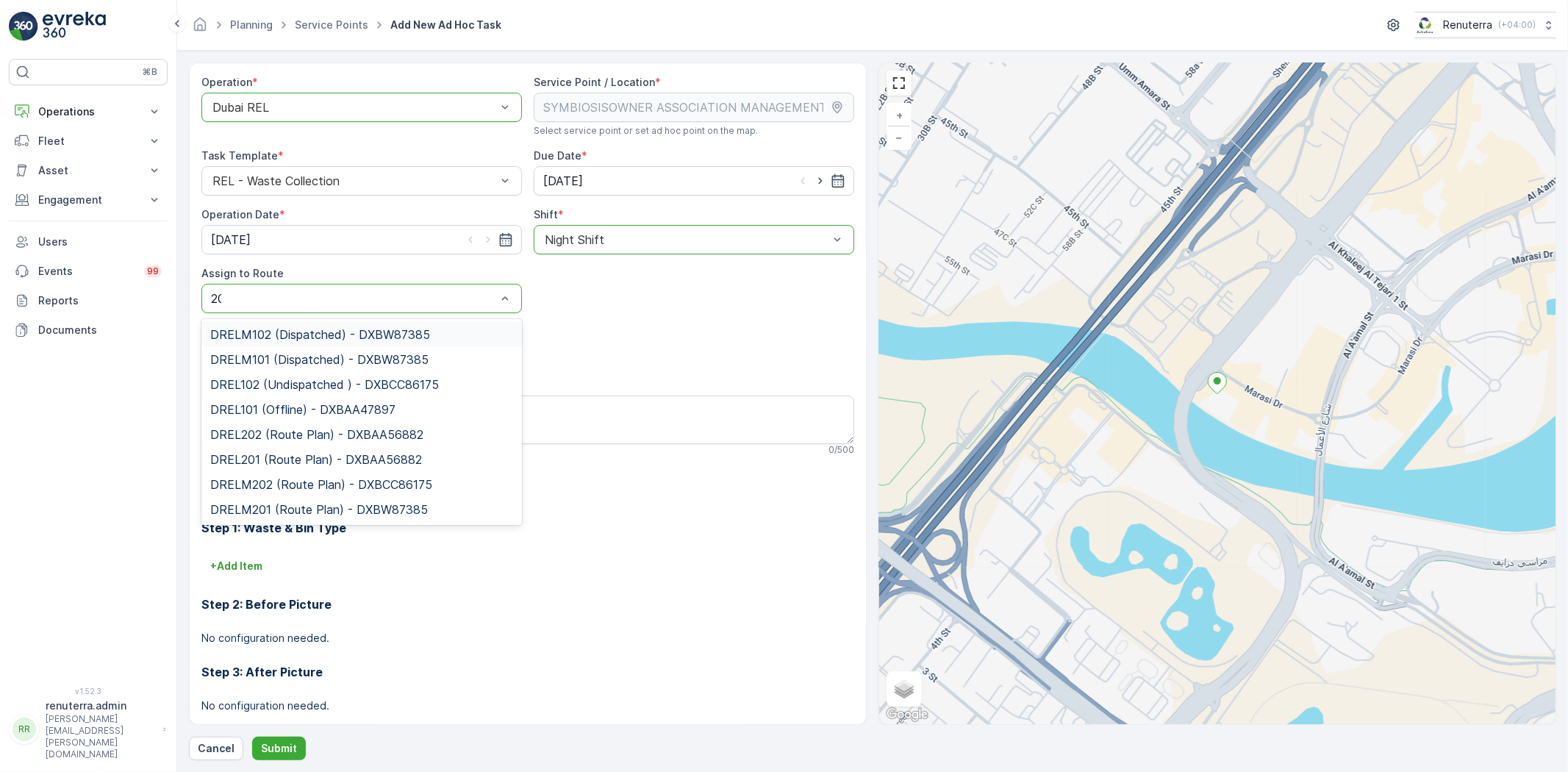
type input "202"
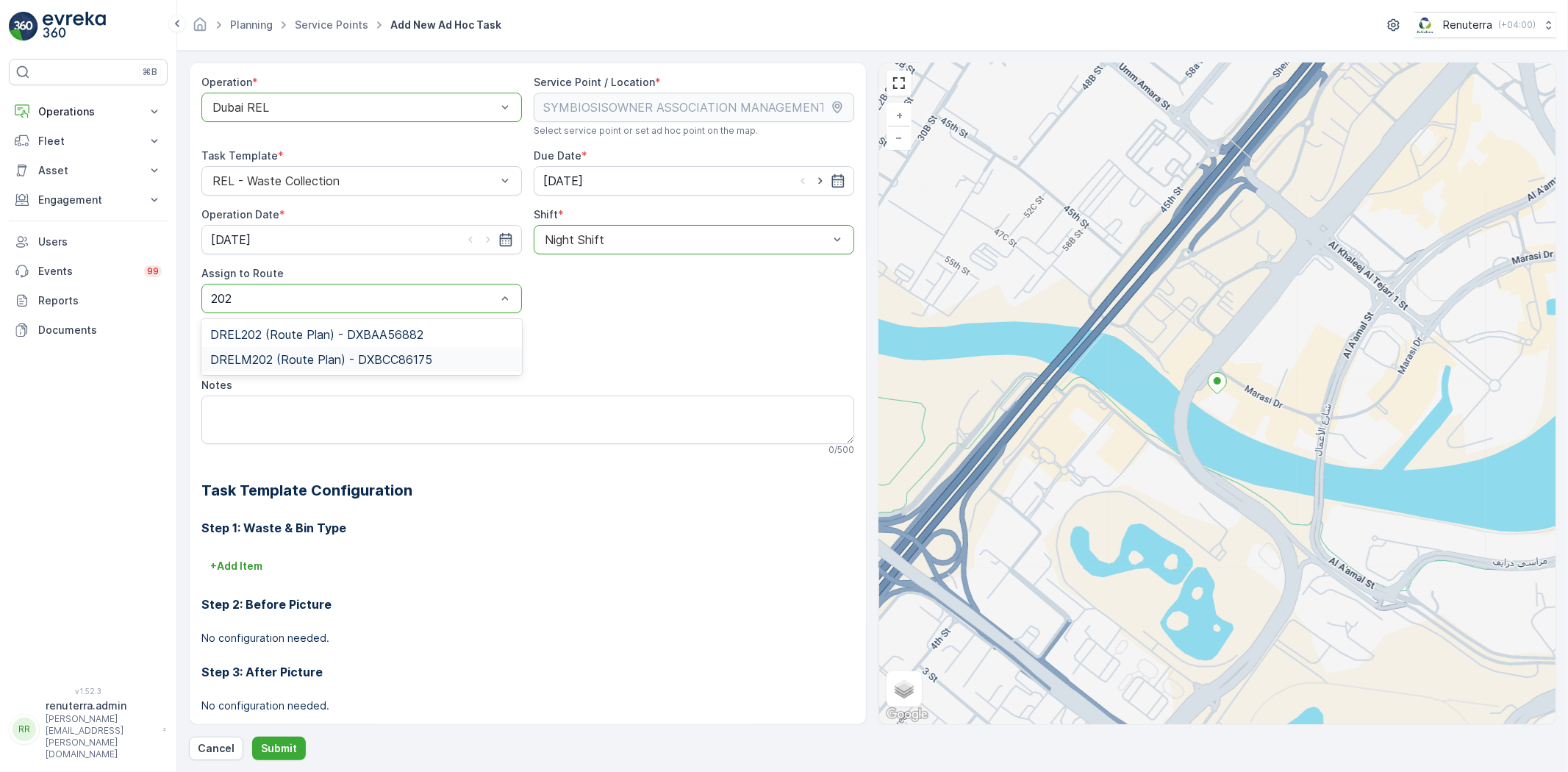
click at [402, 355] on span "DRELM202 (Route Plan) - DXBCC86175" at bounding box center [321, 359] width 222 height 13
click at [270, 751] on p "Submit" at bounding box center [279, 748] width 36 height 15
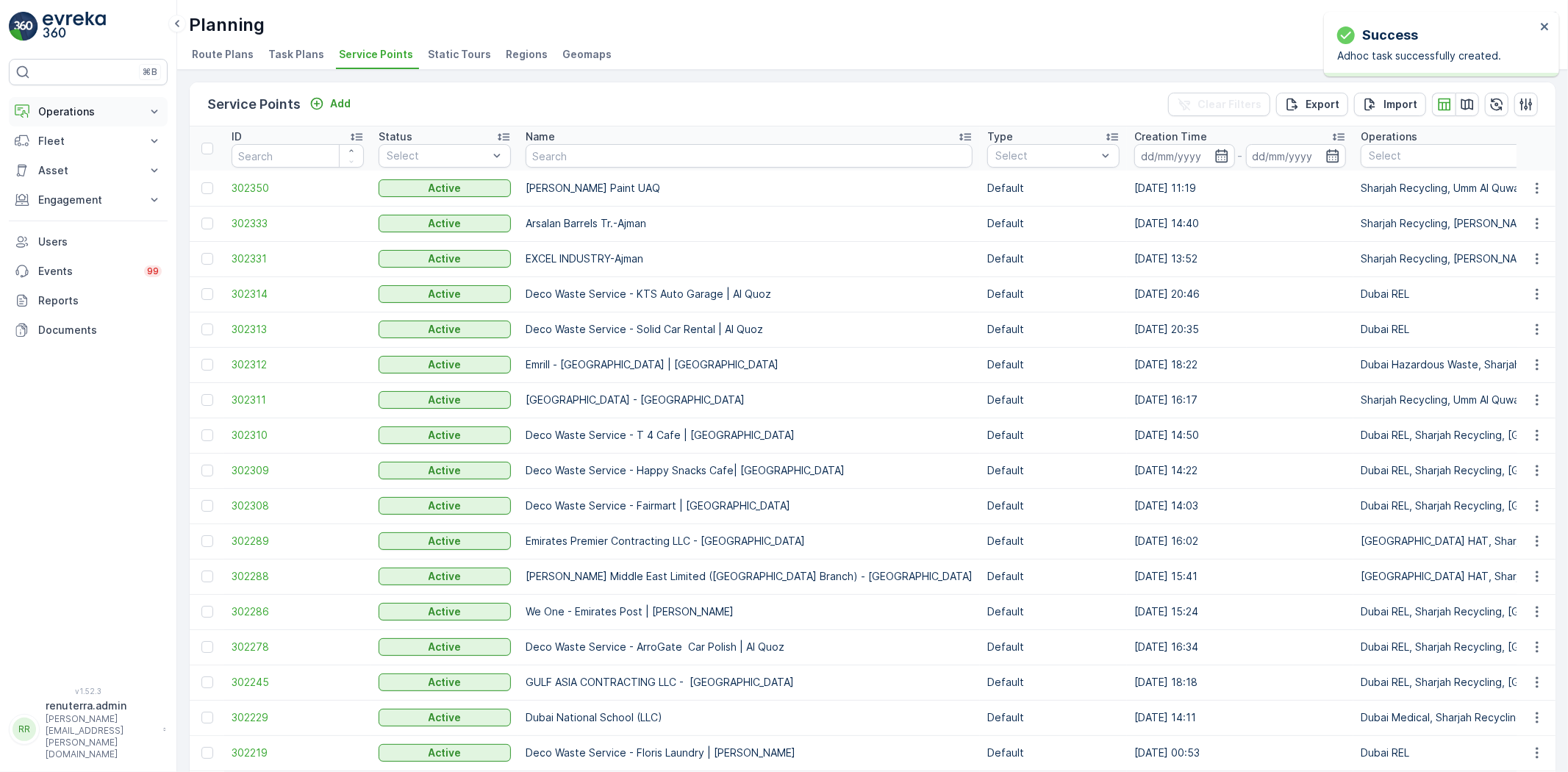
click at [104, 113] on p "Operations" at bounding box center [88, 111] width 100 height 15
click at [78, 176] on p "Routes & Tasks" at bounding box center [75, 178] width 75 height 15
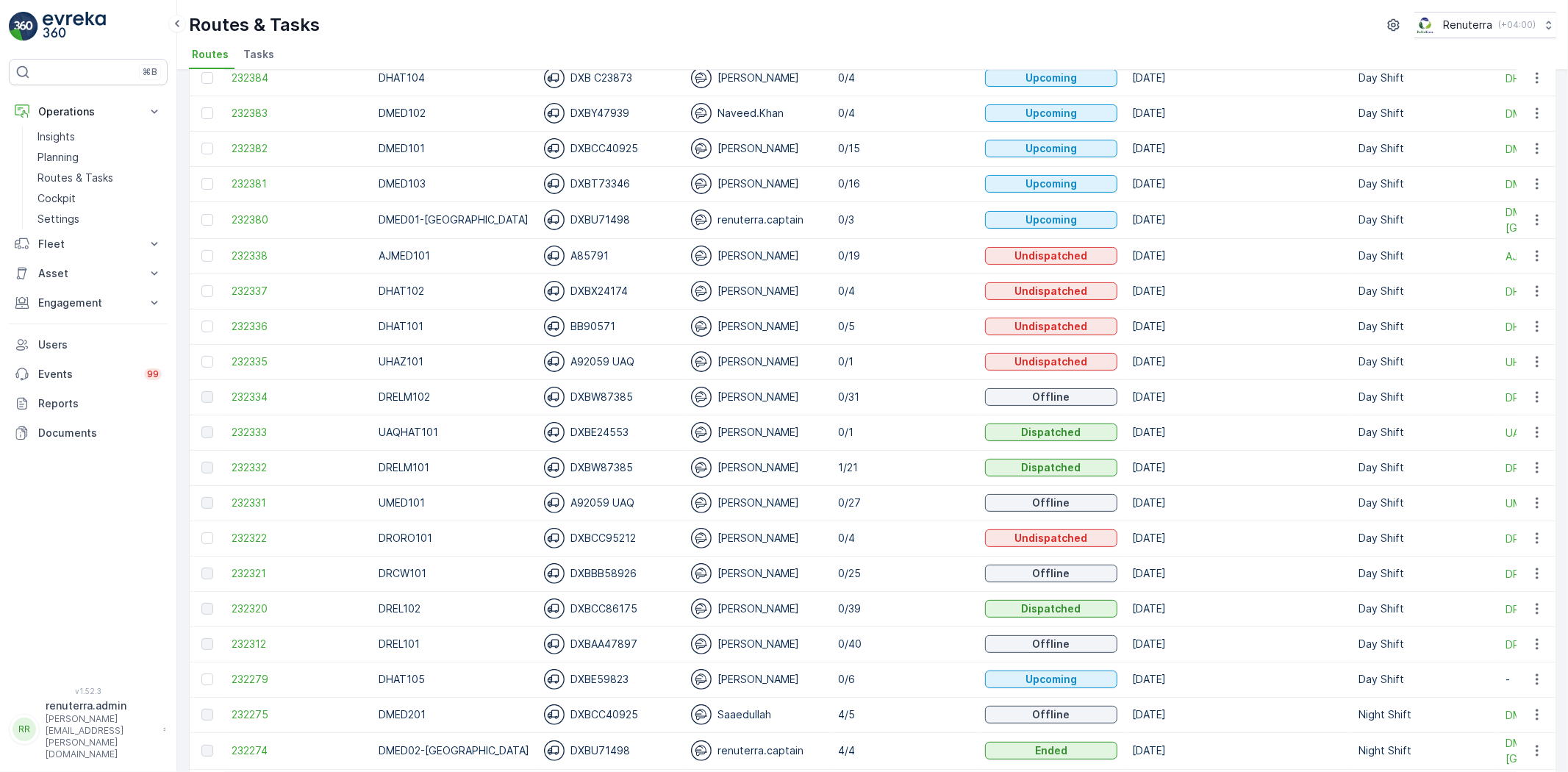
scroll to position [245, 0]
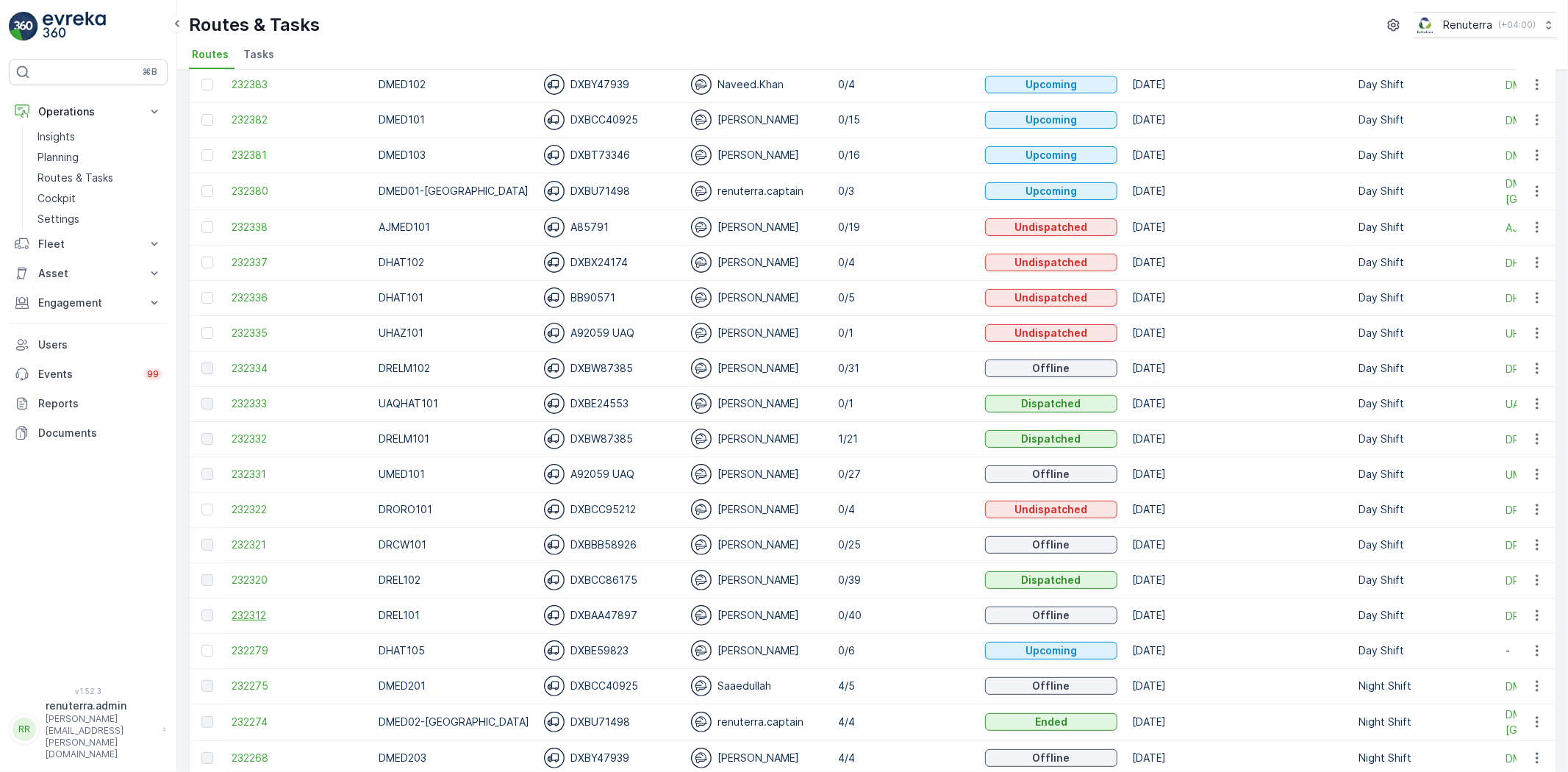
click at [253, 612] on span "232312" at bounding box center [298, 615] width 133 height 15
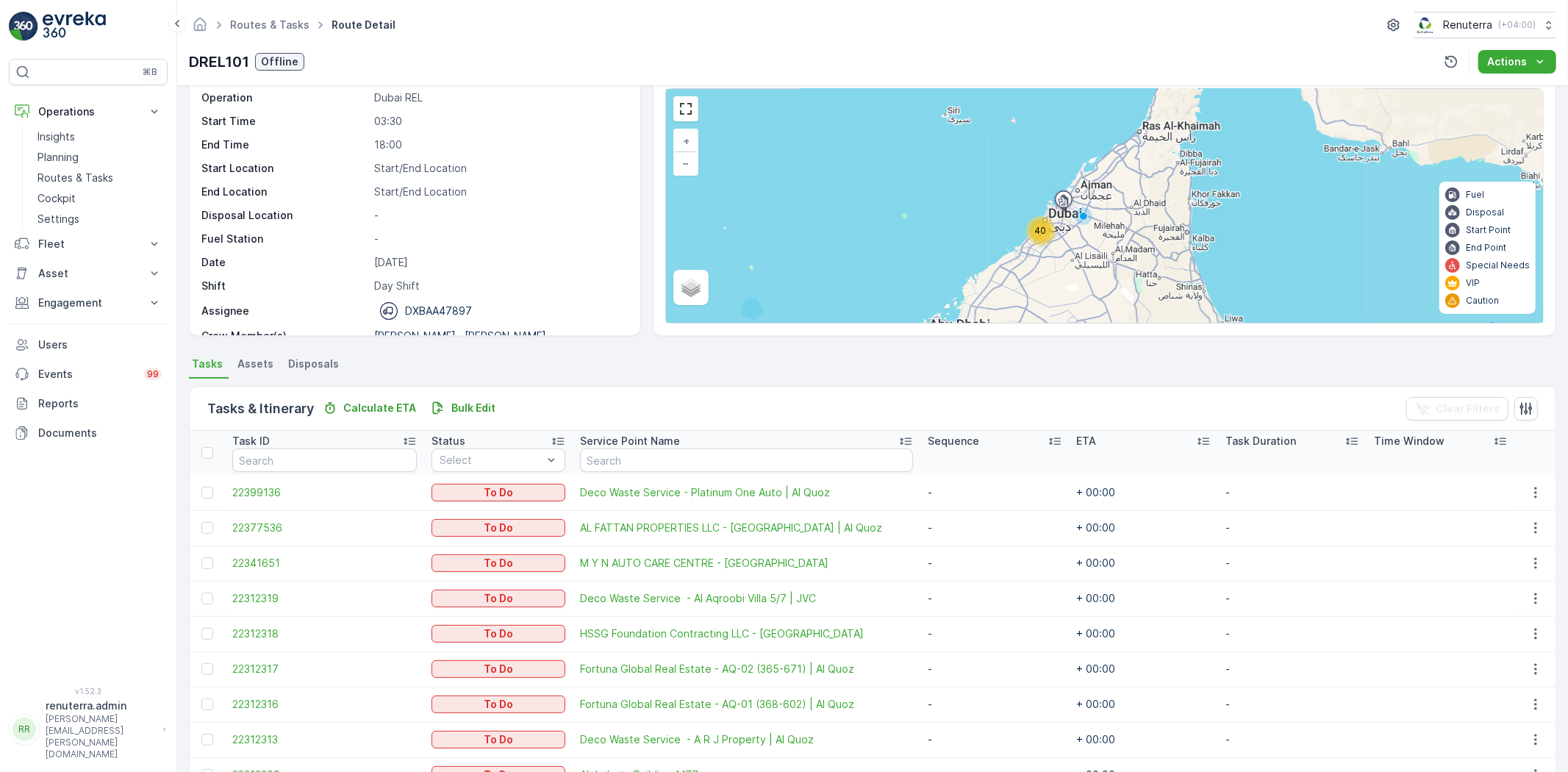
scroll to position [82, 0]
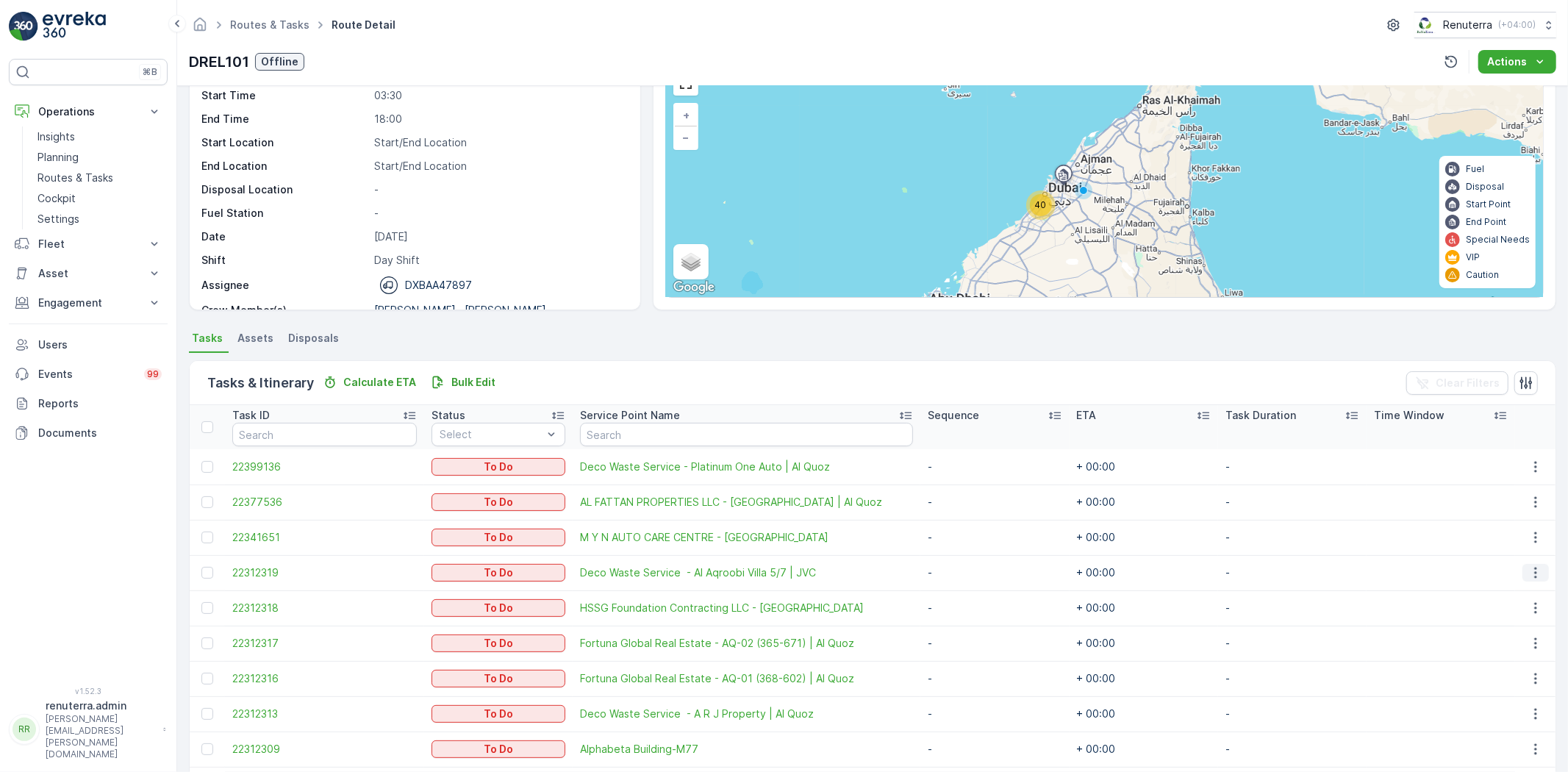
click at [1533, 574] on icon "button" at bounding box center [1536, 572] width 15 height 15
click at [1497, 633] on span "Change Route" at bounding box center [1499, 635] width 71 height 15
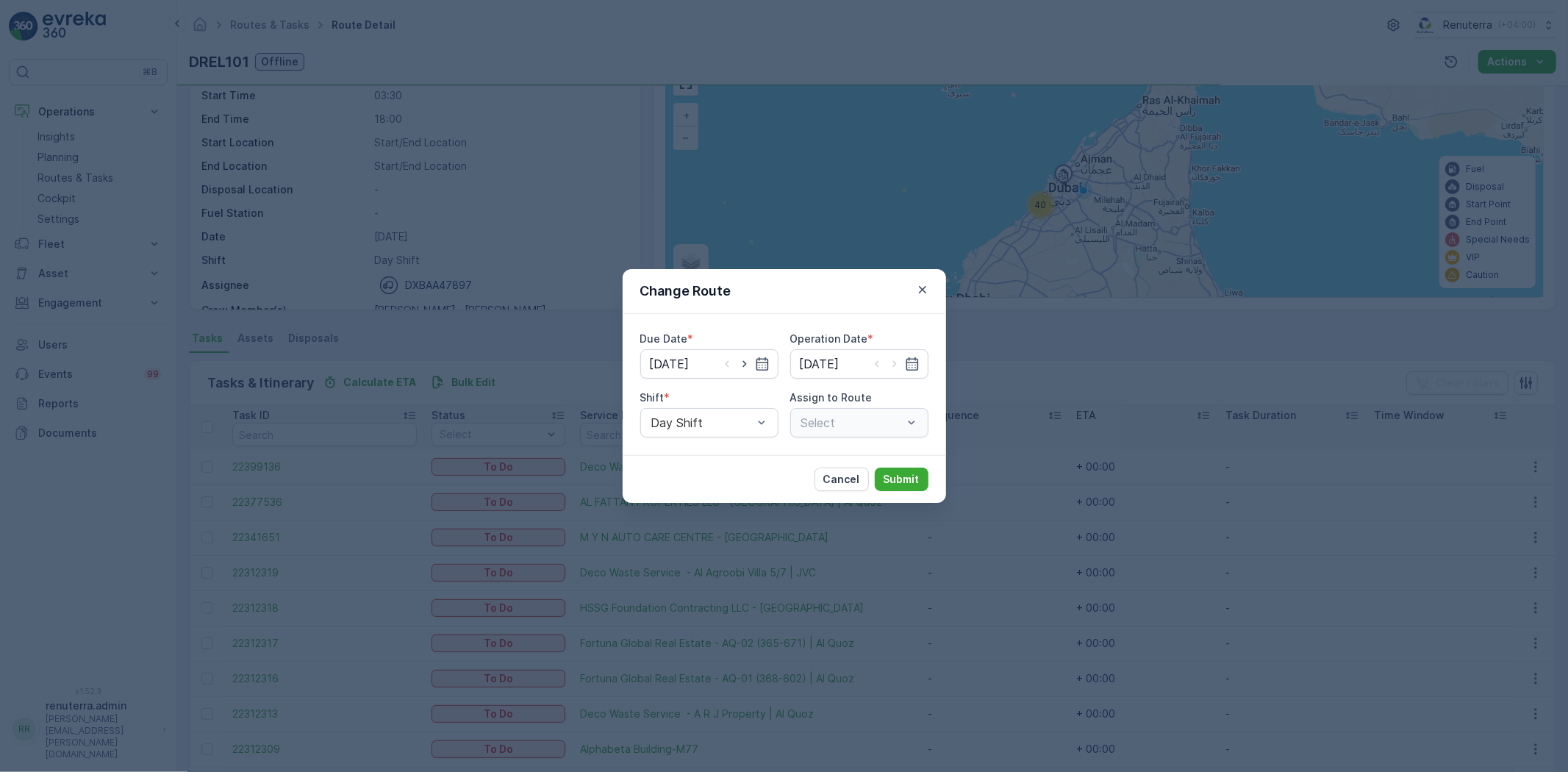
type input "[DATE]"
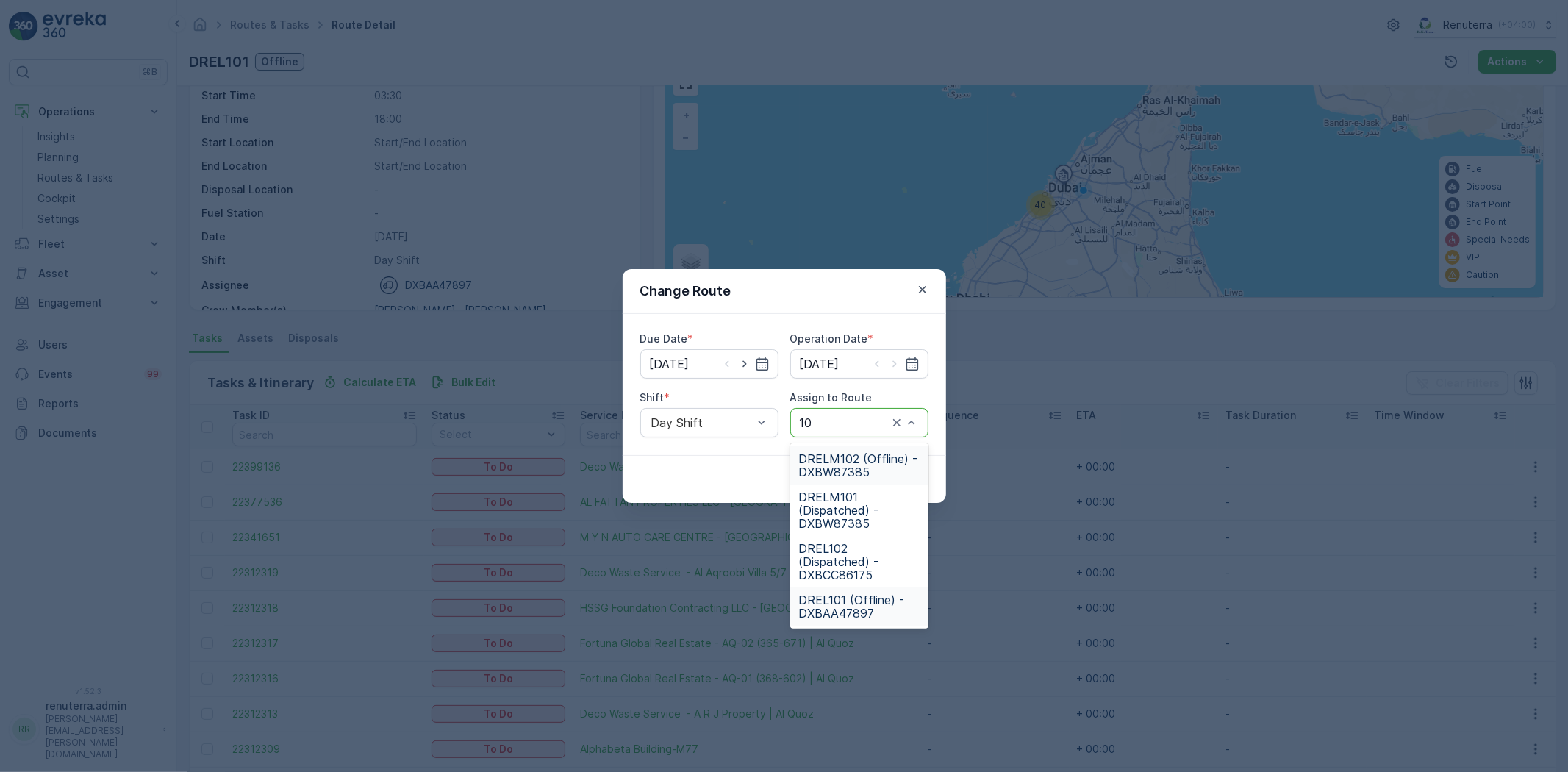
type input "102"
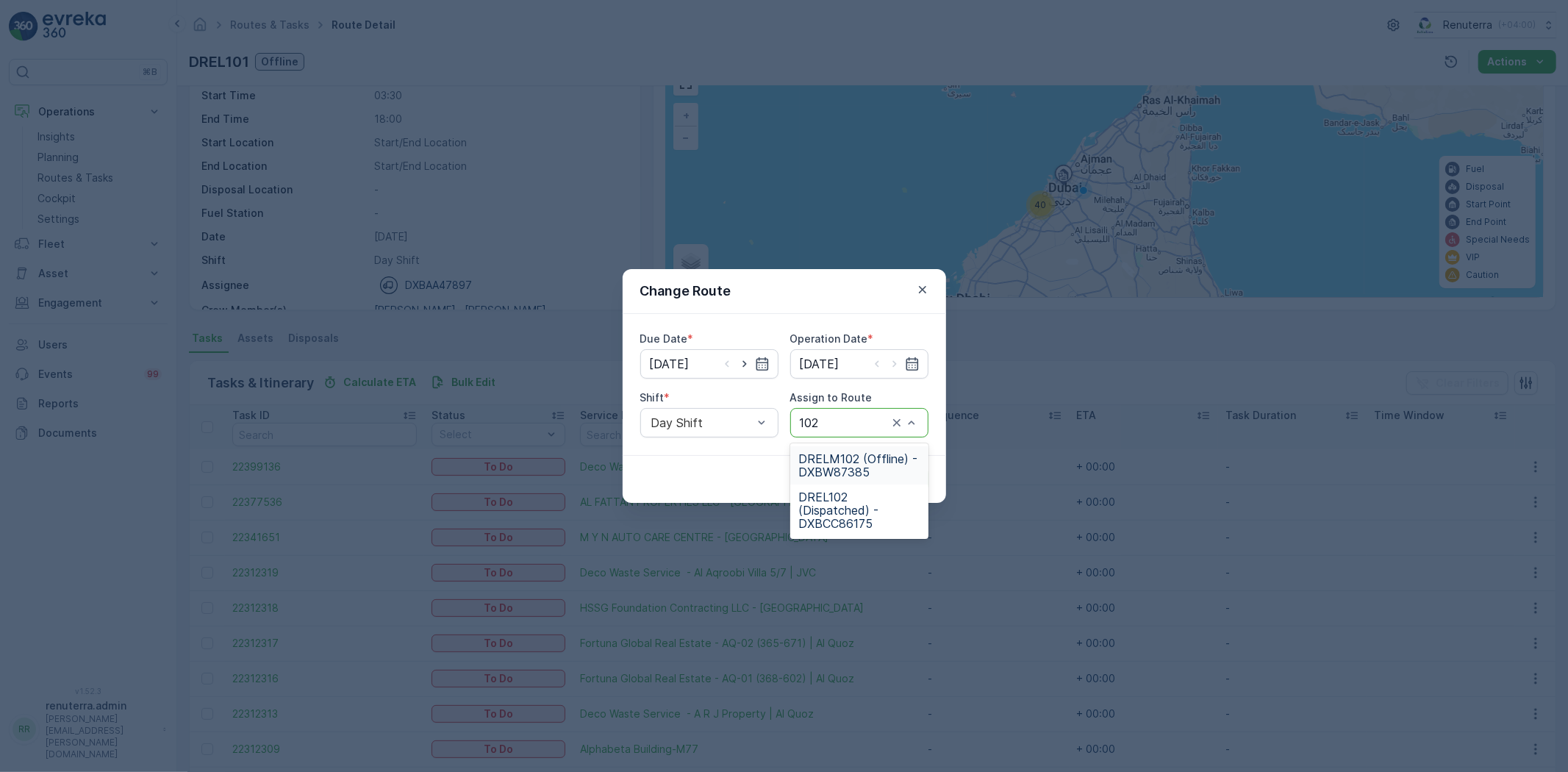
click at [842, 465] on span "DRELM102 (Offline) - DXBW87385" at bounding box center [859, 465] width 121 height 27
click at [903, 478] on p "Submit" at bounding box center [902, 479] width 36 height 15
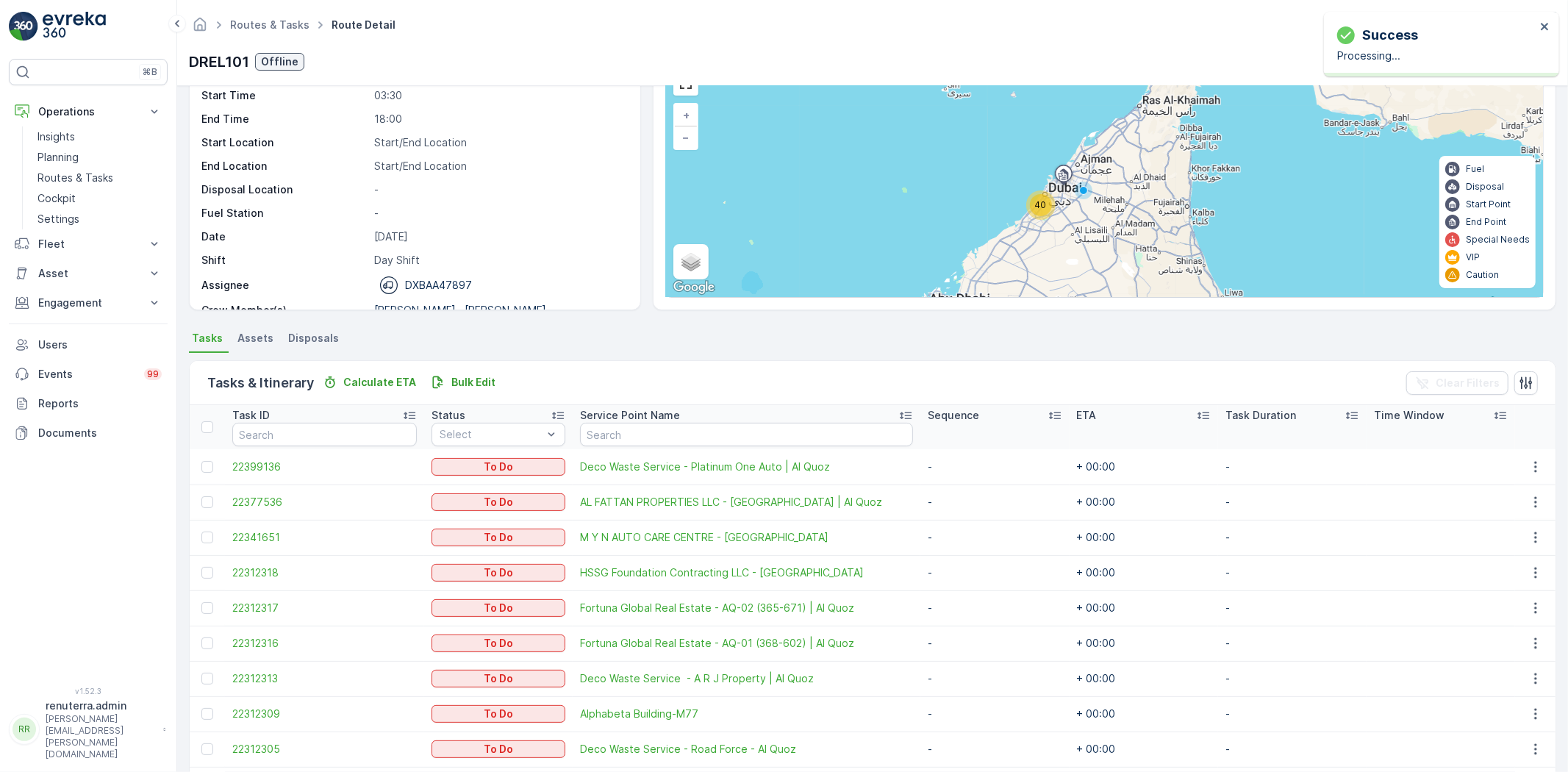
scroll to position [0, 0]
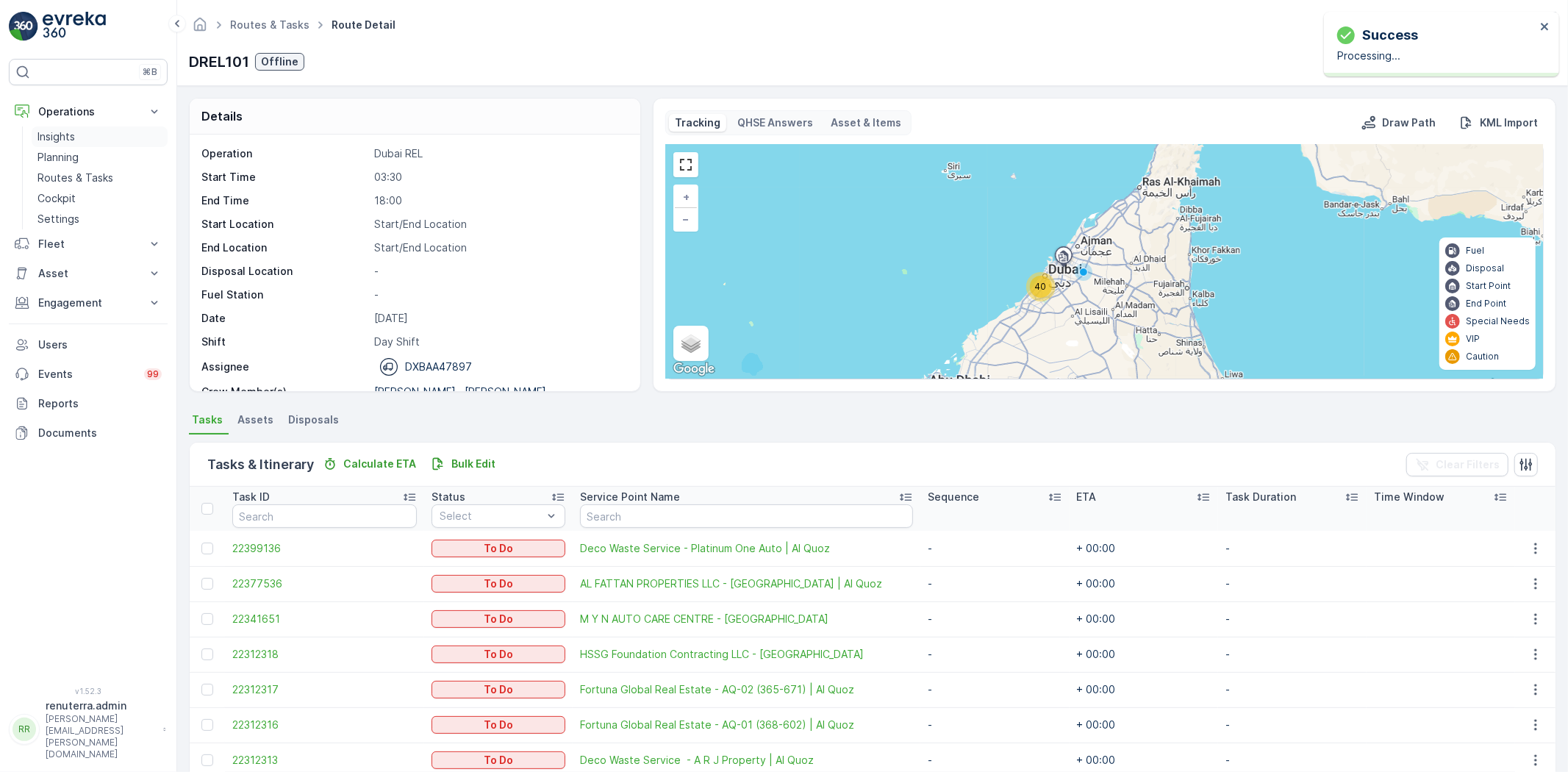
drag, startPoint x: 82, startPoint y: 155, endPoint x: 115, endPoint y: 142, distance: 35.5
click at [82, 155] on link "Planning" at bounding box center [99, 157] width 136 height 21
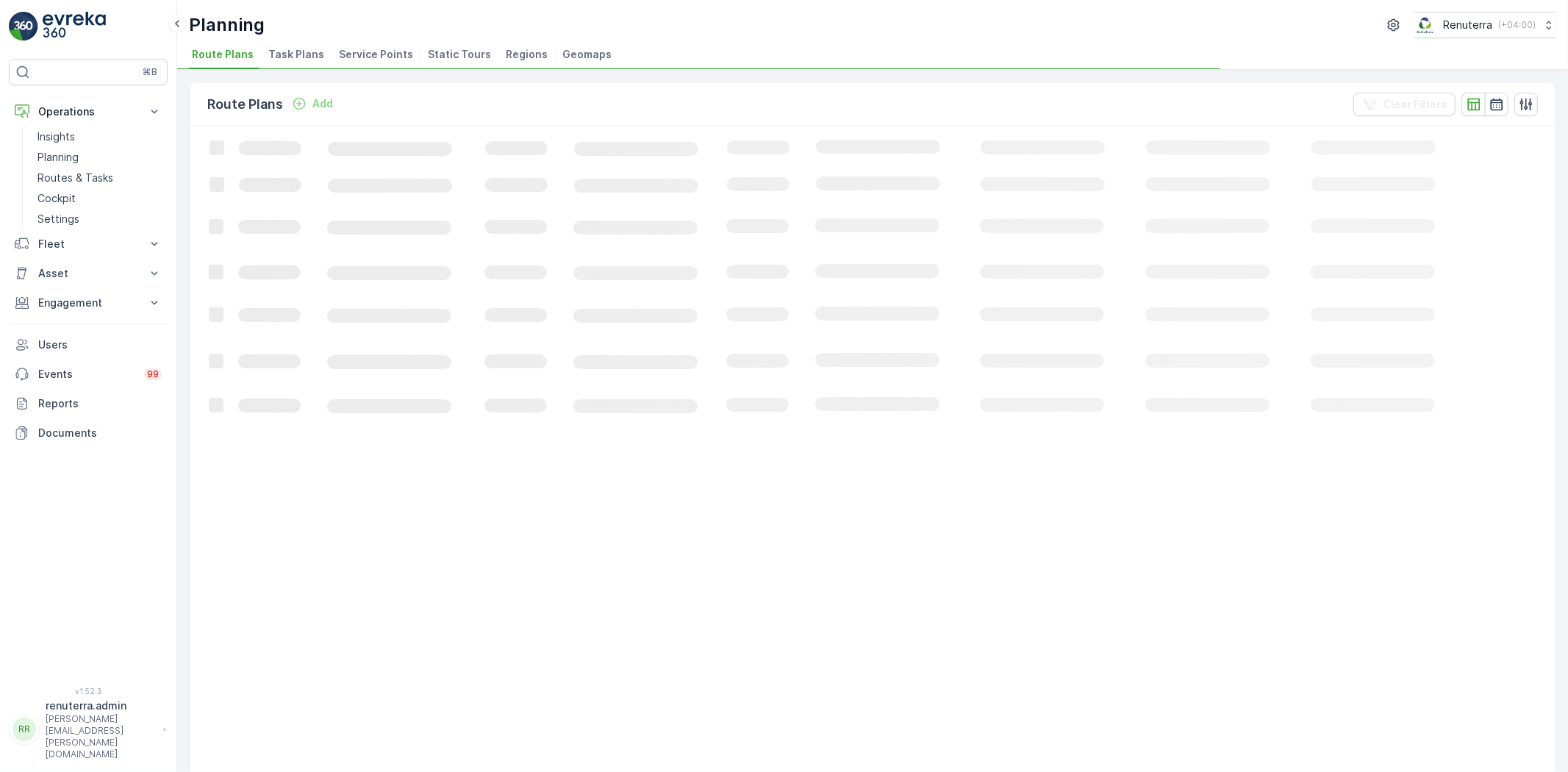
click at [328, 45] on ul "Route Plans Task Plans Service Points Static Tours Regions Geomaps" at bounding box center [867, 56] width 1356 height 25
click at [353, 48] on span "Service Points" at bounding box center [377, 54] width 75 height 15
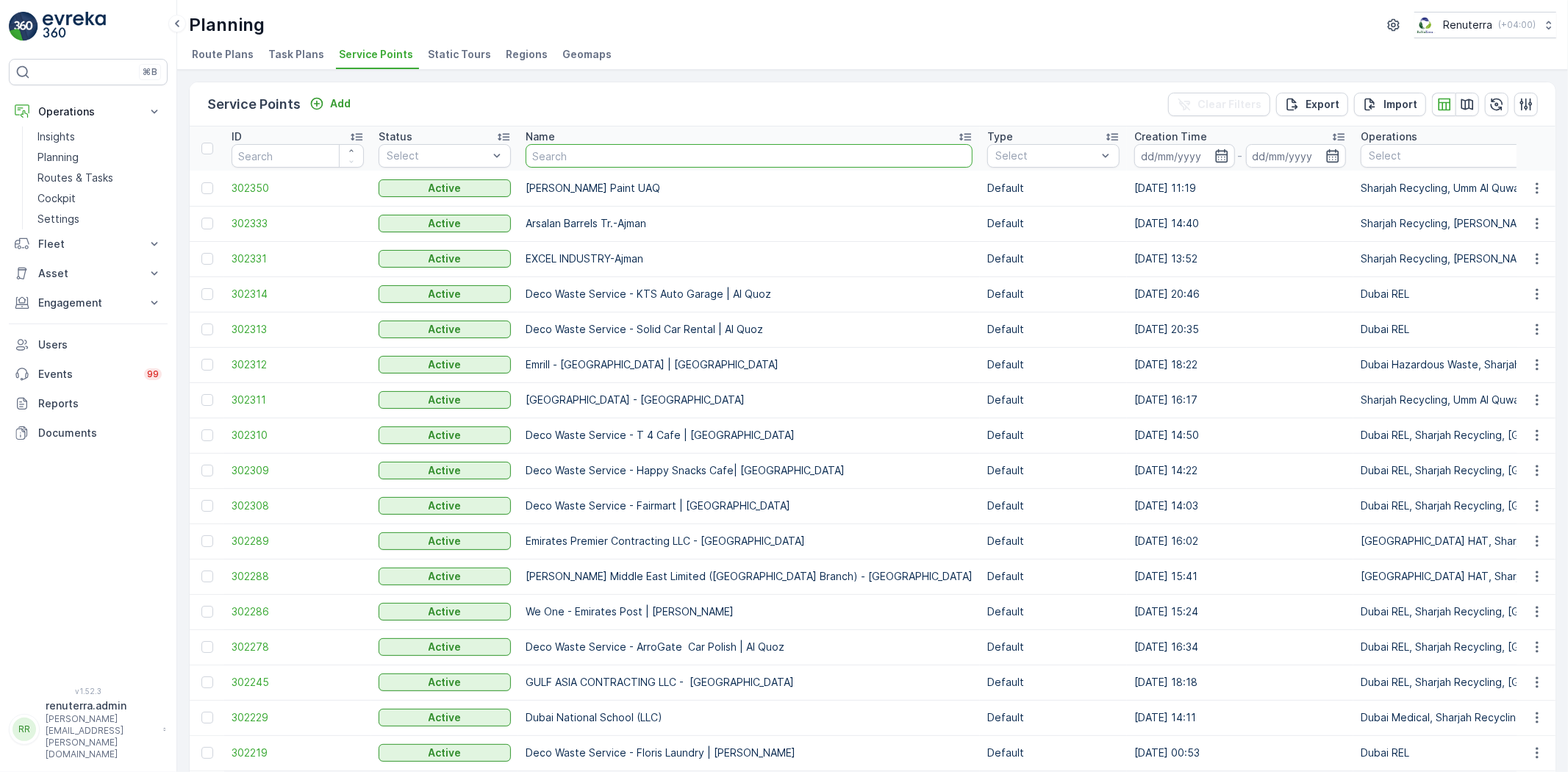
click at [578, 156] on input "text" at bounding box center [749, 155] width 447 height 23
type input "muj"
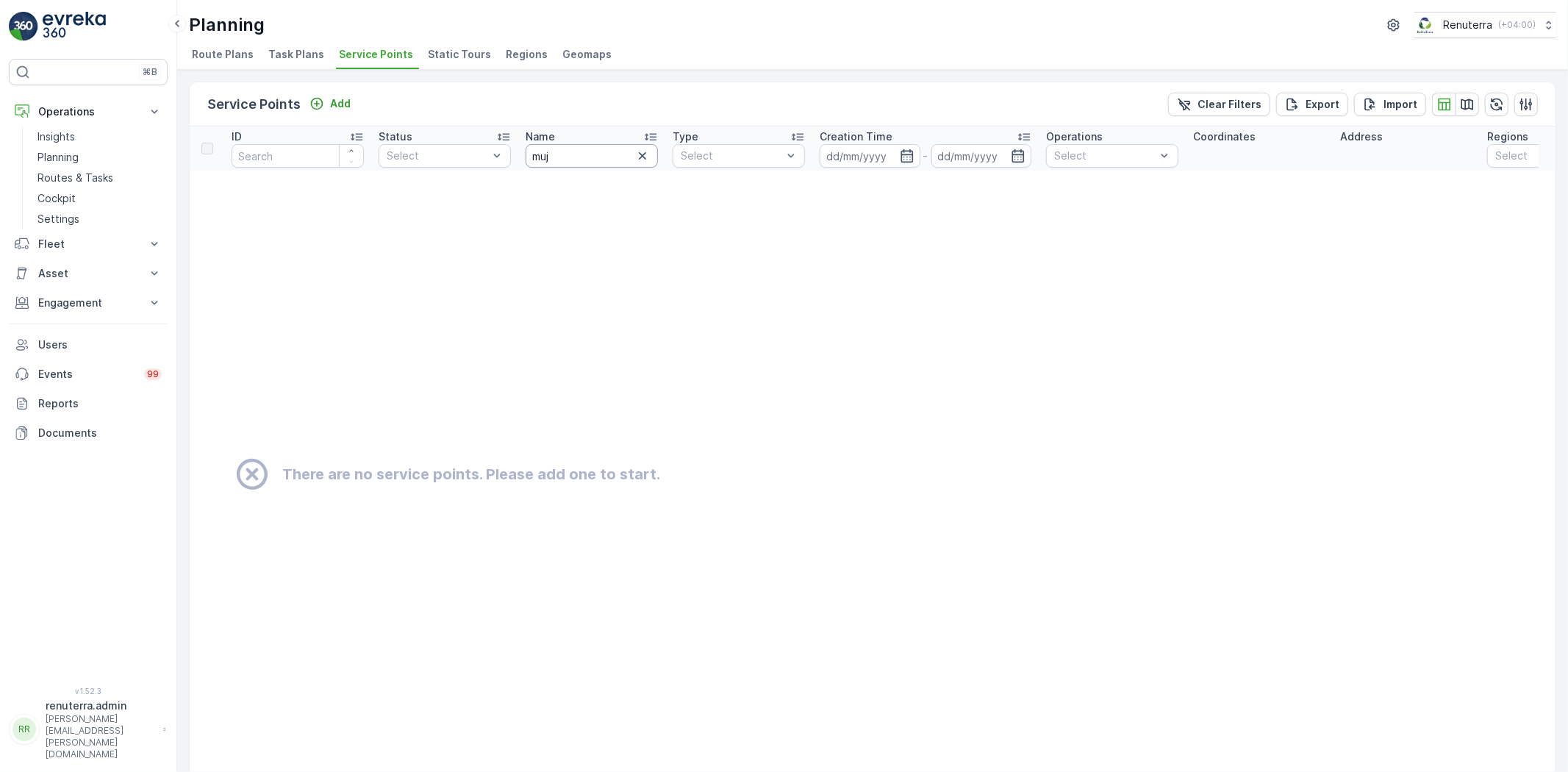
click at [578, 156] on input "muj" at bounding box center [592, 155] width 133 height 23
type input "mouj"
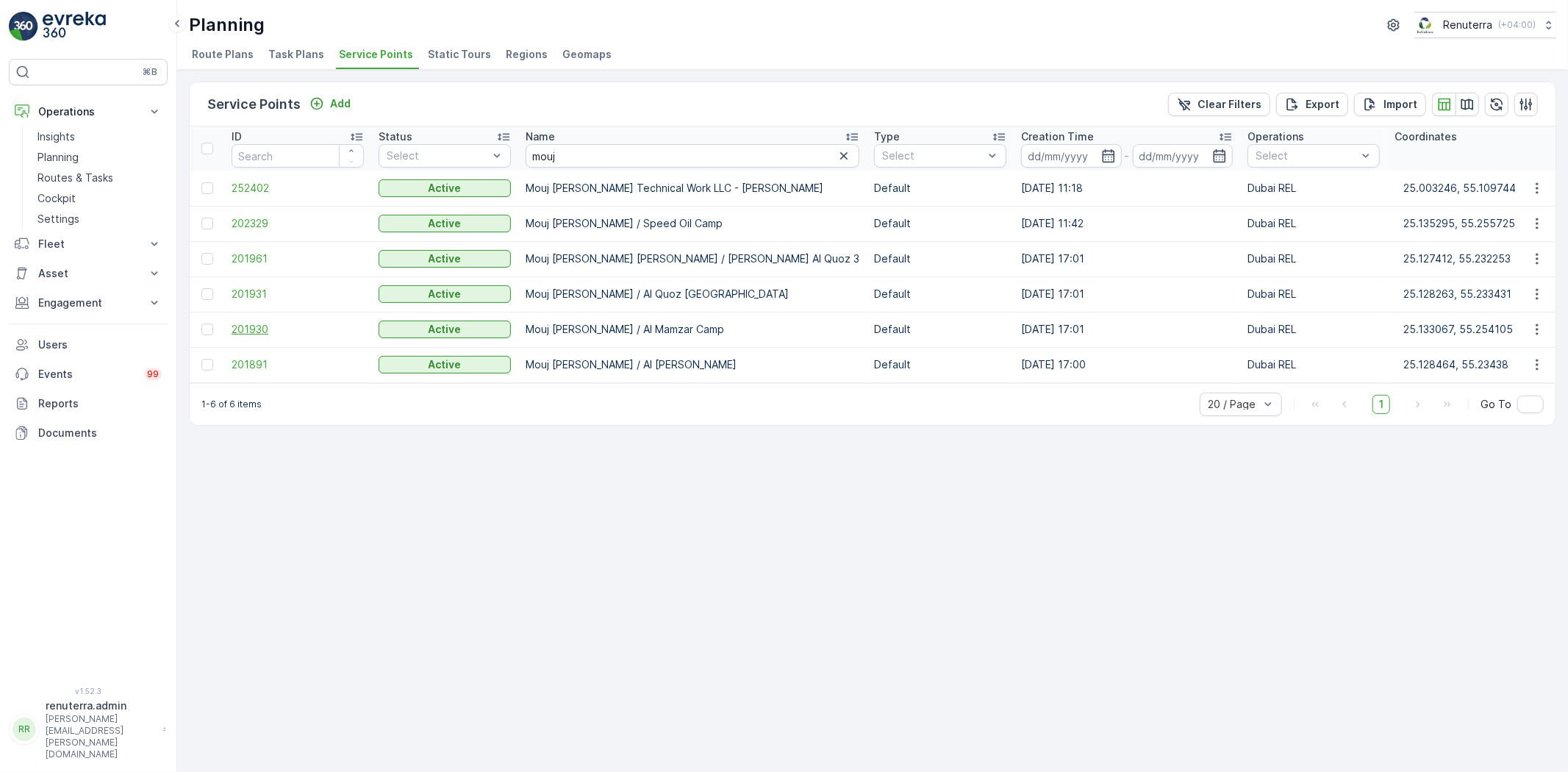
click at [270, 325] on span "201930" at bounding box center [298, 329] width 133 height 15
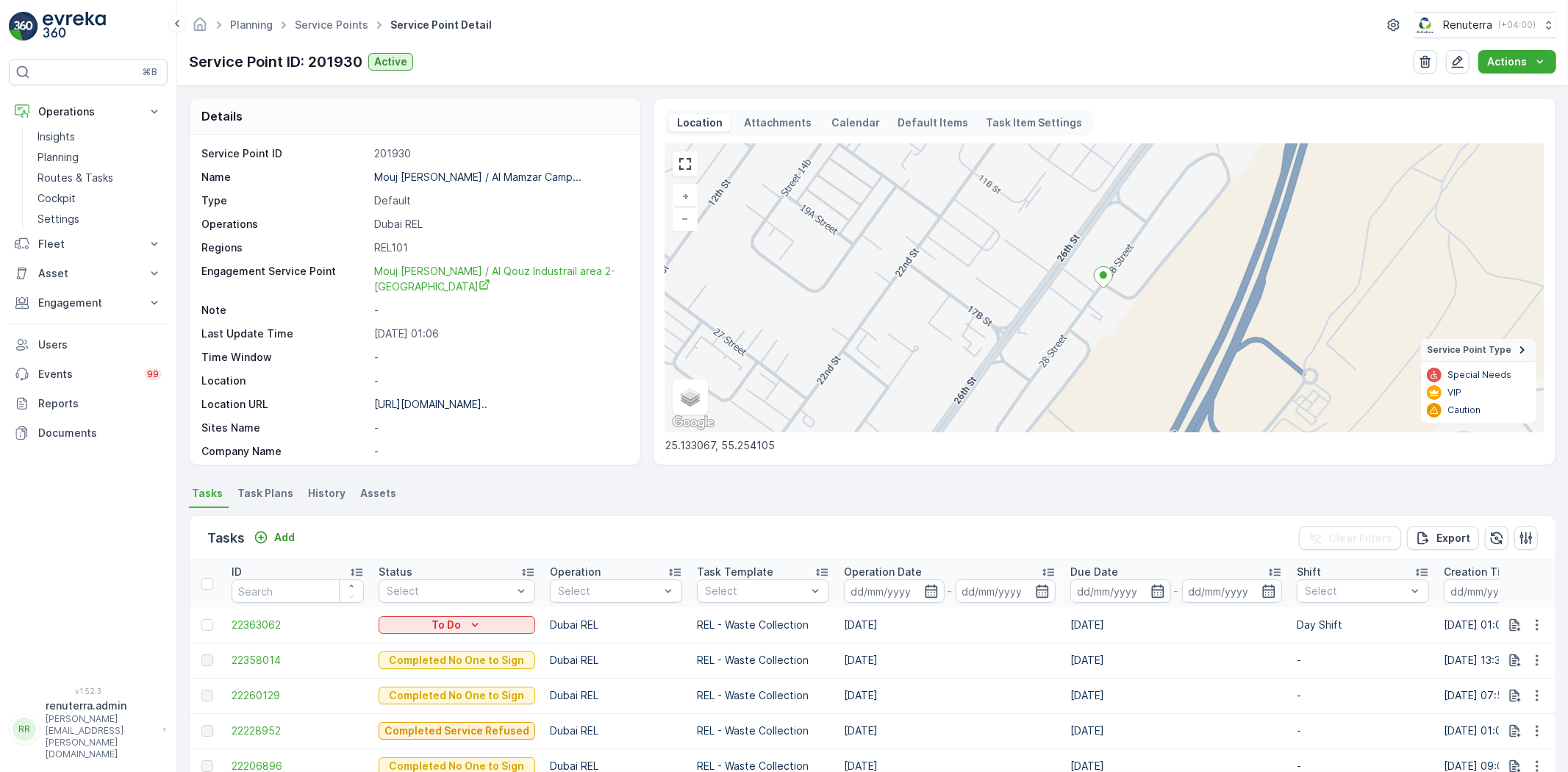
scroll to position [82, 0]
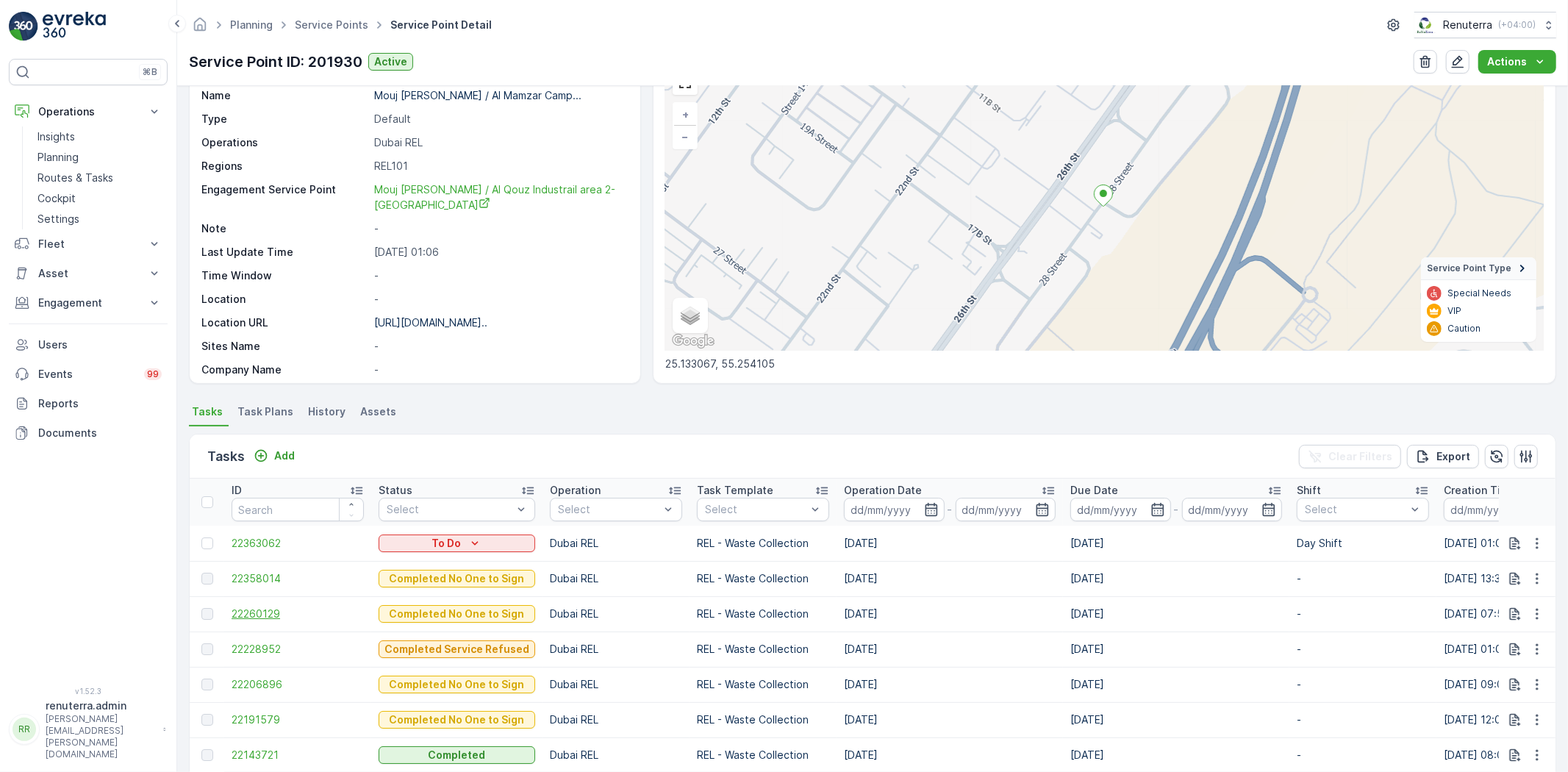
click at [258, 607] on span "22260129" at bounding box center [298, 613] width 133 height 15
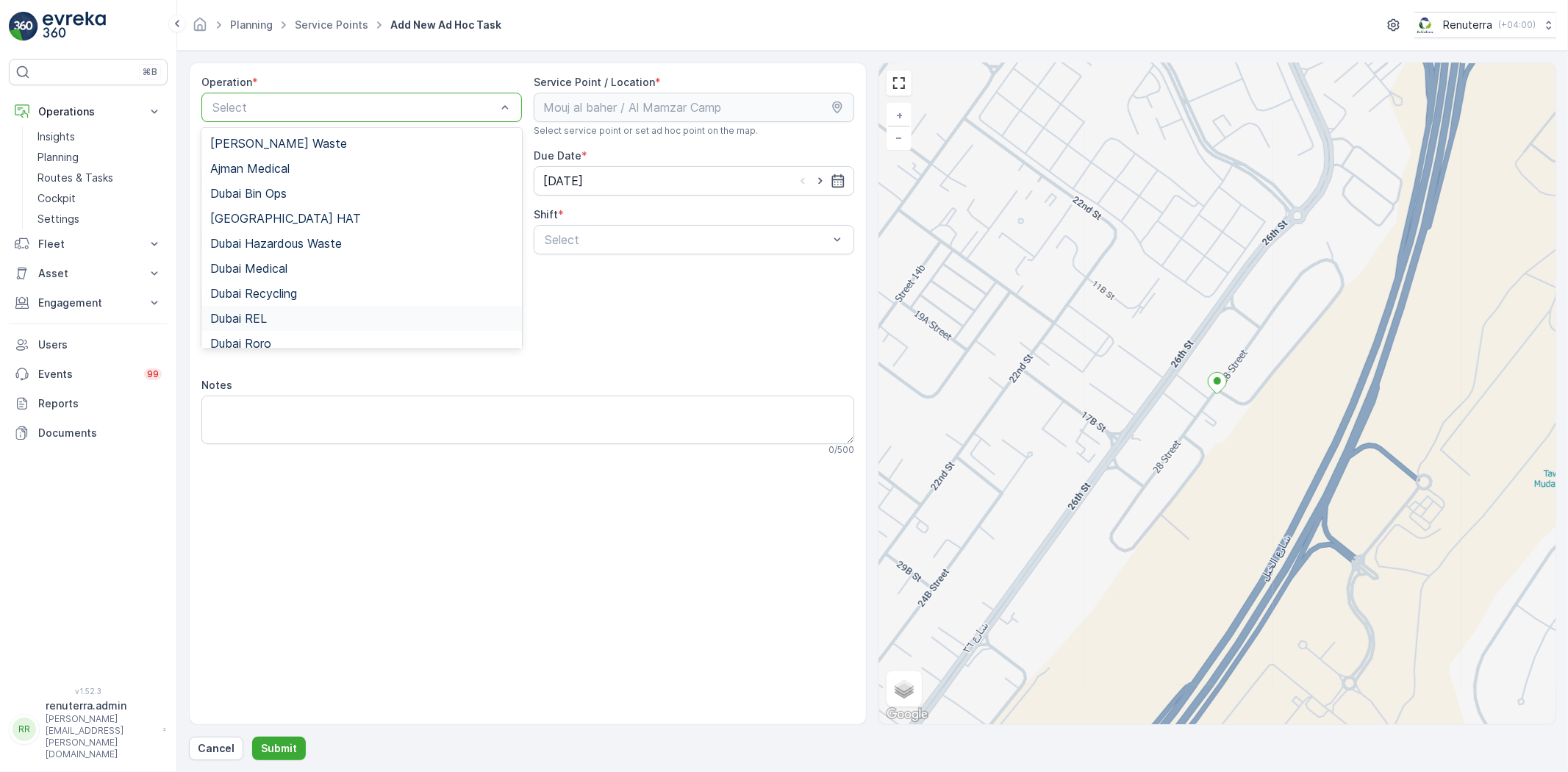
click at [291, 312] on div "Dubai REL" at bounding box center [361, 317] width 303 height 13
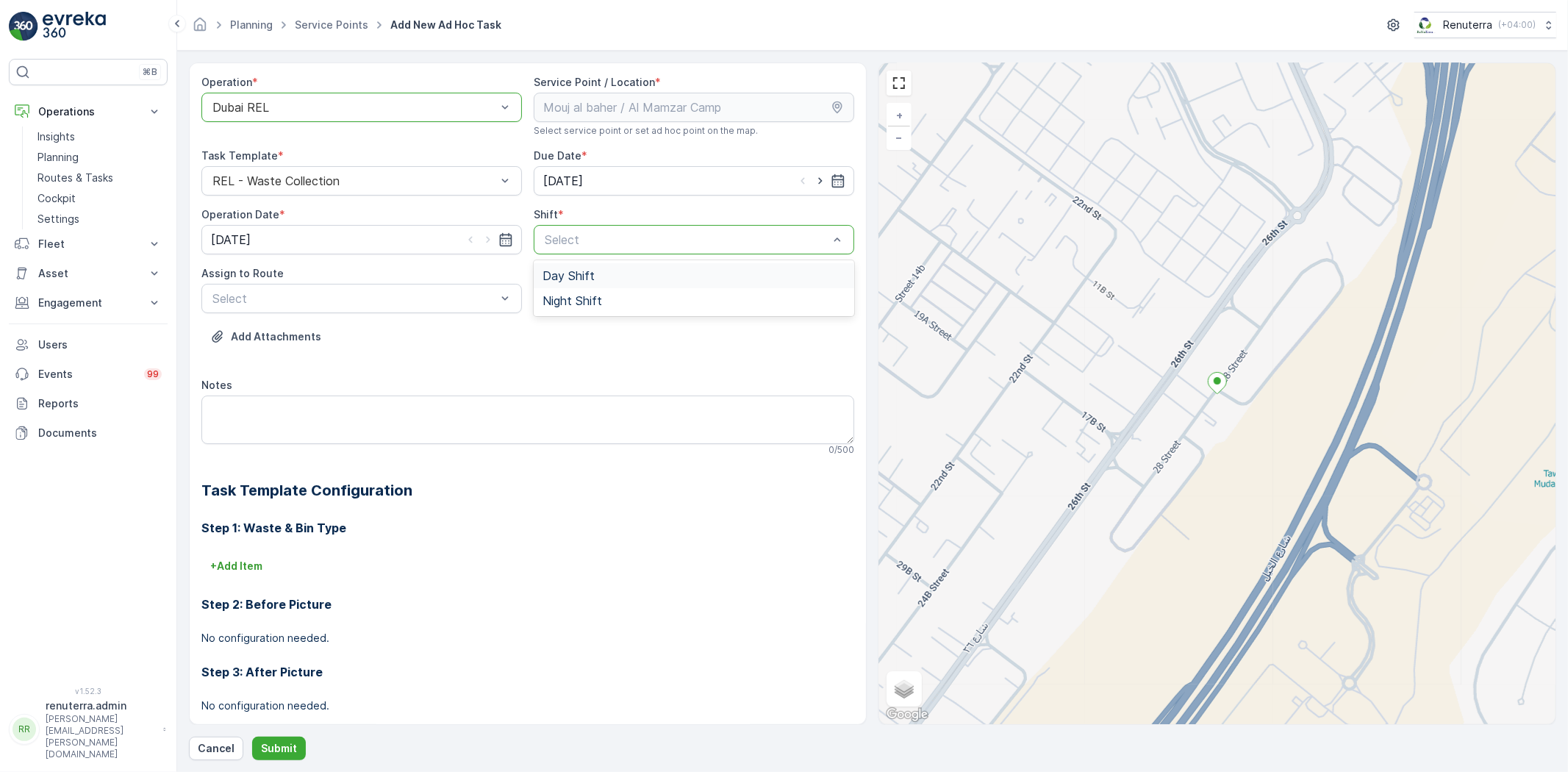
click at [620, 282] on div "Day Shift" at bounding box center [693, 275] width 320 height 25
click at [331, 310] on div "Select" at bounding box center [361, 298] width 320 height 29
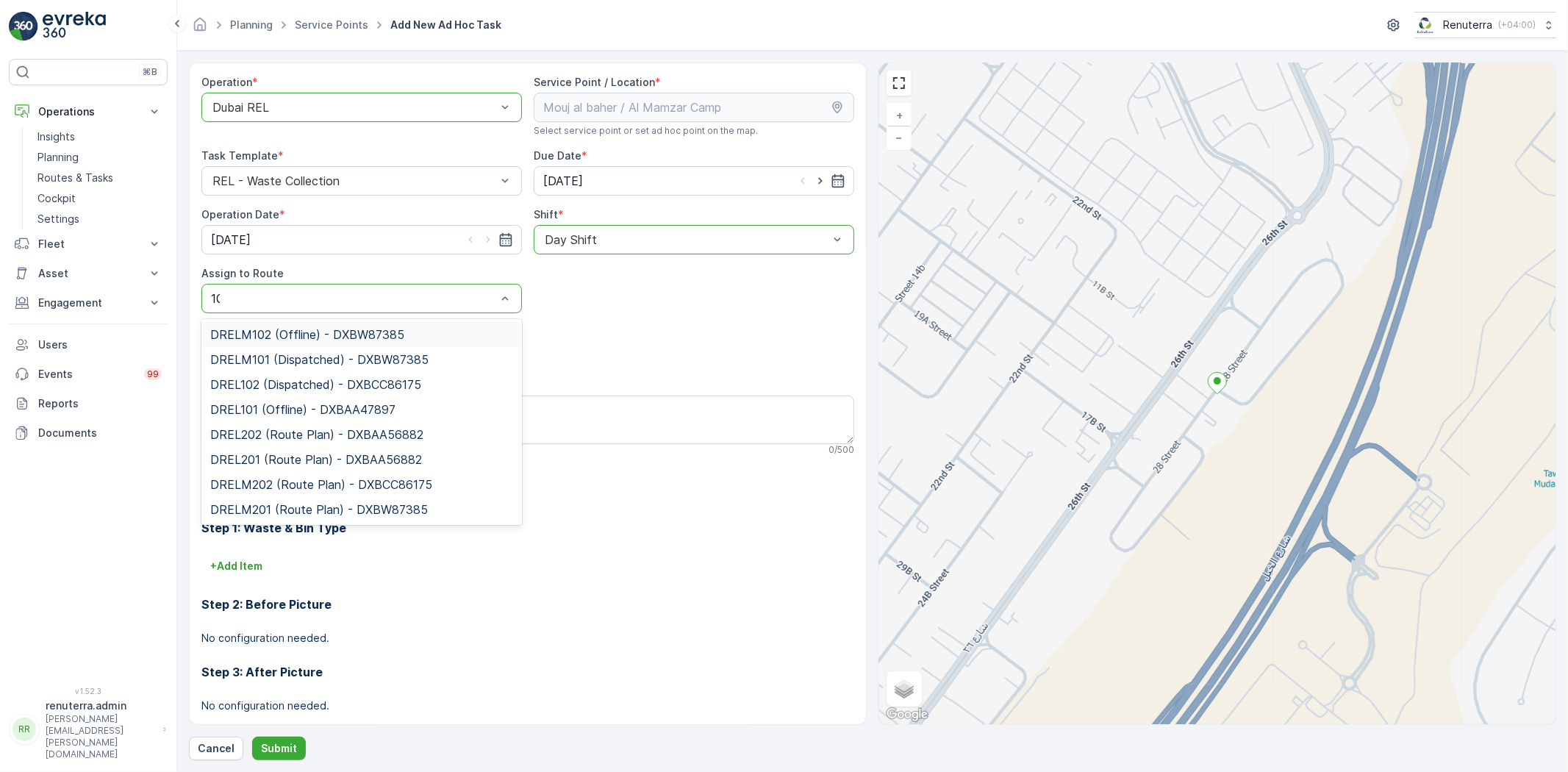
type input "101"
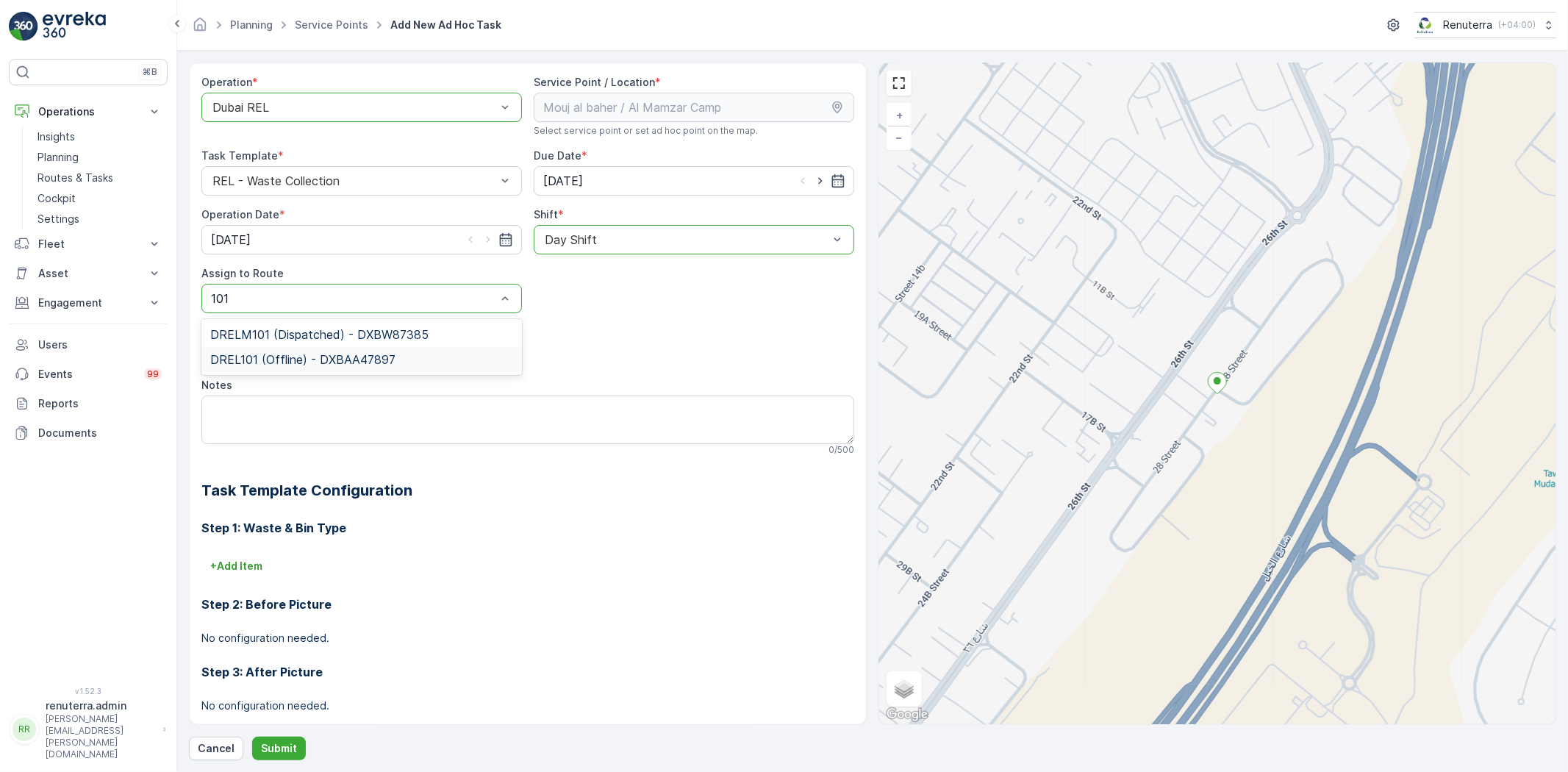
click at [320, 360] on span "DREL101 (Offline) - DXBAA47897" at bounding box center [303, 359] width 186 height 13
click at [297, 754] on button "Submit" at bounding box center [279, 748] width 54 height 23
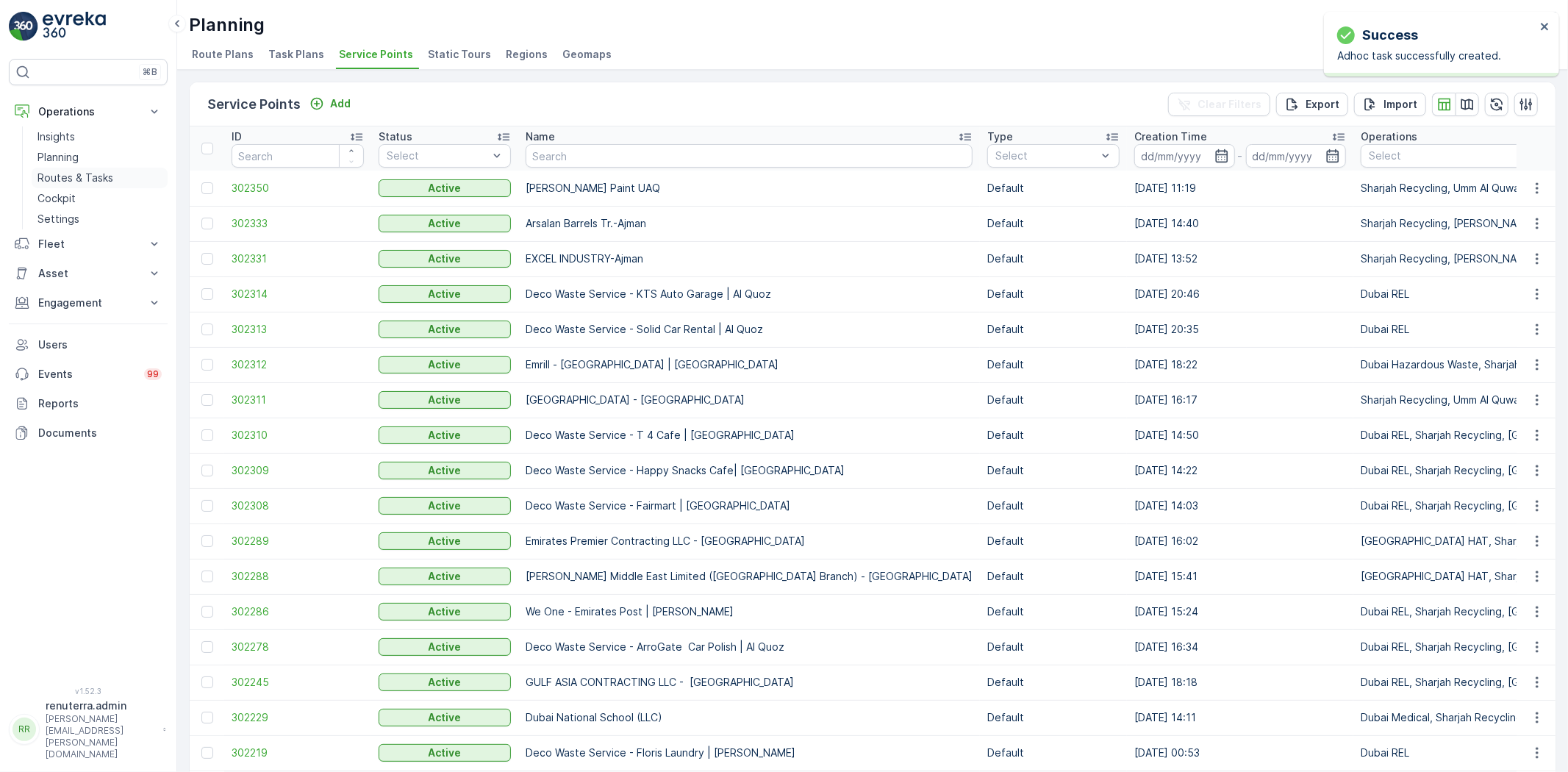
click at [119, 180] on link "Routes & Tasks" at bounding box center [99, 178] width 136 height 21
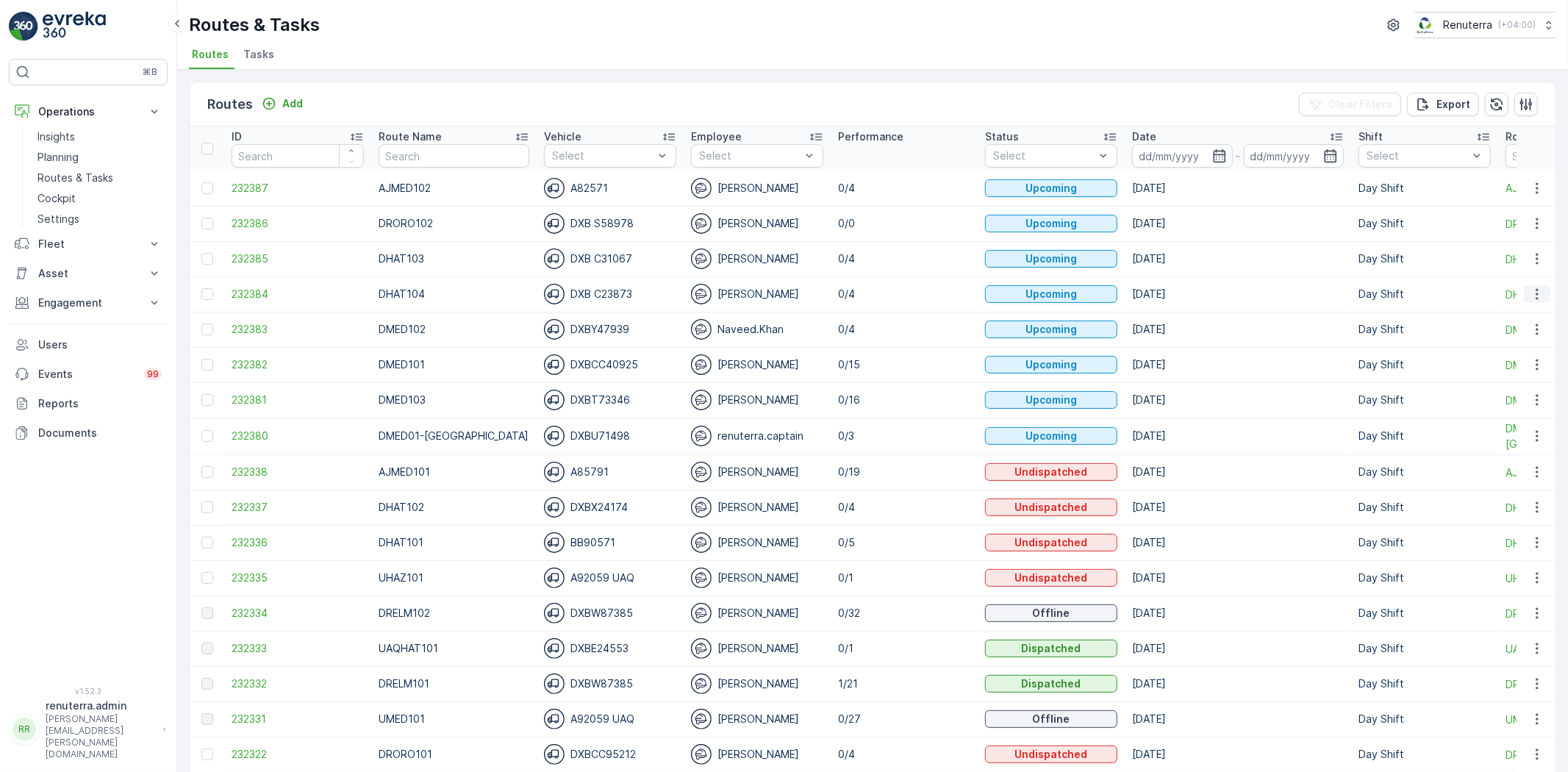
click at [1525, 290] on button "button" at bounding box center [1538, 294] width 27 height 17
click at [1512, 372] on span "Change Assignee" at bounding box center [1503, 376] width 86 height 15
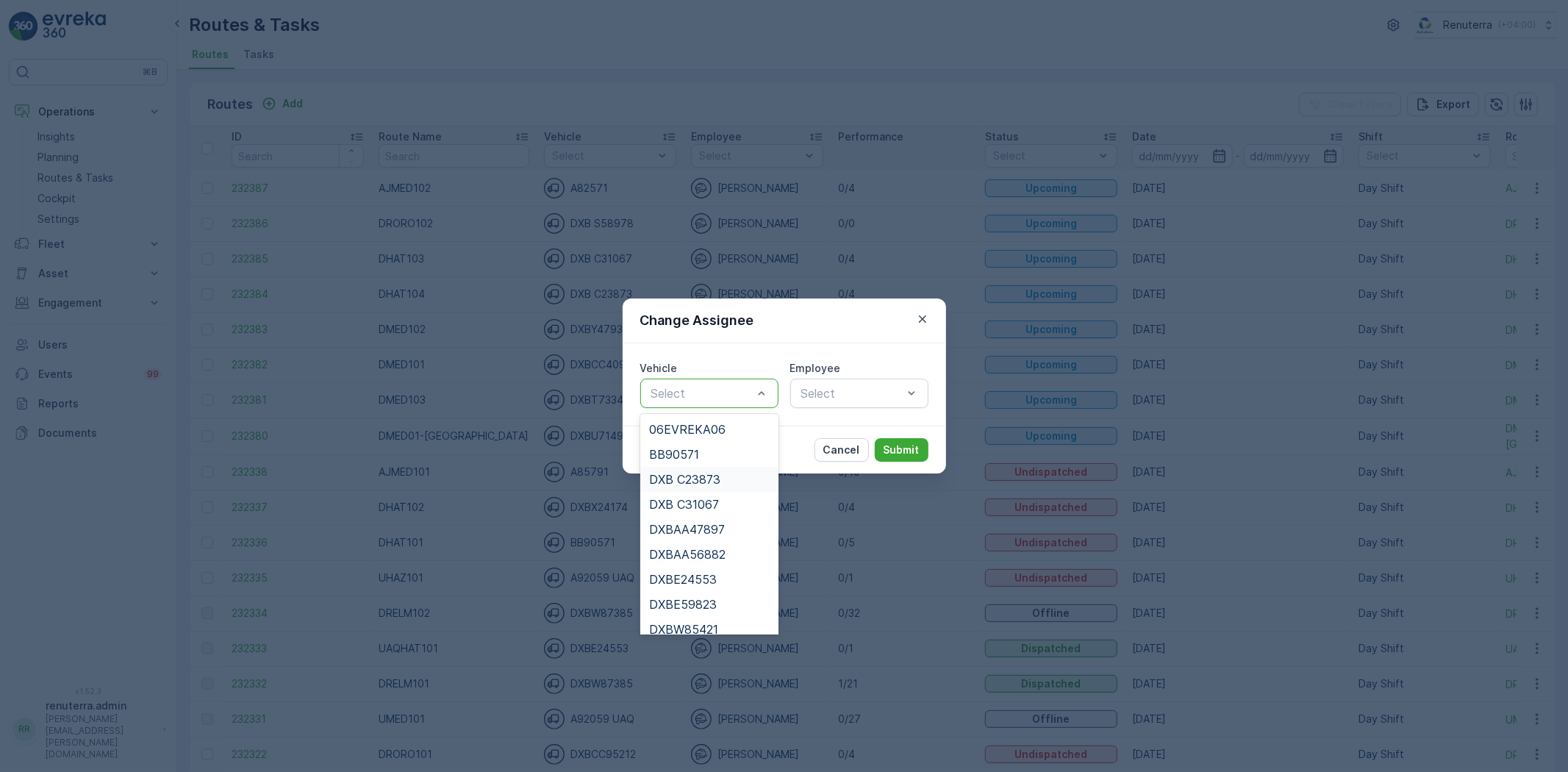
click at [715, 473] on span "DXB C23873" at bounding box center [685, 479] width 71 height 13
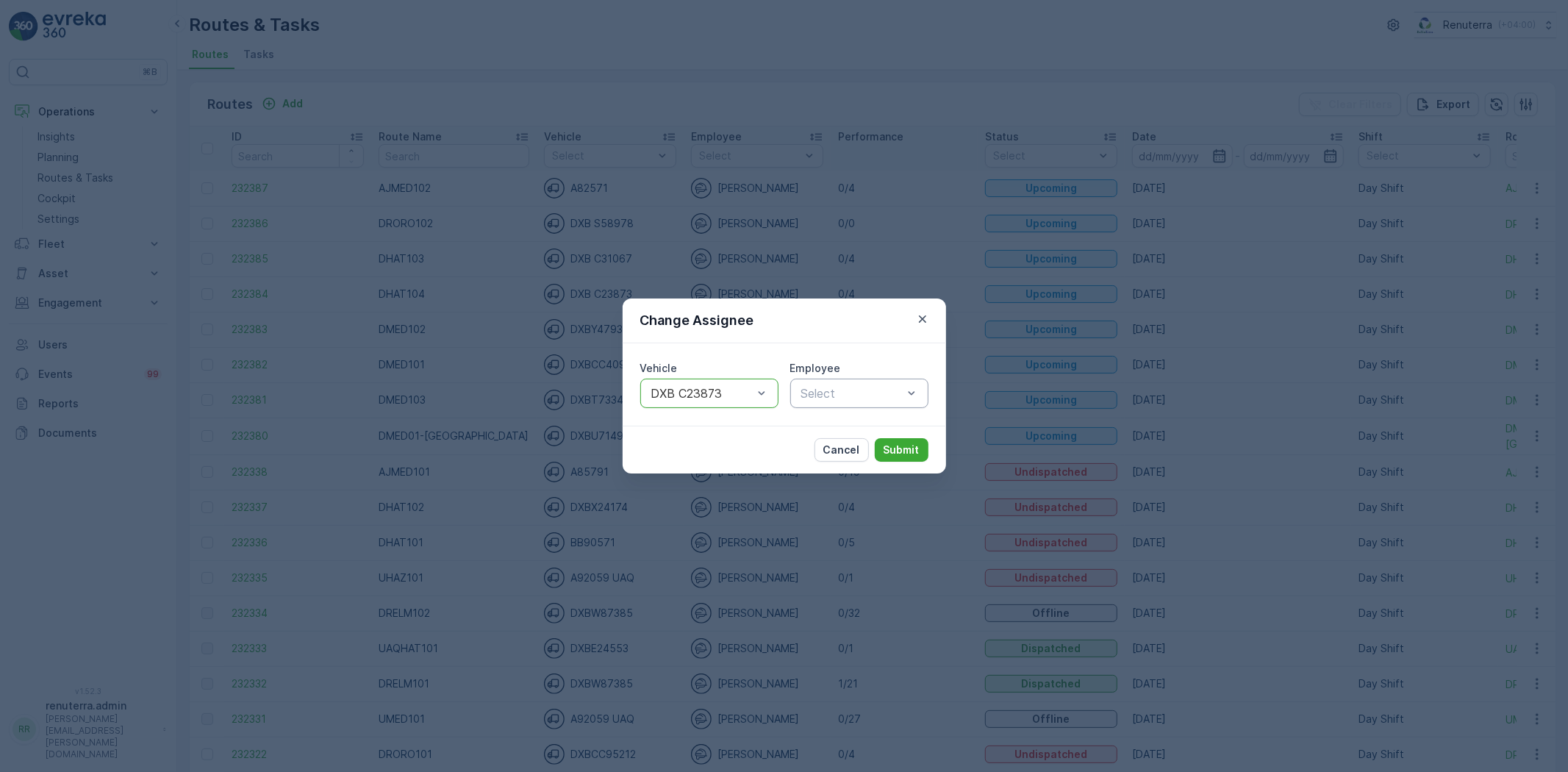
click at [836, 407] on div "Select" at bounding box center [859, 393] width 138 height 29
type input "gul"
click at [841, 421] on div "[PERSON_NAME]" at bounding box center [859, 429] width 138 height 25
click at [910, 446] on p "Submit" at bounding box center [902, 449] width 36 height 15
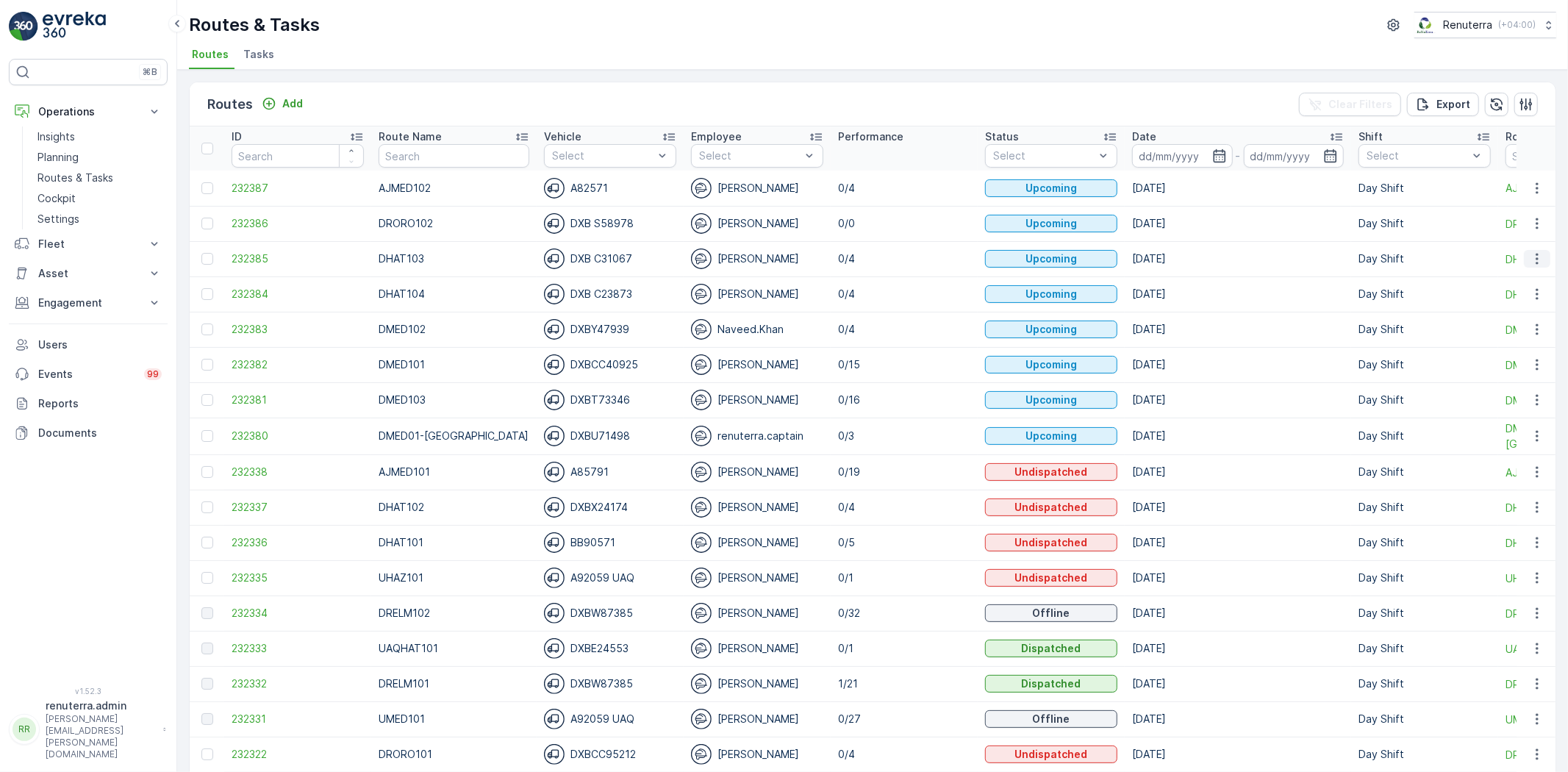
click at [1530, 265] on icon "button" at bounding box center [1537, 258] width 15 height 15
click at [1512, 336] on span "Change Assignee" at bounding box center [1503, 342] width 86 height 15
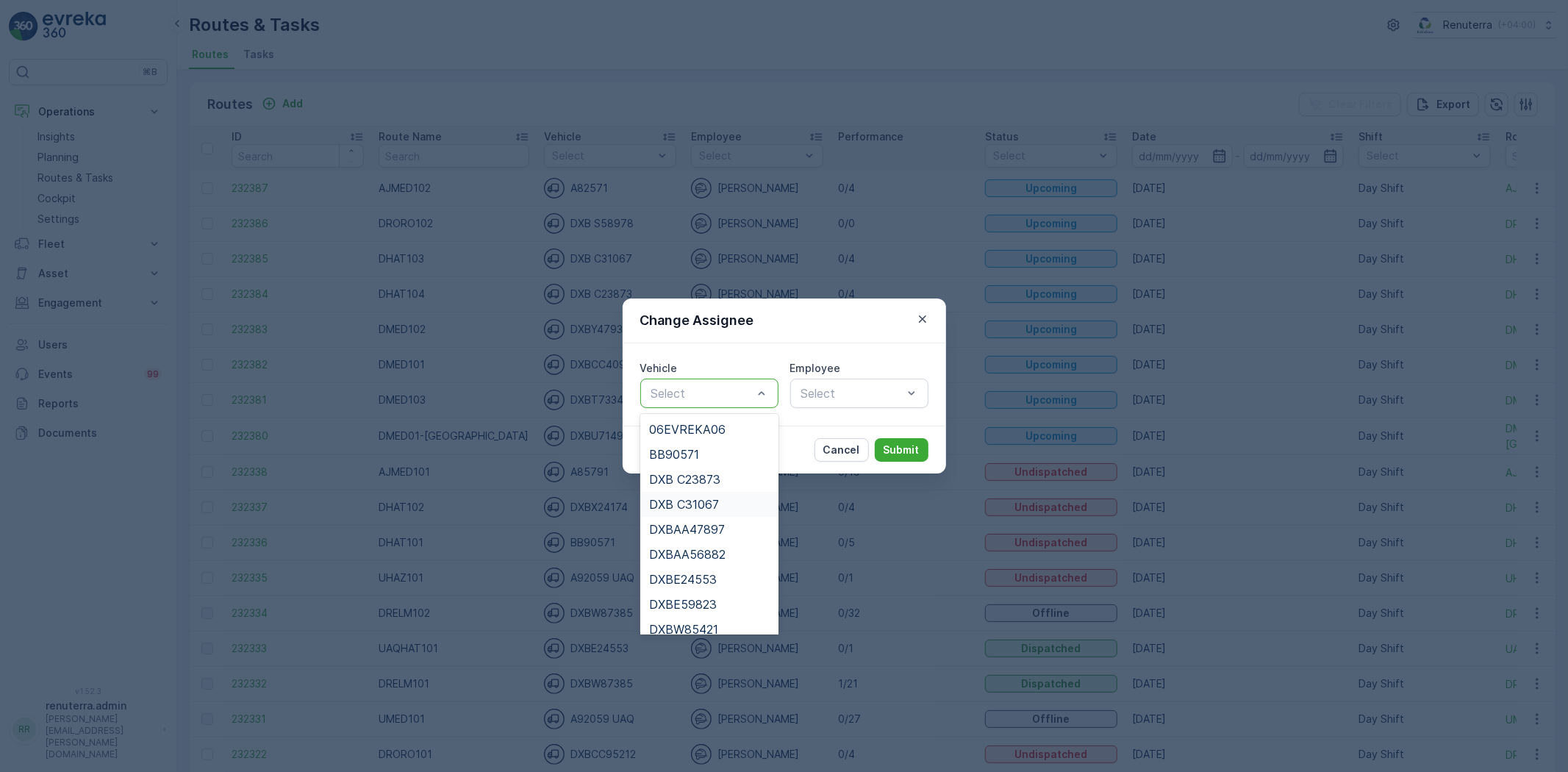
click at [684, 502] on span "DXB C31067" at bounding box center [684, 504] width 69 height 13
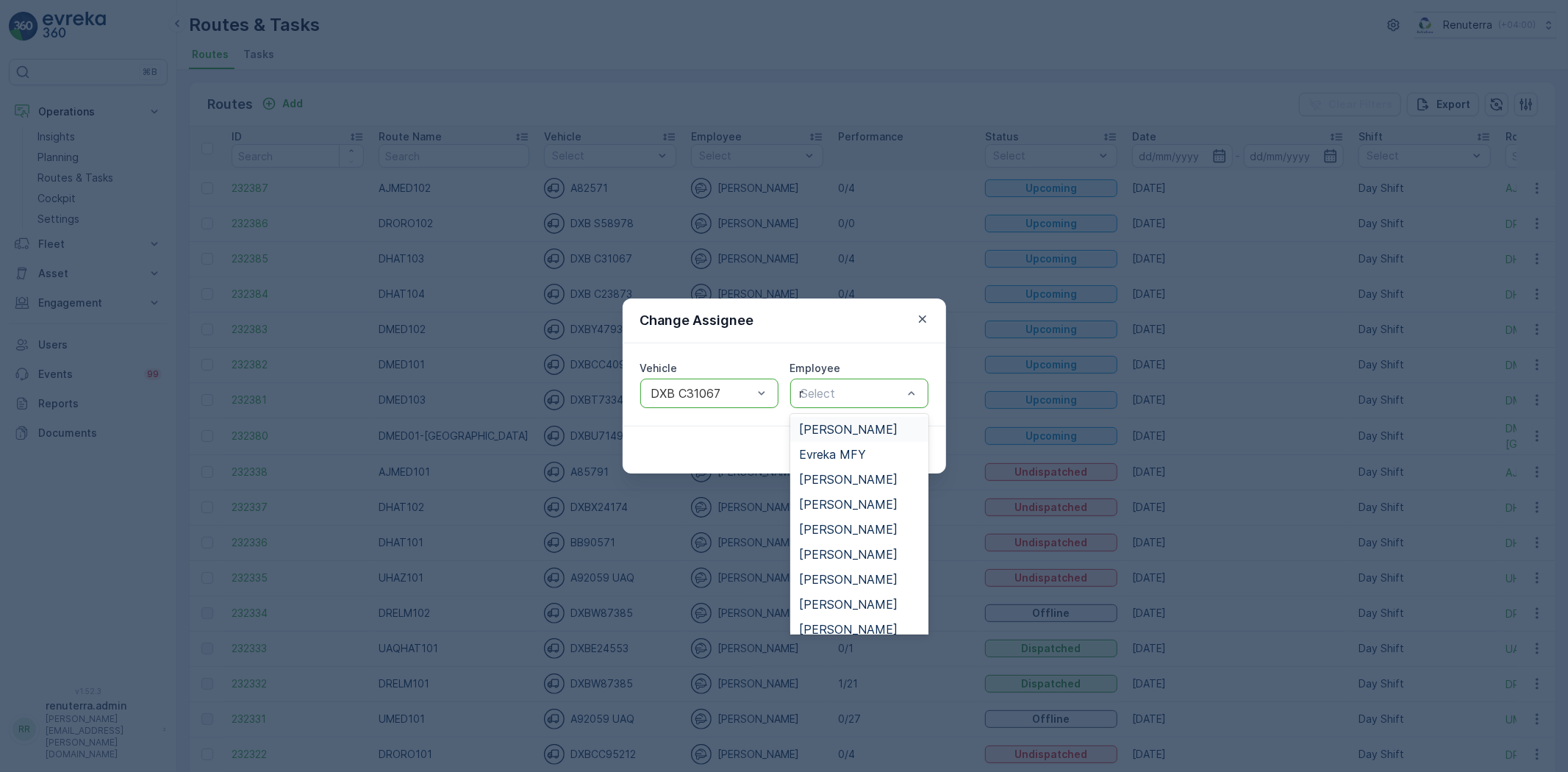
type input "no"
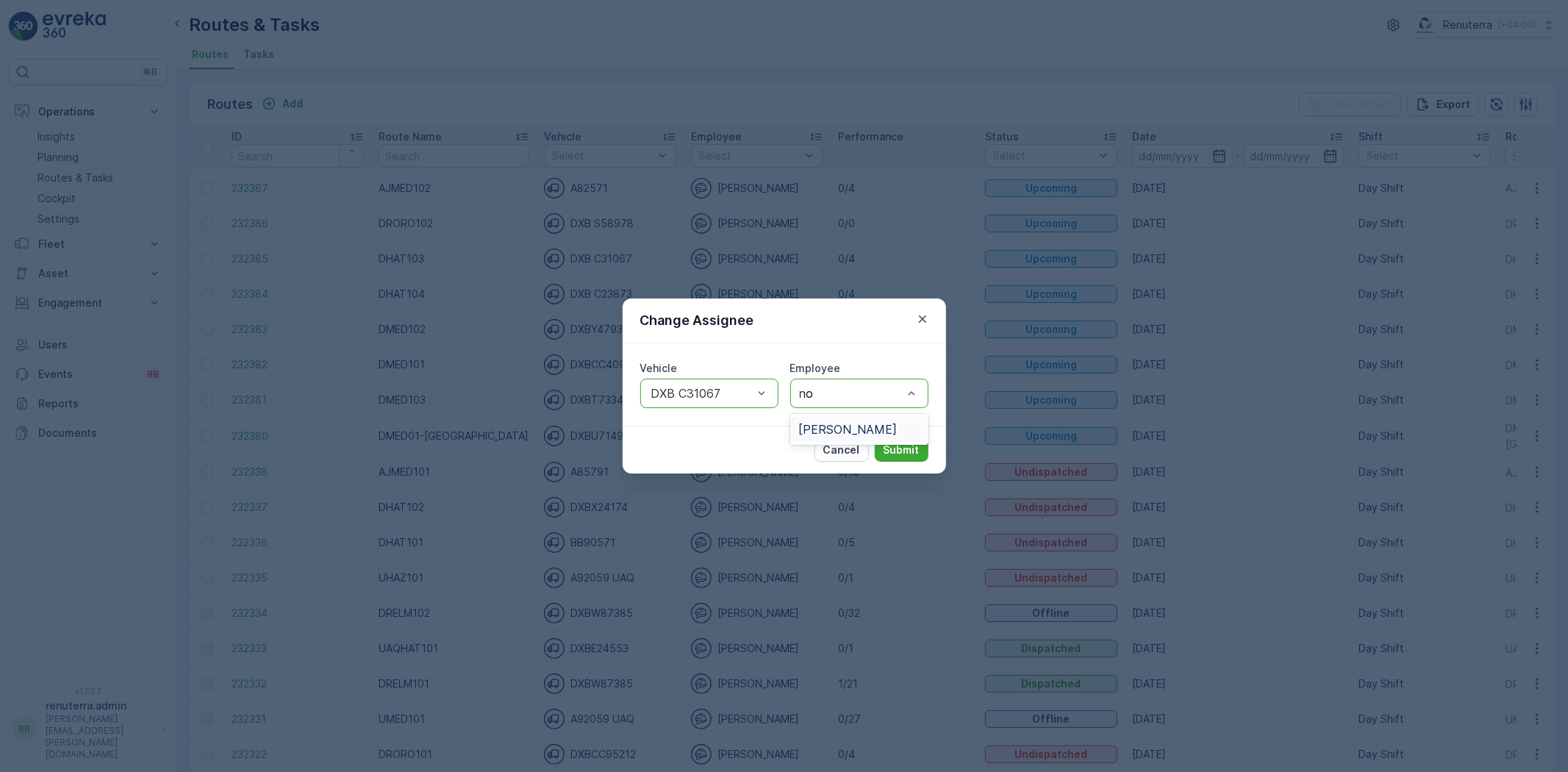
click at [857, 430] on span "[PERSON_NAME]" at bounding box center [849, 429] width 99 height 13
click at [876, 440] on button "Submit" at bounding box center [902, 449] width 54 height 23
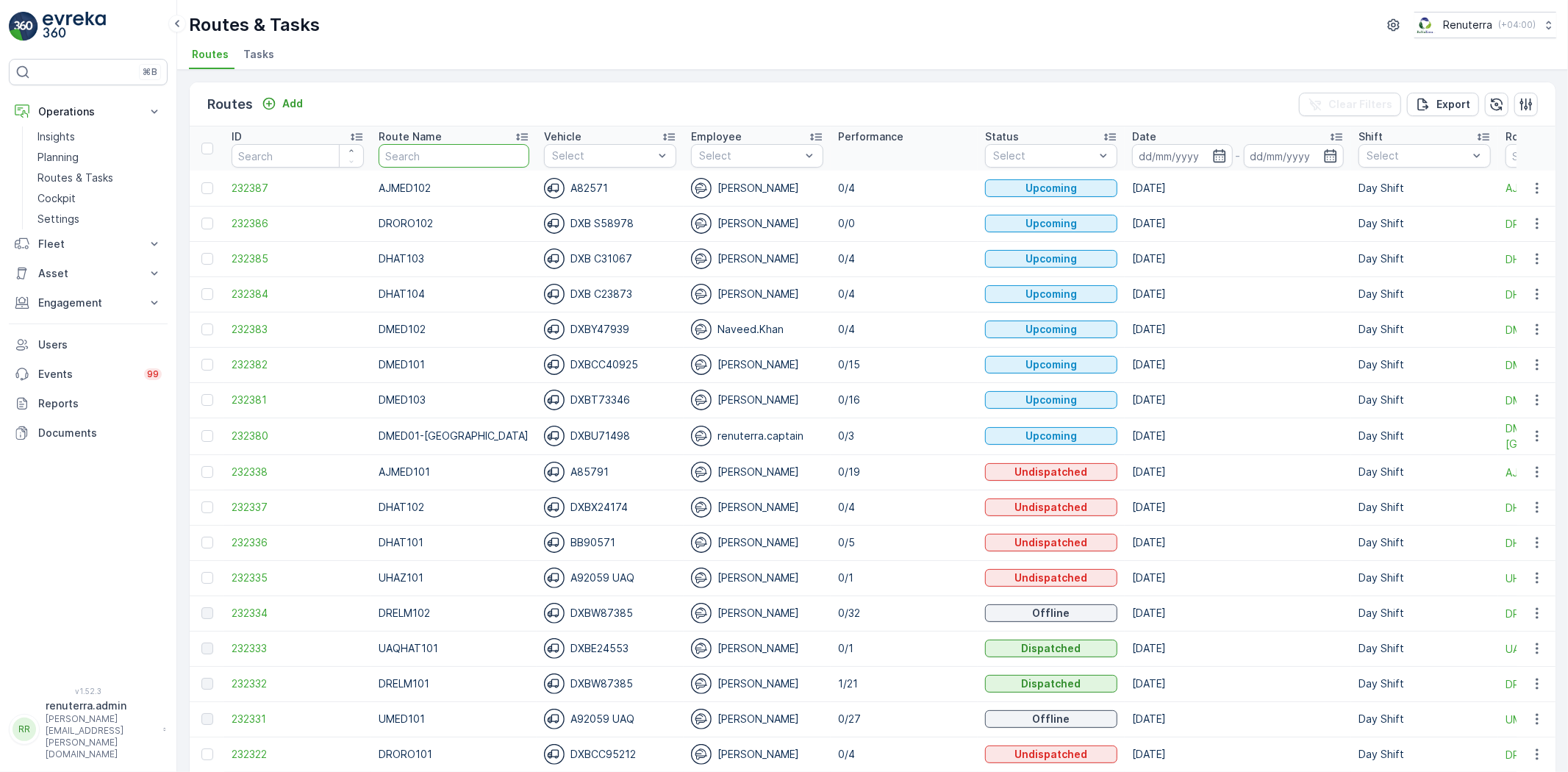
click at [452, 155] on input "text" at bounding box center [454, 155] width 151 height 23
type input "105"
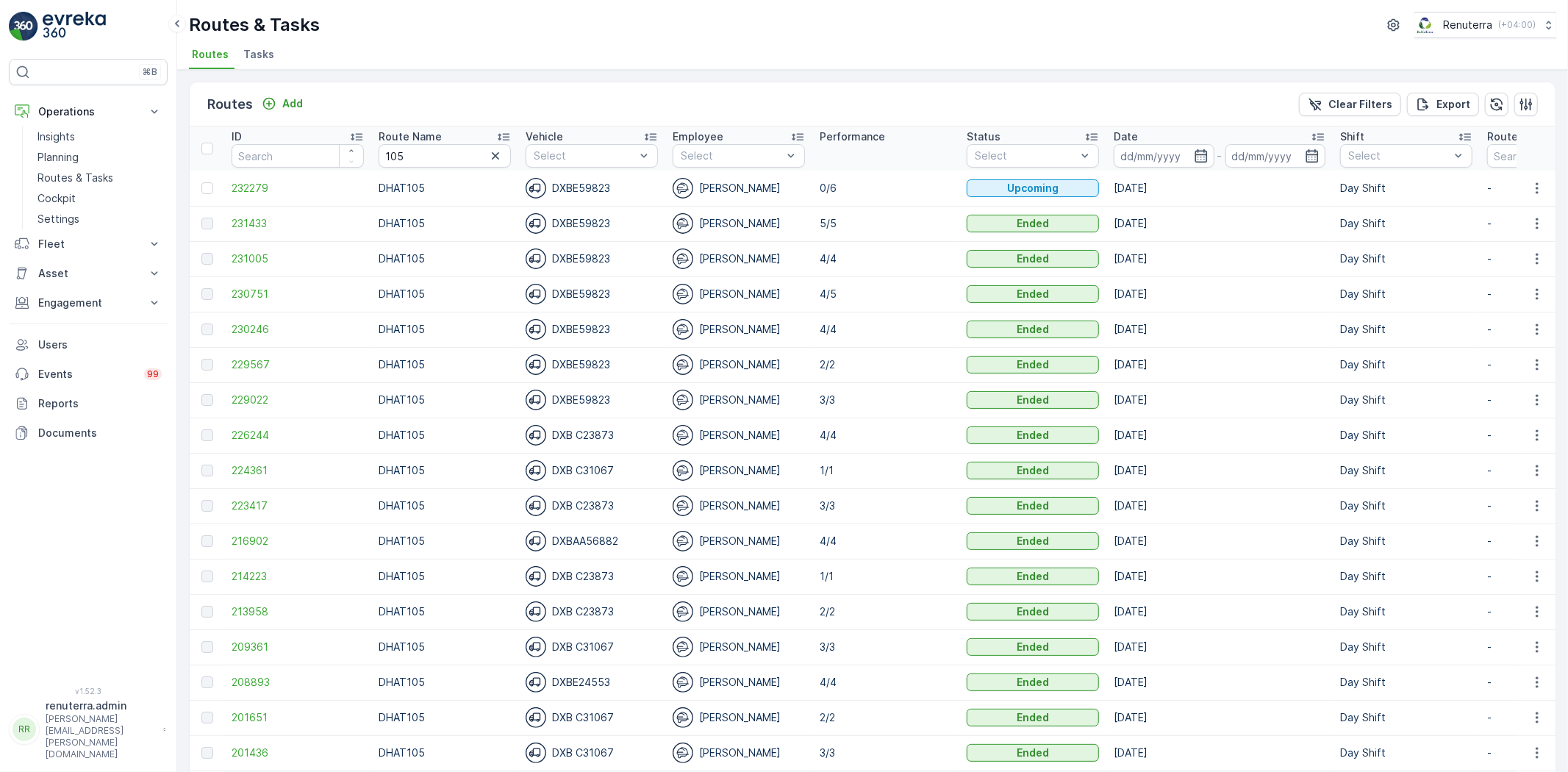
click at [1555, 173] on div "Routes Add Clear Filters Export ID Route Name 105 Vehicle Select Employee Selec…" at bounding box center [872, 420] width 1391 height 702
click at [1540, 181] on icon "button" at bounding box center [1537, 187] width 15 height 15
click at [1503, 271] on span "Change Assignee" at bounding box center [1503, 271] width 86 height 15
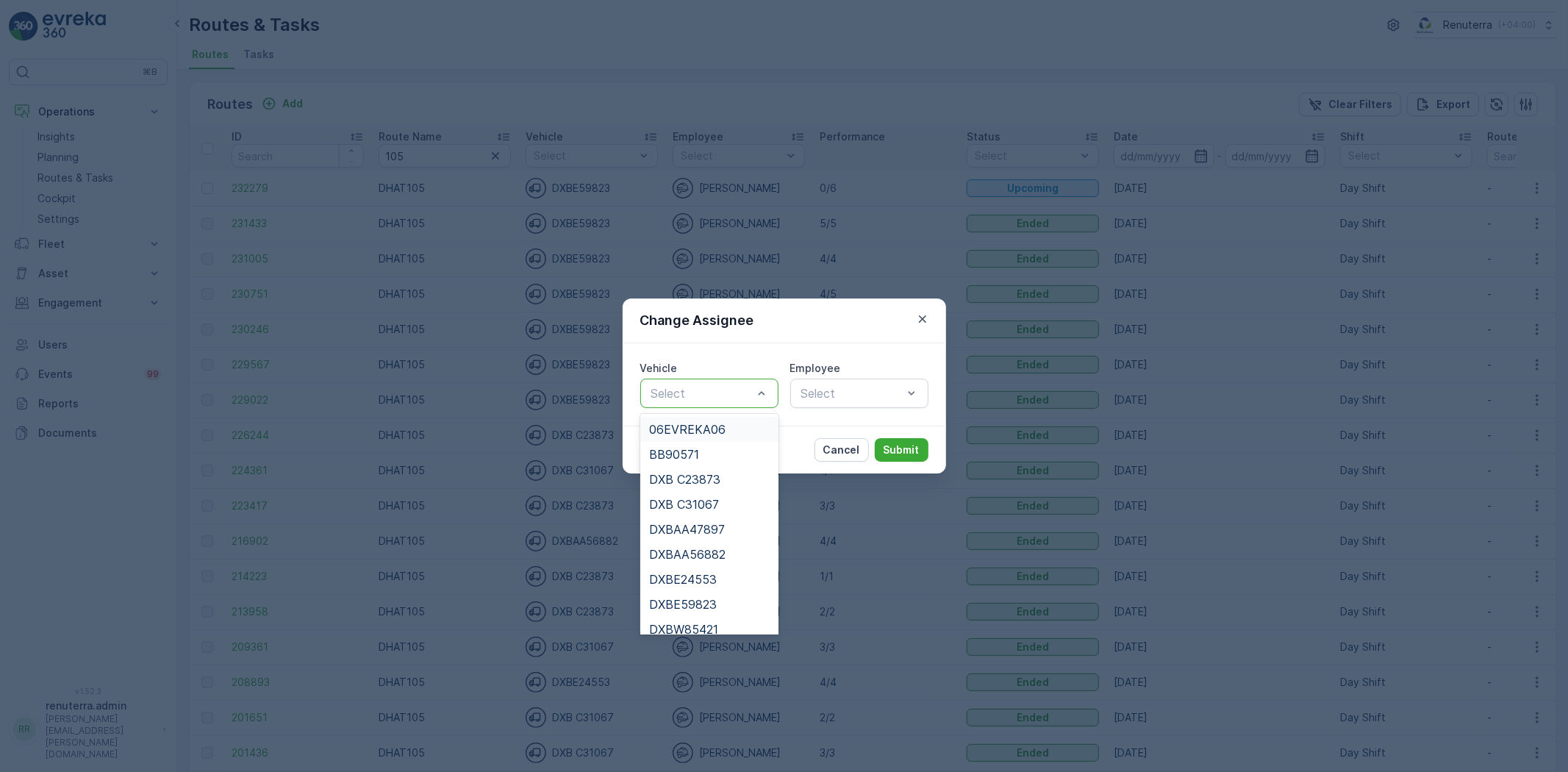
click at [715, 407] on div "Select" at bounding box center [709, 393] width 138 height 29
click at [705, 599] on span "DXBE59823" at bounding box center [683, 604] width 68 height 13
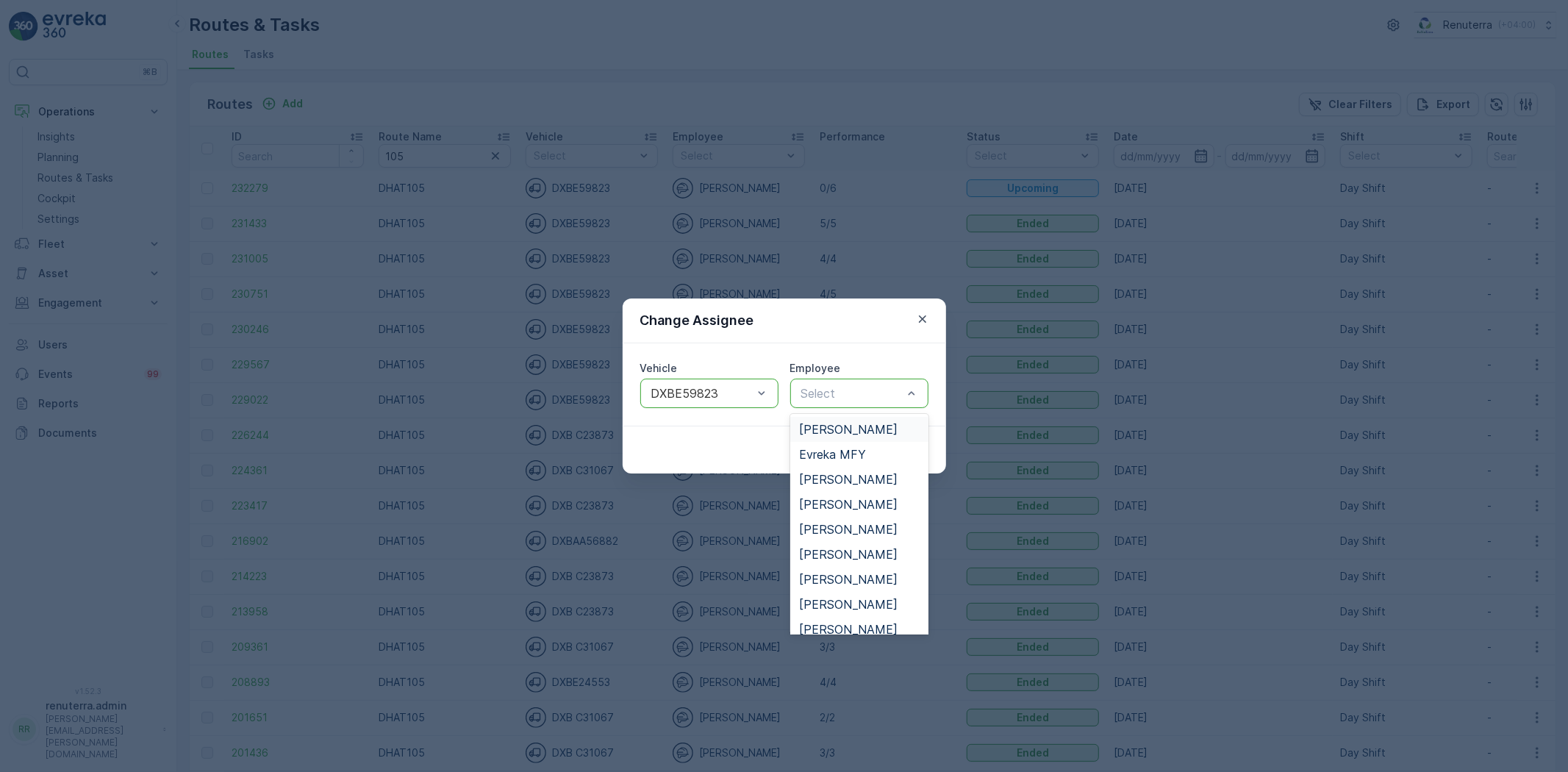
type input "t"
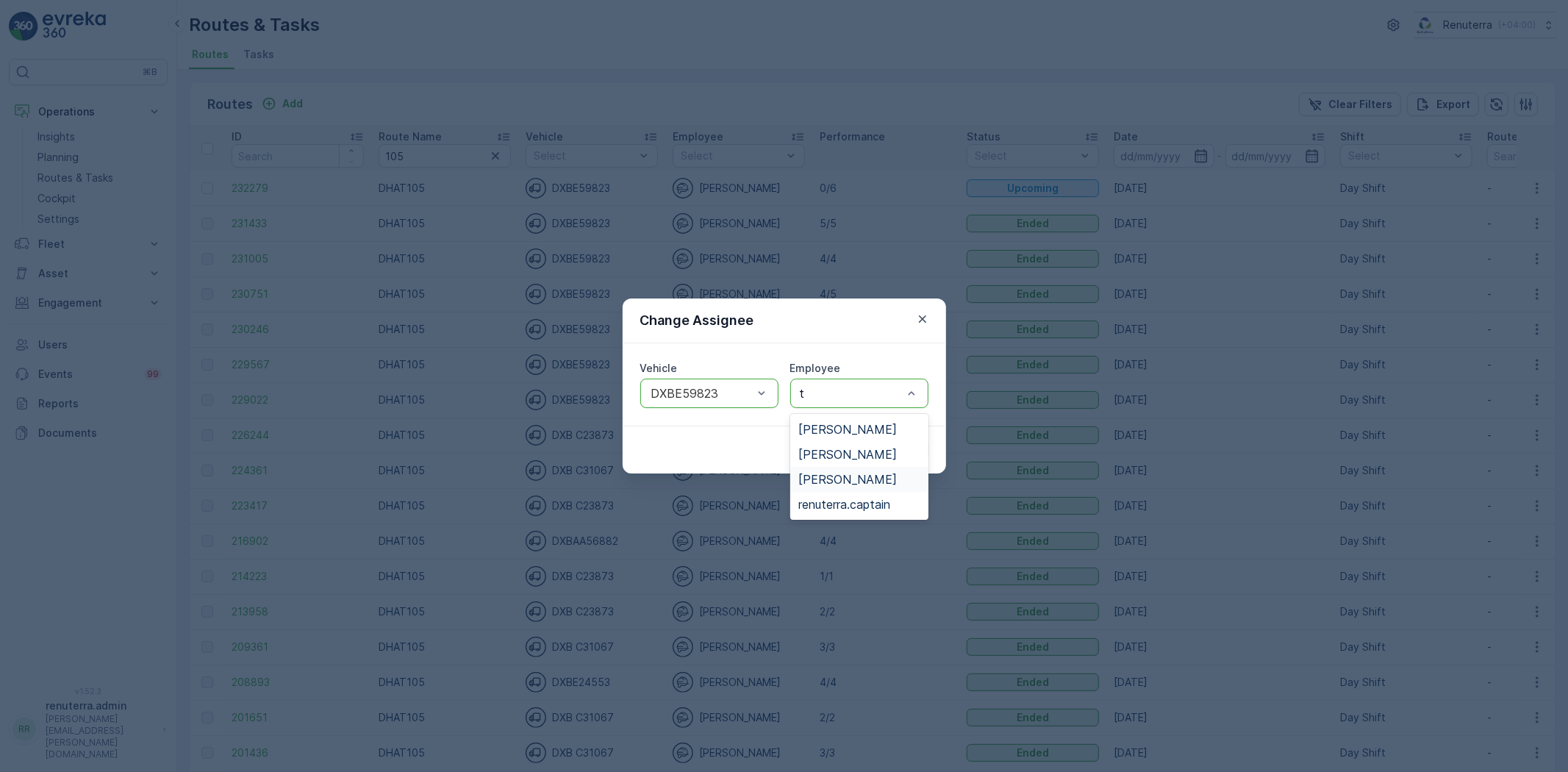
drag, startPoint x: 866, startPoint y: 479, endPoint x: 869, endPoint y: 506, distance: 27.2
click at [868, 479] on span "[PERSON_NAME]" at bounding box center [849, 479] width 99 height 13
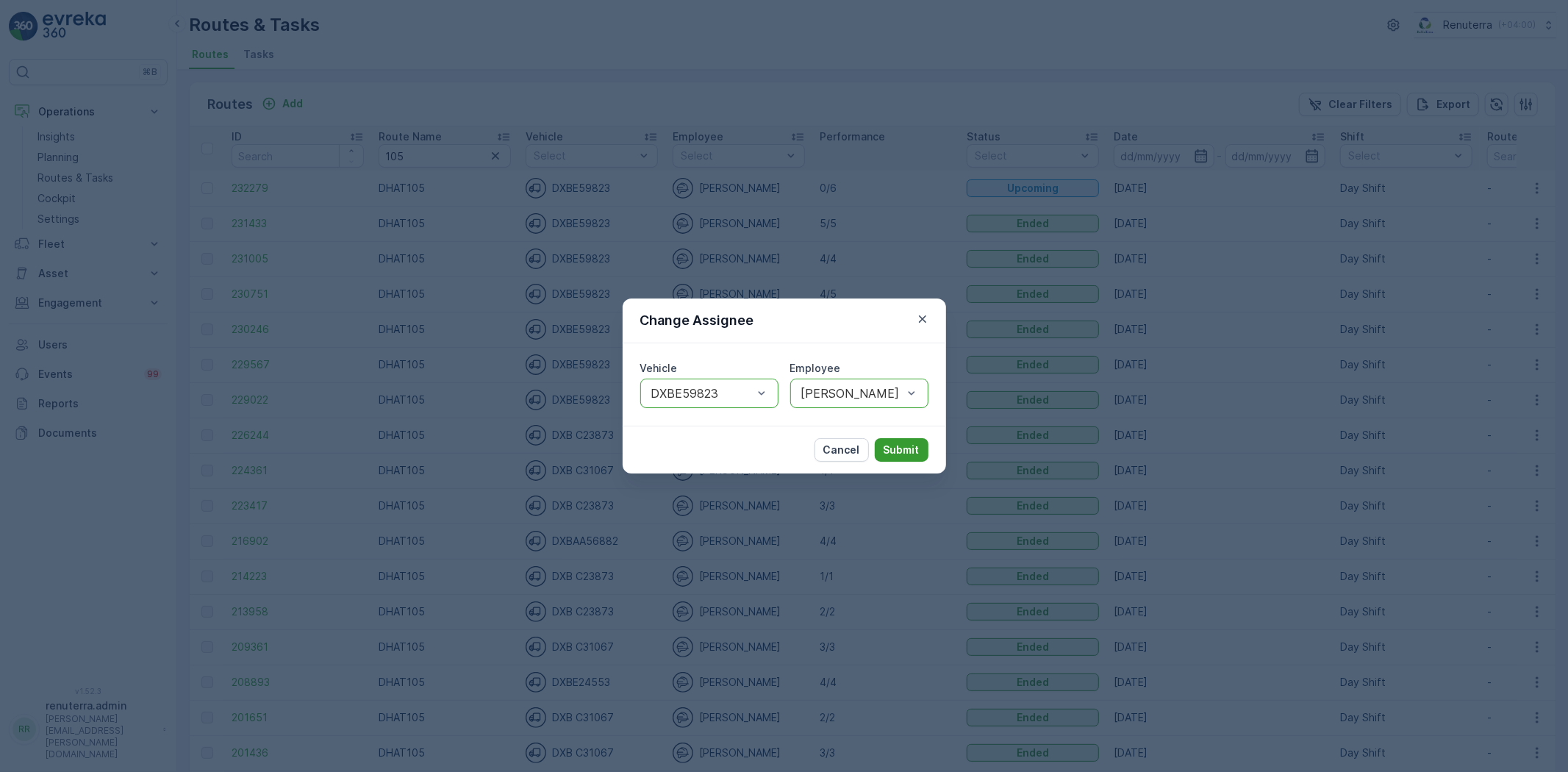
click at [915, 450] on p "Submit" at bounding box center [902, 449] width 36 height 15
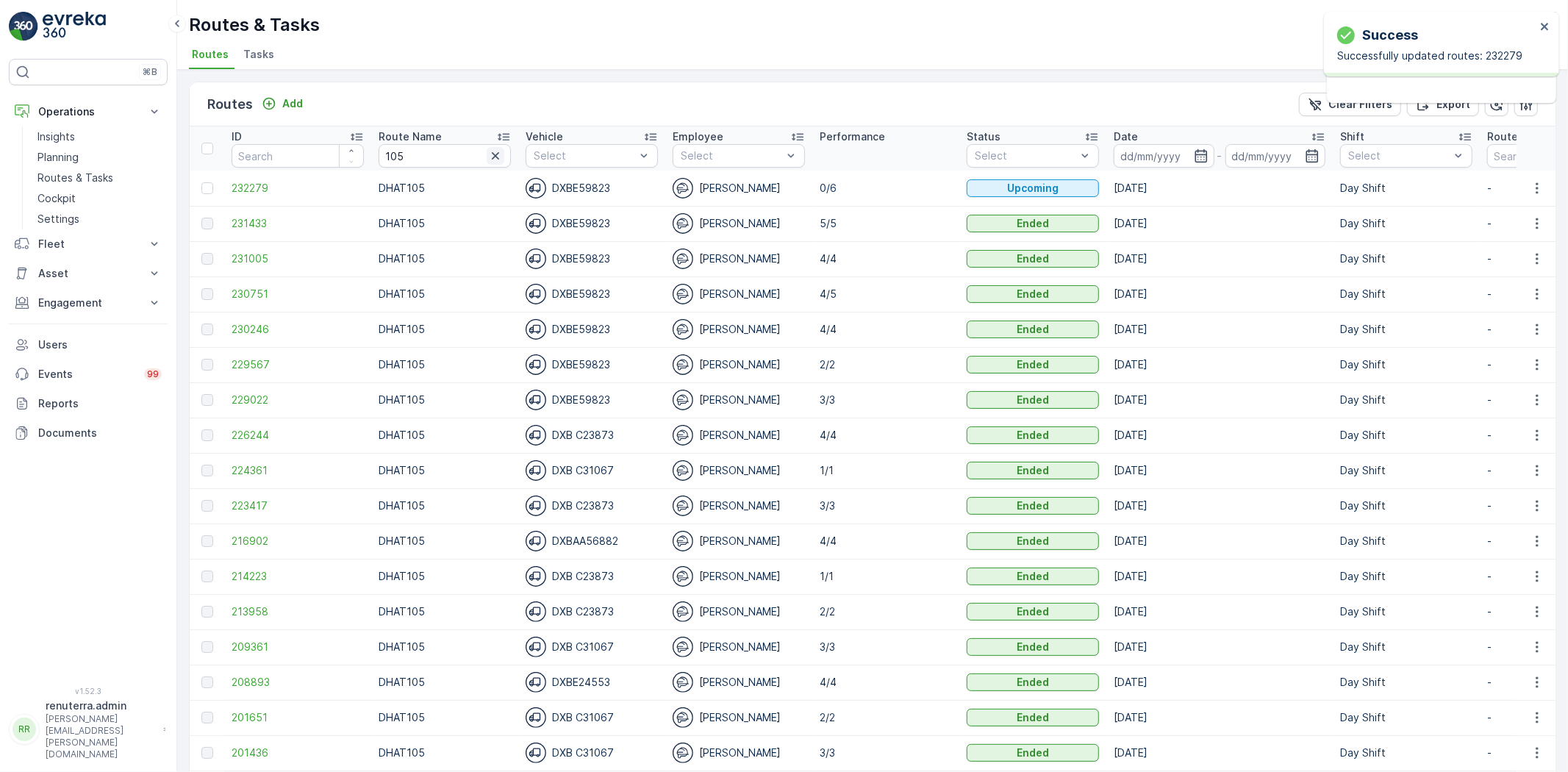
click at [494, 158] on icon "button" at bounding box center [495, 155] width 15 height 15
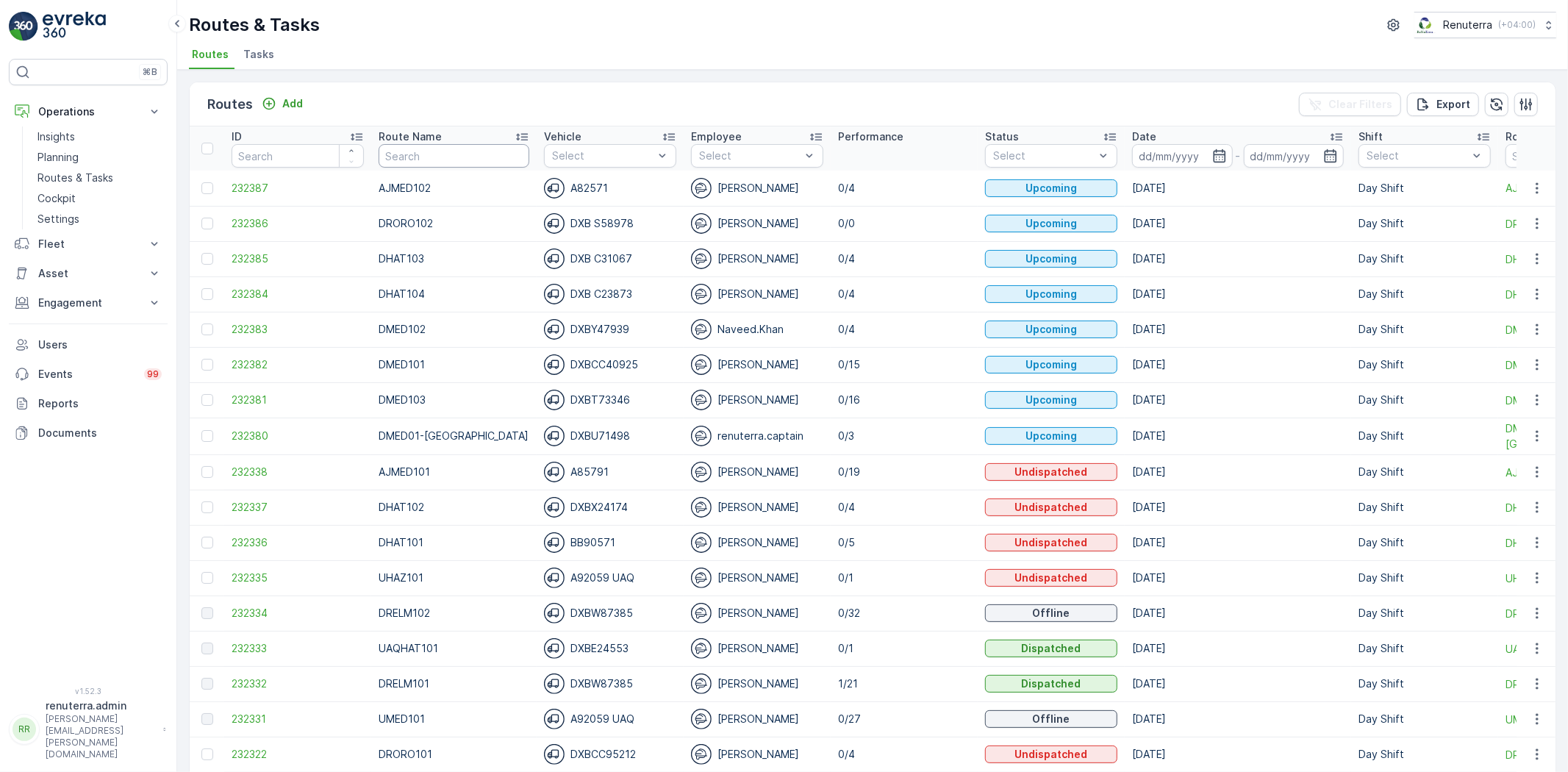
click at [446, 152] on input "text" at bounding box center [454, 155] width 151 height 23
type input "hat"
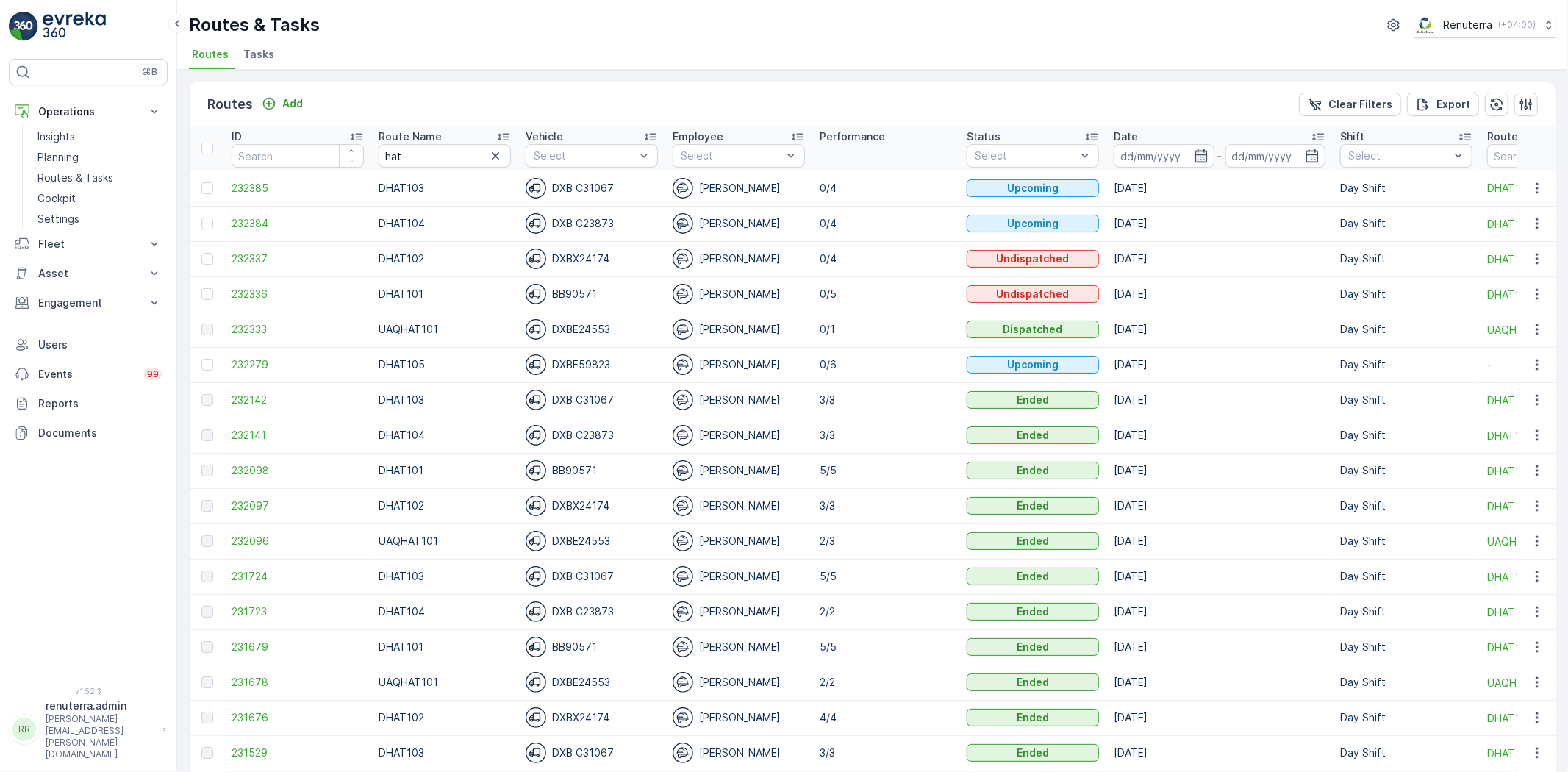
click at [1200, 153] on icon "button" at bounding box center [1201, 155] width 15 height 15
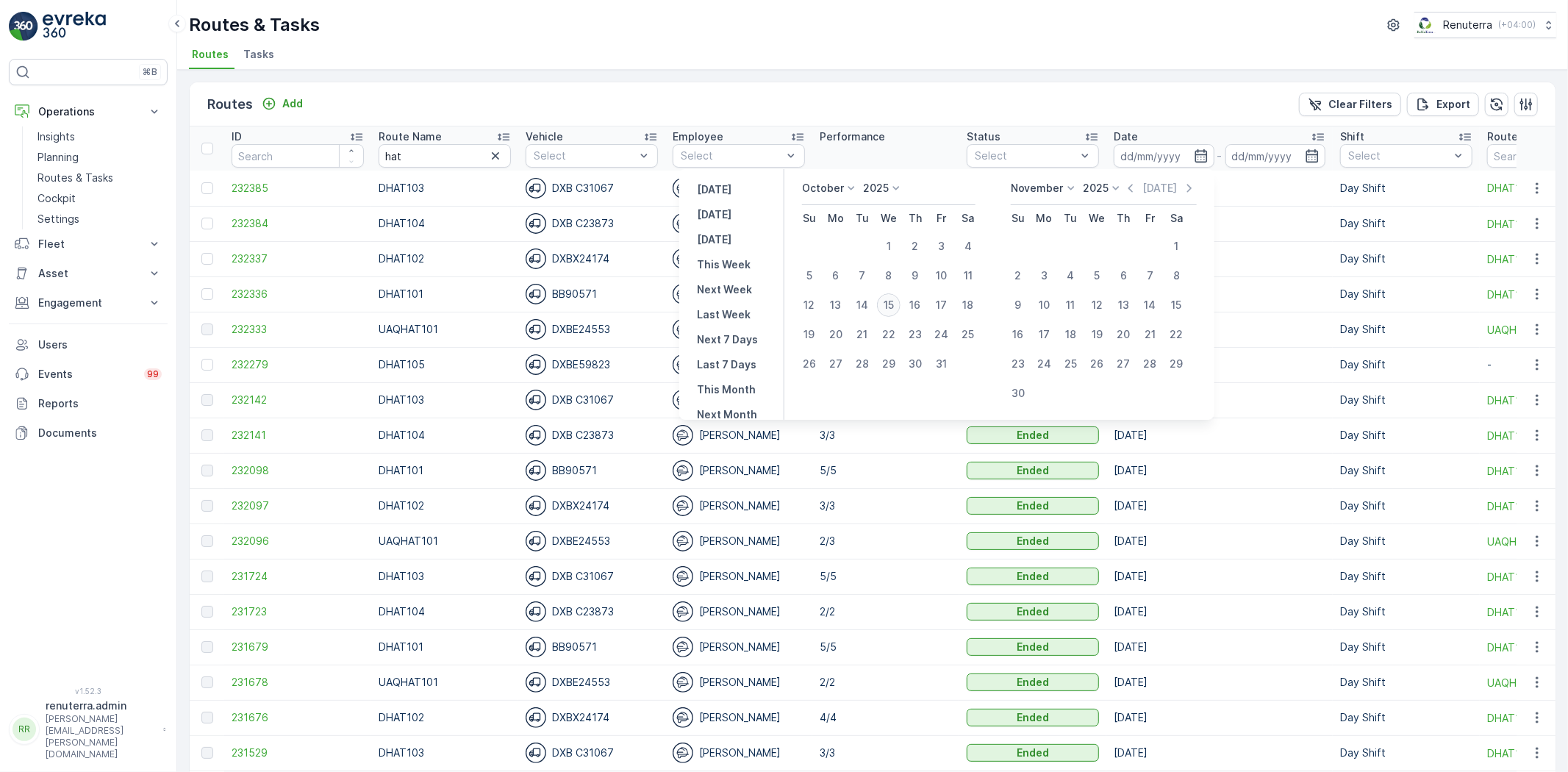
click at [899, 304] on div "15" at bounding box center [889, 304] width 23 height 23
type input "[DATE]"
click at [899, 304] on div "15" at bounding box center [889, 304] width 23 height 23
type input "[DATE]"
click at [899, 304] on div "15" at bounding box center [889, 304] width 23 height 23
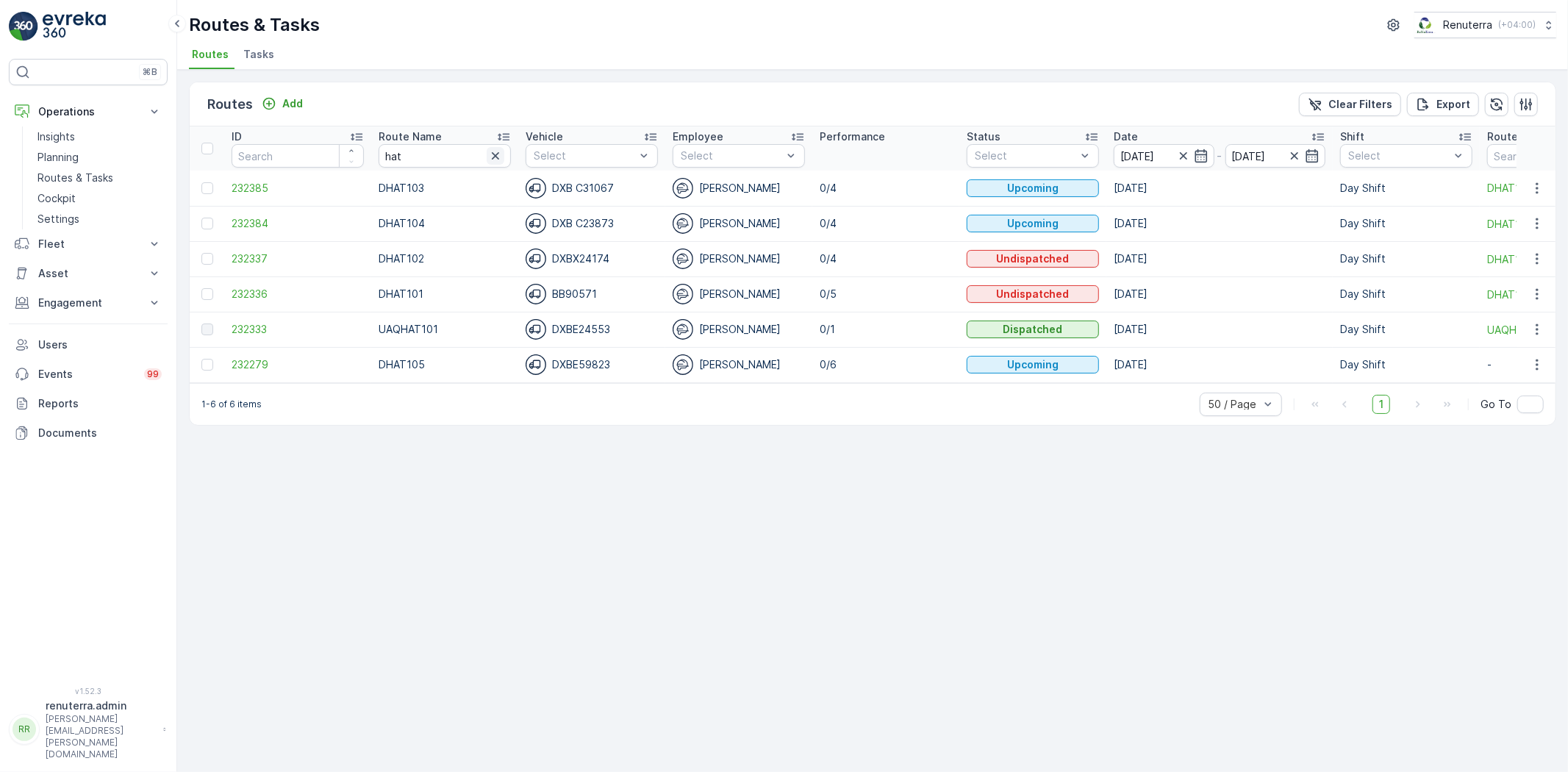
click at [497, 150] on icon "button" at bounding box center [495, 155] width 15 height 15
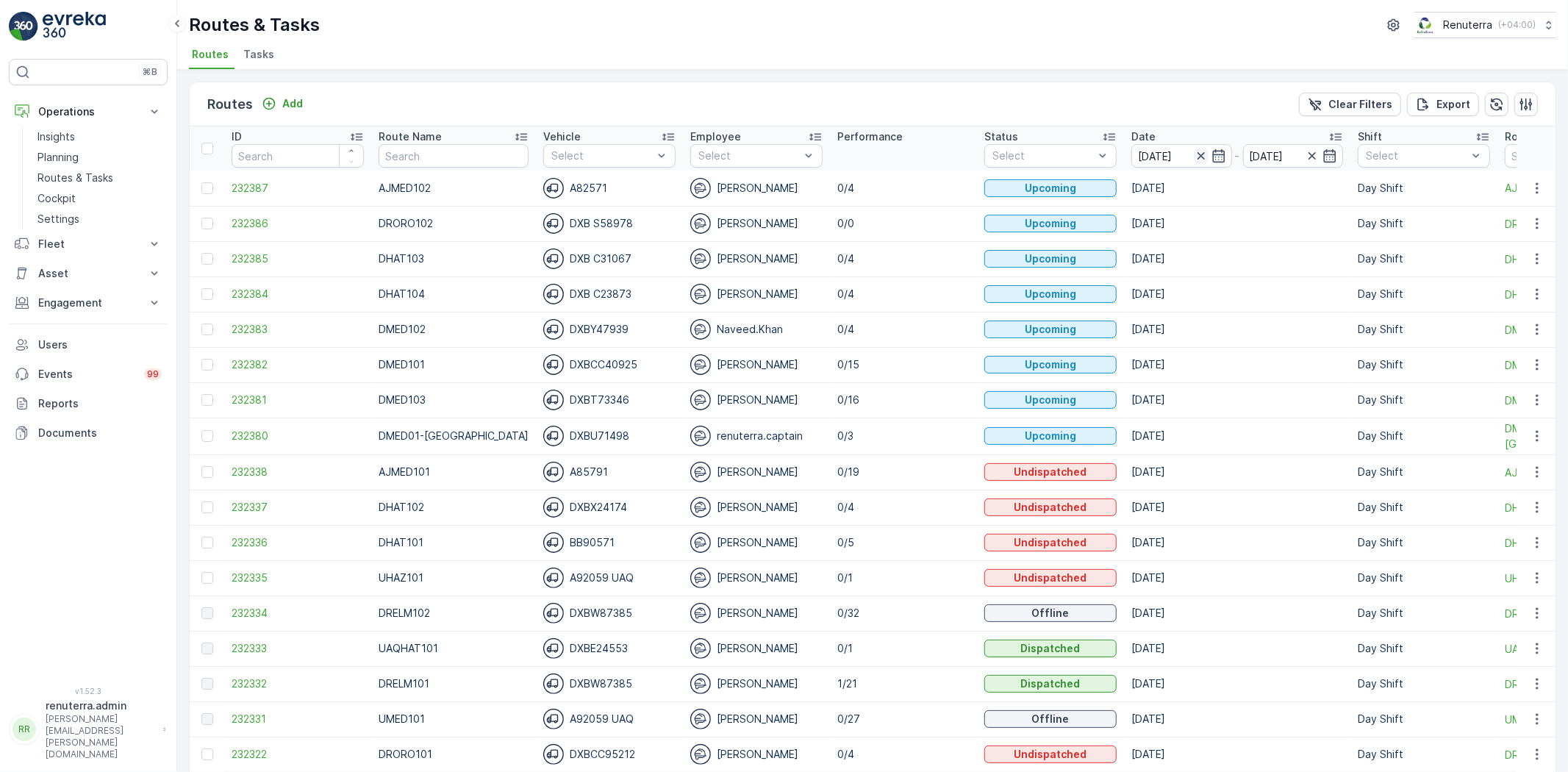
click at [1197, 153] on icon "button" at bounding box center [1201, 155] width 7 height 7
click at [1212, 153] on icon "button" at bounding box center [1219, 155] width 15 height 15
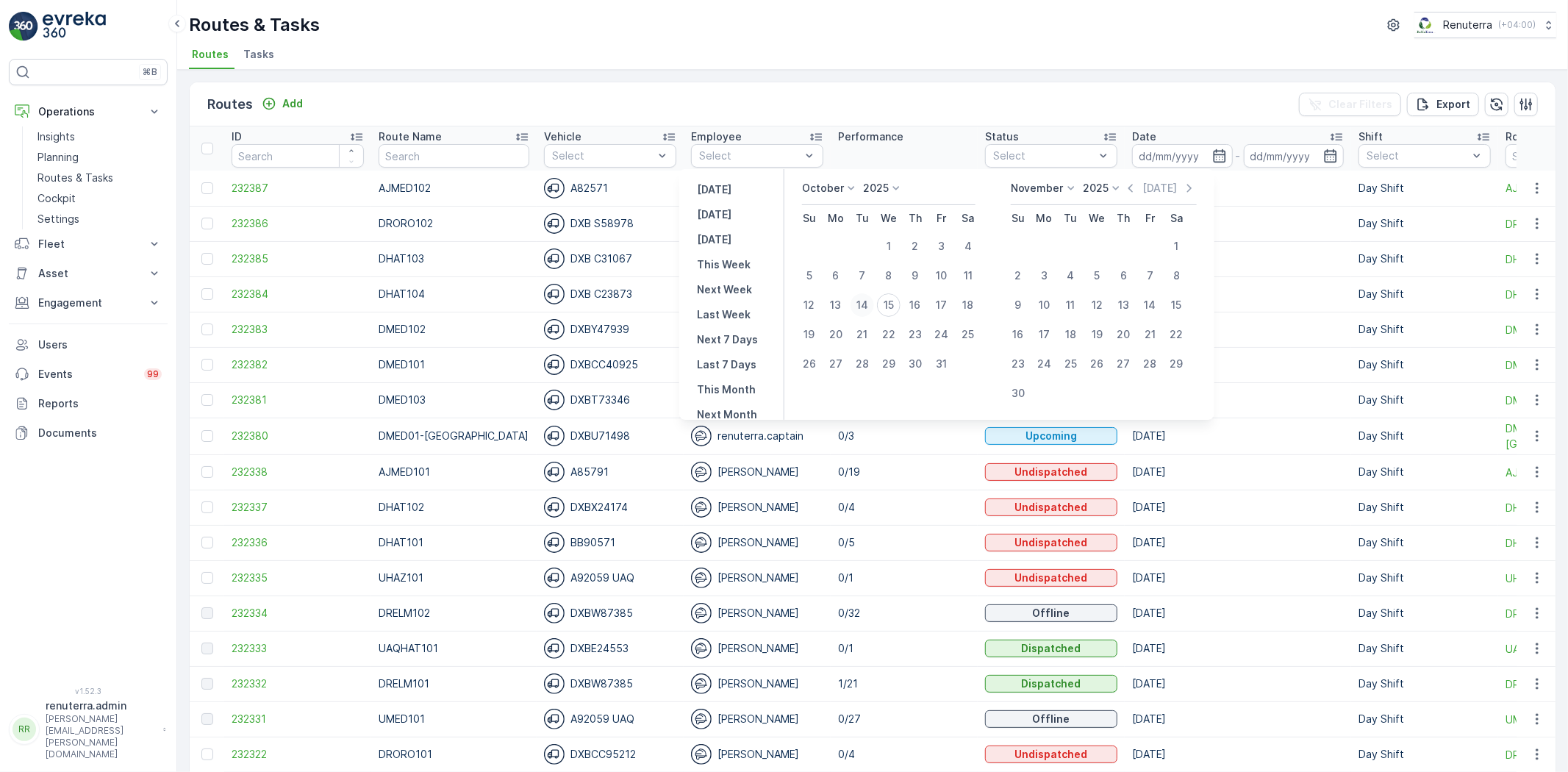
click at [869, 303] on div "14" at bounding box center [862, 304] width 23 height 23
type input "[DATE]"
click at [869, 303] on div "14" at bounding box center [862, 304] width 23 height 23
type input "[DATE]"
click at [869, 303] on div "14" at bounding box center [862, 304] width 23 height 23
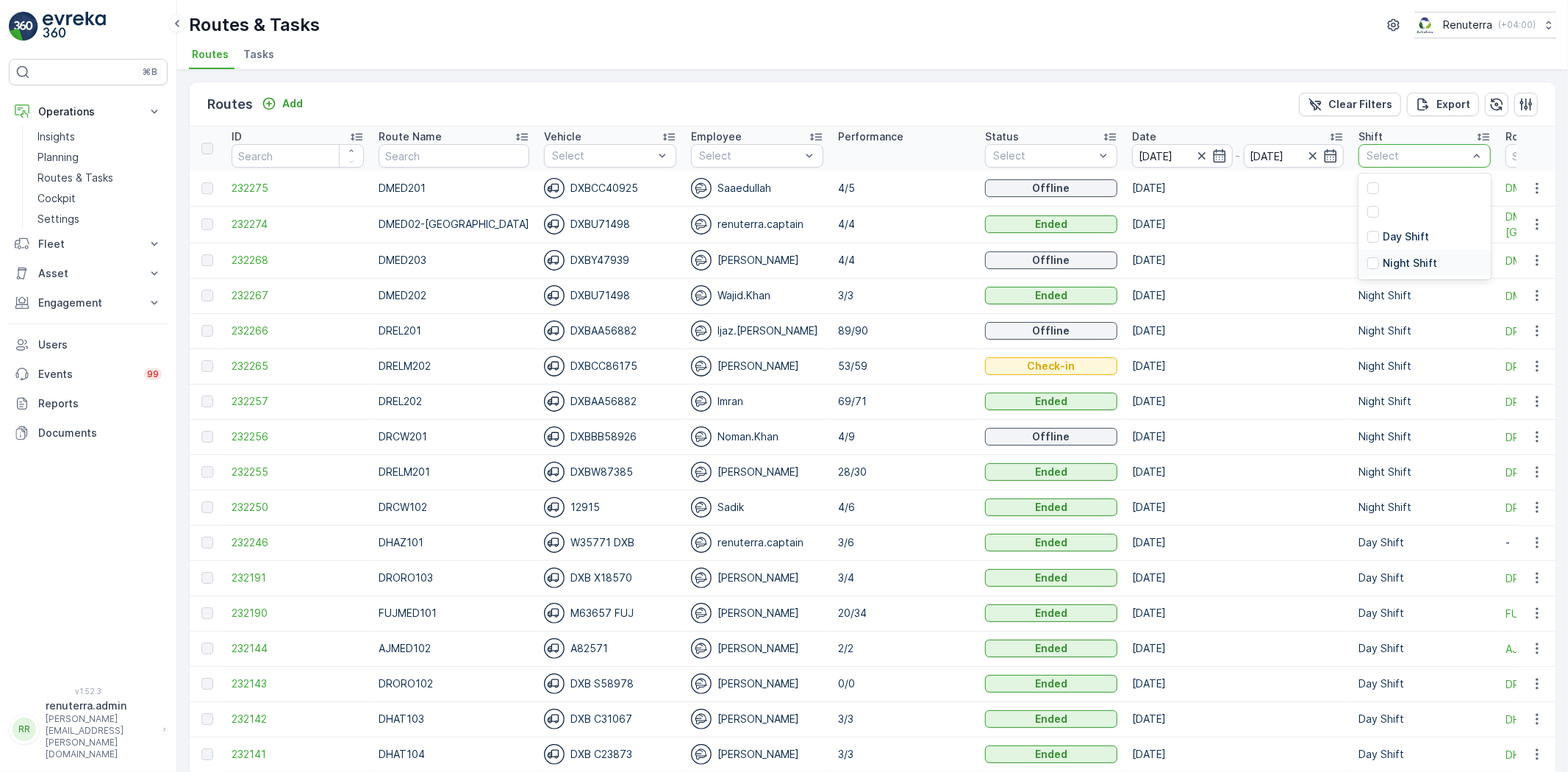
click at [1383, 259] on p "Night Shift" at bounding box center [1410, 263] width 55 height 15
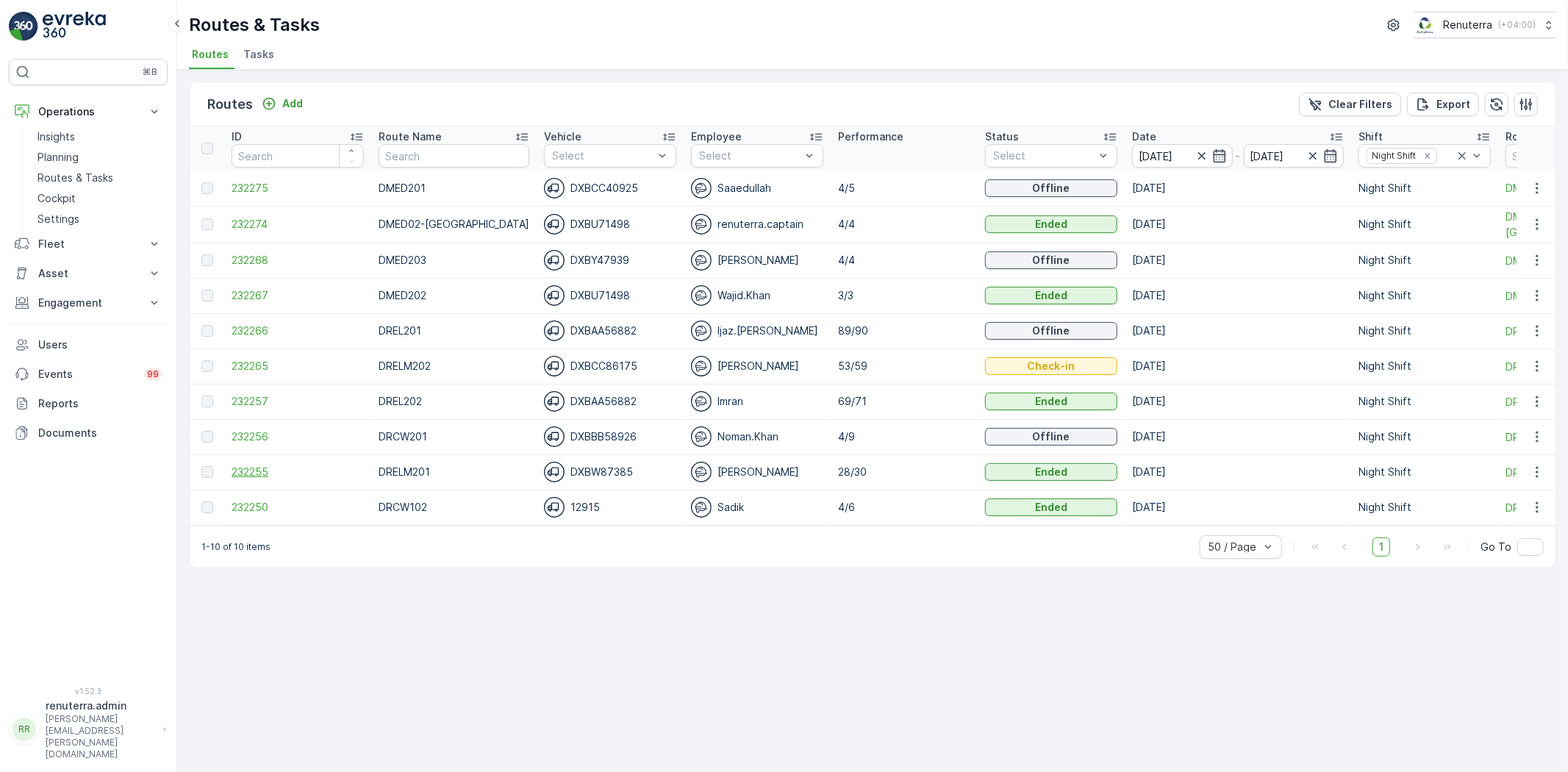
click at [232, 466] on span "232255" at bounding box center [298, 472] width 133 height 15
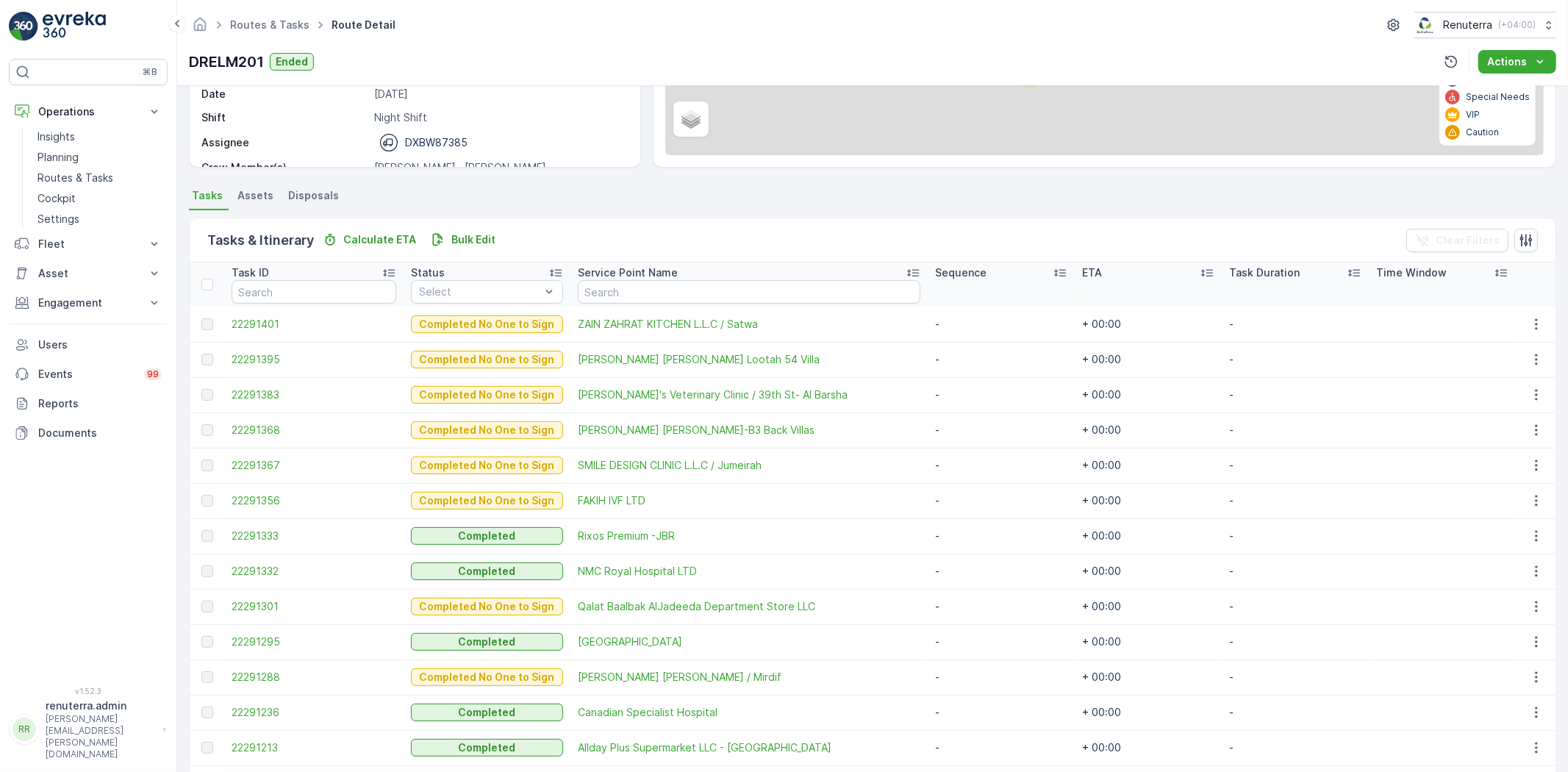
scroll to position [326, 0]
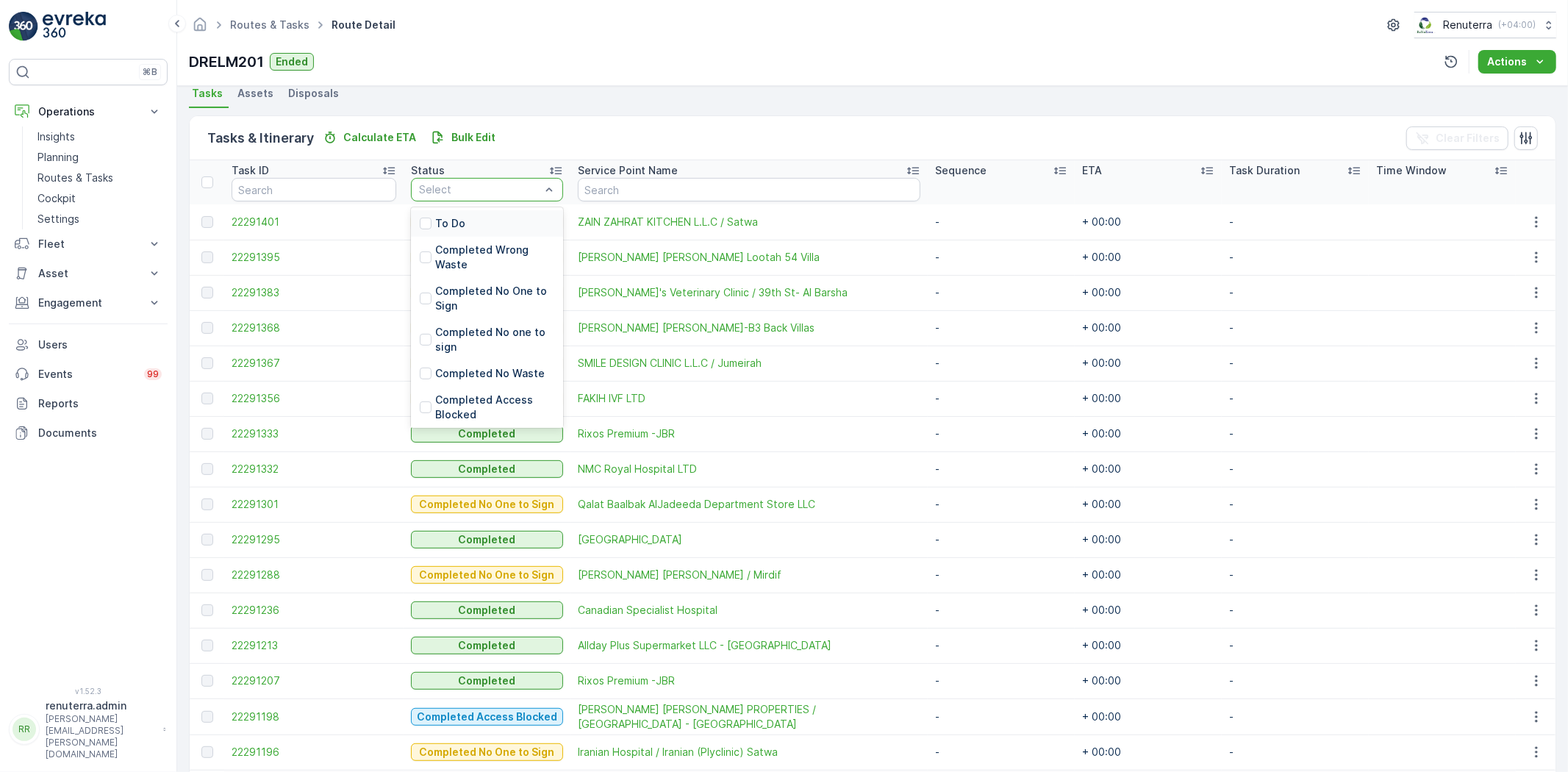
click at [502, 228] on div "To Do" at bounding box center [487, 223] width 152 height 27
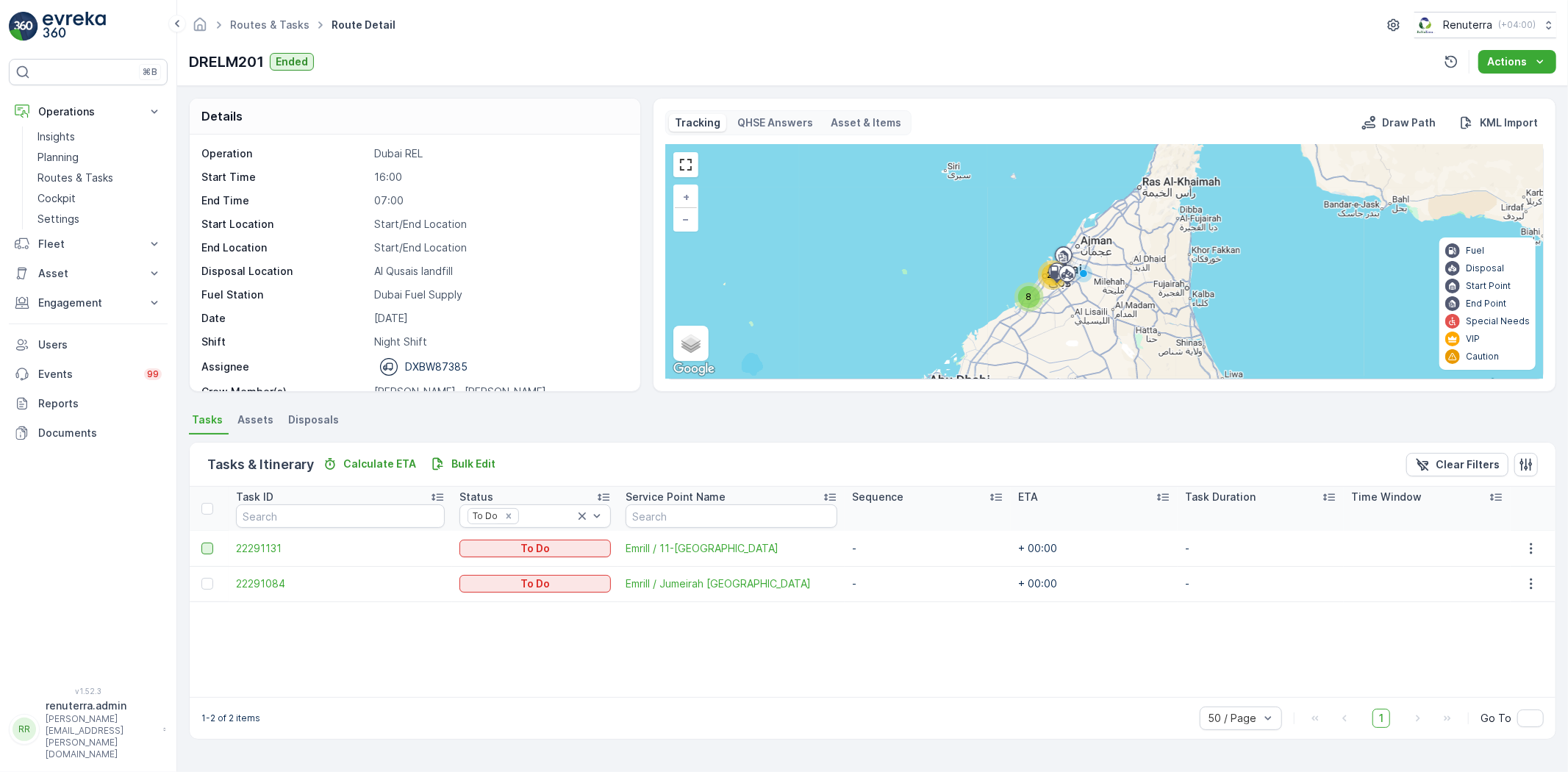
click at [207, 552] on div at bounding box center [207, 548] width 12 height 12
click at [201, 542] on input "checkbox" at bounding box center [201, 542] width 0 height 0
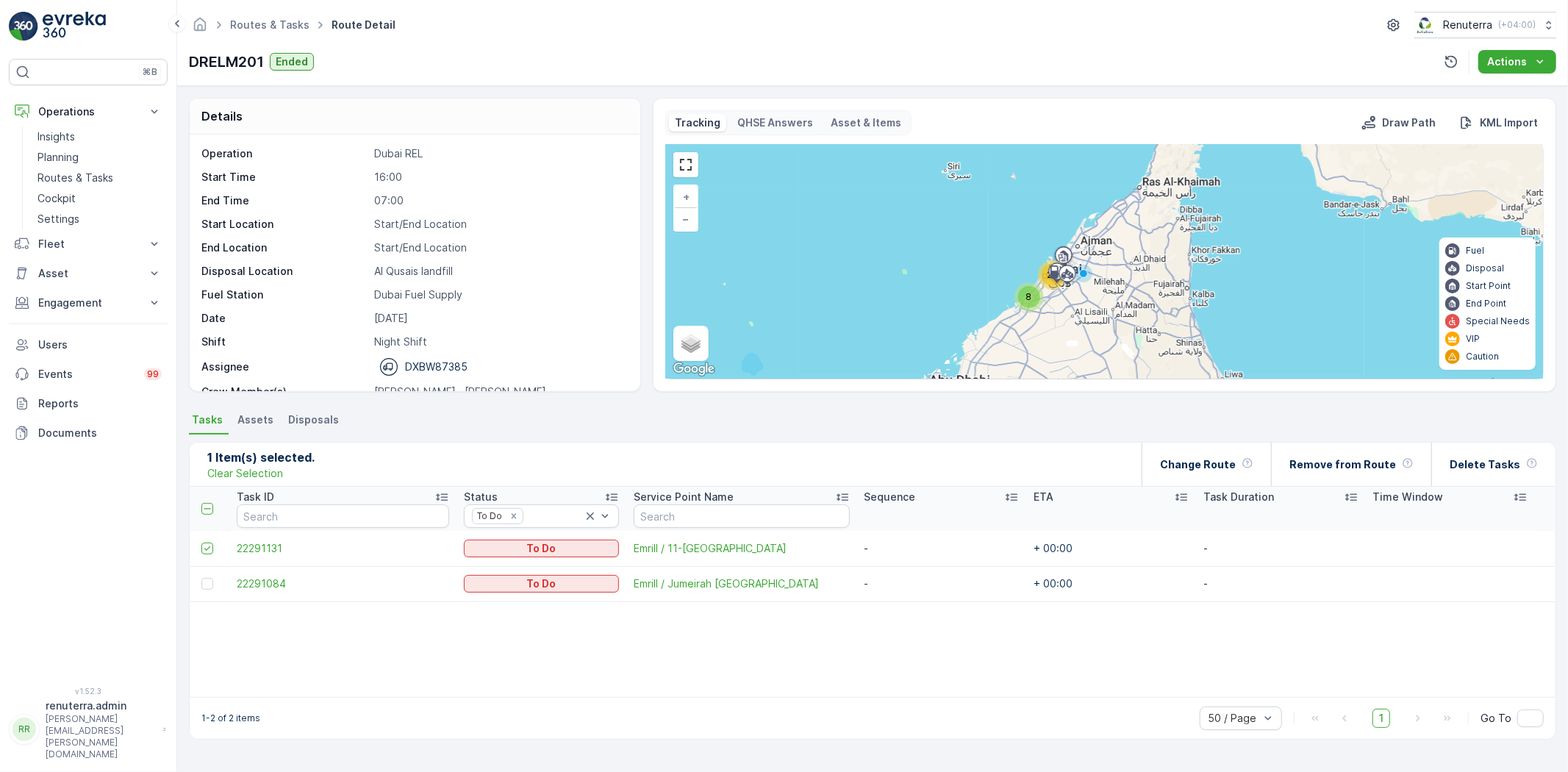
click at [200, 577] on td at bounding box center [210, 583] width 40 height 36
click at [201, 588] on div at bounding box center [209, 584] width 16 height 12
click at [201, 578] on input "checkbox" at bounding box center [201, 578] width 0 height 0
click at [1253, 463] on div "Change Route" at bounding box center [1207, 464] width 94 height 43
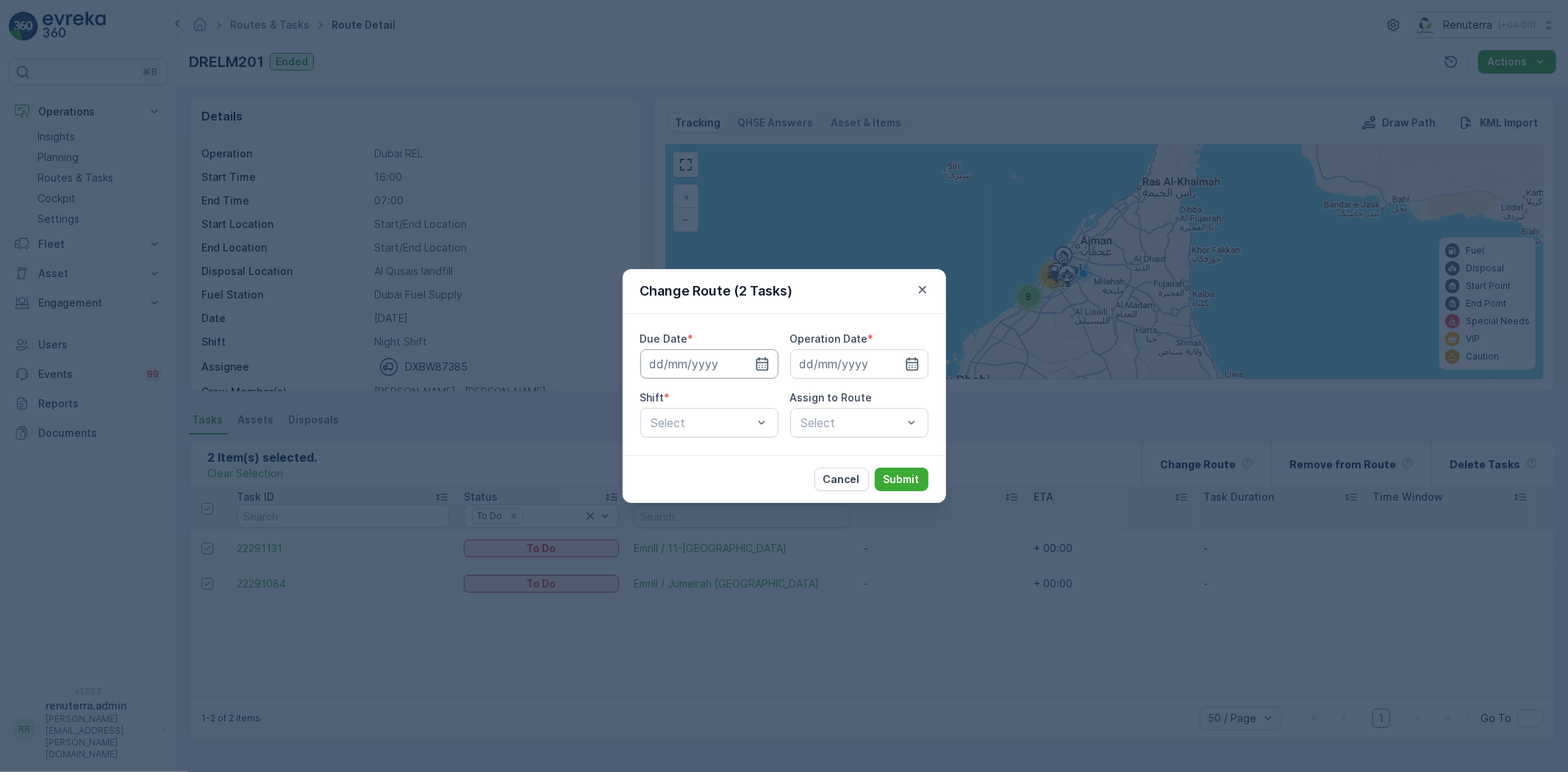
drag, startPoint x: 764, startPoint y: 365, endPoint x: 761, endPoint y: 376, distance: 11.4
click at [764, 366] on icon "button" at bounding box center [762, 363] width 15 height 15
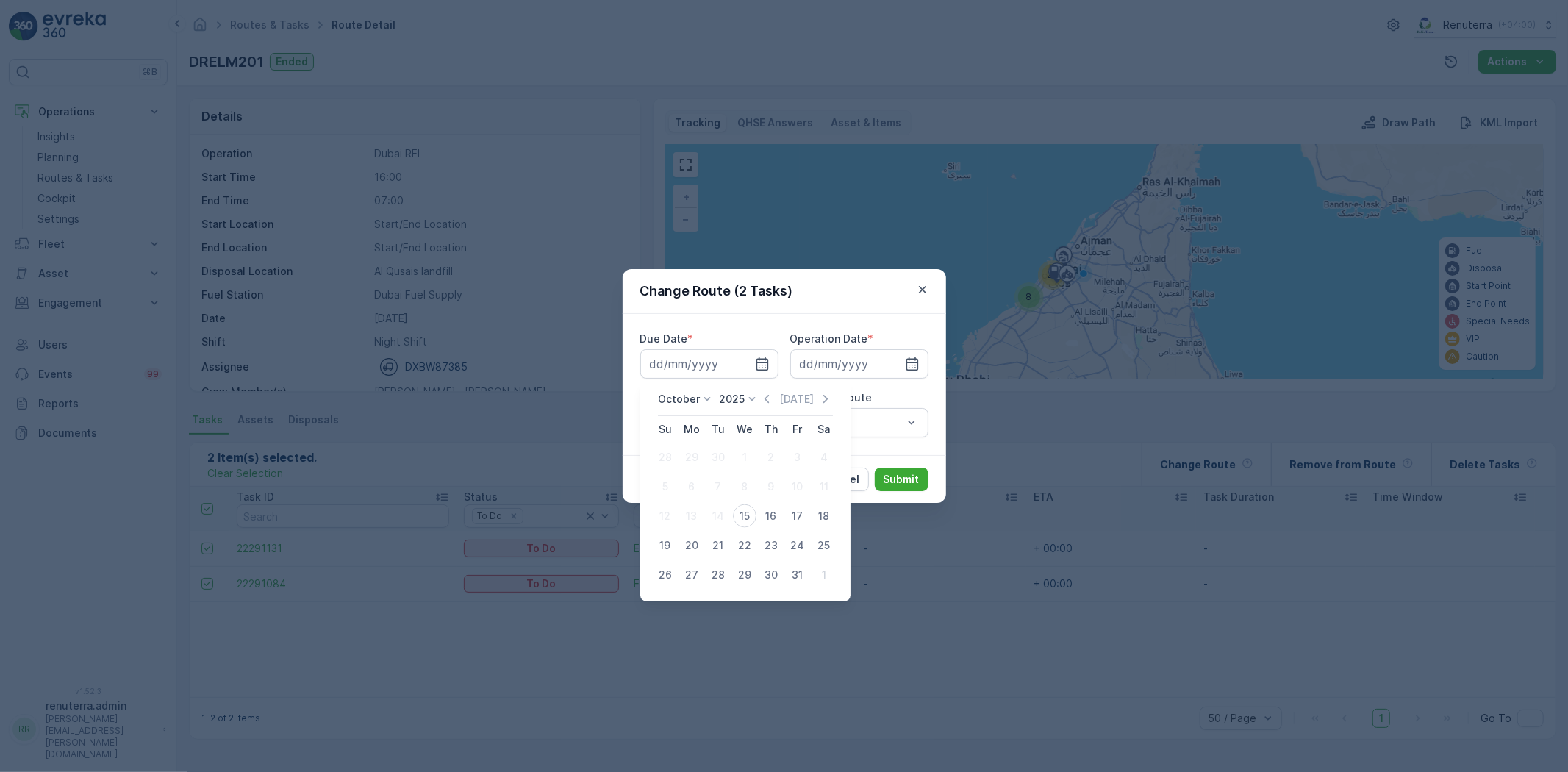
click at [732, 511] on button "15" at bounding box center [745, 516] width 27 height 27
type input "[DATE]"
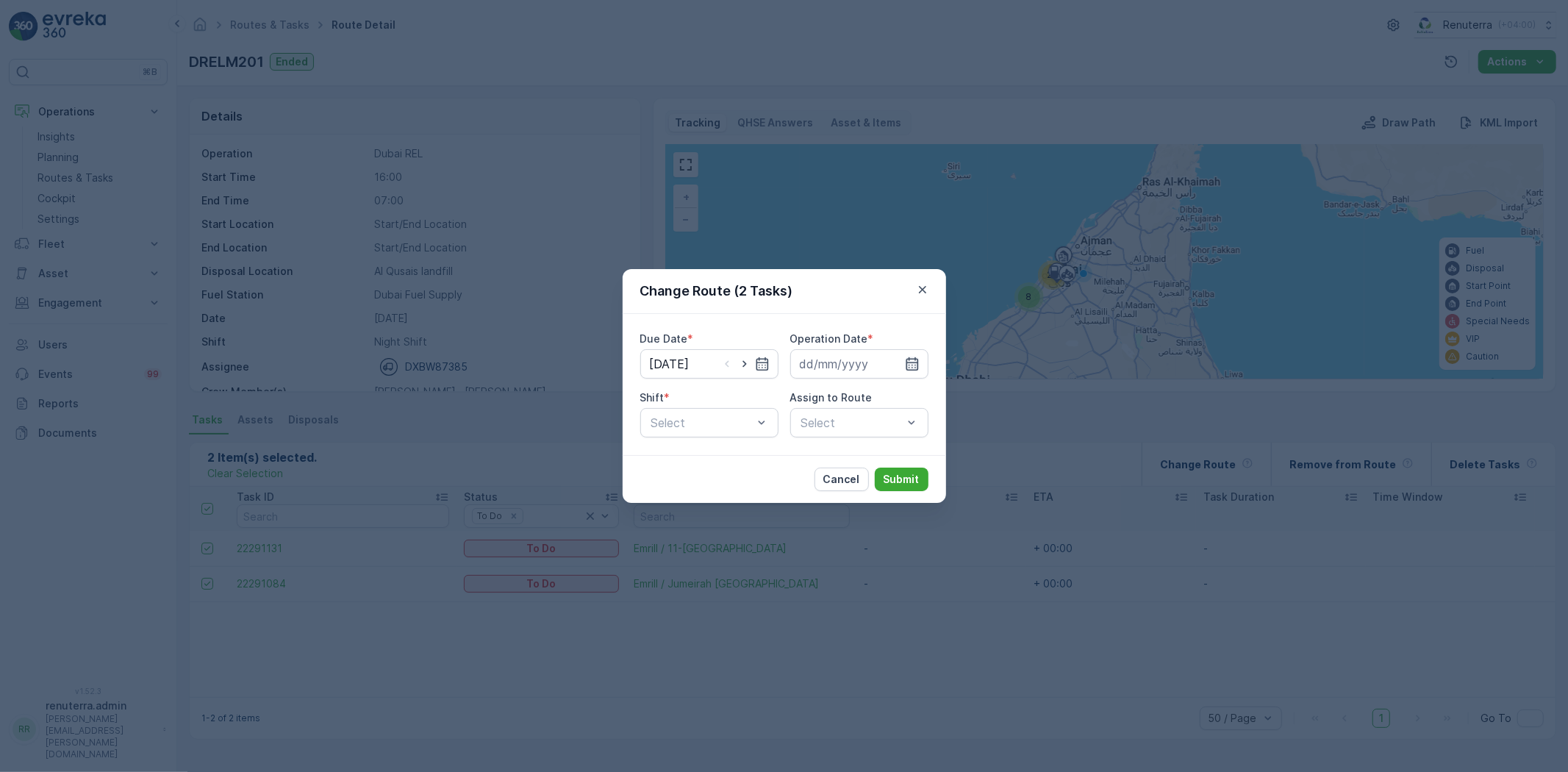
click at [918, 368] on icon "button" at bounding box center [912, 363] width 12 height 13
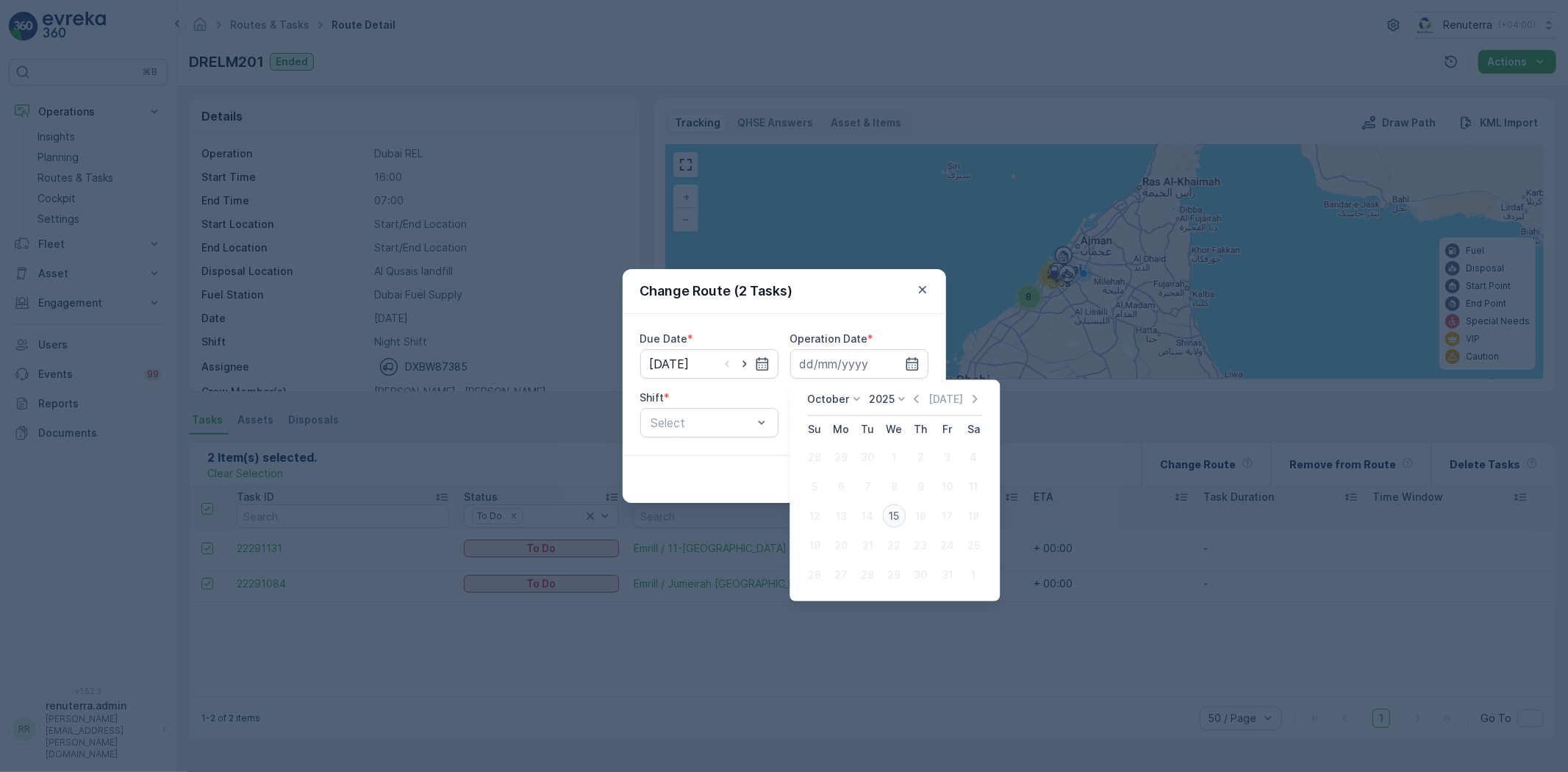
click at [889, 514] on div "15" at bounding box center [894, 515] width 23 height 23
type input "[DATE]"
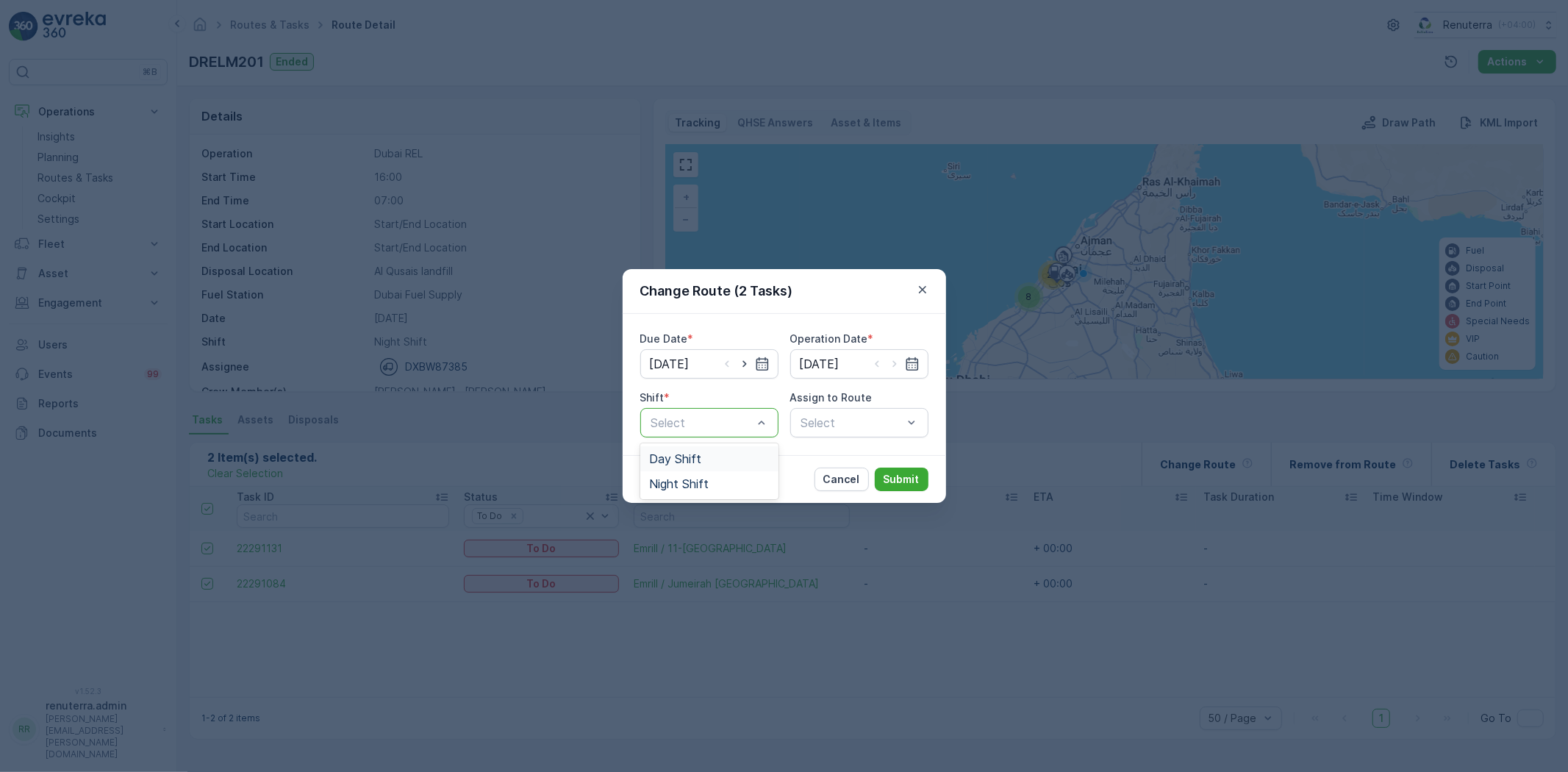
click at [682, 409] on div "Select" at bounding box center [709, 422] width 138 height 29
click at [682, 456] on span "Day Shift" at bounding box center [675, 458] width 52 height 13
click at [821, 417] on div "Select" at bounding box center [859, 422] width 138 height 29
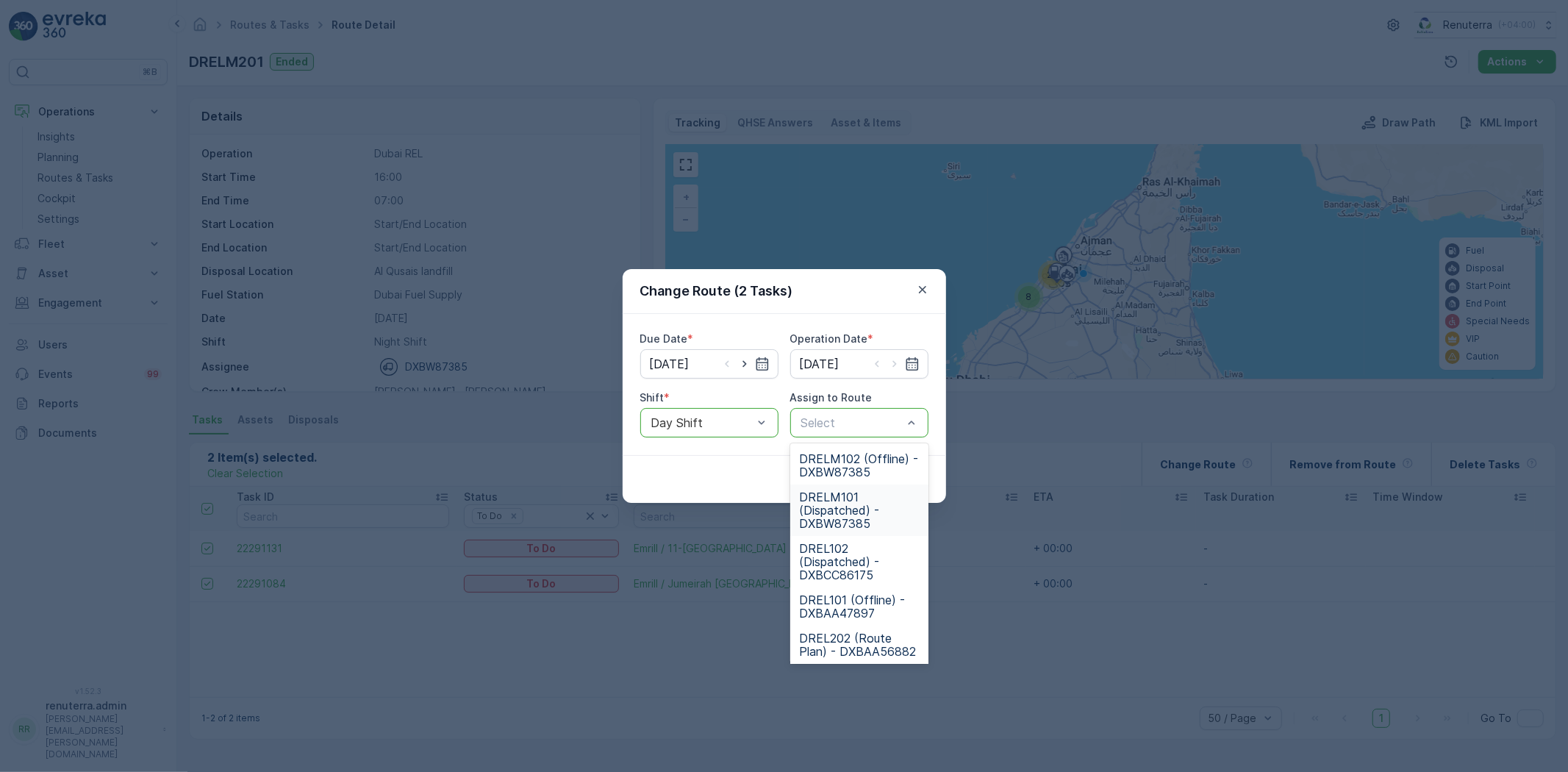
click at [810, 485] on div "DRELM101 (Dispatched) - DXBW87385" at bounding box center [859, 509] width 138 height 51
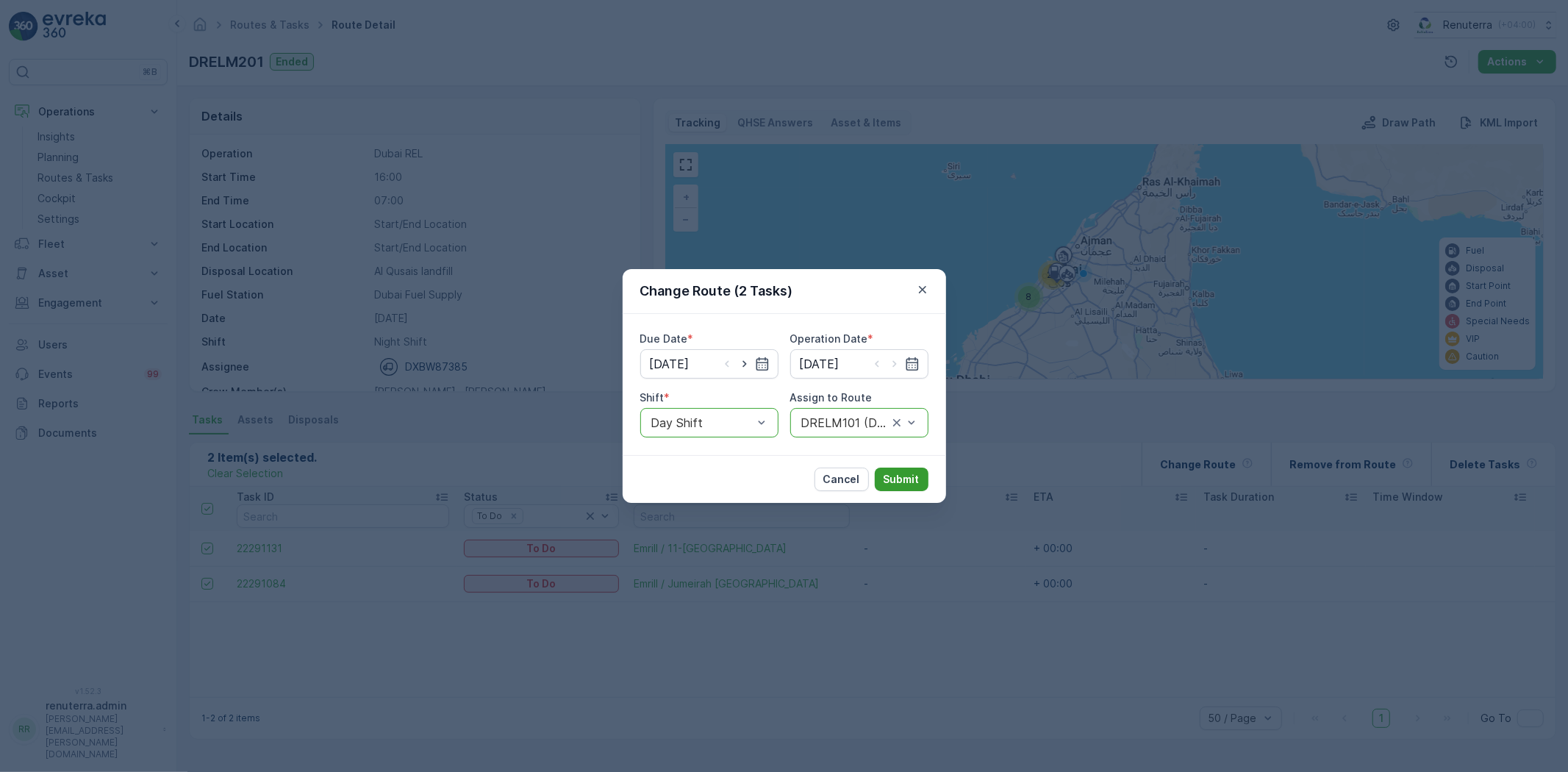
click at [903, 476] on p "Submit" at bounding box center [902, 479] width 36 height 15
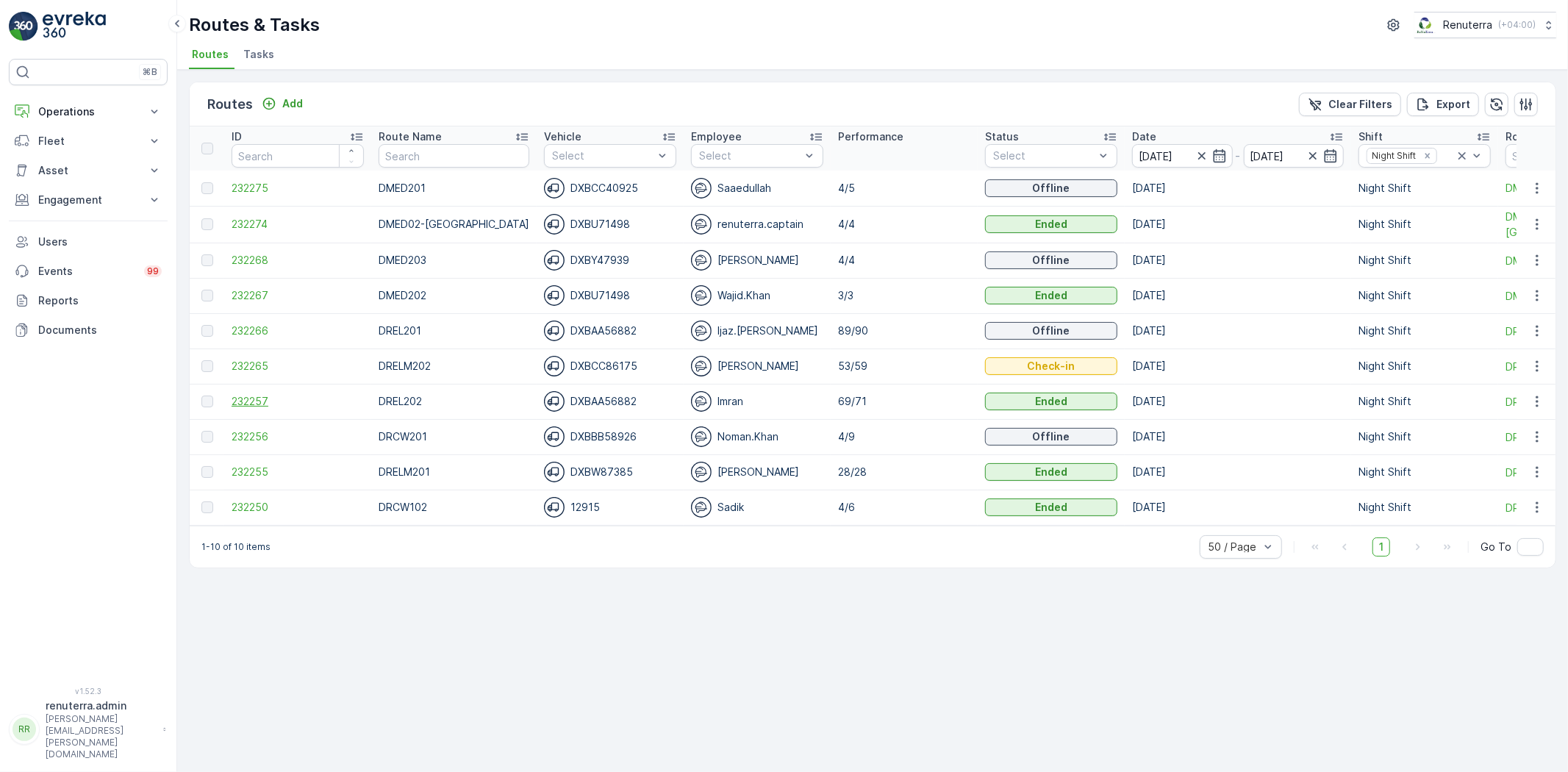
click at [252, 398] on span "232257" at bounding box center [298, 401] width 133 height 15
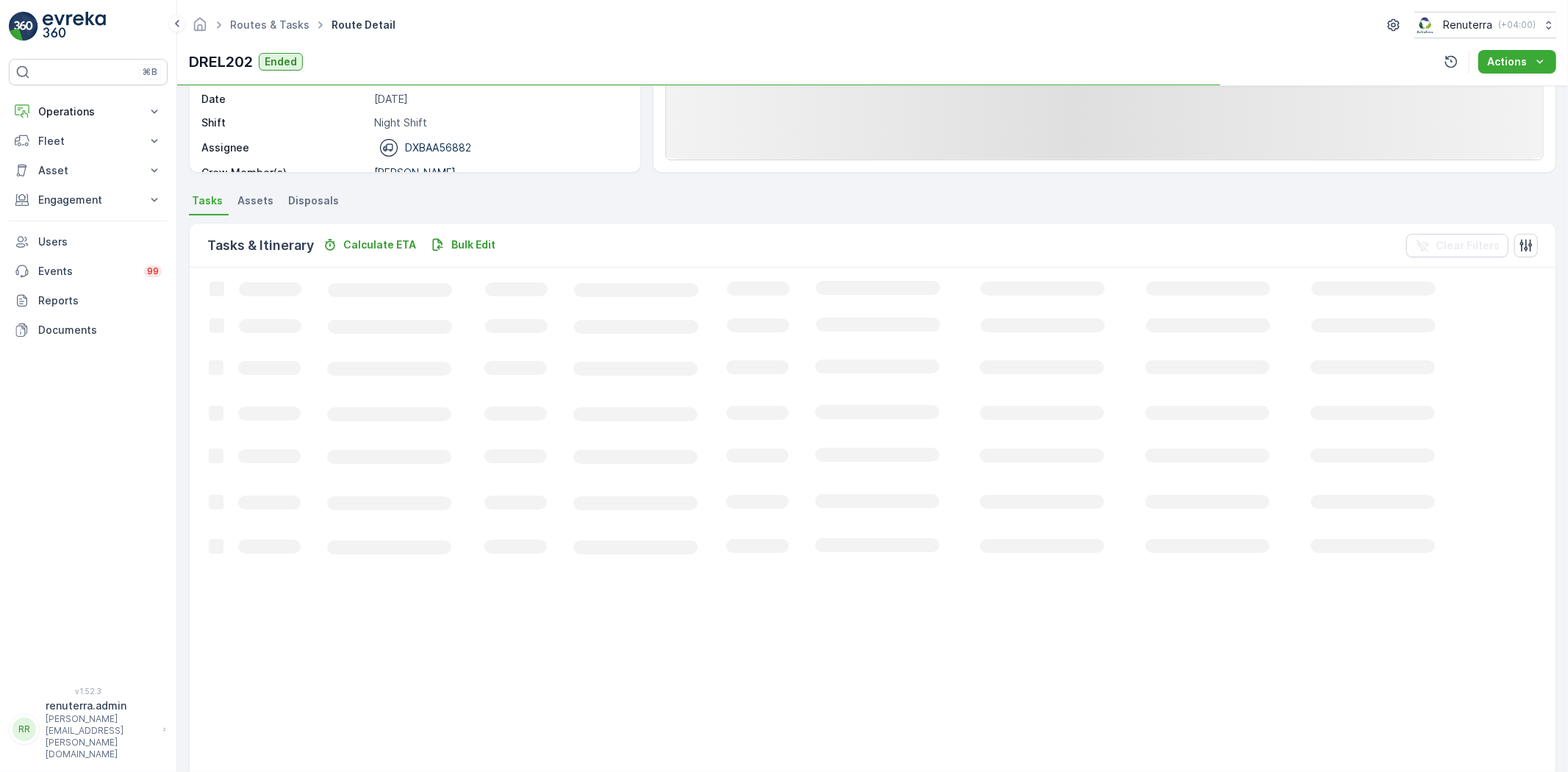
scroll to position [245, 0]
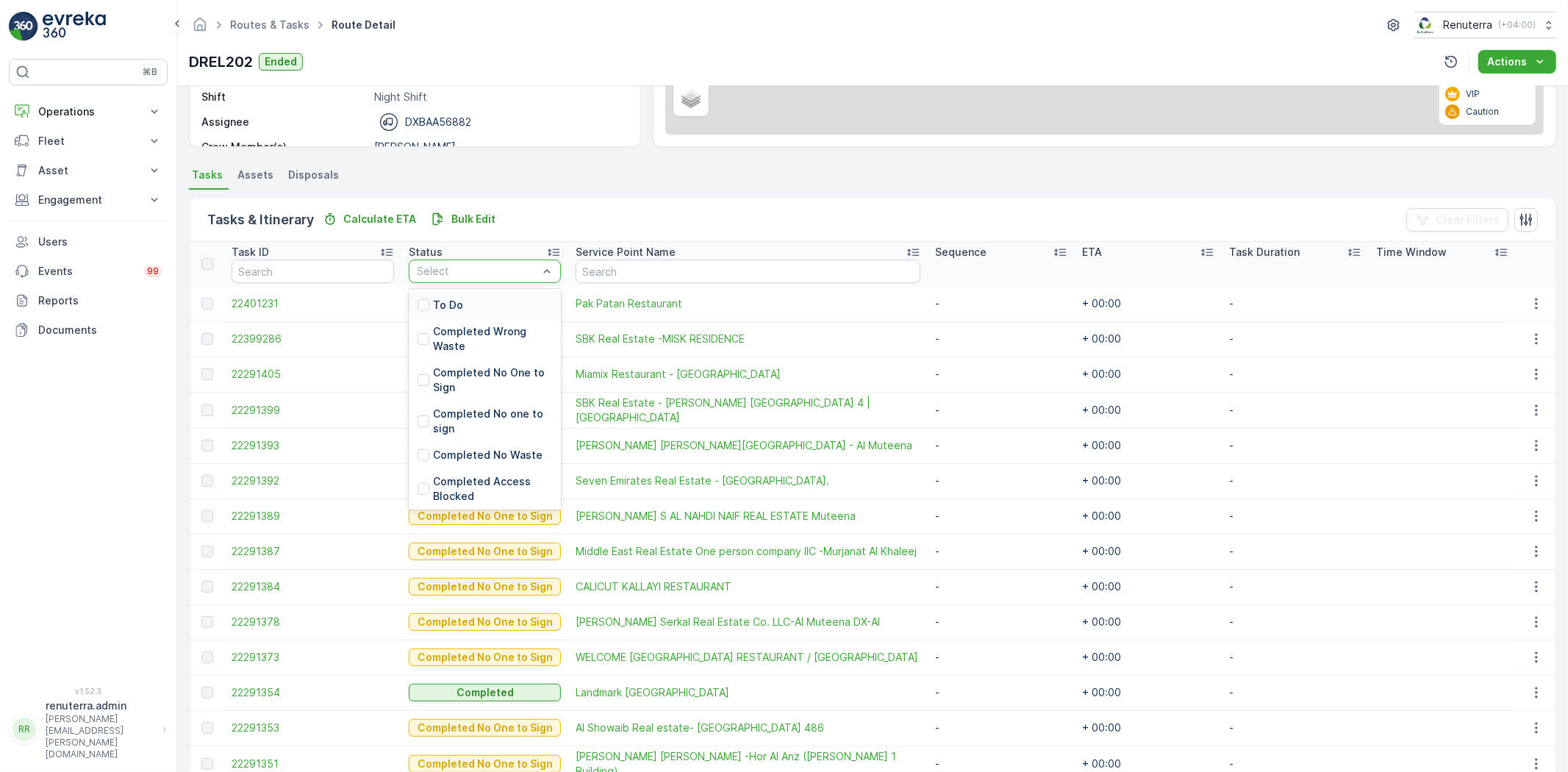
click at [462, 291] on div "To Do" at bounding box center [484, 304] width 152 height 27
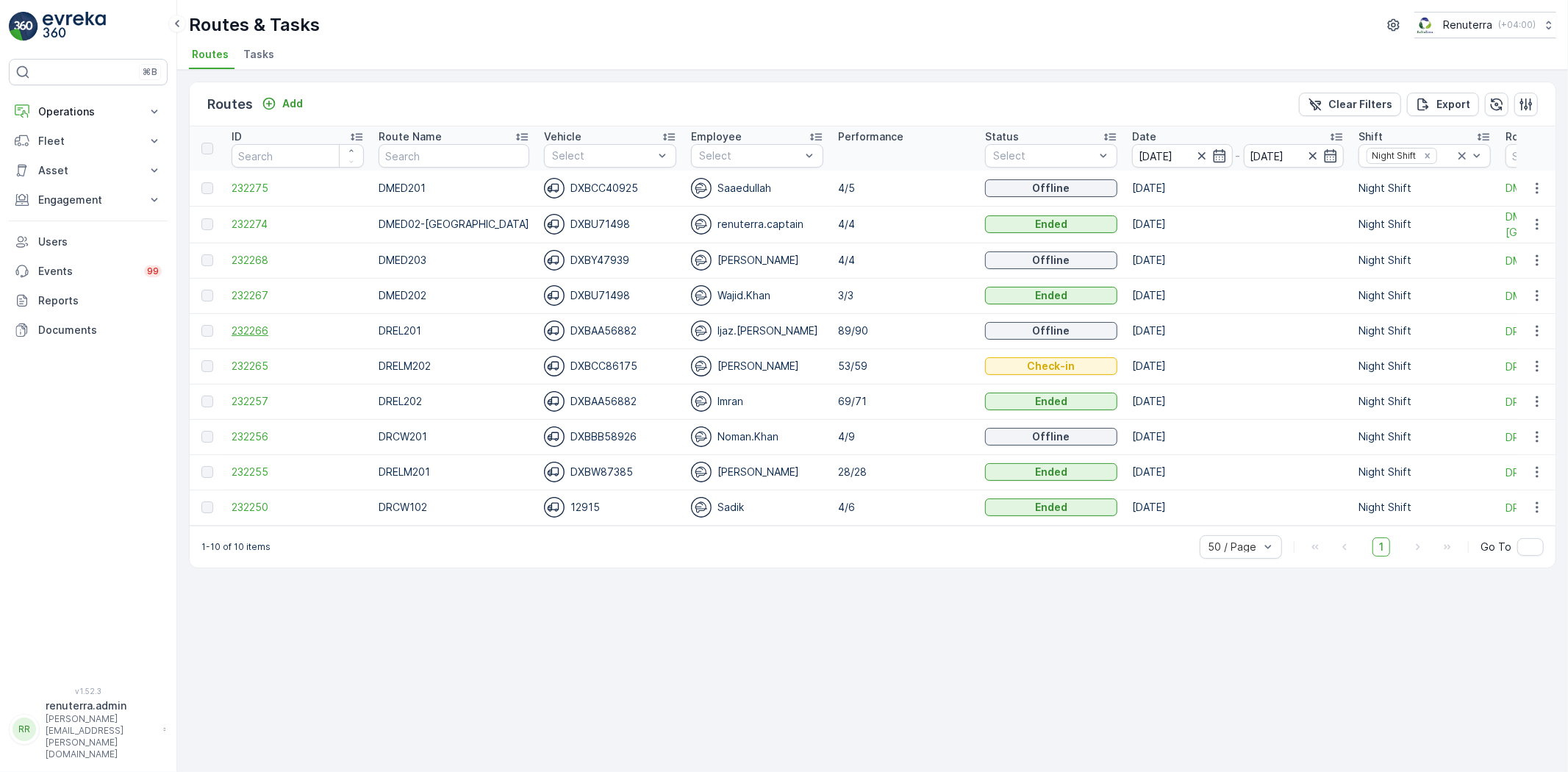
click at [239, 324] on span "232266" at bounding box center [298, 330] width 133 height 15
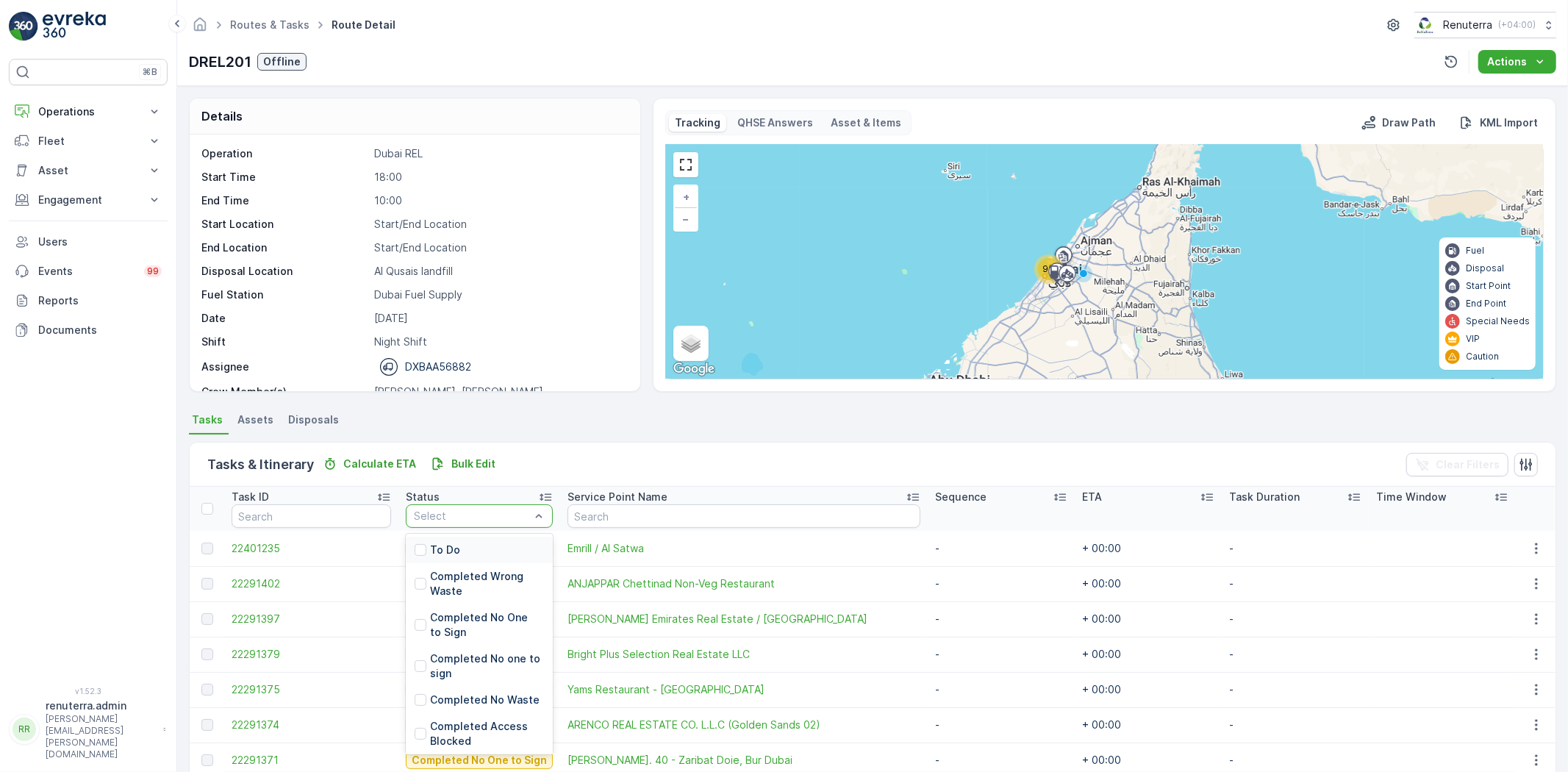
click at [460, 553] on div "To Do" at bounding box center [479, 550] width 147 height 27
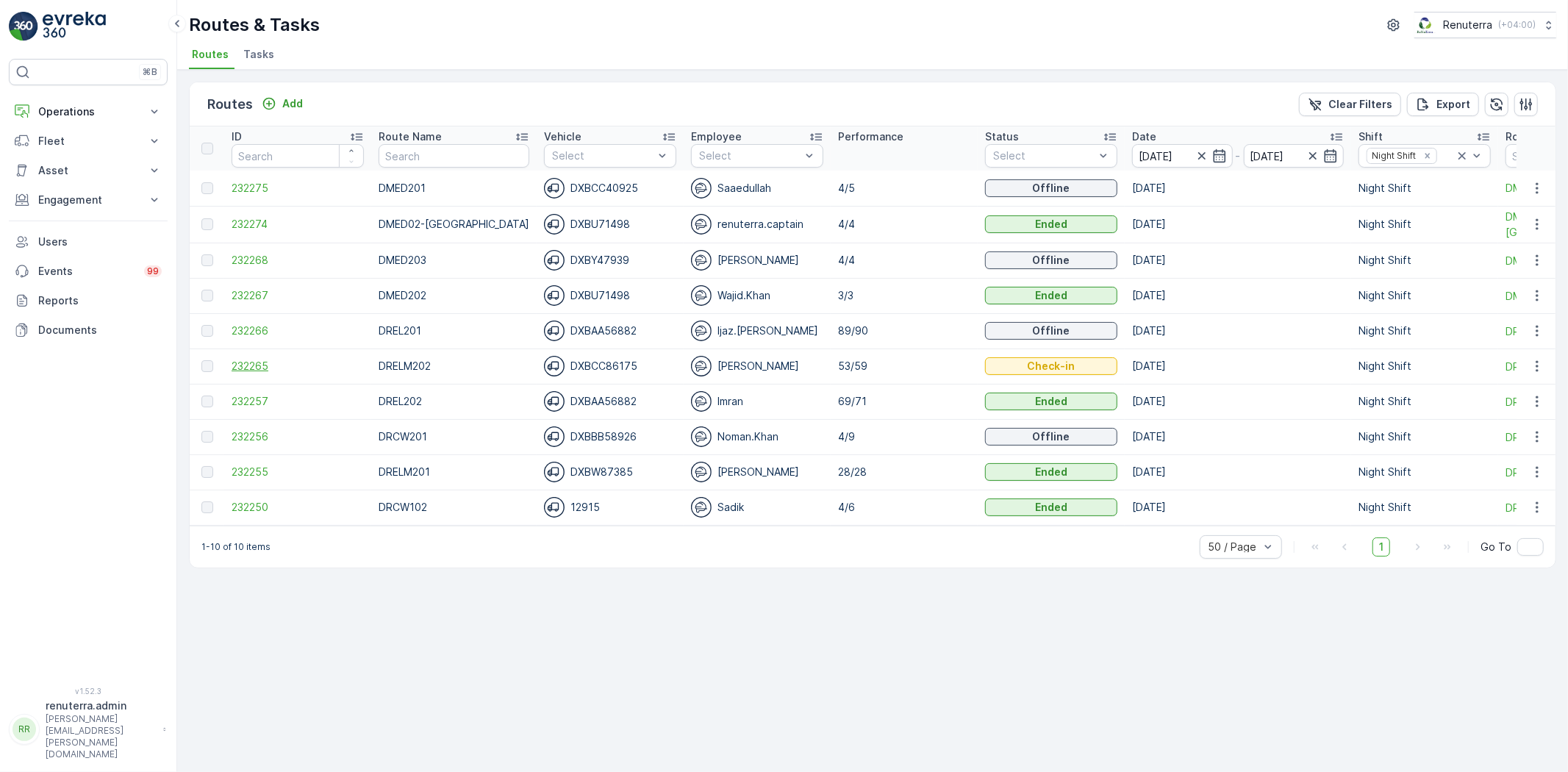
click at [253, 362] on span "232265" at bounding box center [298, 366] width 133 height 15
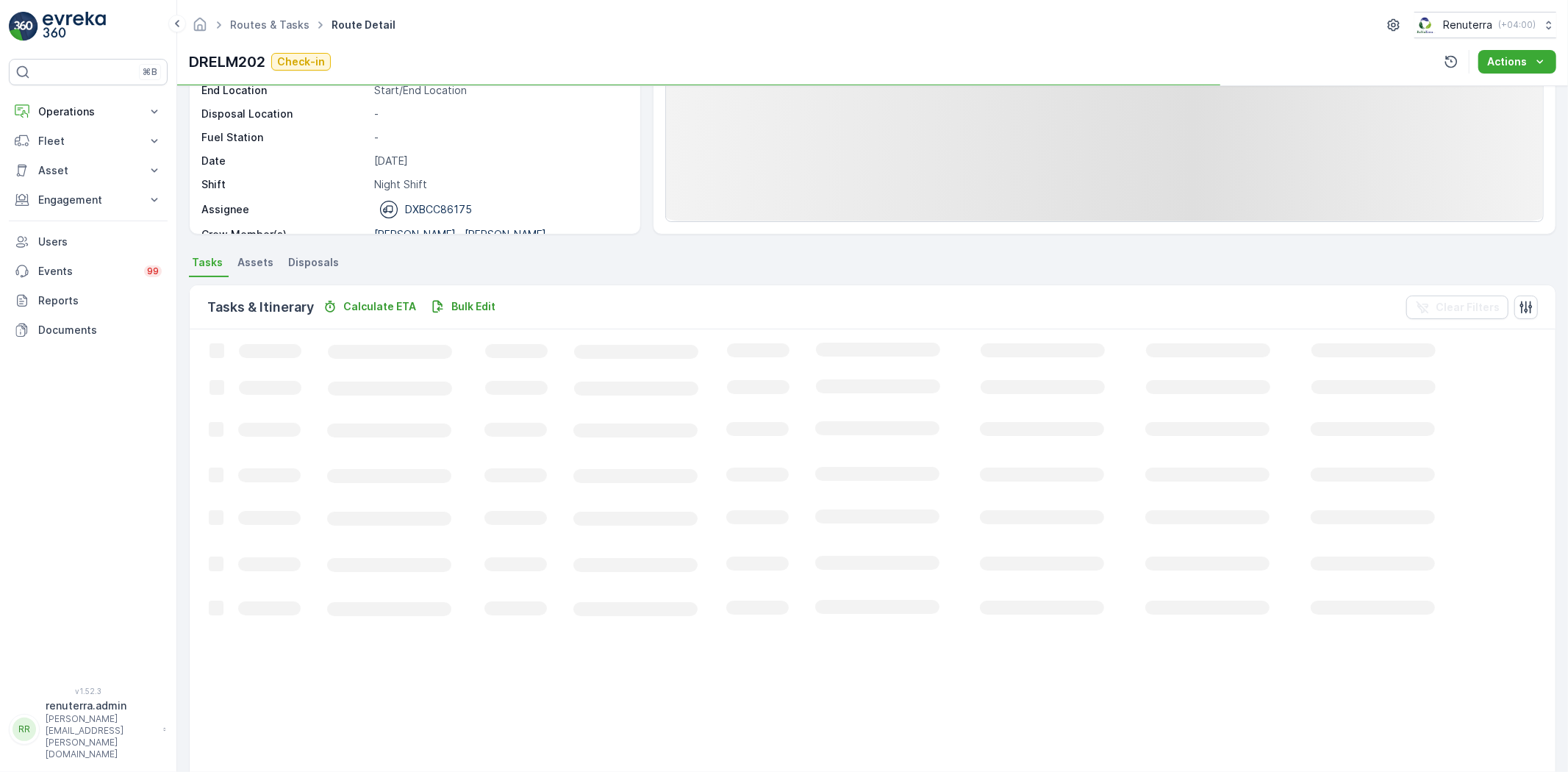
scroll to position [163, 0]
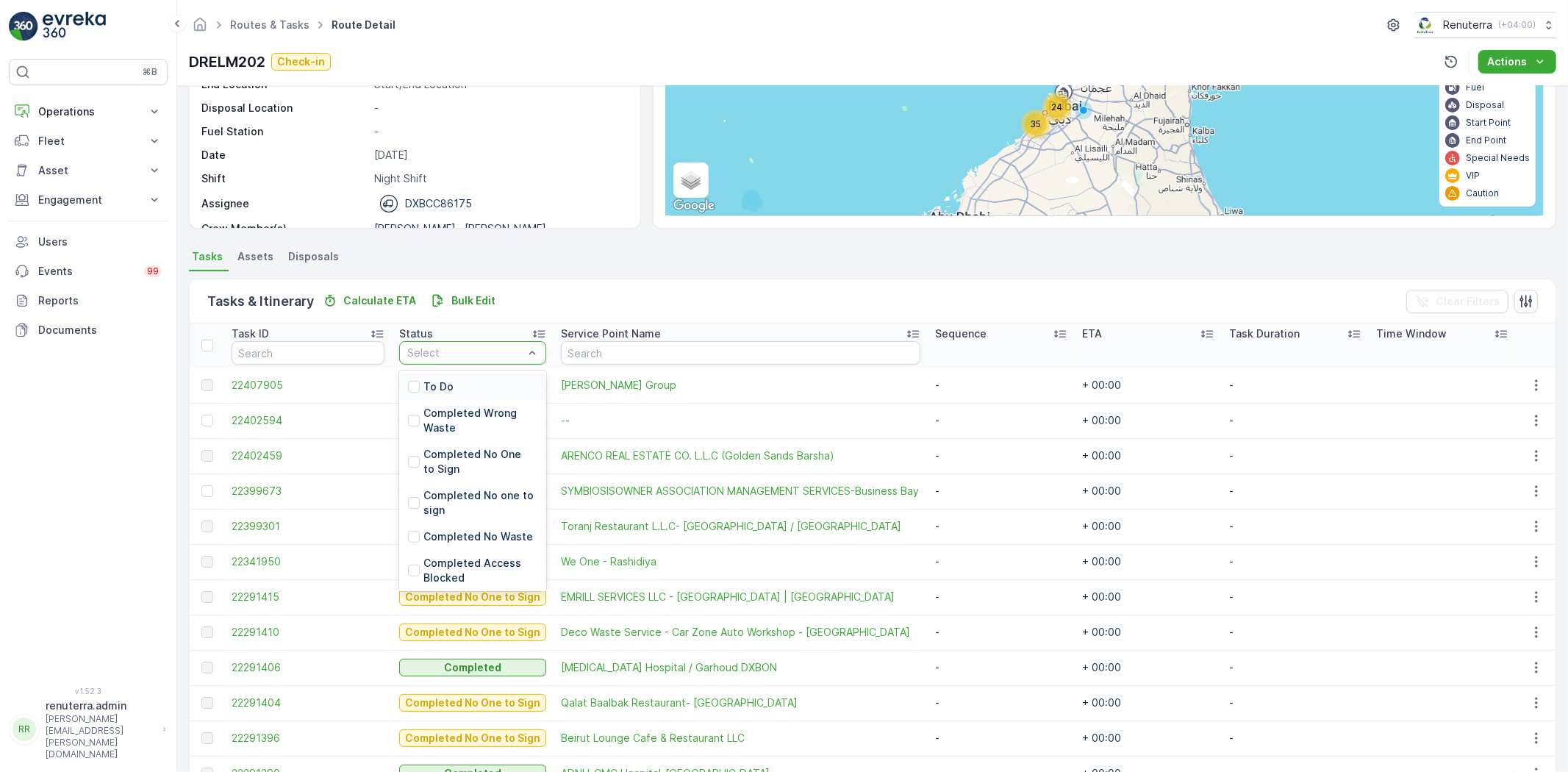
click at [508, 393] on div "To Do" at bounding box center [472, 386] width 147 height 27
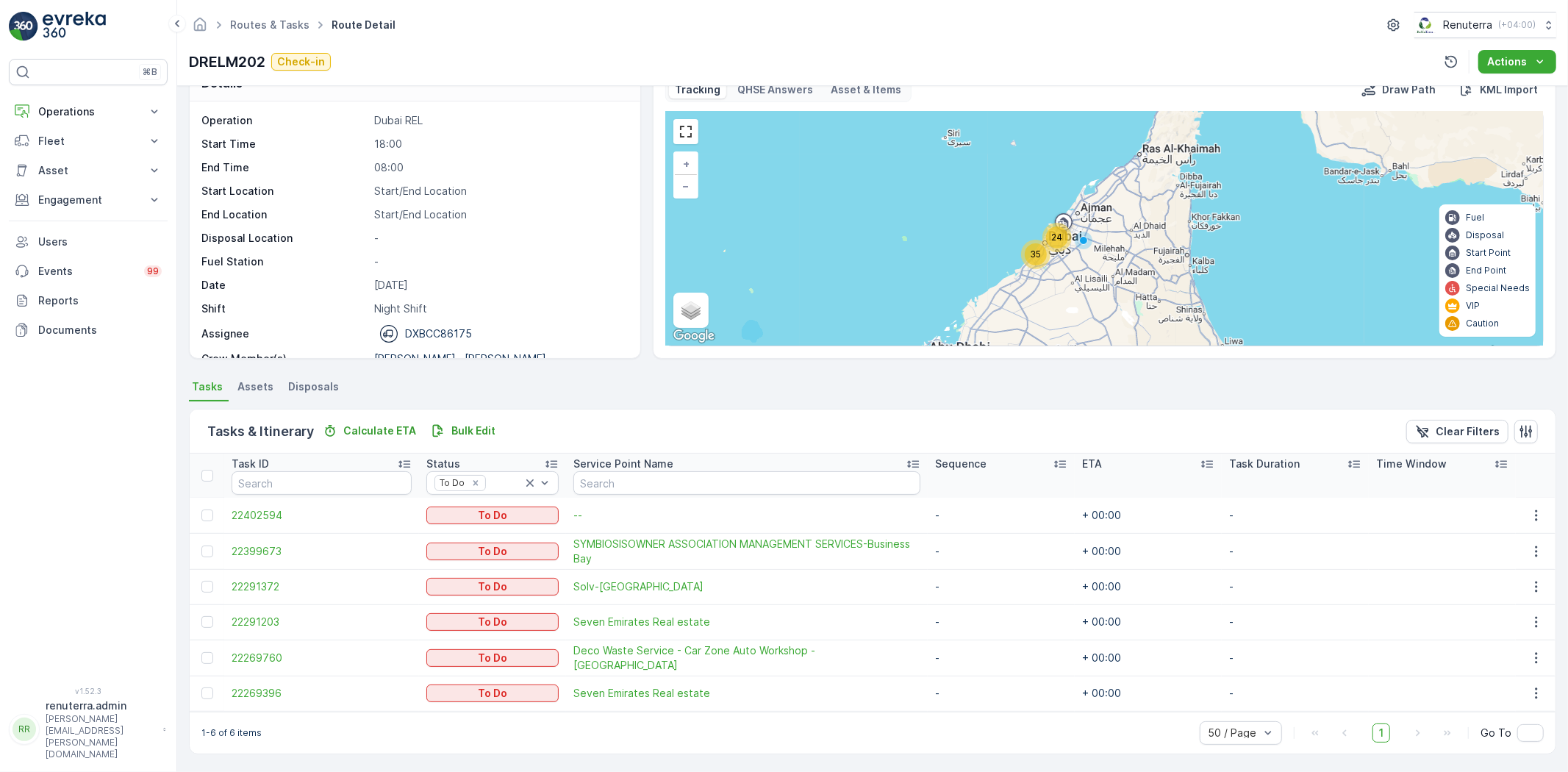
scroll to position [33, 0]
click at [1527, 664] on button "button" at bounding box center [1537, 658] width 27 height 17
click at [1522, 607] on span "Remove from Route" at bounding box center [1513, 606] width 99 height 15
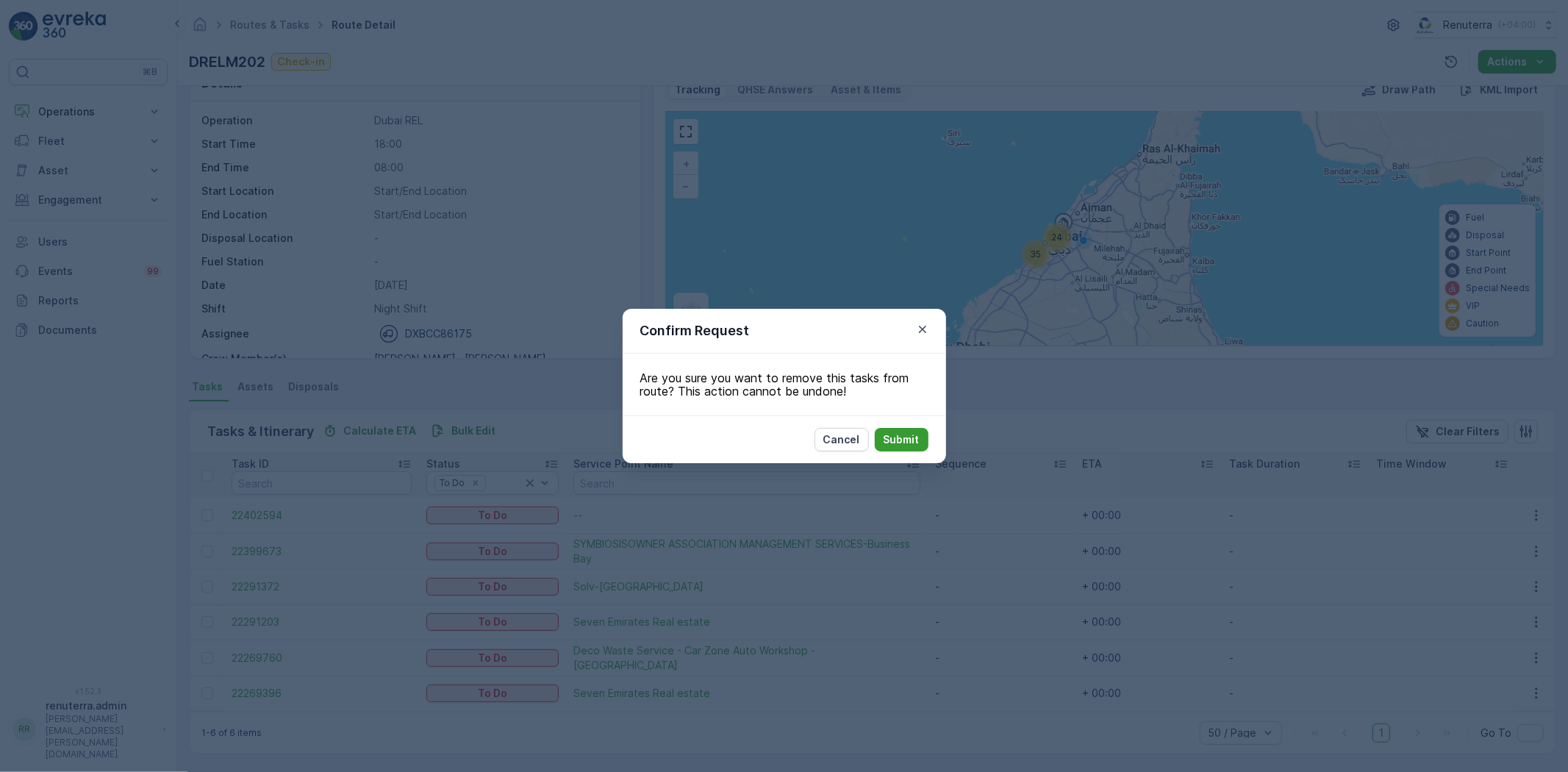
click at [900, 444] on p "Submit" at bounding box center [902, 439] width 36 height 15
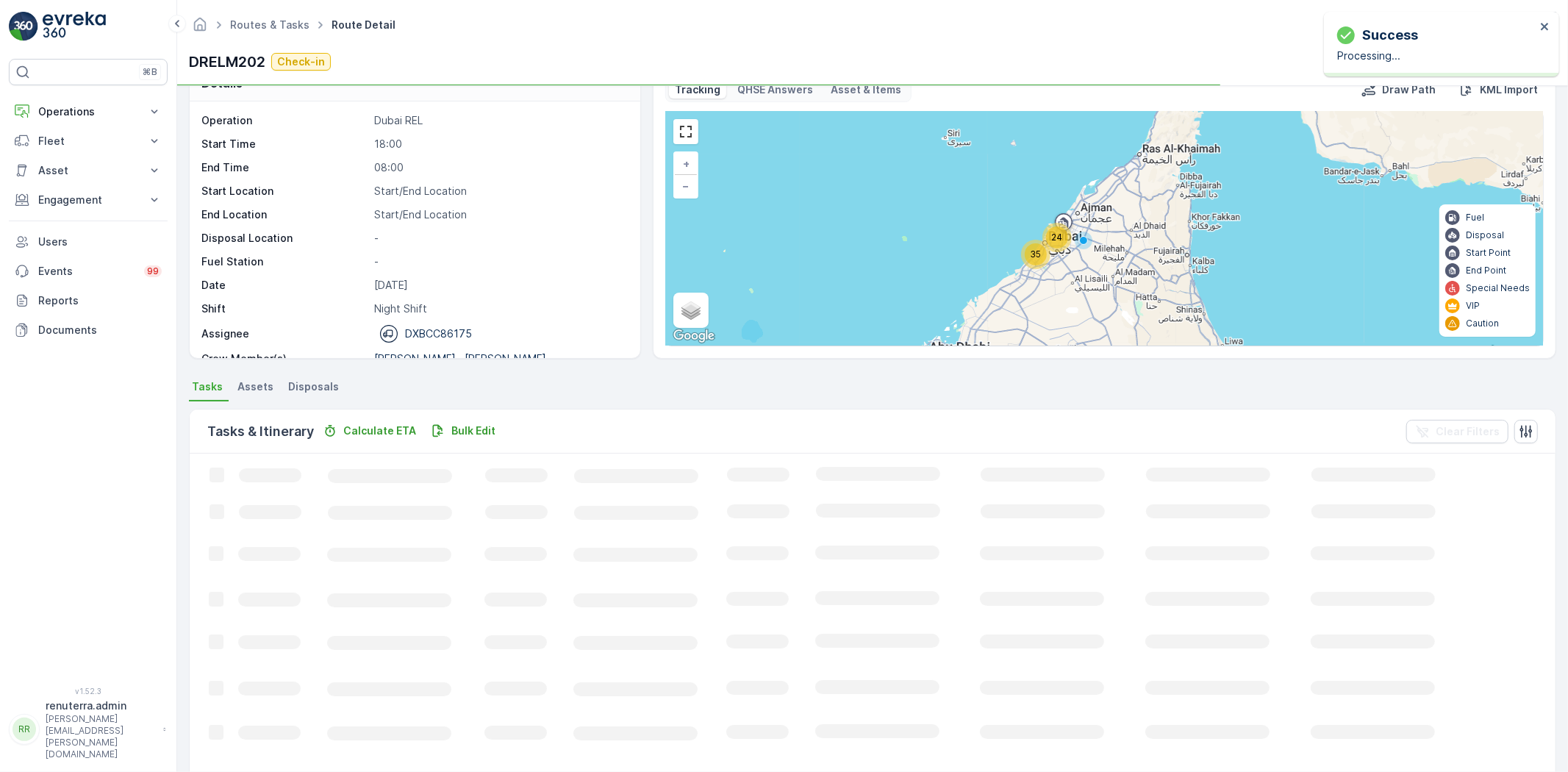
scroll to position [0, 0]
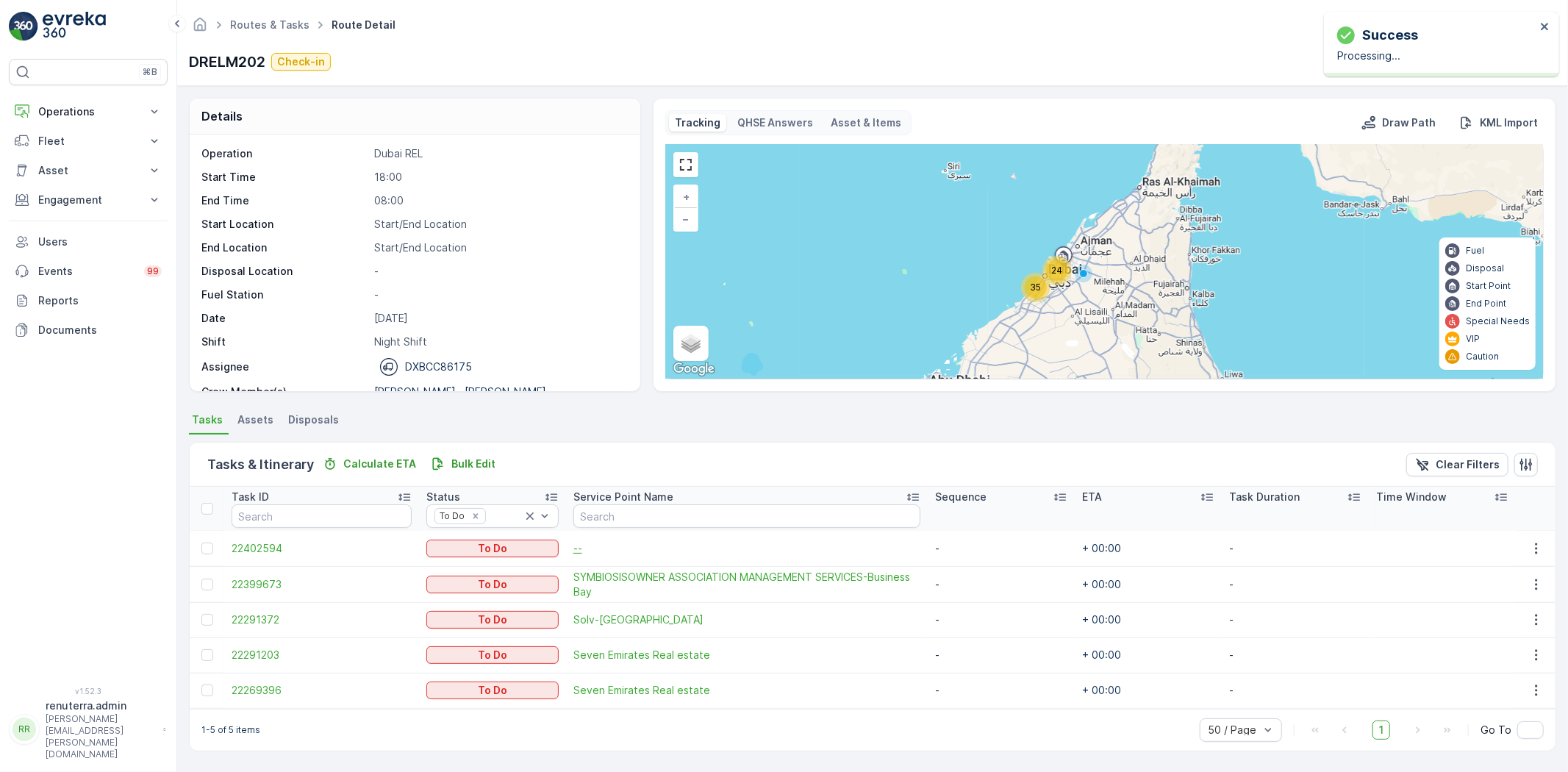
click at [574, 548] on span "--" at bounding box center [747, 548] width 347 height 15
click at [574, 546] on span "--" at bounding box center [747, 548] width 347 height 15
click at [574, 546] on span "--" at bounding box center [747, 548] width 347 height 15
click at [260, 554] on span "22402594" at bounding box center [322, 548] width 180 height 15
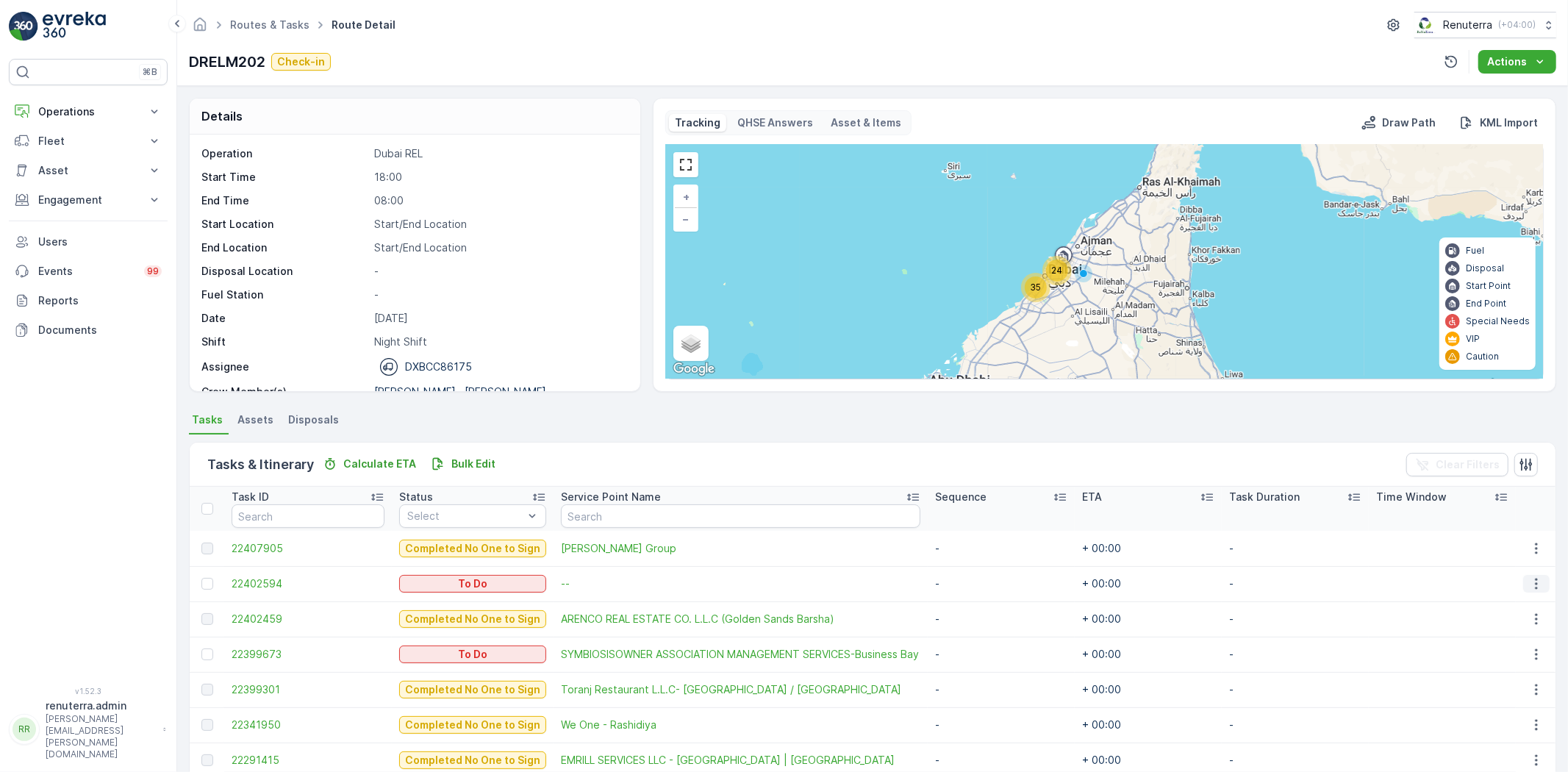
click at [1540, 584] on icon "button" at bounding box center [1537, 583] width 15 height 15
click at [1497, 673] on span "Remove from Route" at bounding box center [1513, 666] width 99 height 15
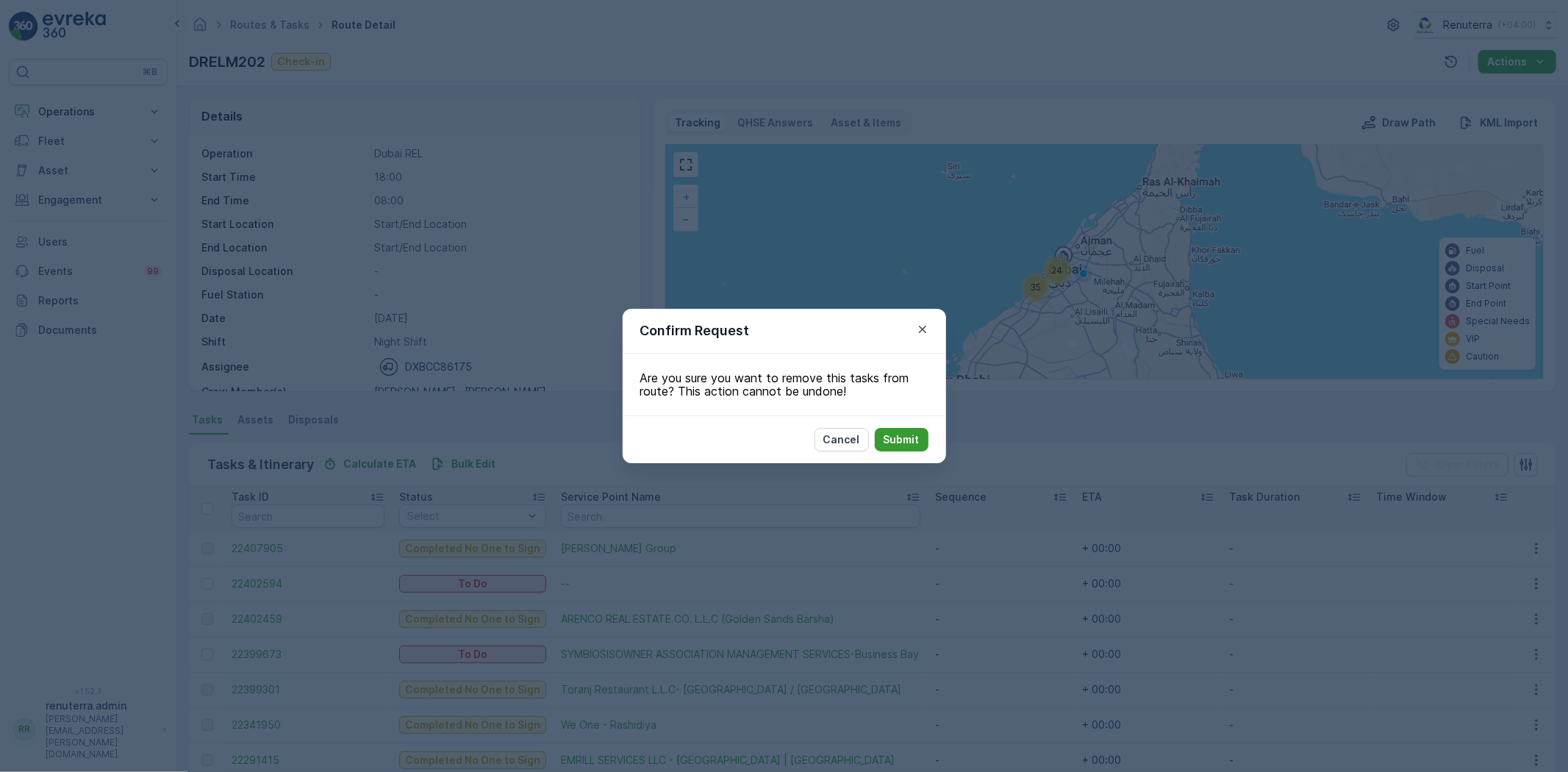
click at [894, 440] on p "Submit" at bounding box center [902, 439] width 36 height 15
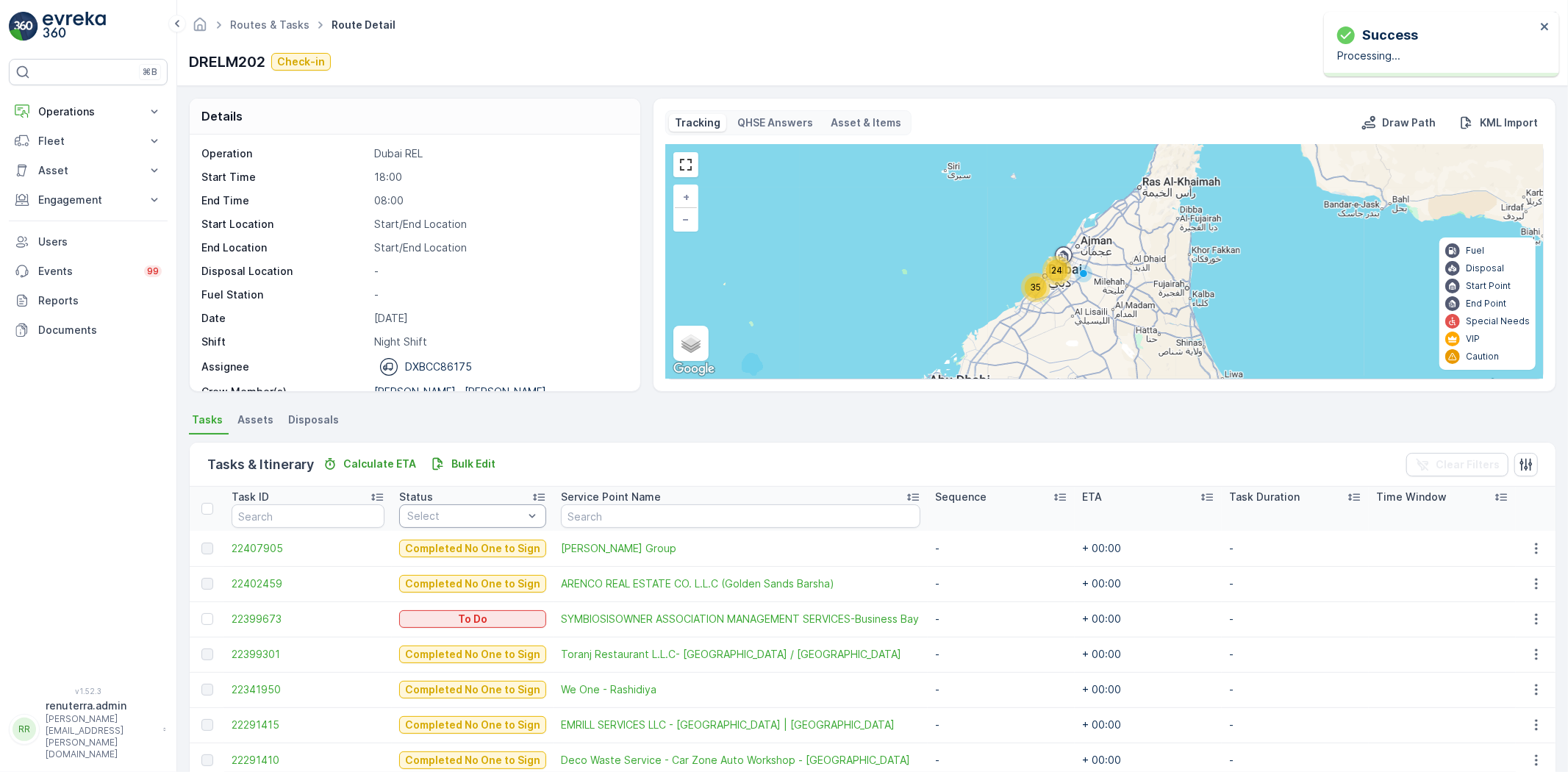
click at [431, 507] on div "Select" at bounding box center [472, 515] width 147 height 23
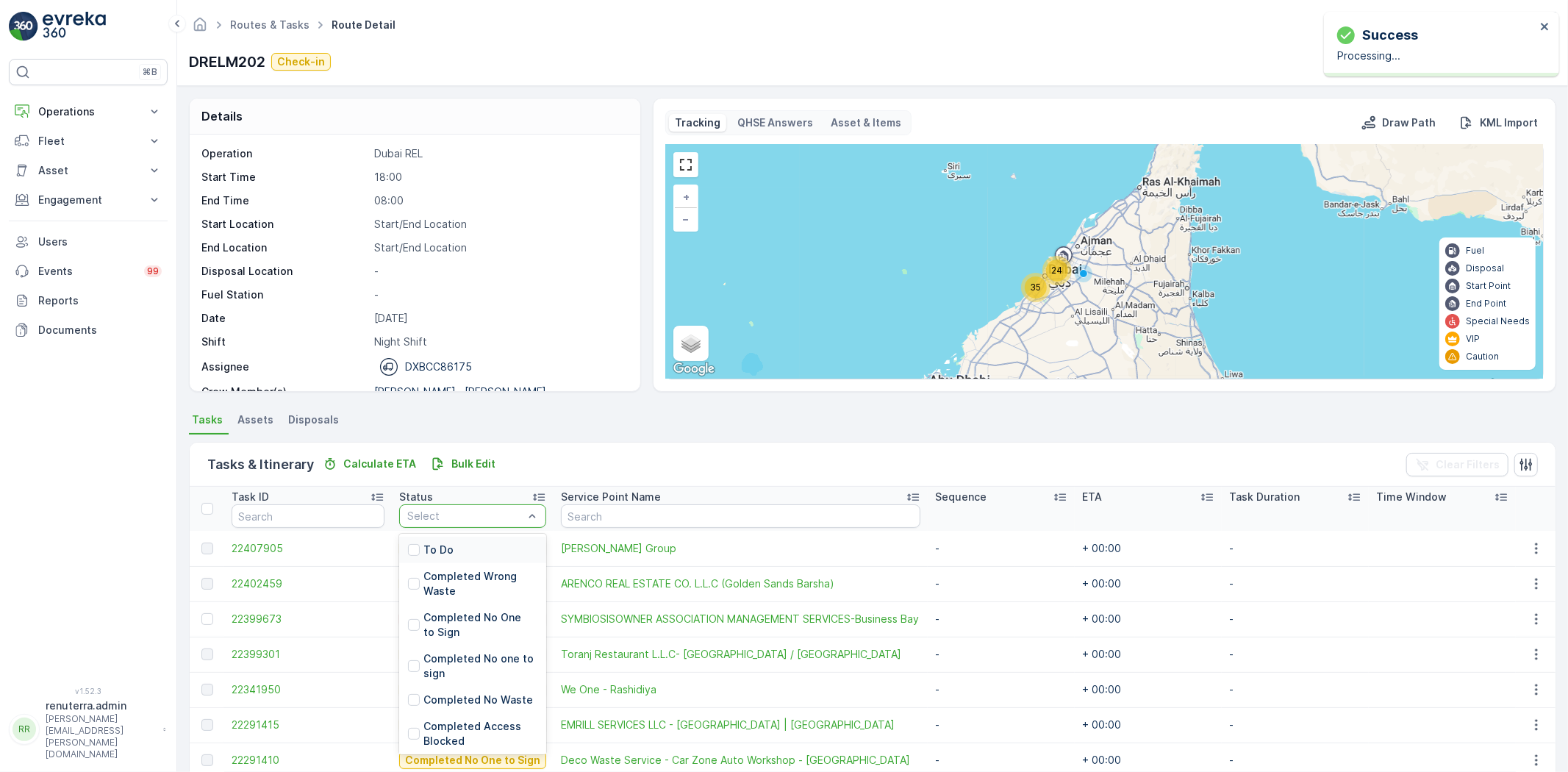
click at [430, 542] on p "To Do" at bounding box center [438, 549] width 30 height 15
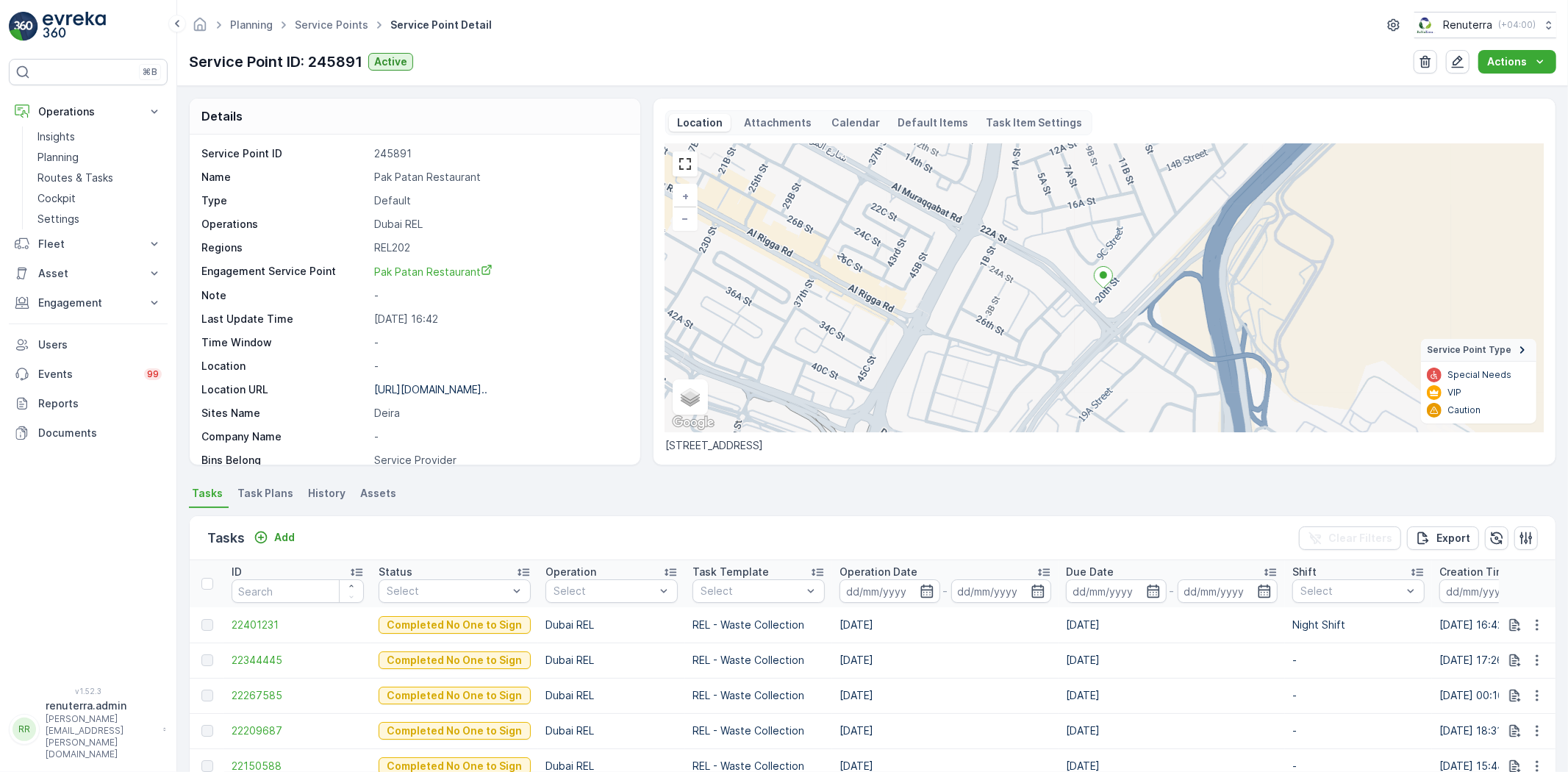
scroll to position [82, 0]
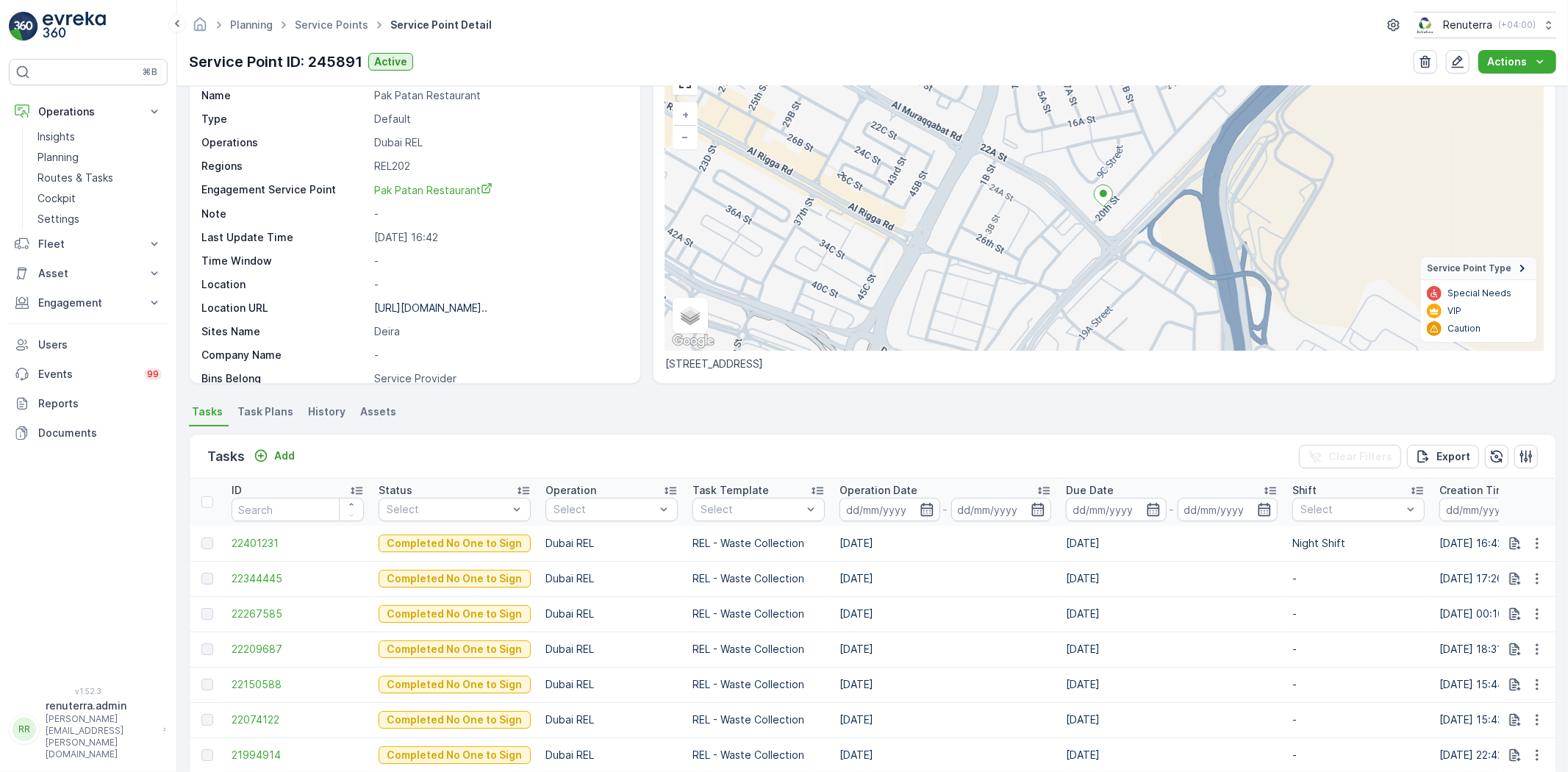
click at [325, 15] on ul "Service Points" at bounding box center [339, 25] width 95 height 22
click at [319, 26] on link "Service Points" at bounding box center [331, 24] width 74 height 12
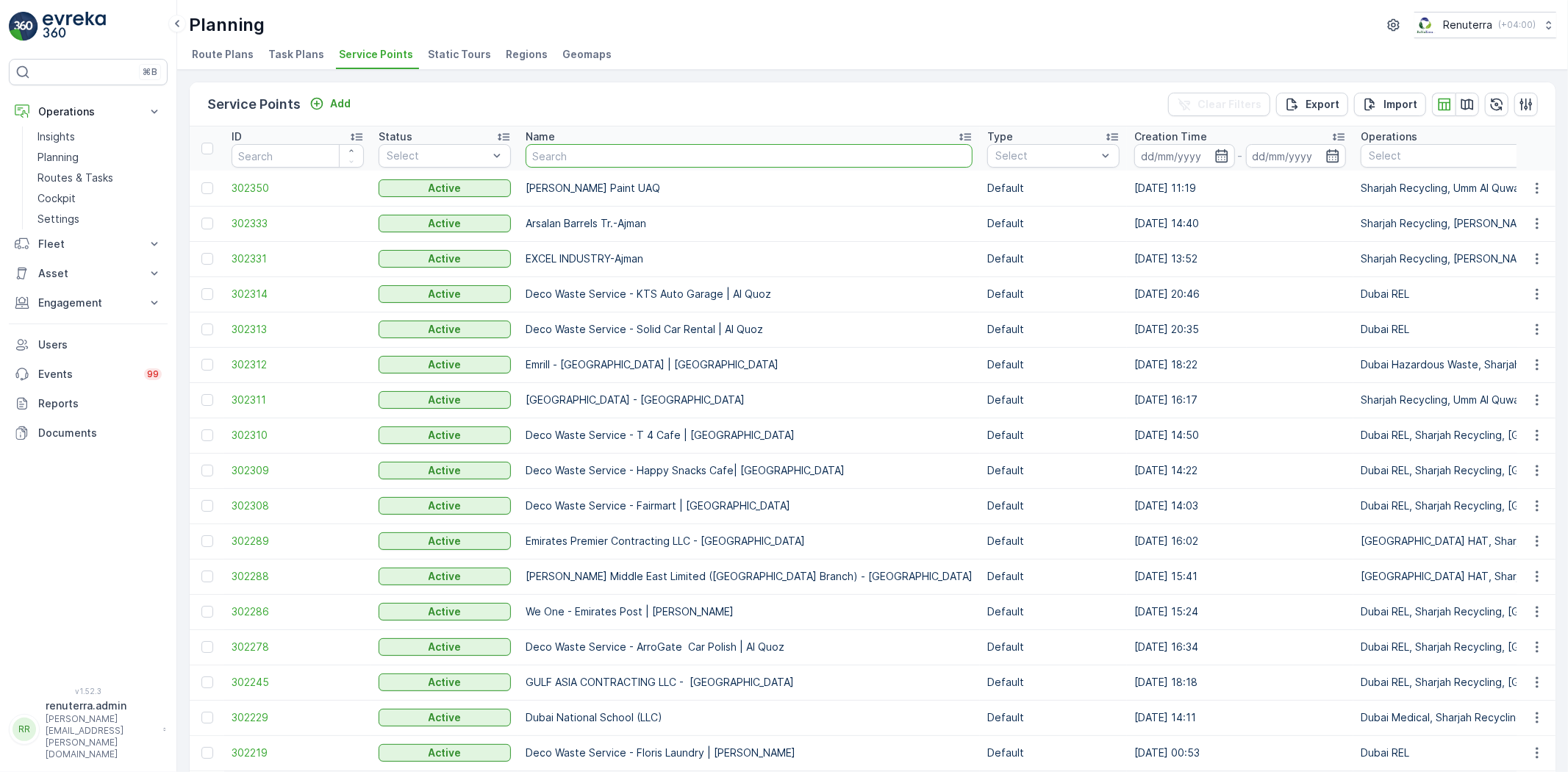
click at [608, 156] on input "text" at bounding box center [749, 155] width 447 height 23
type input "dupod"
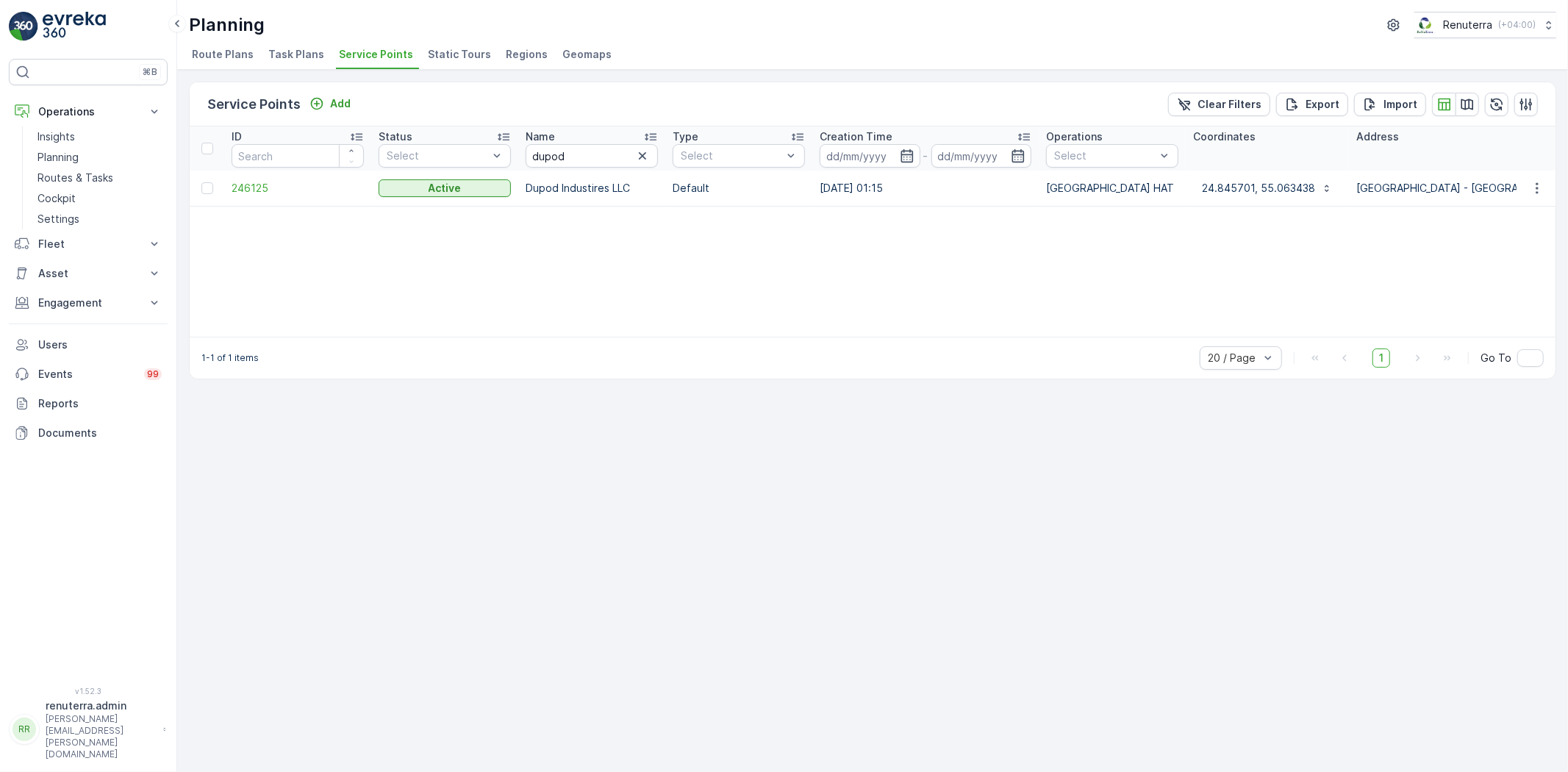
click at [261, 195] on td "246125" at bounding box center [297, 188] width 147 height 36
click at [261, 191] on span "246125" at bounding box center [298, 187] width 133 height 15
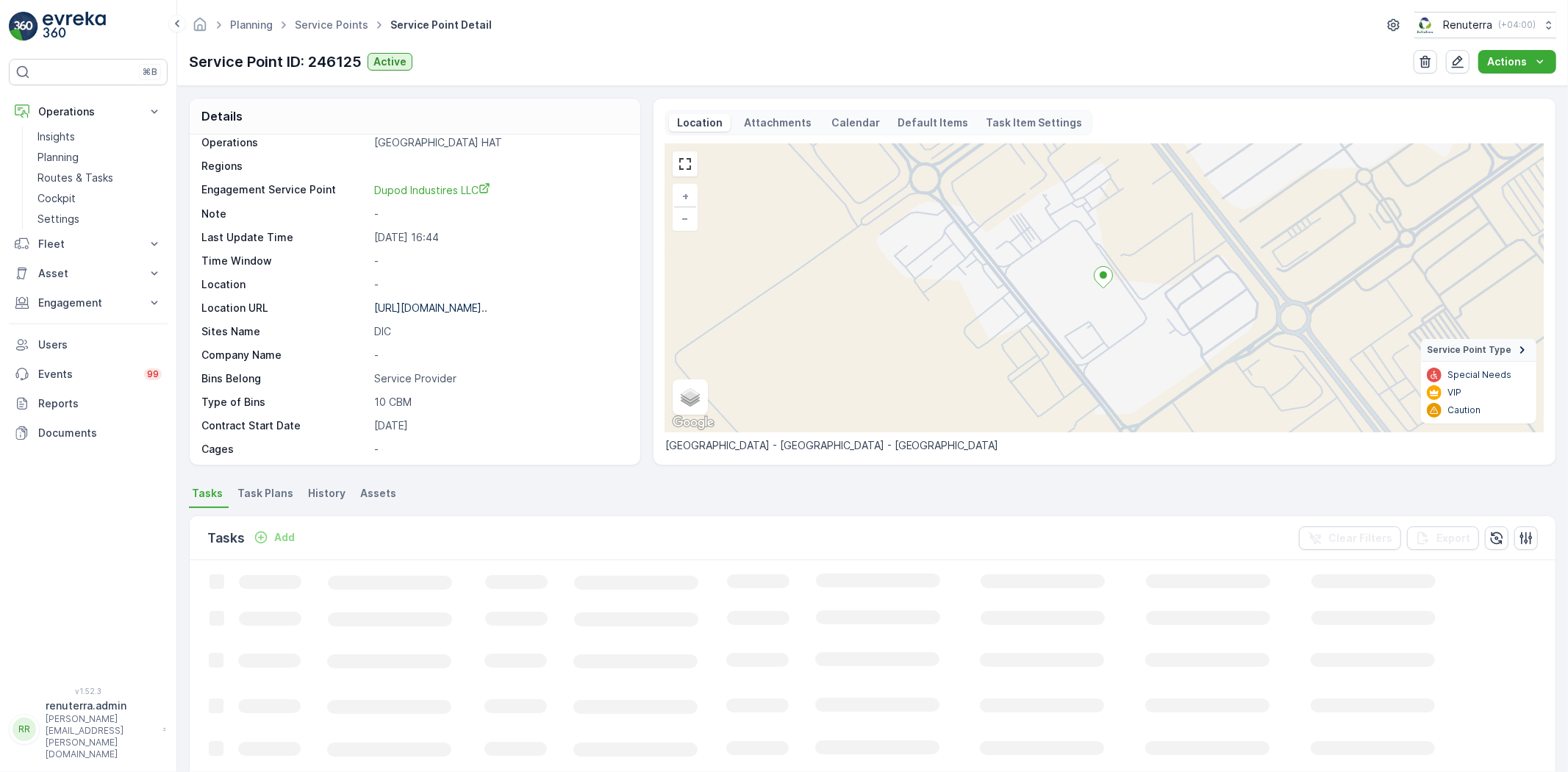
scroll to position [37, 0]
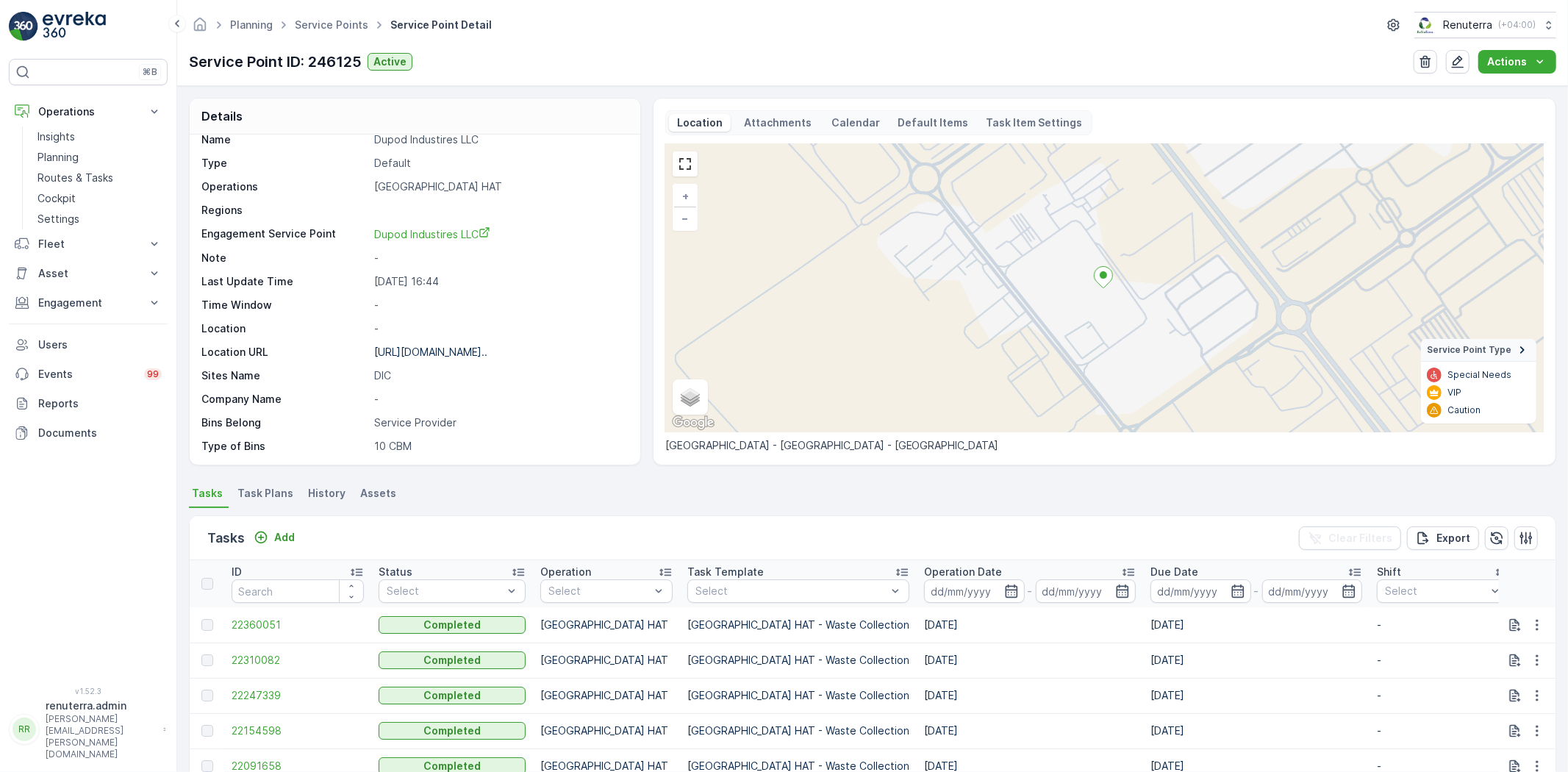
click at [384, 147] on p "Dupod Industires LLC" at bounding box center [499, 140] width 251 height 15
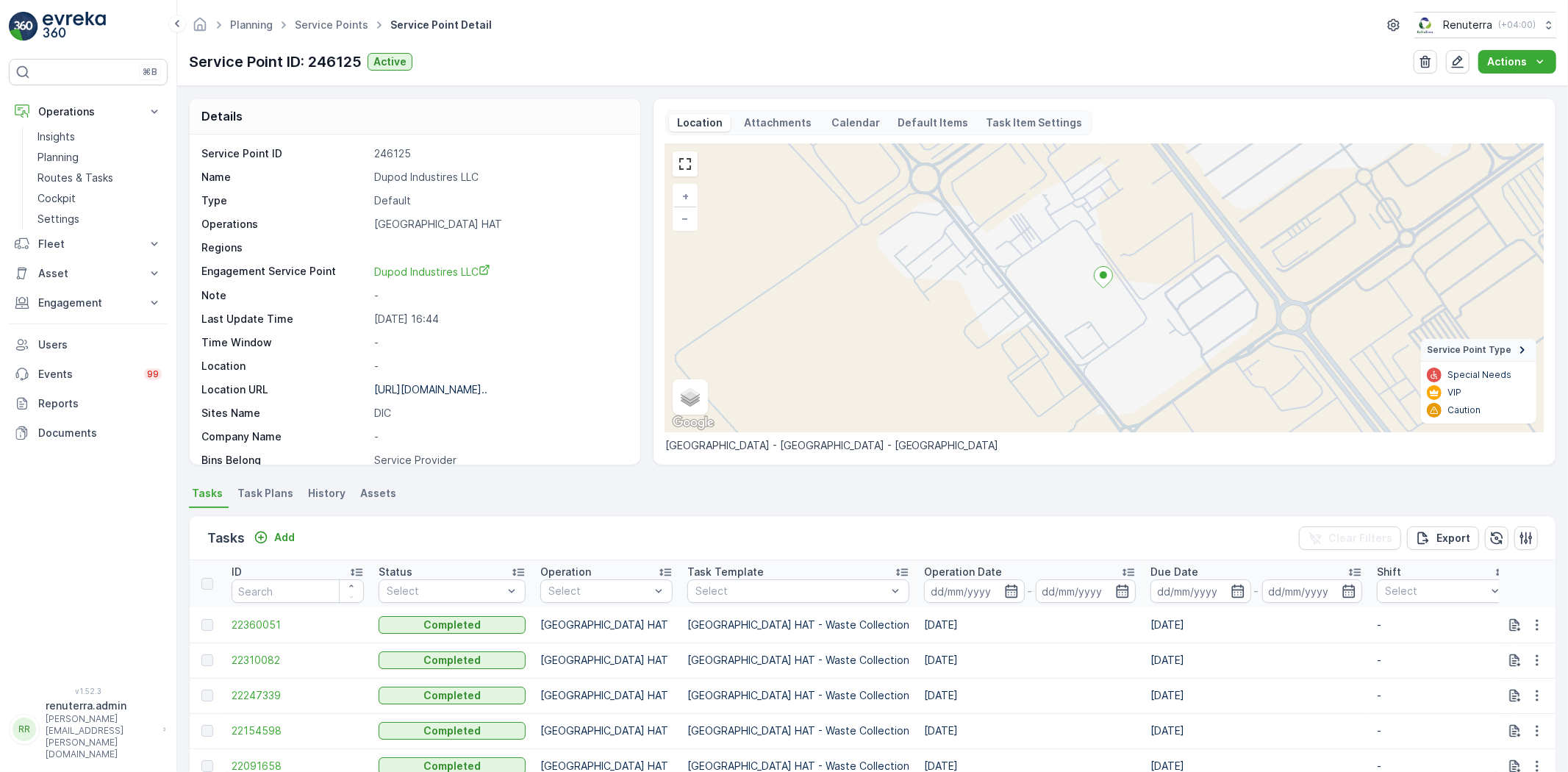
drag, startPoint x: 371, startPoint y: 177, endPoint x: 456, endPoint y: 190, distance: 86.0
click at [522, 175] on div "Name Dupod Industires LLC" at bounding box center [413, 177] width 423 height 15
copy p "Dupod Industires LLC"
click at [334, 20] on link "Service Points" at bounding box center [331, 24] width 74 height 12
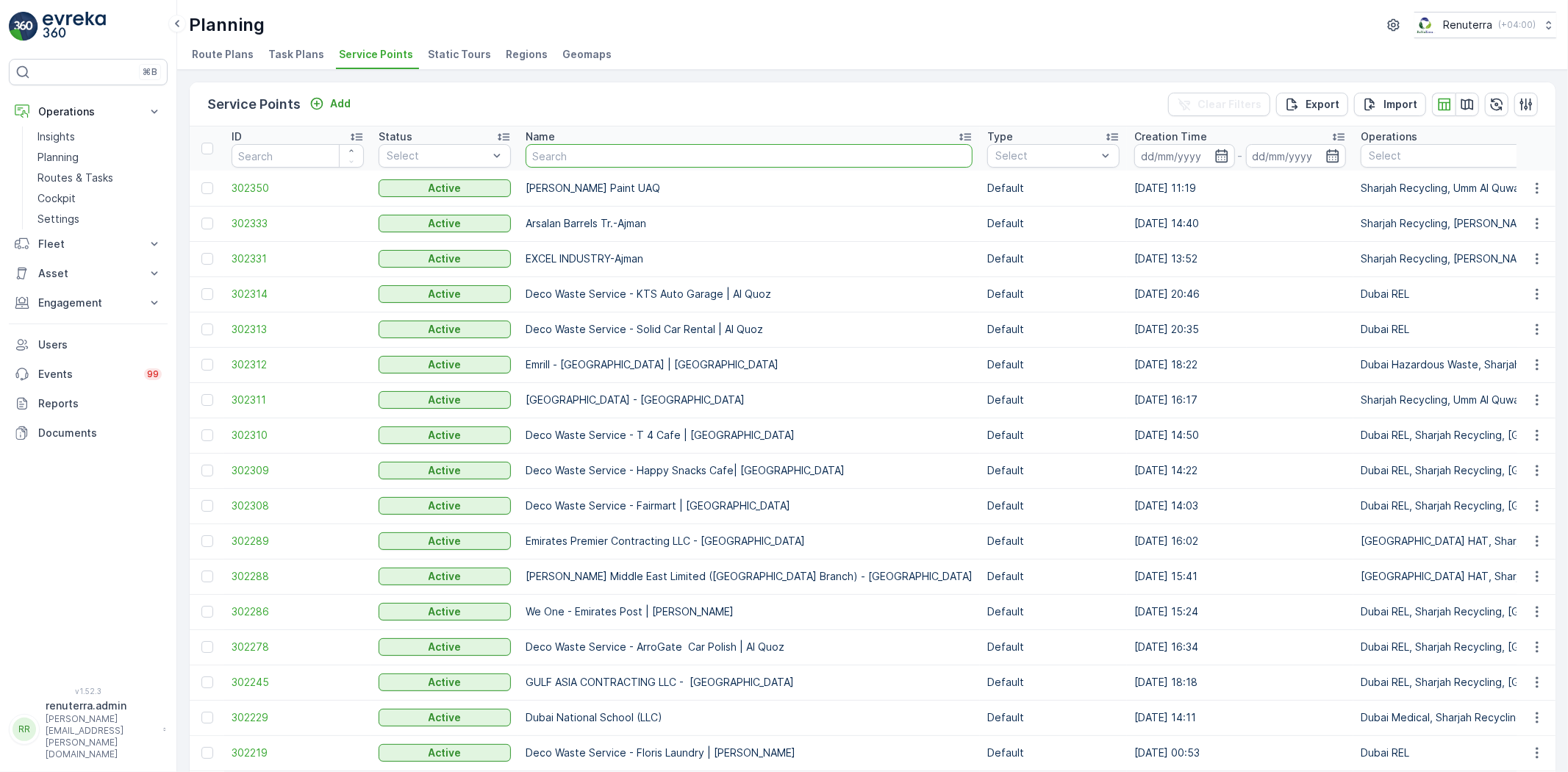
click at [680, 151] on input "text" at bounding box center [749, 155] width 447 height 23
type input "afra"
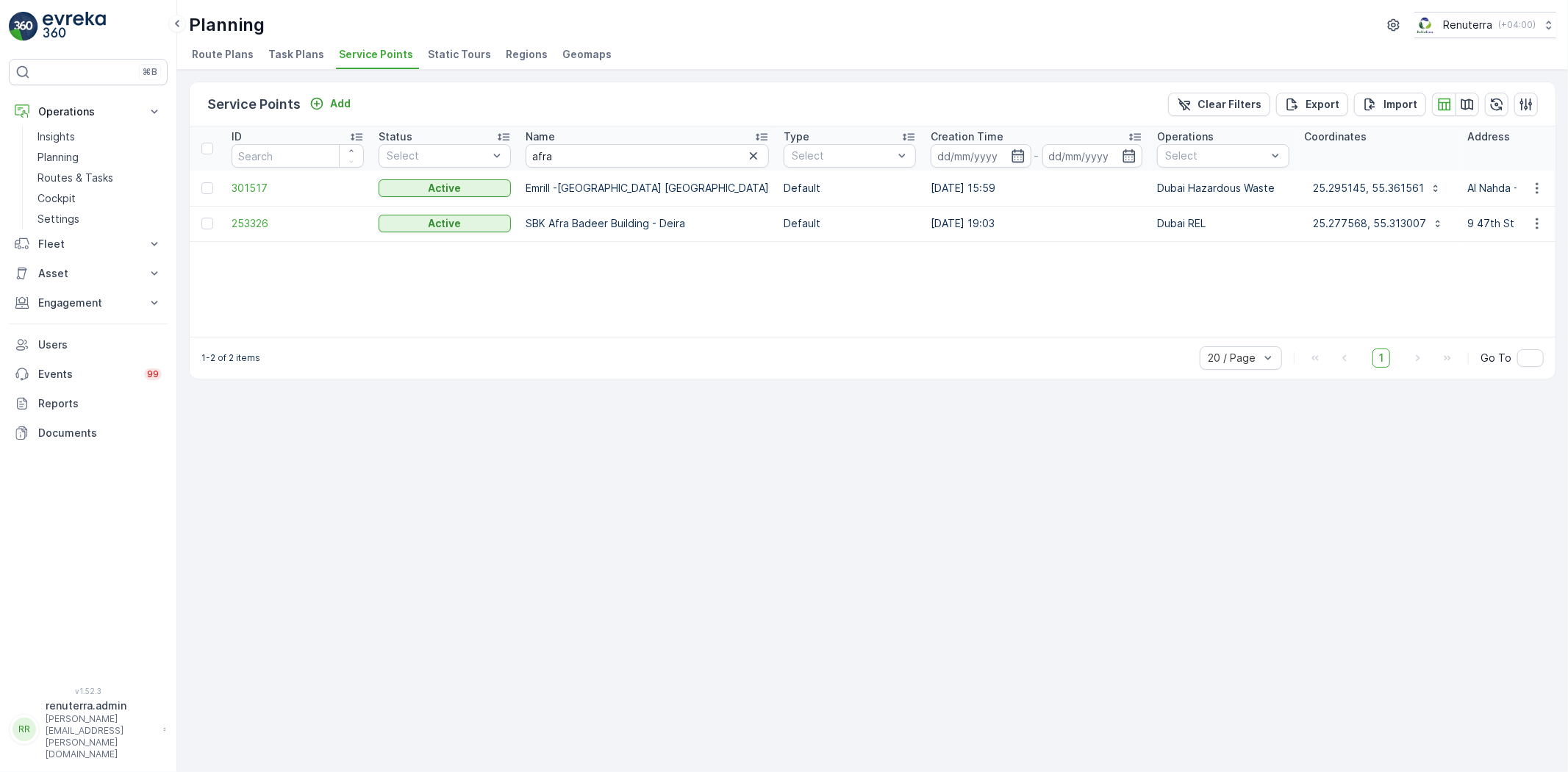
drag, startPoint x: 236, startPoint y: 220, endPoint x: 273, endPoint y: 207, distance: 39.2
click at [273, 207] on td "253326" at bounding box center [297, 223] width 147 height 36
click at [263, 214] on td "253326" at bounding box center [297, 223] width 147 height 36
click at [259, 220] on span "253326" at bounding box center [298, 223] width 133 height 15
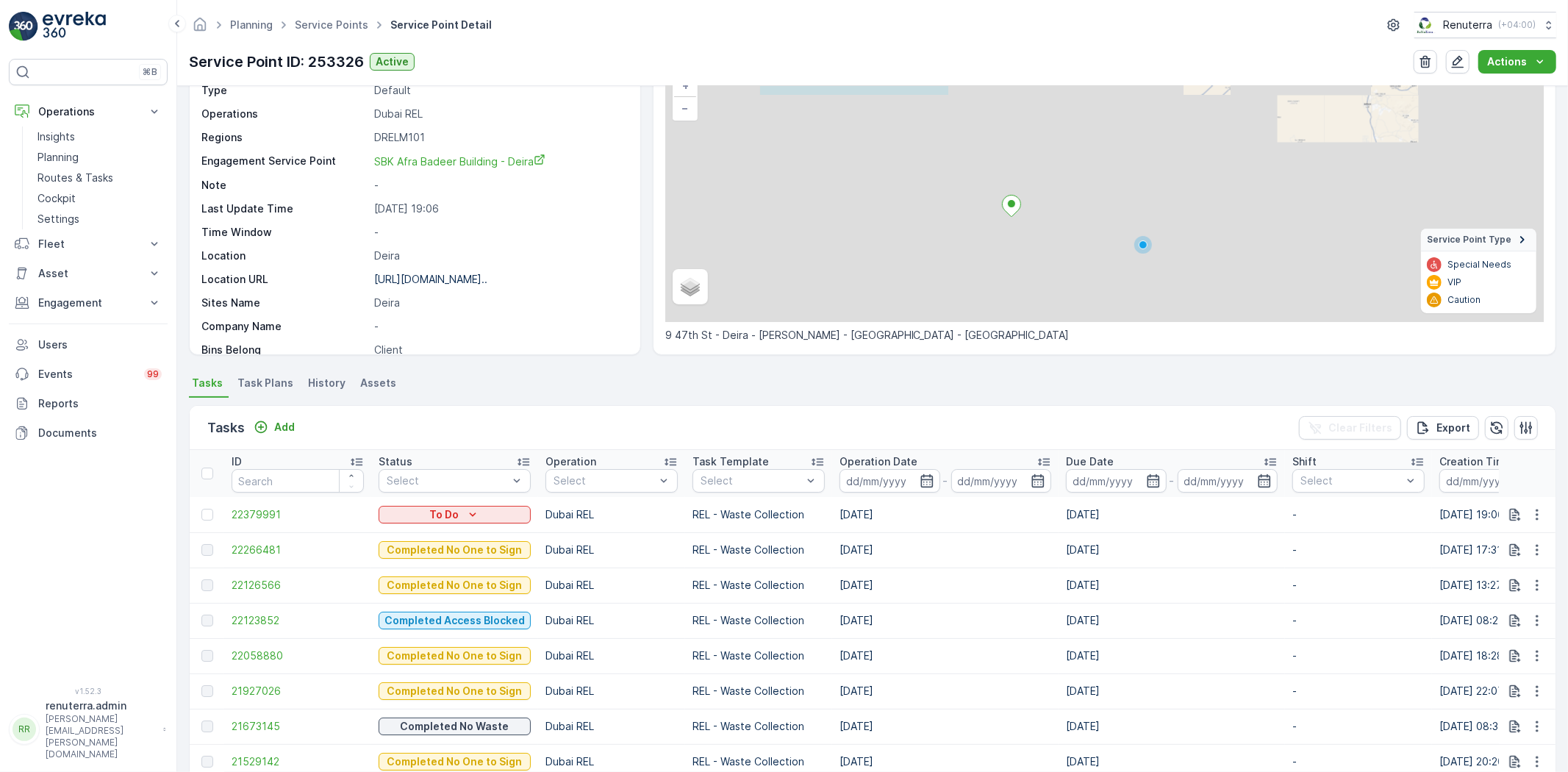
scroll to position [163, 0]
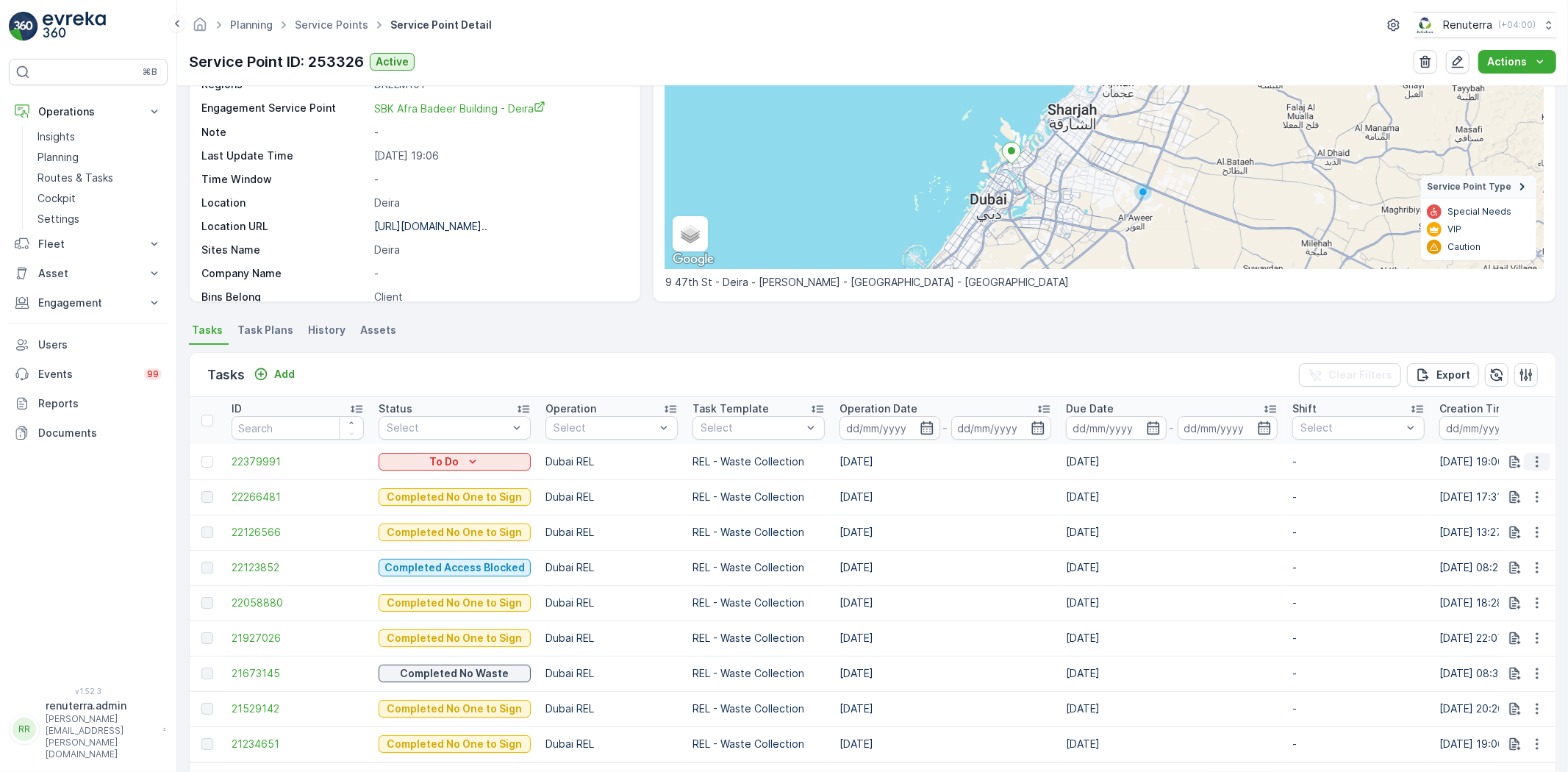
click at [1535, 465] on icon "button" at bounding box center [1537, 461] width 15 height 15
click at [1535, 522] on div "Change Route" at bounding box center [1513, 524] width 111 height 21
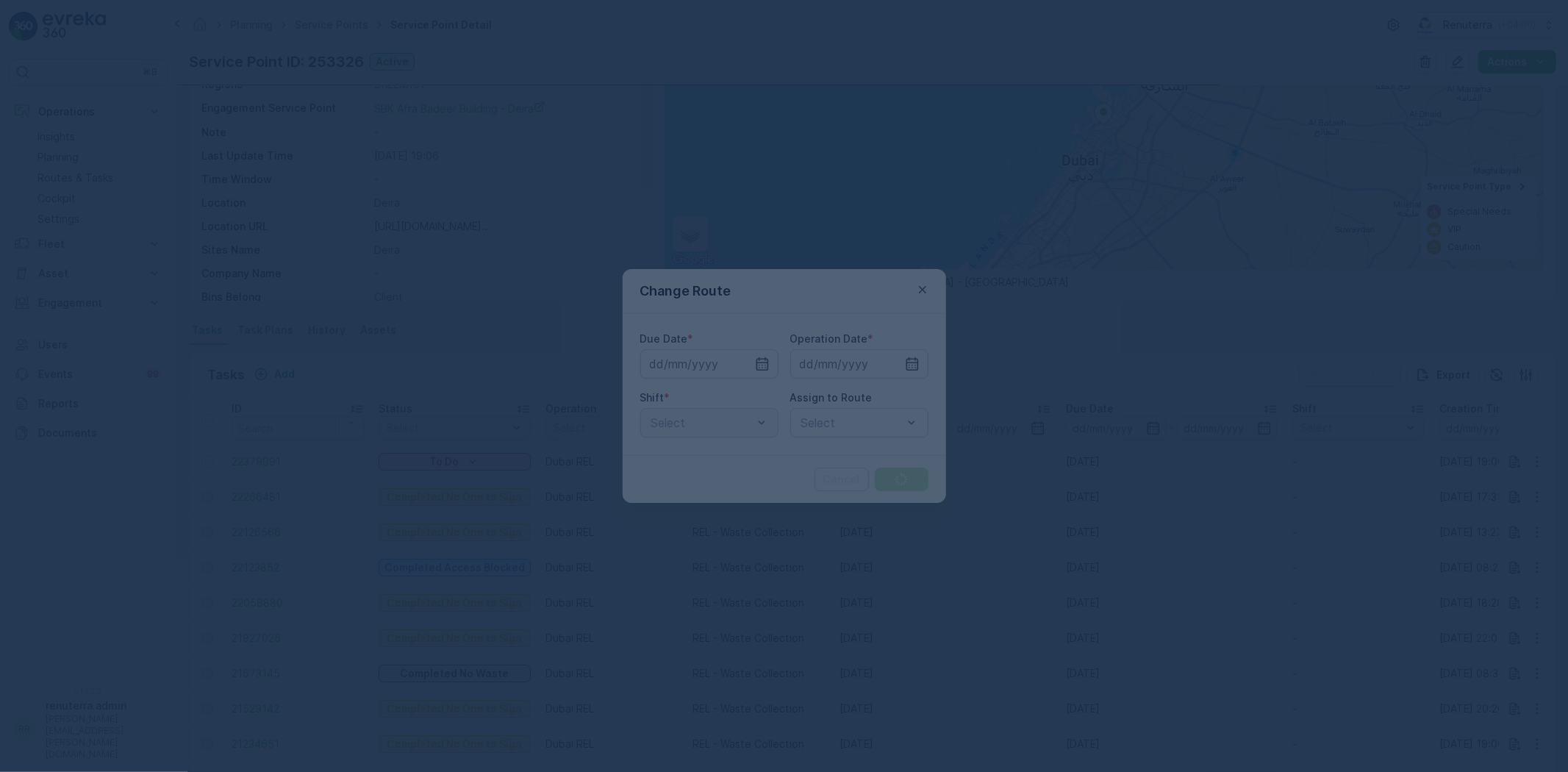
type input "[DATE]"
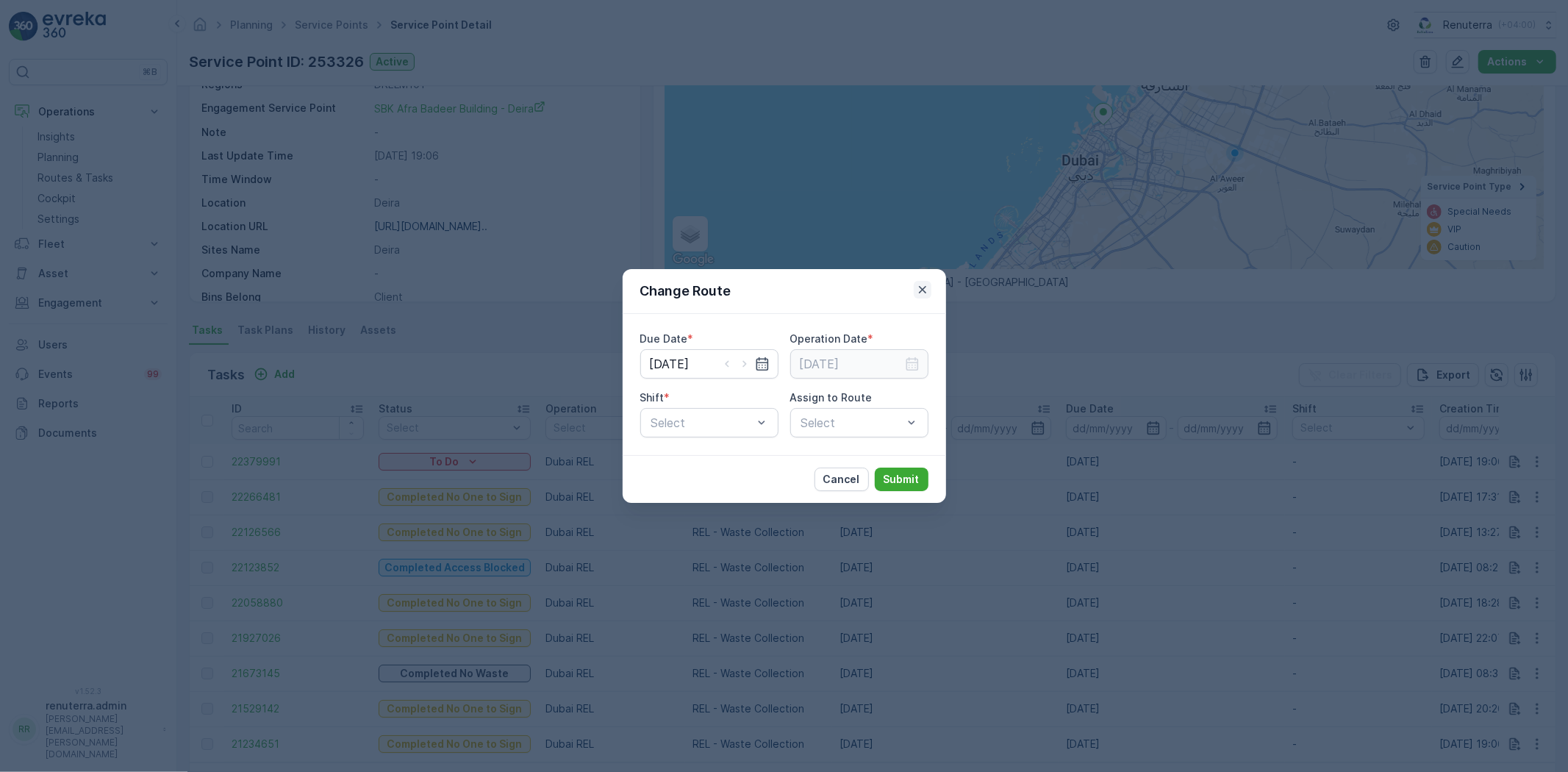
click at [921, 286] on icon "button" at bounding box center [922, 289] width 15 height 15
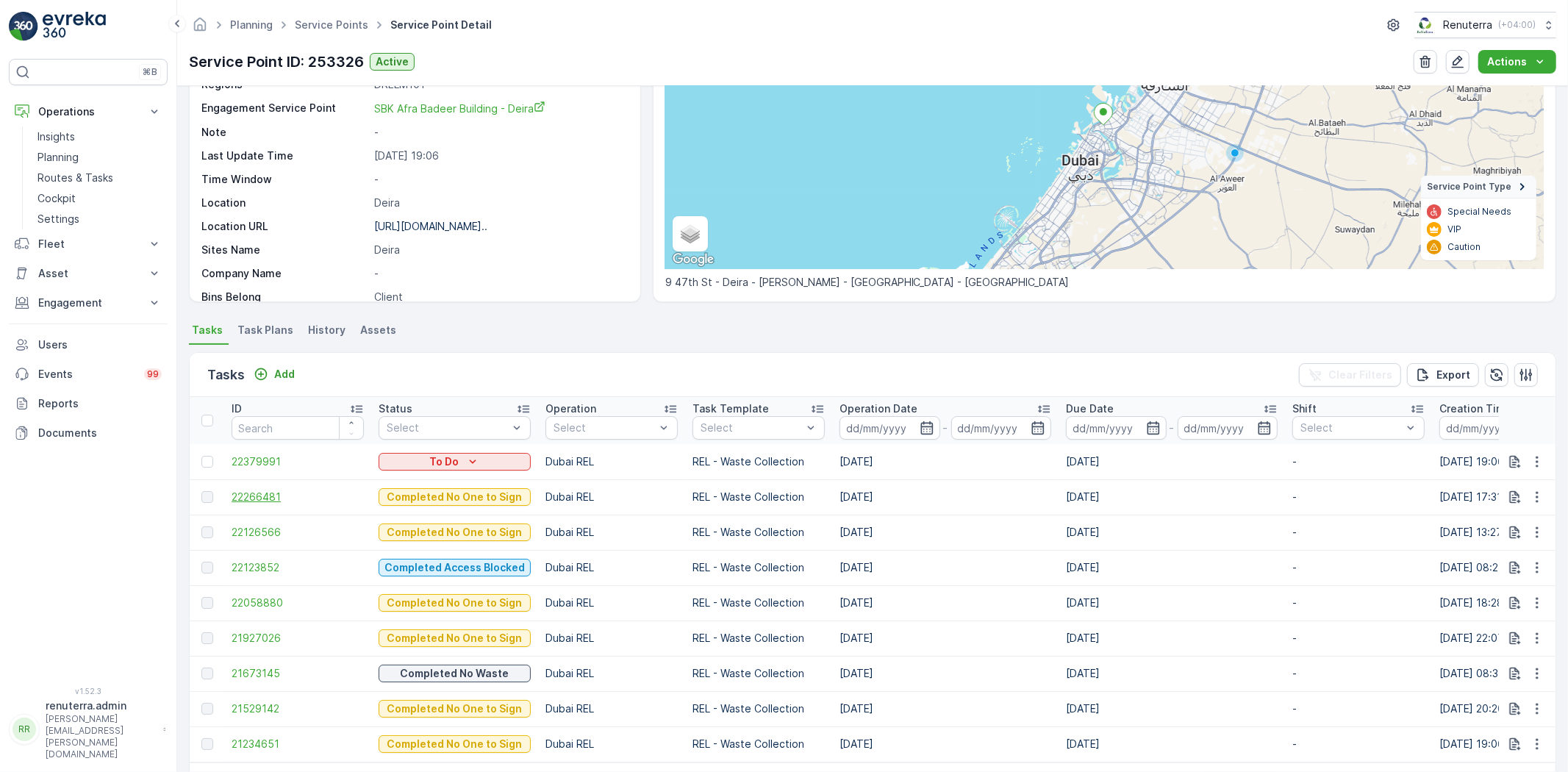
click at [267, 500] on span "22266481" at bounding box center [298, 496] width 133 height 15
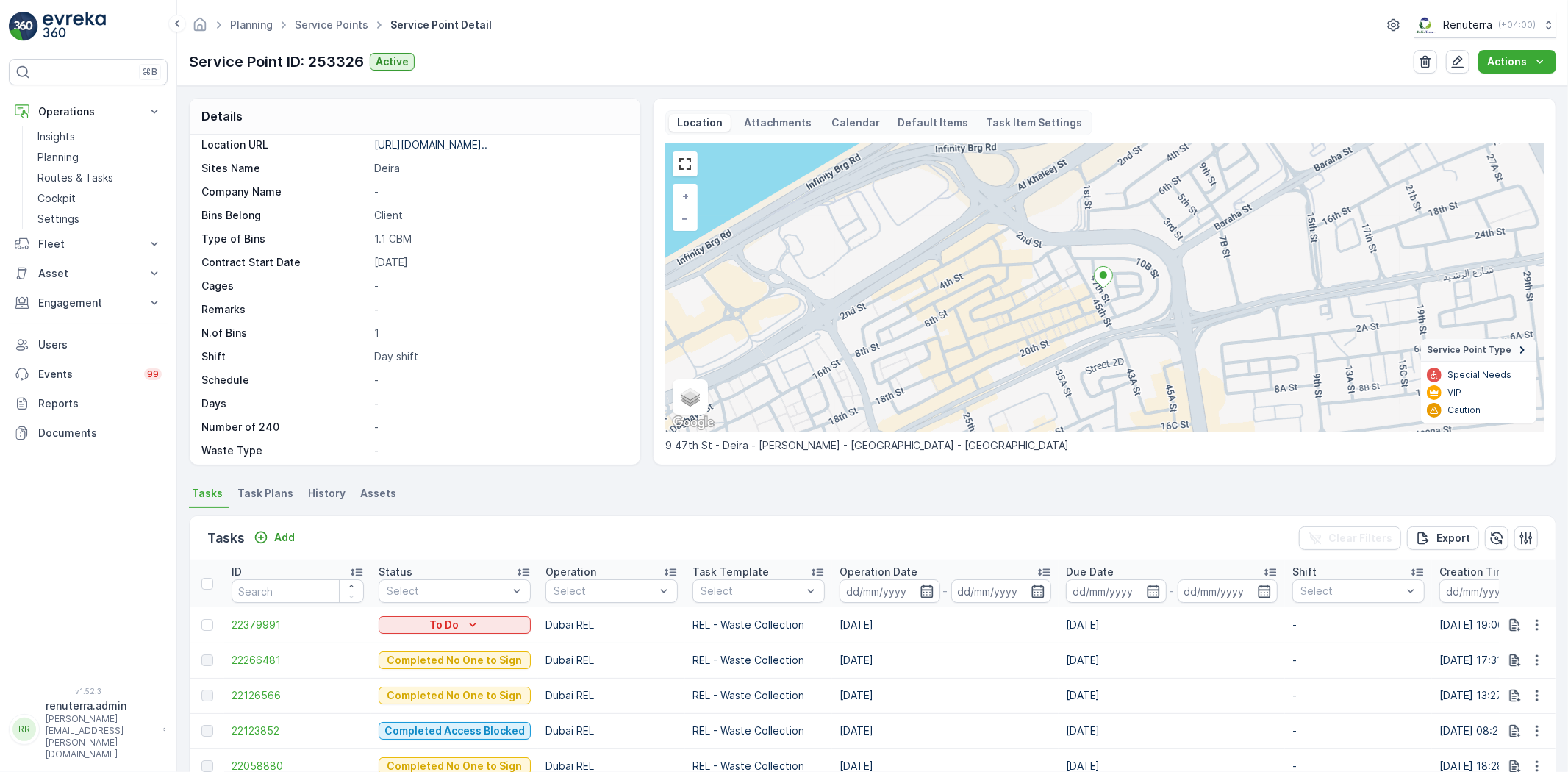
scroll to position [273, 0]
click at [282, 542] on p "Add" at bounding box center [285, 537] width 21 height 15
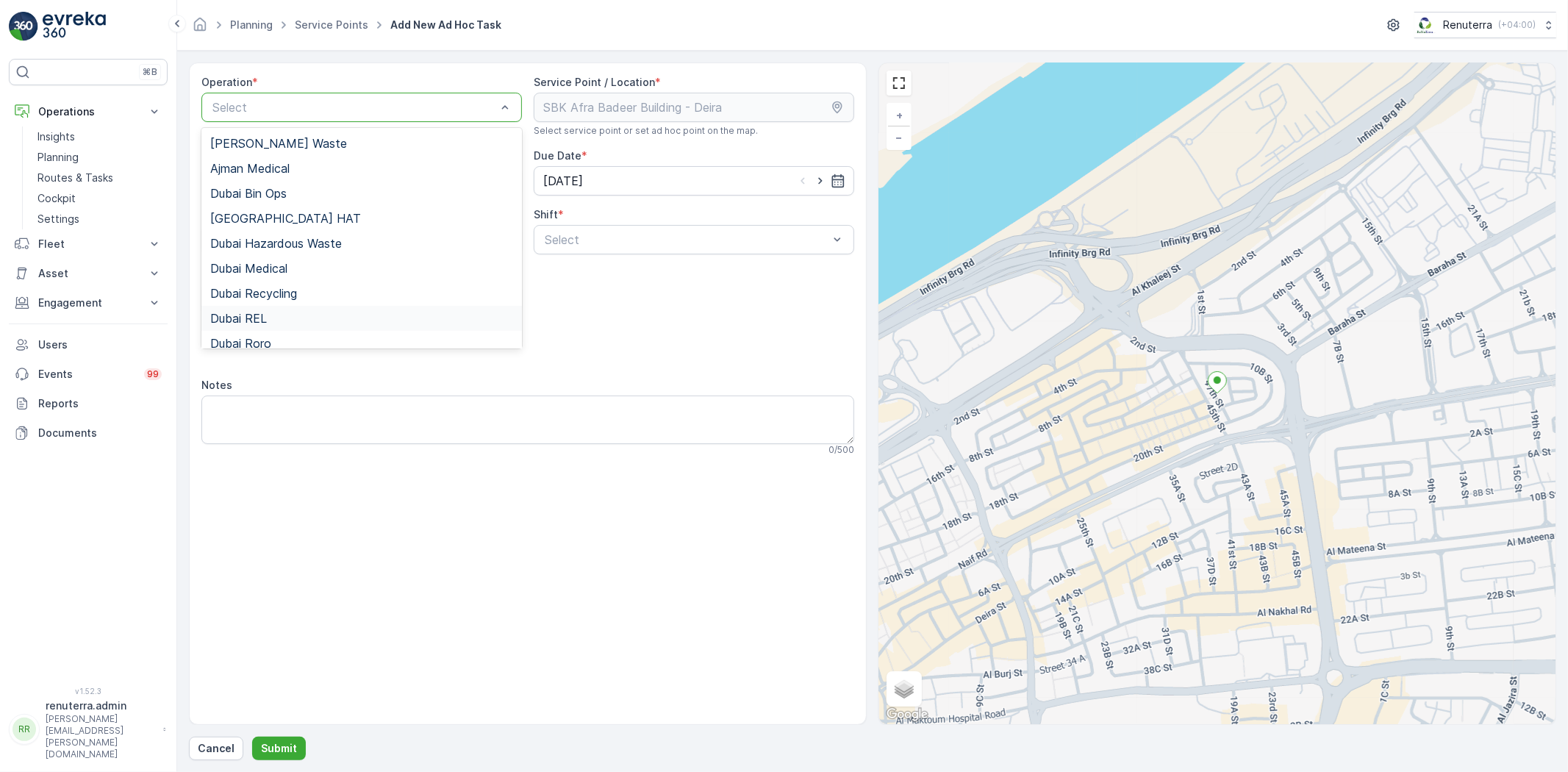
click at [303, 322] on div "Dubai REL" at bounding box center [361, 317] width 303 height 13
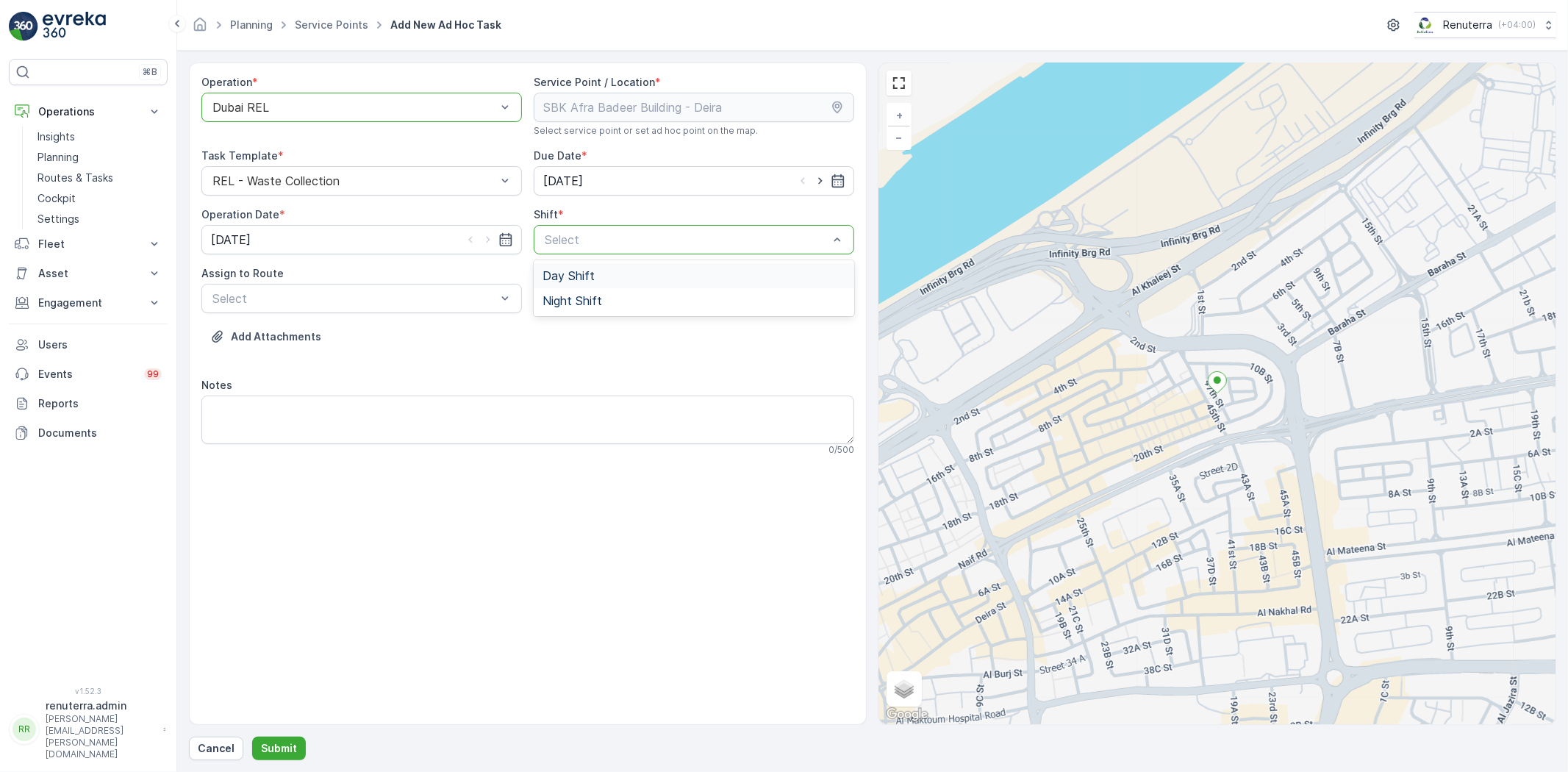
click at [616, 280] on div "Day Shift" at bounding box center [693, 275] width 303 height 13
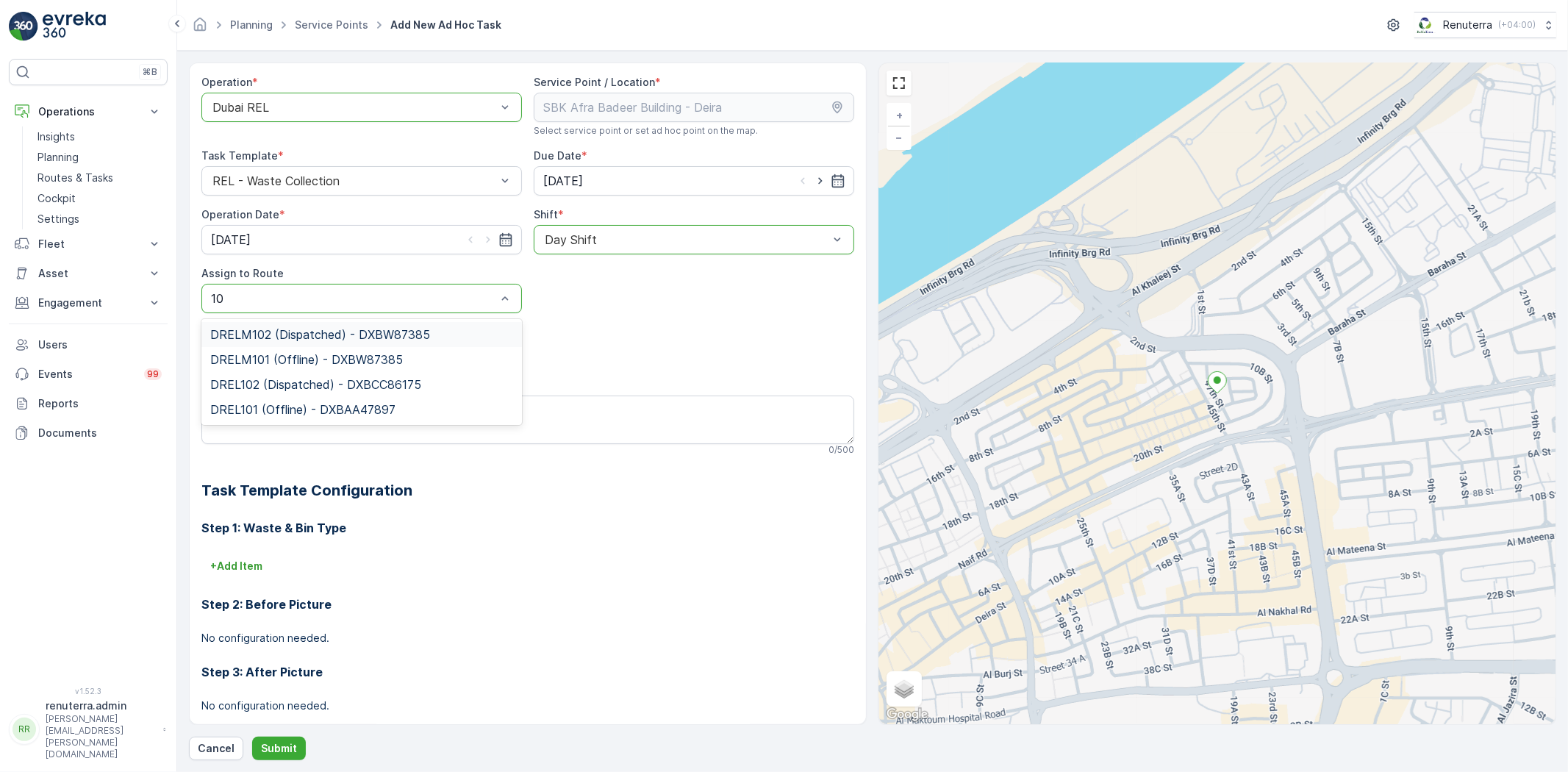
type input "101"
click at [244, 333] on span "DRELM101 (Offline) - DXBW87385" at bounding box center [306, 334] width 193 height 13
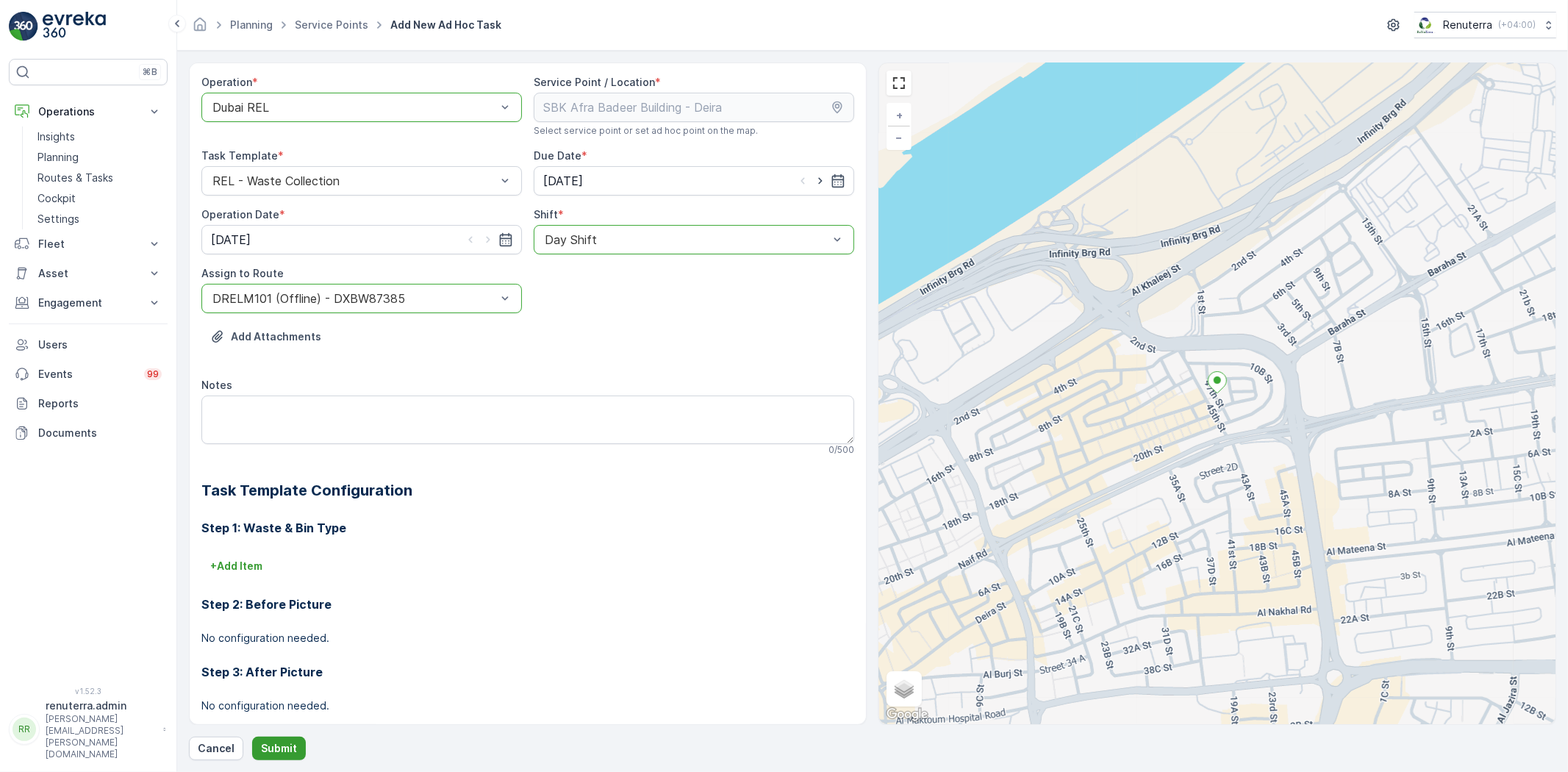
click at [266, 745] on p "Submit" at bounding box center [279, 748] width 36 height 15
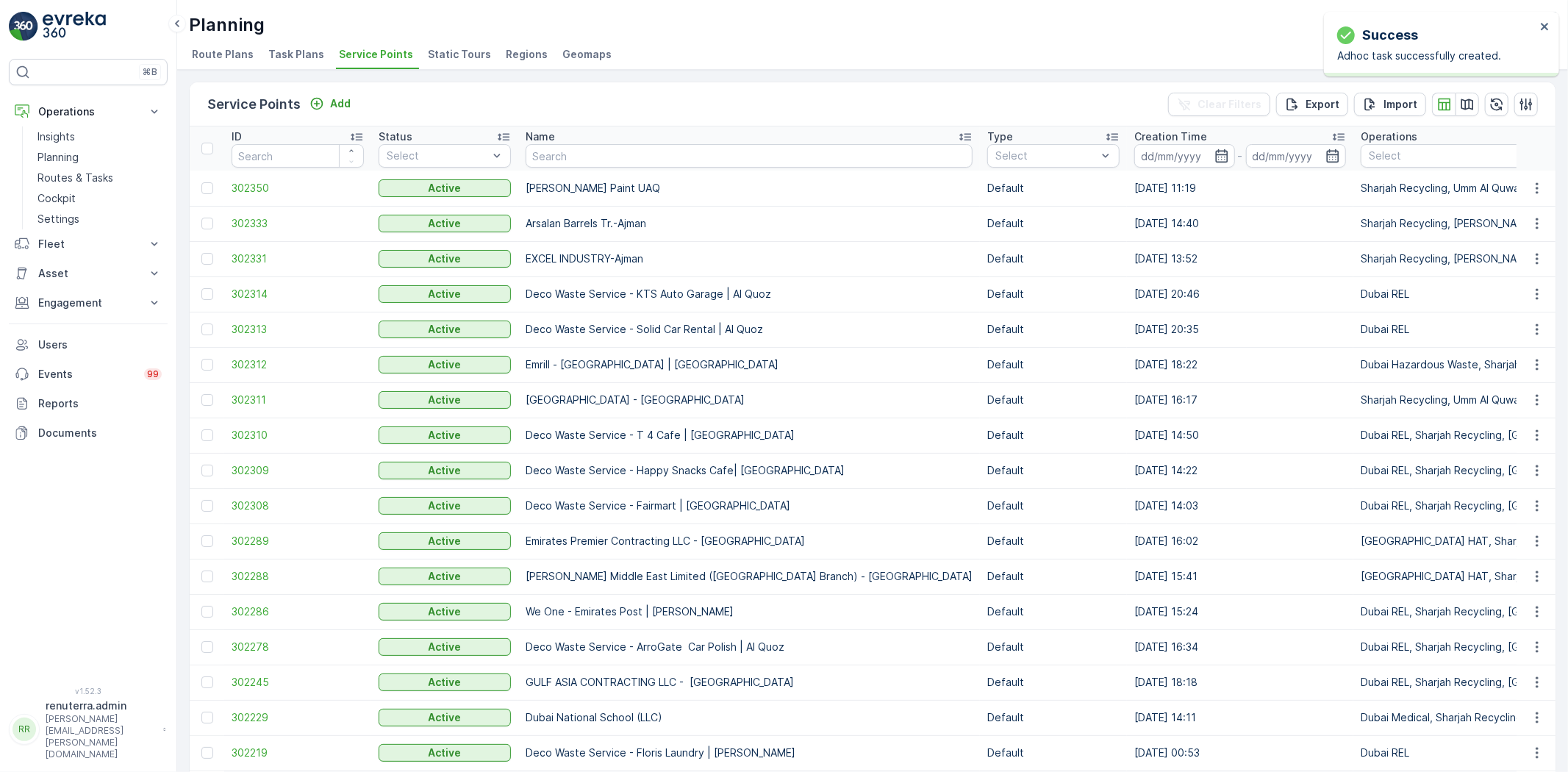
click at [567, 142] on div "Name" at bounding box center [749, 136] width 447 height 15
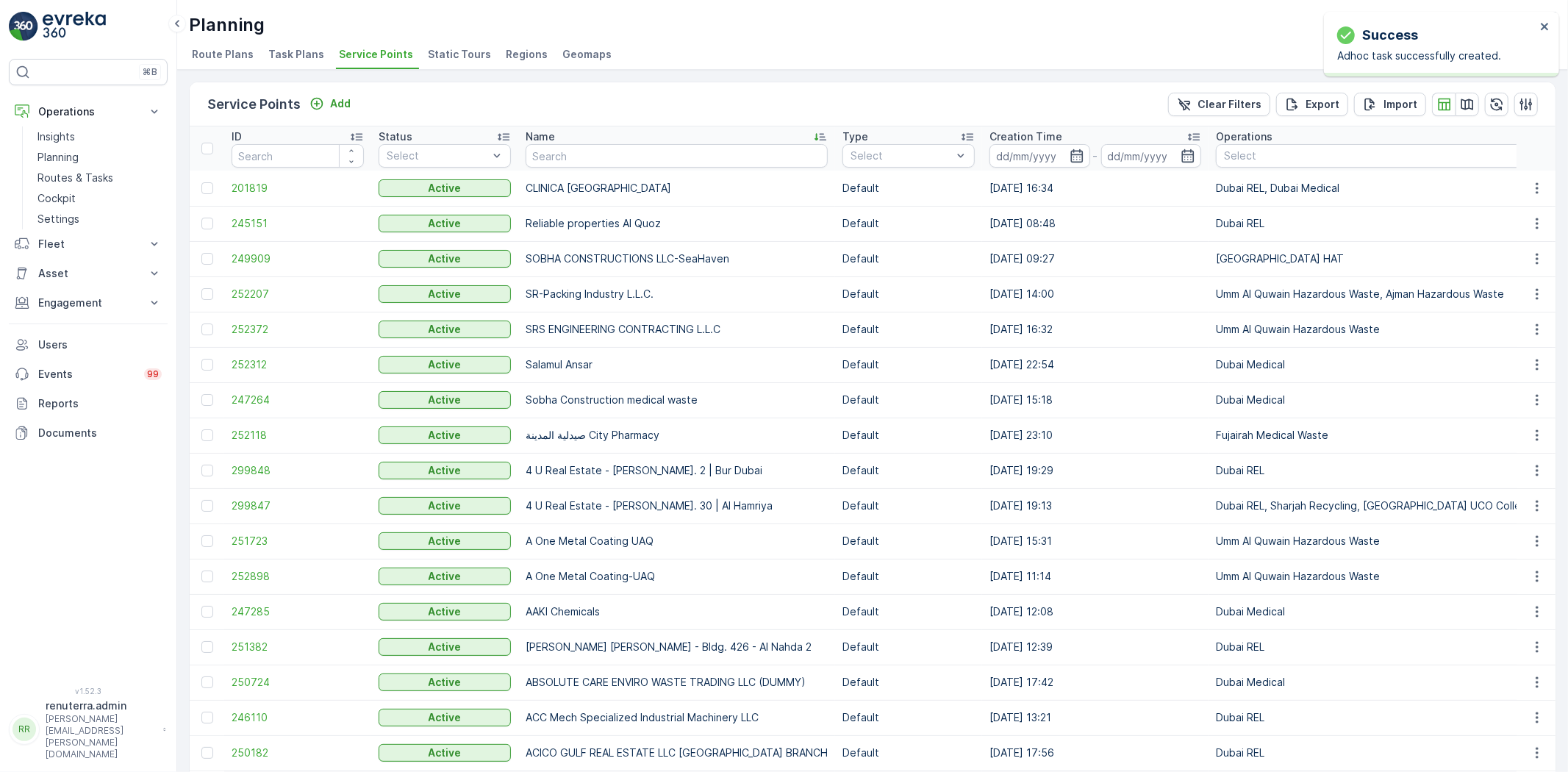
click at [575, 152] on input "text" at bounding box center [677, 155] width 302 height 23
type input "afra"
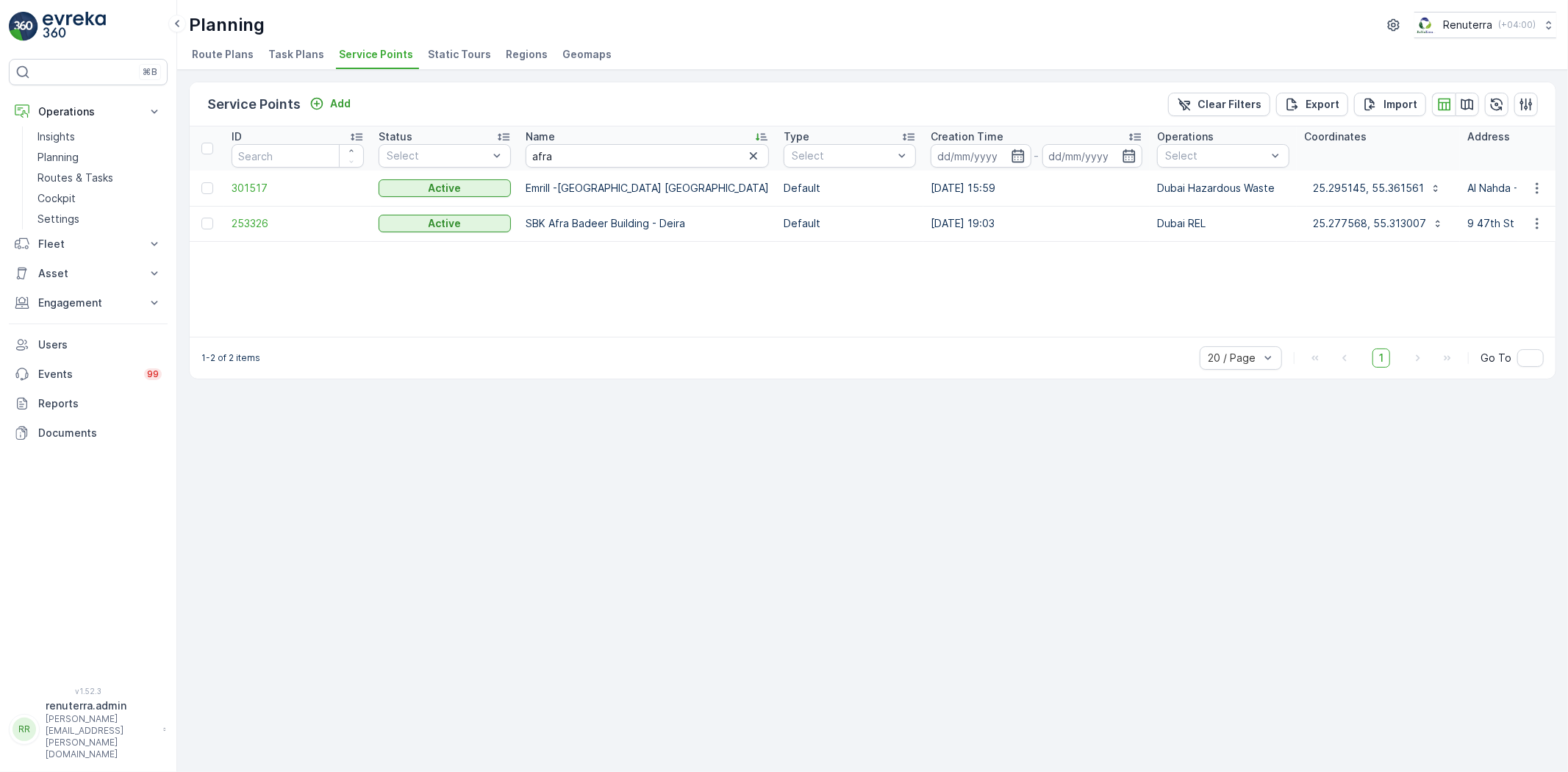
click at [228, 214] on td "253326" at bounding box center [297, 223] width 147 height 36
click at [235, 216] on span "253326" at bounding box center [298, 223] width 133 height 15
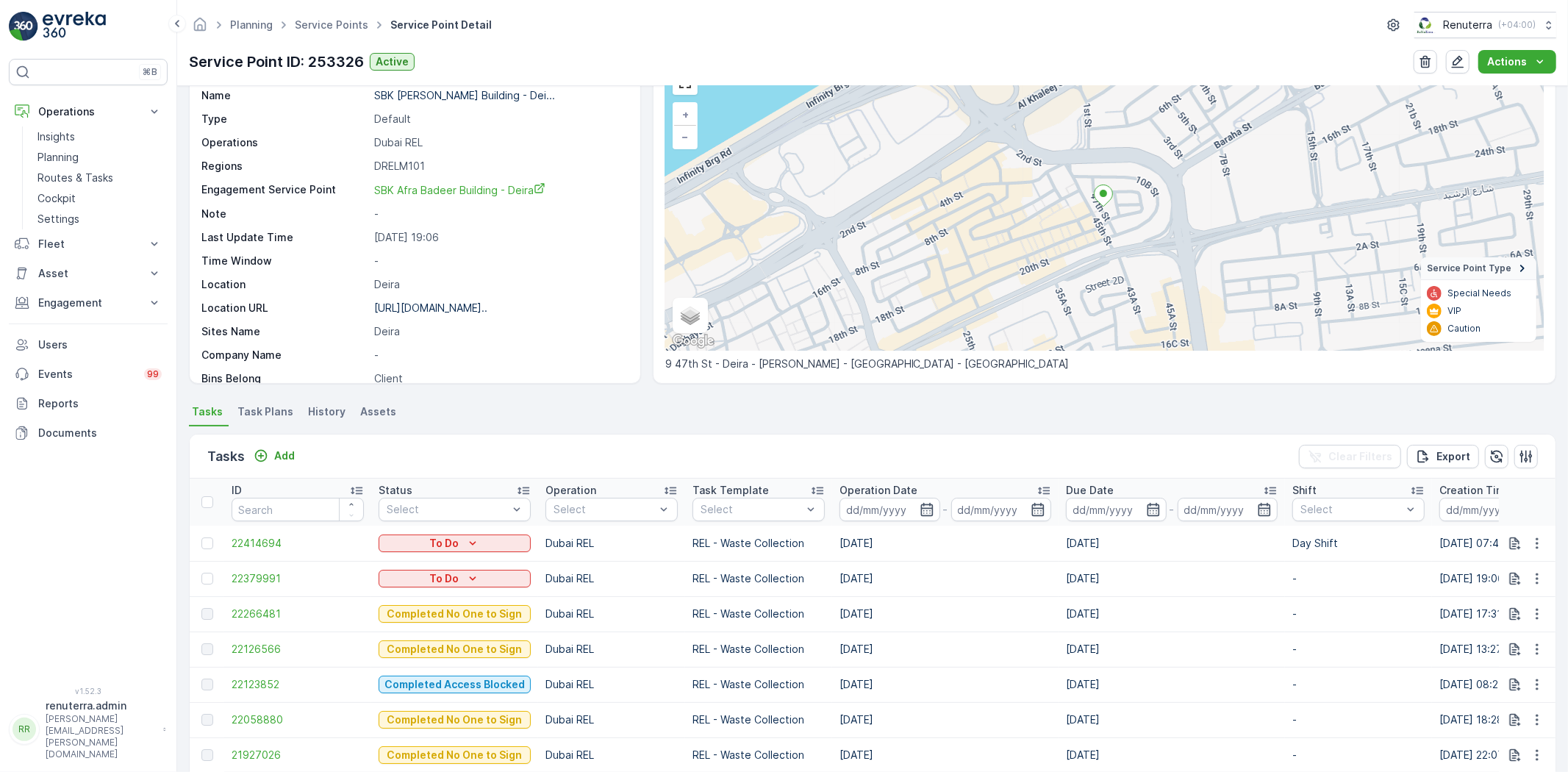
scroll to position [163, 0]
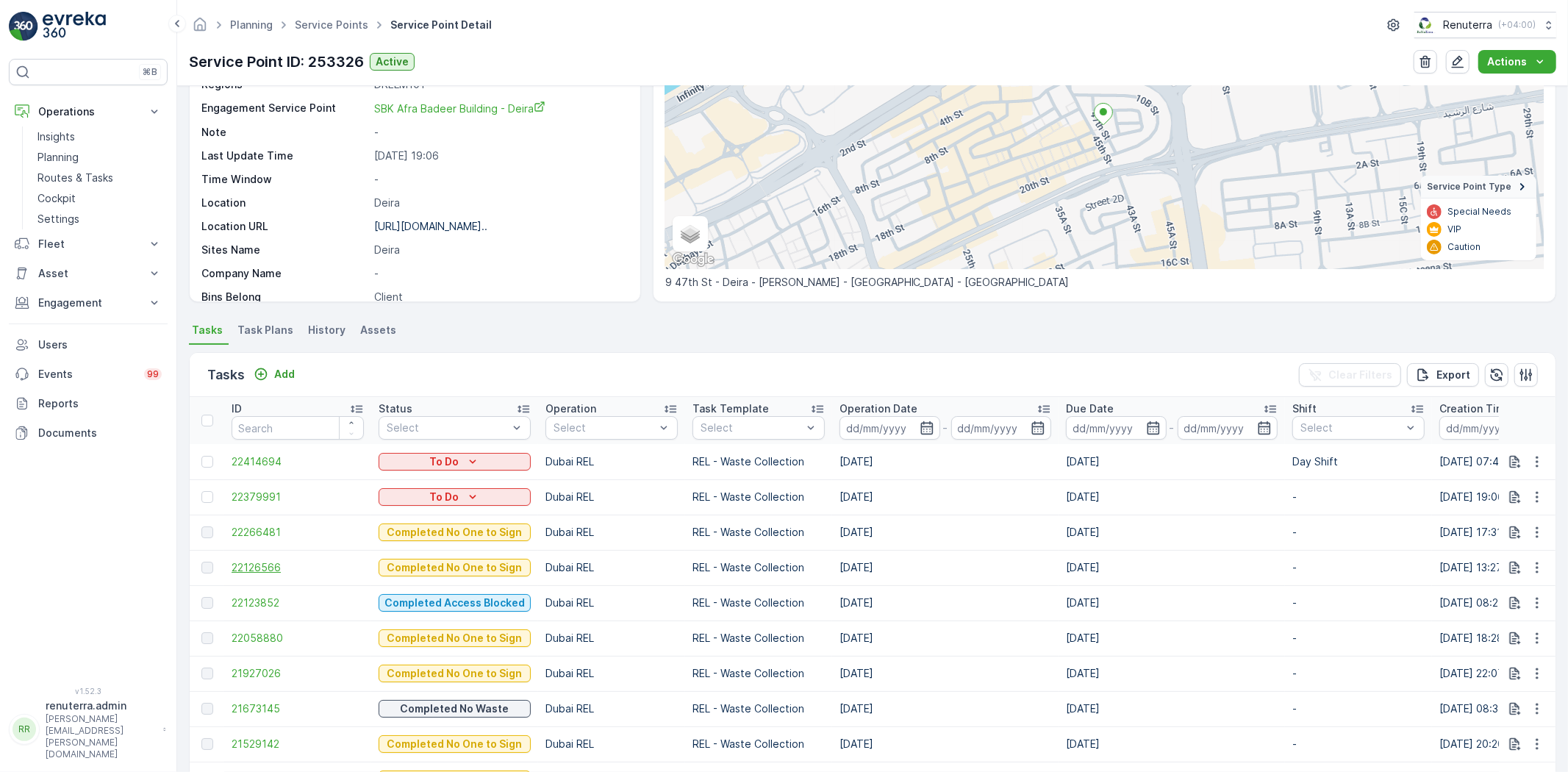
click at [246, 565] on span "22126566" at bounding box center [298, 567] width 133 height 15
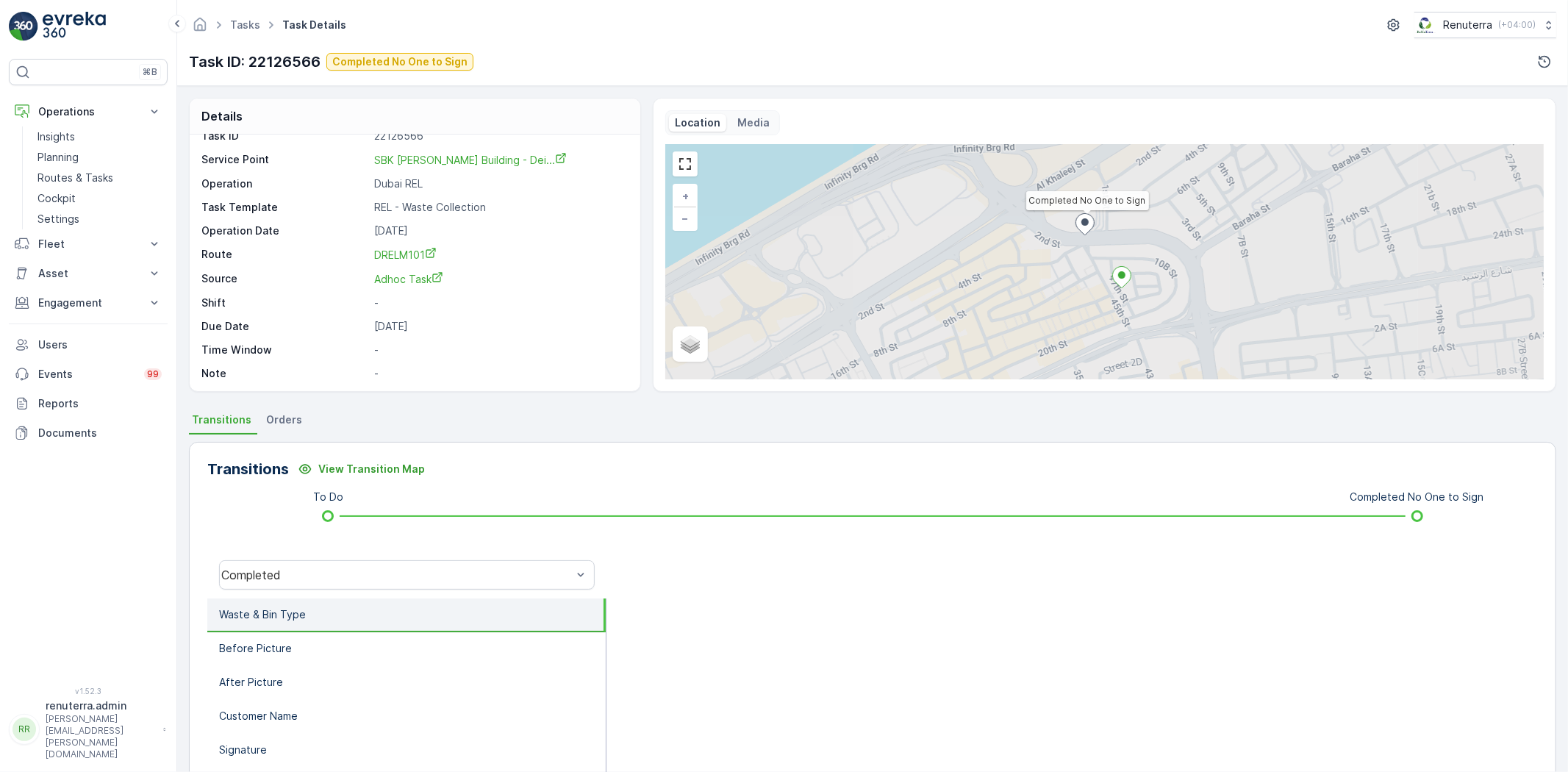
scroll to position [20, 0]
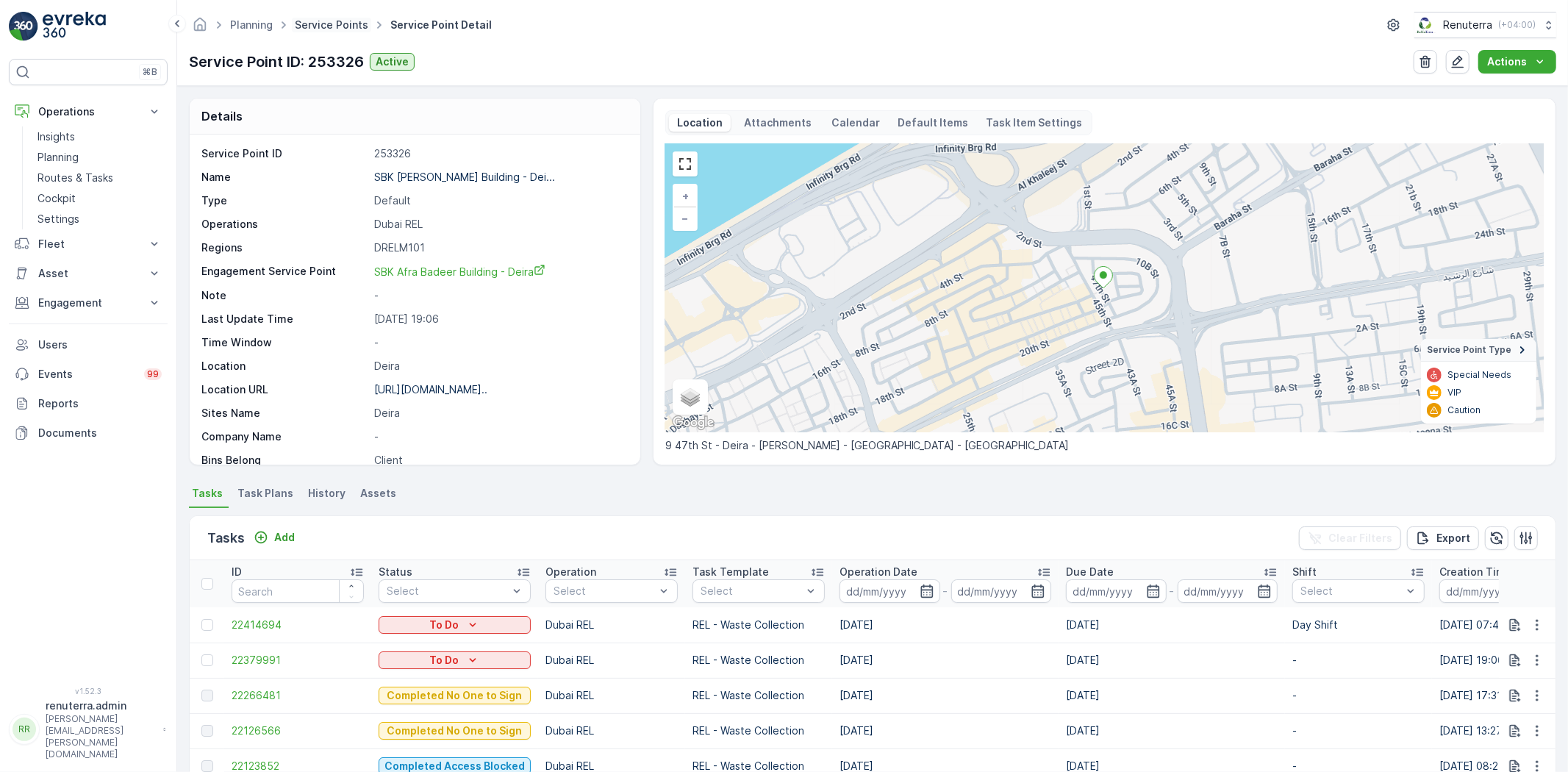
click at [329, 18] on link "Service Points" at bounding box center [331, 24] width 74 height 12
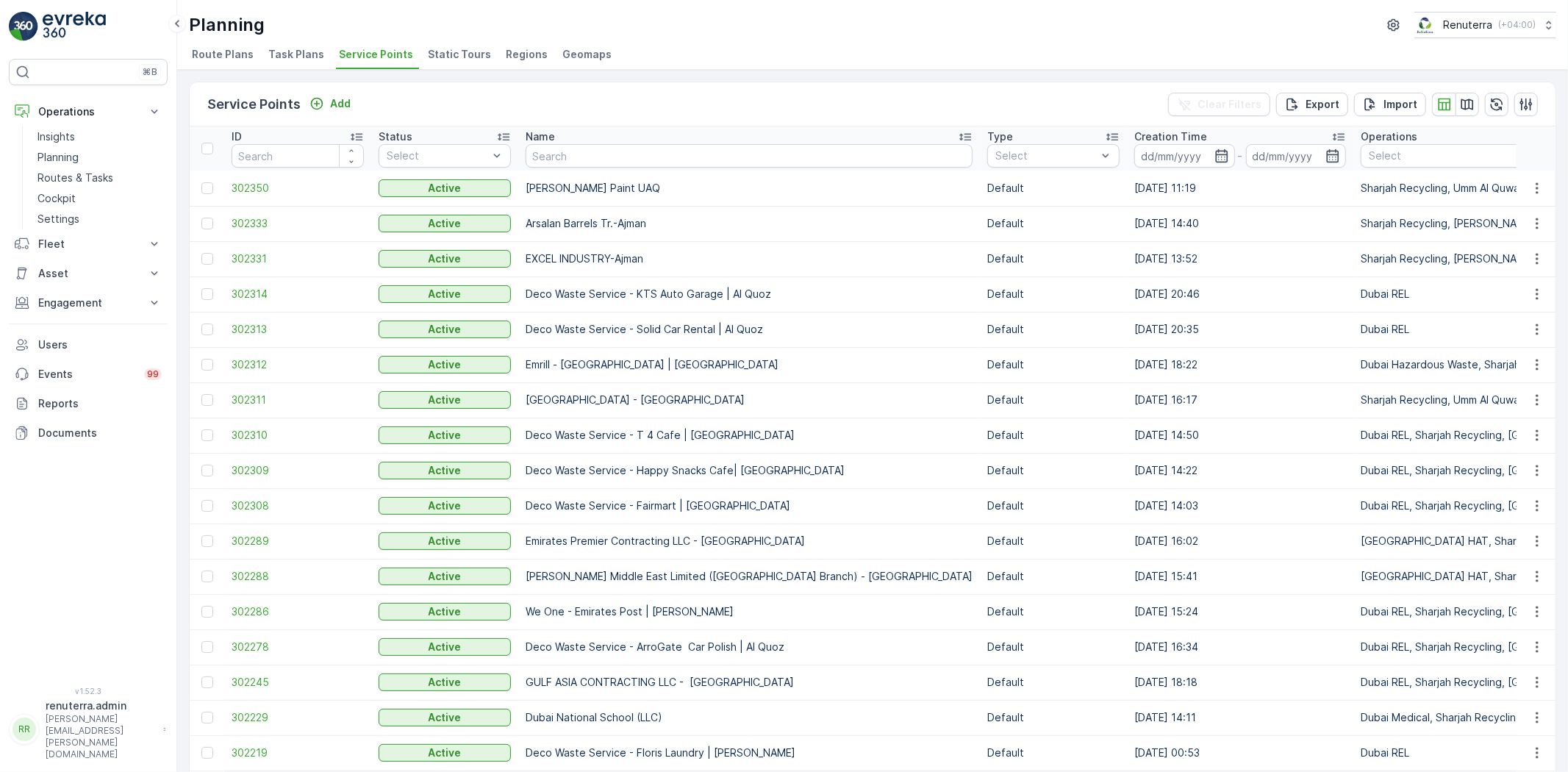
click at [623, 157] on input "text" at bounding box center [749, 155] width 447 height 23
type input "so"
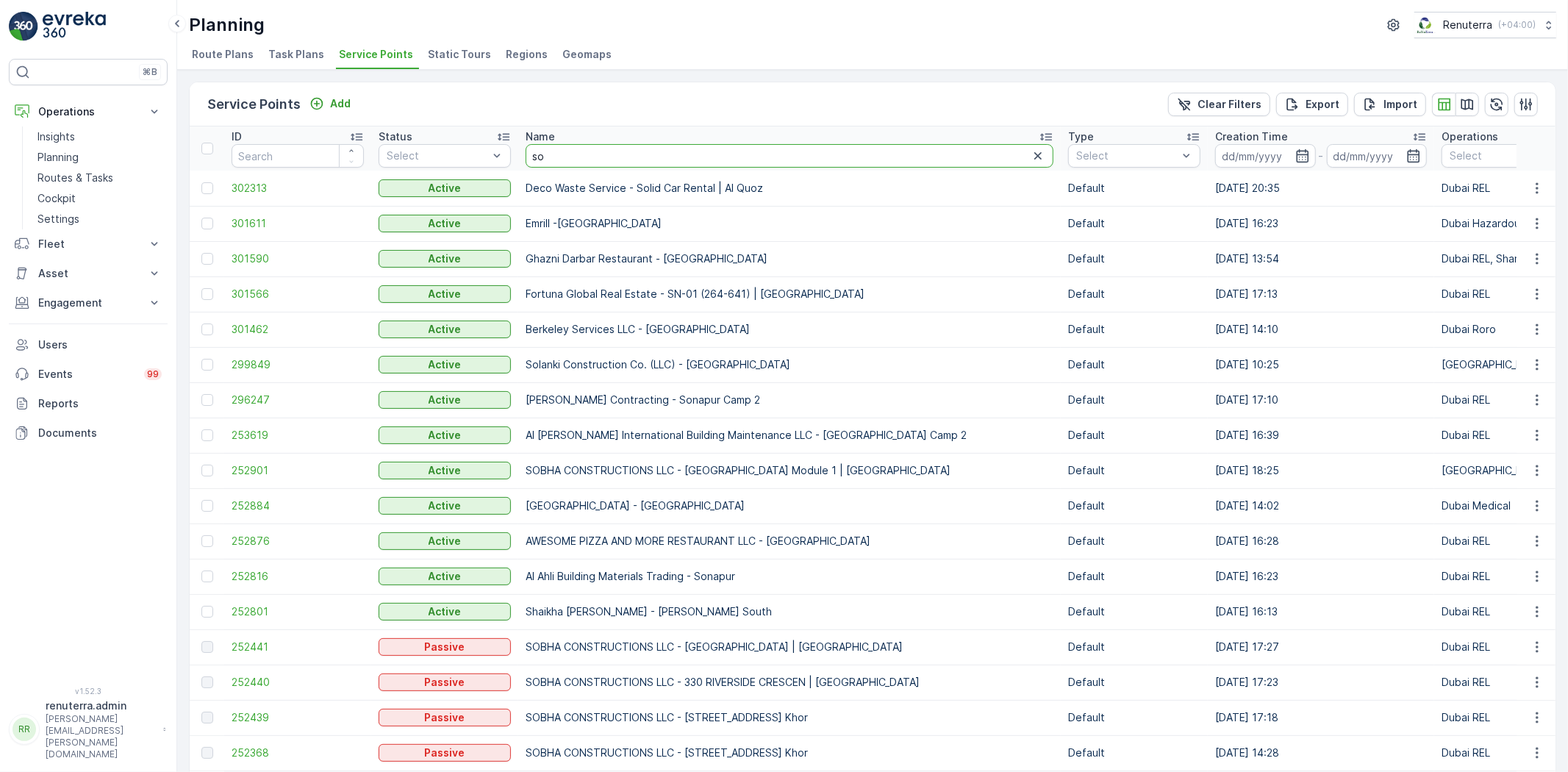
click at [628, 155] on input "so" at bounding box center [790, 155] width 528 height 23
type input "solan"
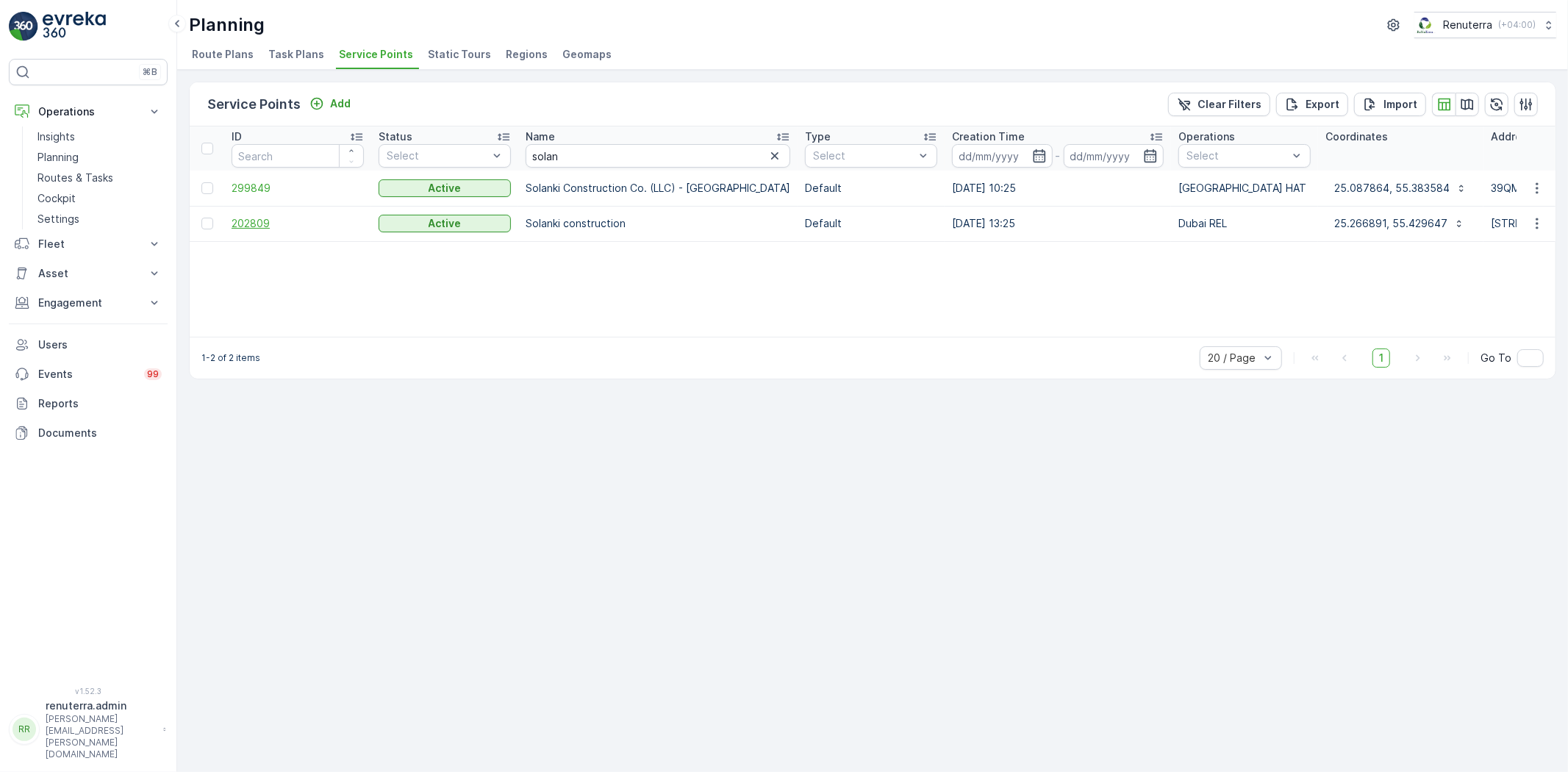
click at [260, 224] on span "202809" at bounding box center [298, 223] width 133 height 15
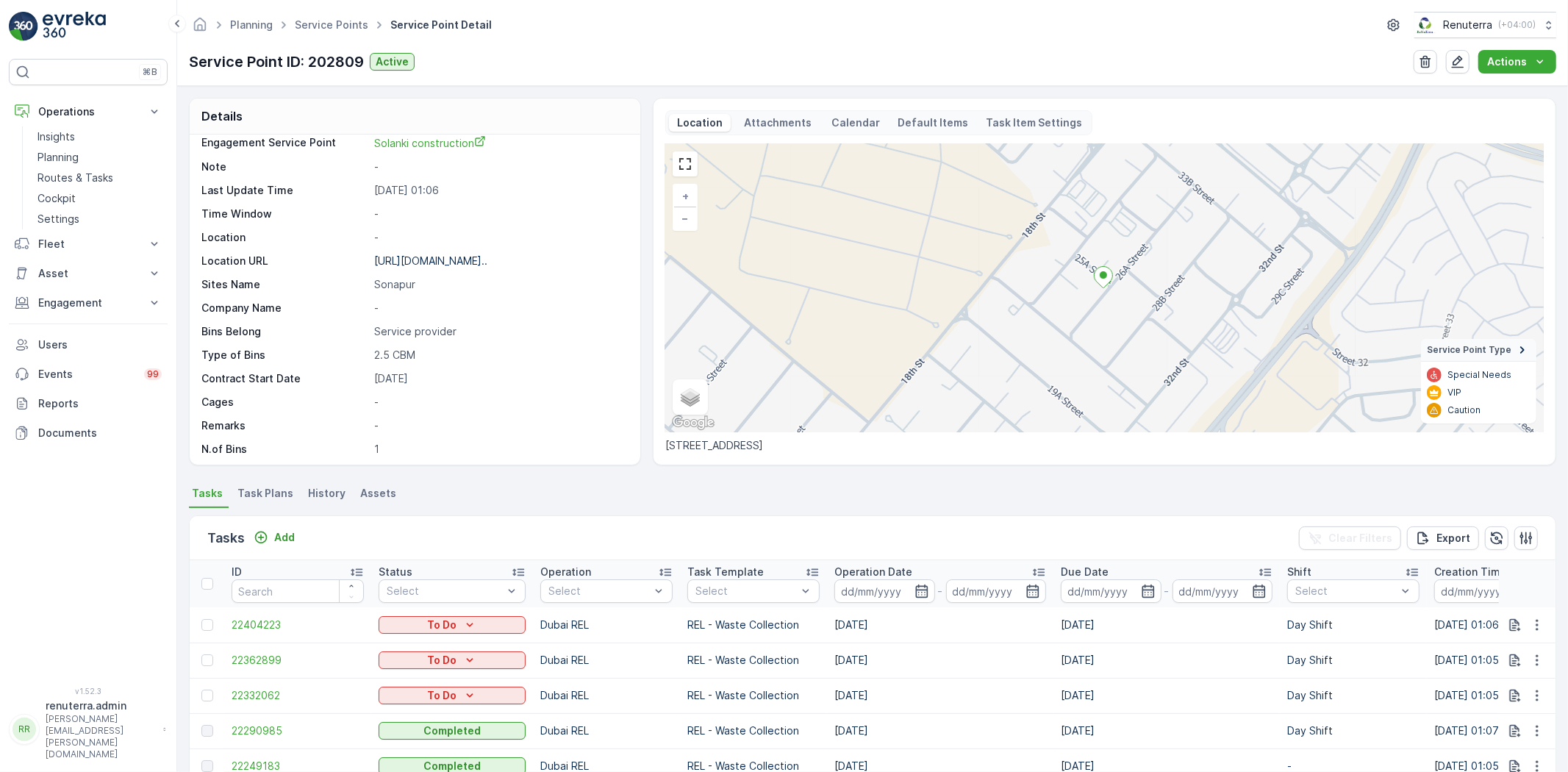
scroll to position [163, 0]
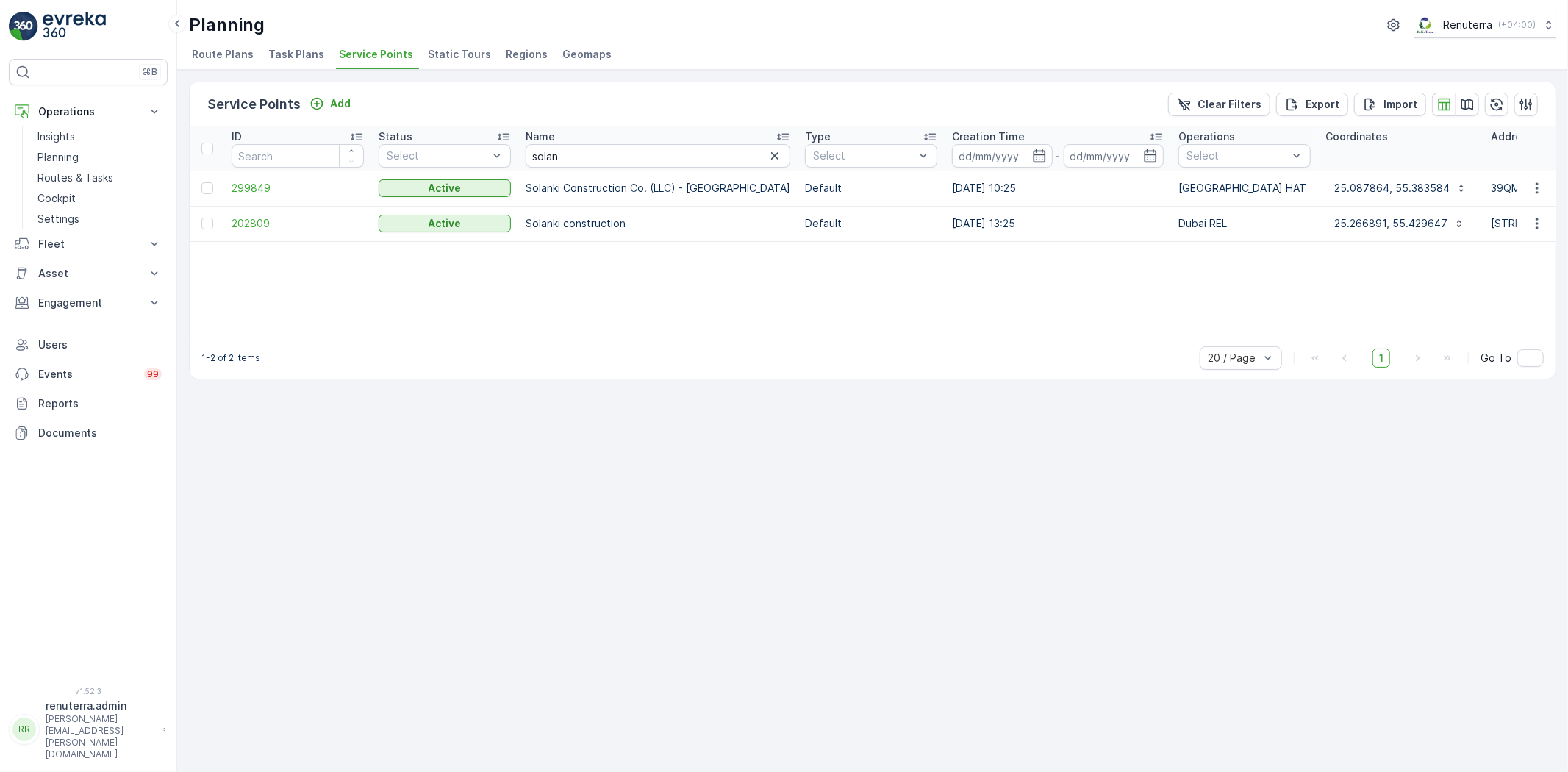
click at [239, 189] on span "299849" at bounding box center [298, 187] width 133 height 15
click at [254, 226] on span "202809" at bounding box center [298, 223] width 133 height 15
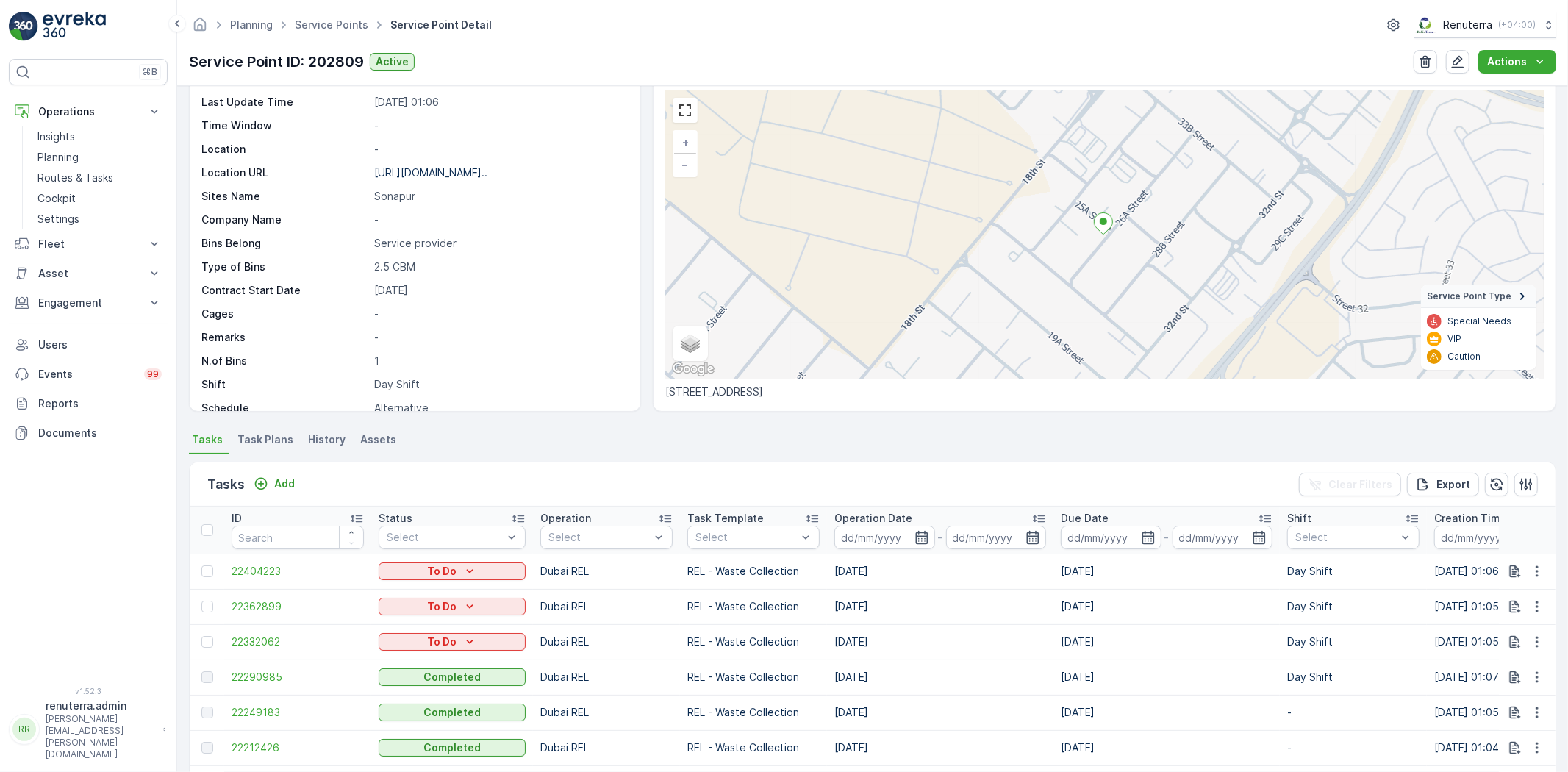
scroll to position [82, 0]
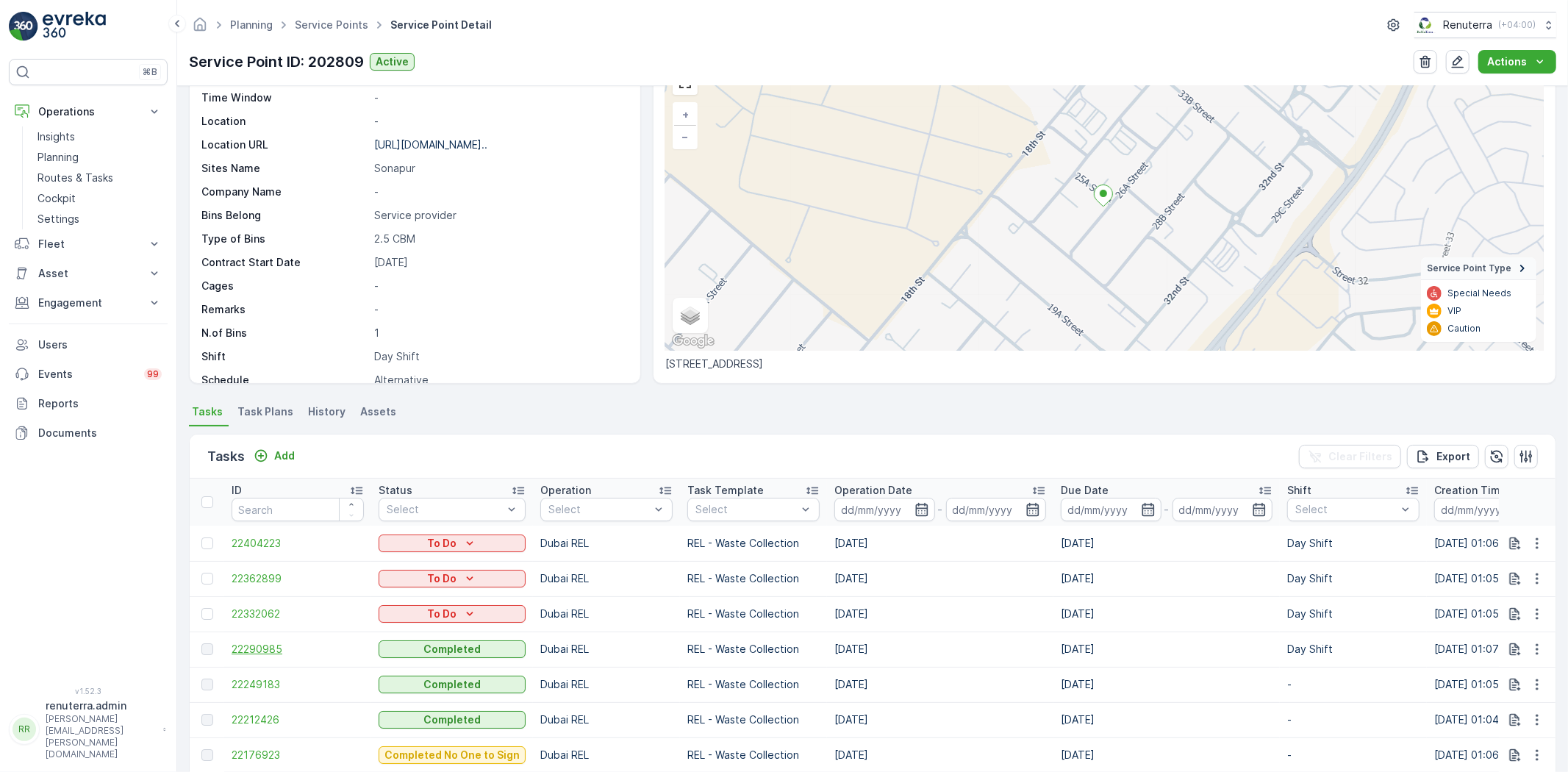
click at [267, 647] on span "22290985" at bounding box center [298, 649] width 133 height 15
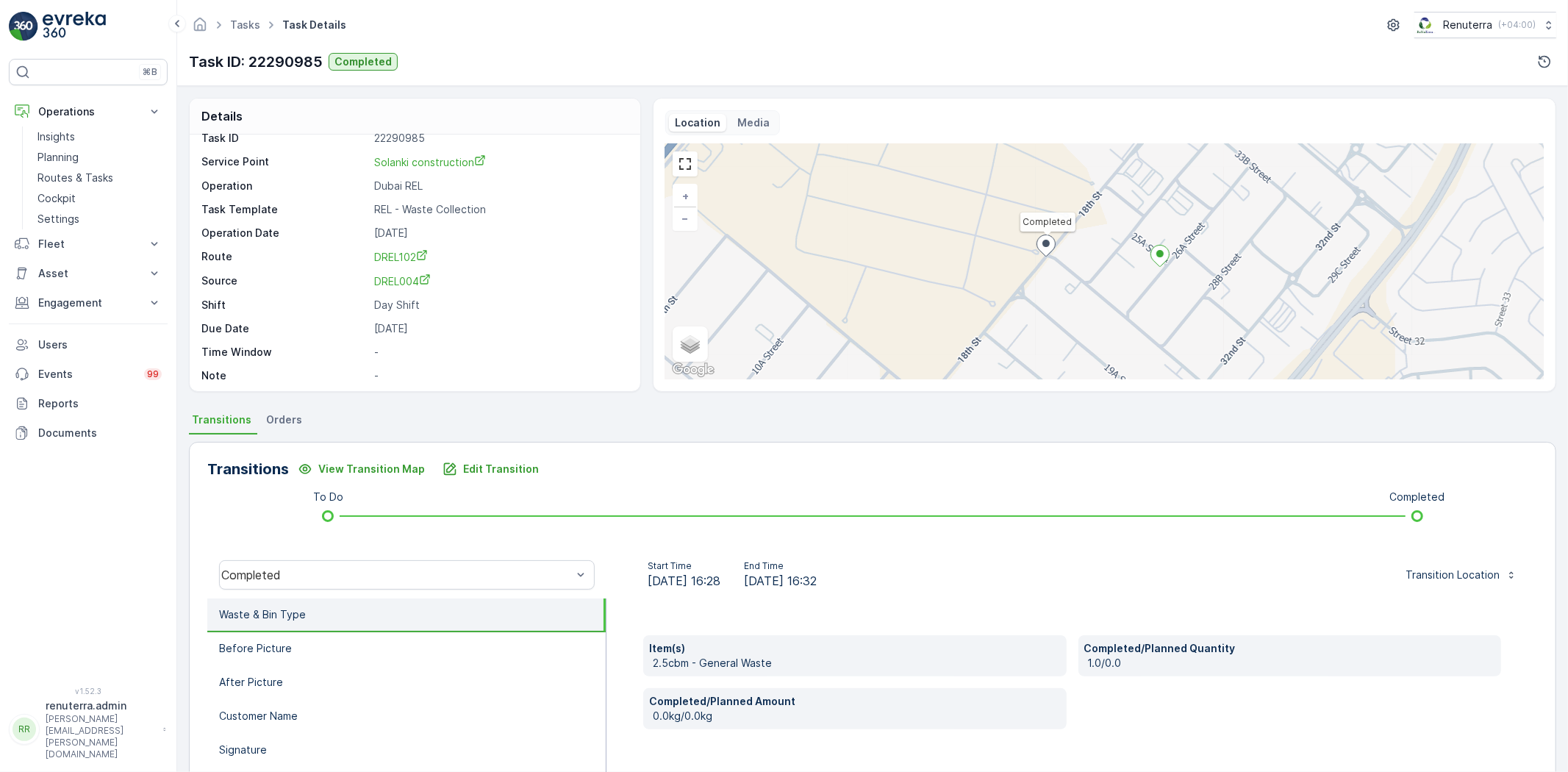
scroll to position [20, 0]
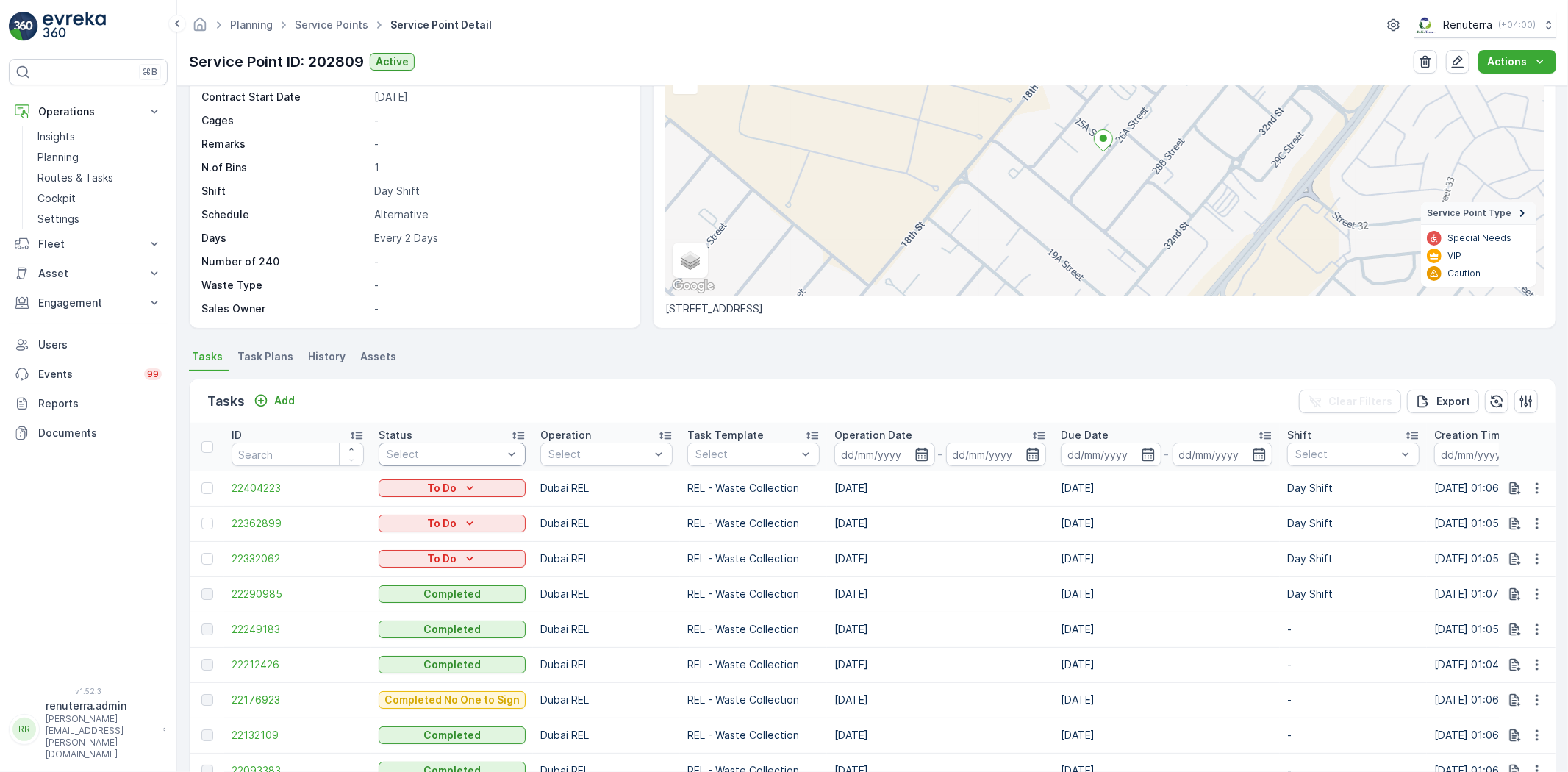
scroll to position [163, 0]
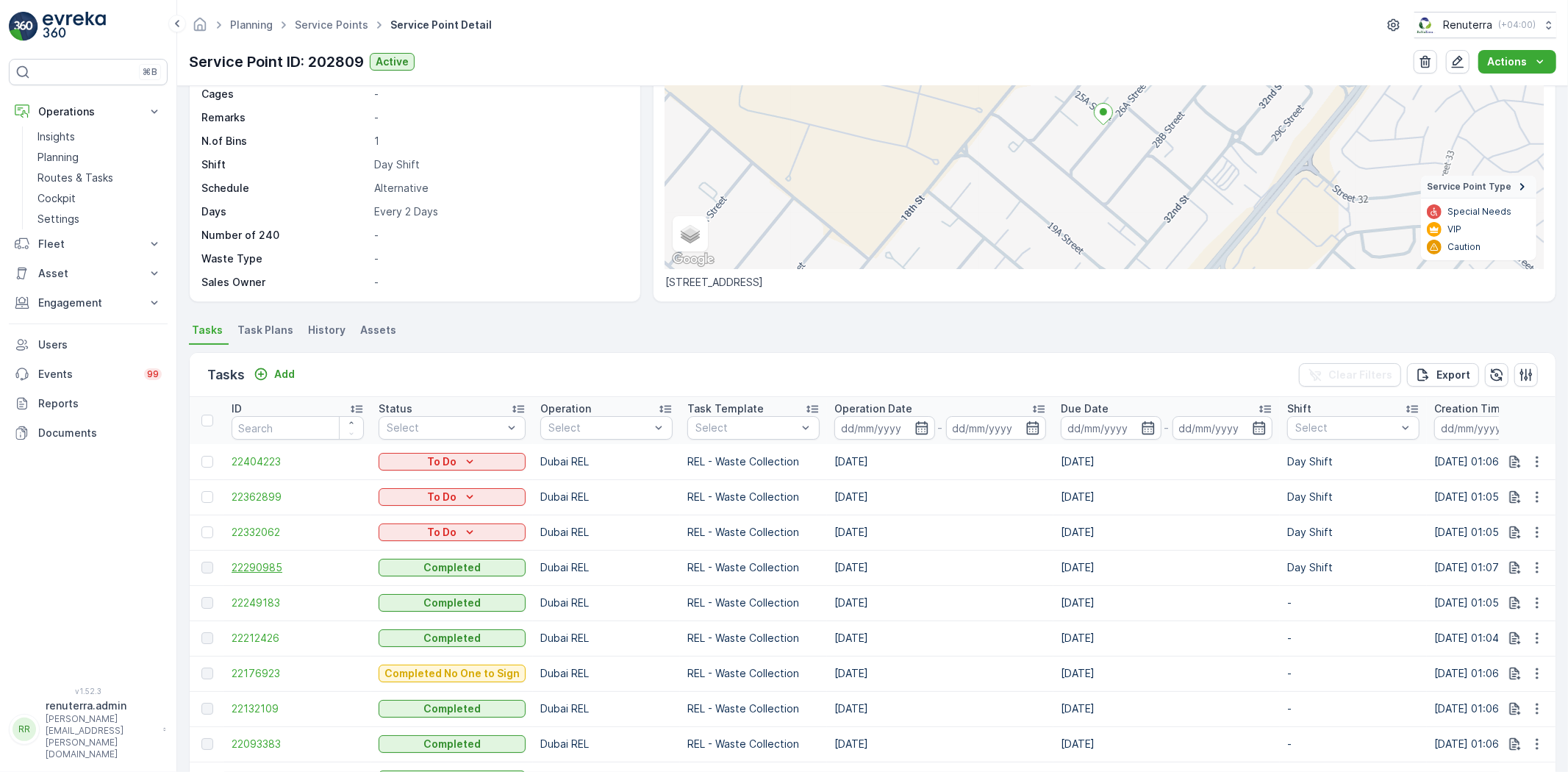
click at [274, 567] on span "22290985" at bounding box center [298, 567] width 133 height 15
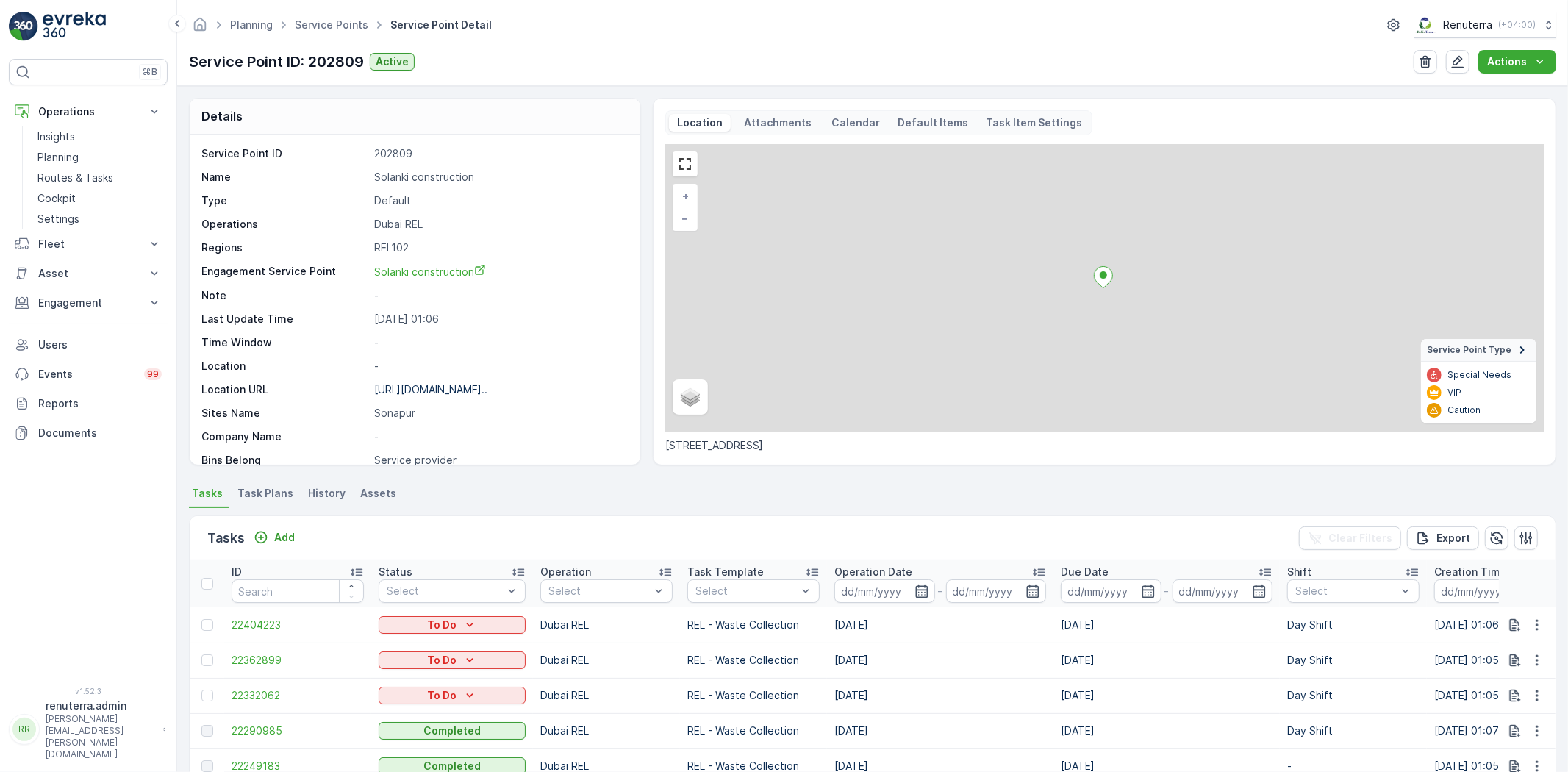
scroll to position [82, 0]
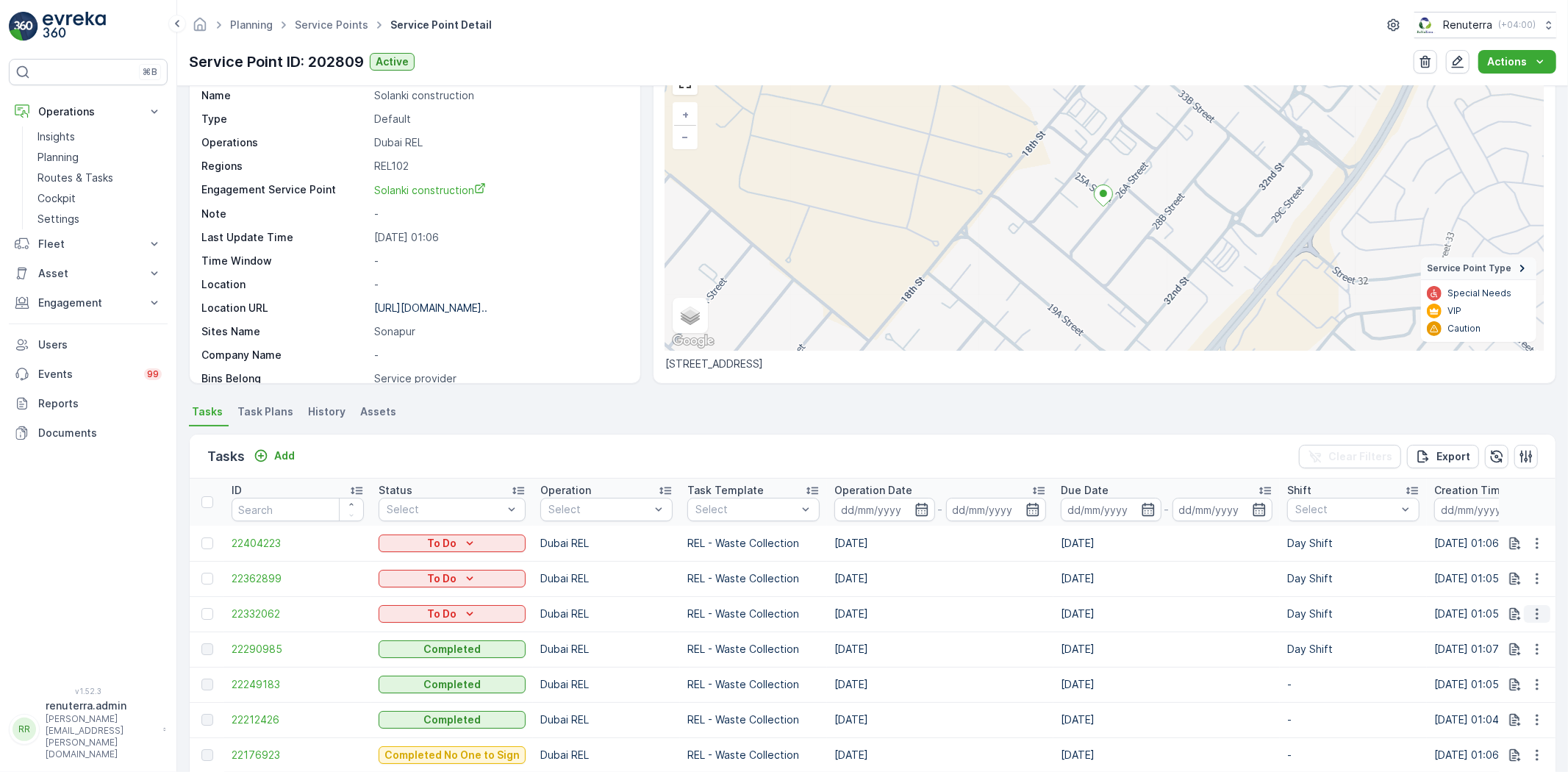
click at [1538, 605] on button "button" at bounding box center [1538, 613] width 27 height 17
click at [1515, 678] on span "Change Route" at bounding box center [1499, 676] width 71 height 15
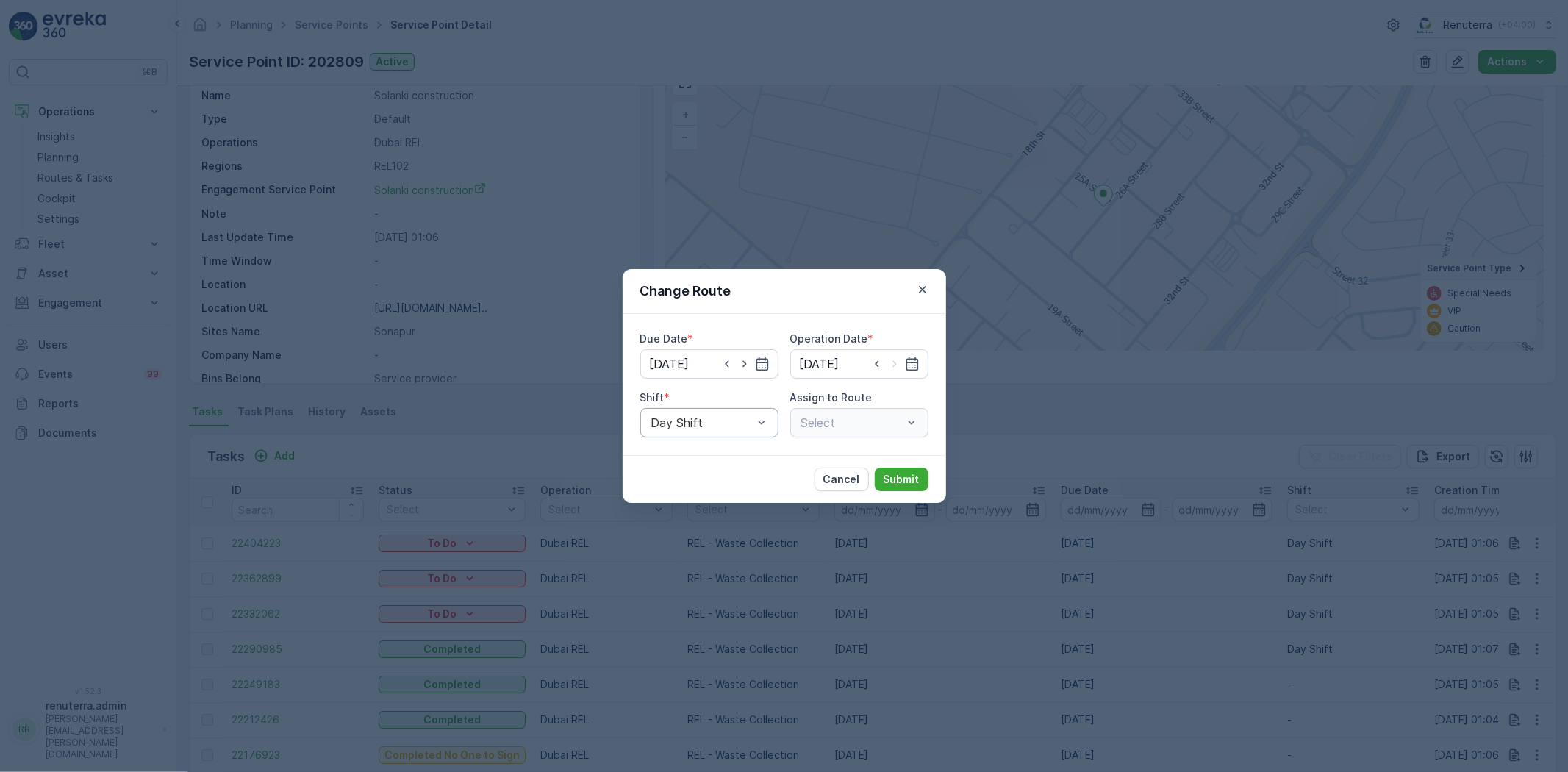
type input "[DATE]"
click at [722, 369] on icon "button" at bounding box center [727, 363] width 15 height 15
type input "[DATE]"
click at [906, 372] on input at bounding box center [859, 363] width 138 height 29
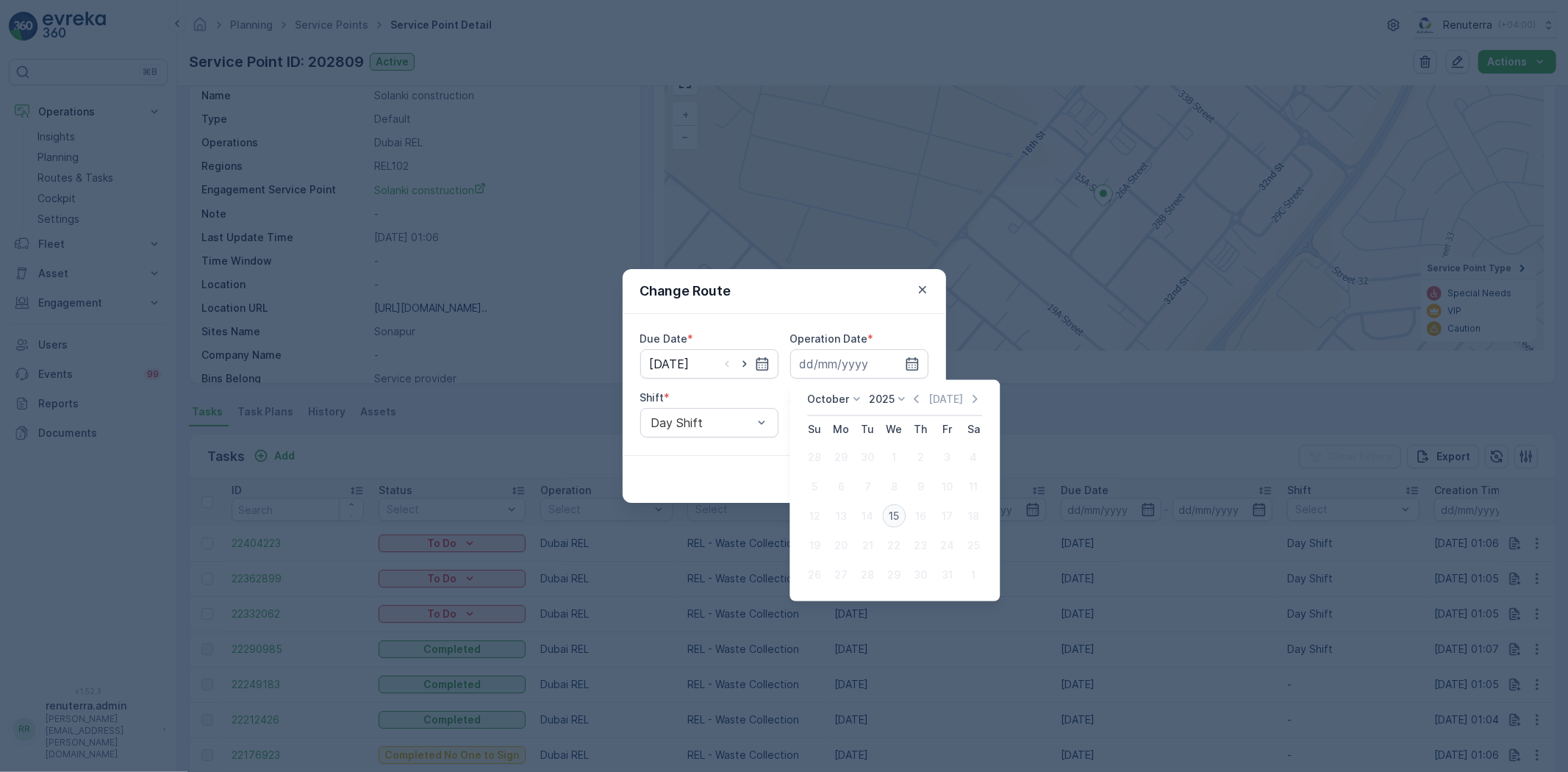
click at [888, 510] on div "15" at bounding box center [894, 515] width 23 height 23
type input "[DATE]"
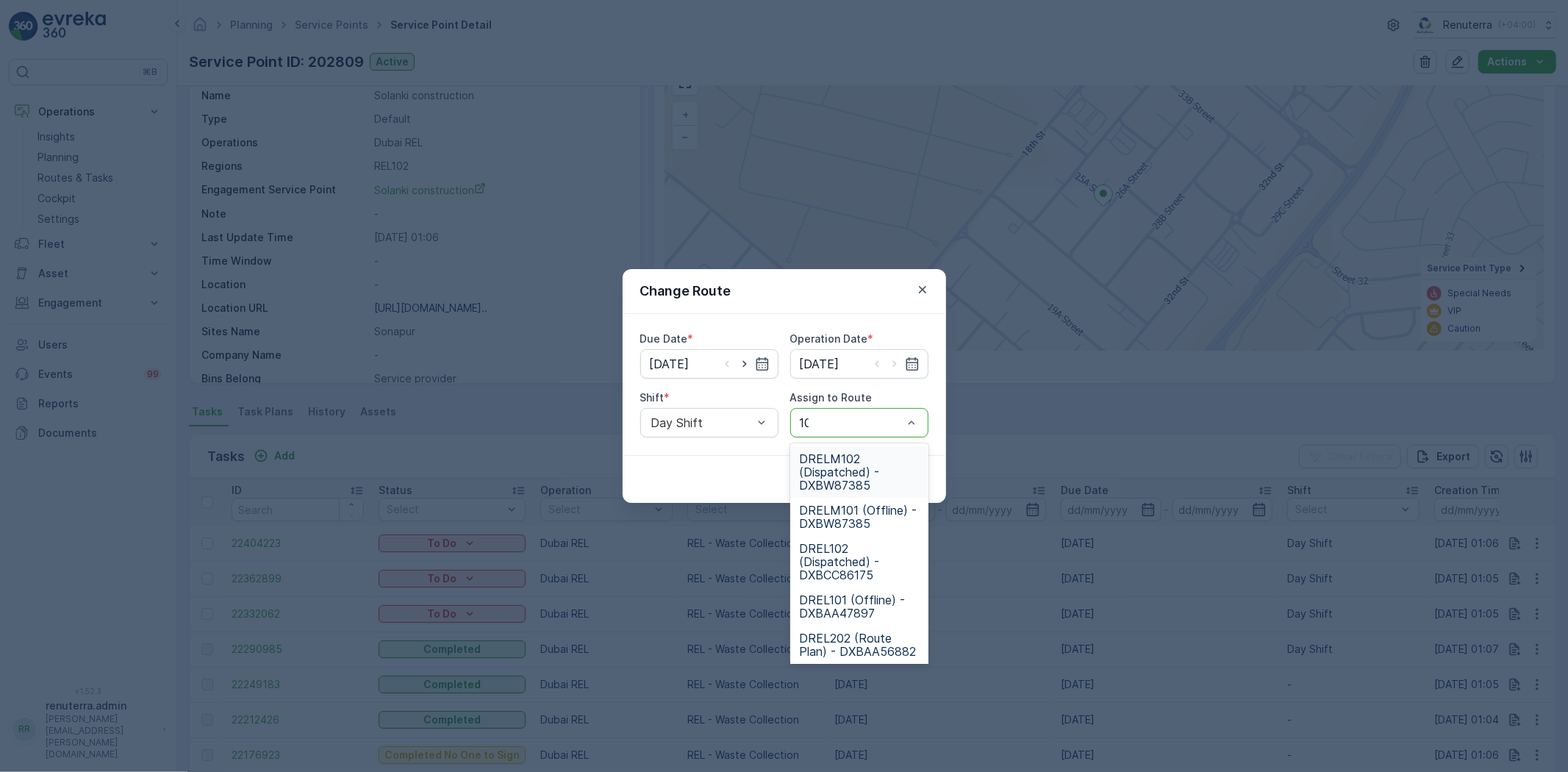
type input "102"
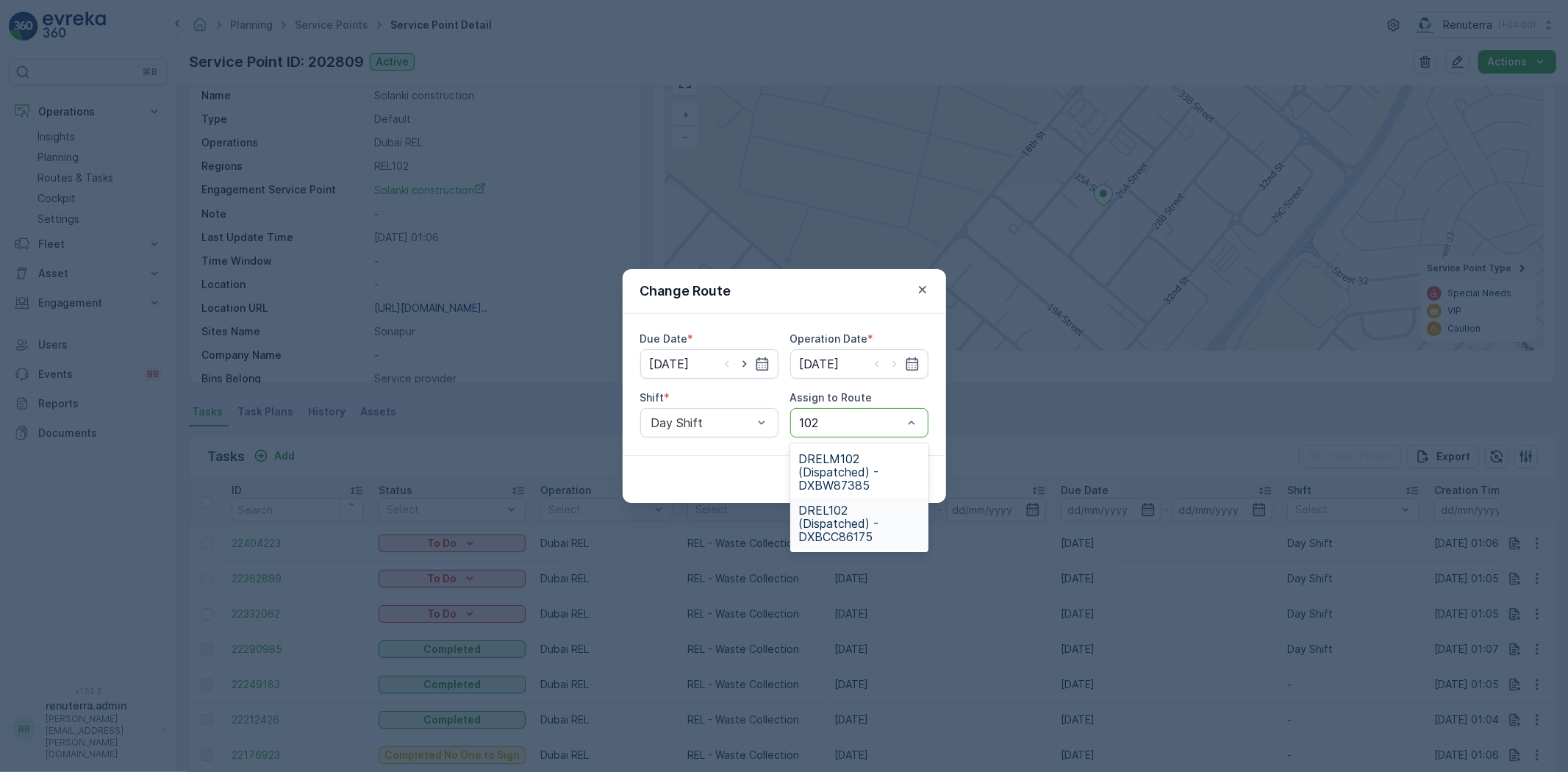
click at [832, 510] on span "DREL102 (Dispatched) - DXBCC86175" at bounding box center [859, 523] width 121 height 40
click at [891, 468] on button "Submit" at bounding box center [902, 479] width 54 height 23
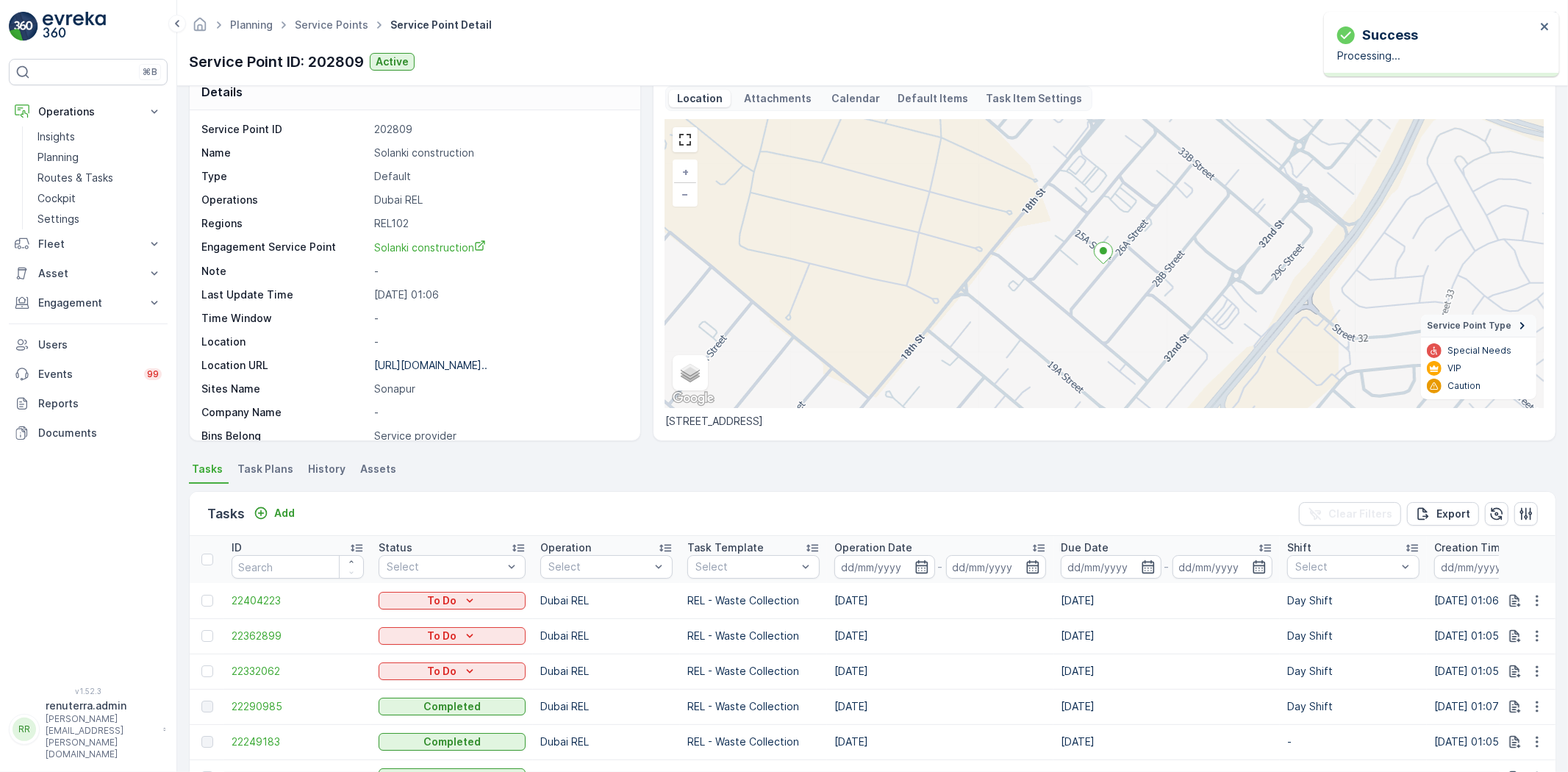
scroll to position [0, 0]
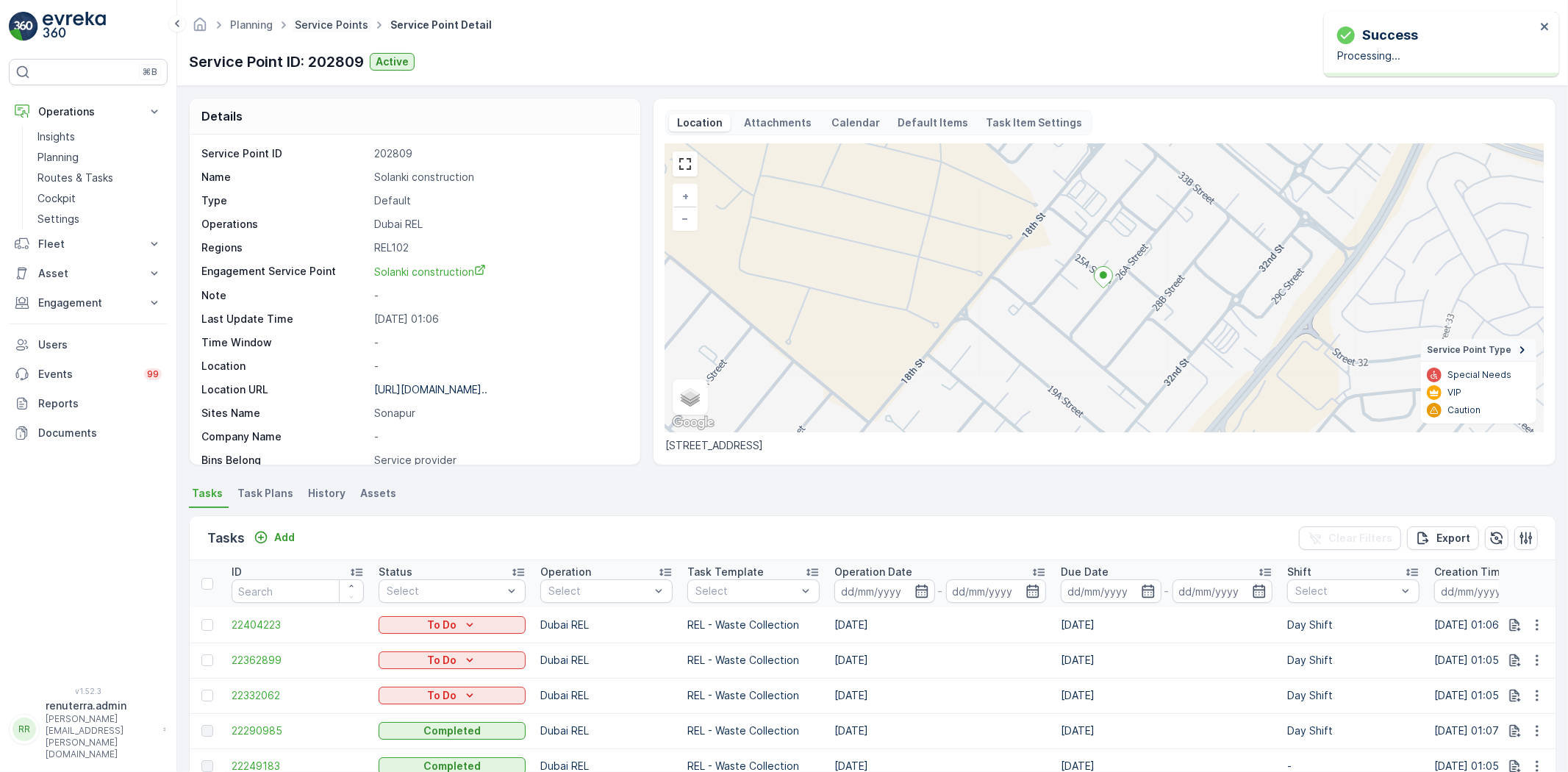
click at [329, 29] on link "Service Points" at bounding box center [331, 24] width 74 height 12
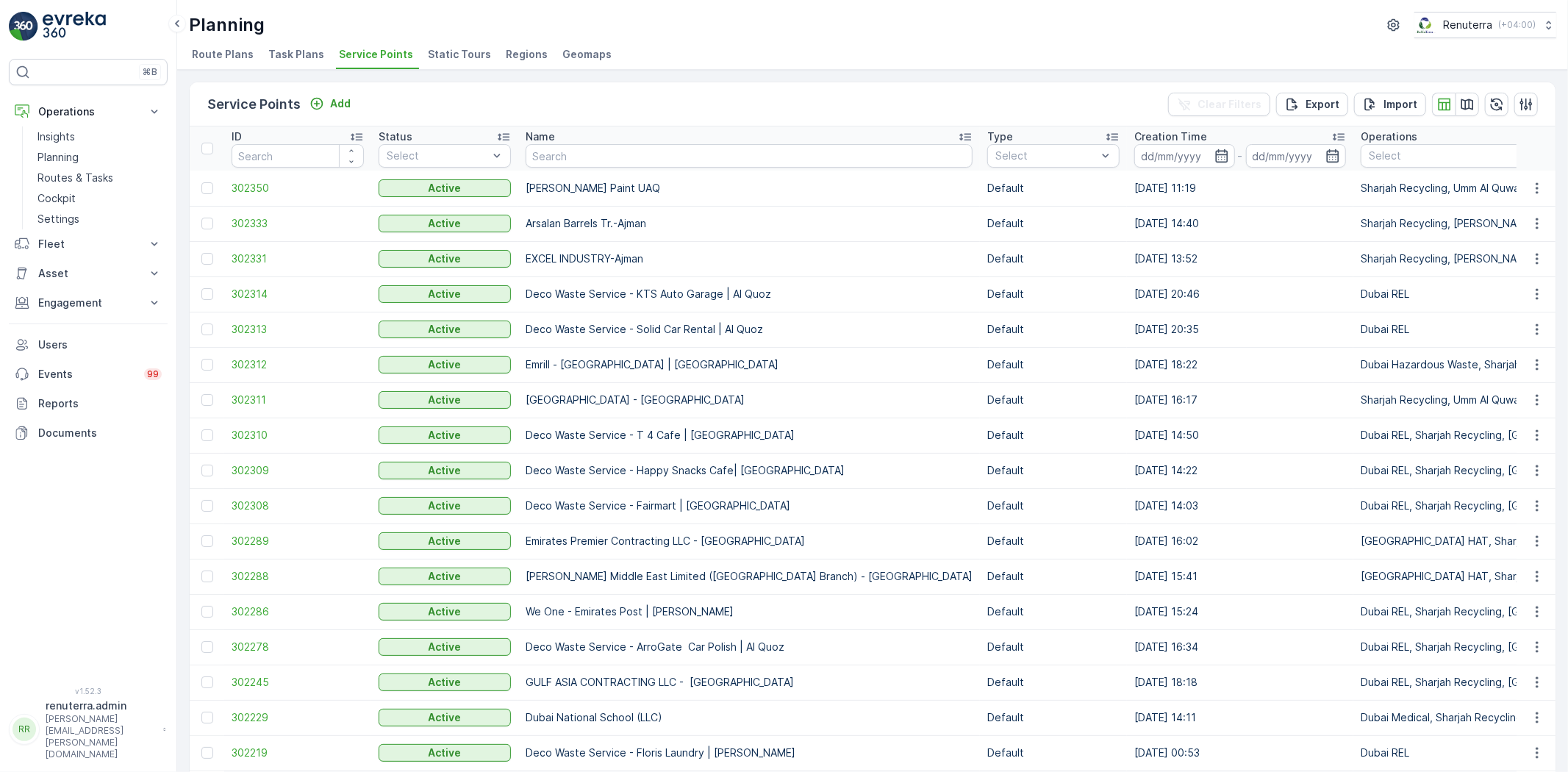
click at [615, 144] on input "text" at bounding box center [749, 155] width 447 height 23
type input "italian"
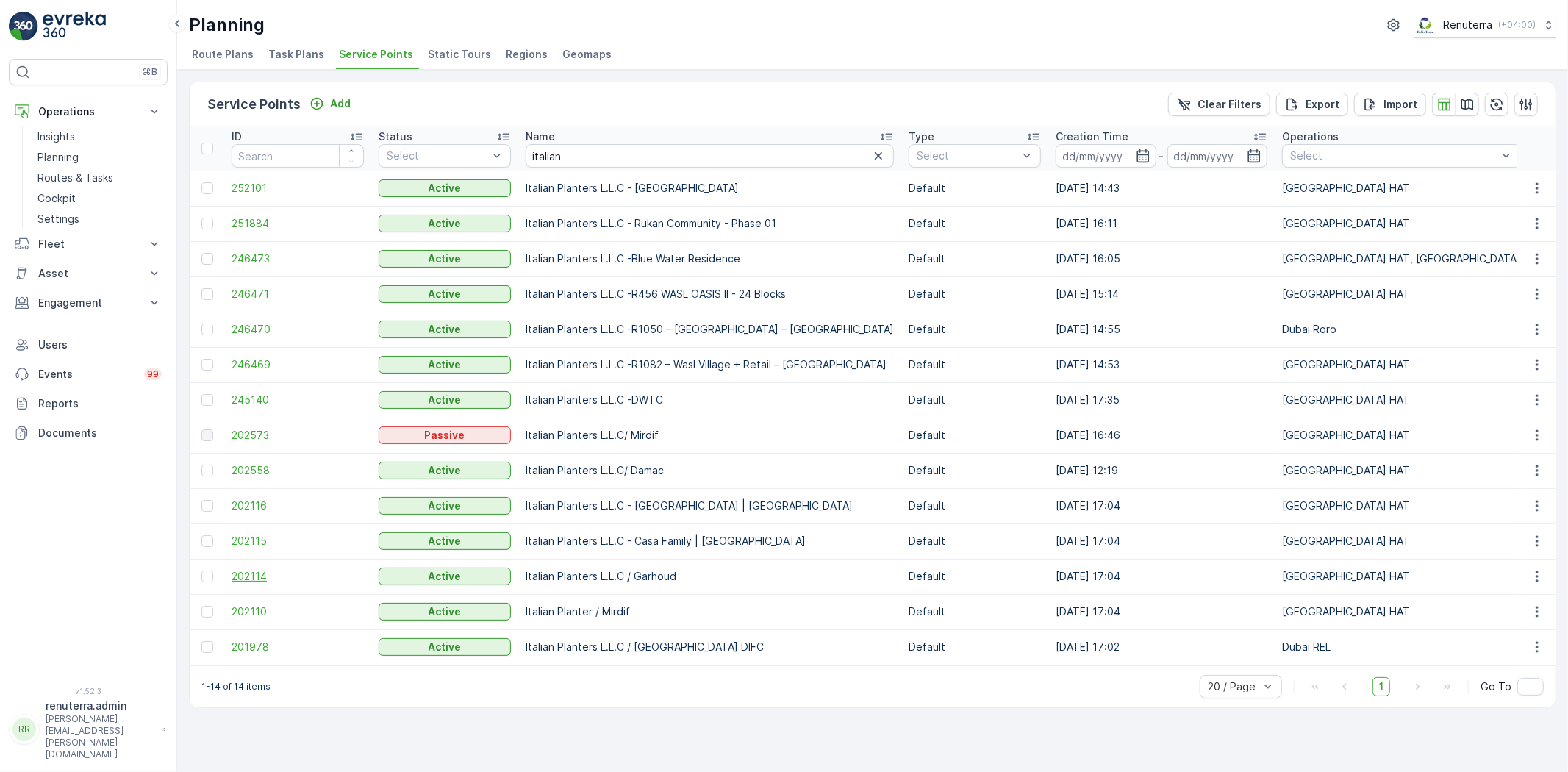
click at [250, 573] on span "202114" at bounding box center [298, 576] width 133 height 15
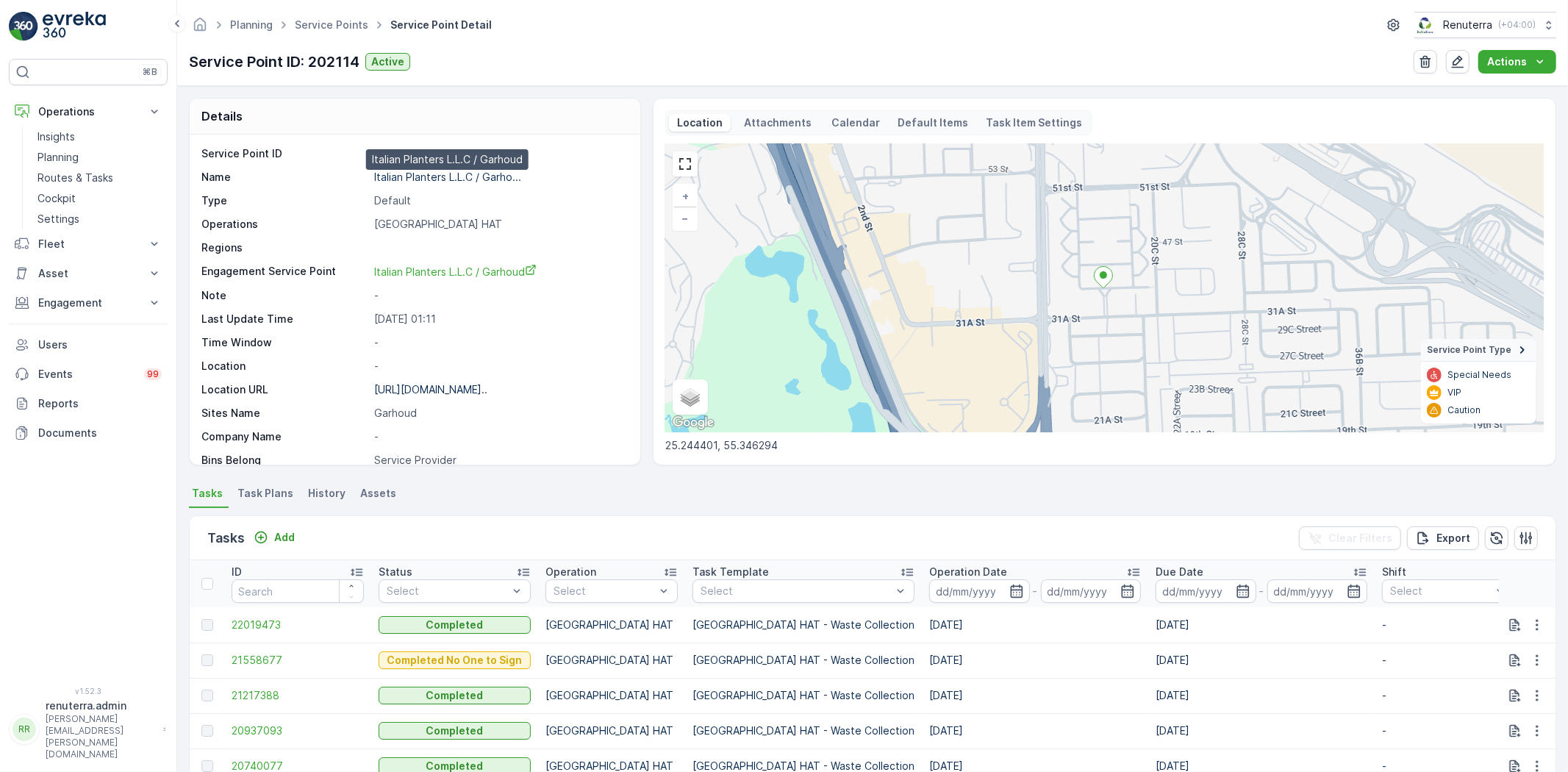
click at [426, 176] on p "Italian Planters L.L.C / Garho..." at bounding box center [447, 177] width 147 height 12
click at [454, 179] on p "Italian Planters L.L.C / Garho..." at bounding box center [447, 177] width 147 height 12
click at [491, 173] on p "Italian Planters L.L.C / Garho..." at bounding box center [447, 177] width 147 height 12
click at [341, 23] on link "Service Points" at bounding box center [331, 24] width 74 height 12
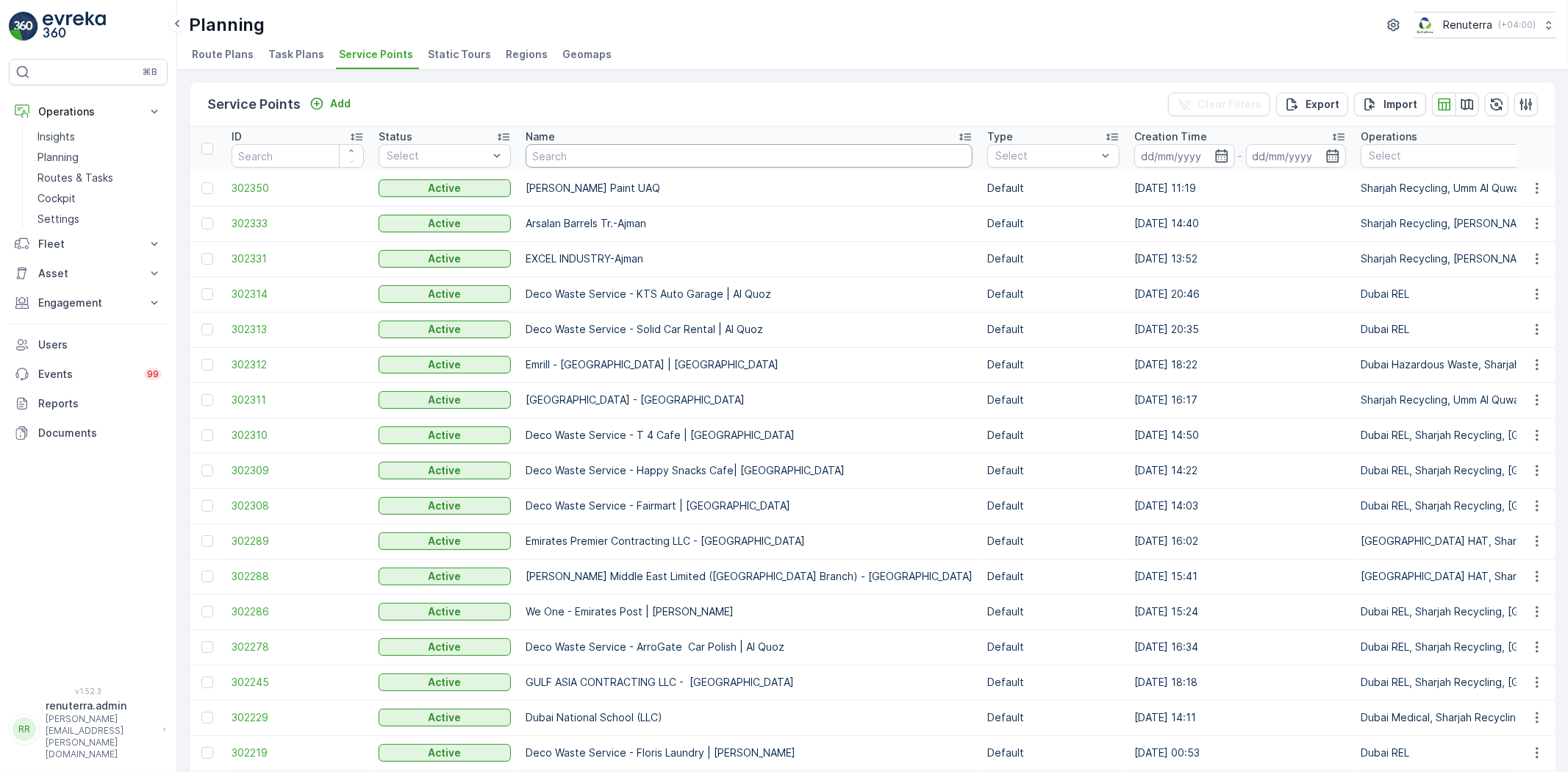
click at [586, 158] on input "text" at bounding box center [749, 155] width 447 height 23
type input "nabc"
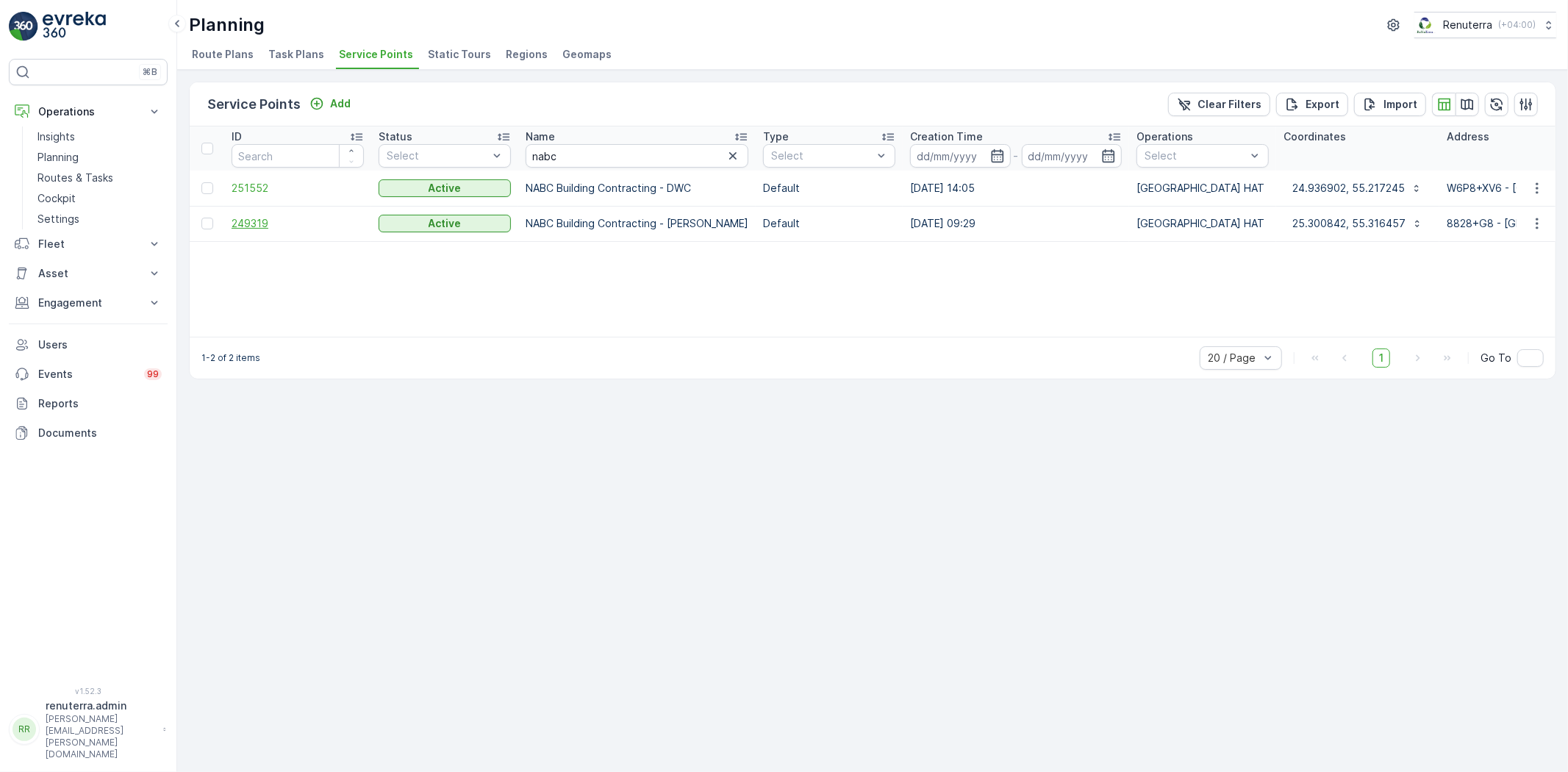
click at [261, 229] on span "249319" at bounding box center [298, 223] width 133 height 15
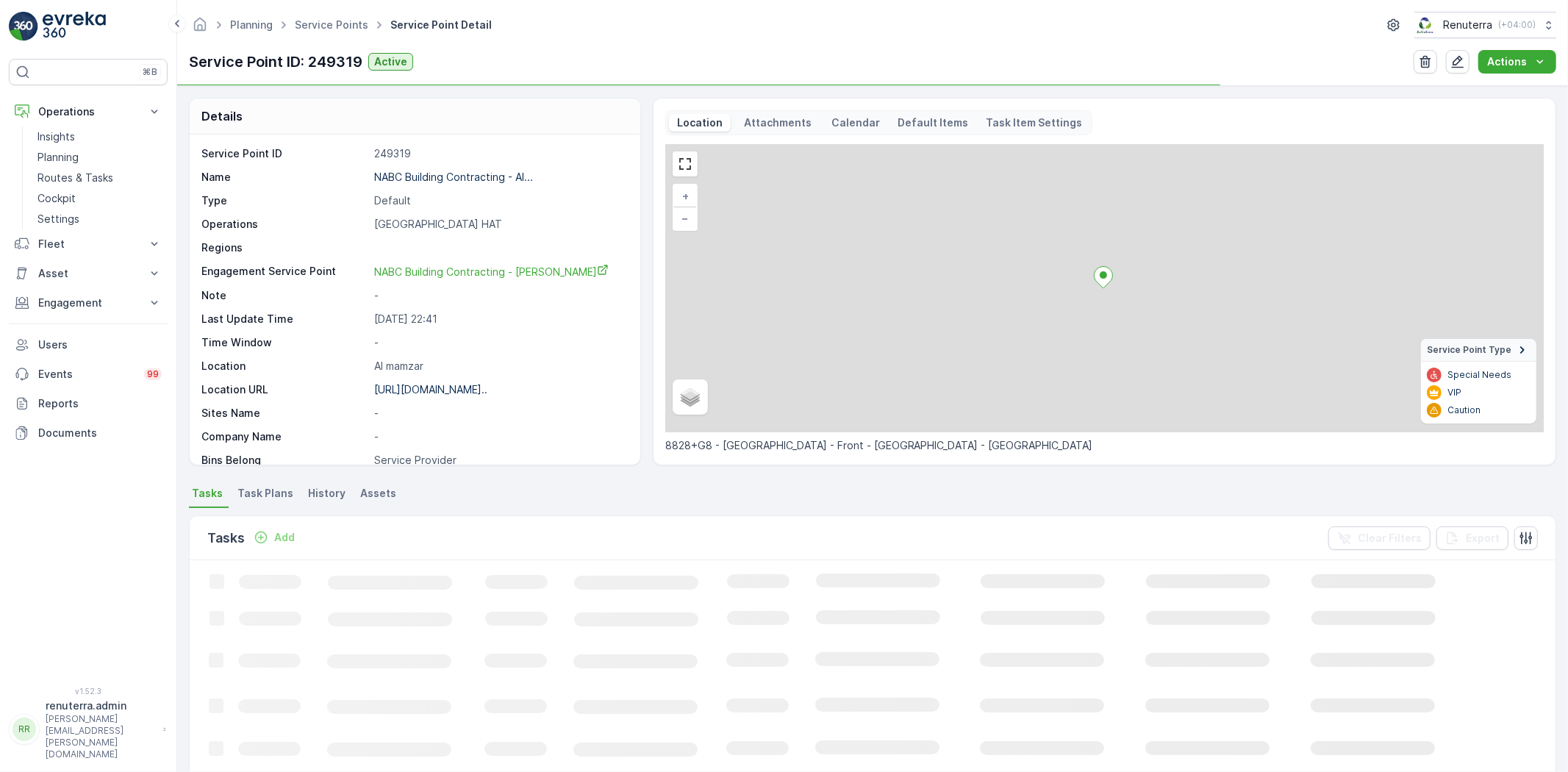
click at [430, 159] on p "249319" at bounding box center [499, 154] width 251 height 15
click at [428, 173] on p "NABC Building Contracting - Al..." at bounding box center [453, 177] width 159 height 12
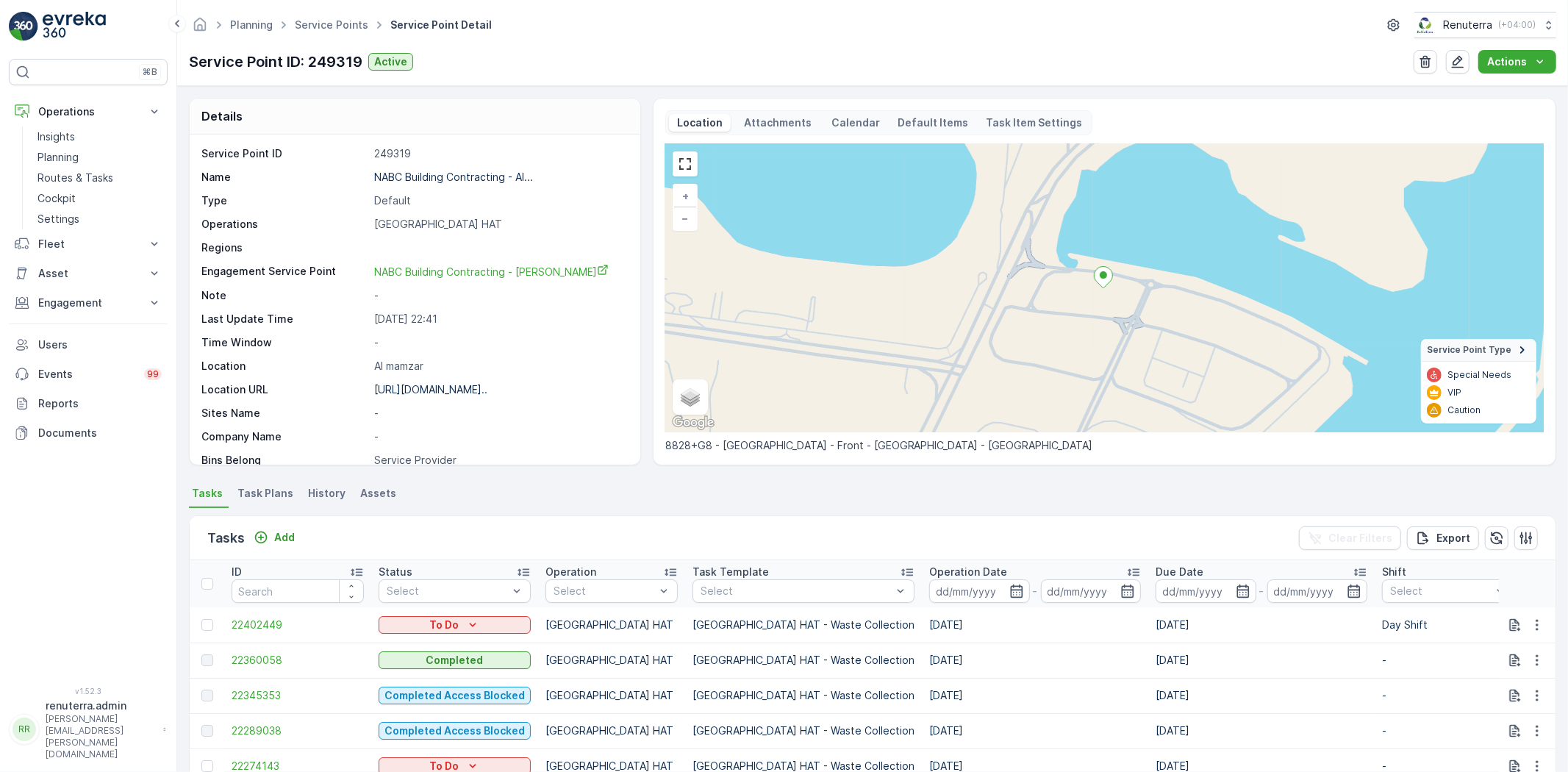
scroll to position [163, 0]
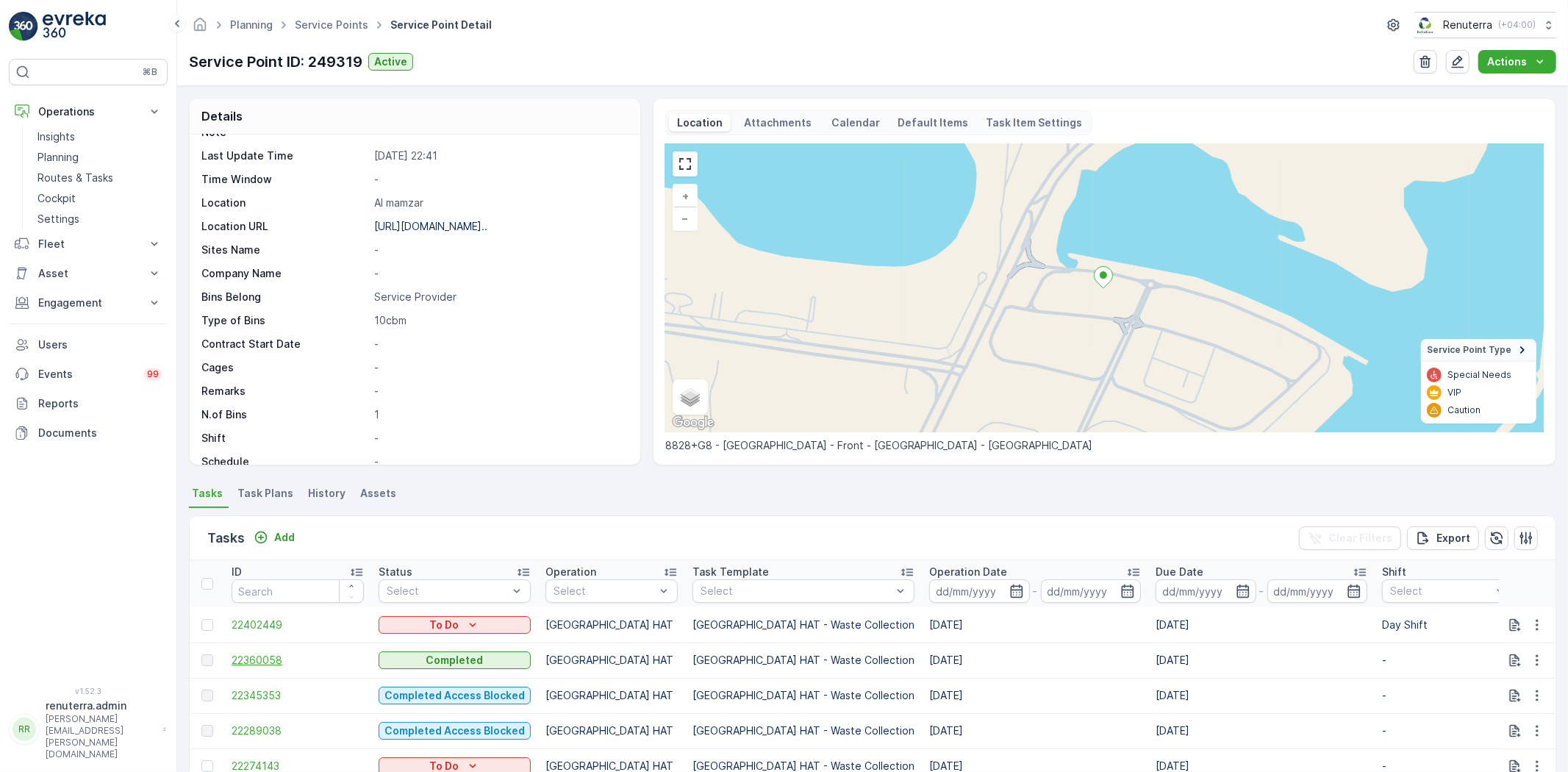
click at [239, 664] on span "22360058" at bounding box center [298, 659] width 133 height 15
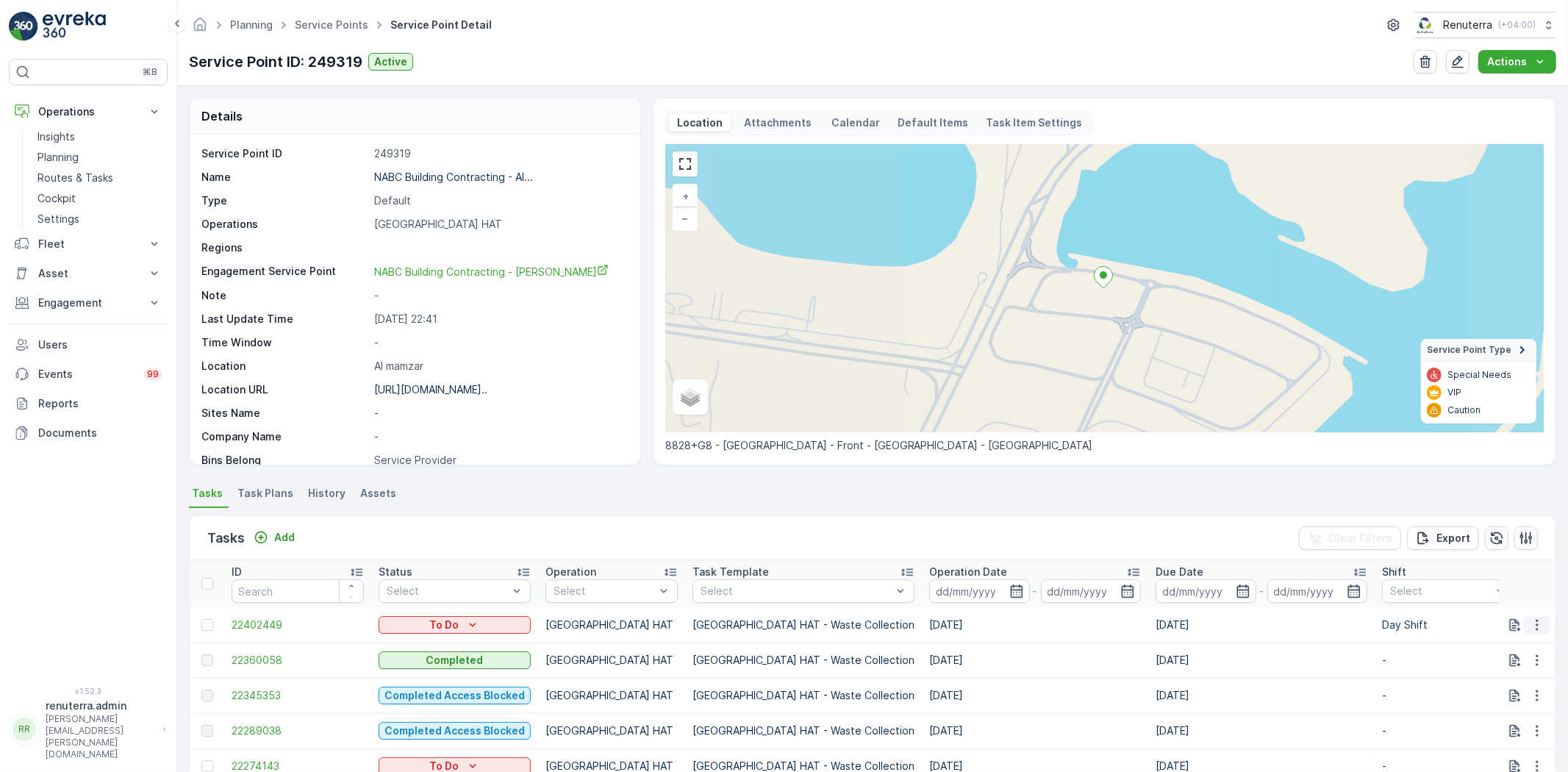
click at [1539, 624] on icon "button" at bounding box center [1537, 625] width 15 height 15
click at [1517, 691] on span "Change Route" at bounding box center [1499, 687] width 71 height 15
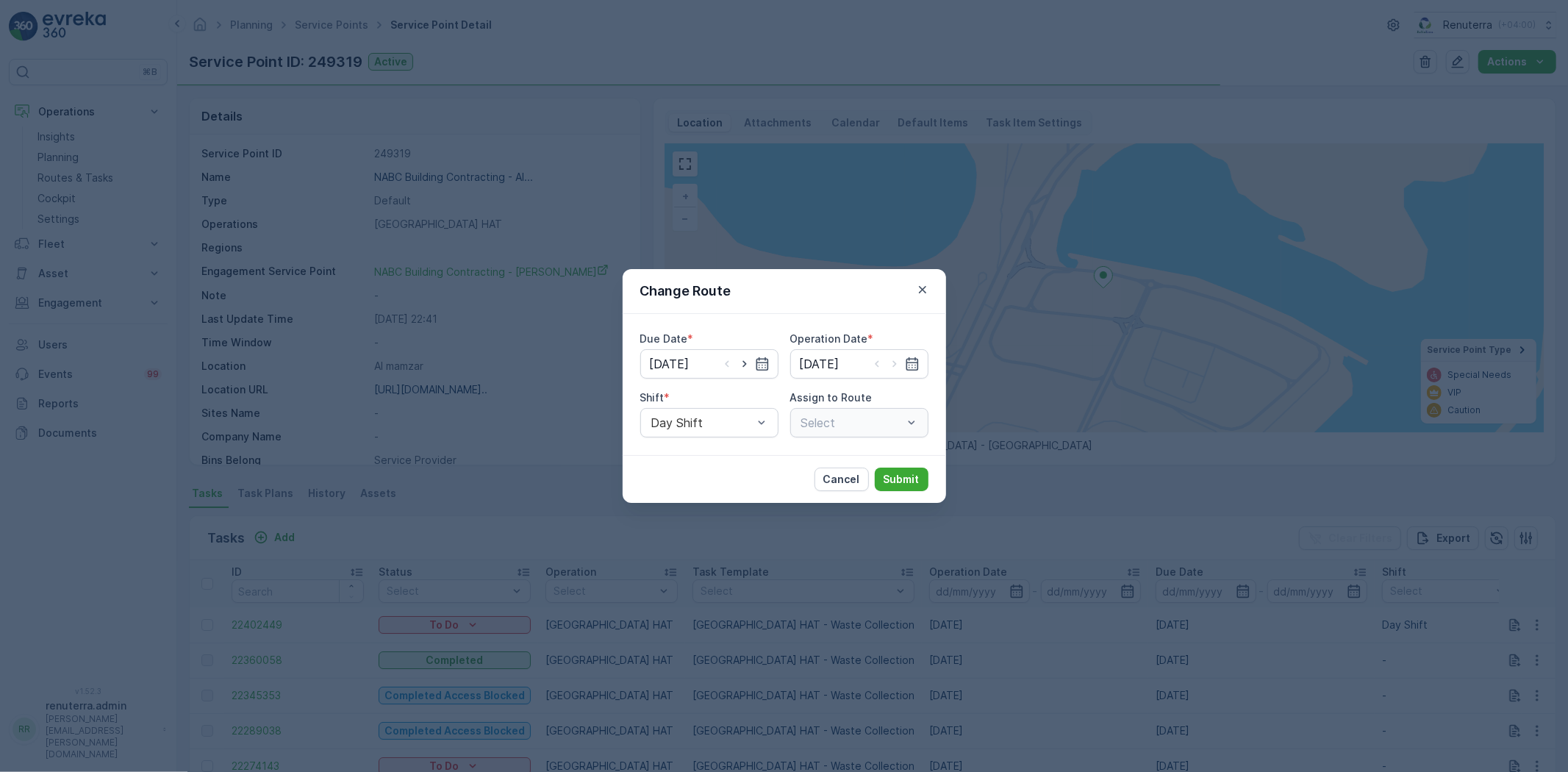
type input "[DATE]"
click at [924, 290] on icon "button" at bounding box center [922, 289] width 15 height 15
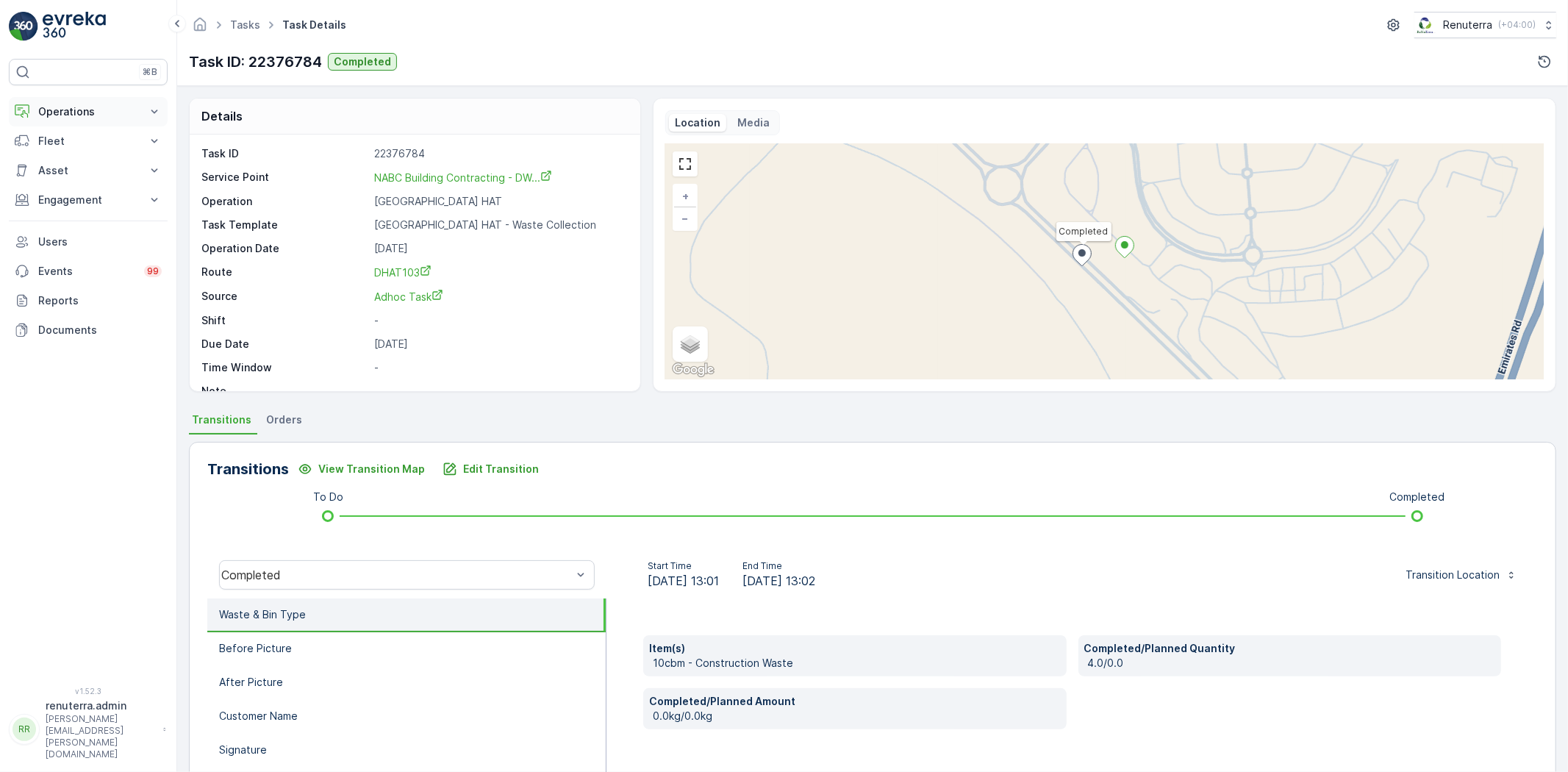
click at [75, 107] on p "Operations" at bounding box center [88, 111] width 100 height 15
click at [61, 171] on p "Routes & Tasks" at bounding box center [75, 178] width 75 height 15
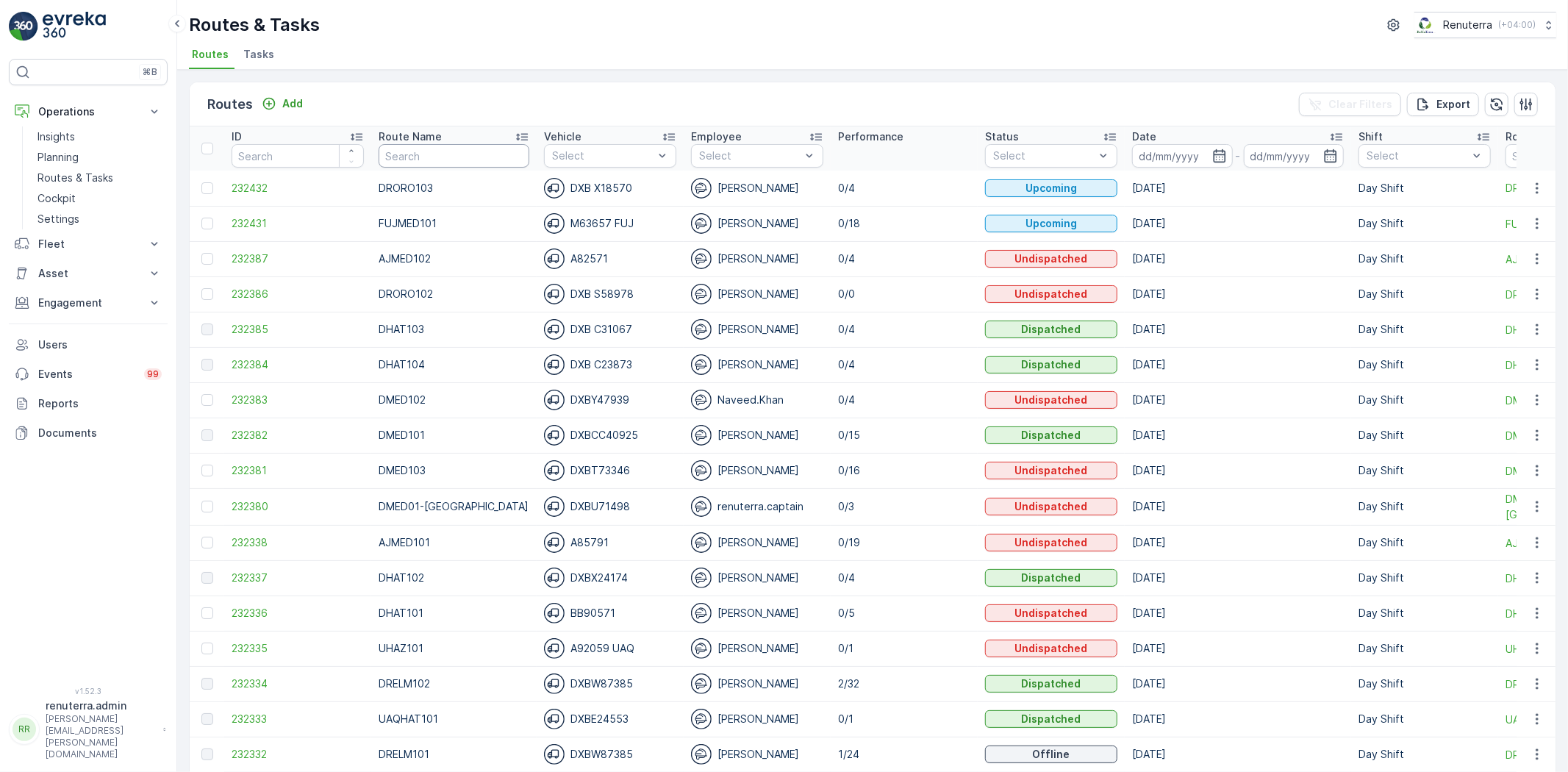
click at [423, 147] on input "text" at bounding box center [454, 155] width 151 height 23
type input "105"
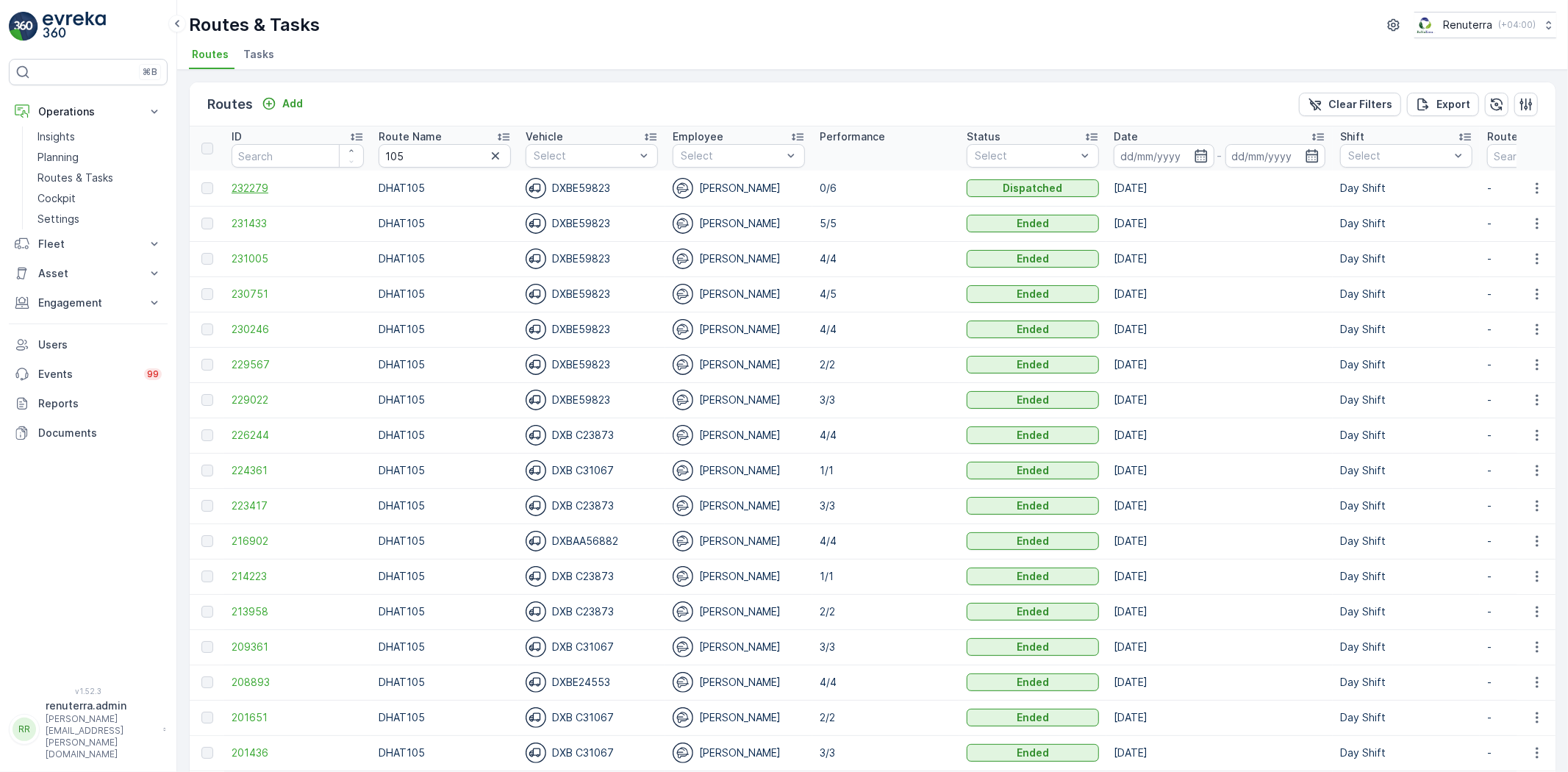
click at [244, 185] on span "232279" at bounding box center [298, 187] width 133 height 15
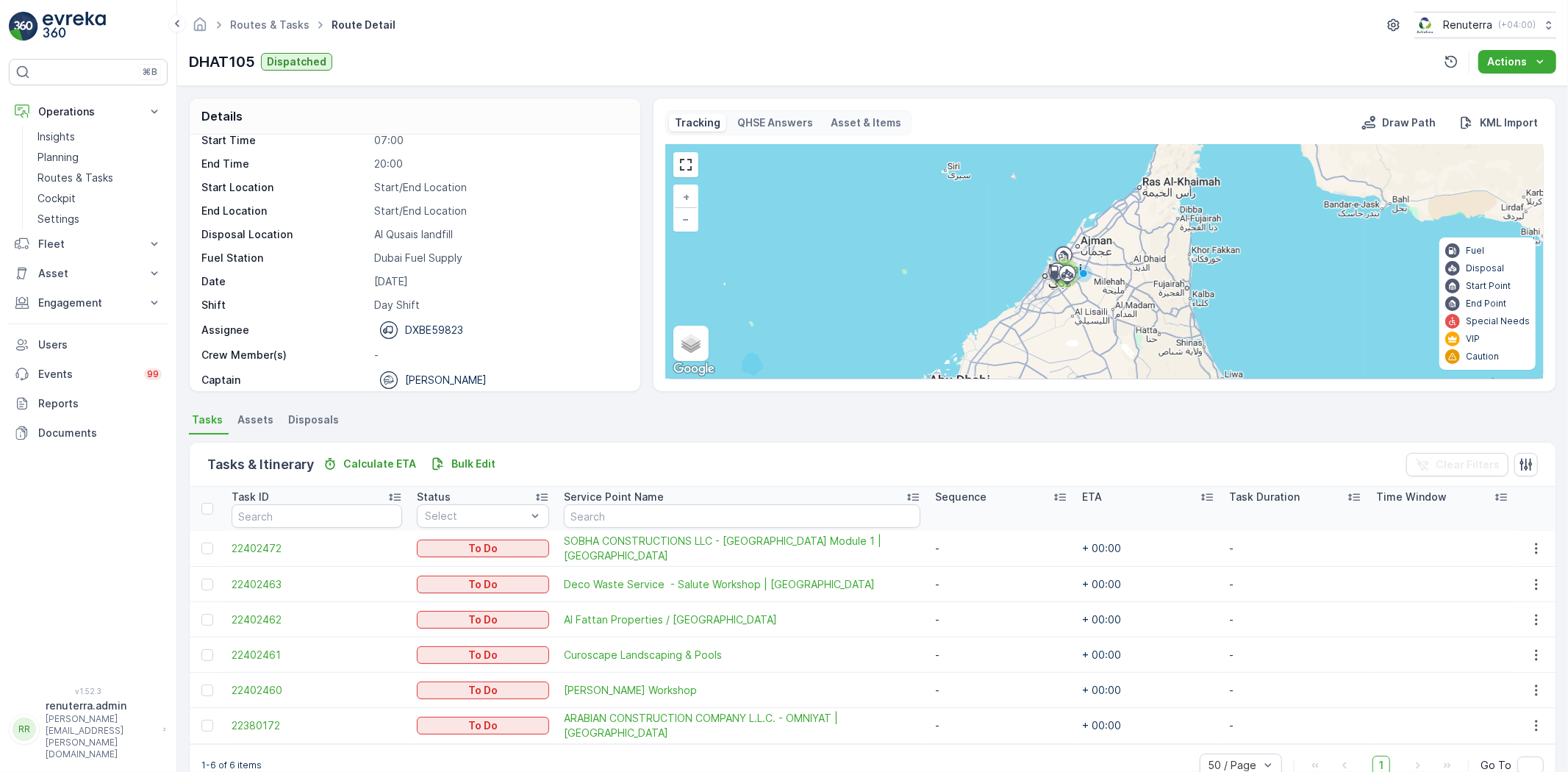
scroll to position [46, 0]
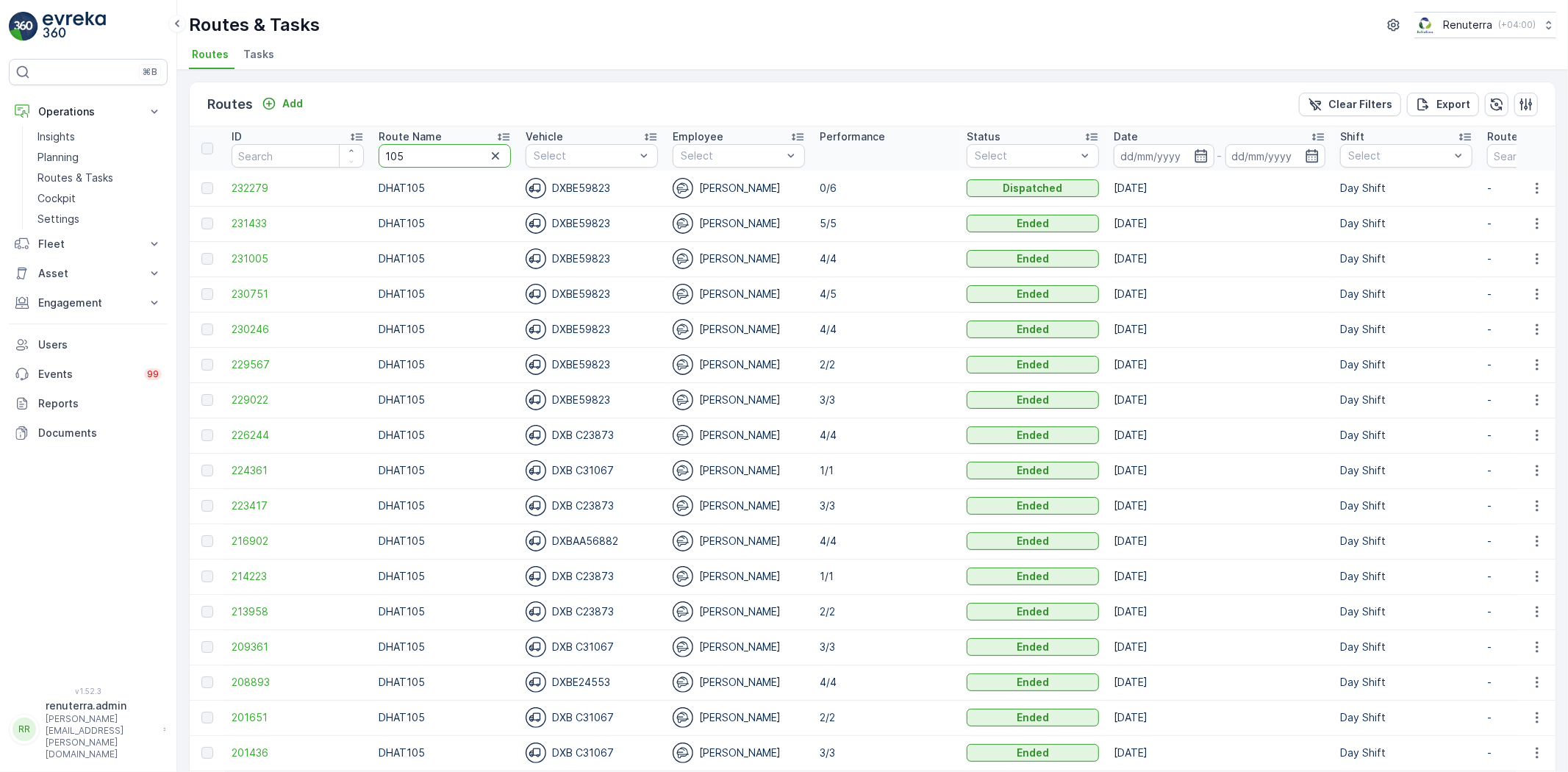
click at [430, 156] on input "105" at bounding box center [444, 155] width 133 height 23
type input "104"
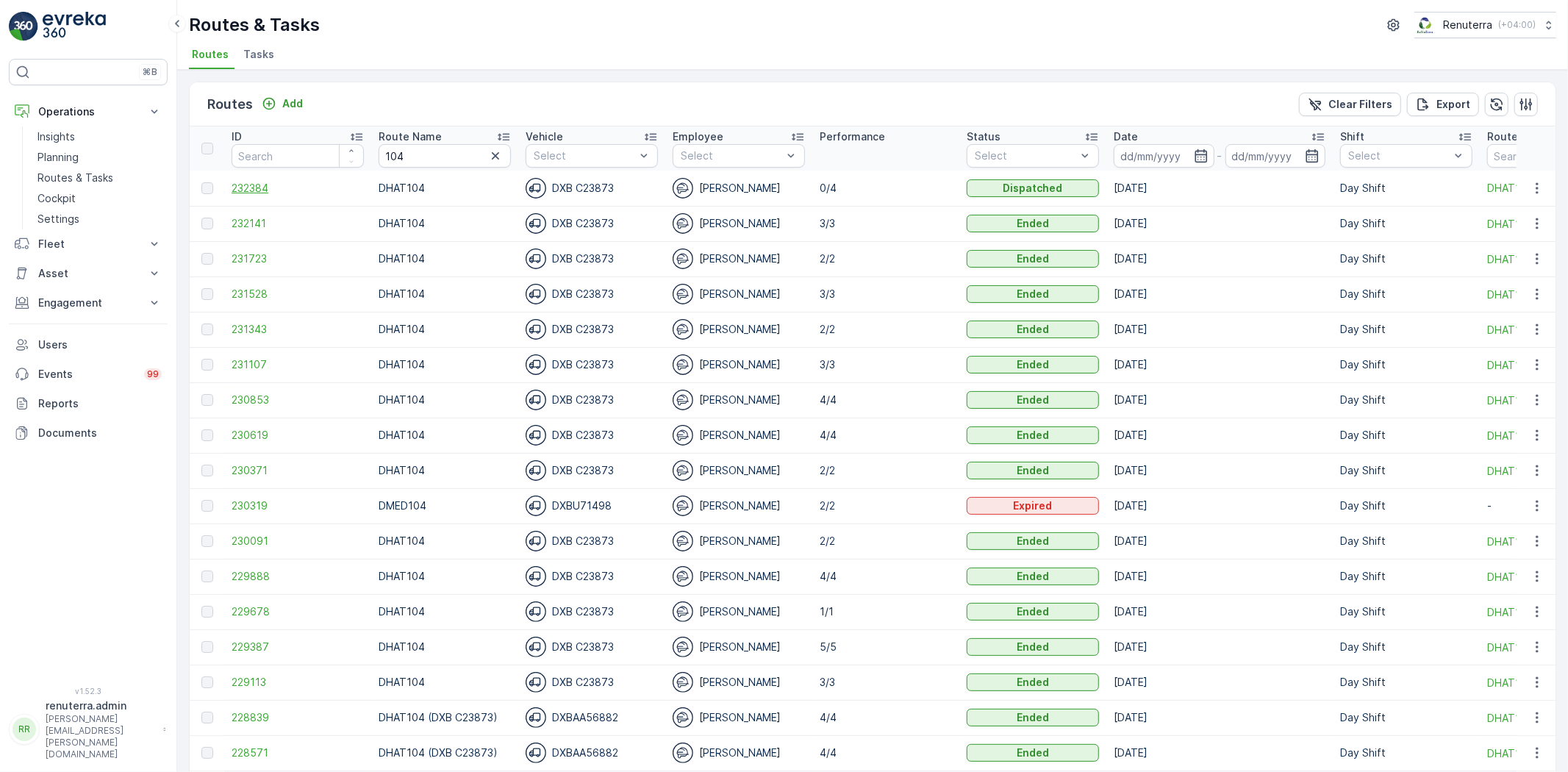
click at [263, 187] on span "232384" at bounding box center [298, 187] width 133 height 15
click at [77, 156] on p "Planning" at bounding box center [57, 157] width 41 height 15
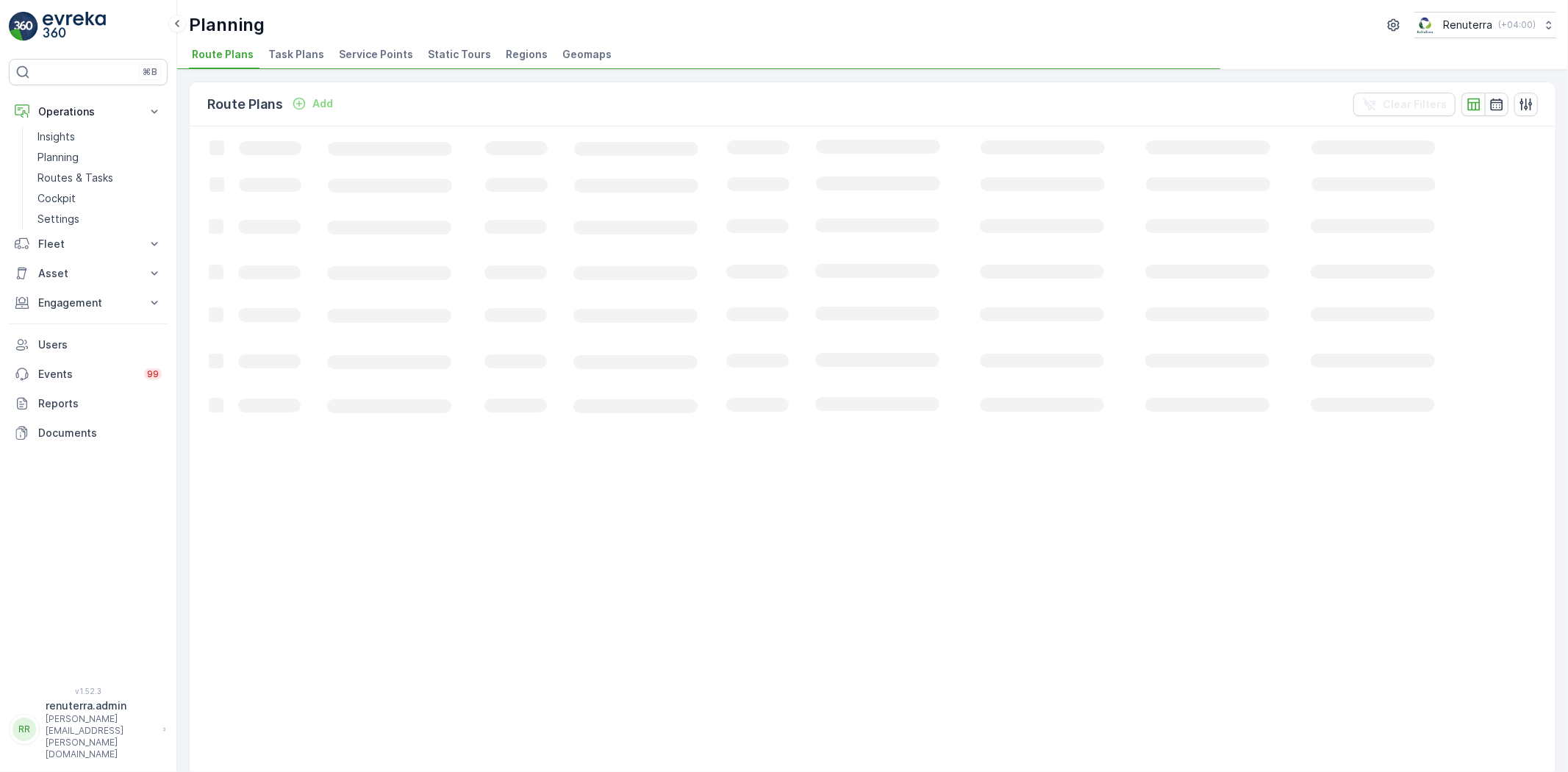
click at [384, 39] on div "Planning Renuterra ( +04:00 ) Route Plans Task Plans Service Points Static Tour…" at bounding box center [872, 35] width 1391 height 69
click at [373, 50] on span "Service Points" at bounding box center [377, 54] width 75 height 15
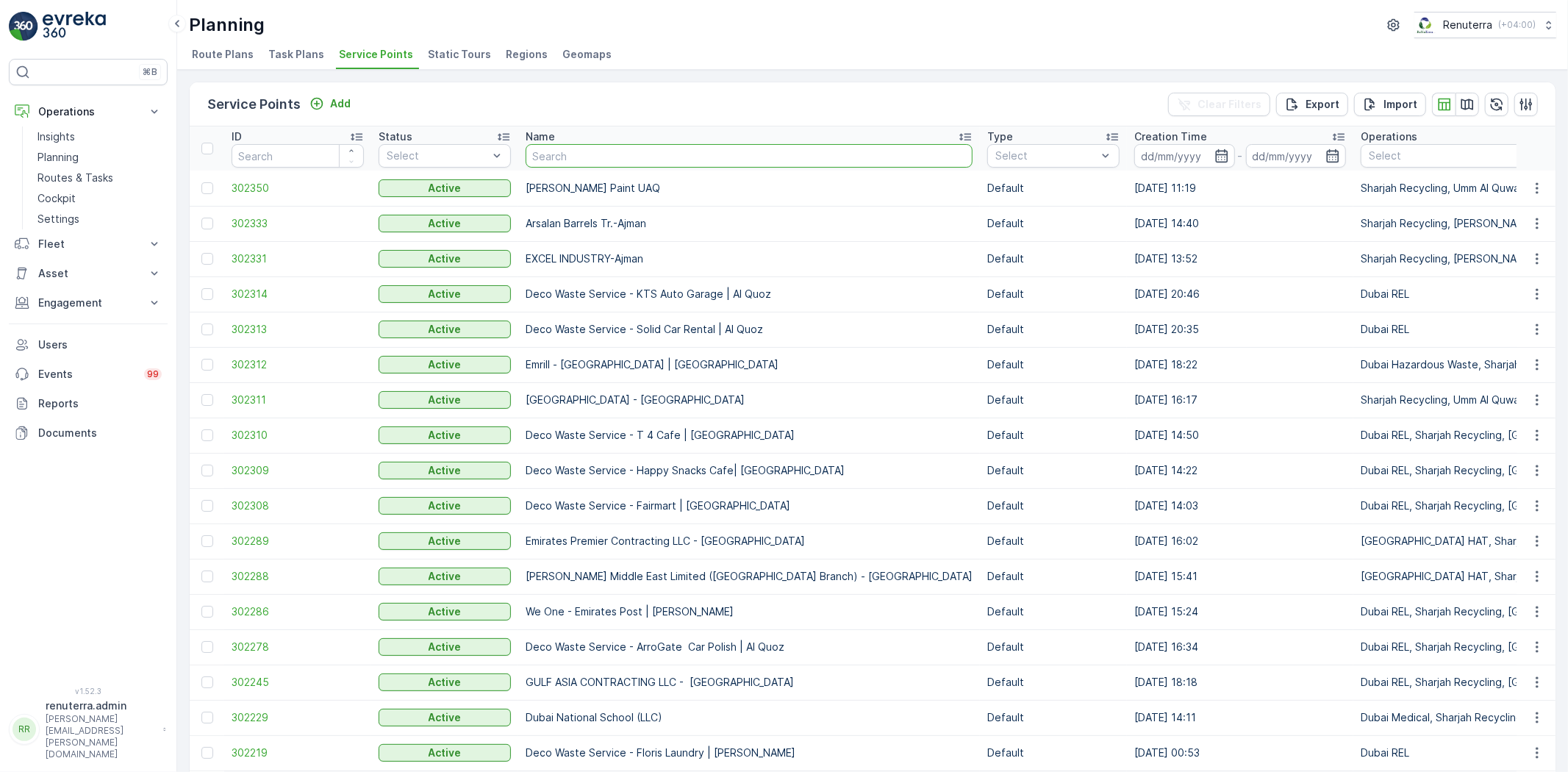
click at [603, 160] on input "text" at bounding box center [749, 155] width 447 height 23
click at [605, 159] on input "text" at bounding box center [749, 155] width 447 height 23
type input "solank"
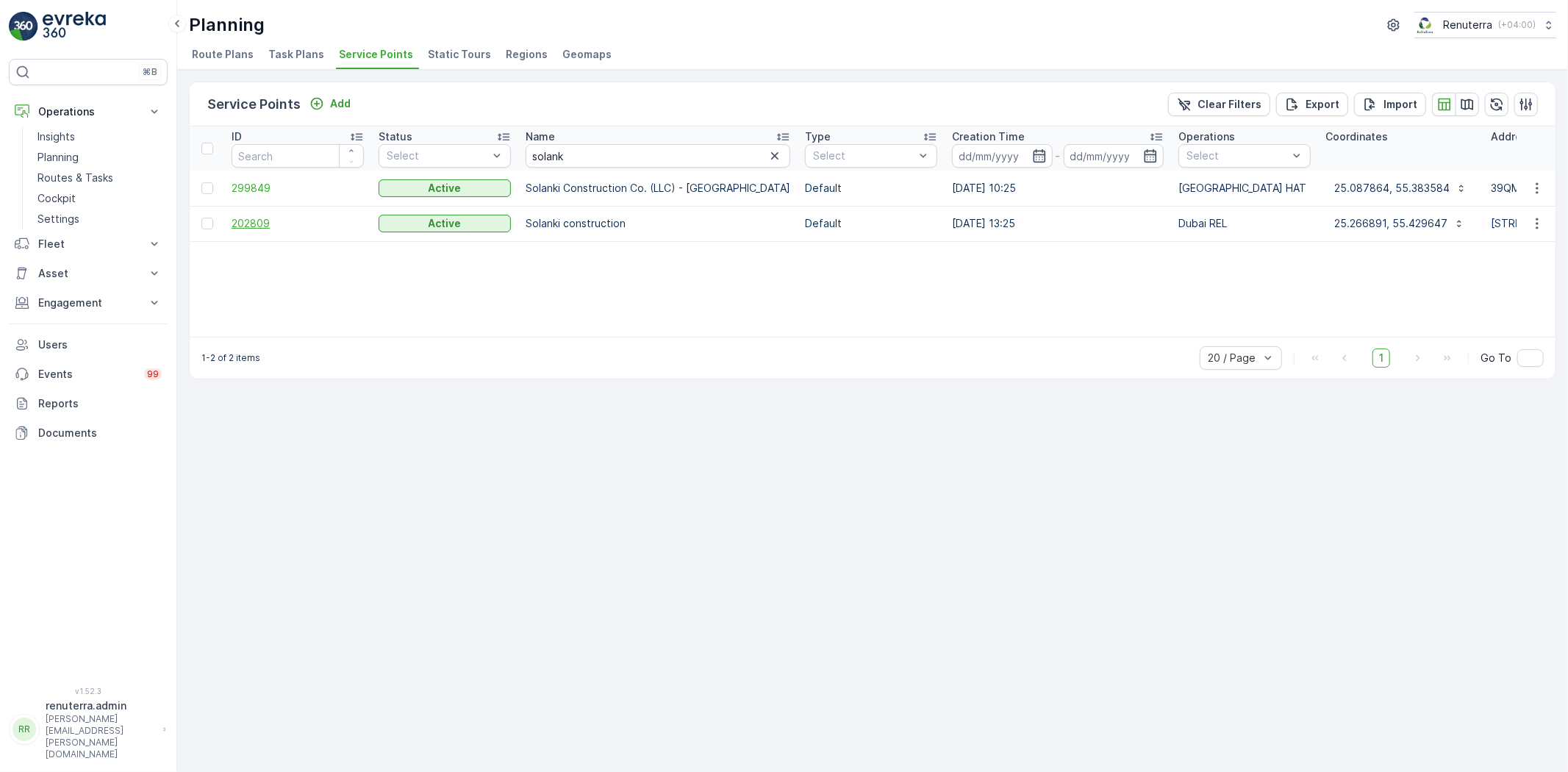
click at [274, 218] on span "202809" at bounding box center [298, 223] width 133 height 15
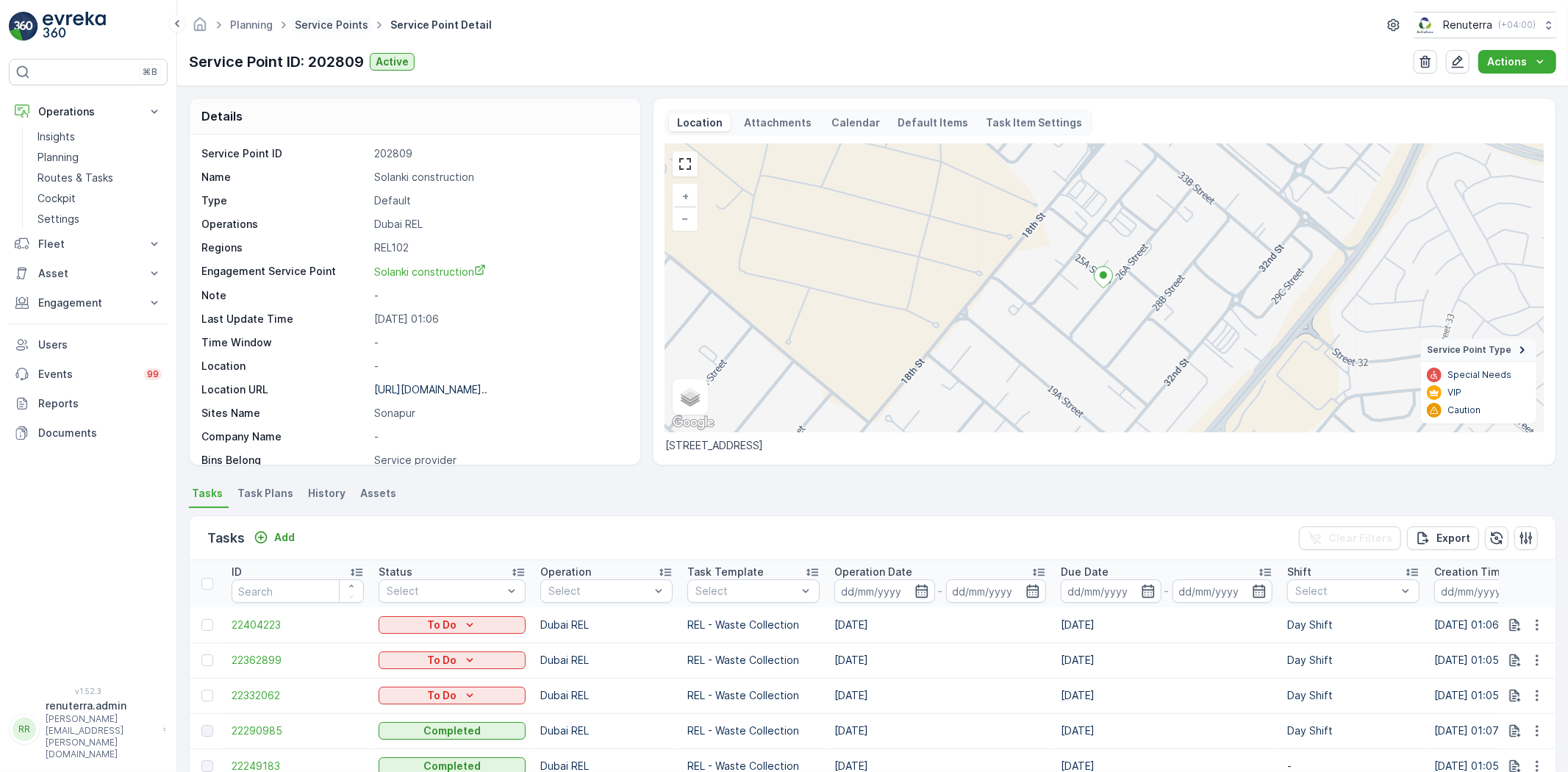
click at [322, 28] on link "Service Points" at bounding box center [331, 24] width 74 height 12
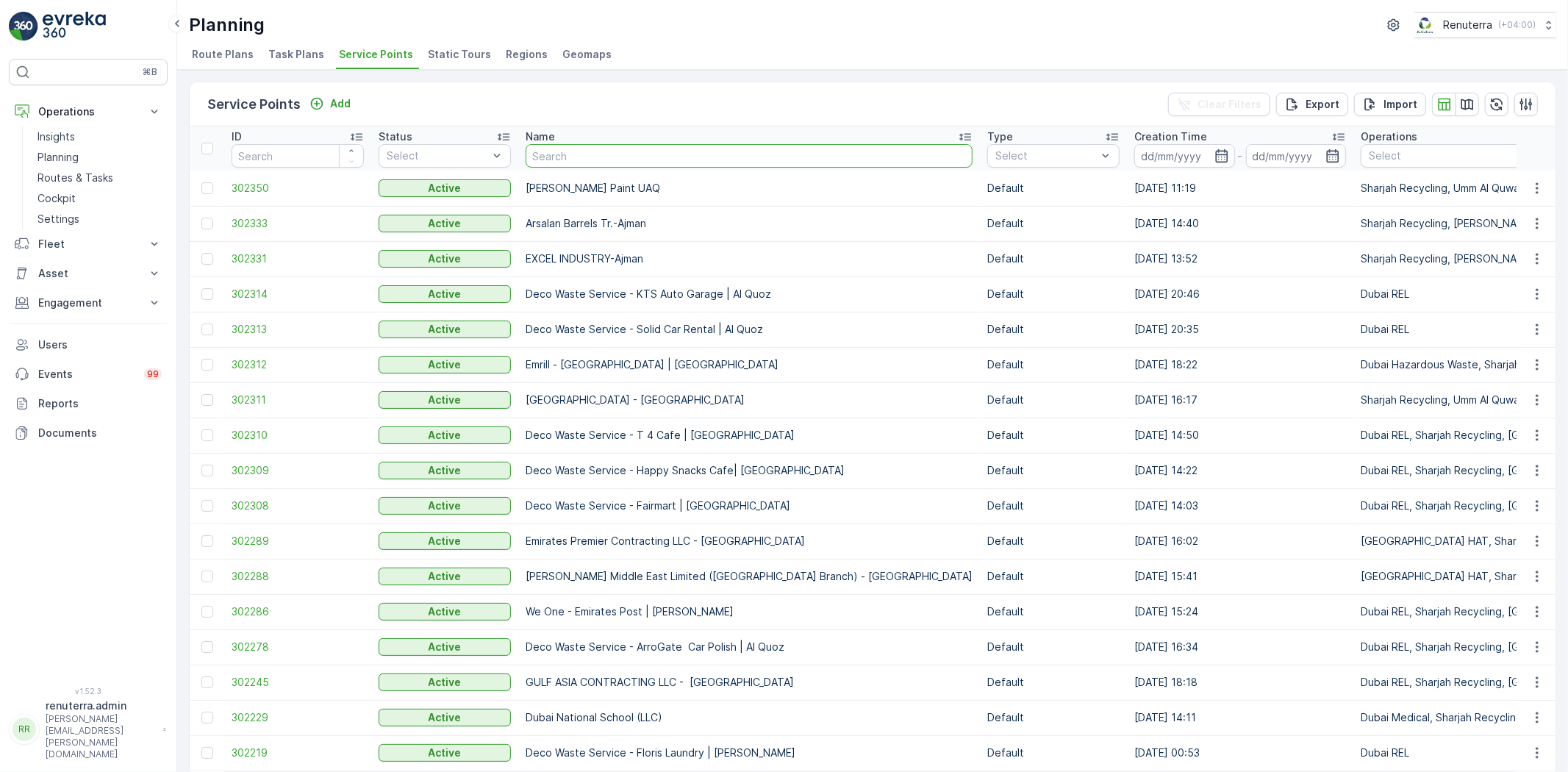
click at [577, 160] on input "text" at bounding box center [749, 155] width 447 height 23
type input "roto psck"
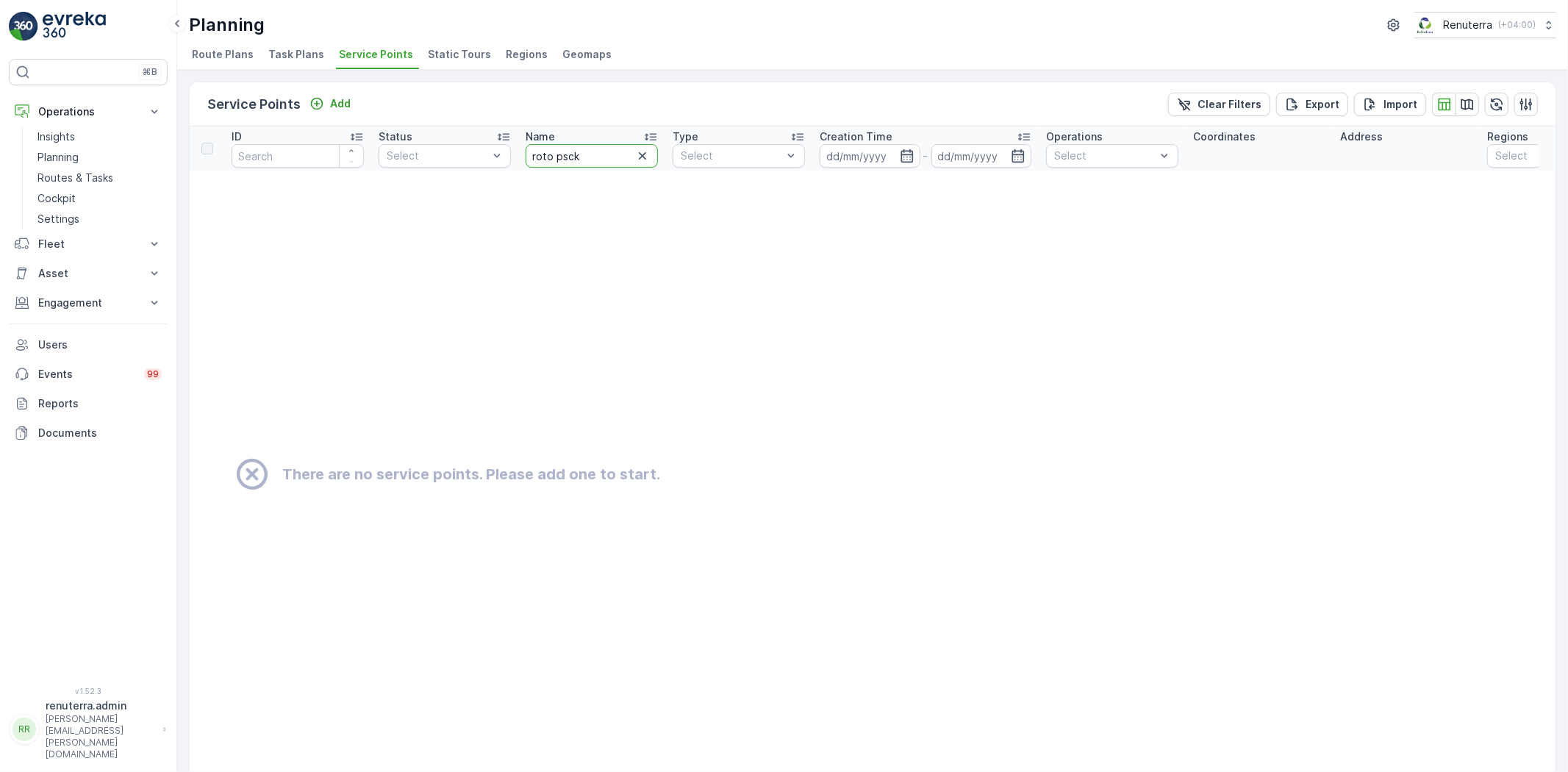
click at [590, 156] on input "roto psck" at bounding box center [592, 155] width 133 height 23
type input "roto p"
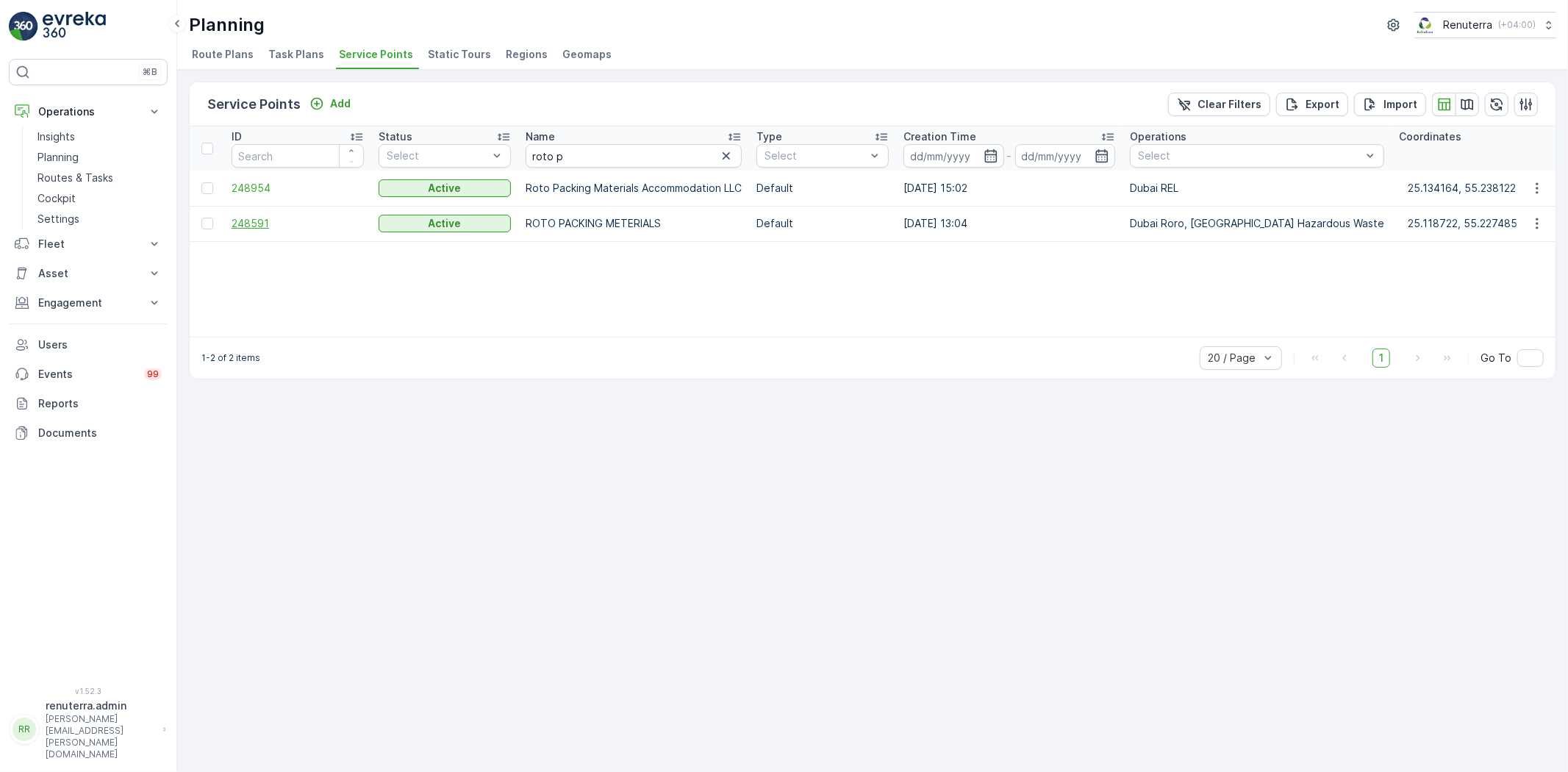
click at [253, 223] on span "248591" at bounding box center [298, 223] width 133 height 15
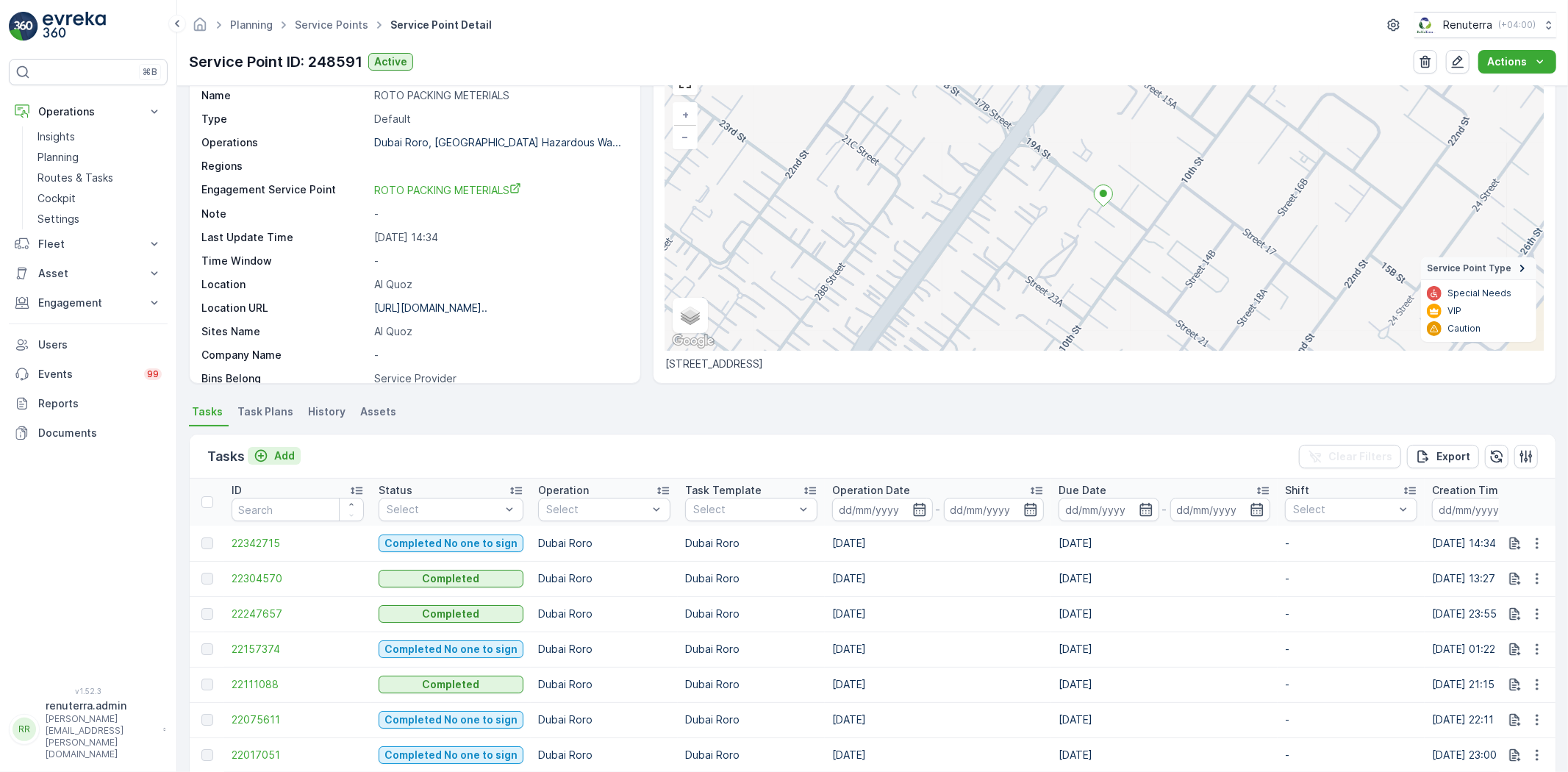
click at [296, 455] on button "Add" at bounding box center [274, 455] width 53 height 17
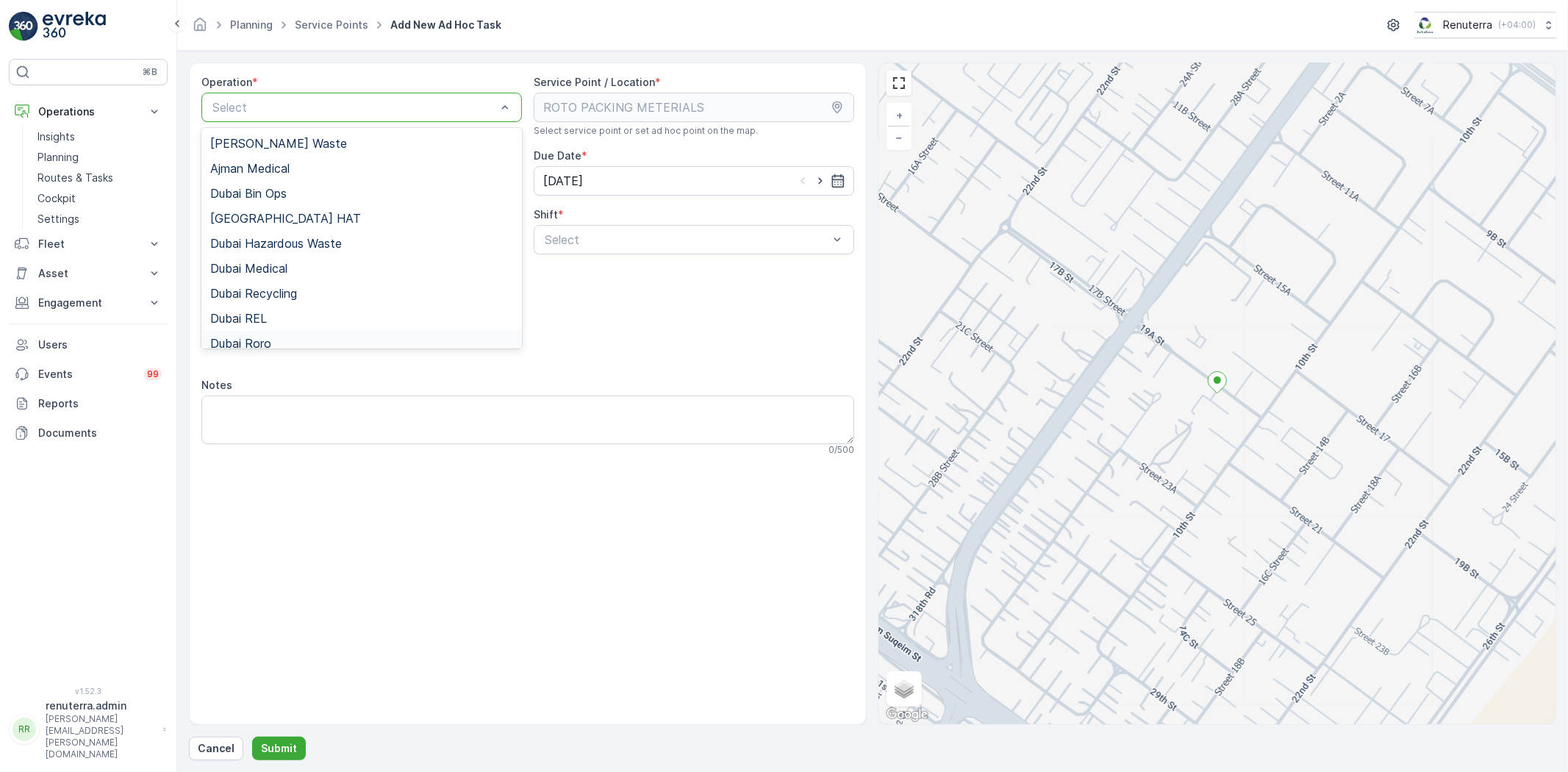
drag, startPoint x: 267, startPoint y: 336, endPoint x: 303, endPoint y: 324, distance: 37.9
click at [267, 337] on span "Dubai Roro" at bounding box center [240, 343] width 61 height 13
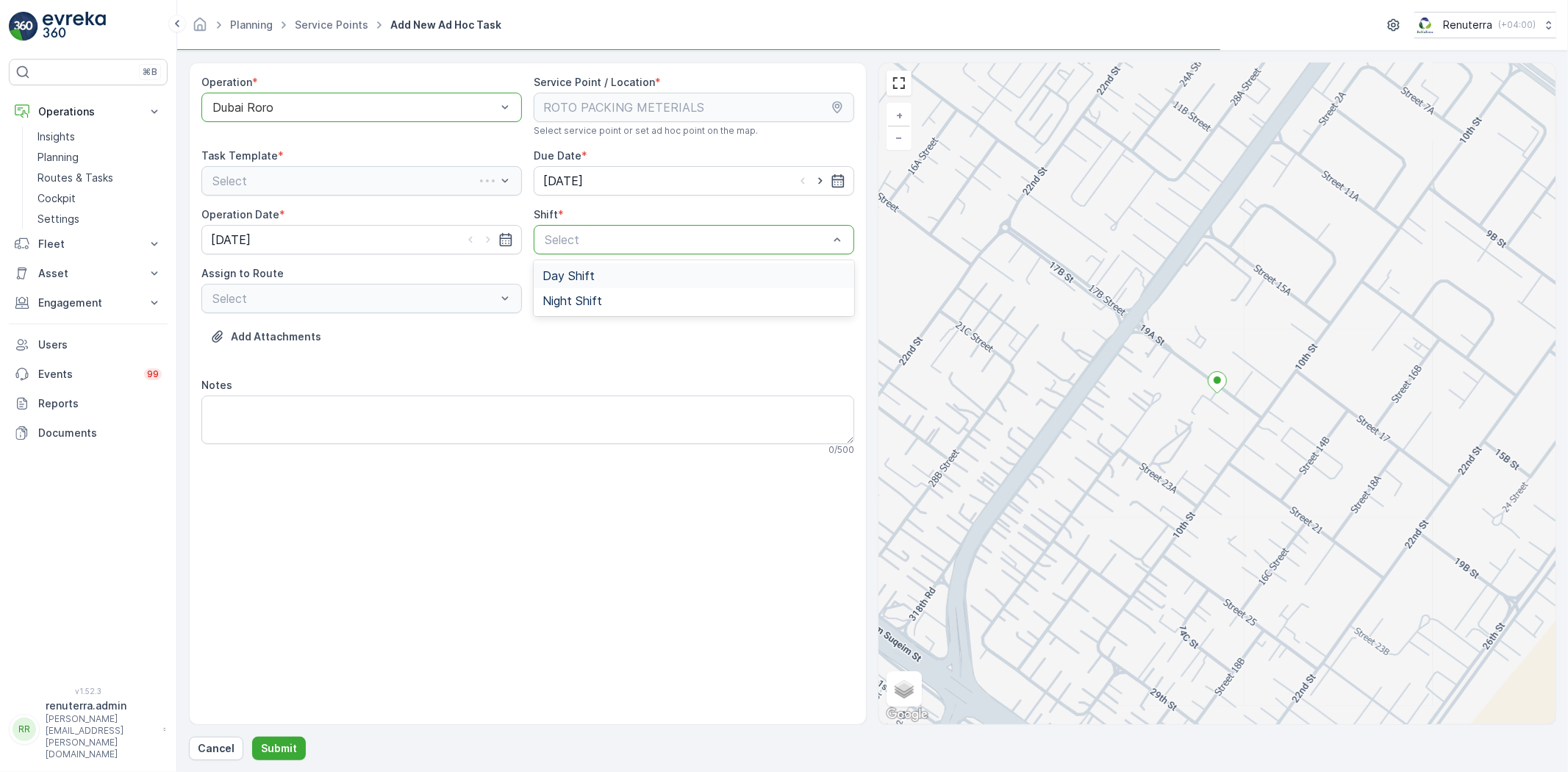
drag, startPoint x: 578, startPoint y: 277, endPoint x: 559, endPoint y: 285, distance: 20.6
click at [578, 277] on span "Day Shift" at bounding box center [568, 275] width 52 height 13
click at [327, 304] on div "Select" at bounding box center [361, 298] width 320 height 29
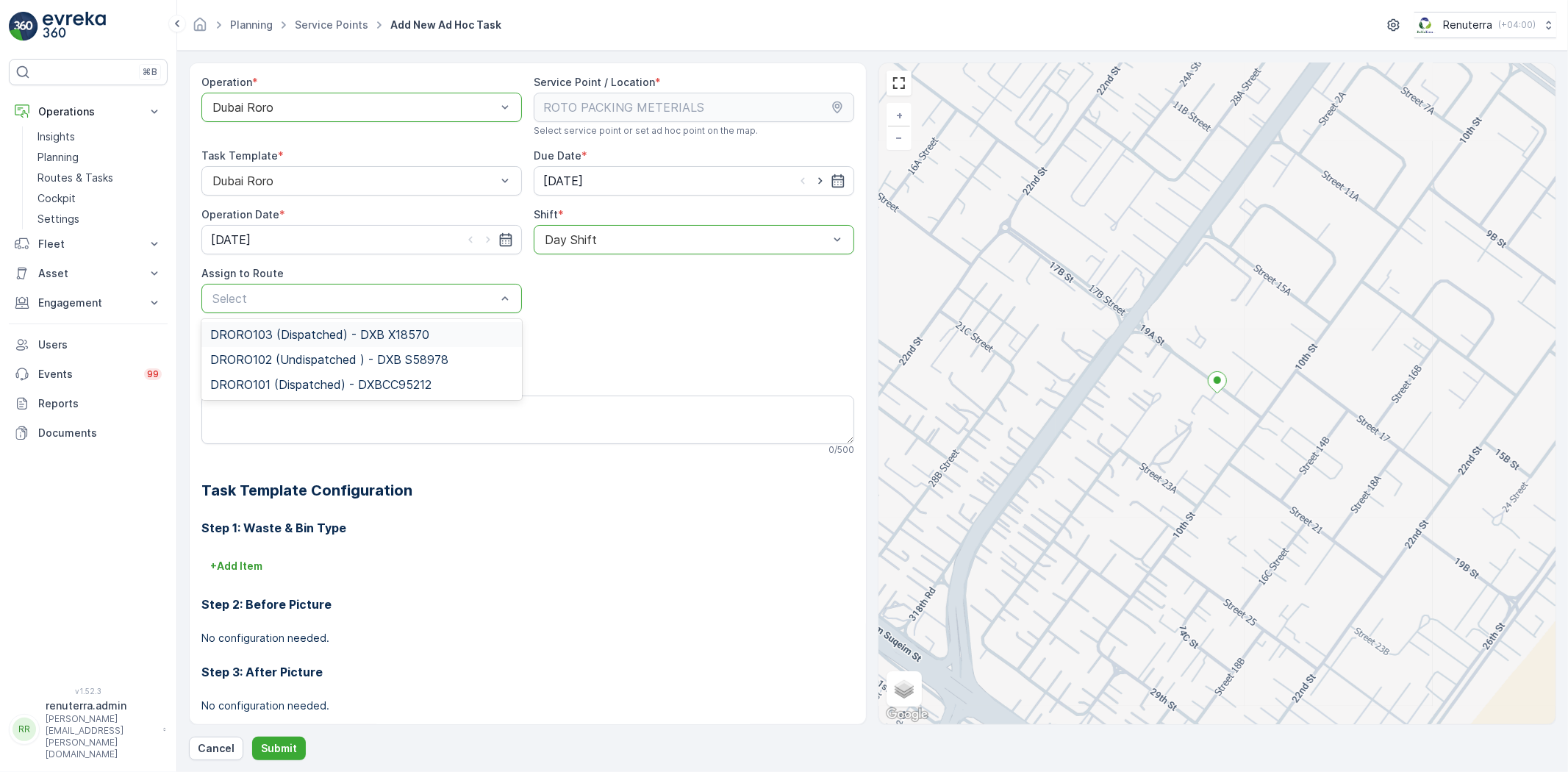
drag, startPoint x: 319, startPoint y: 300, endPoint x: 306, endPoint y: 325, distance: 28.2
click at [302, 335] on span "DRORO103 (Dispatched) - DXB X18570" at bounding box center [319, 334] width 220 height 13
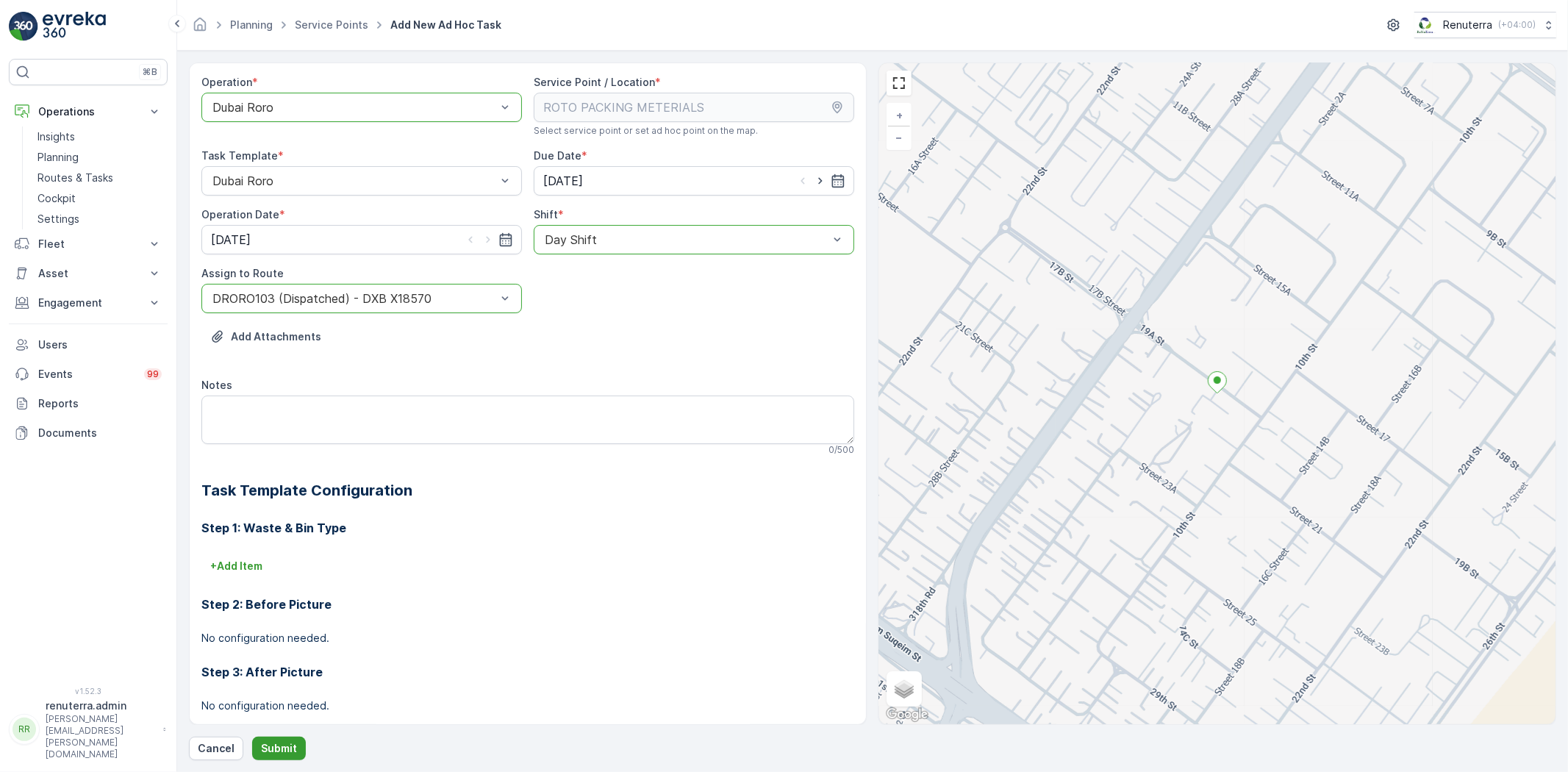
click at [300, 743] on button "Submit" at bounding box center [279, 748] width 54 height 23
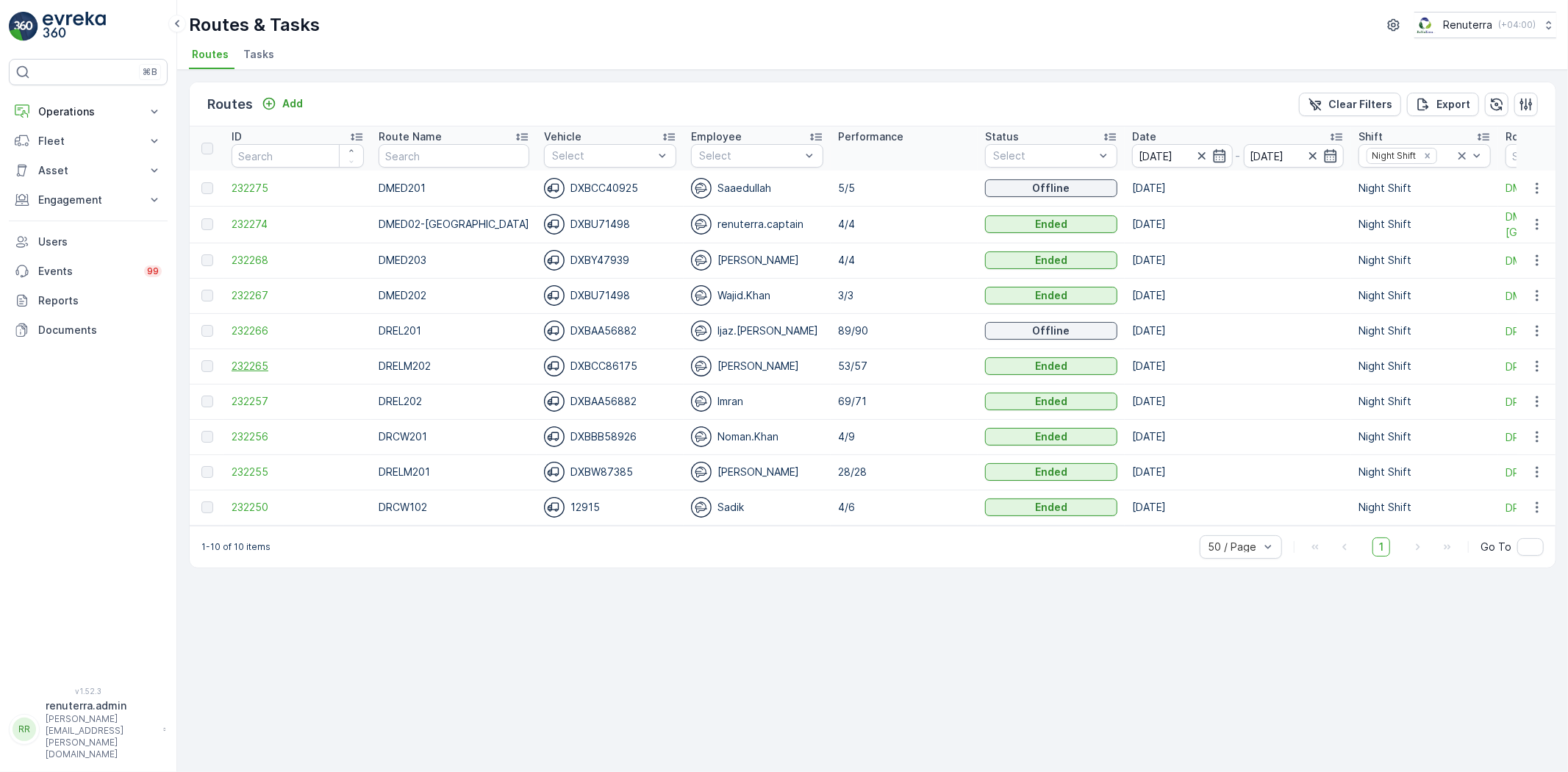
click at [235, 366] on span "232265" at bounding box center [298, 366] width 133 height 15
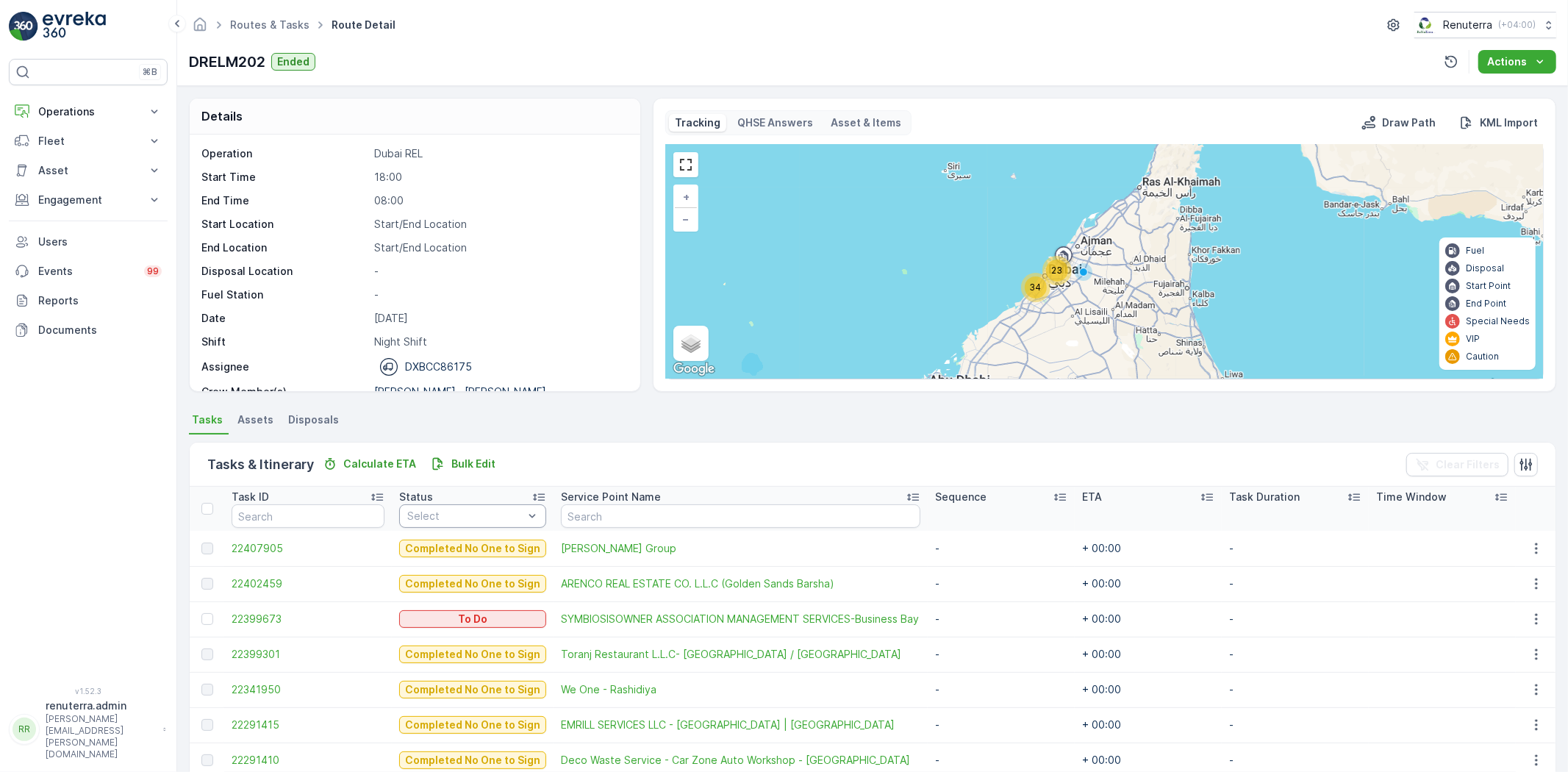
click at [484, 509] on div "Select" at bounding box center [472, 515] width 147 height 23
drag, startPoint x: 478, startPoint y: 522, endPoint x: 466, endPoint y: 550, distance: 30.5
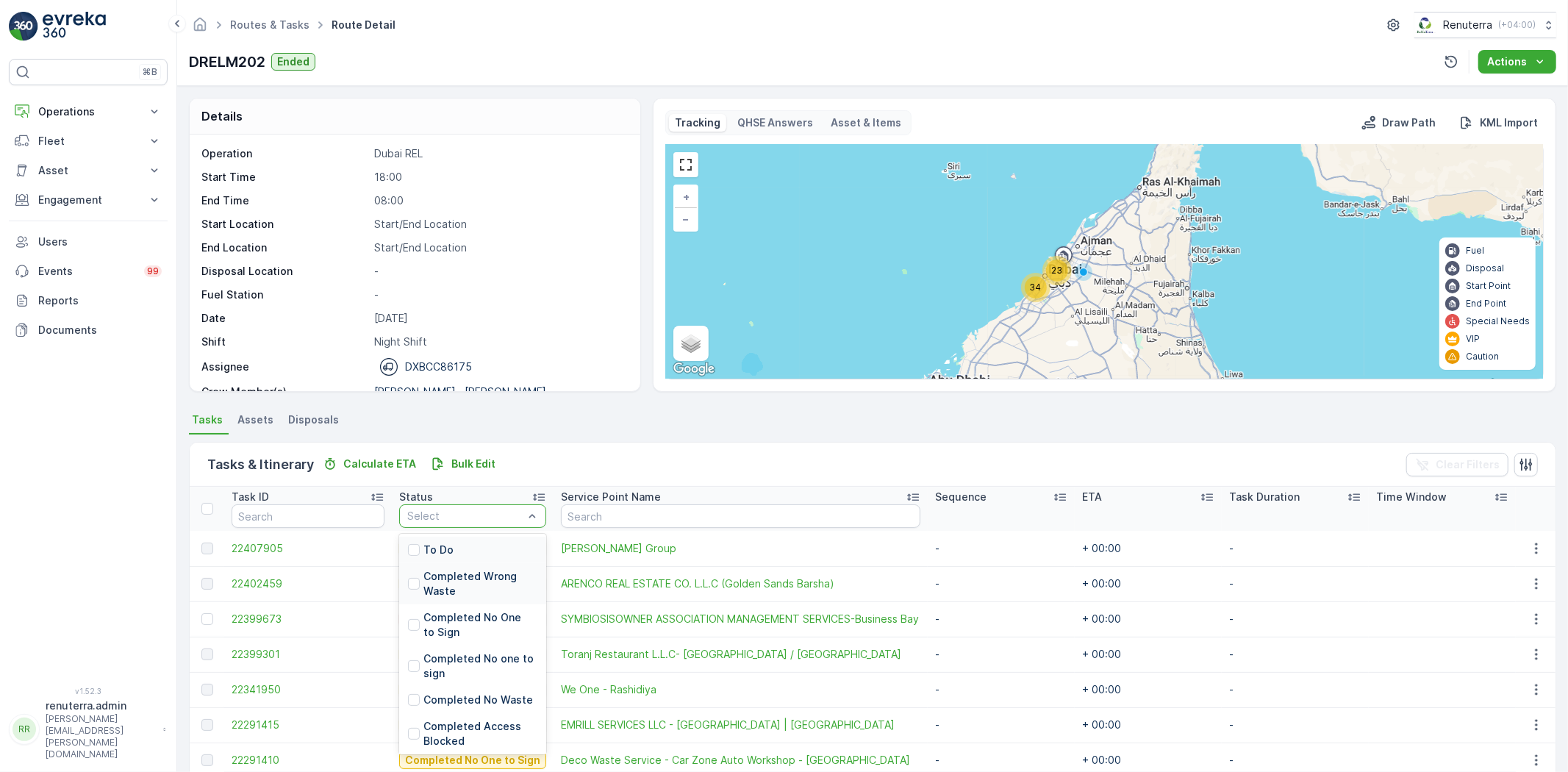
drag, startPoint x: 473, startPoint y: 517, endPoint x: 462, endPoint y: 563, distance: 47.3
click at [472, 523] on div "Select" at bounding box center [472, 515] width 147 height 23
click at [462, 563] on div "Completed Wrong Waste" at bounding box center [472, 583] width 147 height 41
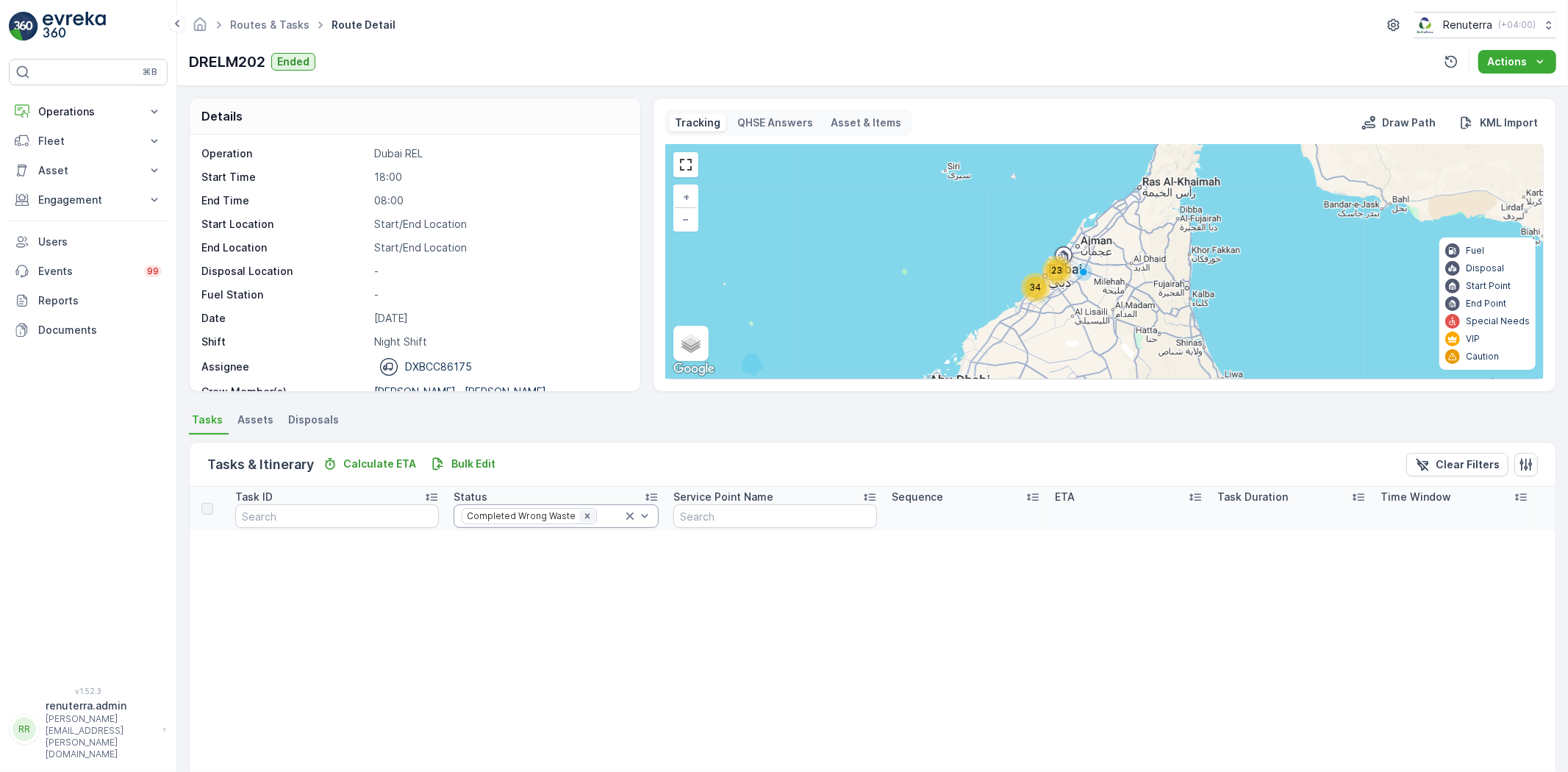
click at [582, 518] on icon "Remove Completed Wrong Waste" at bounding box center [587, 516] width 10 height 10
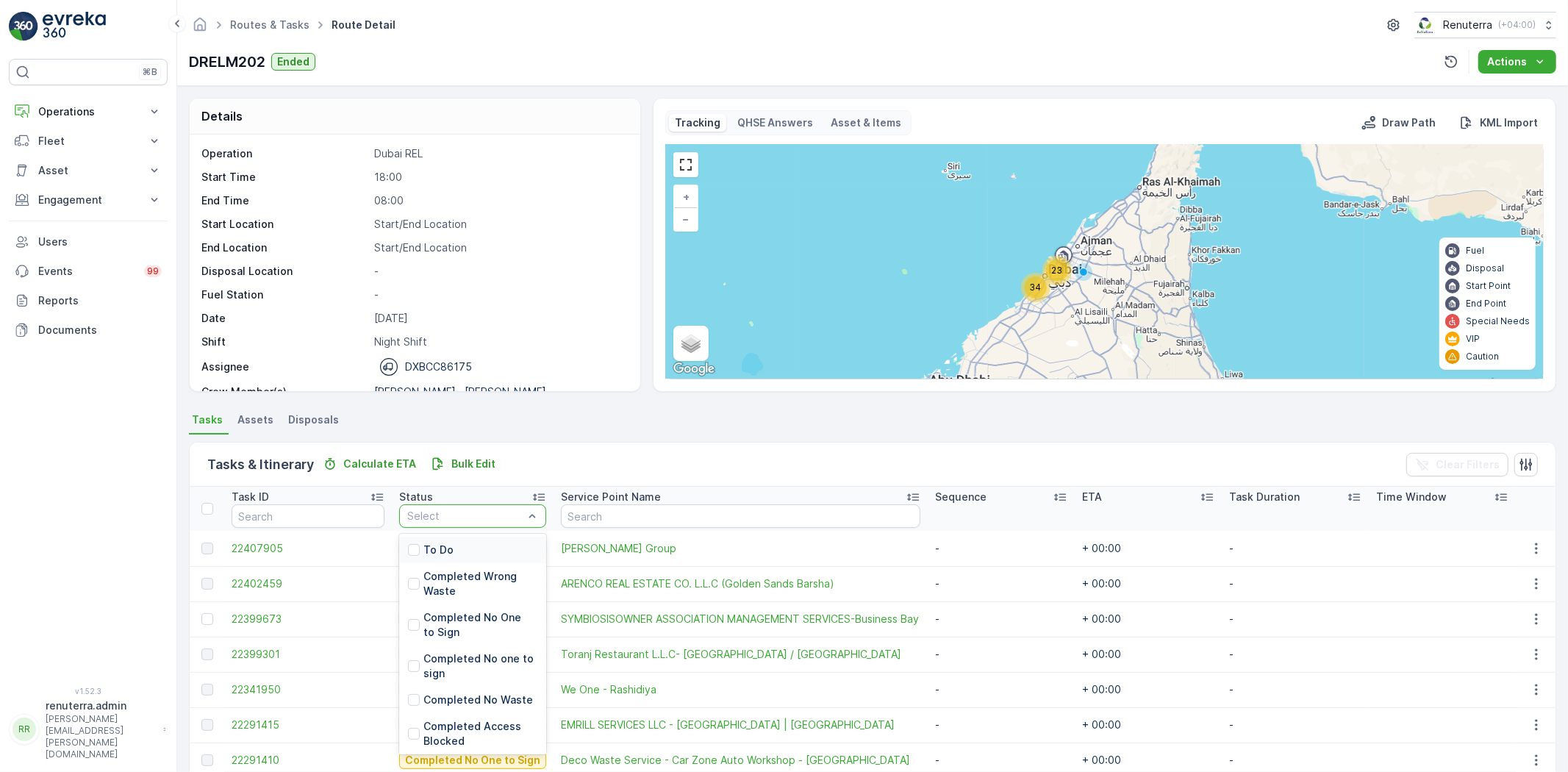
click at [473, 553] on div "To Do" at bounding box center [472, 550] width 147 height 27
